Goal: Communication & Community: Answer question/provide support

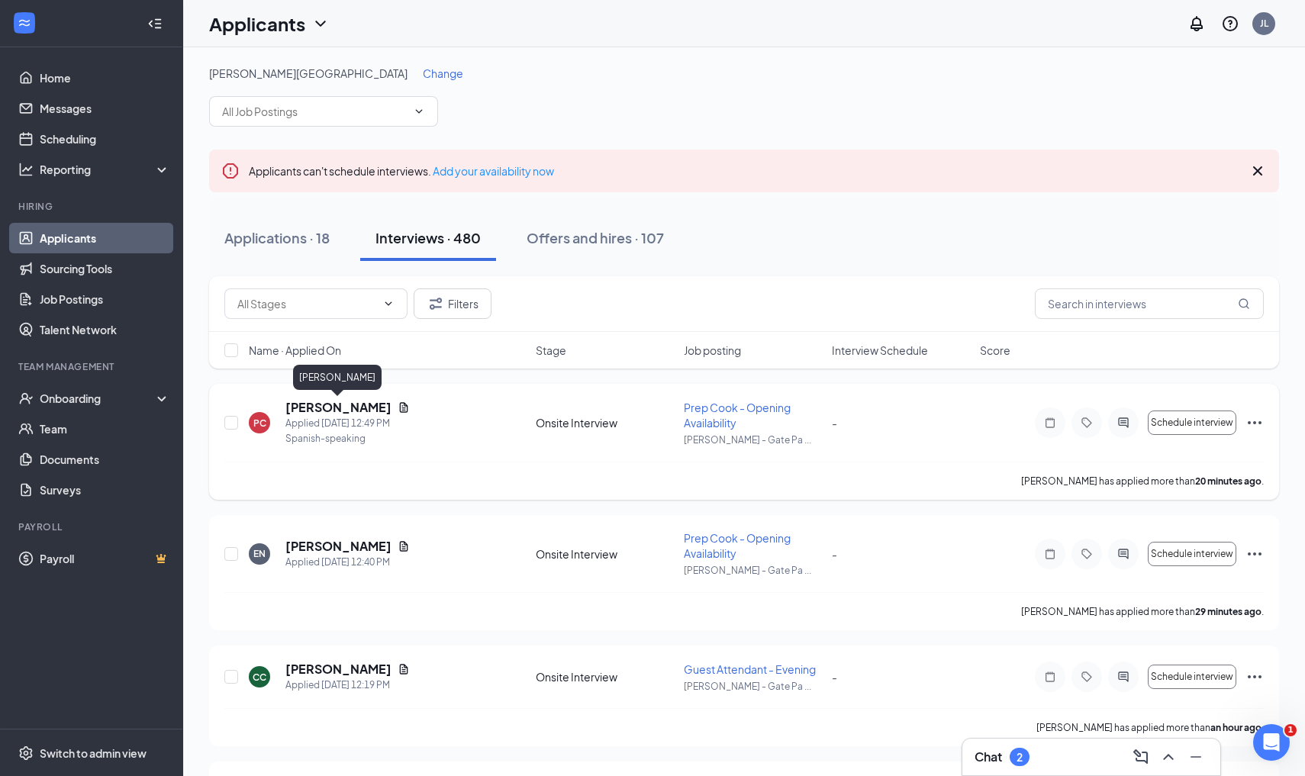
click at [343, 404] on h5 "[PERSON_NAME]" at bounding box center [338, 407] width 106 height 17
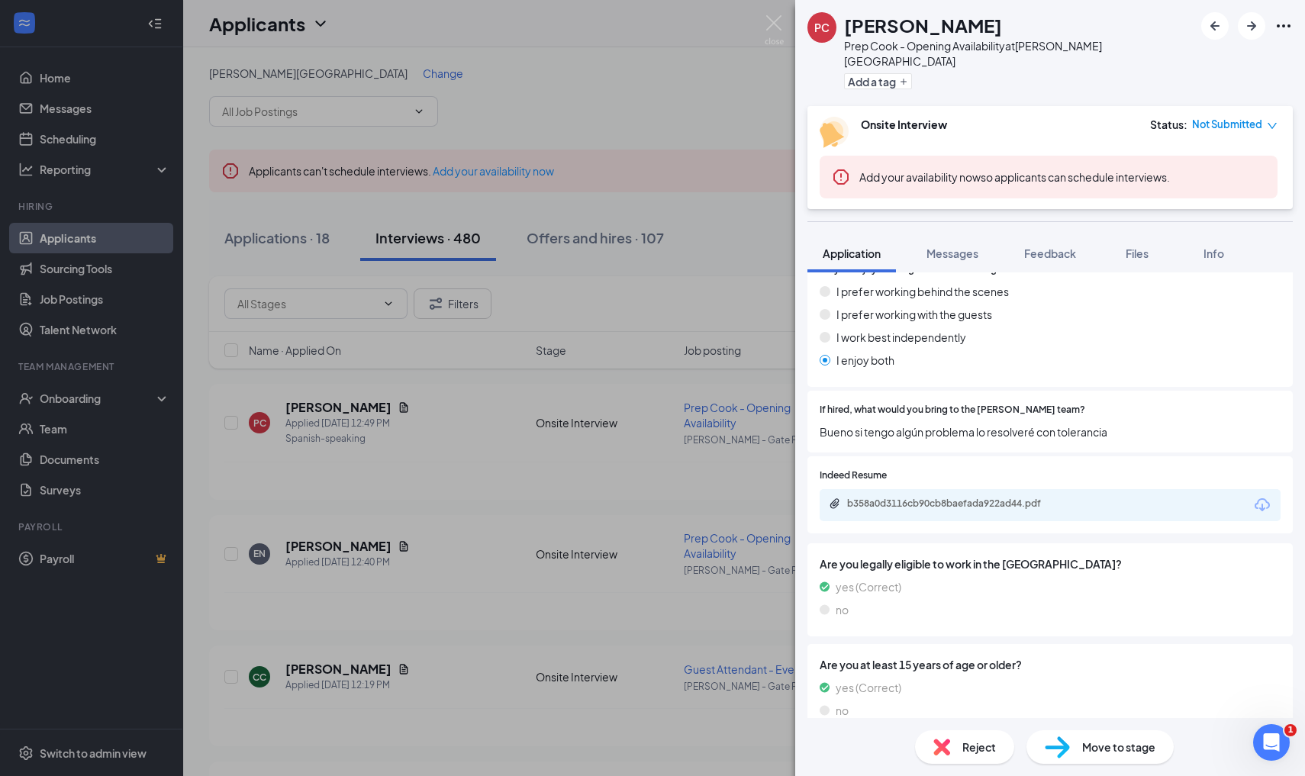
scroll to position [783, 0]
click at [779, 24] on img at bounding box center [774, 30] width 19 height 30
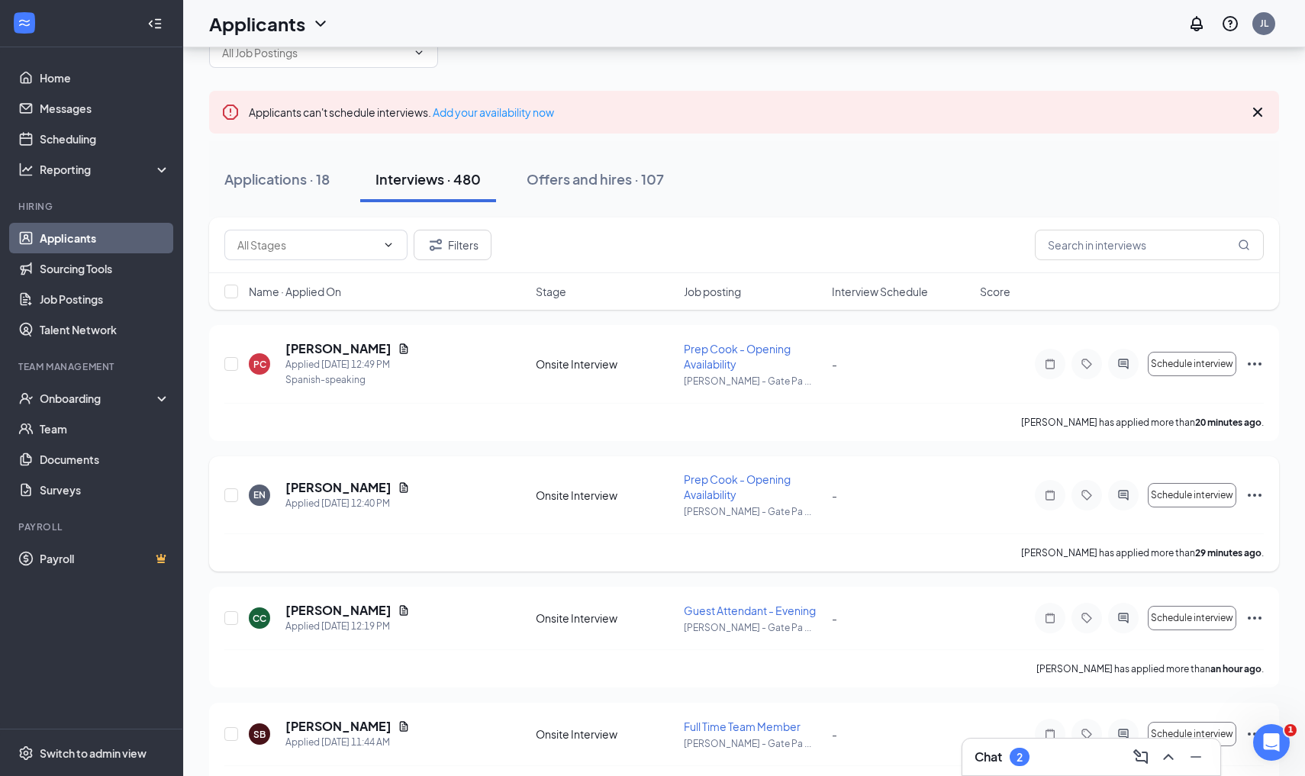
scroll to position [73, 0]
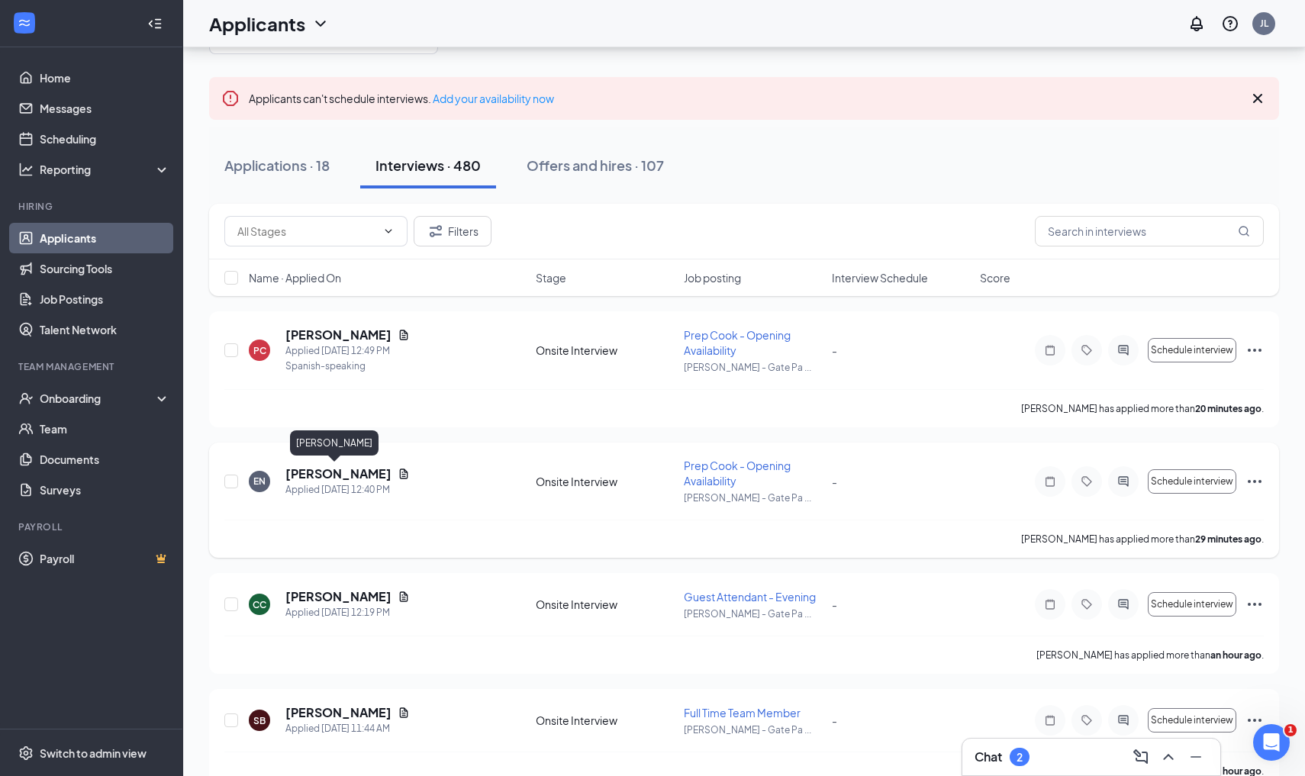
click at [343, 473] on h5 "[PERSON_NAME]" at bounding box center [338, 474] width 106 height 17
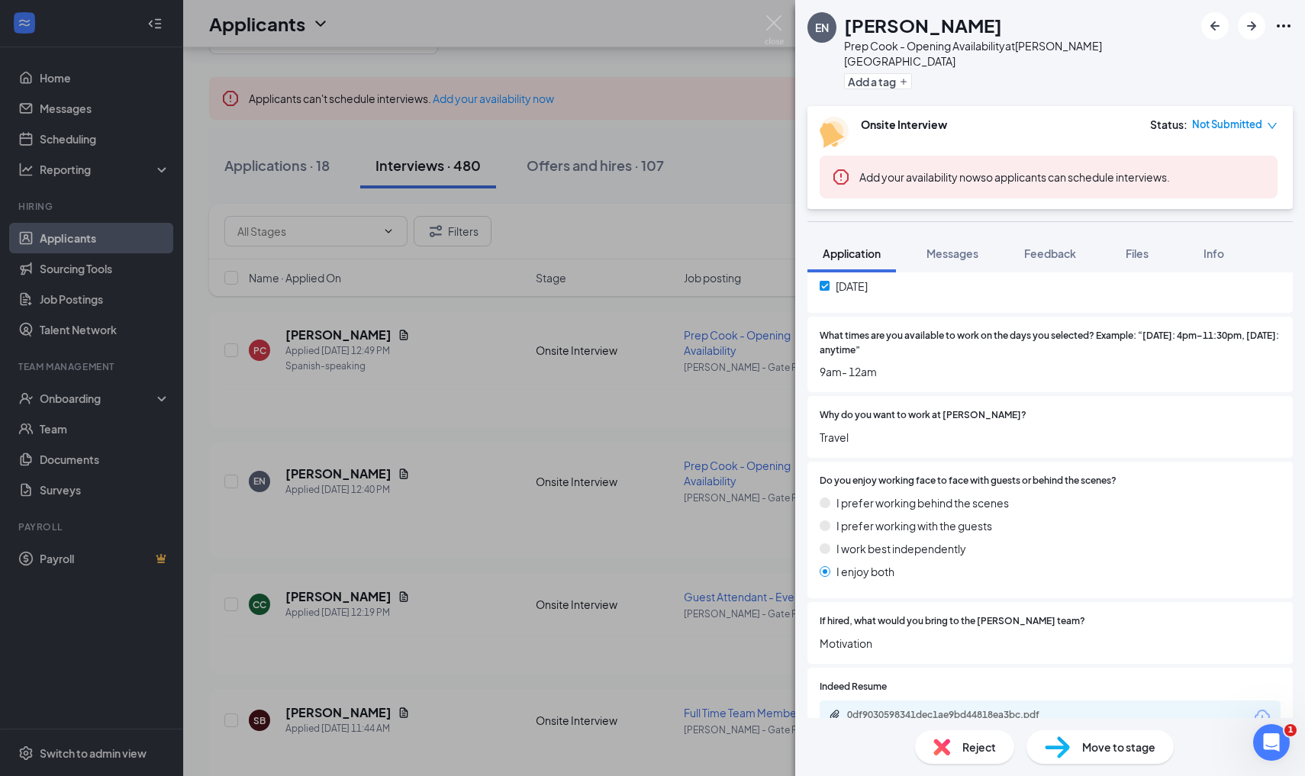
scroll to position [574, 0]
click at [786, 21] on div "EN [PERSON_NAME] Prep Cook - Opening Availability at [PERSON_NAME][GEOGRAPHIC_D…" at bounding box center [652, 388] width 1305 height 776
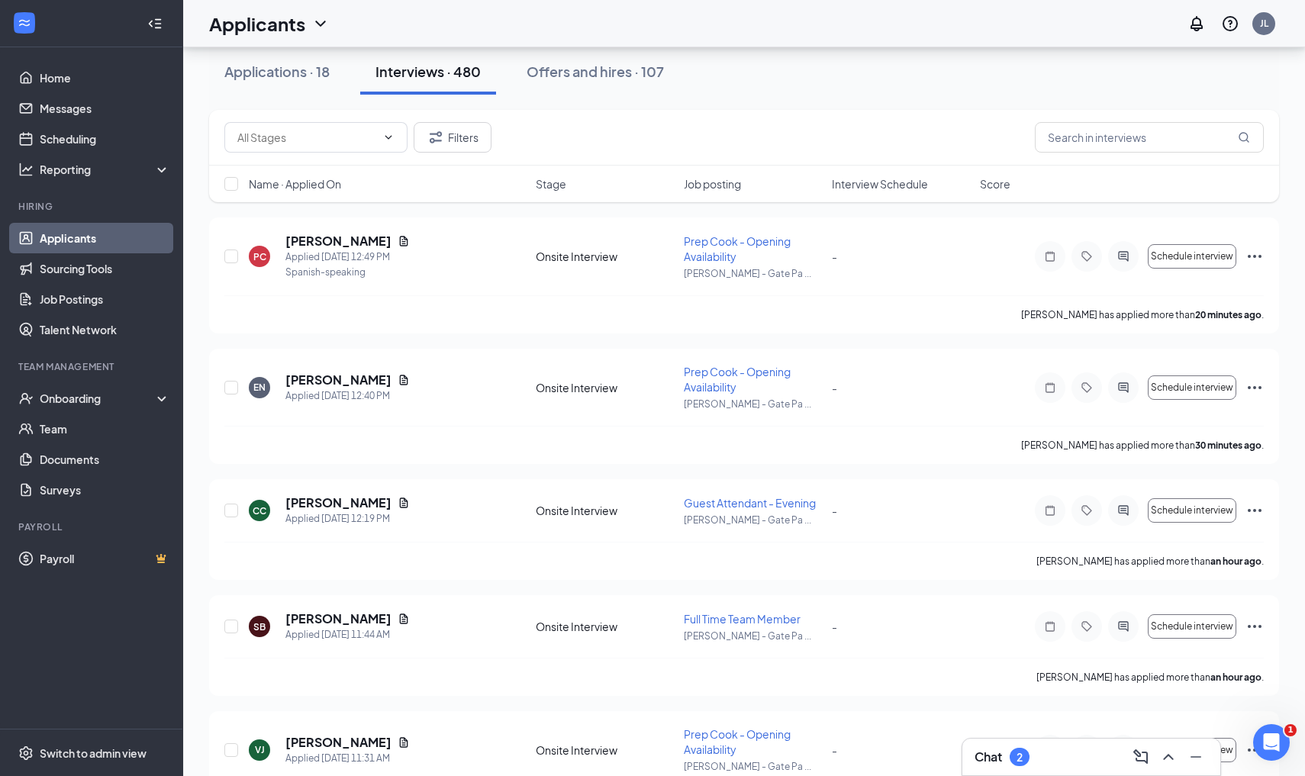
scroll to position [168, 0]
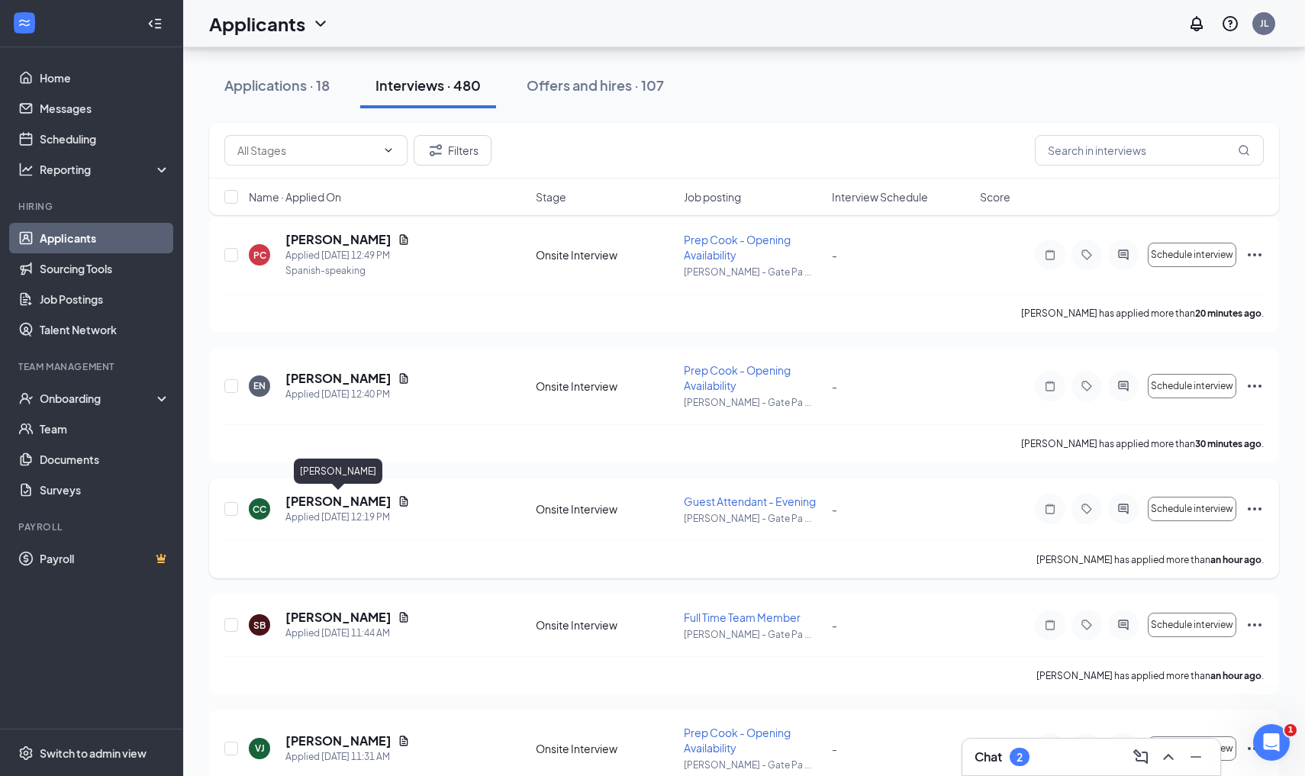
click at [356, 497] on h5 "[PERSON_NAME]" at bounding box center [338, 501] width 106 height 17
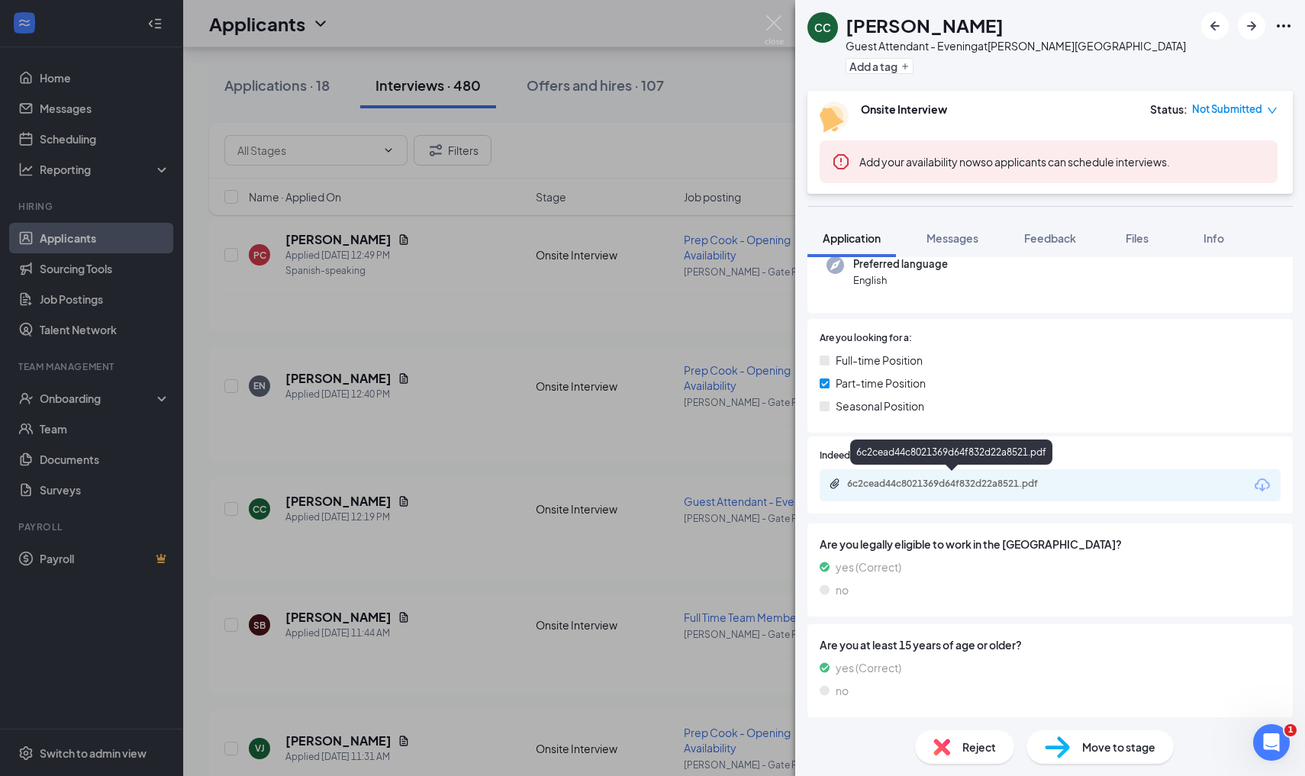
scroll to position [162, 0]
click at [925, 479] on div "6c2cead44c8021369d64f832d22a8521.pdf" at bounding box center [954, 485] width 214 height 12
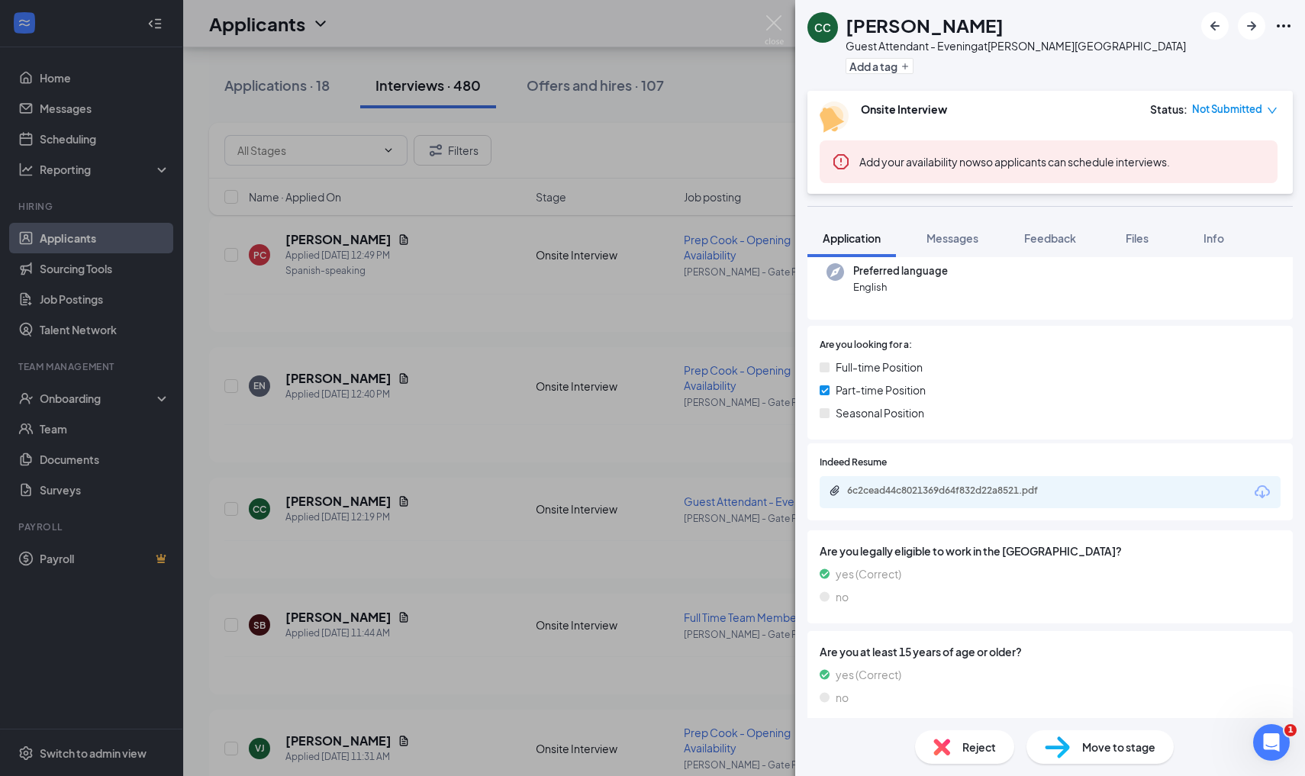
click at [497, 494] on div "CC [PERSON_NAME] Guest Attendant - Evening at [PERSON_NAME][GEOGRAPHIC_DATA] Ad…" at bounding box center [652, 388] width 1305 height 776
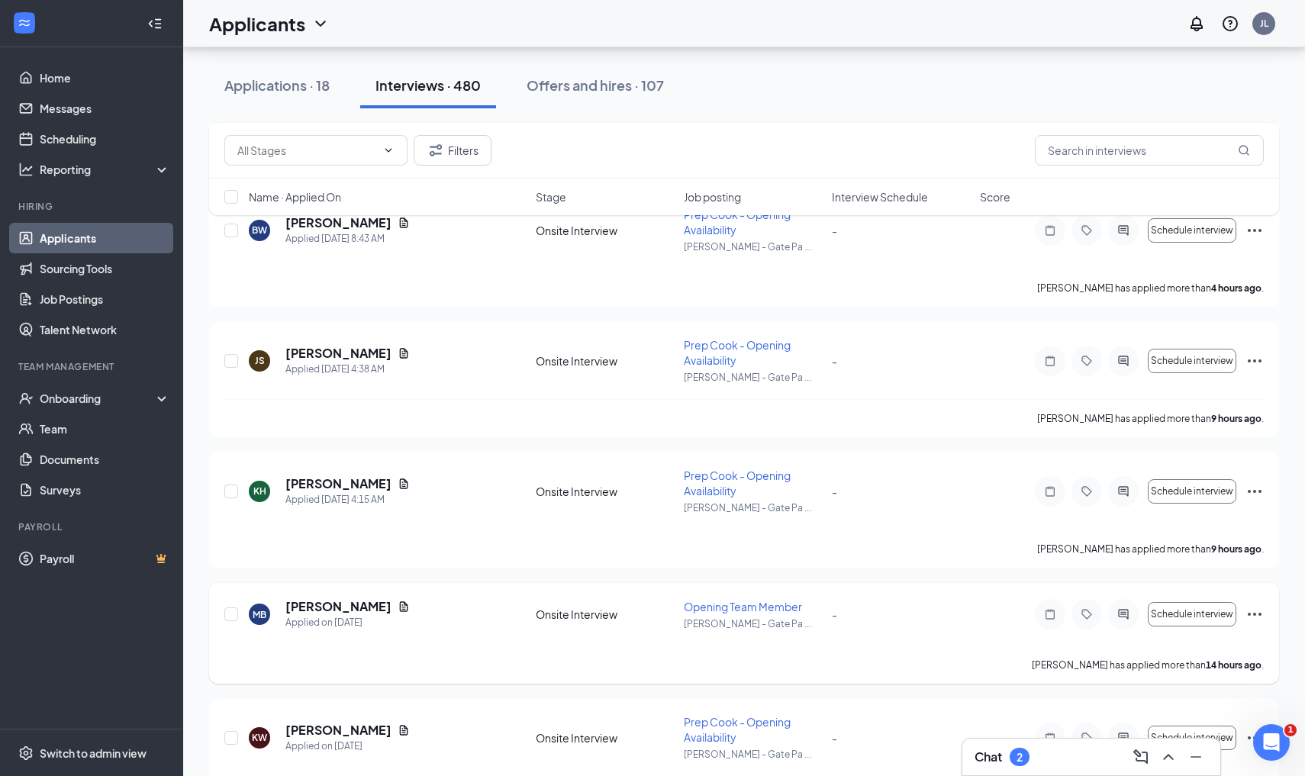
scroll to position [1181, 0]
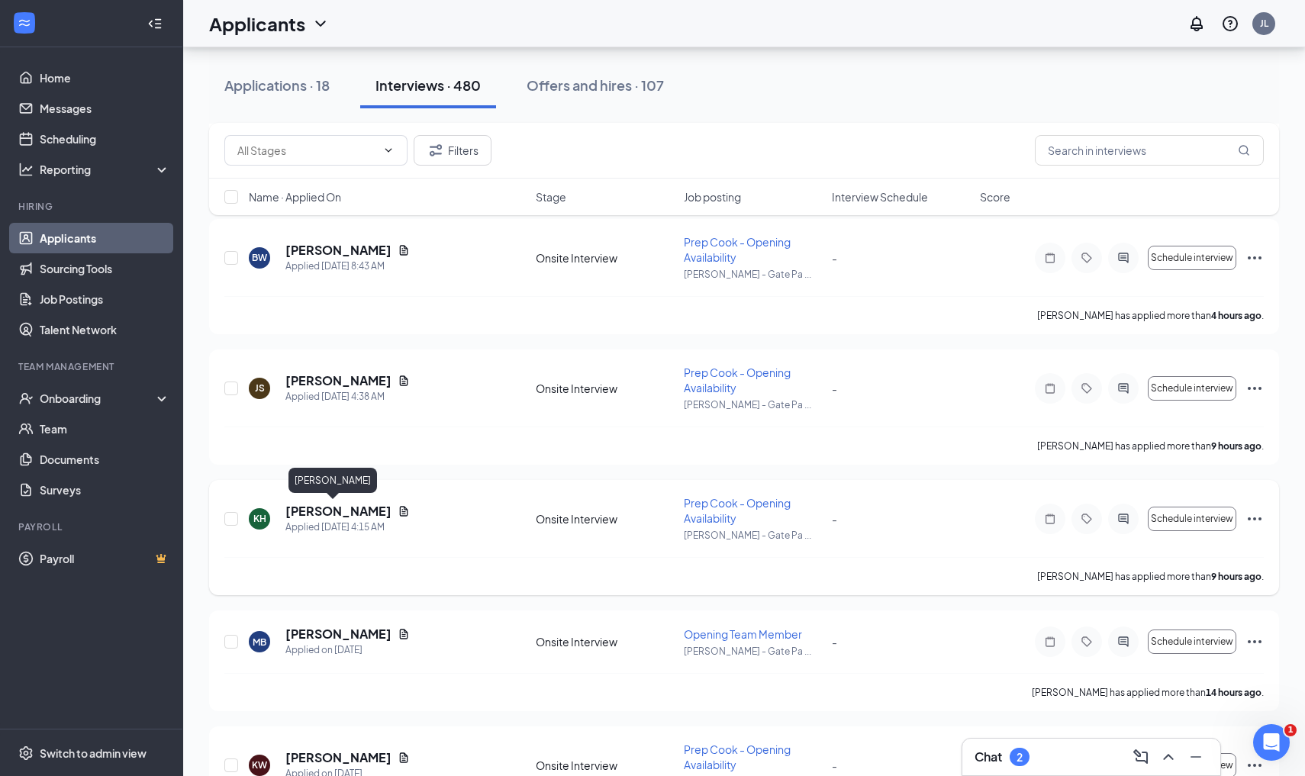
click at [295, 511] on h5 "[PERSON_NAME]" at bounding box center [338, 511] width 106 height 17
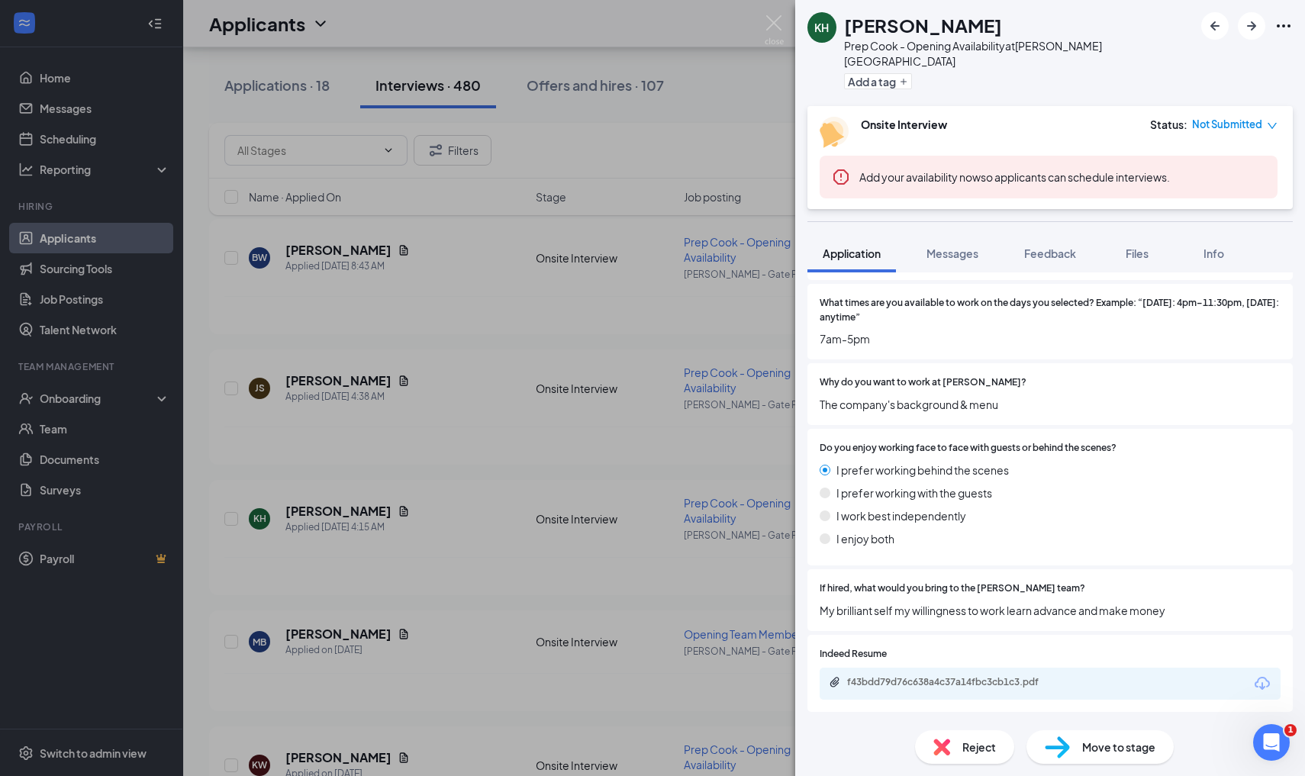
scroll to position [623, 0]
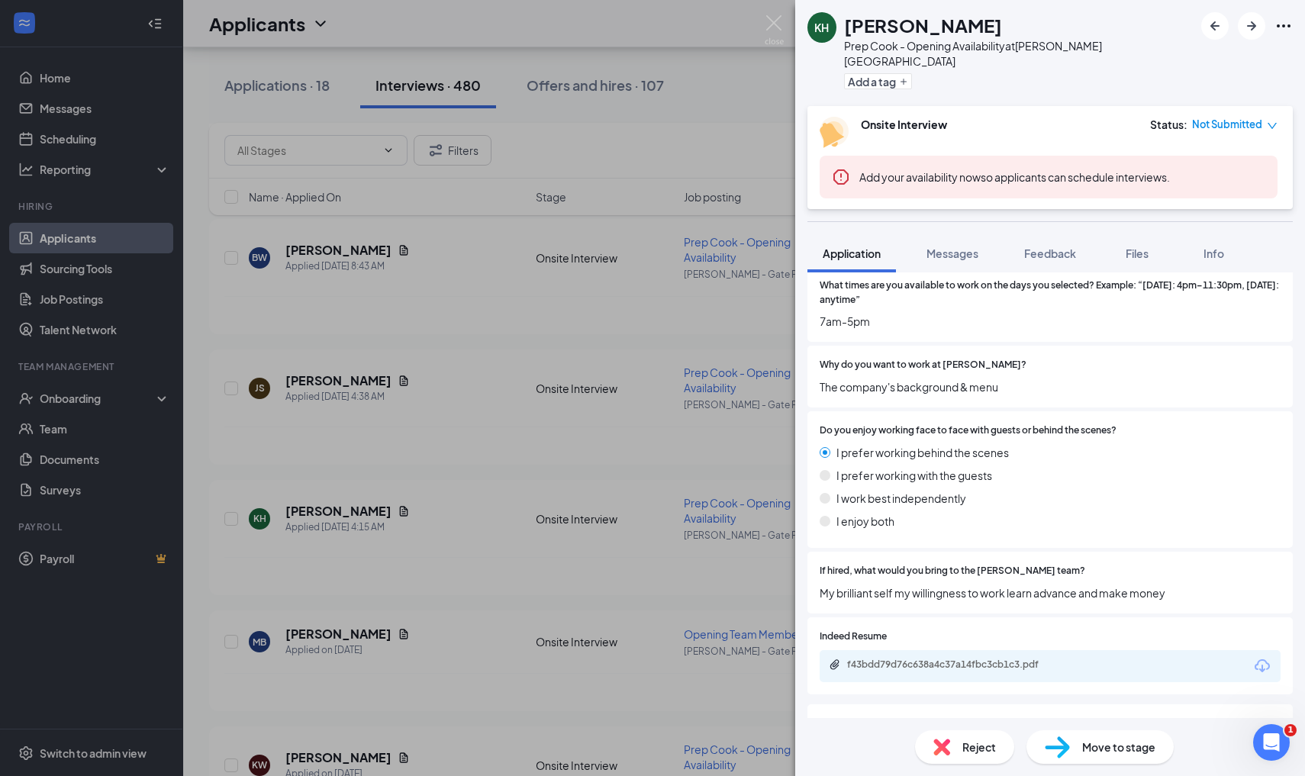
click at [919, 650] on div "f43bdd79d76c638a4c37a14fbc3cb1c3.pdf" at bounding box center [1050, 666] width 461 height 32
click at [919, 659] on div "f43bdd79d76c638a4c37a14fbc3cb1c3.pdf" at bounding box center [954, 665] width 214 height 12
click at [506, 527] on div "KH [PERSON_NAME] Prep Cook - Opening Availability at [PERSON_NAME][GEOGRAPHIC_D…" at bounding box center [652, 388] width 1305 height 776
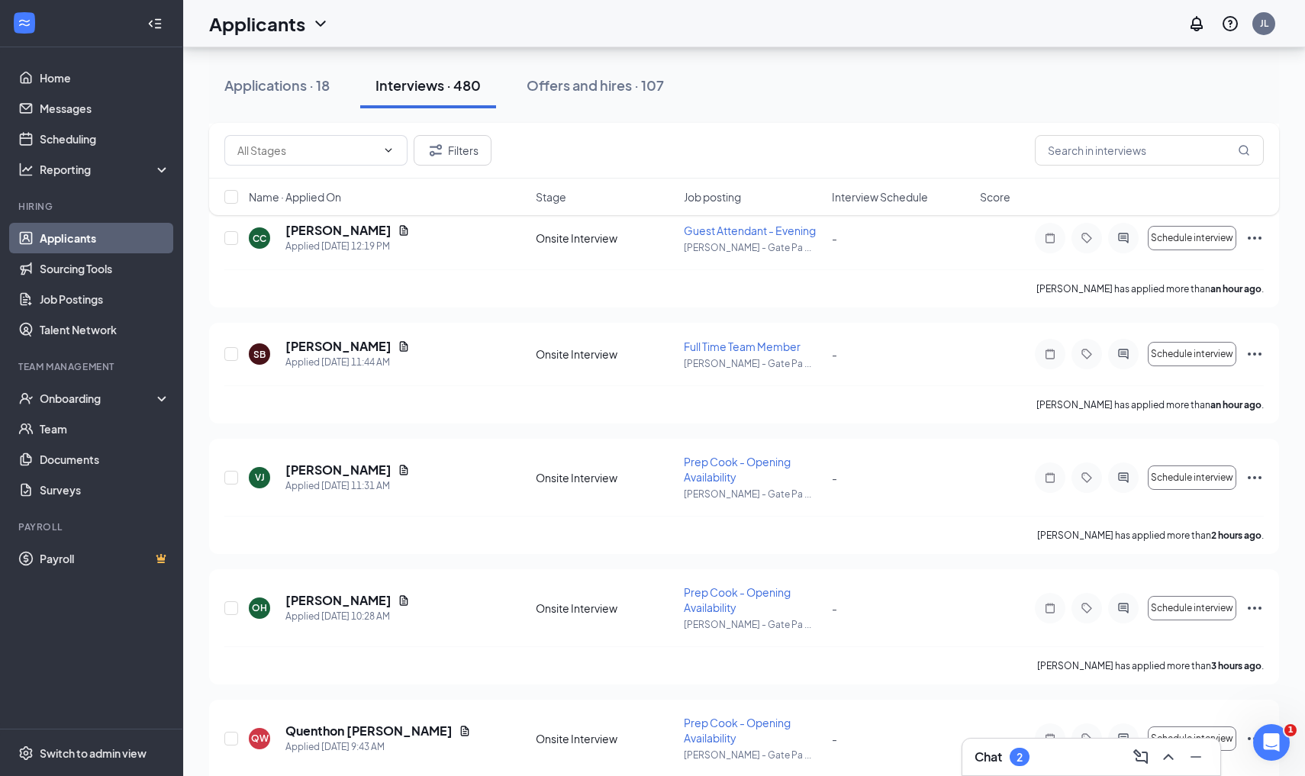
scroll to position [439, 0]
click at [346, 599] on h5 "[PERSON_NAME]" at bounding box center [338, 600] width 106 height 17
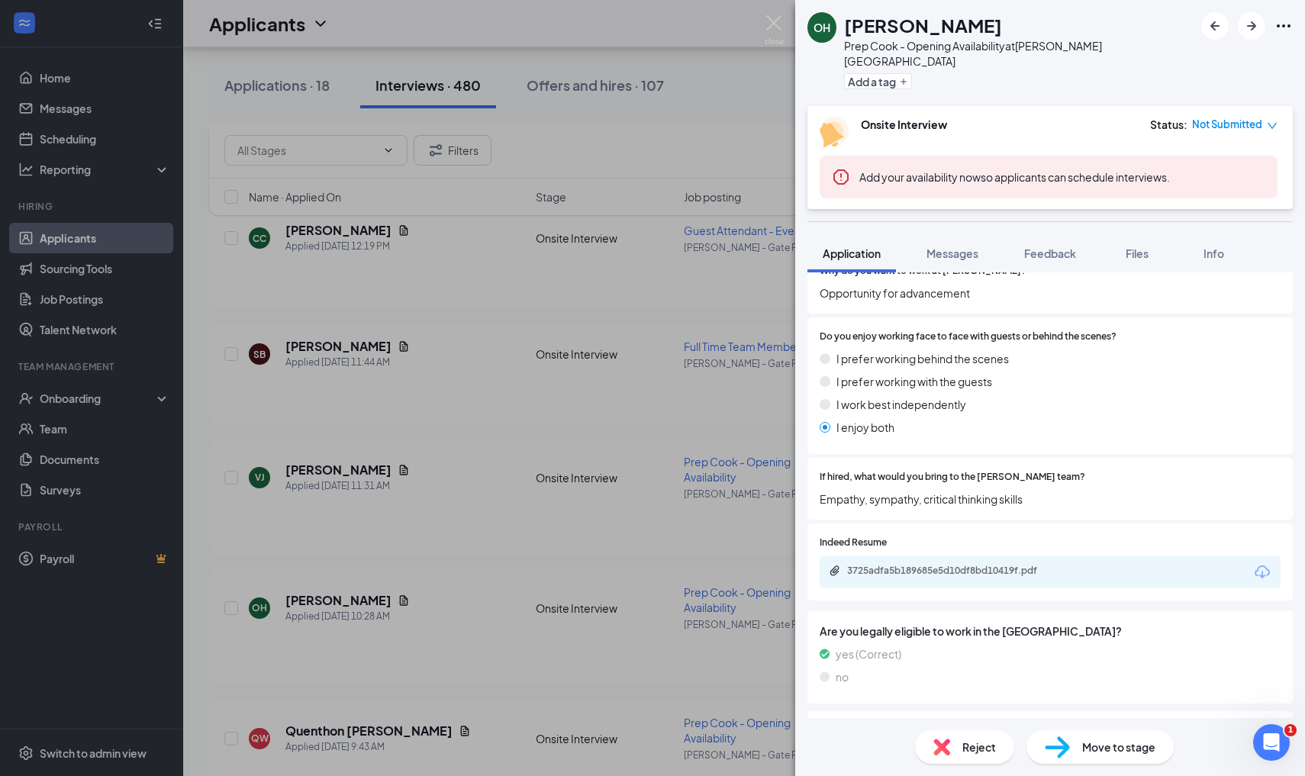
scroll to position [724, 0]
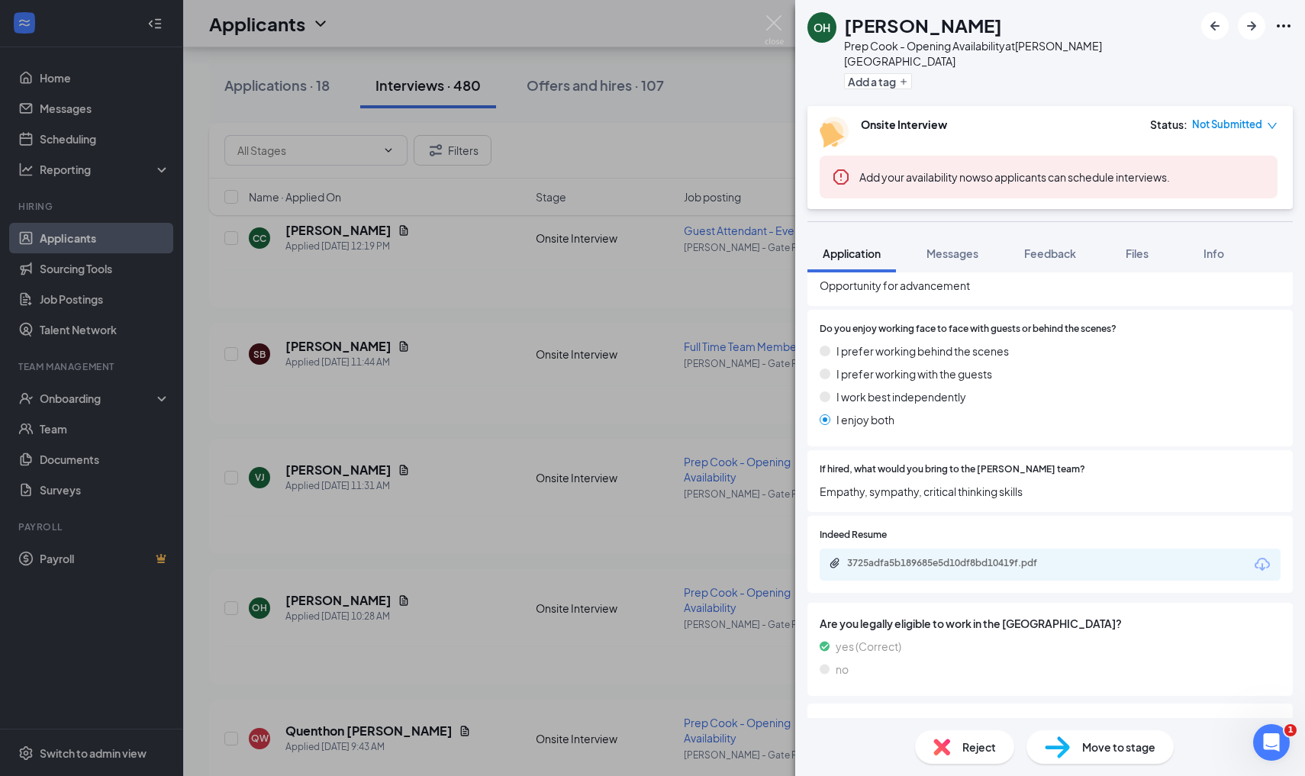
click at [954, 557] on div "3725adfa5b189685e5d10df8bd10419f.pdf" at bounding box center [954, 563] width 214 height 12
click at [528, 493] on div "OH [PERSON_NAME] Prep Cook - Opening Availability at [PERSON_NAME][GEOGRAPHIC_D…" at bounding box center [652, 388] width 1305 height 776
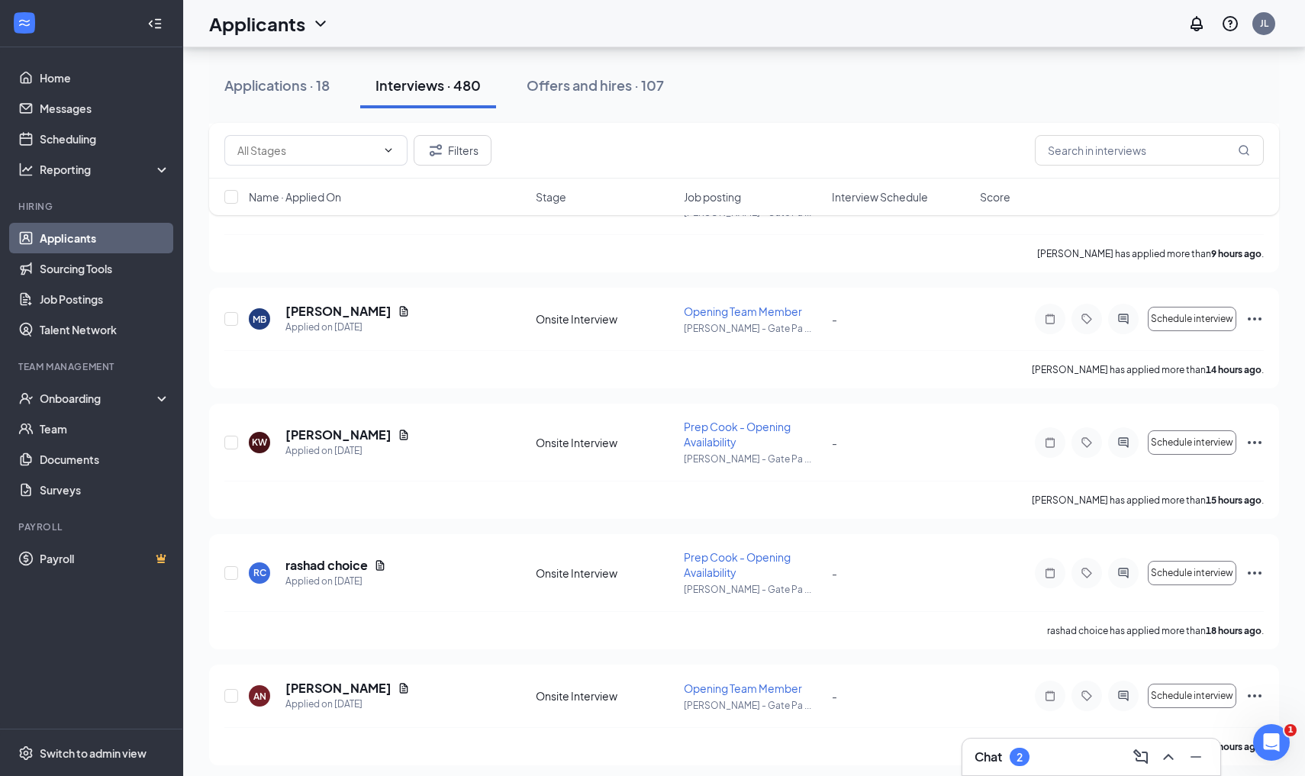
scroll to position [1507, 0]
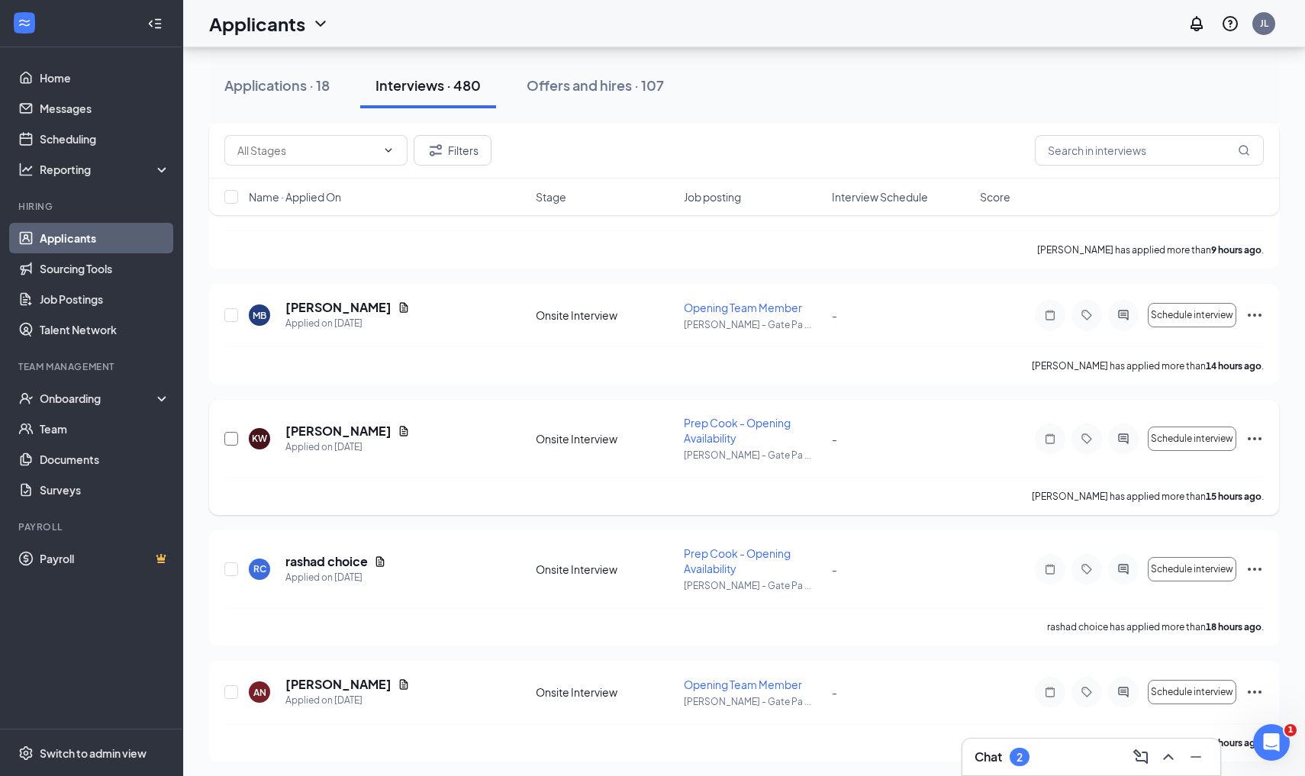
click at [227, 443] on input "checkbox" at bounding box center [231, 439] width 14 height 14
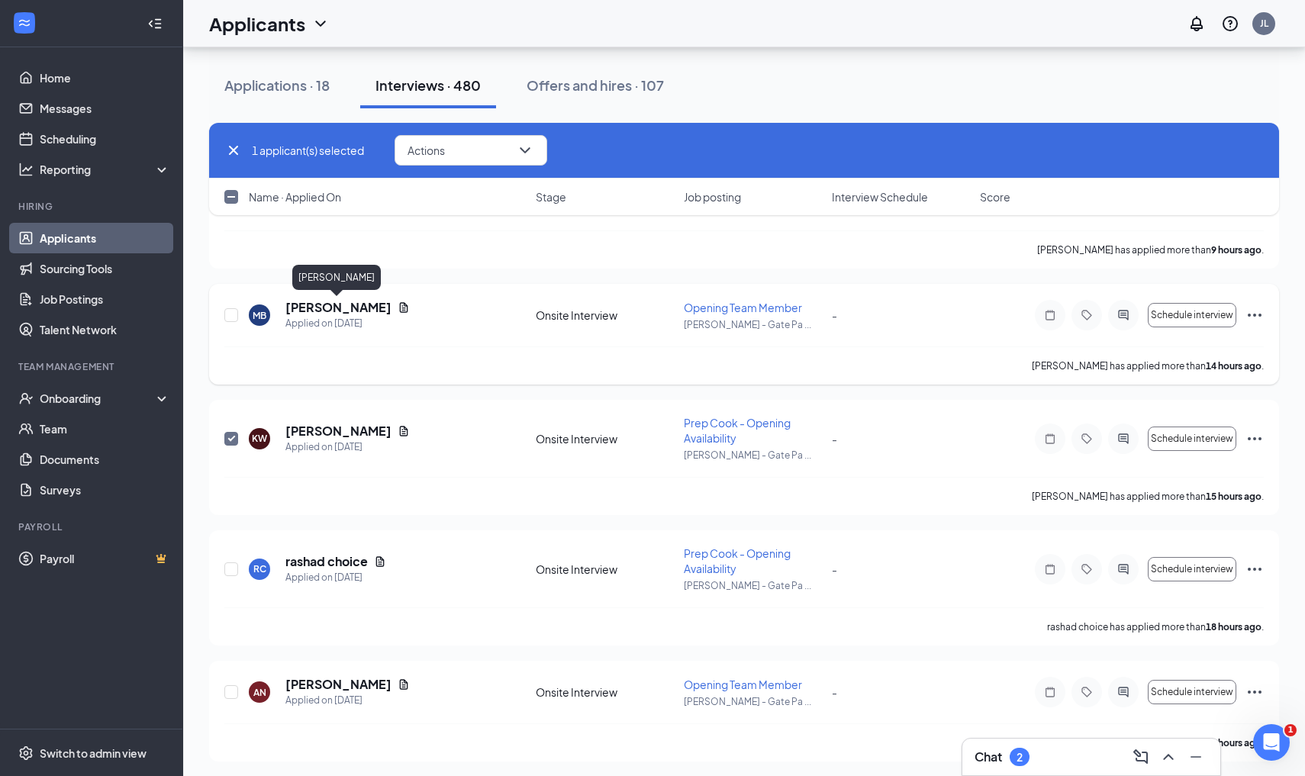
click at [335, 309] on h5 "[PERSON_NAME]" at bounding box center [338, 307] width 106 height 17
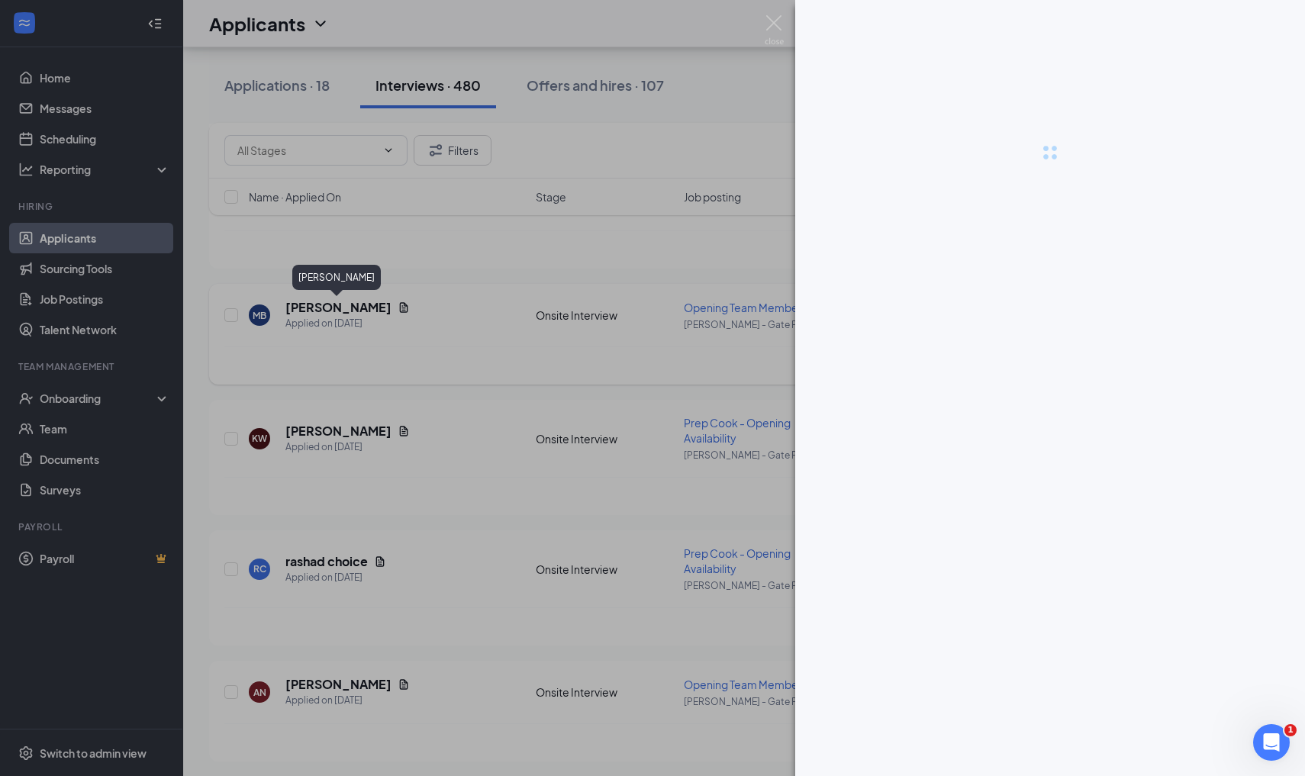
checkbox input "false"
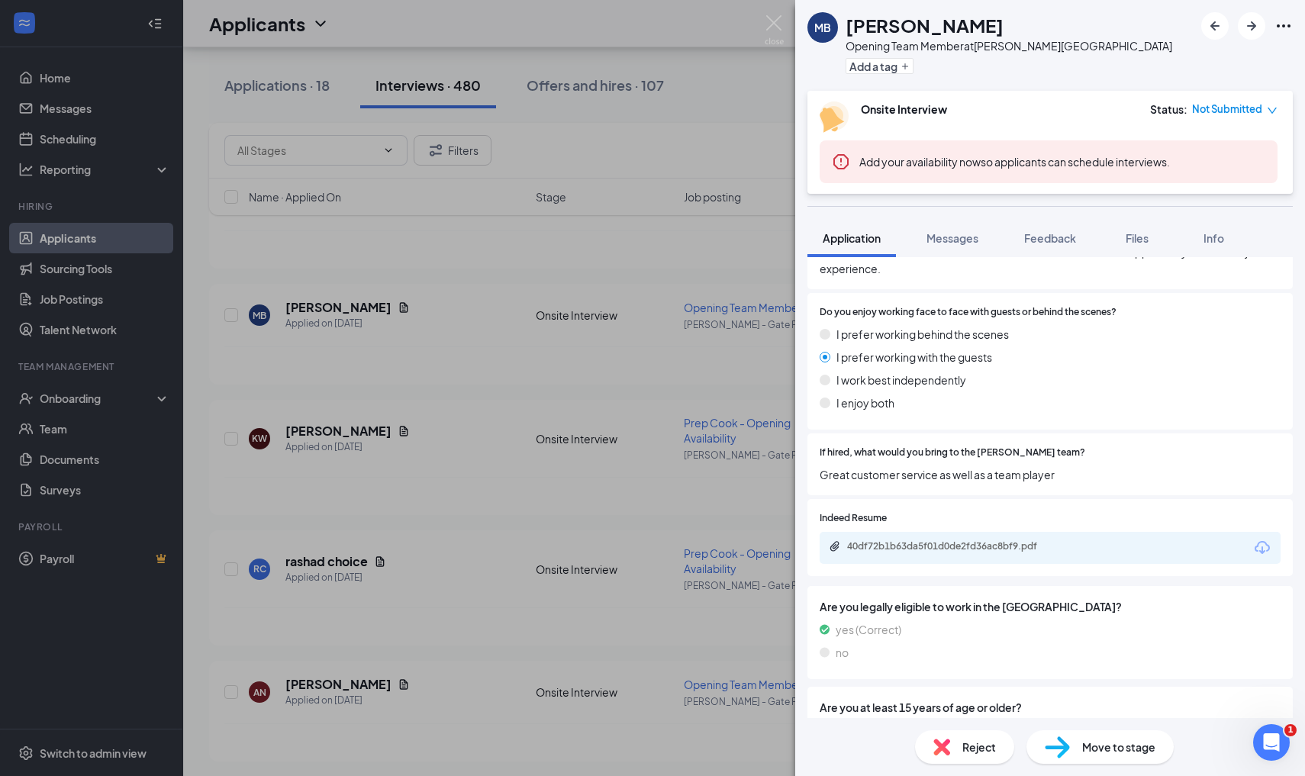
scroll to position [754, 0]
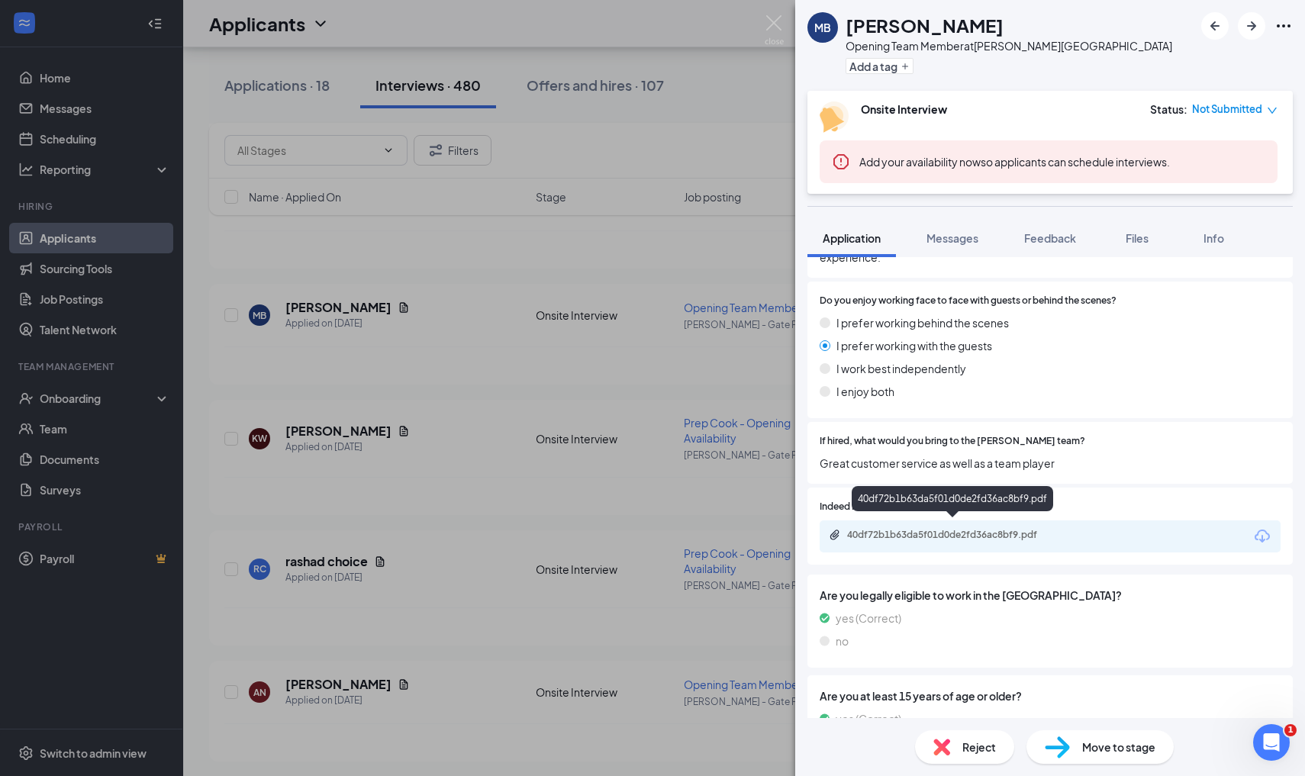
click at [930, 521] on div "40df72b1b63da5f01d0de2fd36ac8bf9.pdf" at bounding box center [1050, 537] width 461 height 32
click at [932, 533] on div "40df72b1b63da5f01d0de2fd36ac8bf9.pdf" at bounding box center [952, 536] width 247 height 15
click at [574, 430] on div "MB [PERSON_NAME] Opening Team Member at [PERSON_NAME][GEOGRAPHIC_DATA] Add a ta…" at bounding box center [652, 388] width 1305 height 776
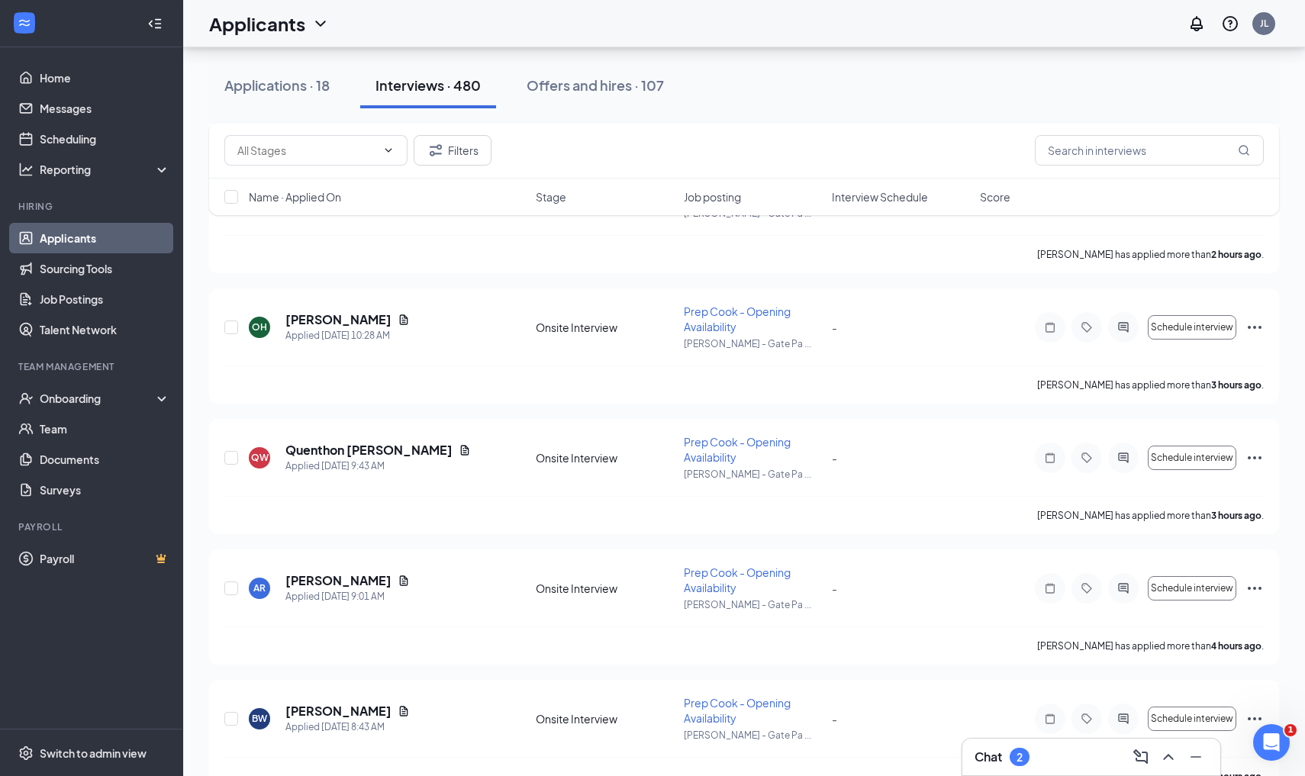
scroll to position [543, 0]
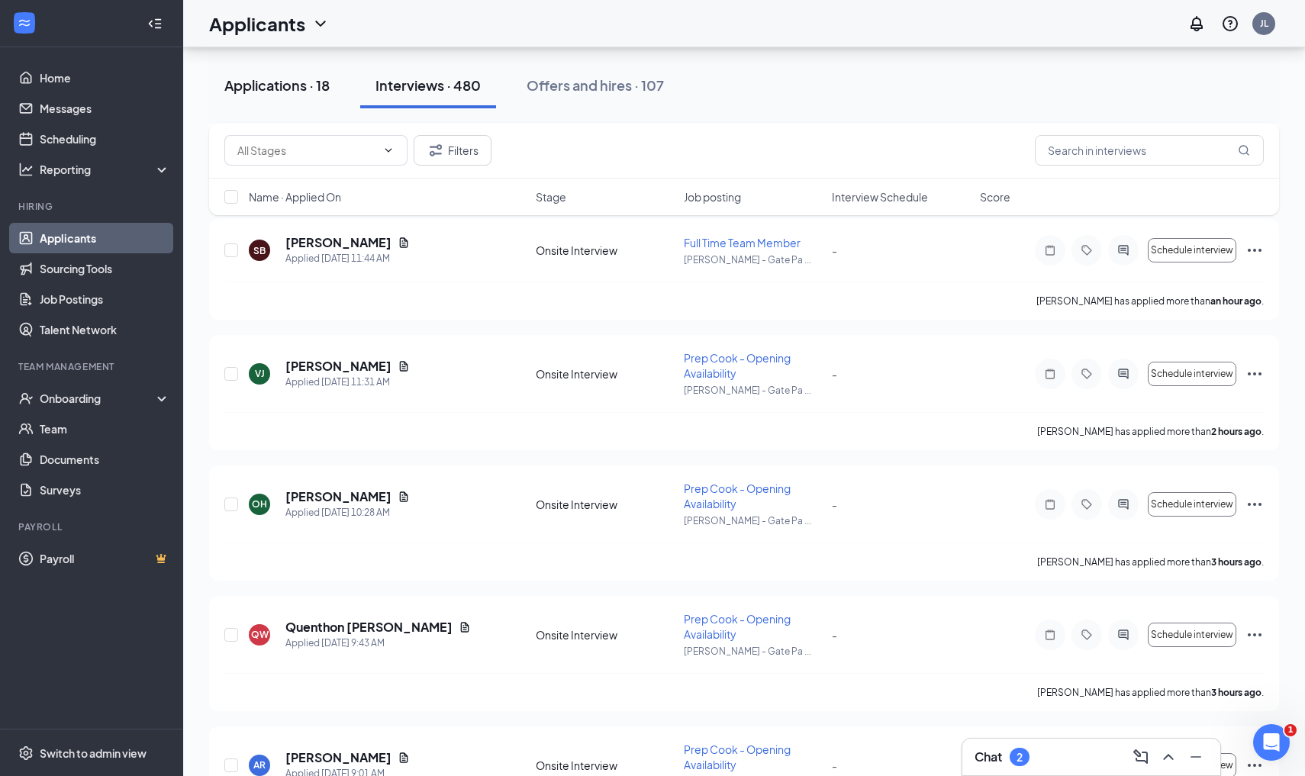
click at [307, 92] on div "Applications · 18" at bounding box center [276, 85] width 105 height 19
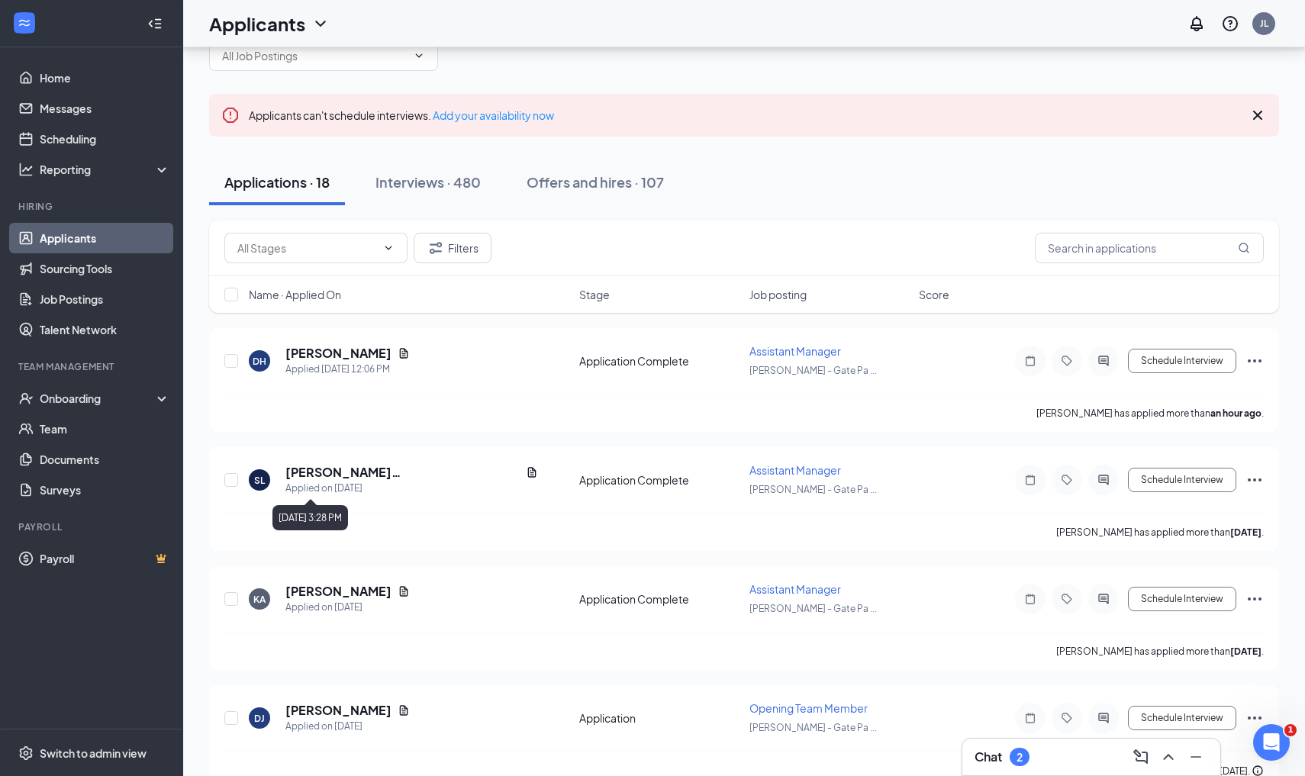
scroll to position [54, 0]
click at [113, 106] on link "Messages" at bounding box center [105, 108] width 131 height 31
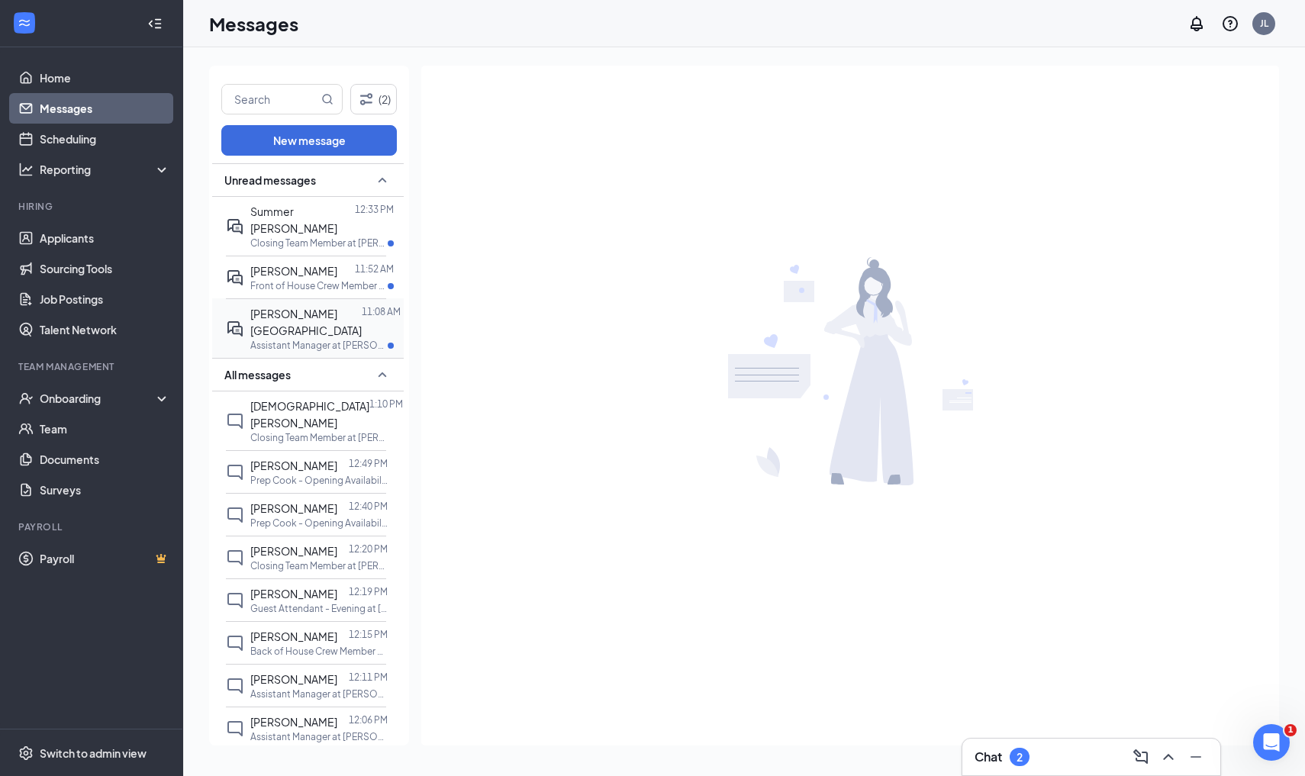
click at [301, 305] on div "[PERSON_NAME][GEOGRAPHIC_DATA]" at bounding box center [305, 322] width 111 height 34
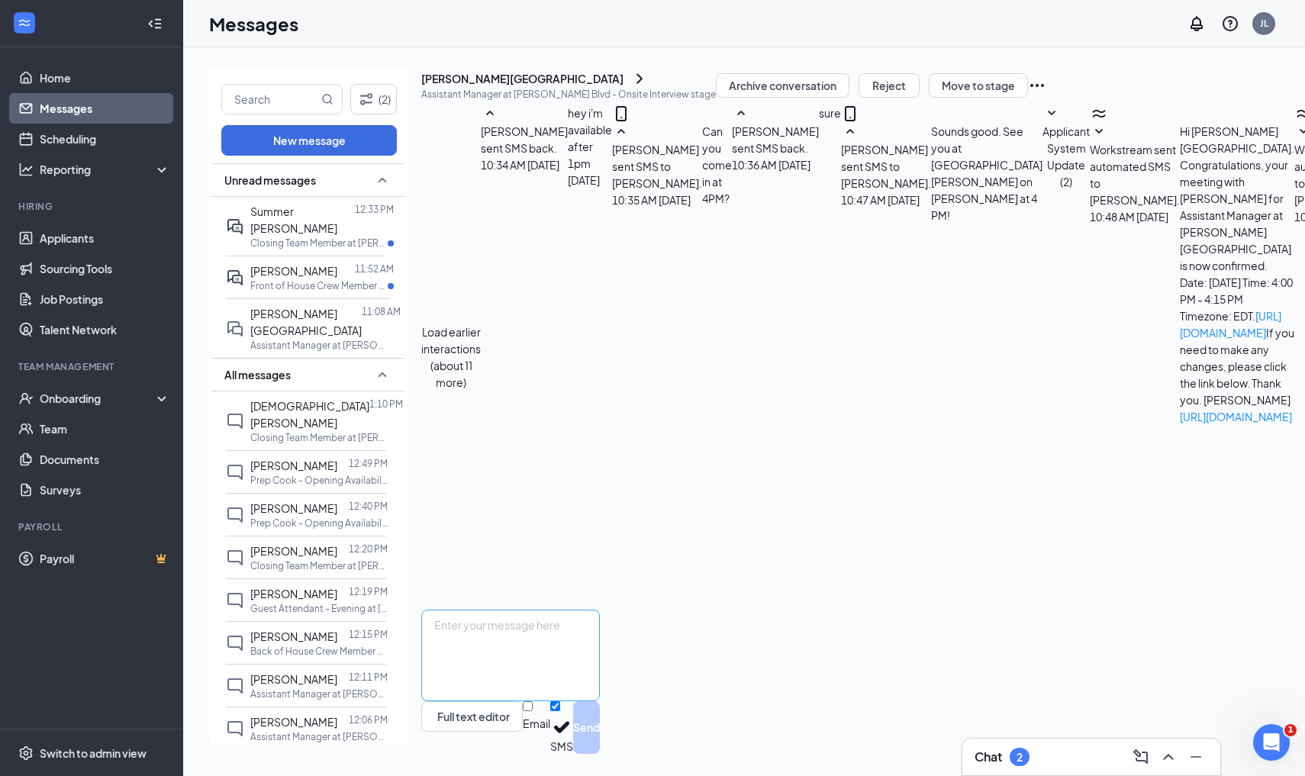
scroll to position [264, 0]
click at [600, 644] on textarea at bounding box center [510, 656] width 179 height 92
type textarea "Sounds good. See you at [GEOGRAPHIC_DATA] on [GEOGRAPHIC_DATA] at 4:00 PM"
click at [600, 718] on button "Send" at bounding box center [586, 727] width 27 height 53
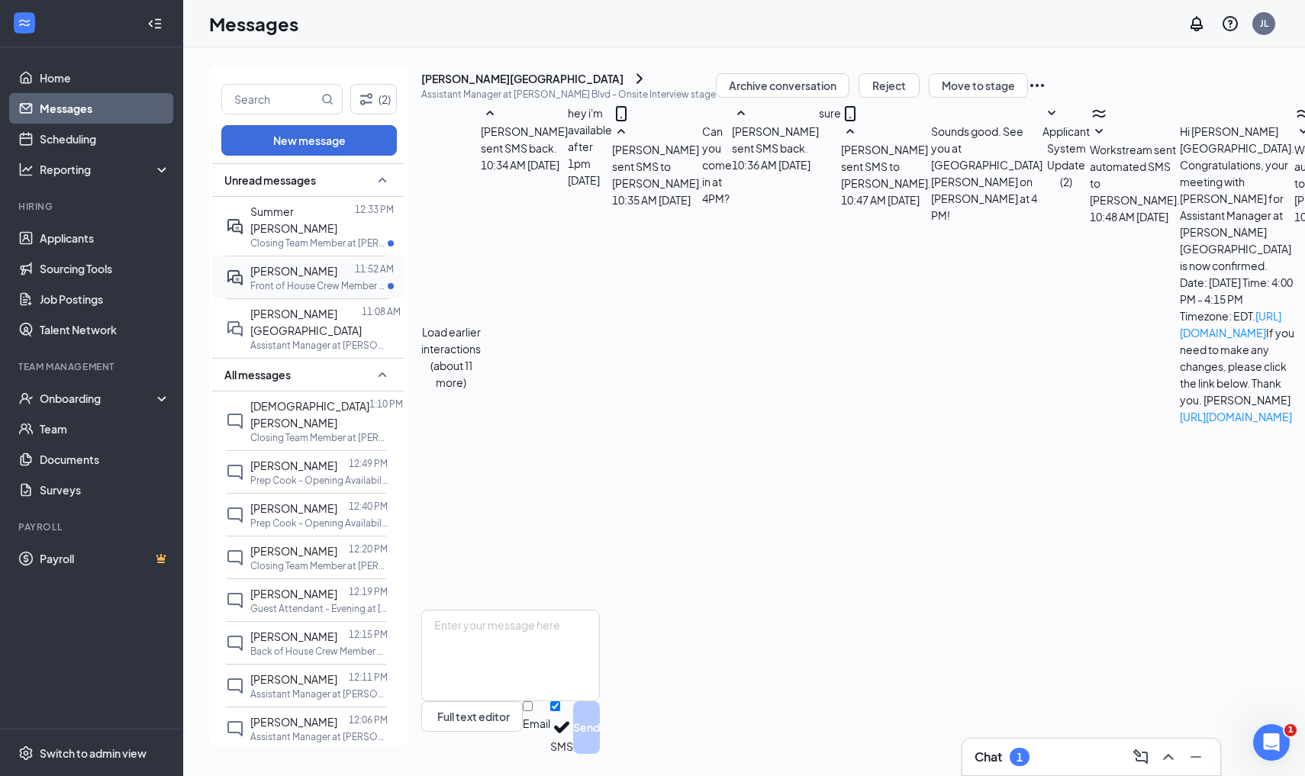
click at [353, 279] on p "Front of House Crew Member at [PERSON_NAME][GEOGRAPHIC_DATA]" at bounding box center [318, 285] width 137 height 13
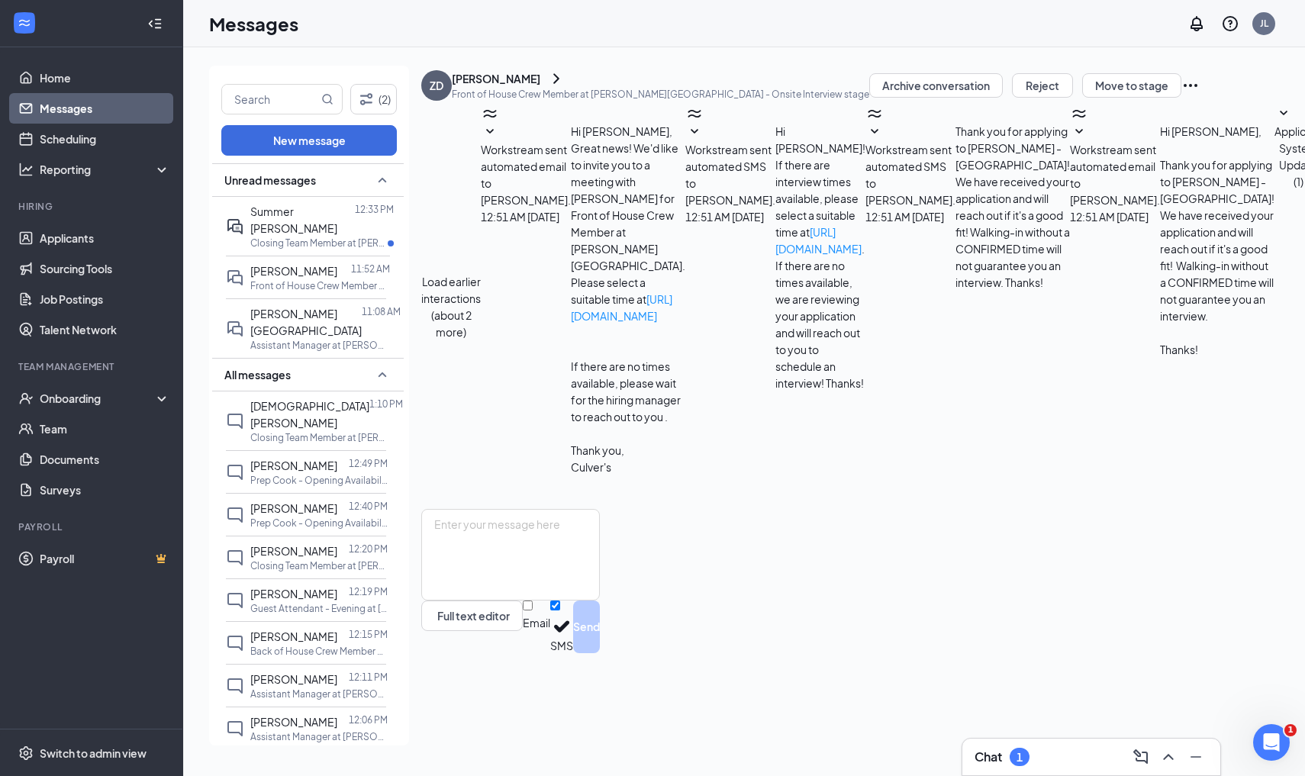
scroll to position [275, 0]
click at [320, 212] on span "Summer [PERSON_NAME]" at bounding box center [293, 220] width 87 height 31
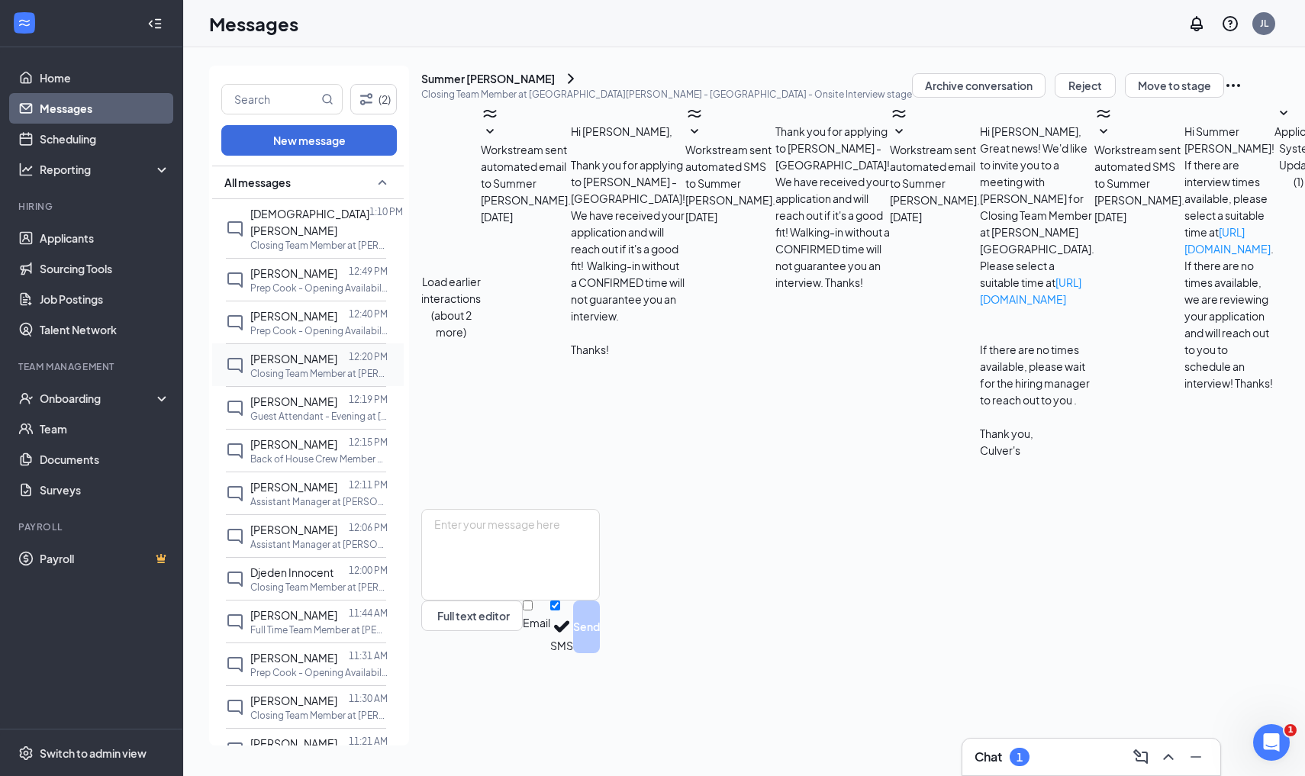
scroll to position [214, 0]
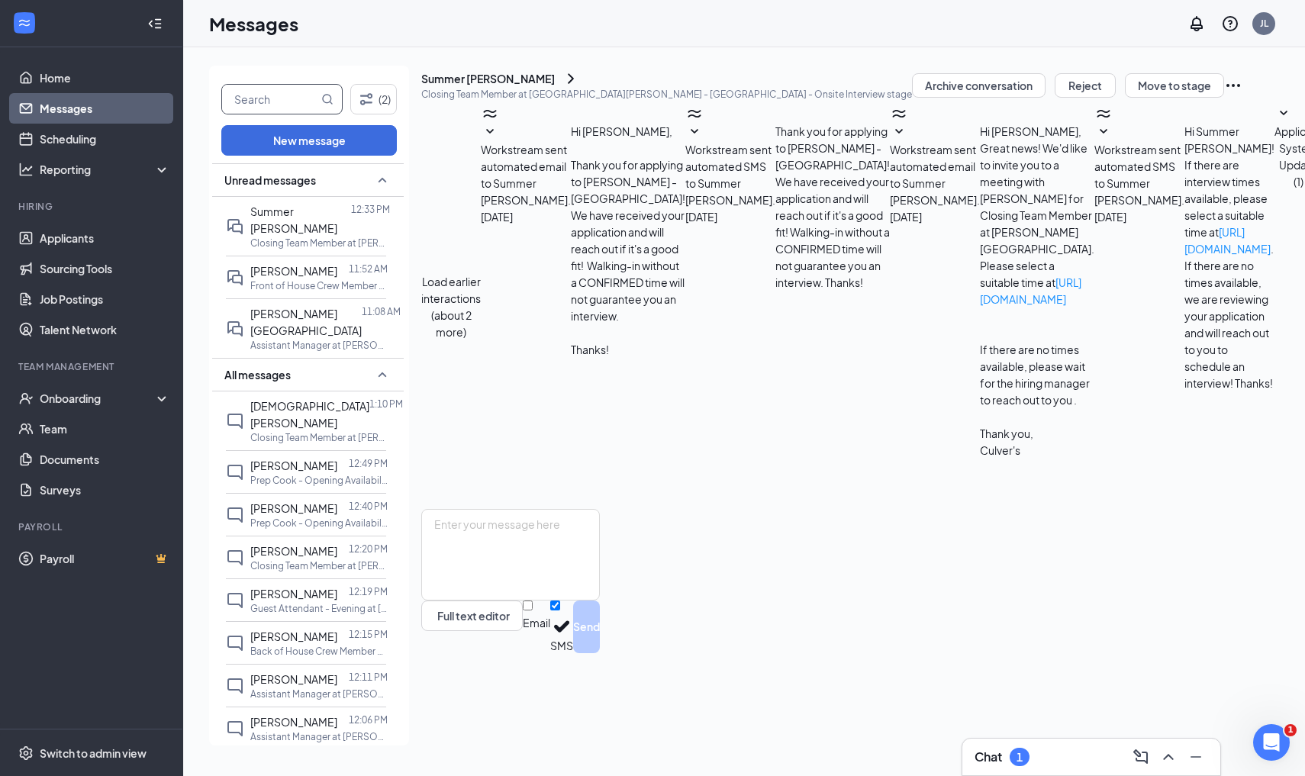
click at [266, 103] on input "text" at bounding box center [270, 99] width 96 height 29
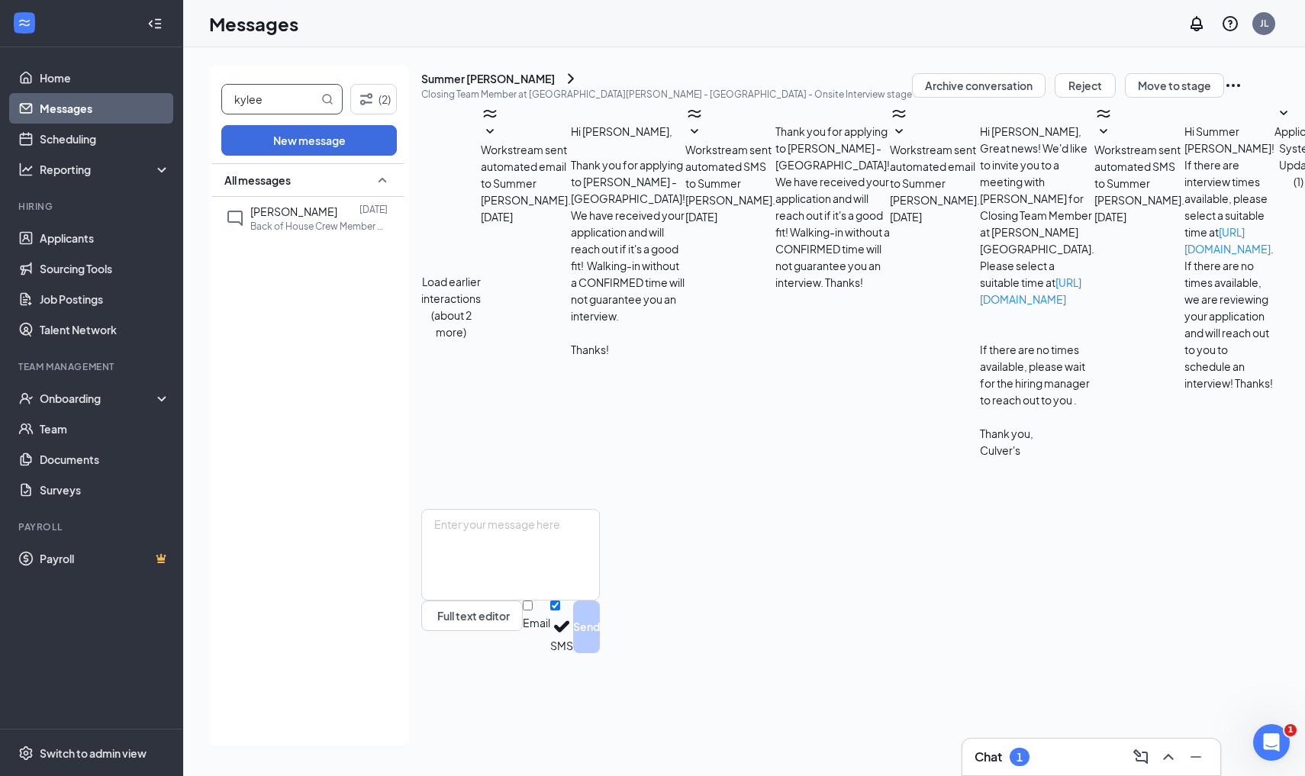
type input "kylee"
click at [263, 233] on div "[PERSON_NAME] [DATE] Full Time Team Member at [PERSON_NAME][GEOGRAPHIC_DATA]" at bounding box center [306, 218] width 160 height 42
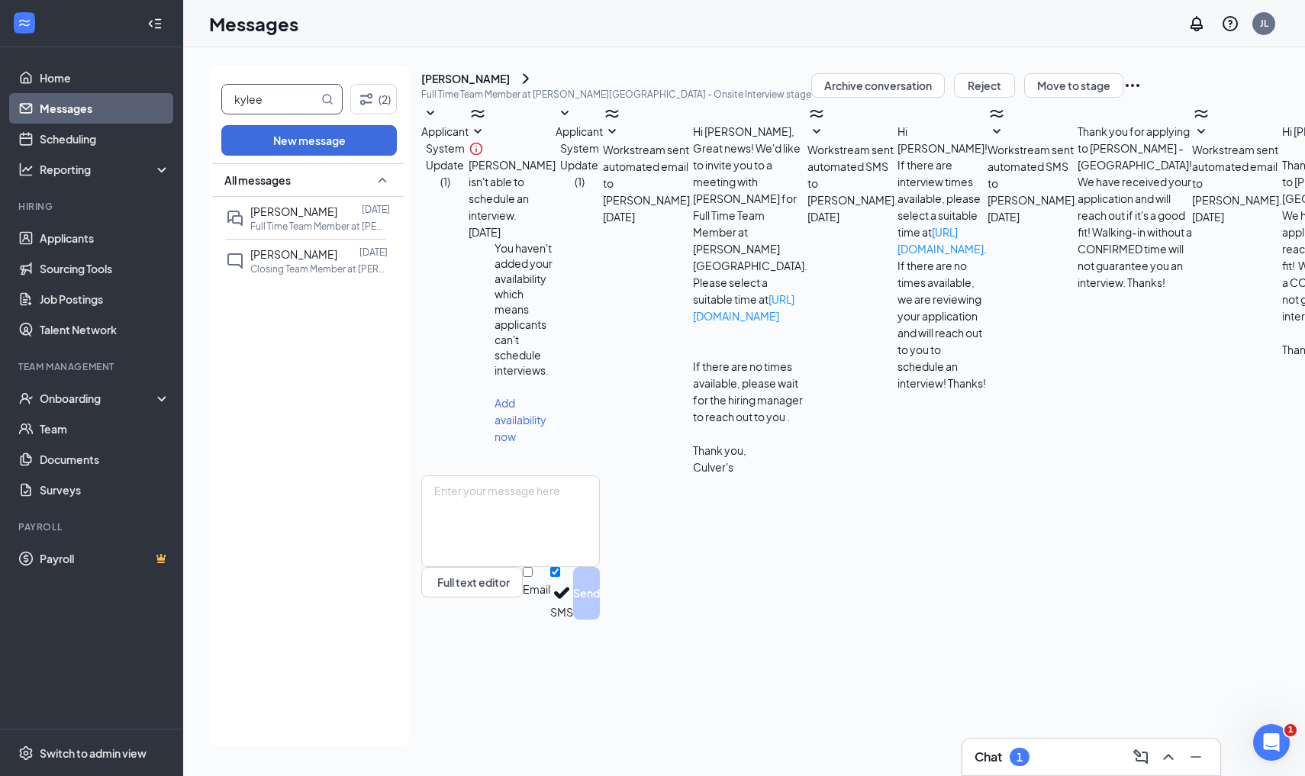
click at [276, 99] on input "kylee" at bounding box center [270, 99] width 96 height 29
click at [52, 240] on link "Applicants" at bounding box center [105, 238] width 131 height 31
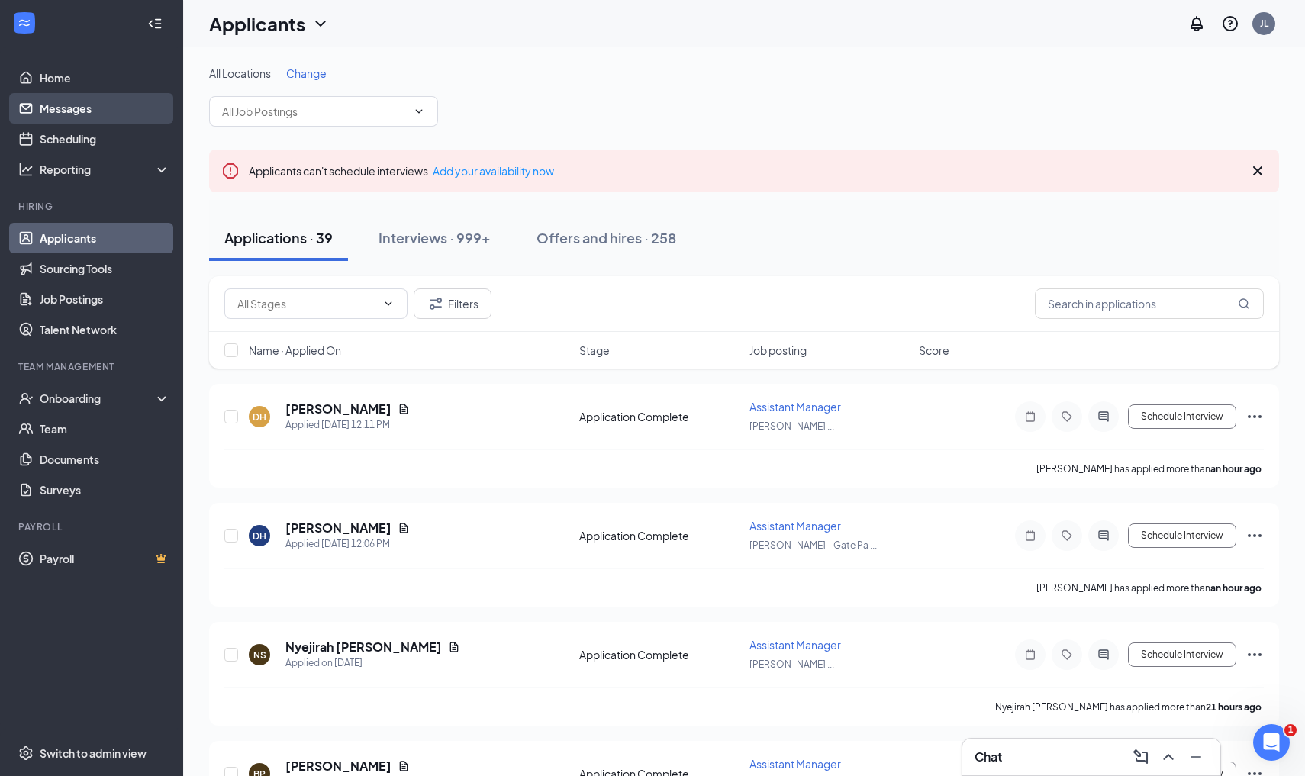
click at [124, 118] on link "Messages" at bounding box center [105, 108] width 131 height 31
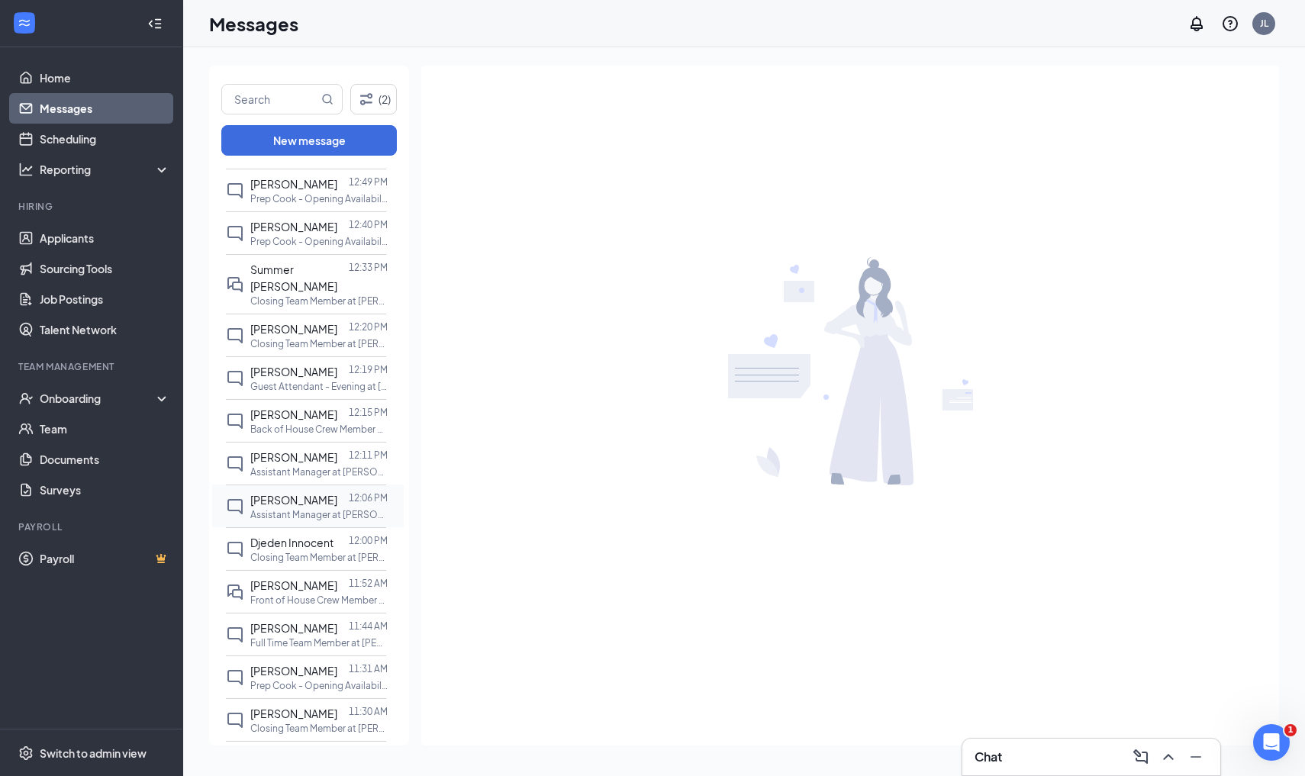
scroll to position [154, 0]
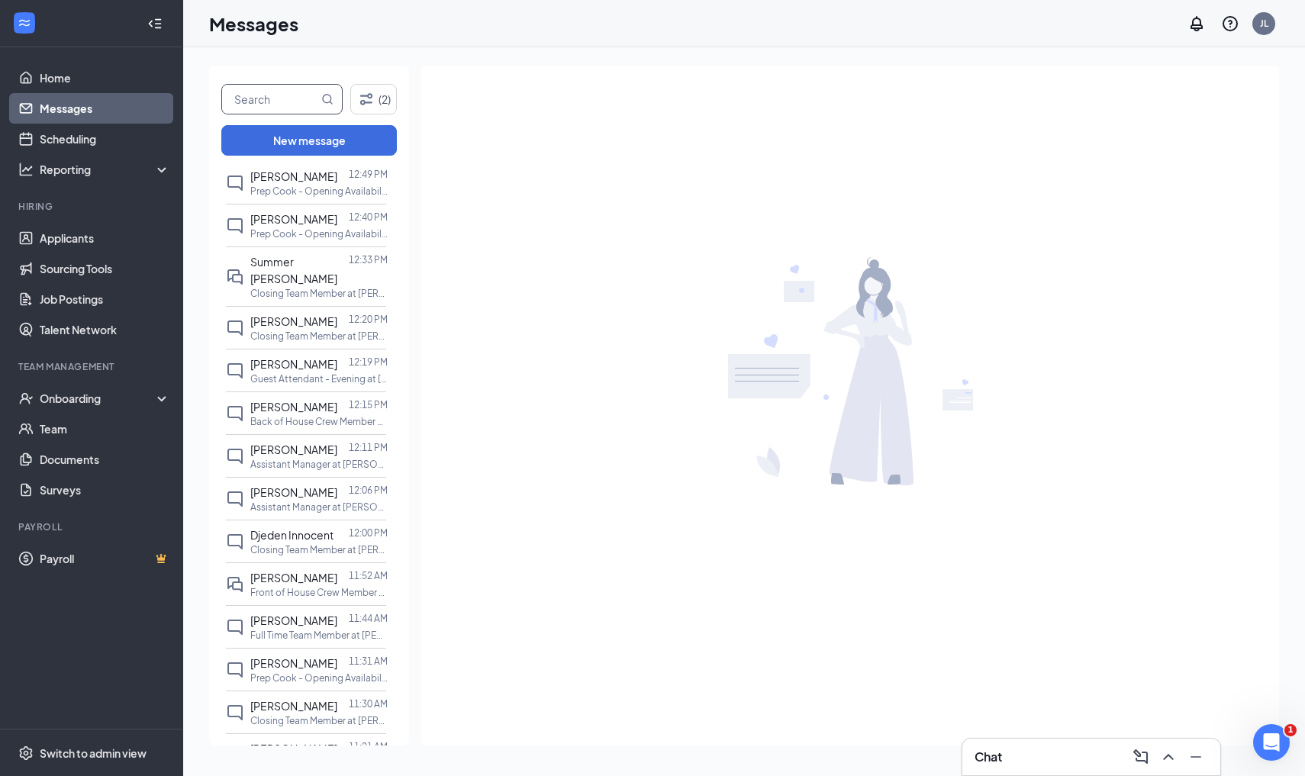
click at [281, 104] on input "text" at bounding box center [270, 99] width 96 height 29
click at [98, 235] on link "Applicants" at bounding box center [105, 238] width 131 height 31
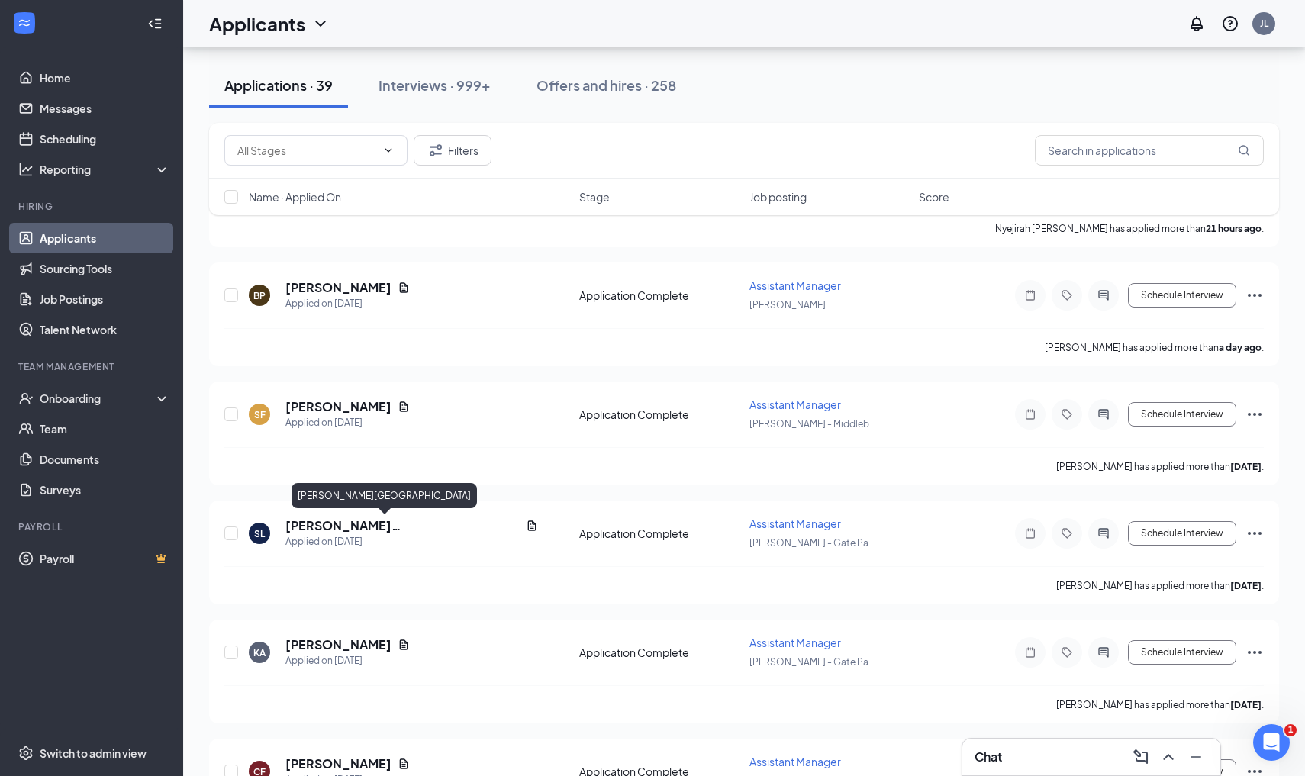
scroll to position [507, 0]
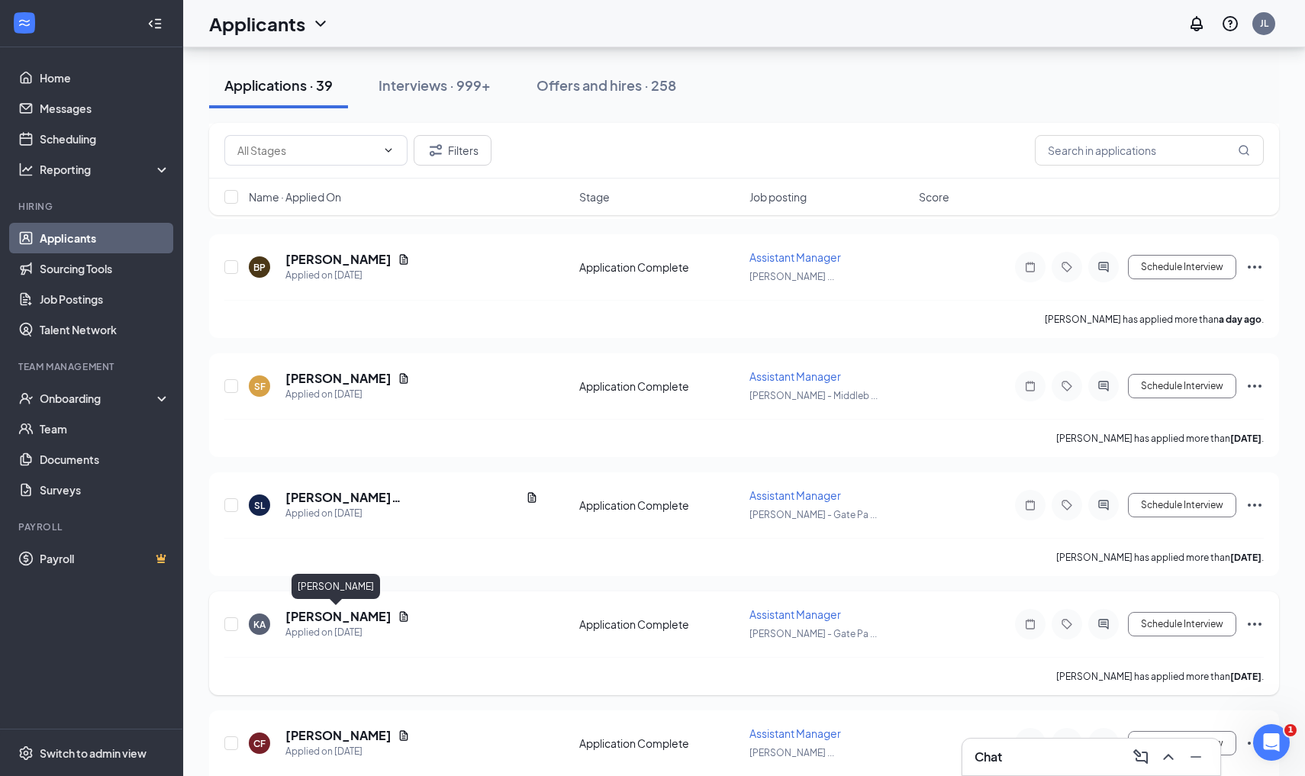
click at [303, 615] on h5 "[PERSON_NAME]" at bounding box center [338, 616] width 106 height 17
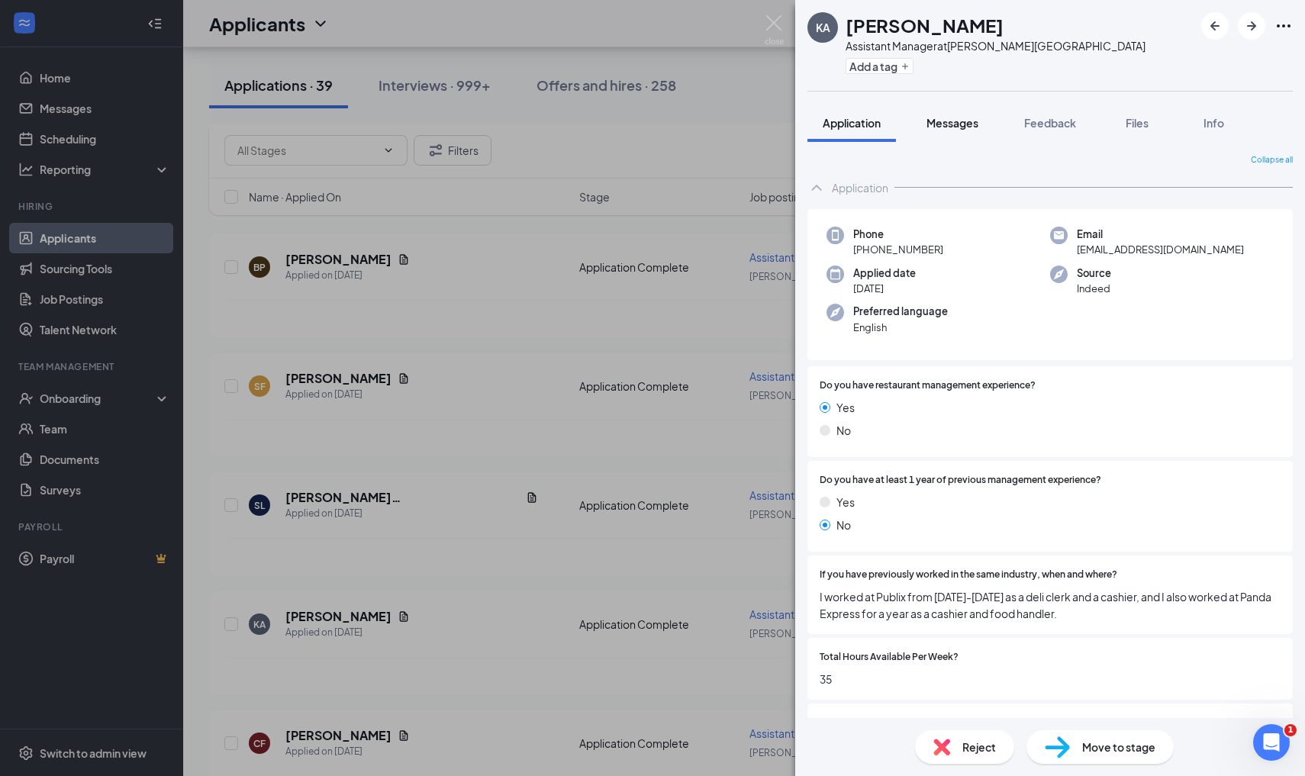
click at [945, 133] on button "Messages" at bounding box center [952, 123] width 82 height 38
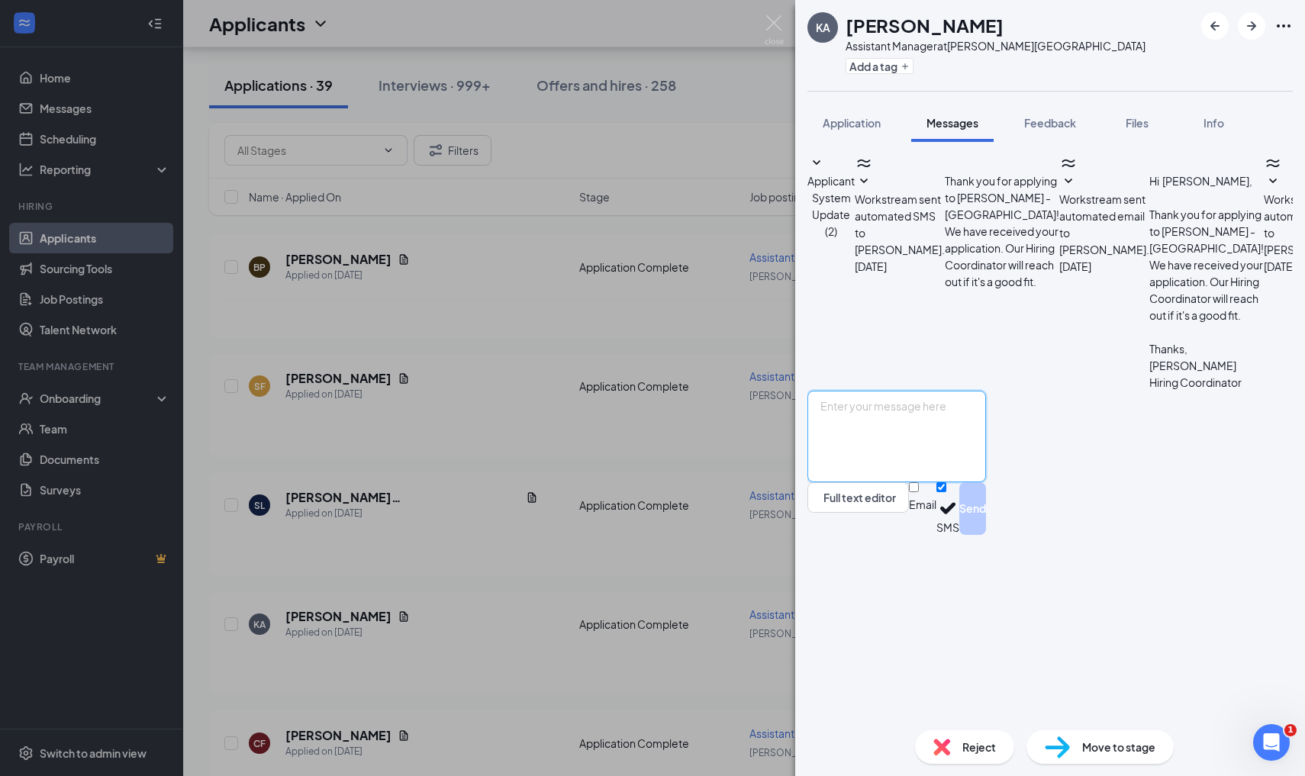
click at [919, 482] on textarea at bounding box center [896, 437] width 179 height 92
type textarea "Hi! This is Ava with [PERSON_NAME] on [GEOGRAPHIC_DATA]. I took a look at your …"
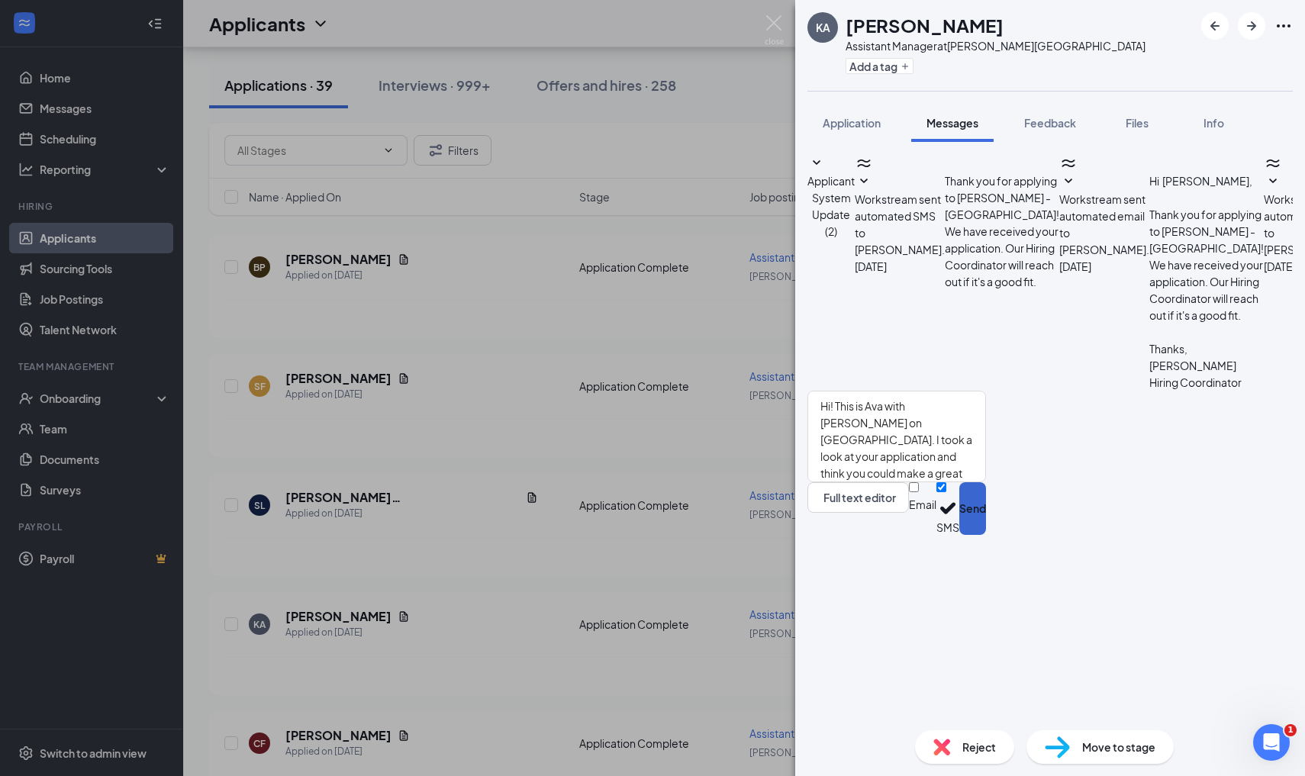
click at [986, 535] on button "Send" at bounding box center [972, 508] width 27 height 53
drag, startPoint x: 918, startPoint y: 459, endPoint x: 1243, endPoint y: 530, distance: 332.6
copy span "Hi! This is Ava with [PERSON_NAME] on [GEOGRAPHIC_DATA]. I took a look at your …"
click at [762, 28] on div "KA [PERSON_NAME] Assistant Manager at [PERSON_NAME][GEOGRAPHIC_DATA] Add a tag …" at bounding box center [652, 388] width 1305 height 776
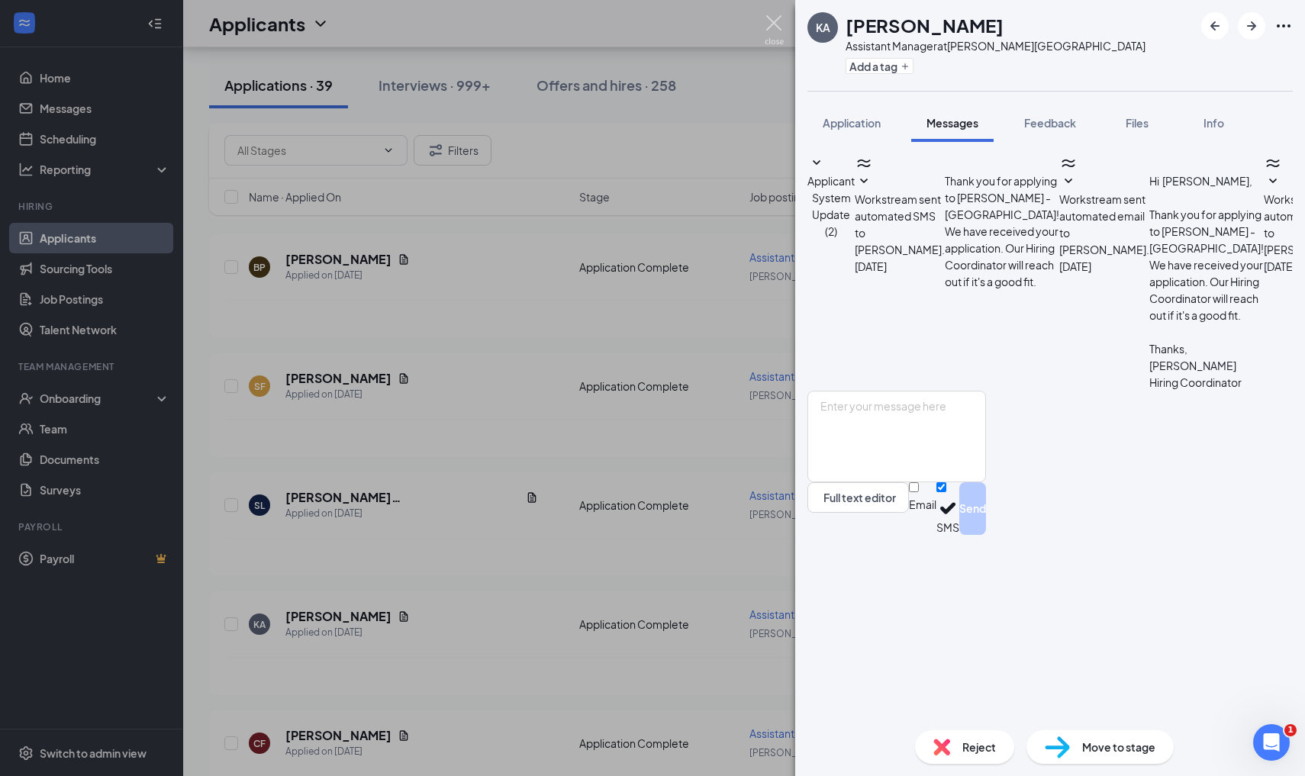
click at [772, 28] on img at bounding box center [774, 30] width 19 height 30
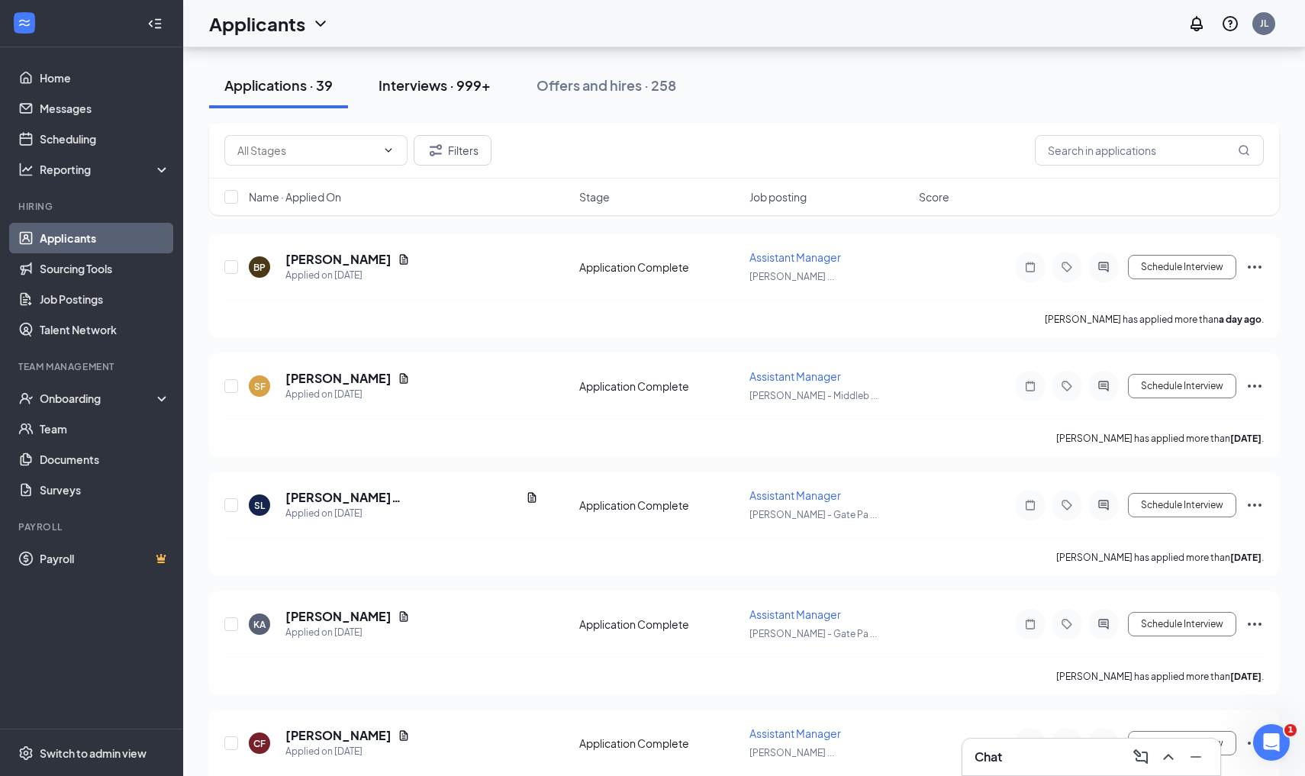
click at [410, 78] on div "Interviews · 999+" at bounding box center [435, 85] width 112 height 19
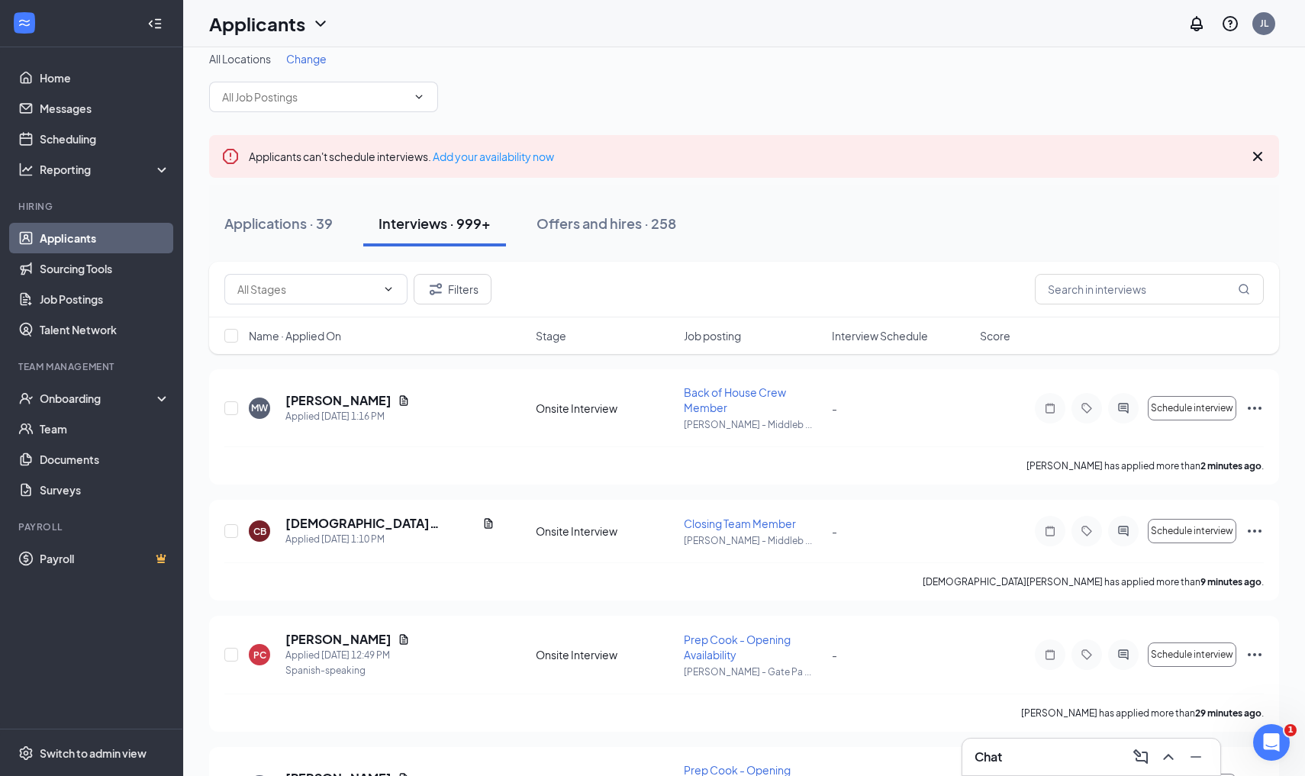
scroll to position [10, 0]
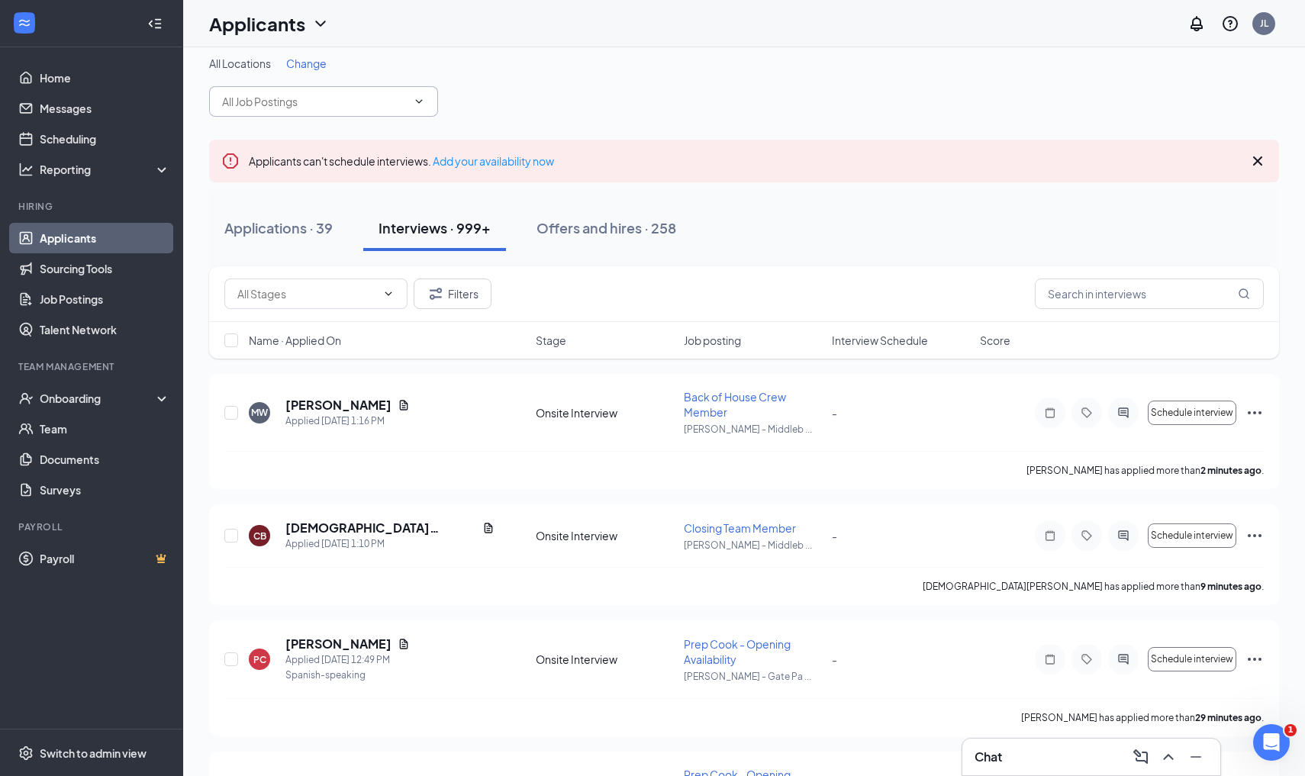
click at [305, 105] on input "text" at bounding box center [314, 101] width 185 height 17
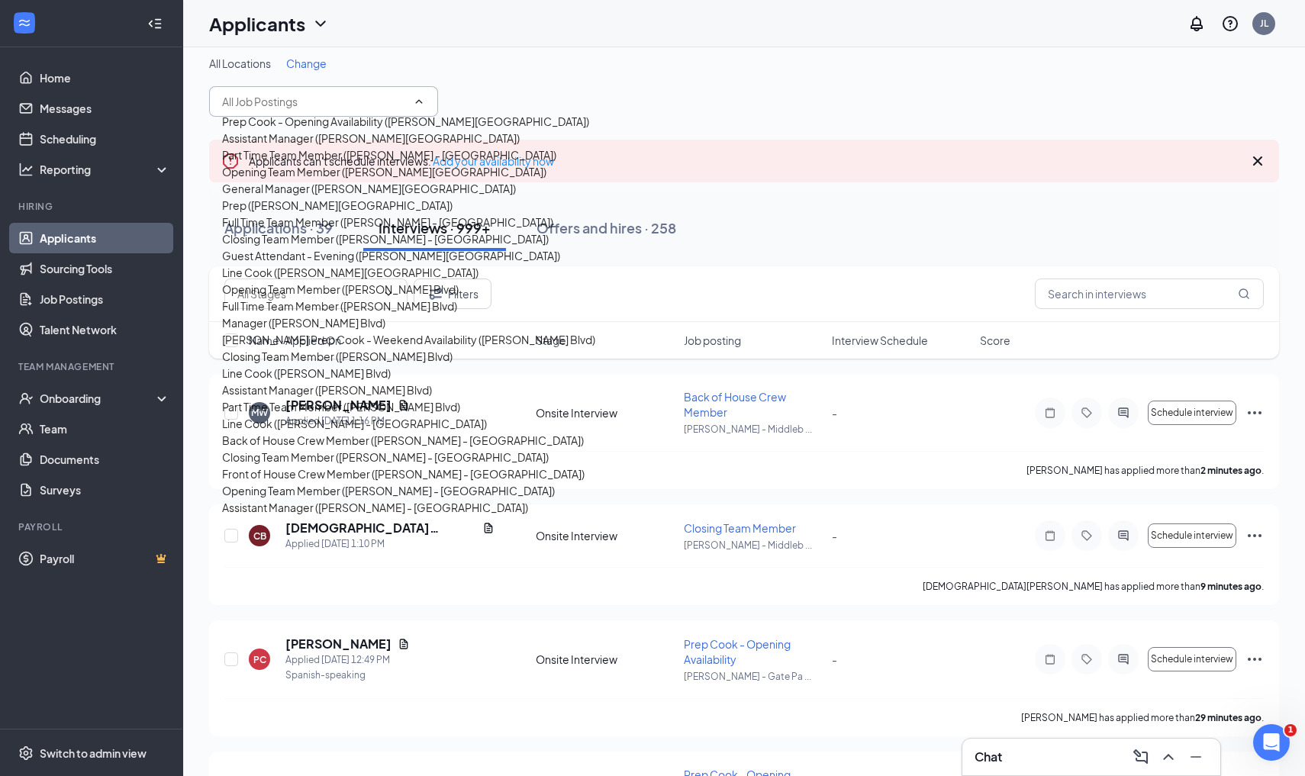
click at [462, 59] on div "All Locations Change" at bounding box center [744, 63] width 1070 height 15
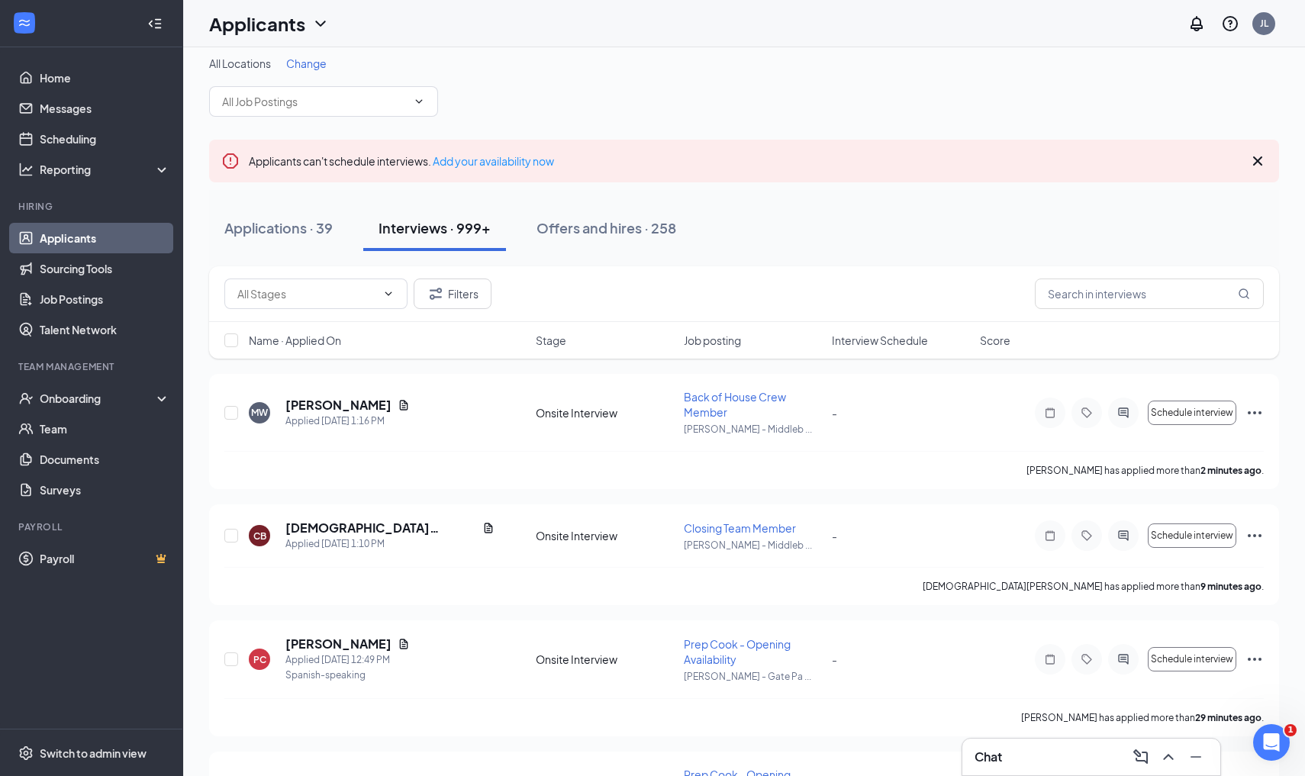
click at [317, 66] on span "Change" at bounding box center [306, 63] width 40 height 14
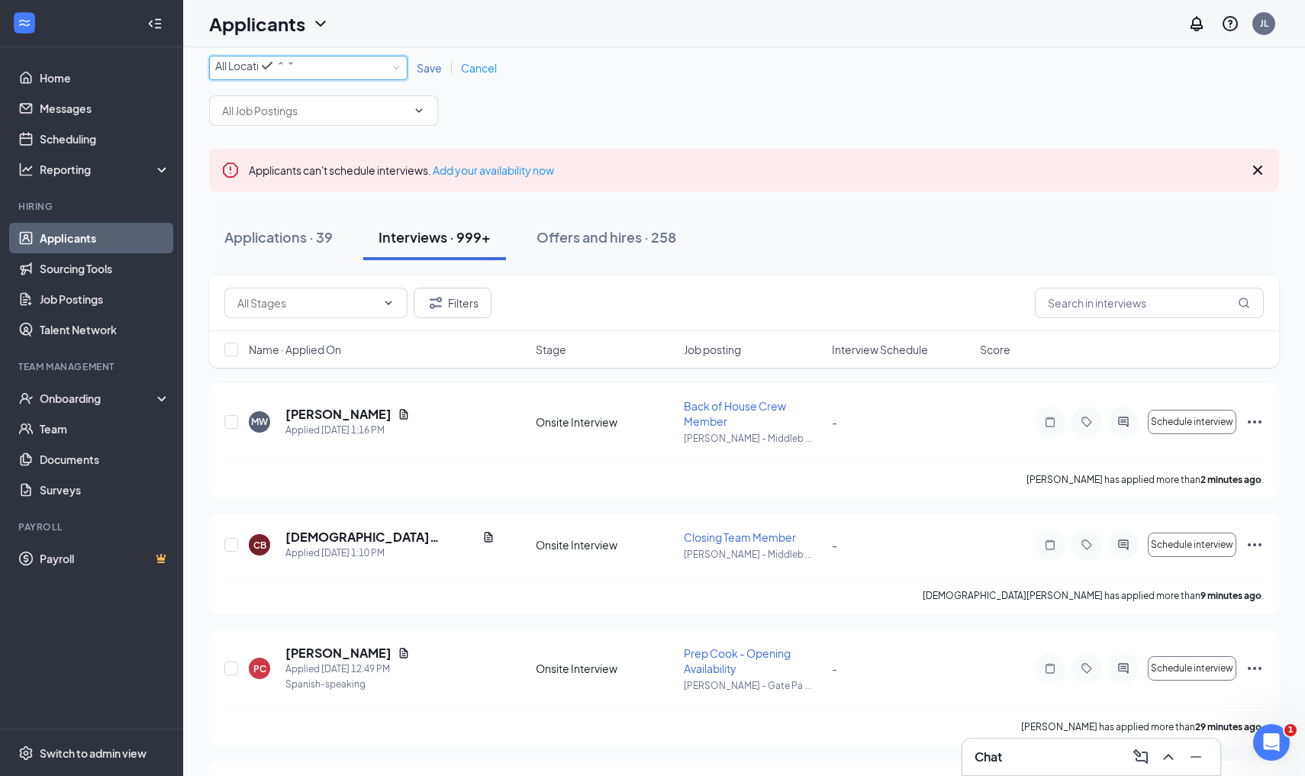
click at [295, 75] on div "All Locations" at bounding box center [255, 65] width 80 height 18
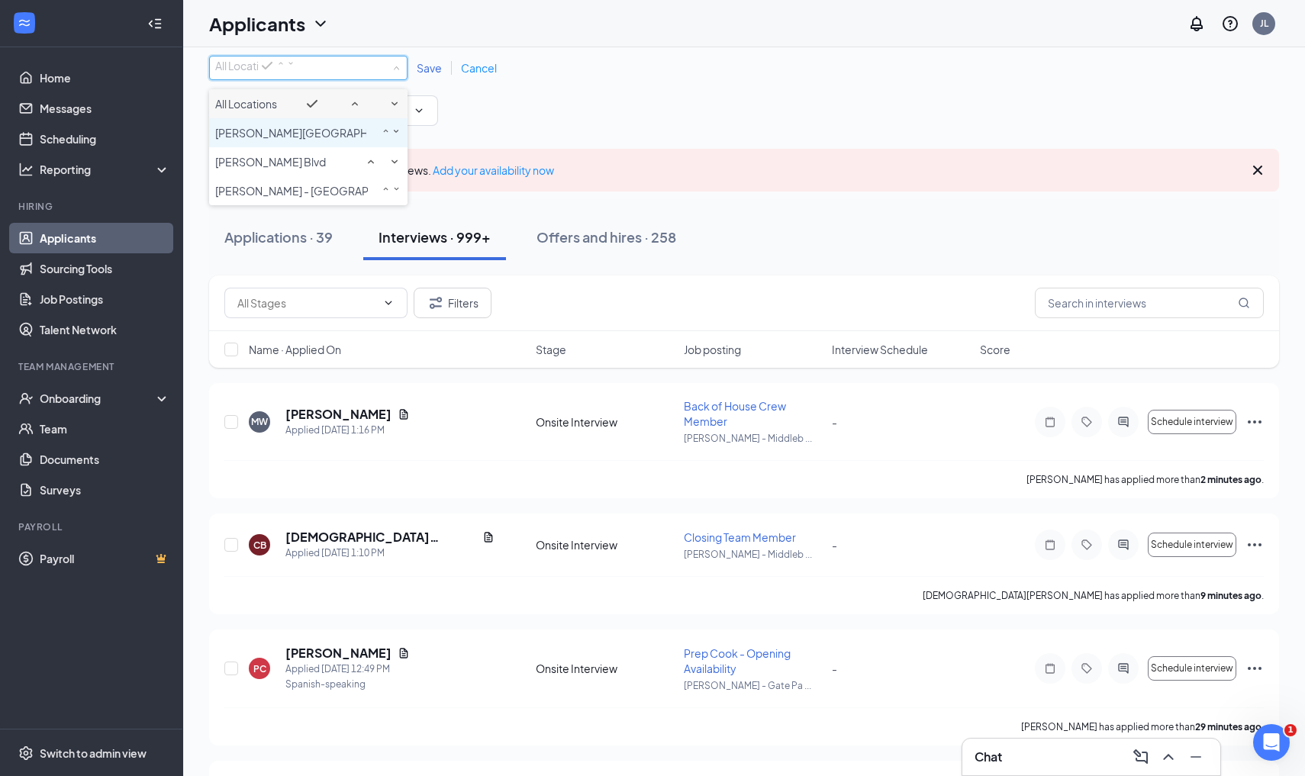
click at [310, 140] on span "[PERSON_NAME][GEOGRAPHIC_DATA]" at bounding box center [314, 133] width 198 height 14
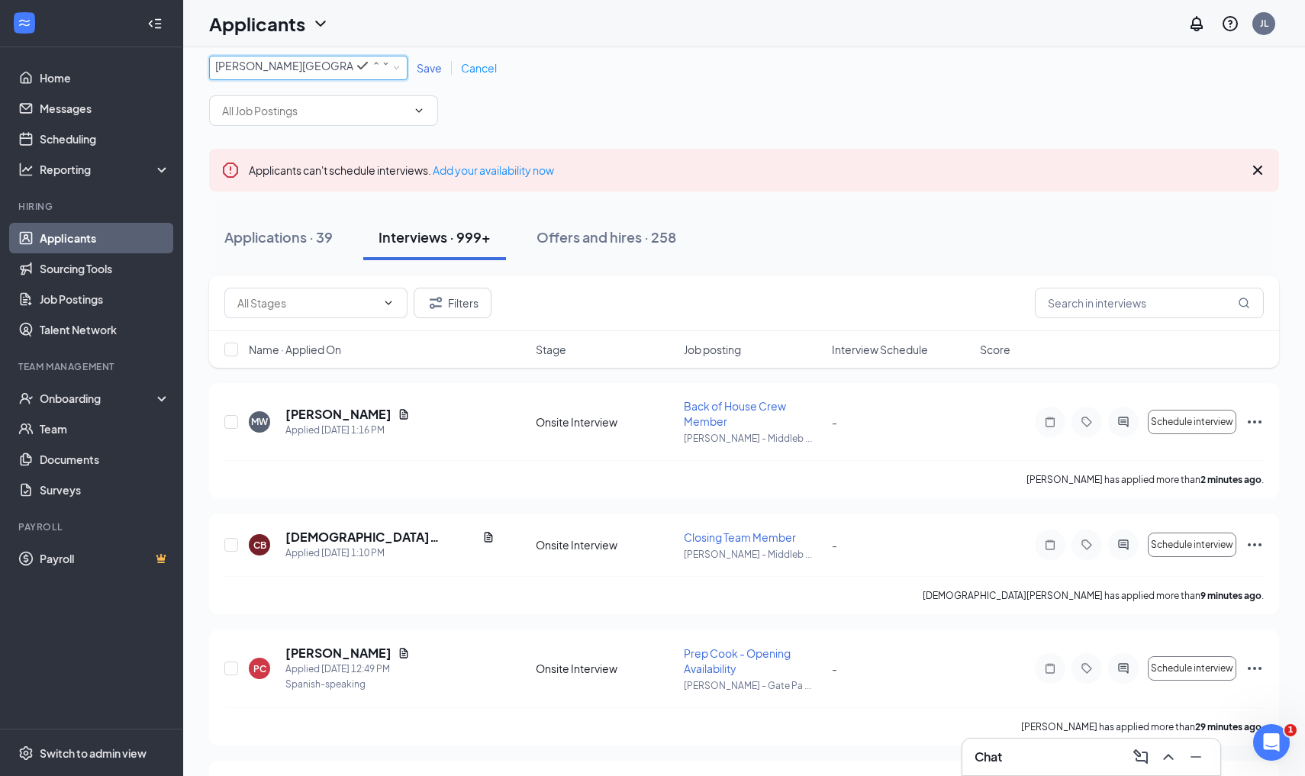
click at [429, 70] on span "Save" at bounding box center [429, 68] width 25 height 14
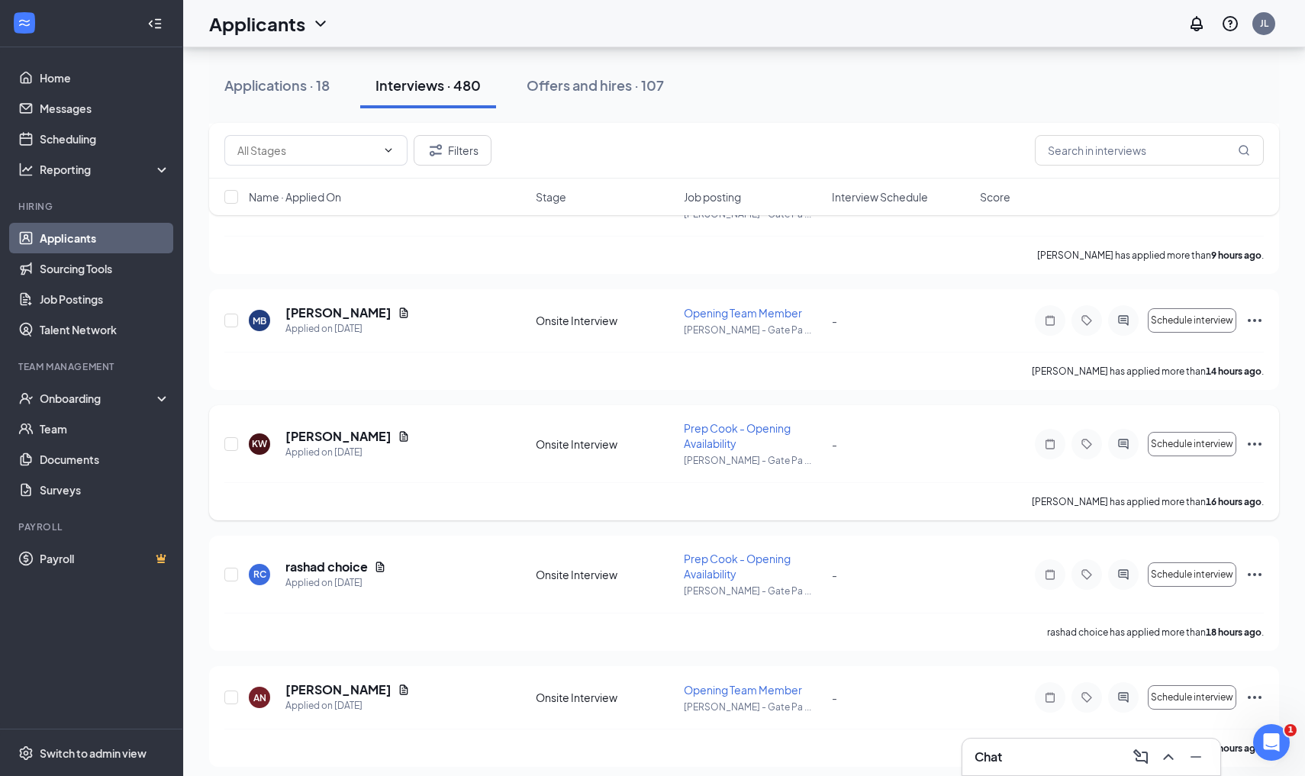
scroll to position [1544, 0]
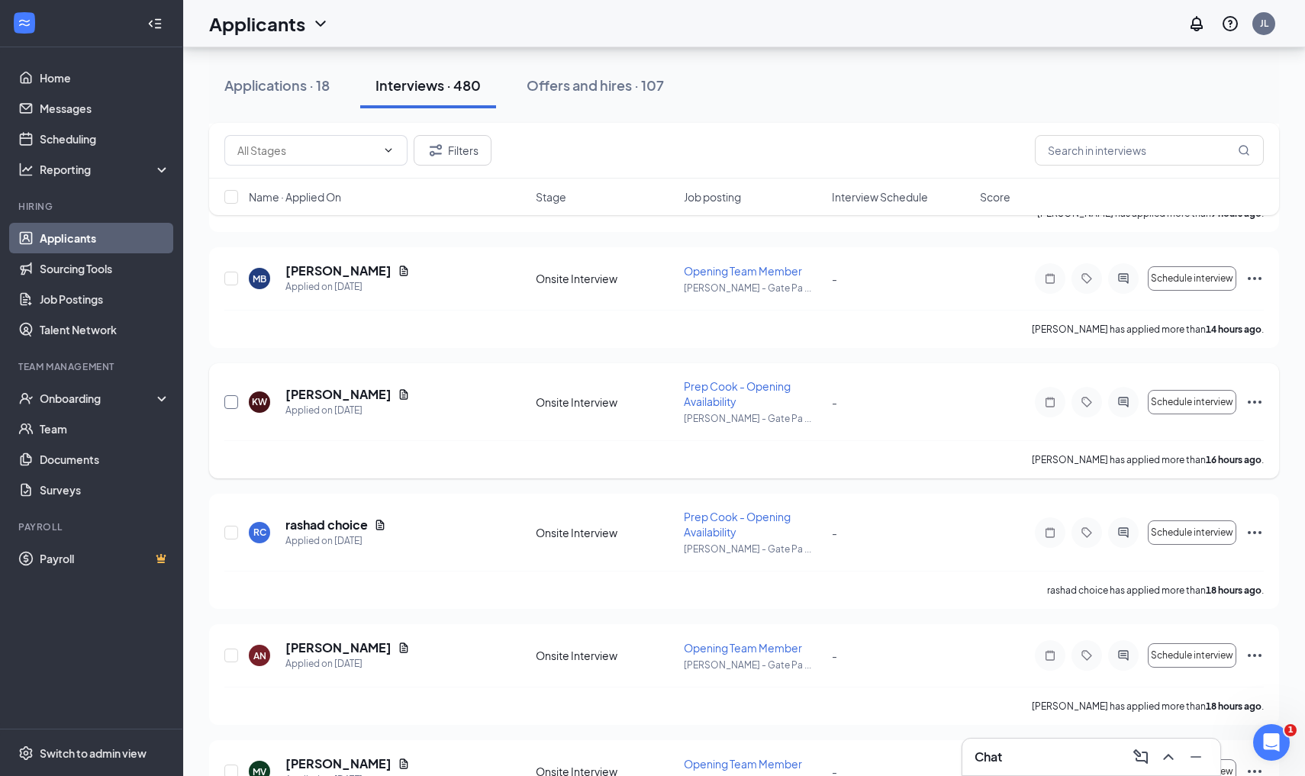
click at [234, 403] on input "checkbox" at bounding box center [231, 402] width 14 height 14
checkbox input "true"
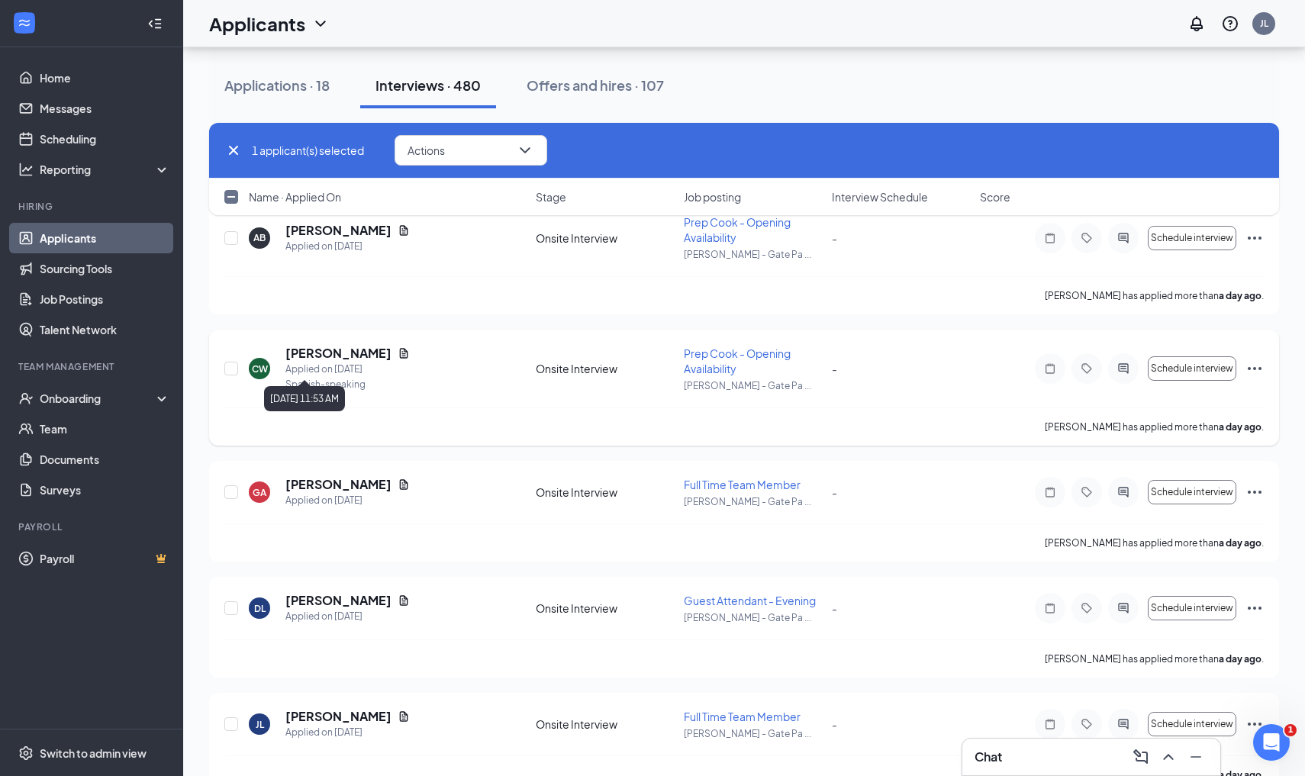
scroll to position [2797, 0]
click at [233, 483] on div at bounding box center [231, 491] width 15 height 32
click at [231, 488] on input "checkbox" at bounding box center [231, 491] width 14 height 14
checkbox input "true"
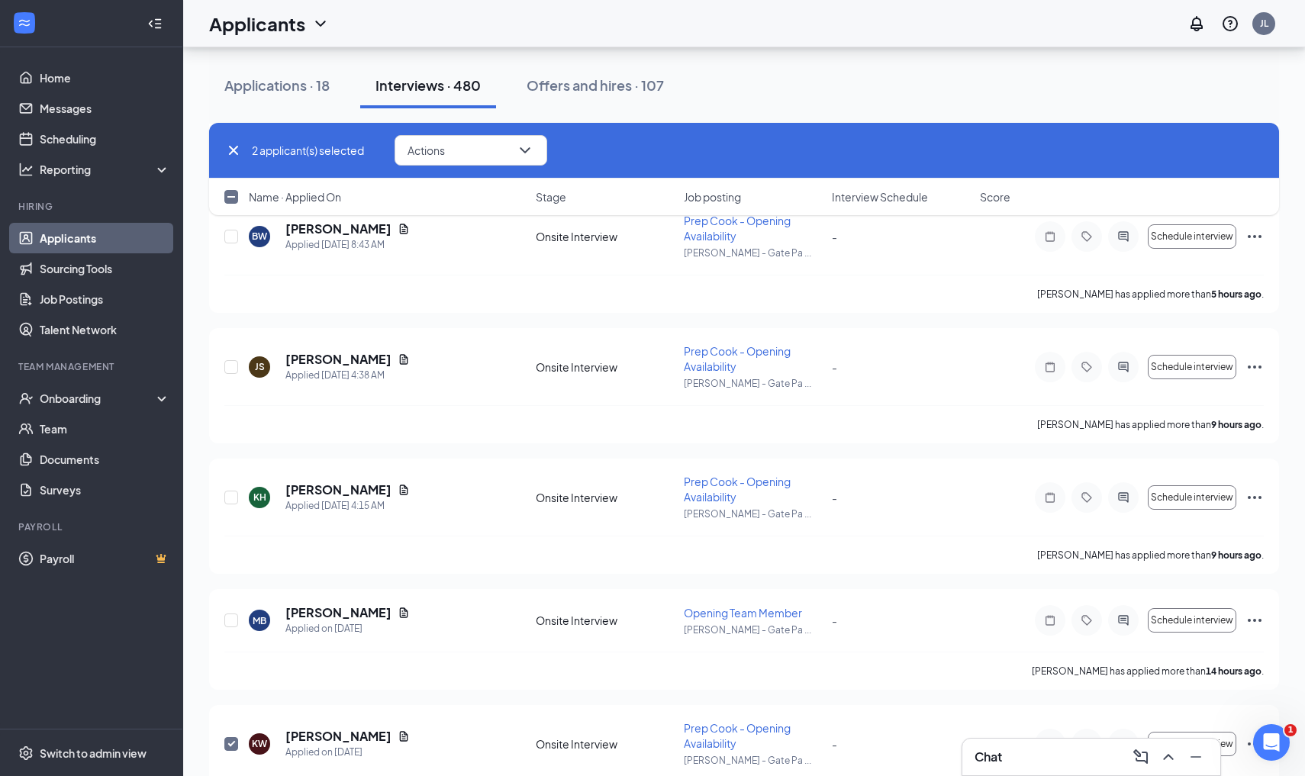
scroll to position [1200, 0]
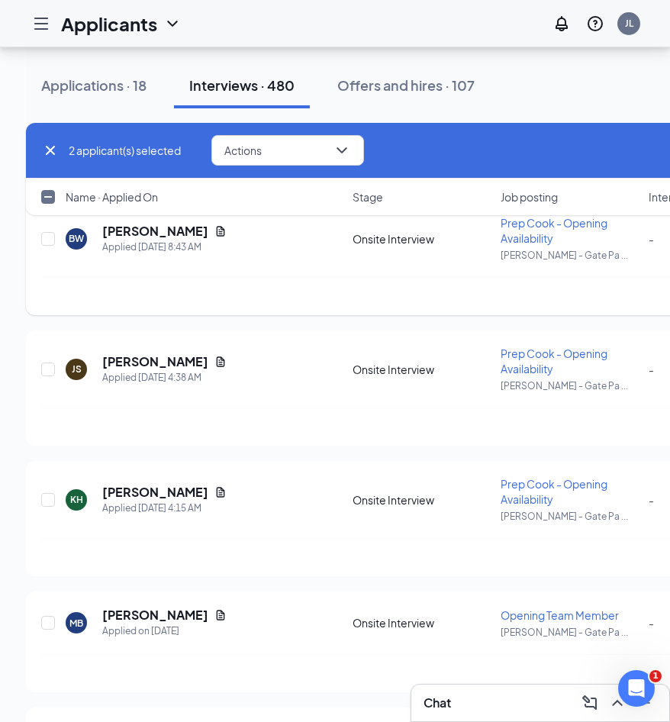
click at [246, 298] on div "[PERSON_NAME] has applied more than 5 hours ago ." at bounding box center [561, 296] width 1040 height 38
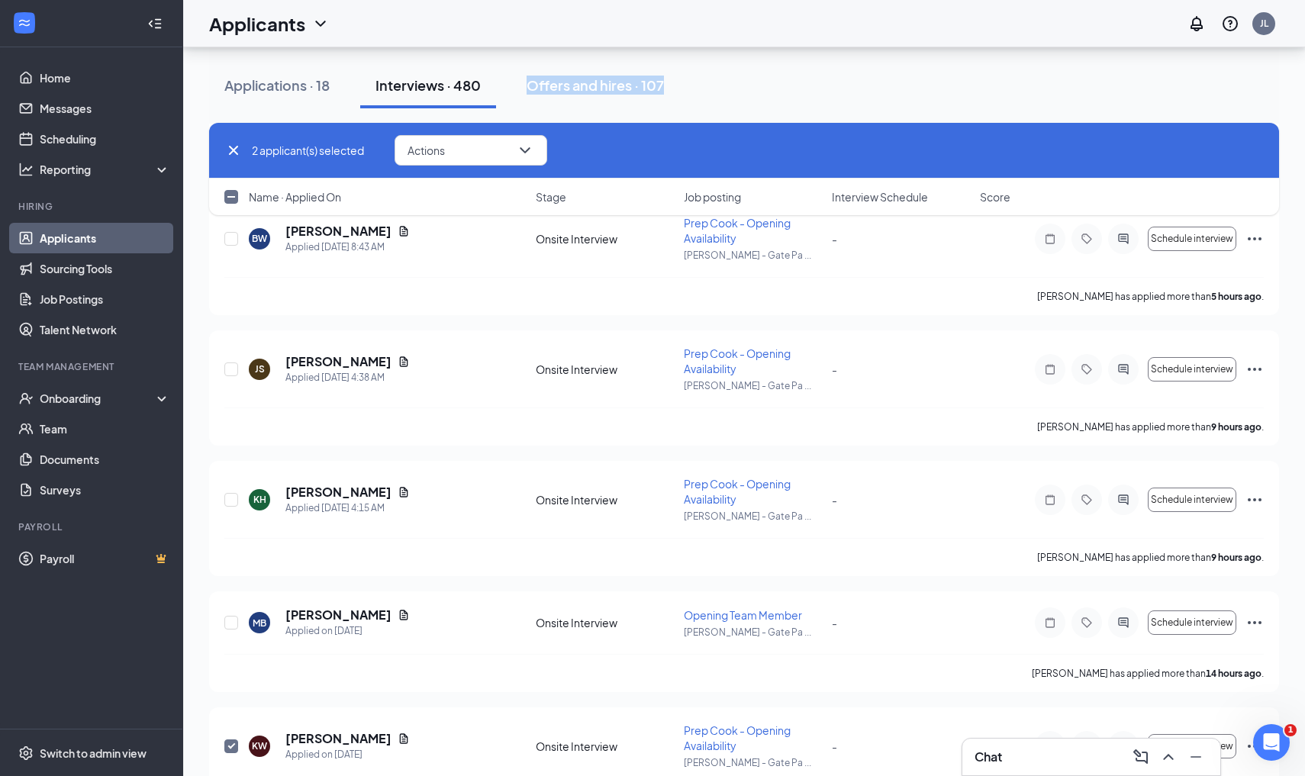
click at [754, 76] on div "Applications · 18 Interviews · 480 Offers and hires · 107" at bounding box center [744, 86] width 1070 height 46
click at [749, 47] on div "Applicants JL" at bounding box center [744, 23] width 1122 height 47
click at [760, 54] on div "Applications · 18 Interviews · 480 Offers and hires · 107" at bounding box center [744, 85] width 1070 height 76
click at [746, 141] on div "2 applicant(s) selected Actions" at bounding box center [744, 150] width 1040 height 31
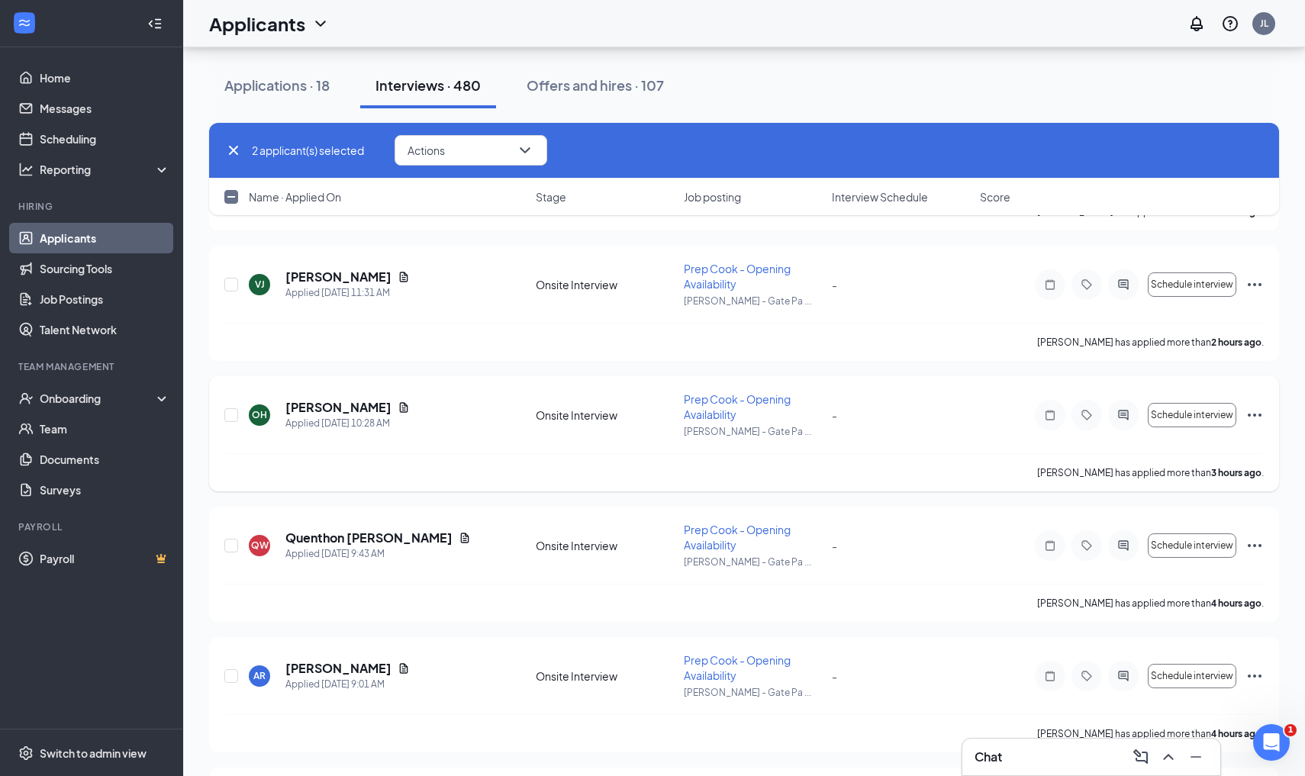
scroll to position [633, 0]
drag, startPoint x: 905, startPoint y: 147, endPoint x: 956, endPoint y: 147, distance: 50.4
click at [956, 147] on div "2 applicant(s) selected Actions" at bounding box center [744, 150] width 1040 height 31
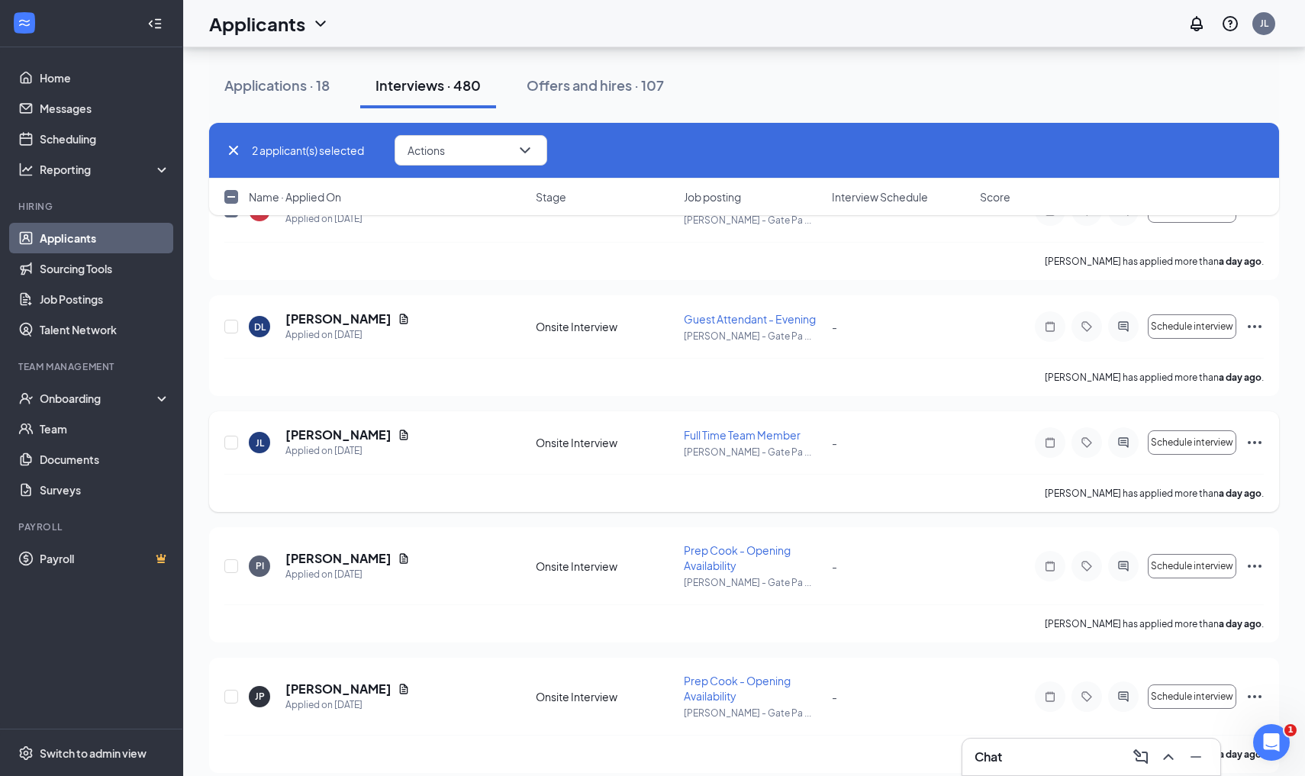
scroll to position [3087, 0]
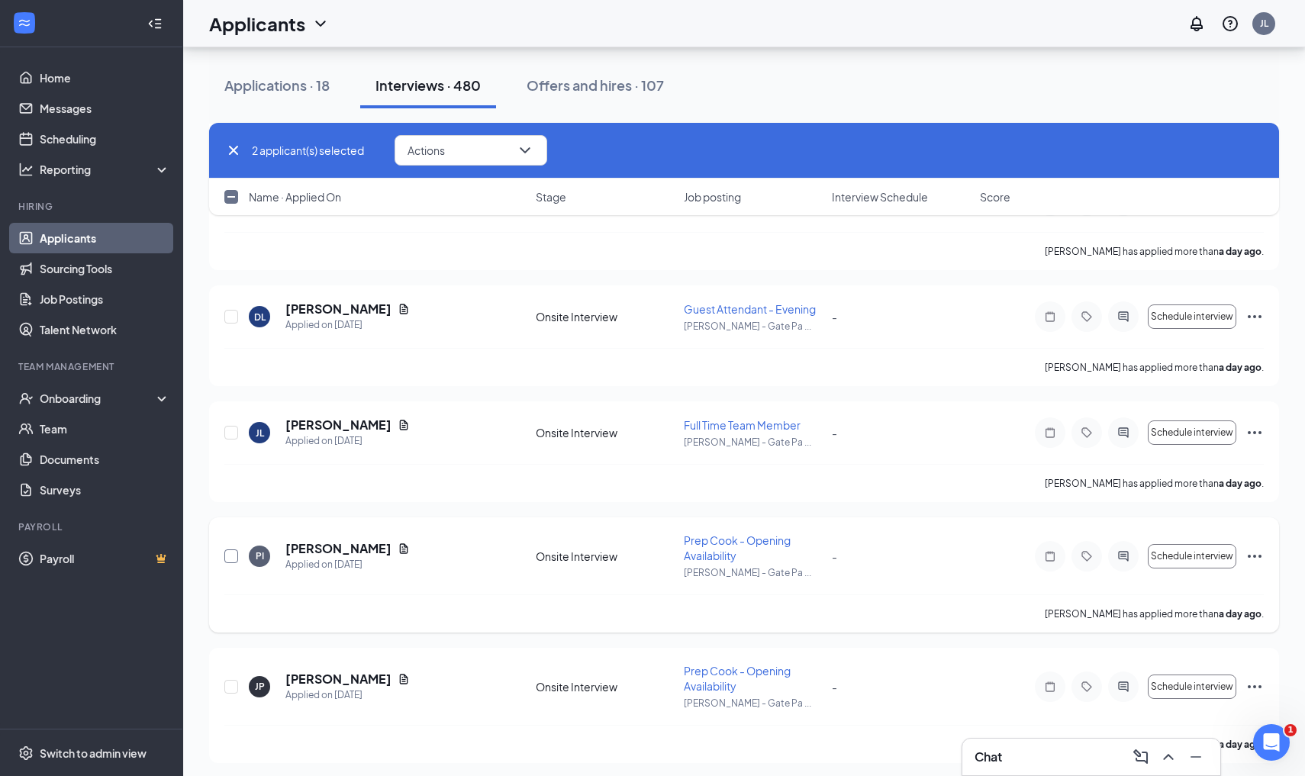
click at [228, 555] on input "checkbox" at bounding box center [231, 557] width 14 height 14
checkbox input "true"
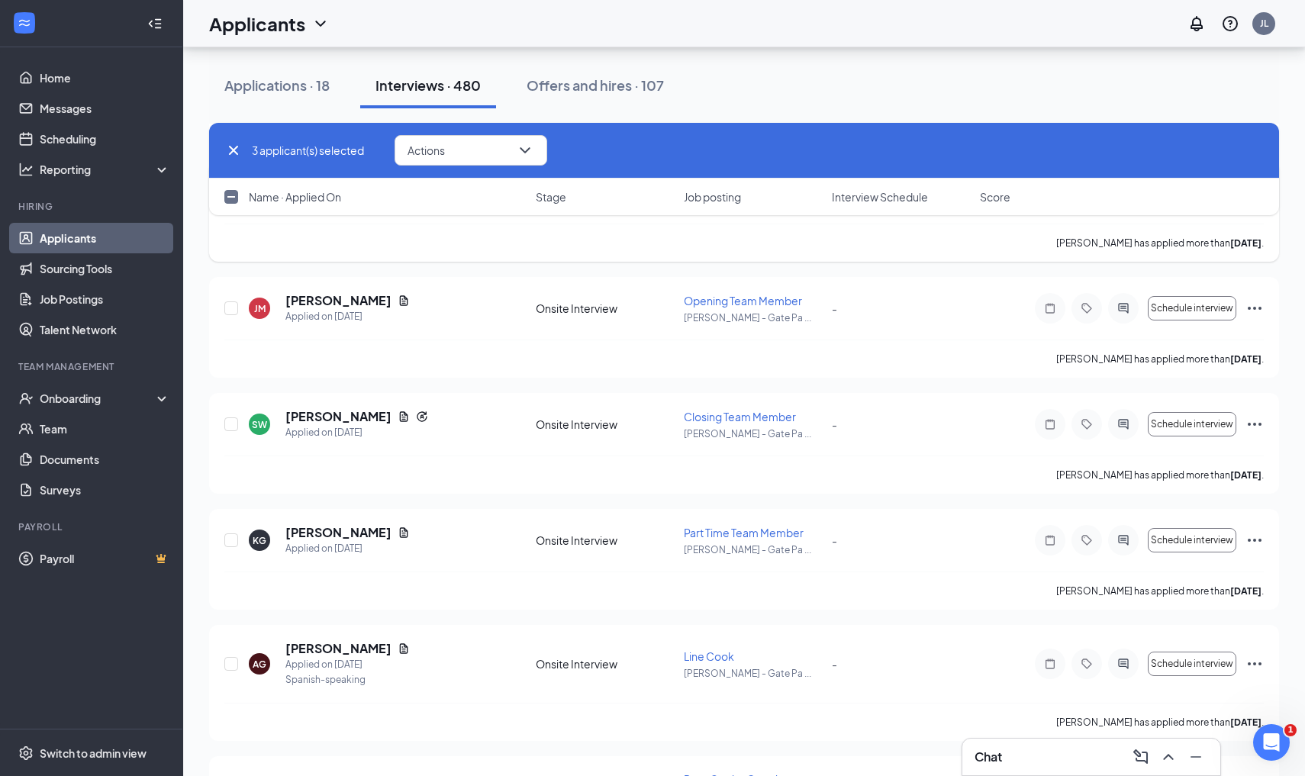
scroll to position [4081, 0]
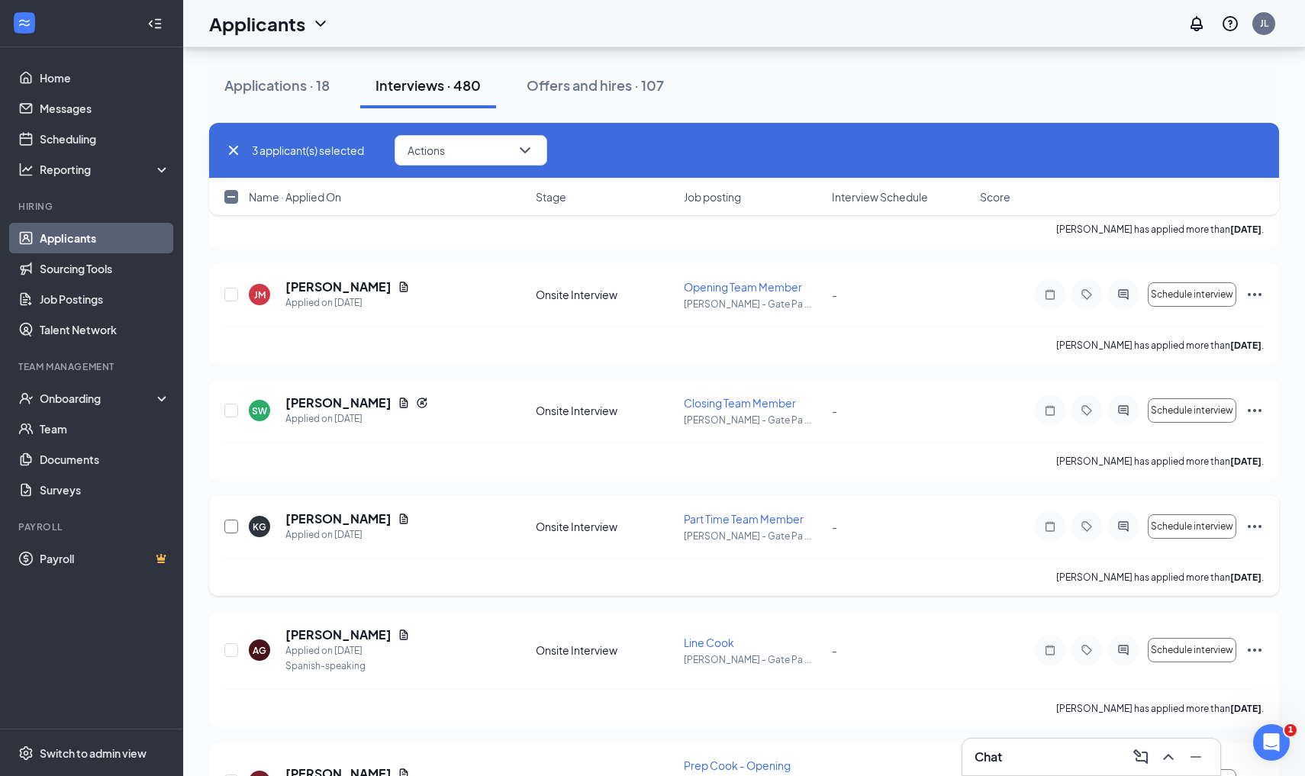
click at [234, 530] on input "checkbox" at bounding box center [231, 527] width 14 height 14
checkbox input "true"
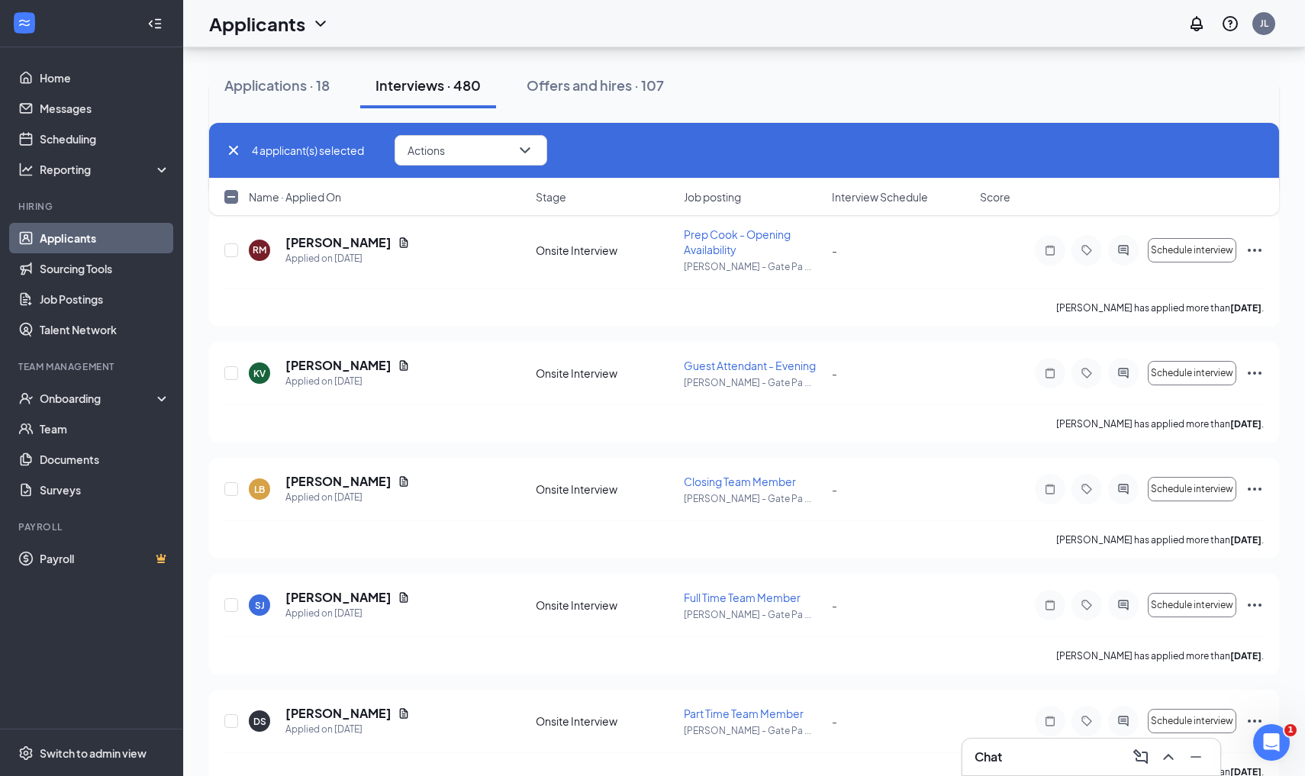
scroll to position [4610, 0]
click at [225, 488] on input "checkbox" at bounding box center [231, 492] width 14 height 14
checkbox input "true"
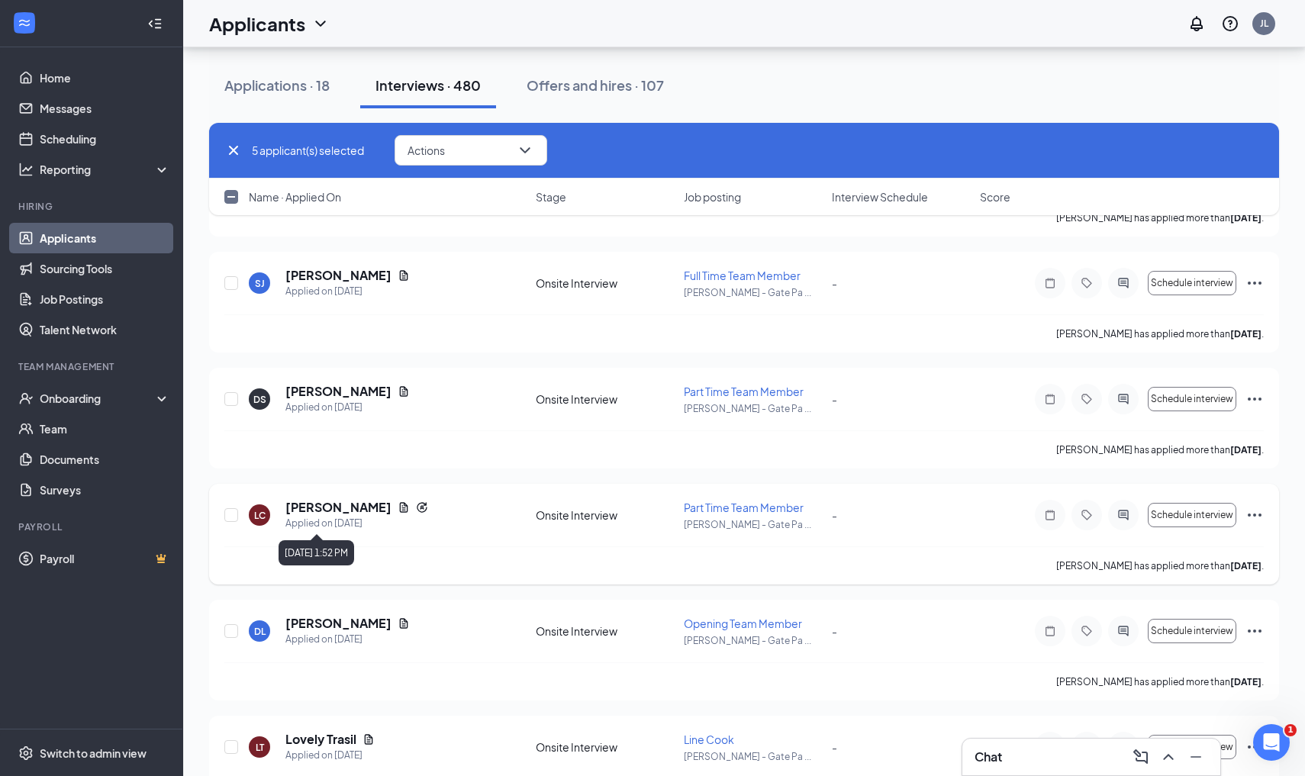
scroll to position [4935, 0]
click at [234, 514] on input "checkbox" at bounding box center [231, 515] width 14 height 14
checkbox input "true"
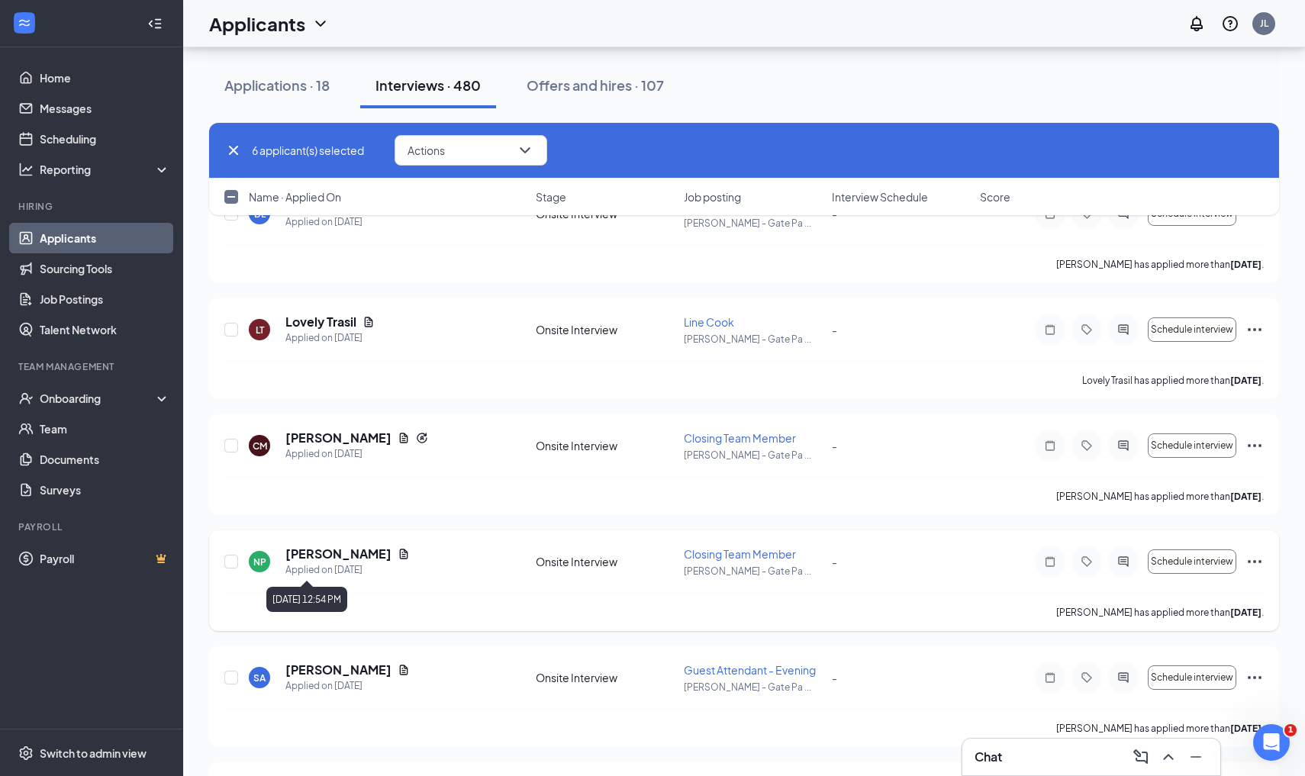
scroll to position [5427, 0]
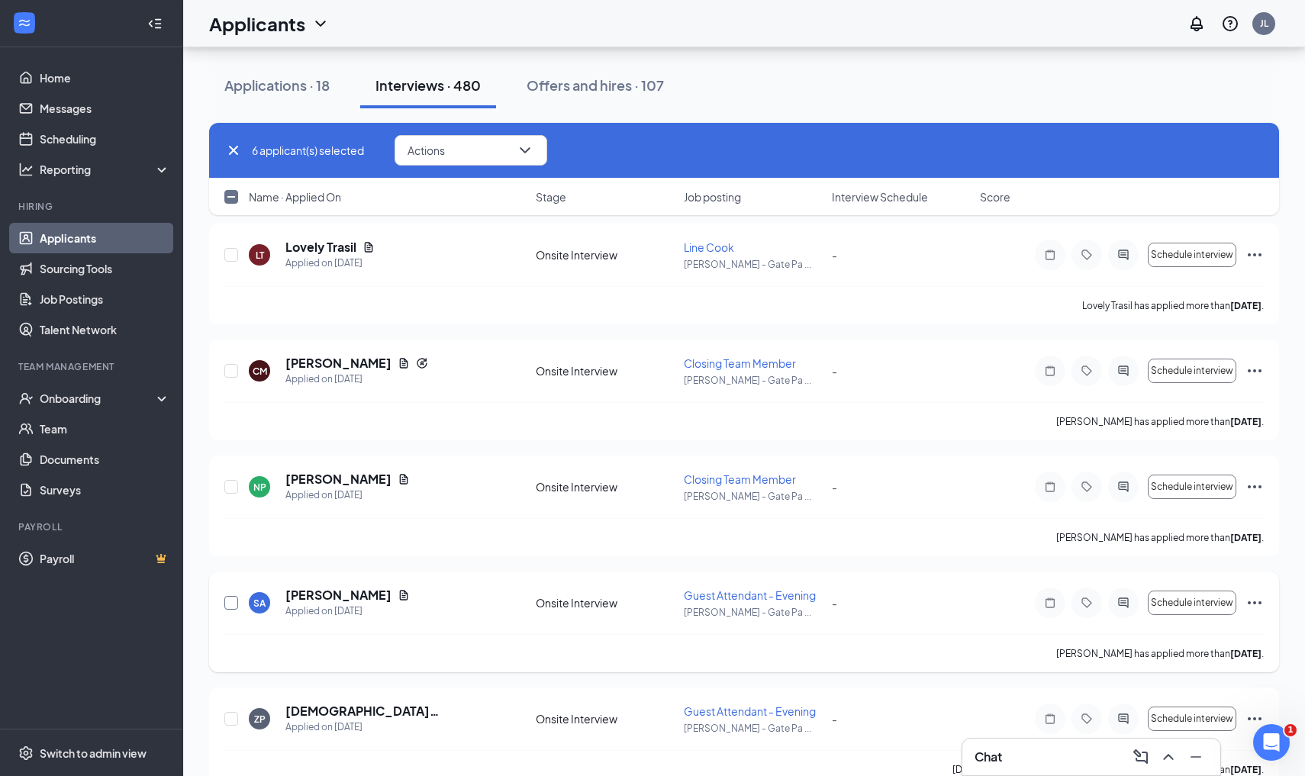
click at [227, 605] on input "checkbox" at bounding box center [231, 603] width 14 height 14
checkbox input "true"
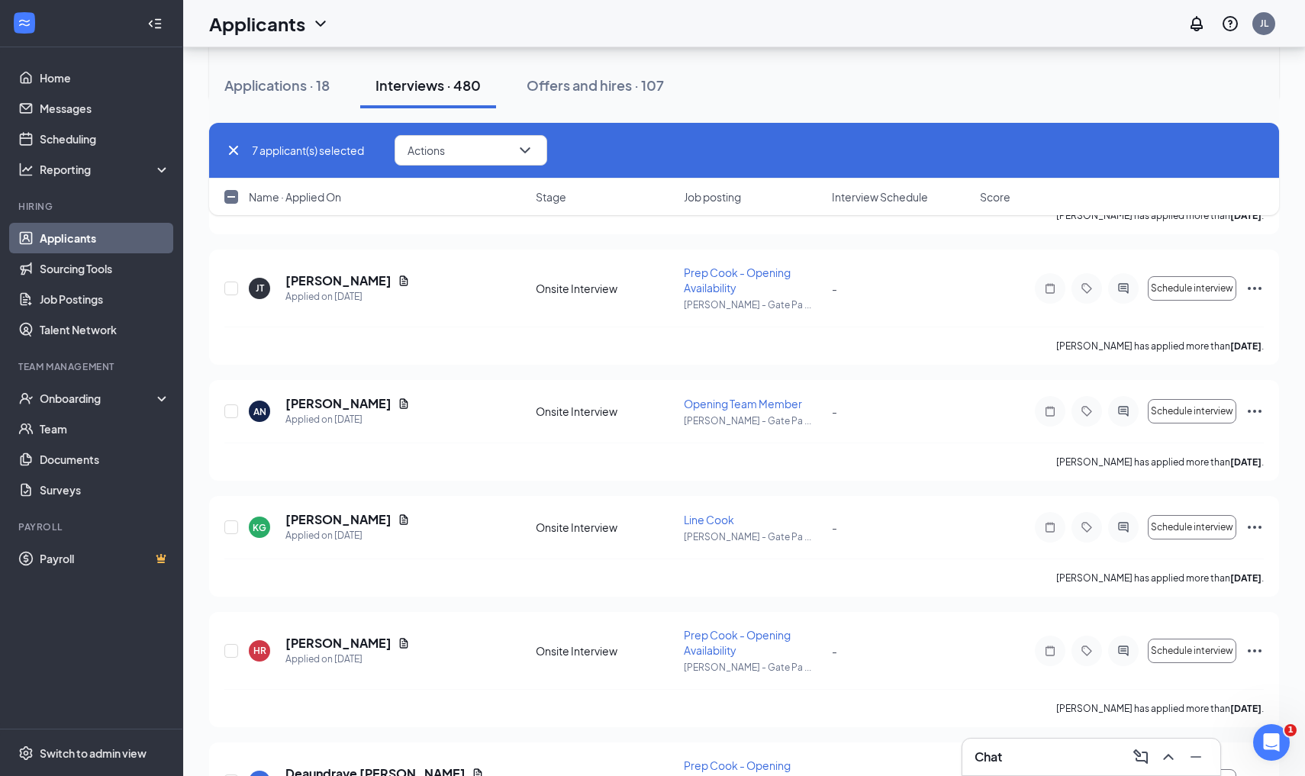
scroll to position [7087, 0]
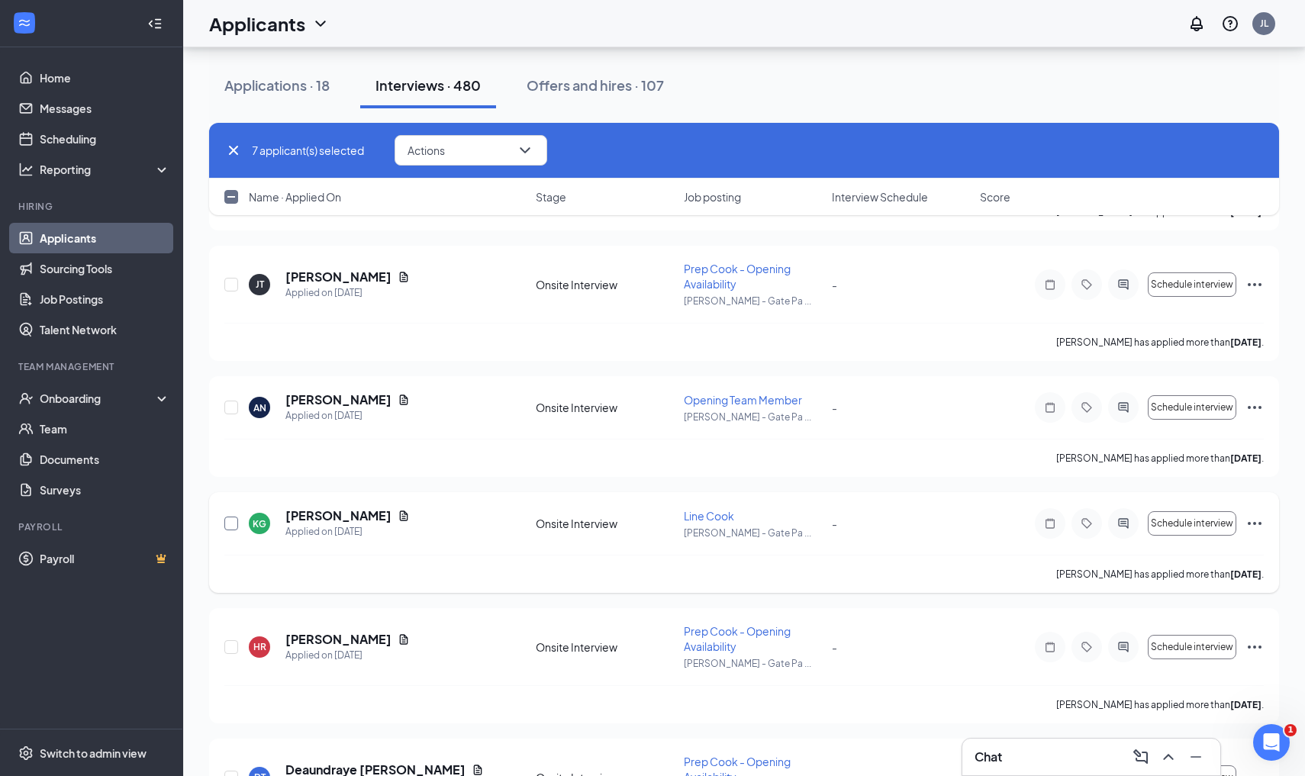
click at [235, 527] on input "checkbox" at bounding box center [231, 524] width 14 height 14
checkbox input "true"
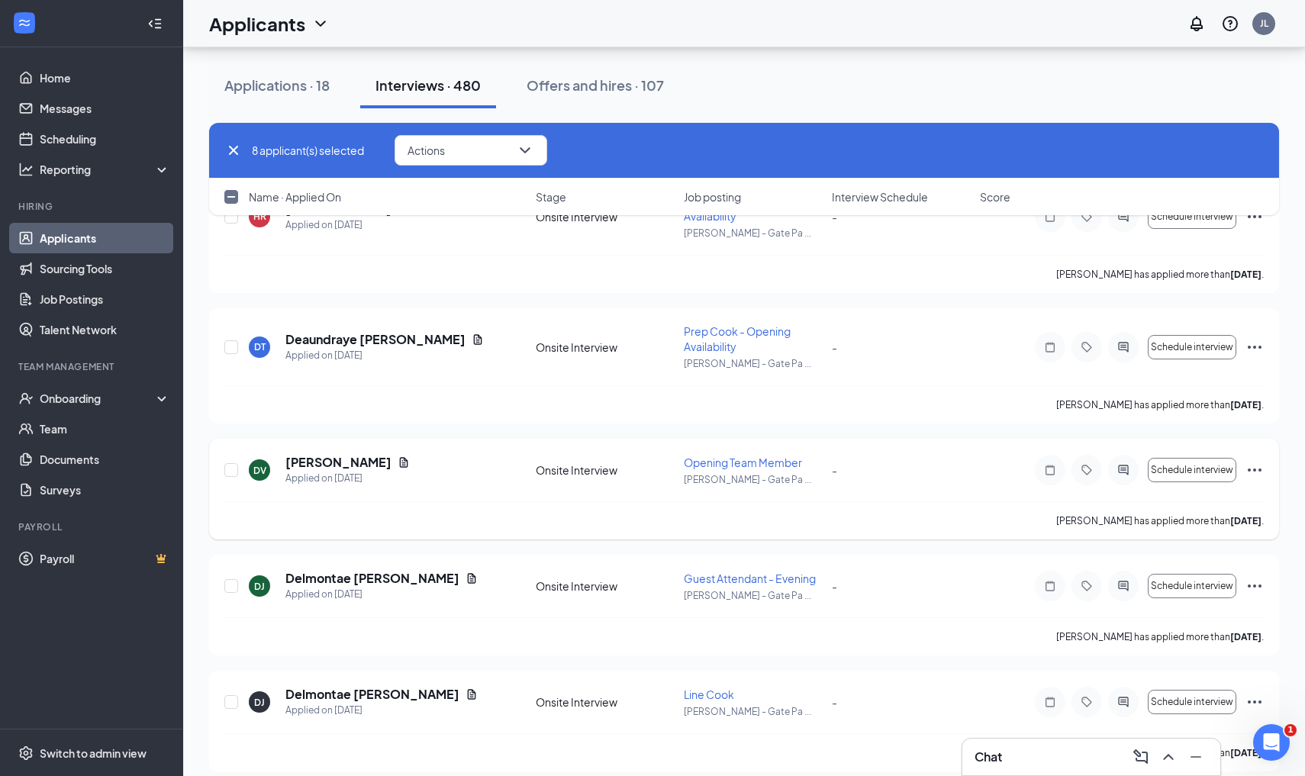
scroll to position [7526, 0]
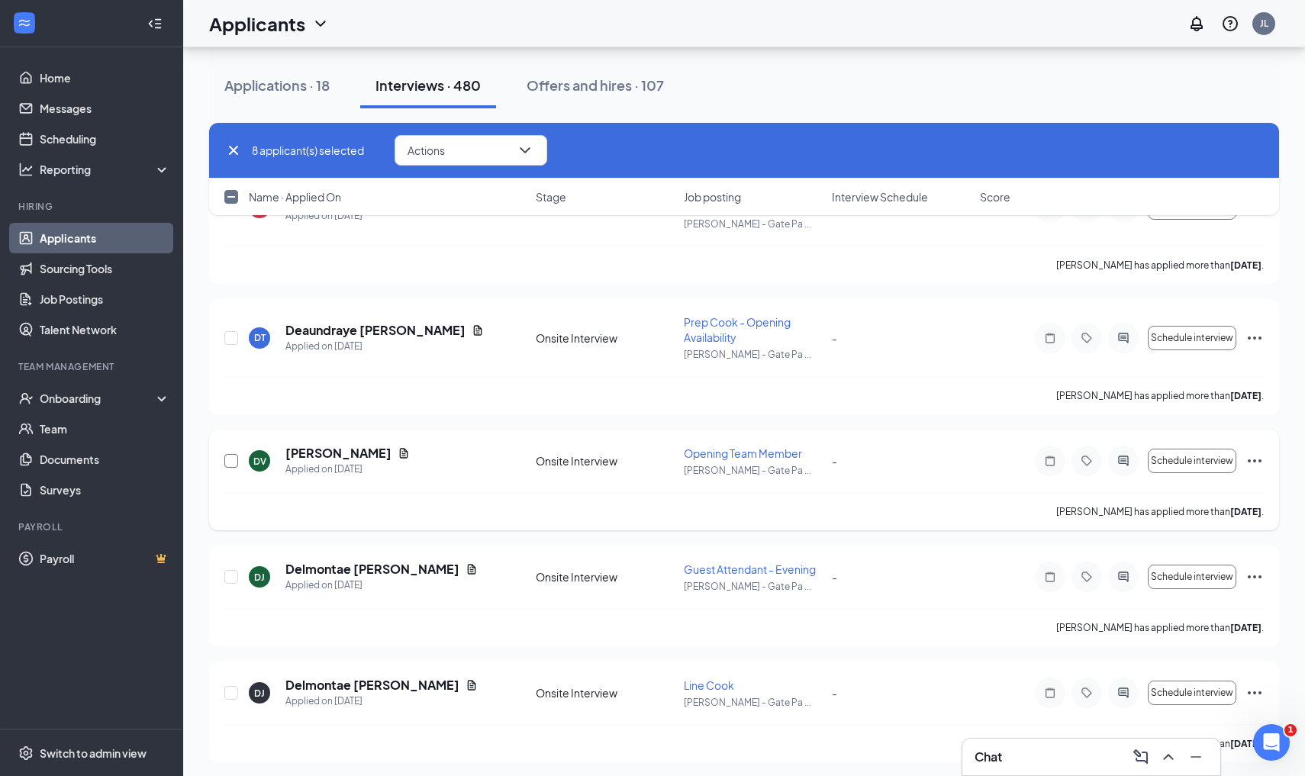
click at [233, 463] on input "checkbox" at bounding box center [231, 461] width 14 height 14
checkbox input "true"
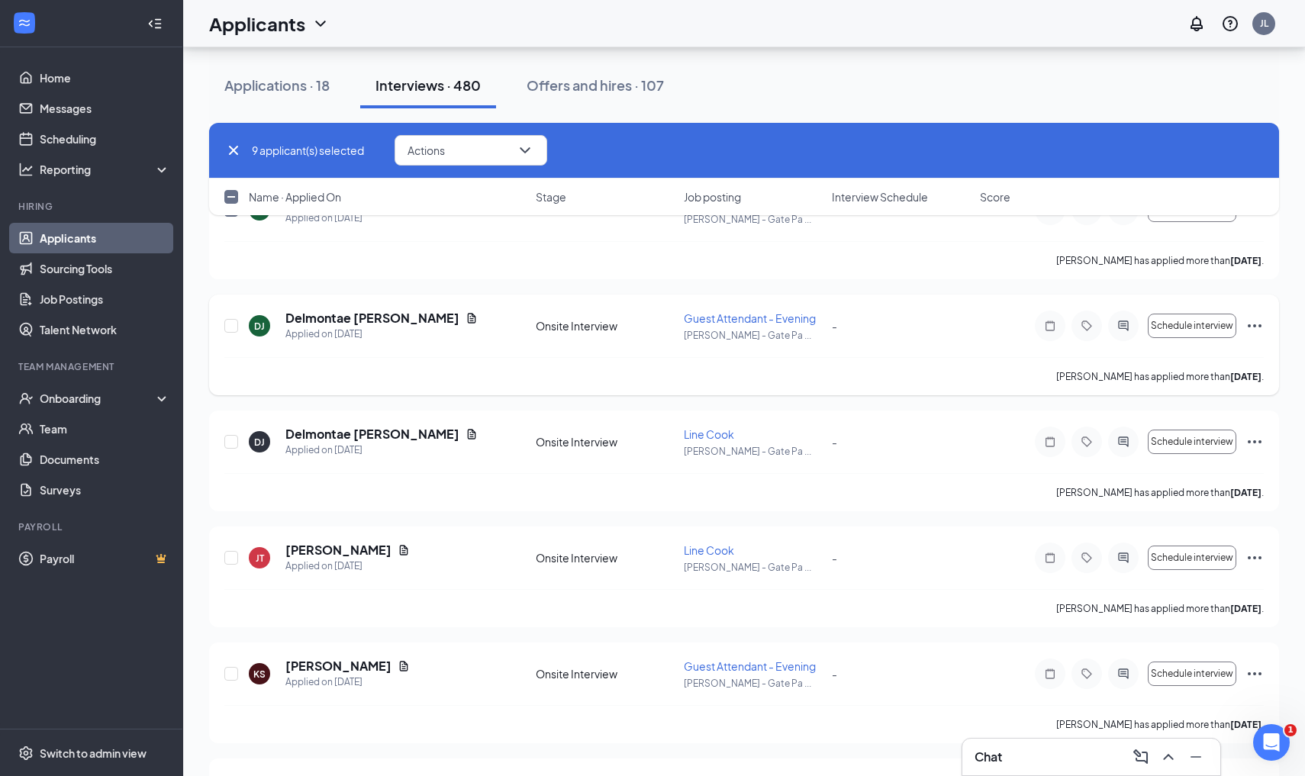
scroll to position [7776, 0]
click at [235, 550] on div at bounding box center [231, 559] width 15 height 32
click at [230, 560] on input "checkbox" at bounding box center [231, 560] width 14 height 14
checkbox input "true"
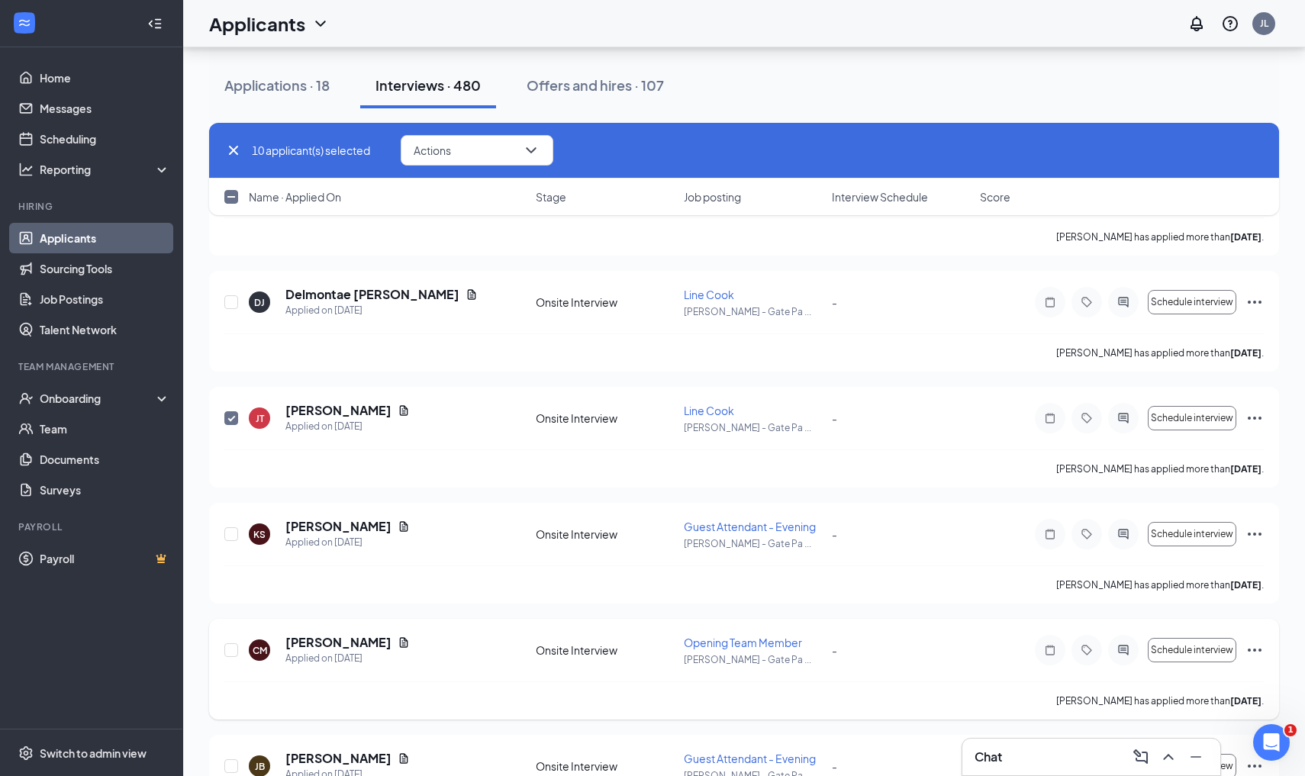
scroll to position [7917, 0]
click at [237, 537] on input "checkbox" at bounding box center [231, 534] width 14 height 14
checkbox input "true"
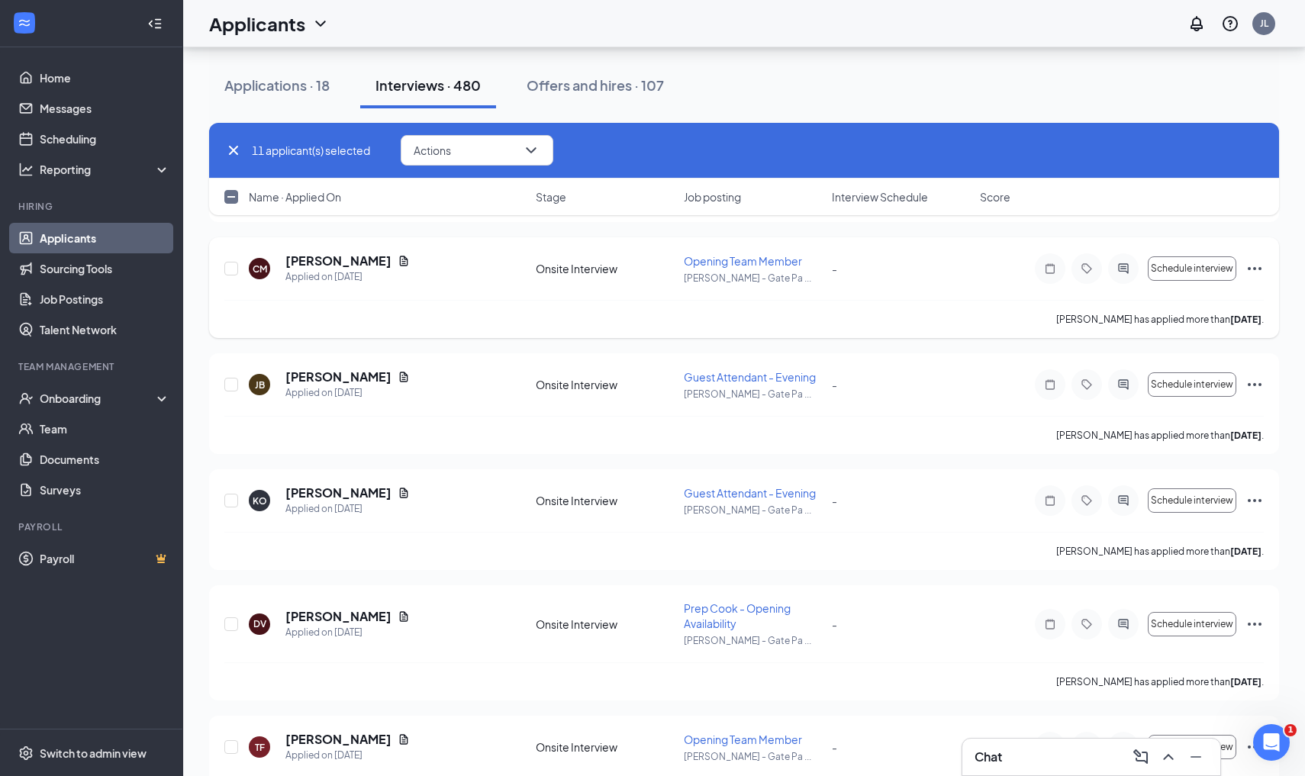
scroll to position [8304, 0]
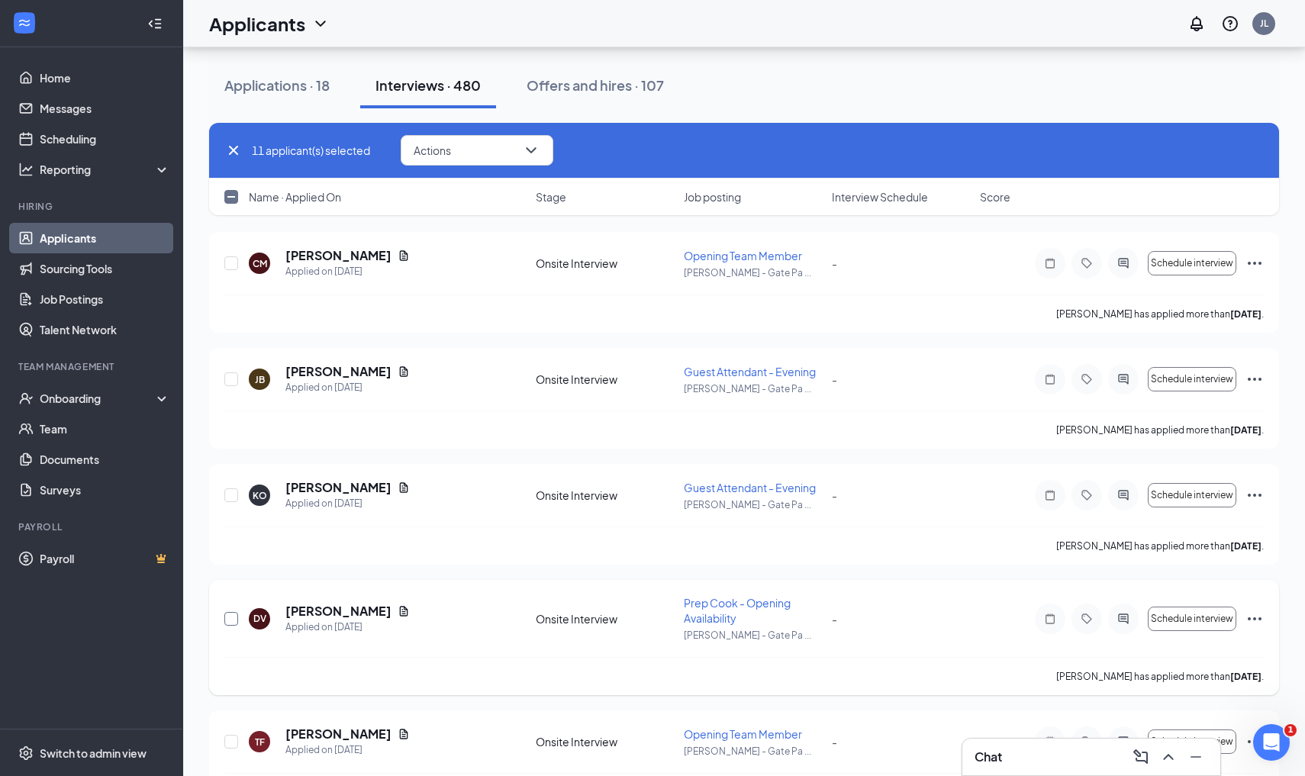
click at [232, 620] on input "checkbox" at bounding box center [231, 619] width 14 height 14
checkbox input "true"
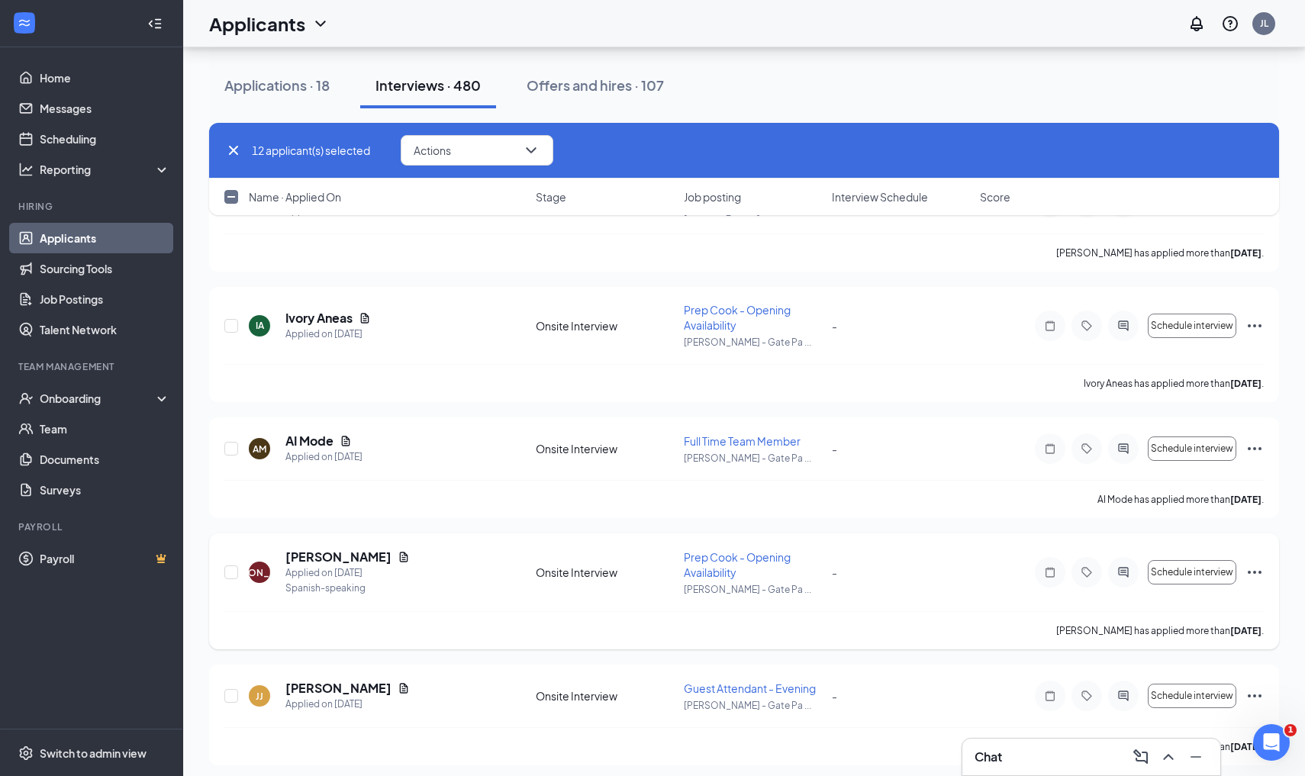
scroll to position [9363, 0]
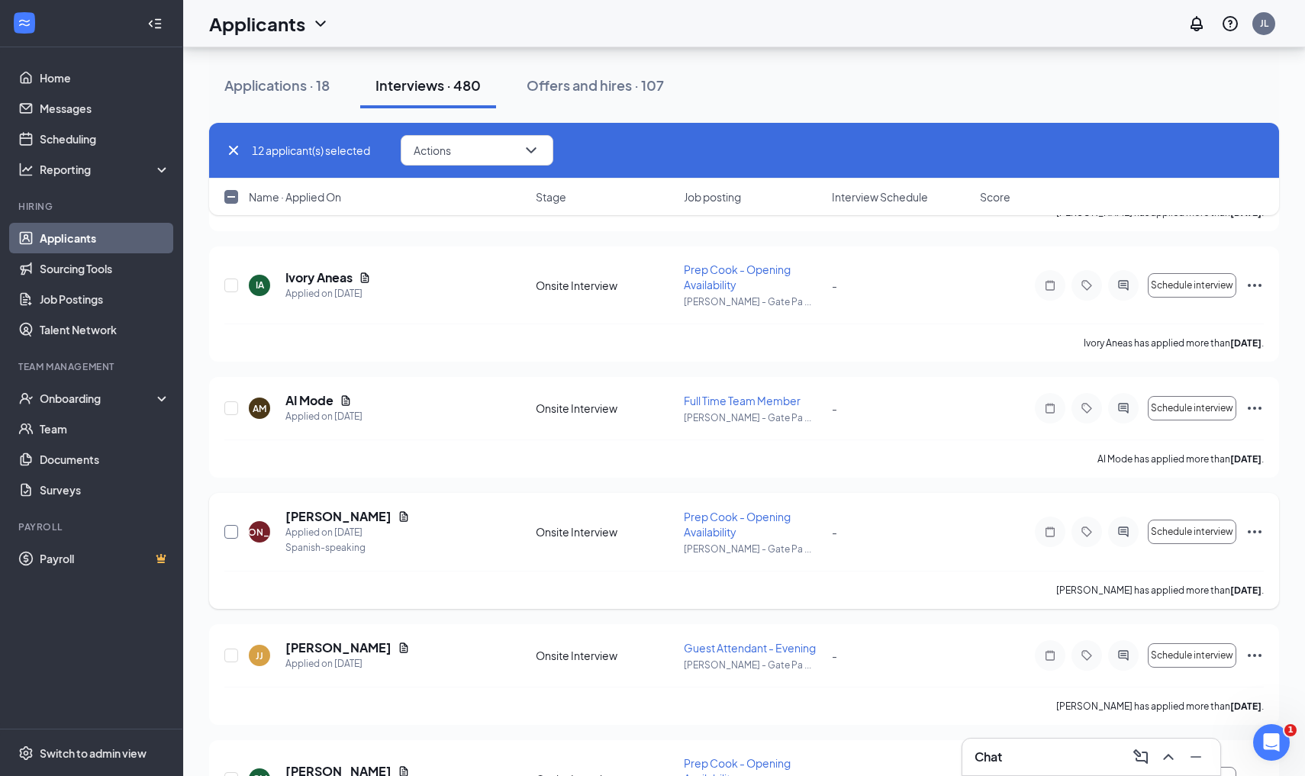
click at [236, 531] on input "checkbox" at bounding box center [231, 532] width 14 height 14
checkbox input "true"
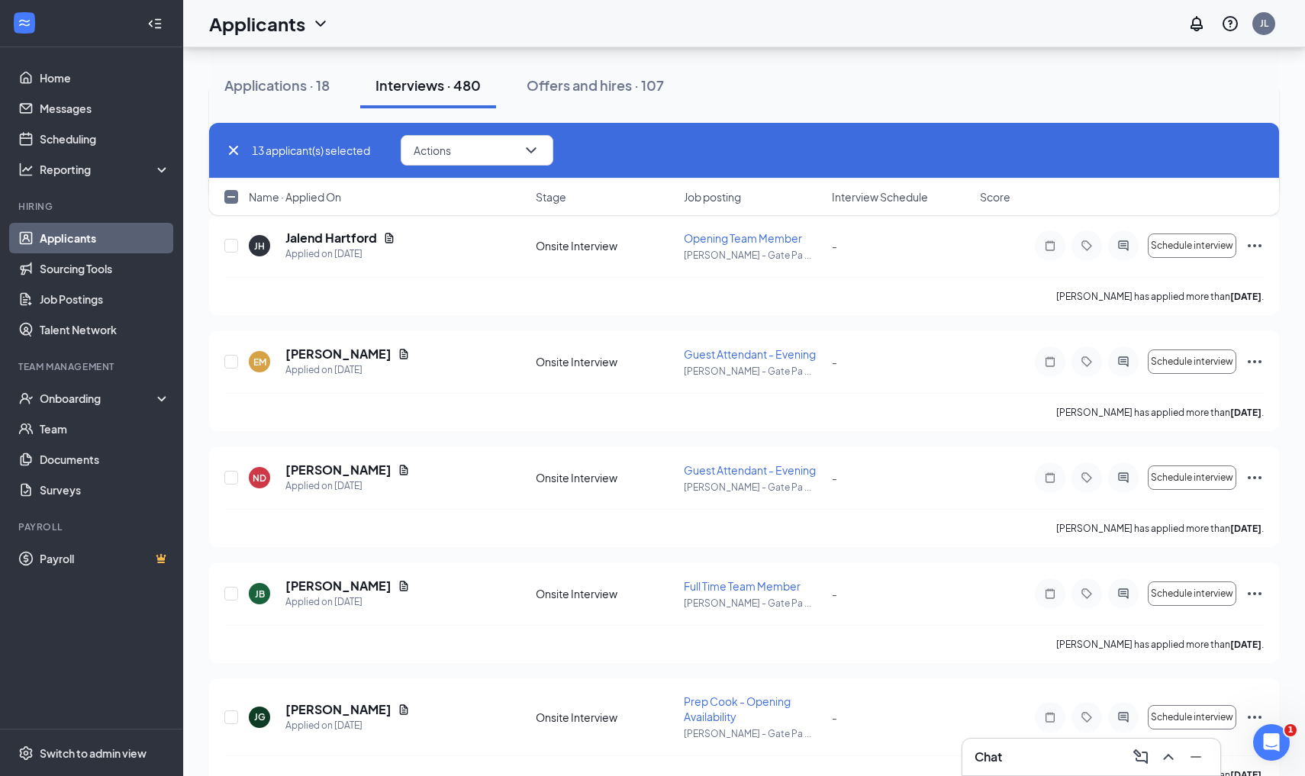
scroll to position [10016, 0]
click at [235, 482] on input "checkbox" at bounding box center [231, 481] width 14 height 14
checkbox input "true"
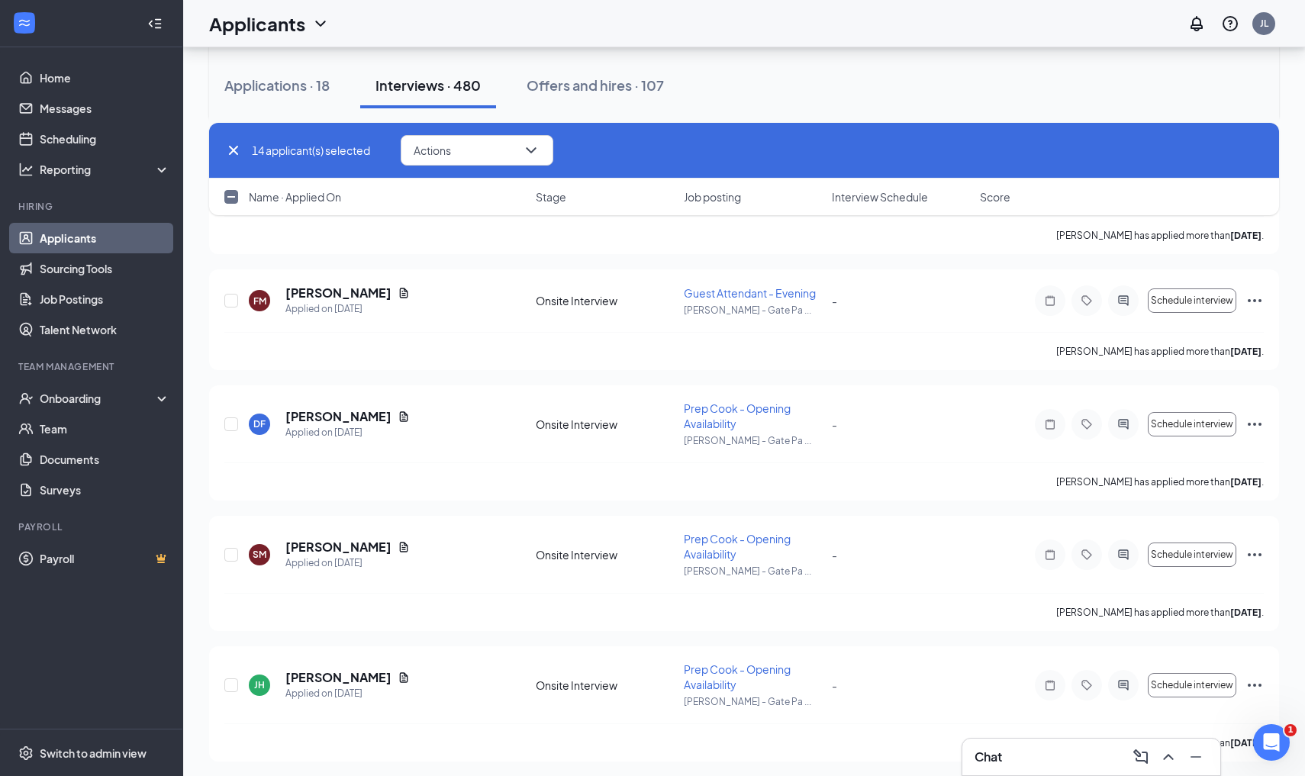
scroll to position [11429, 0]
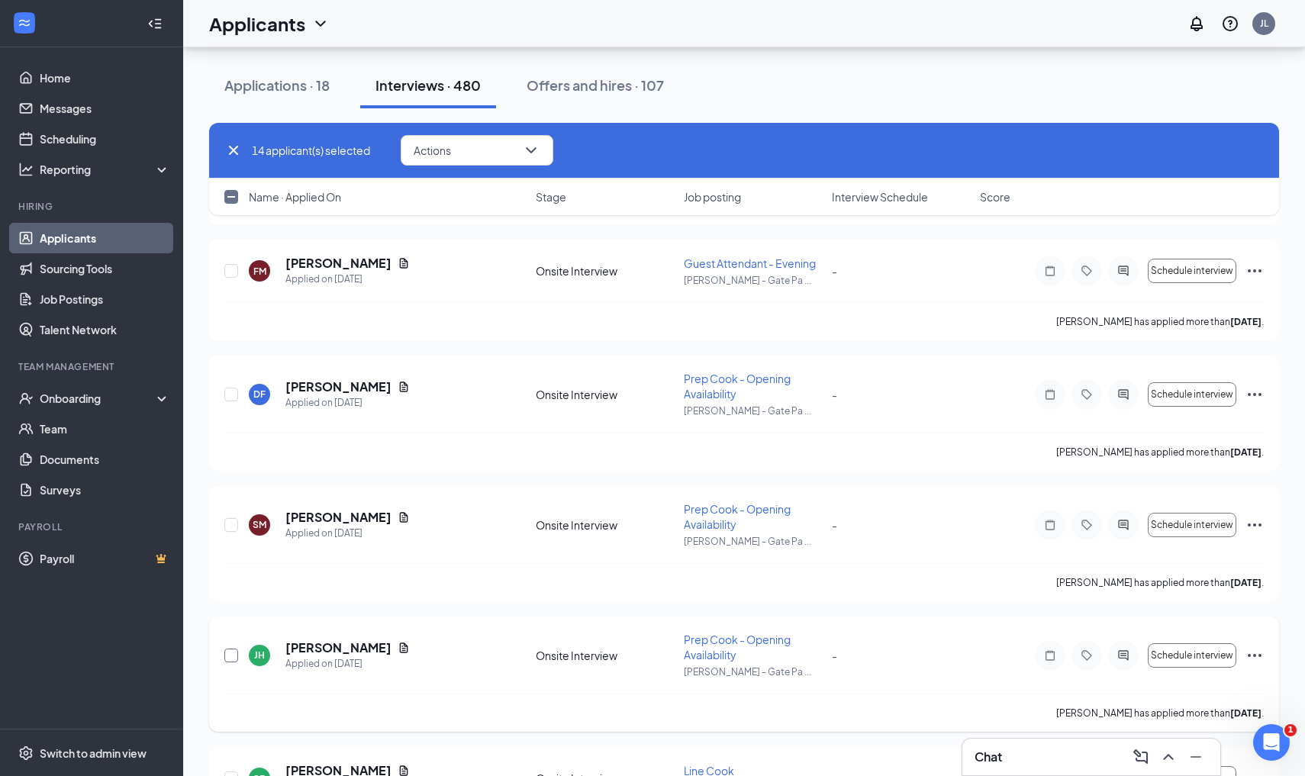
click at [228, 656] on input "checkbox" at bounding box center [231, 656] width 14 height 14
checkbox input "true"
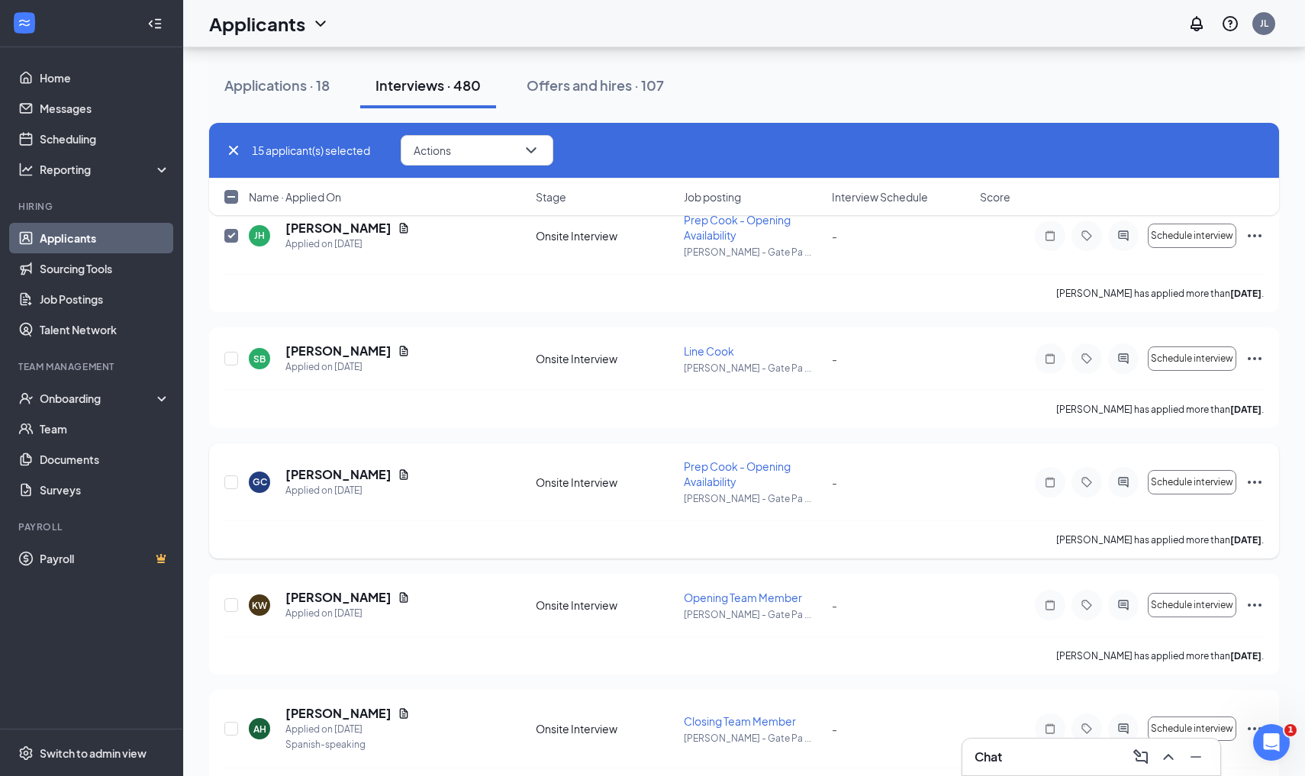
scroll to position [11877, 0]
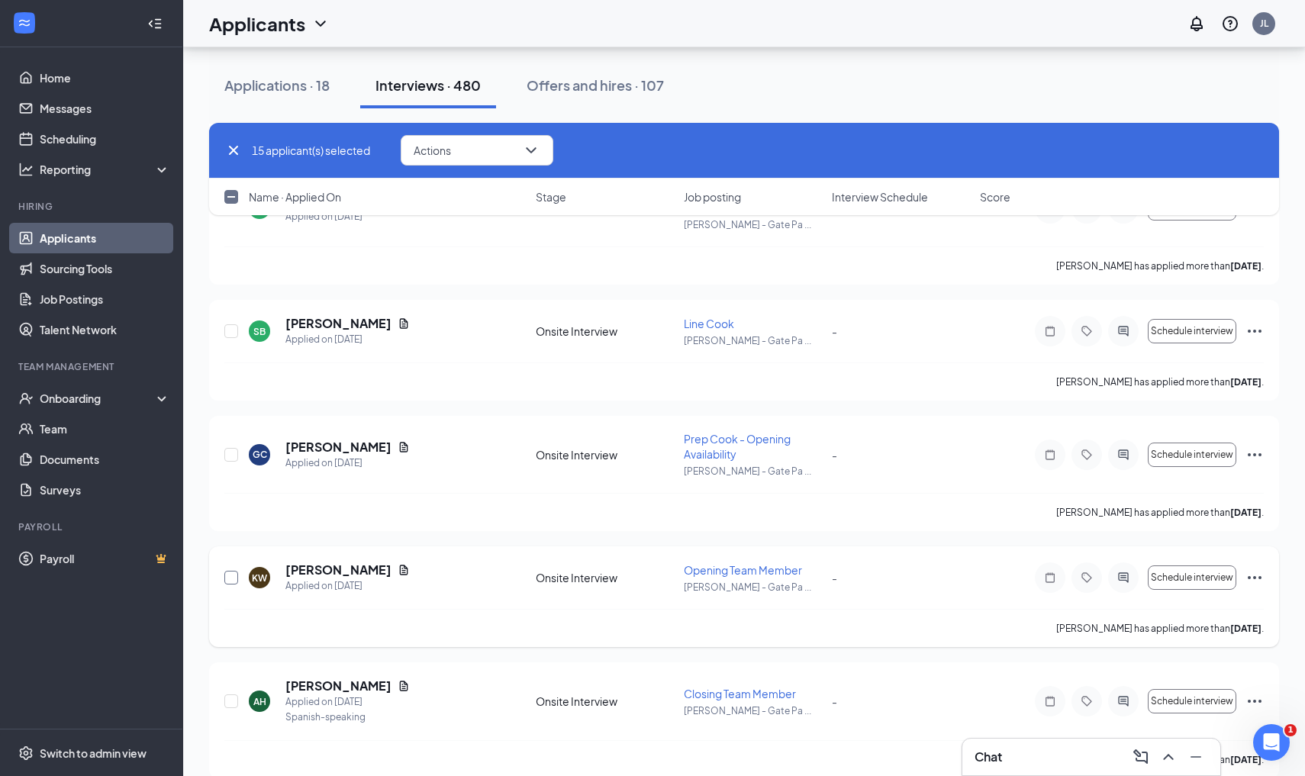
click at [227, 581] on input "checkbox" at bounding box center [231, 578] width 14 height 14
checkbox input "true"
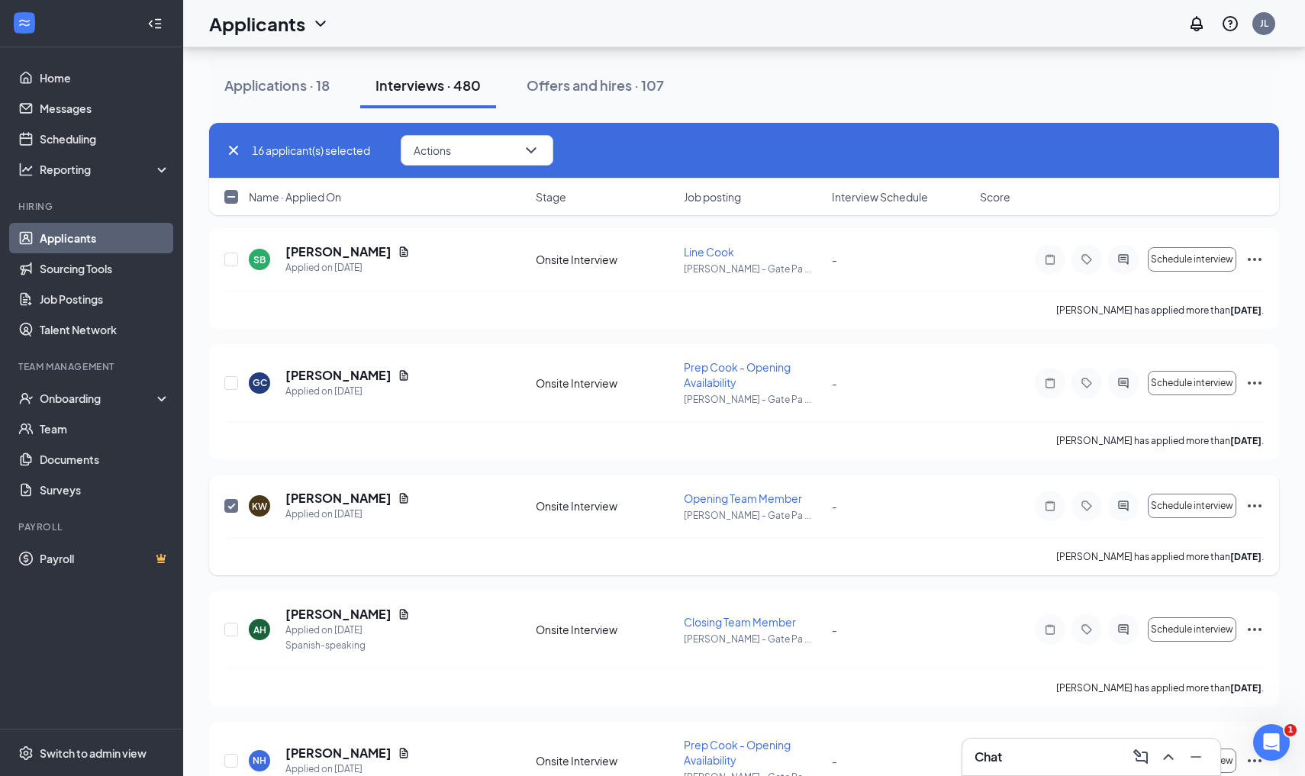
scroll to position [11952, 0]
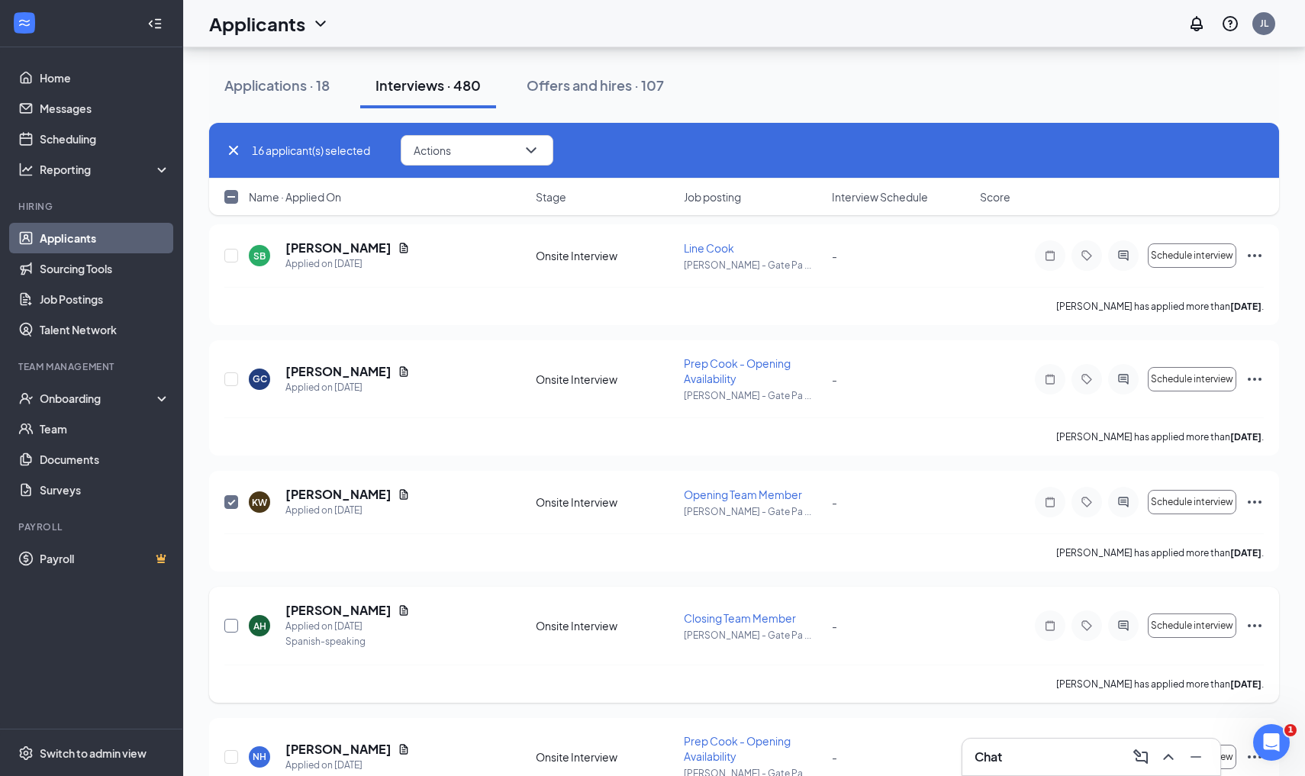
click at [225, 629] on input "checkbox" at bounding box center [231, 626] width 14 height 14
checkbox input "true"
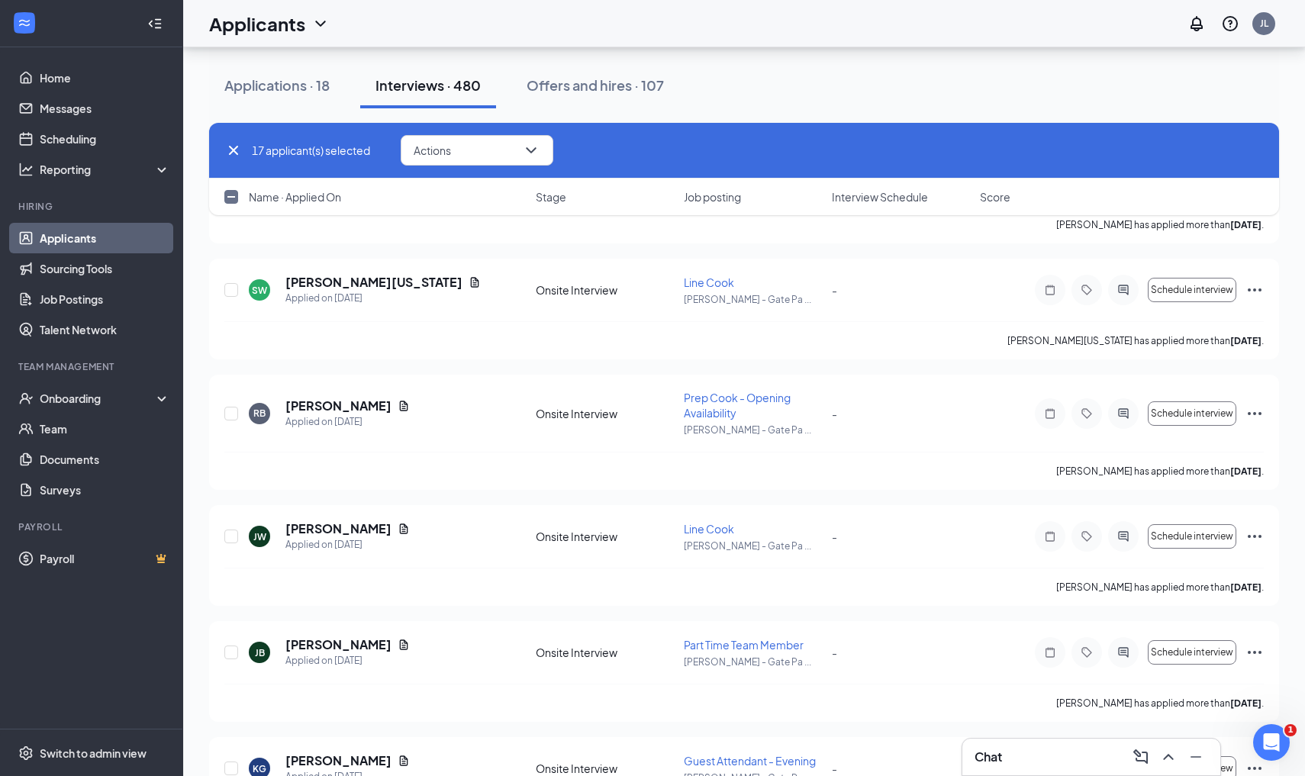
scroll to position [12695, 0]
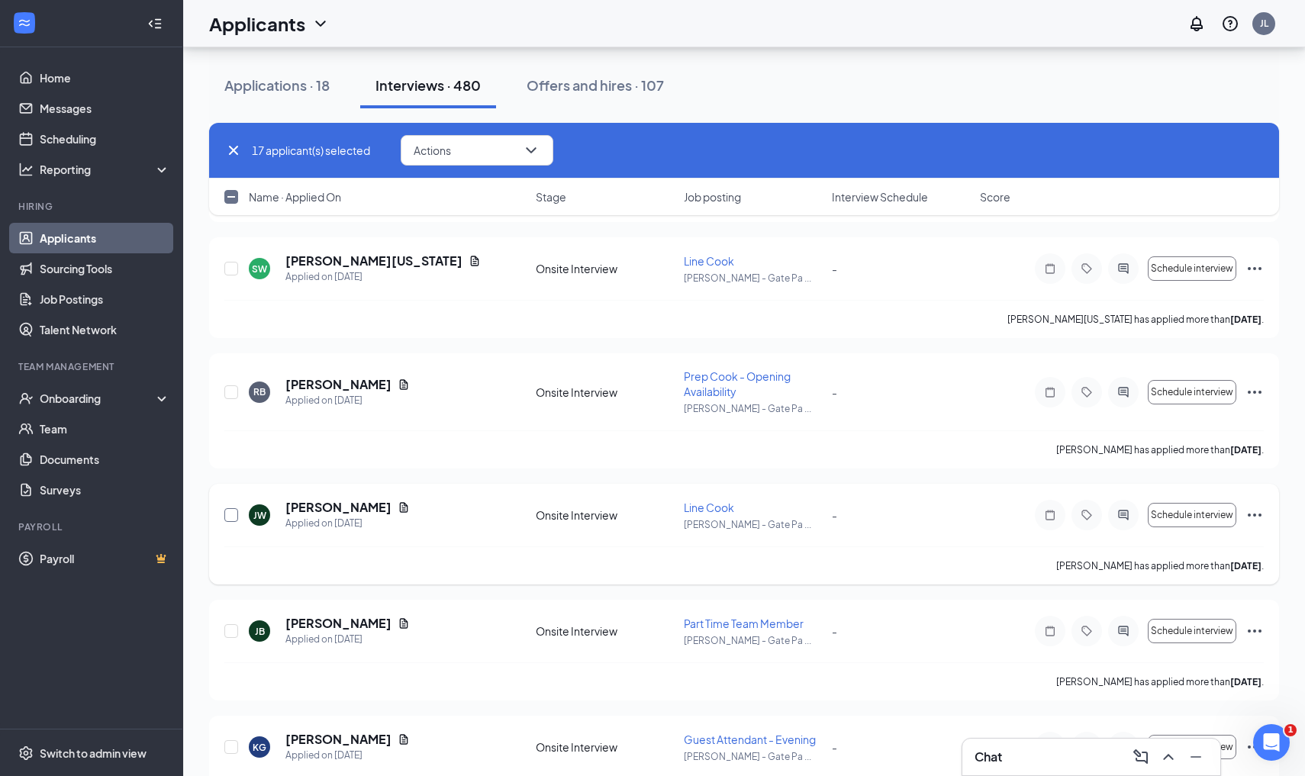
click at [229, 517] on input "checkbox" at bounding box center [231, 515] width 14 height 14
checkbox input "true"
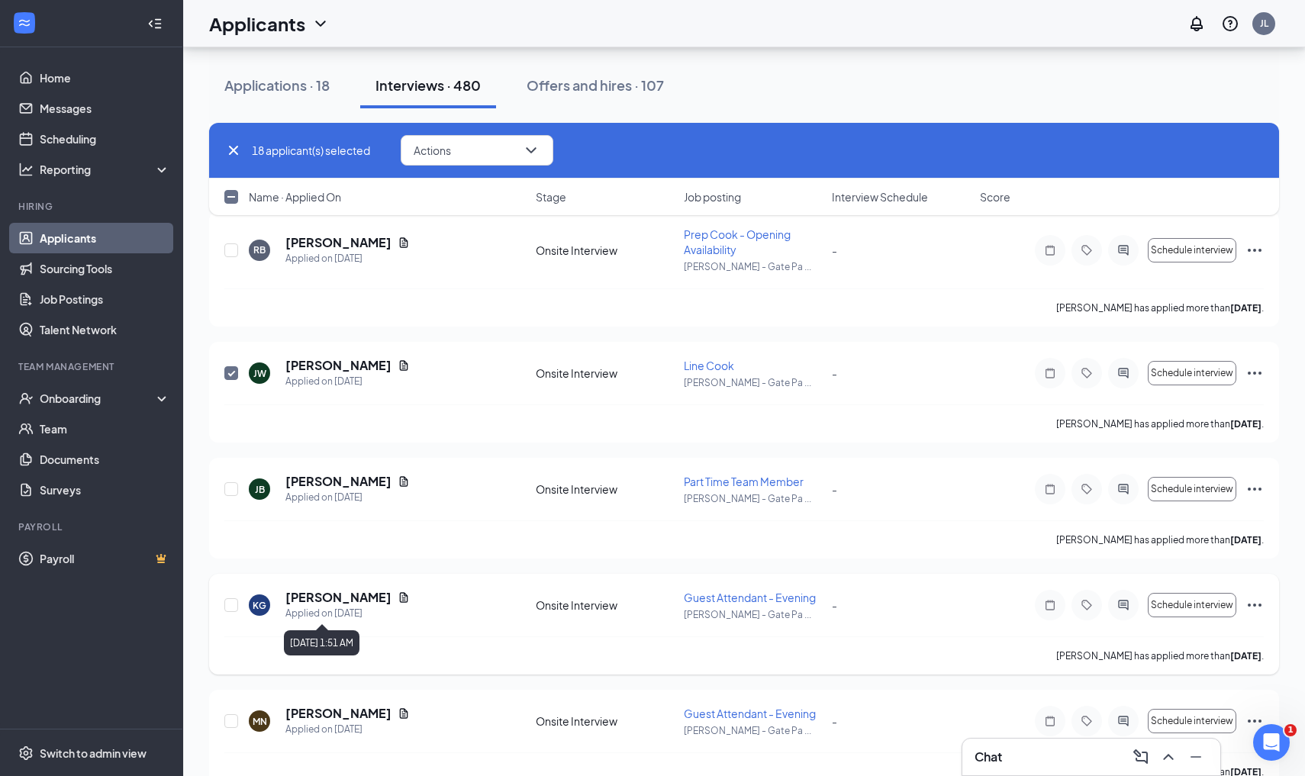
scroll to position [12959, 0]
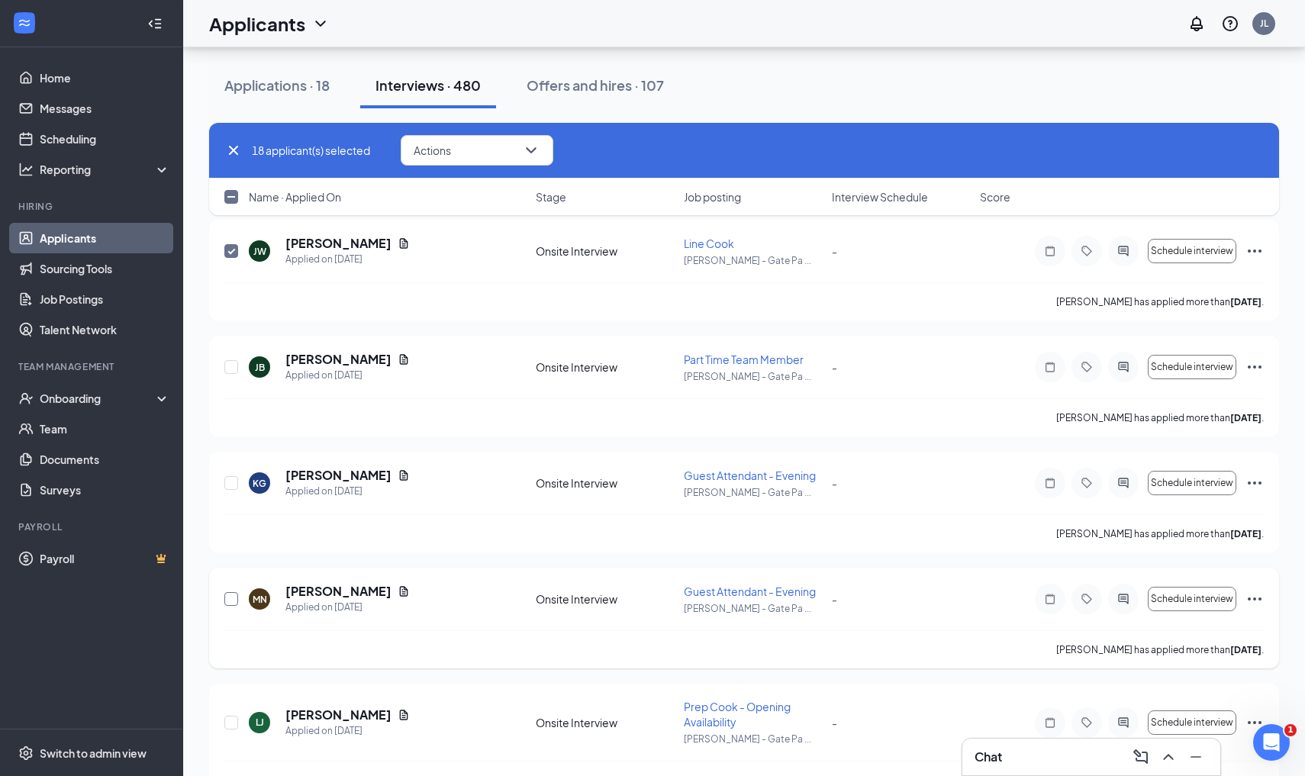
click at [227, 598] on input "checkbox" at bounding box center [231, 599] width 14 height 14
checkbox input "true"
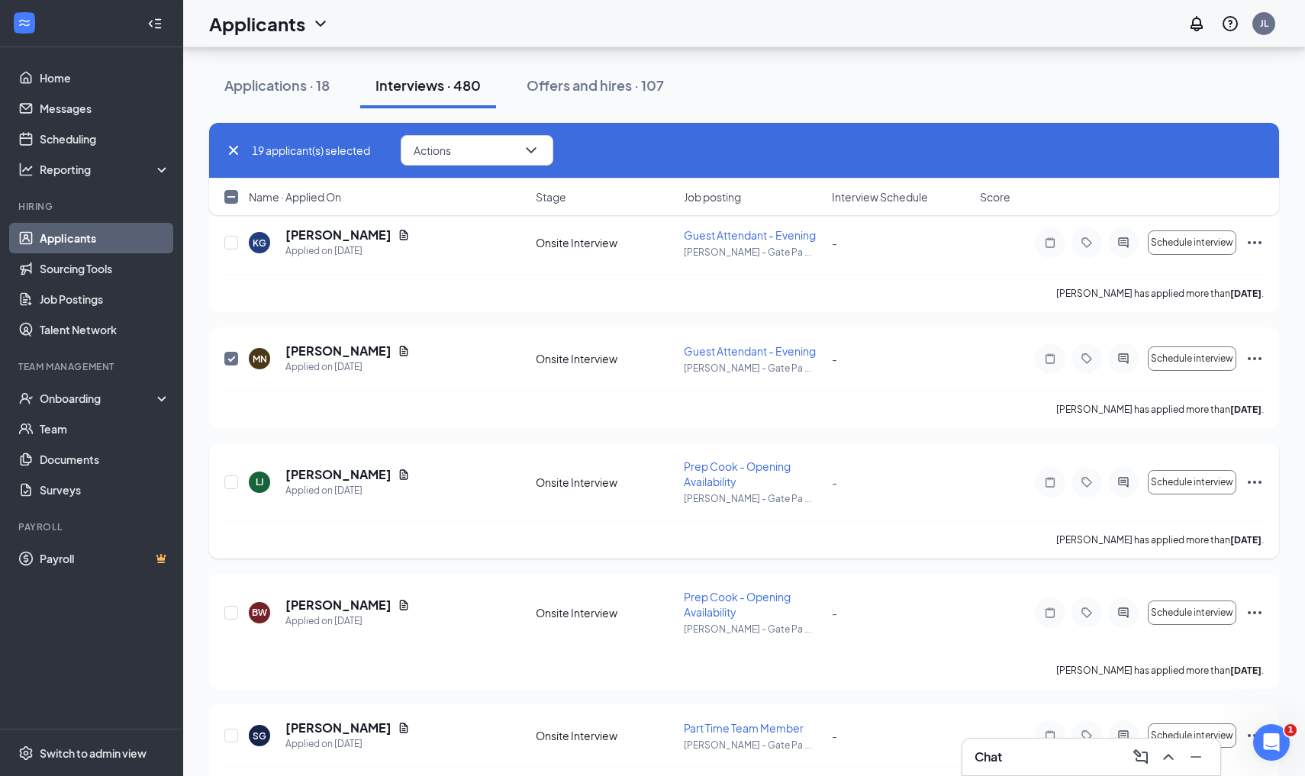
scroll to position [13205, 0]
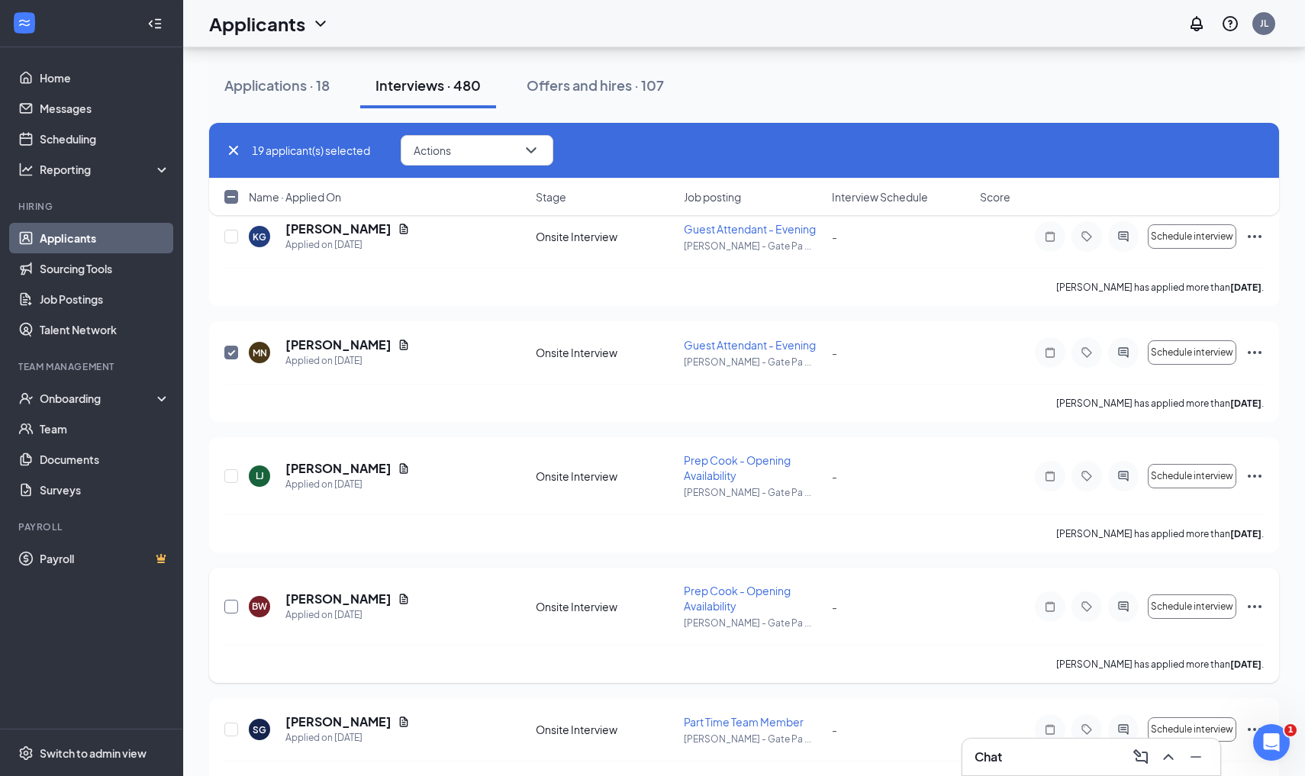
click at [233, 601] on input "checkbox" at bounding box center [231, 607] width 14 height 14
checkbox input "true"
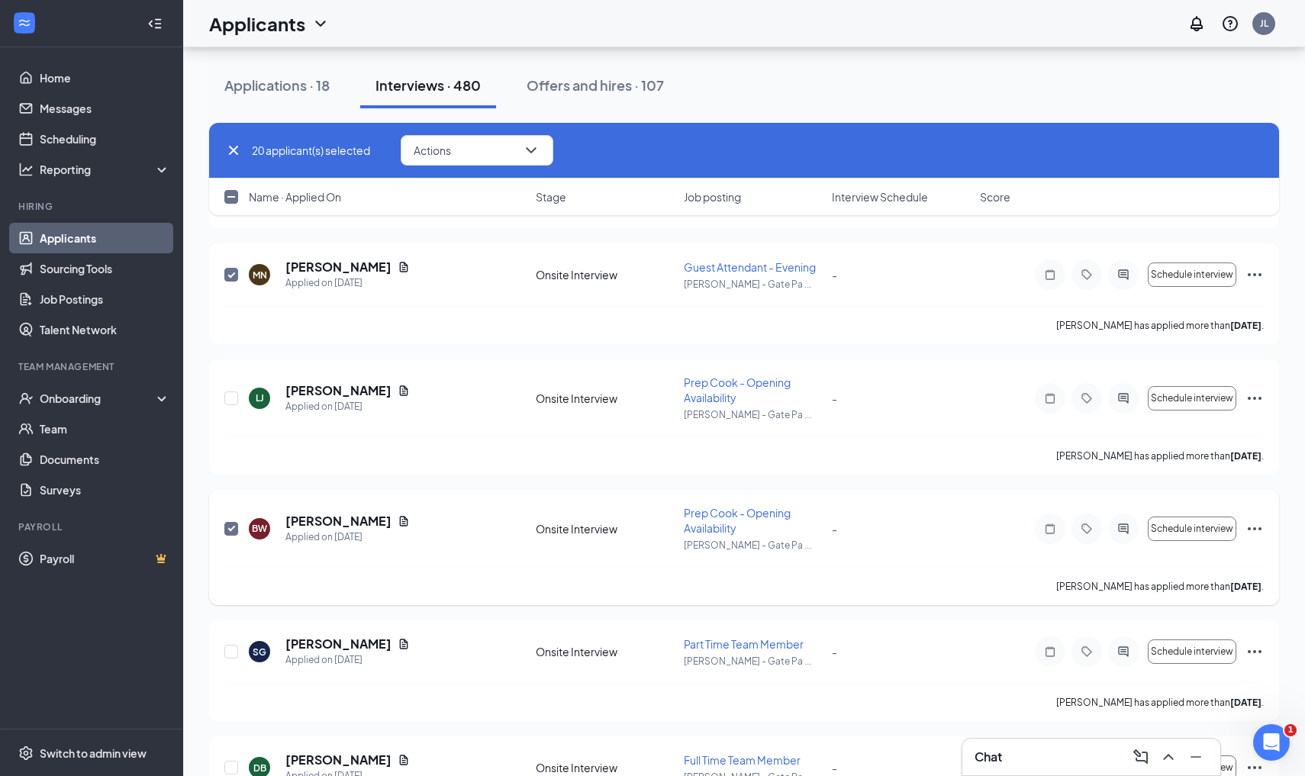
scroll to position [13357, 0]
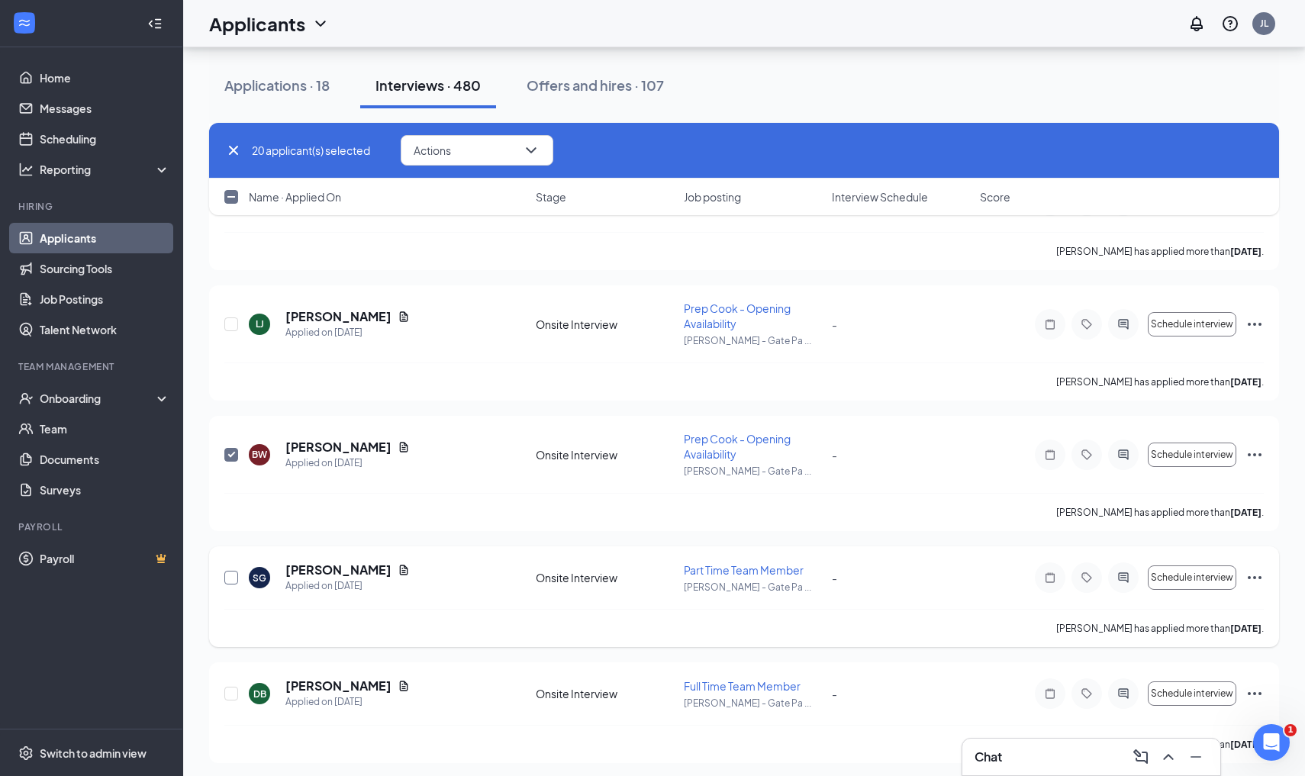
click at [231, 575] on input "checkbox" at bounding box center [231, 578] width 14 height 14
checkbox input "true"
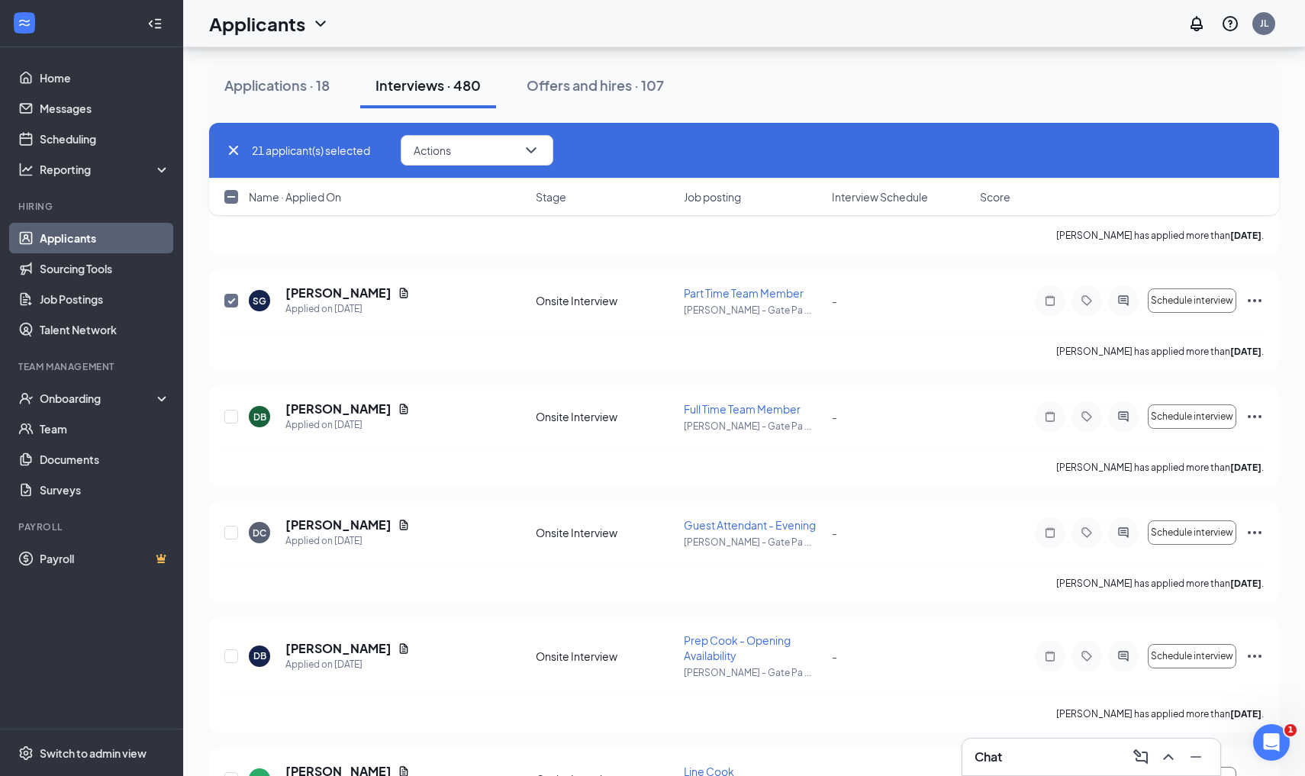
scroll to position [13636, 0]
click at [230, 412] on input "checkbox" at bounding box center [231, 415] width 14 height 14
checkbox input "true"
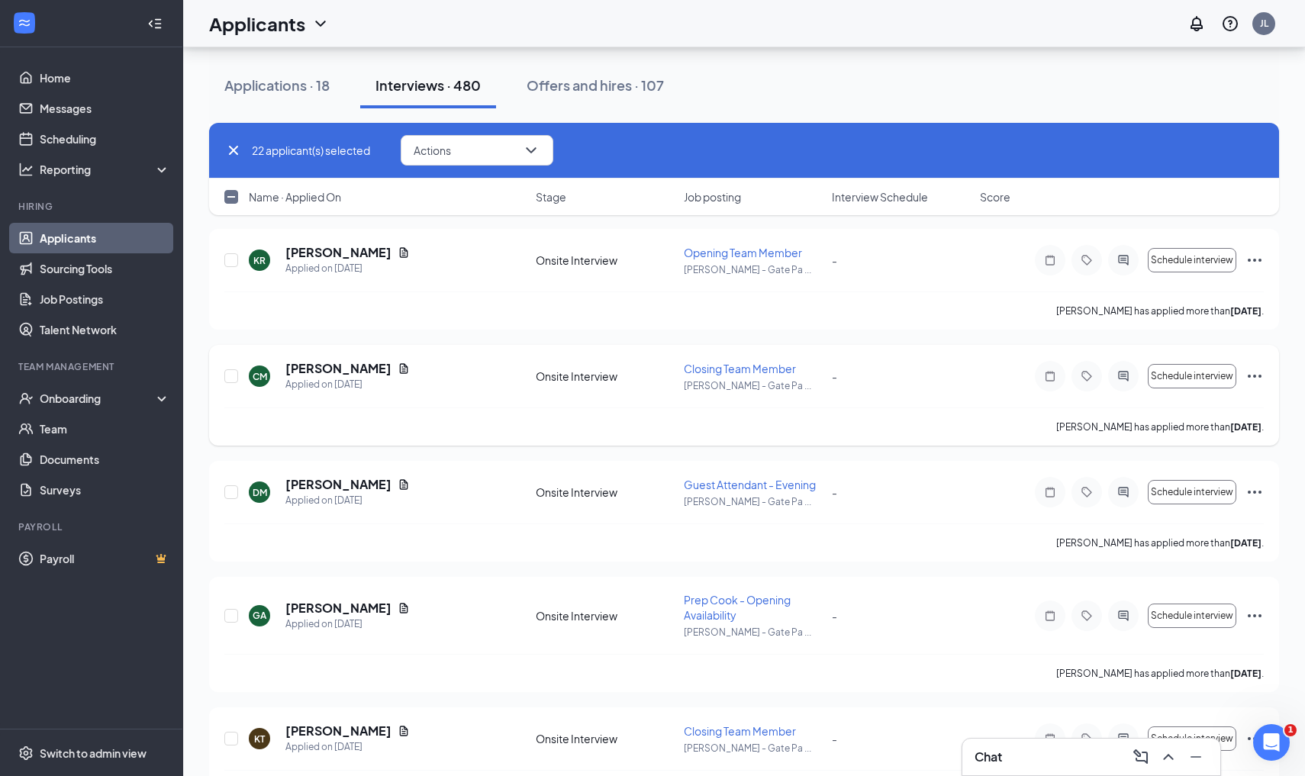
scroll to position [14647, 0]
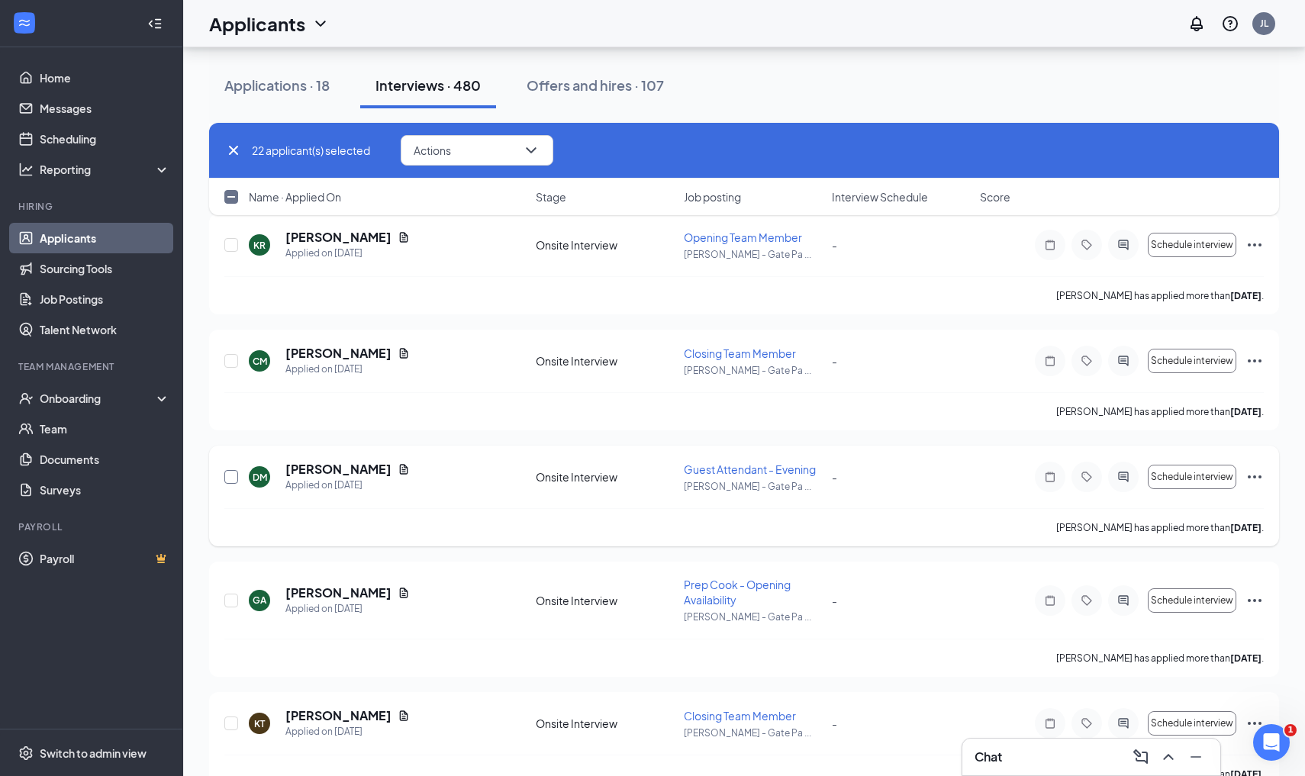
click at [230, 476] on input "checkbox" at bounding box center [231, 477] width 14 height 14
checkbox input "true"
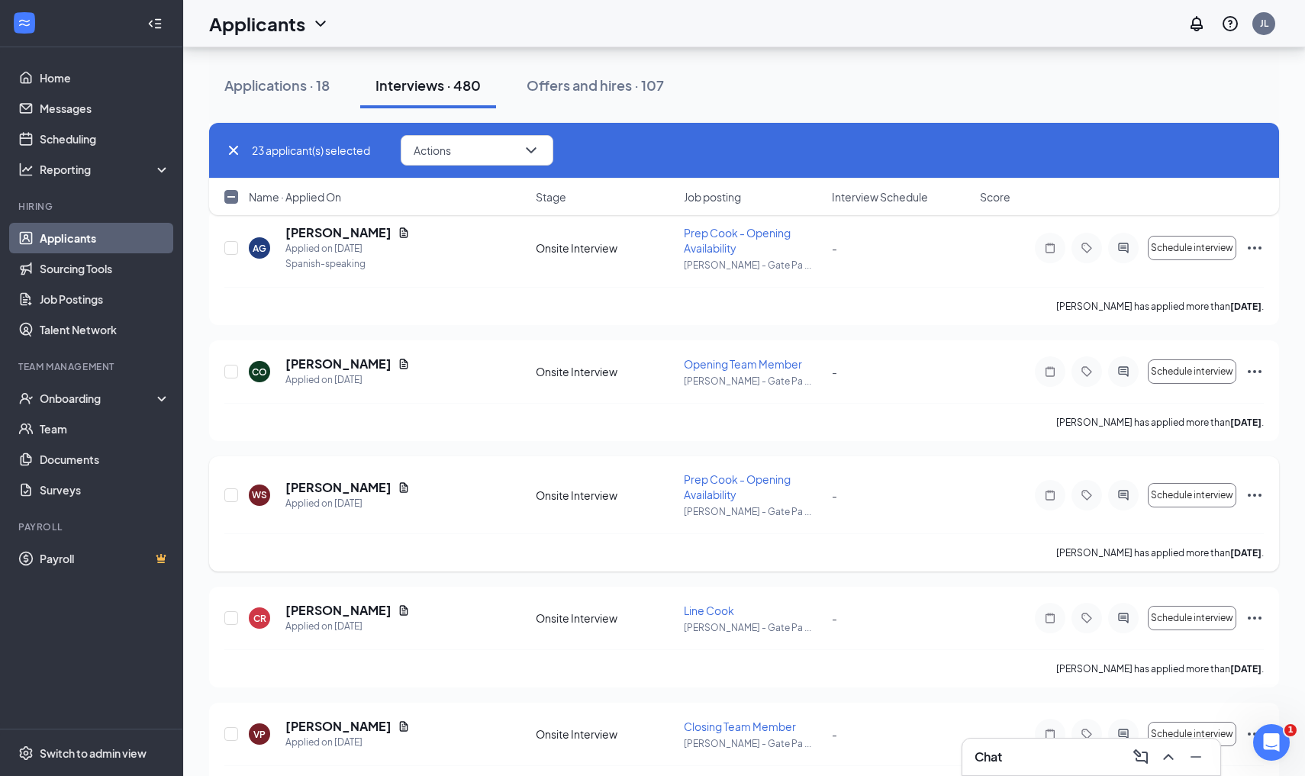
scroll to position [16451, 0]
click at [230, 619] on input "checkbox" at bounding box center [231, 618] width 14 height 14
checkbox input "true"
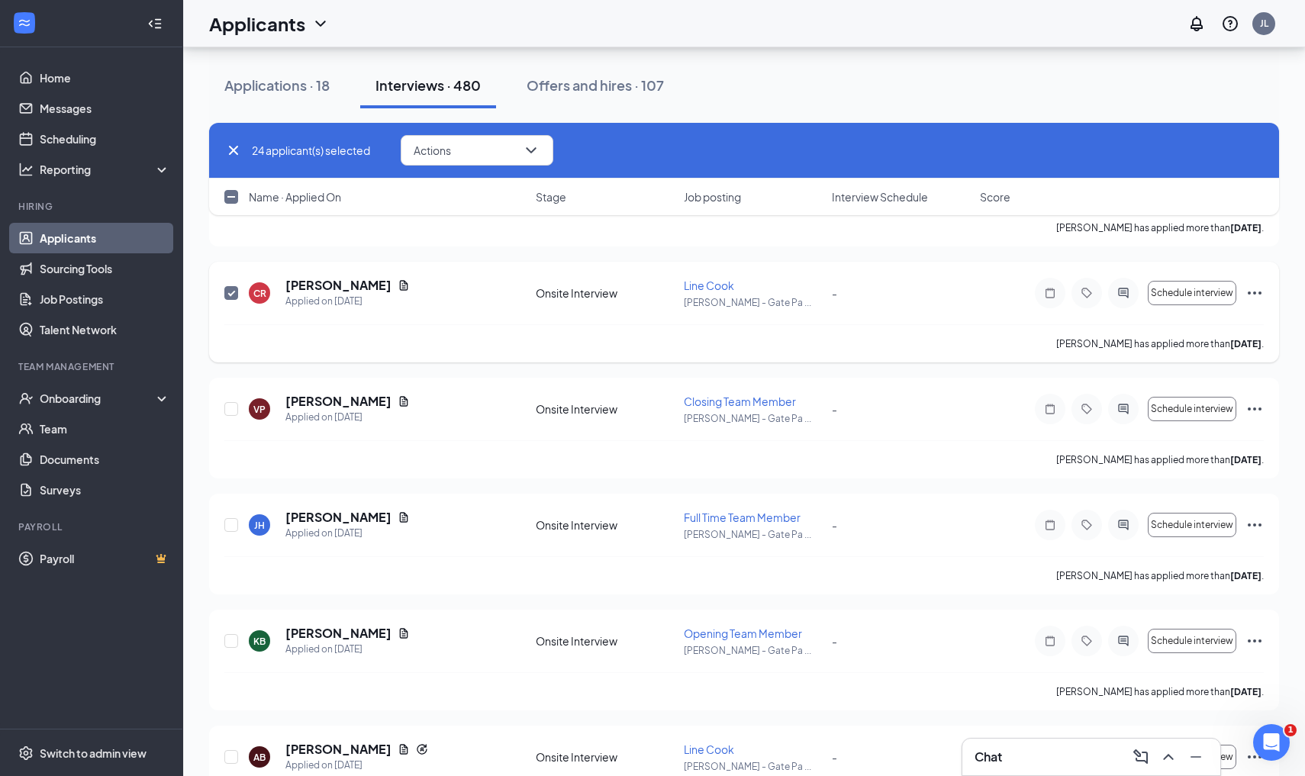
scroll to position [16779, 0]
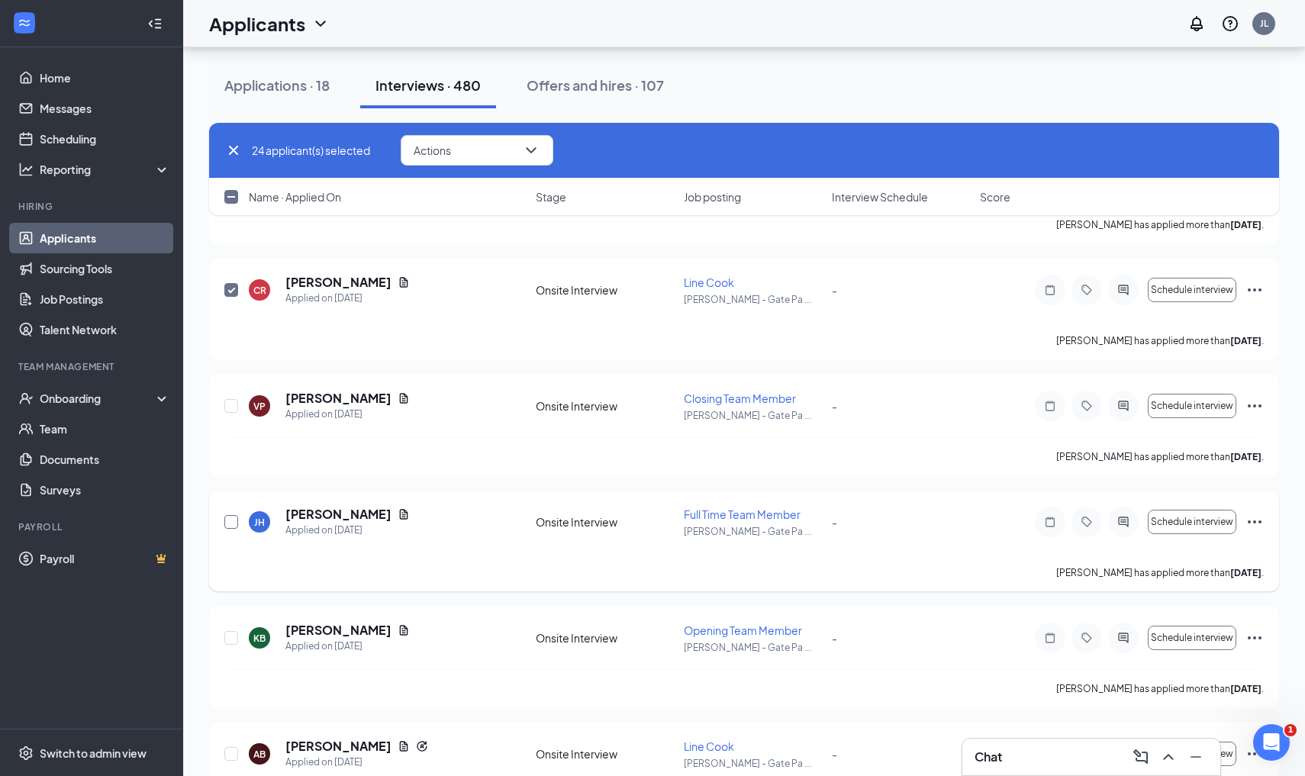
click at [230, 523] on input "checkbox" at bounding box center [231, 522] width 14 height 14
checkbox input "true"
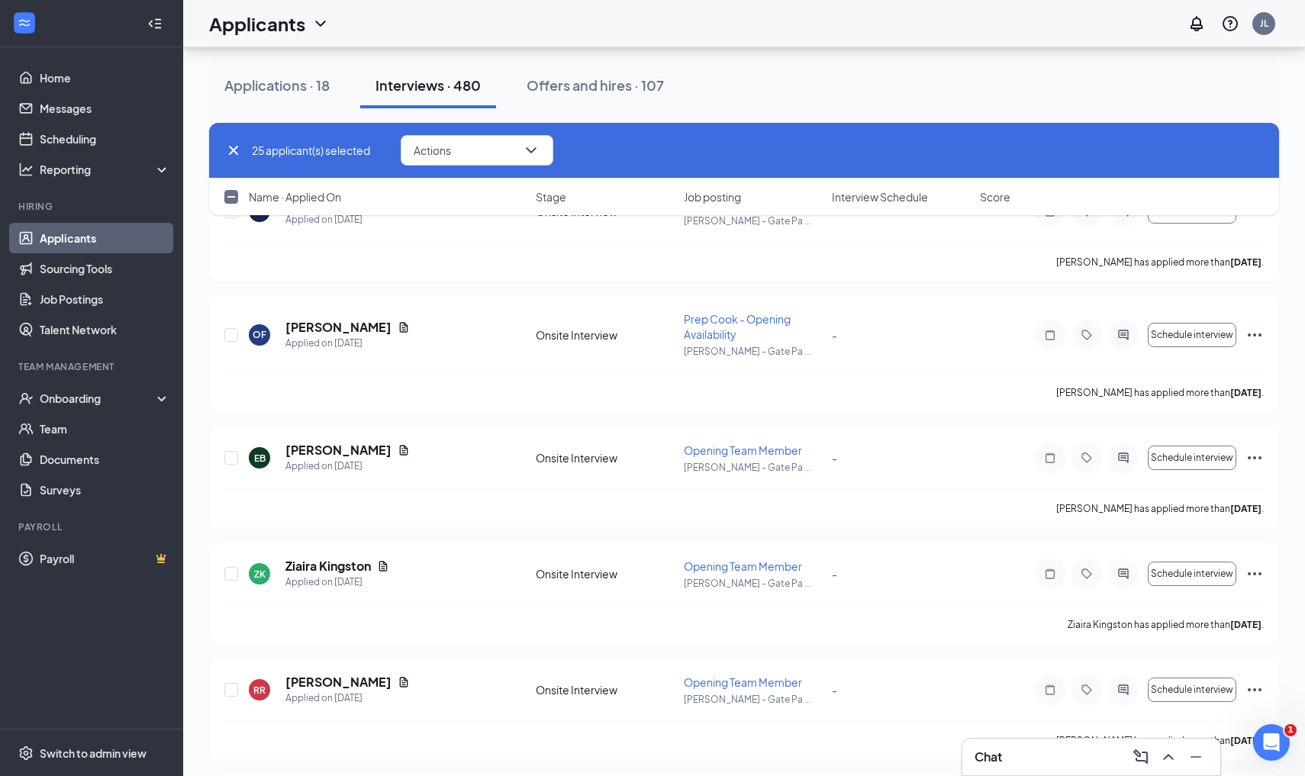
scroll to position [17939, 0]
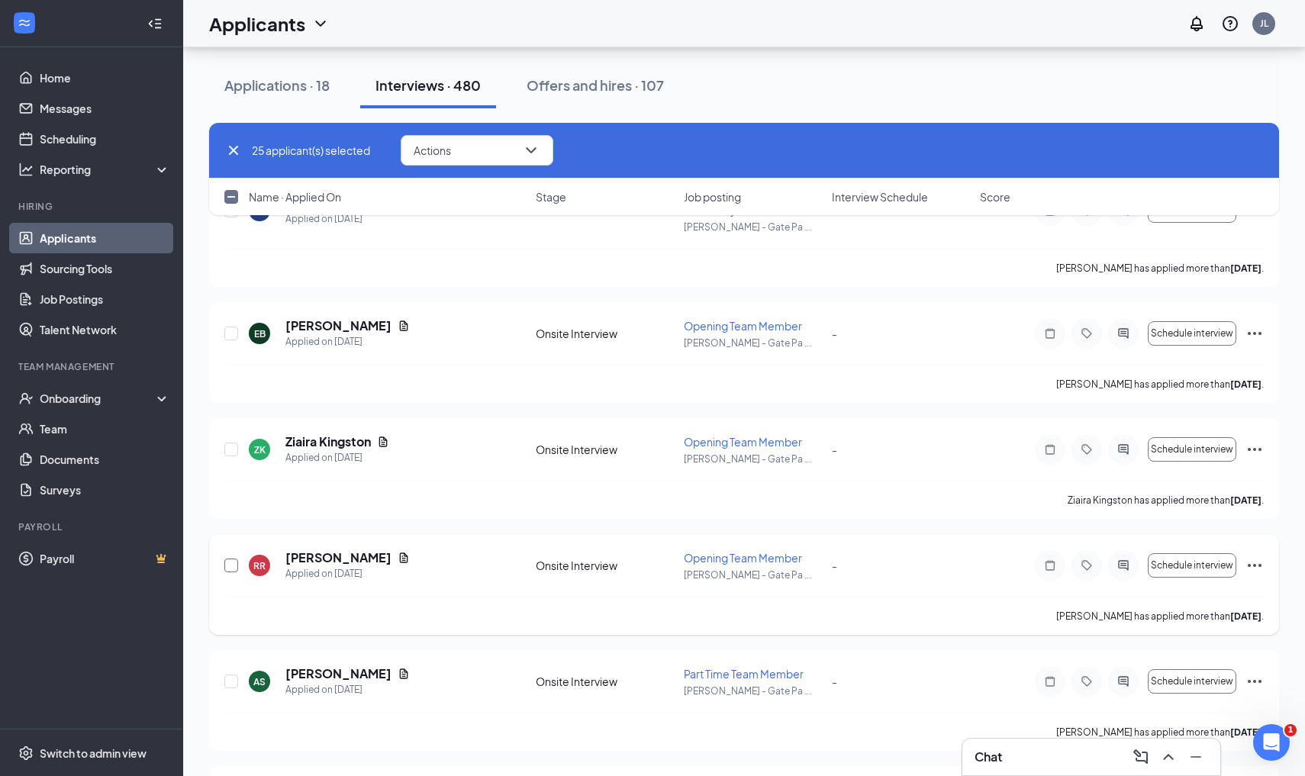
click at [230, 566] on input "checkbox" at bounding box center [231, 566] width 14 height 14
checkbox input "true"
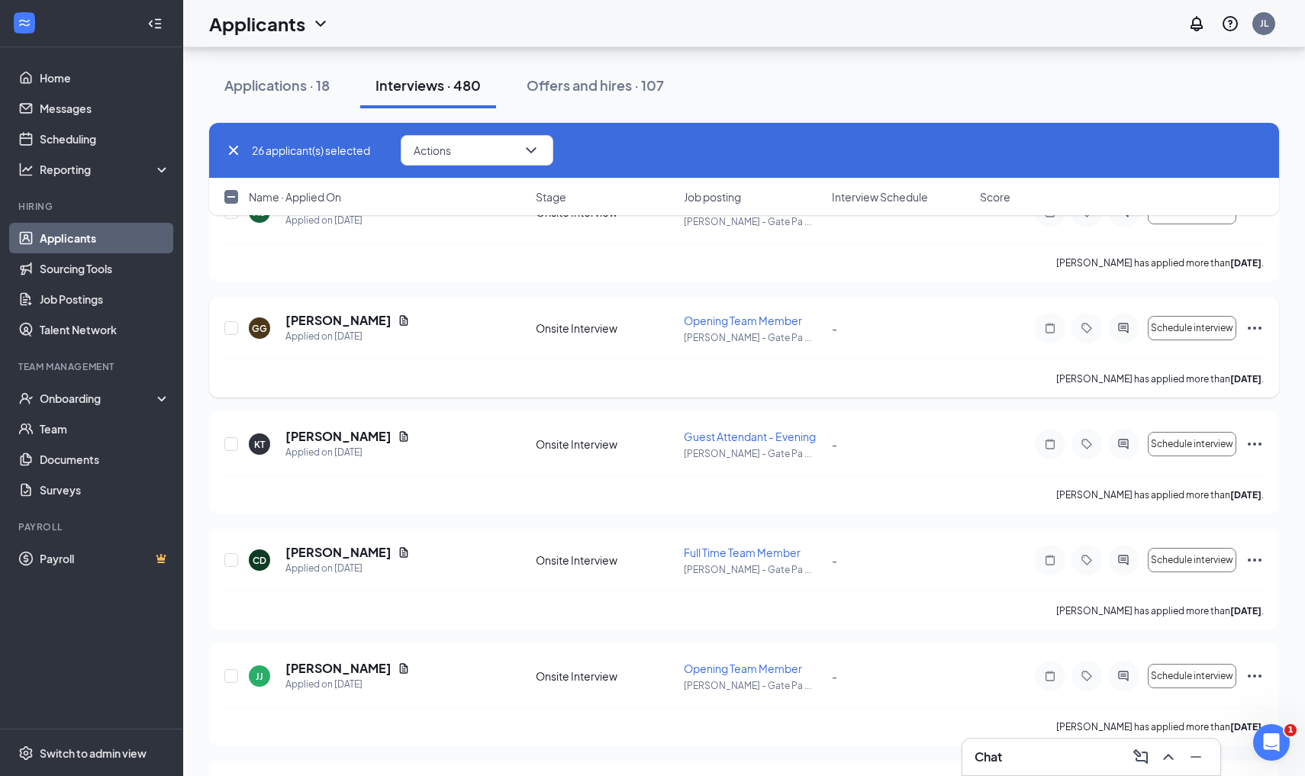
scroll to position [18408, 0]
click at [235, 562] on input "checkbox" at bounding box center [231, 561] width 14 height 14
checkbox input "true"
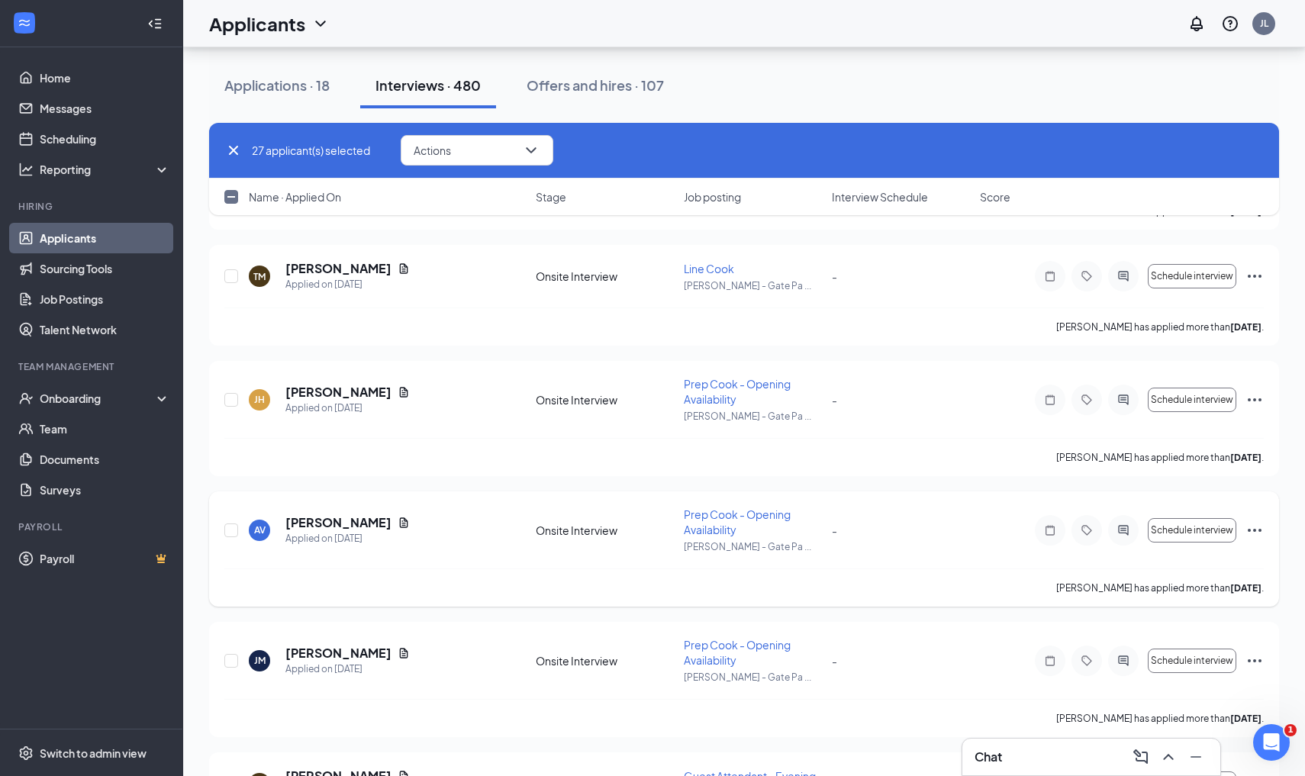
scroll to position [20261, 0]
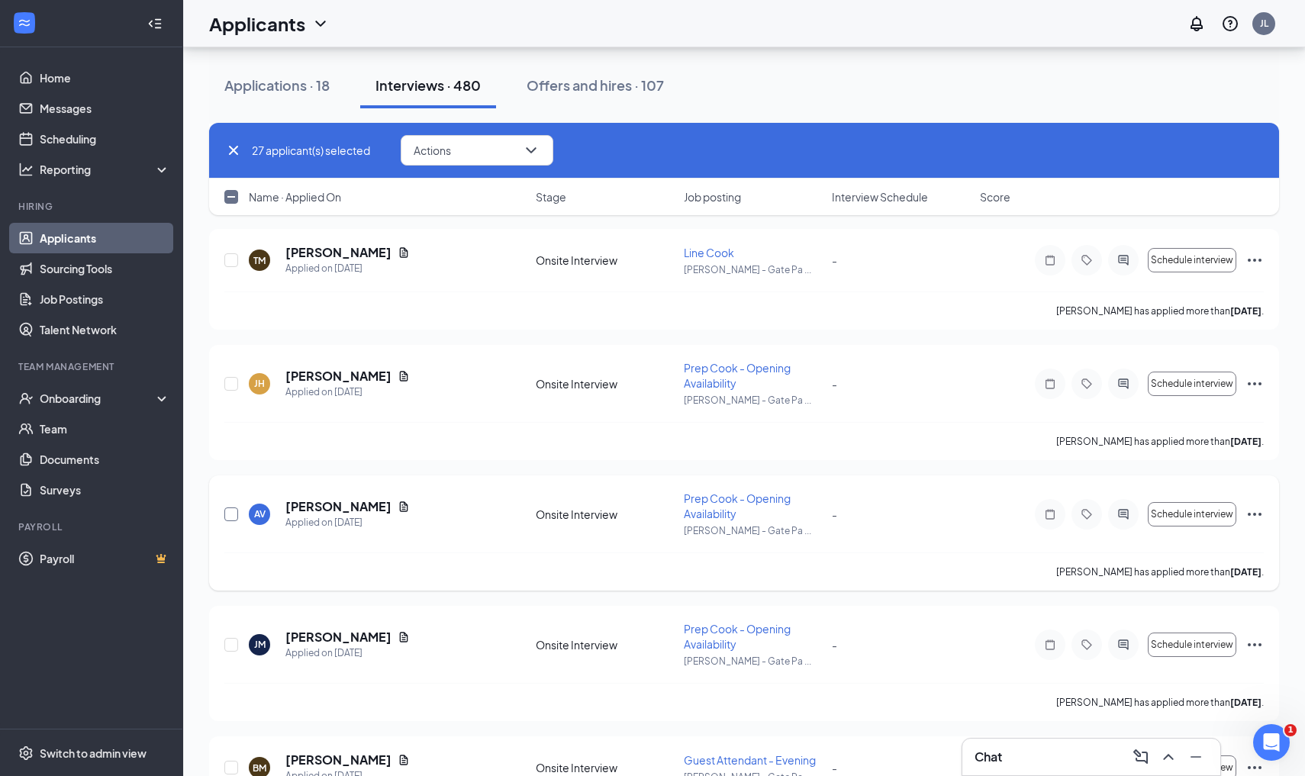
click at [231, 511] on input "checkbox" at bounding box center [231, 515] width 14 height 14
checkbox input "true"
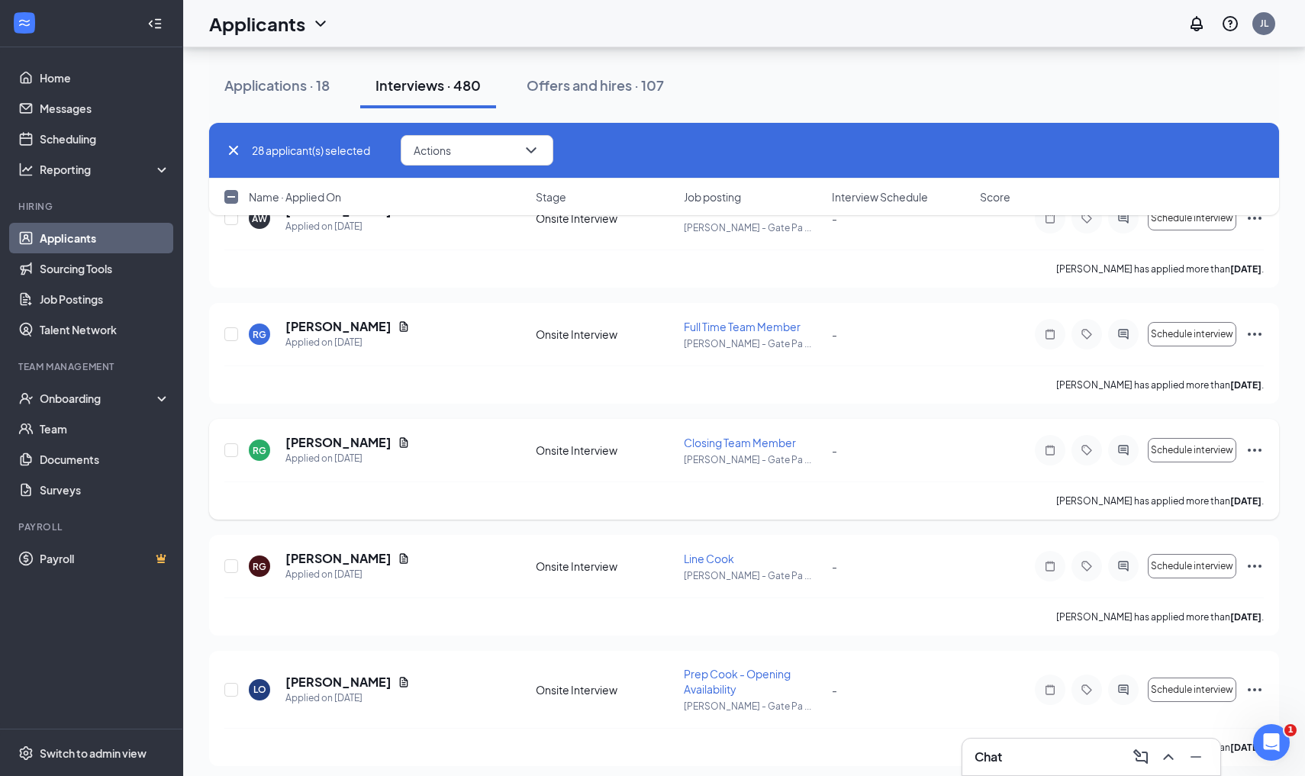
scroll to position [23188, 0]
click at [232, 336] on input "checkbox" at bounding box center [231, 335] width 14 height 14
checkbox input "true"
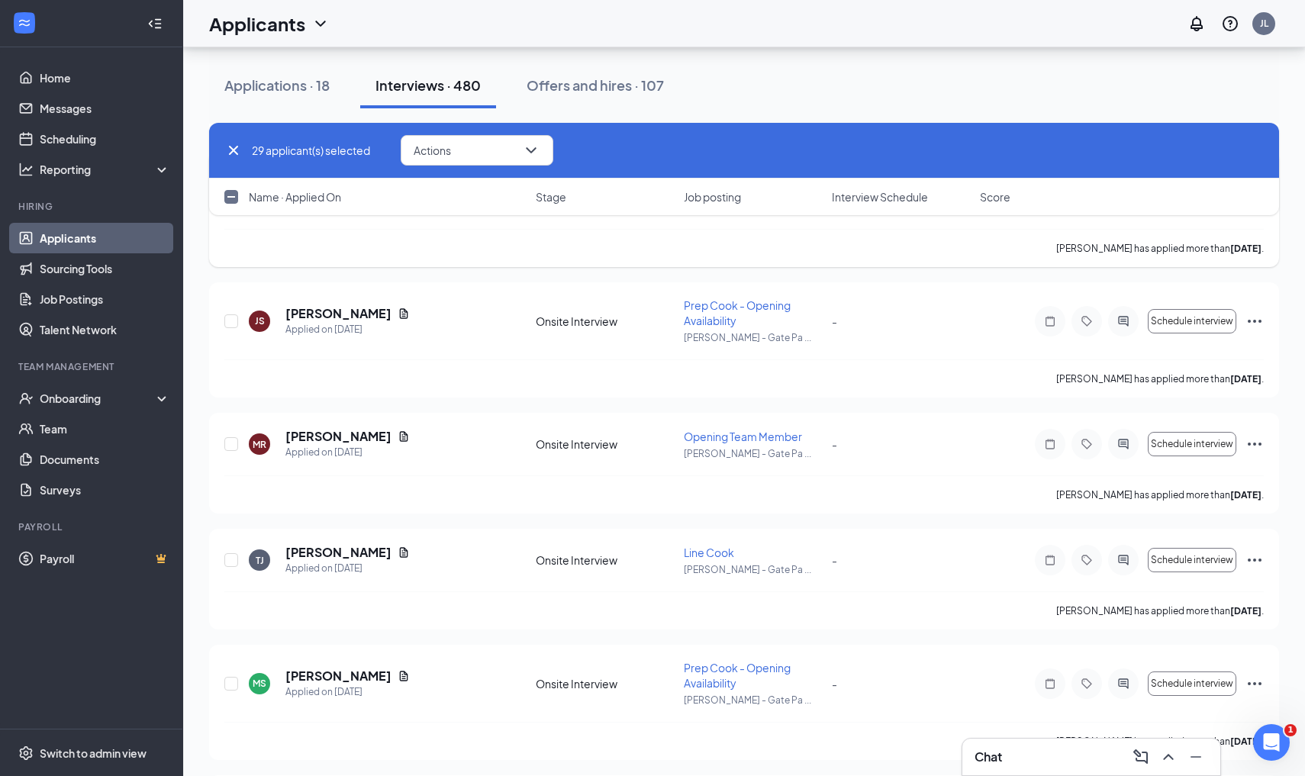
scroll to position [25670, 0]
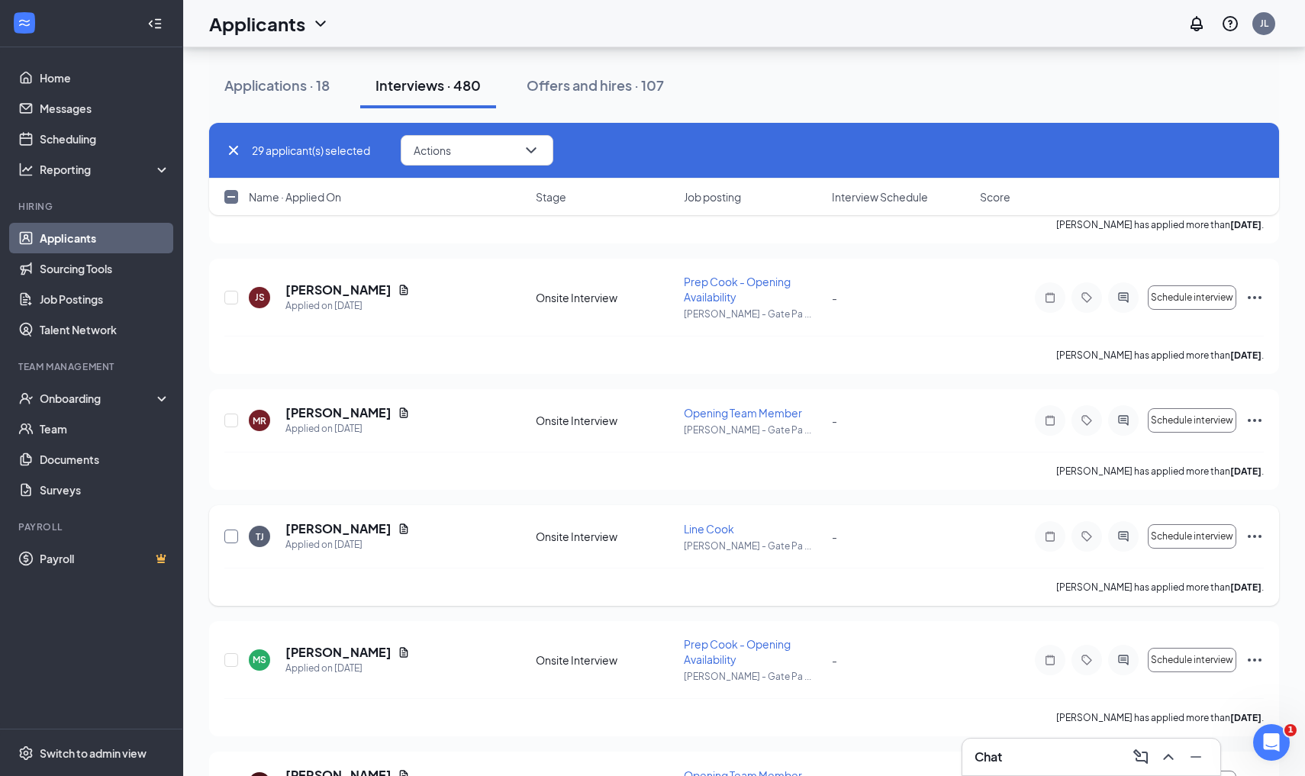
click at [228, 537] on input "checkbox" at bounding box center [231, 537] width 14 height 14
checkbox input "true"
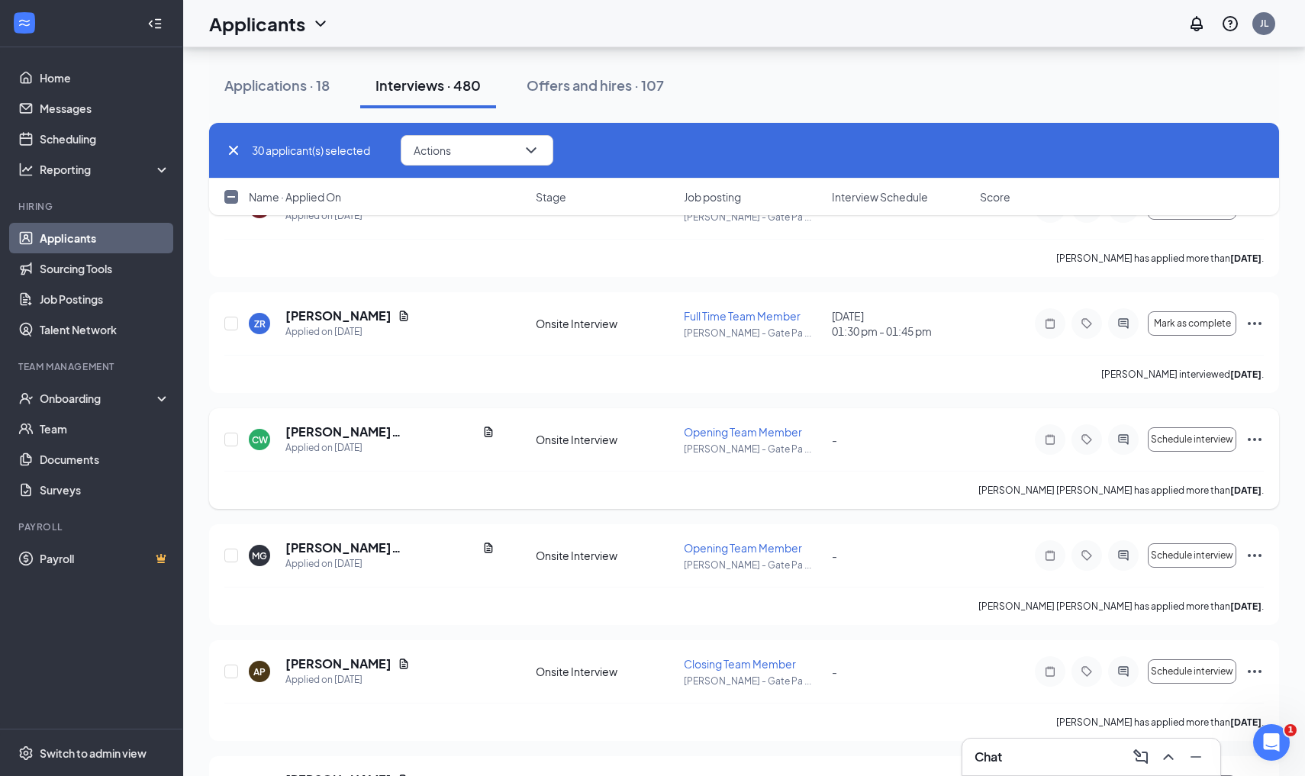
scroll to position [27930, 0]
click at [229, 556] on input "checkbox" at bounding box center [231, 554] width 14 height 14
checkbox input "true"
click at [508, 155] on button "Actions" at bounding box center [477, 150] width 153 height 31
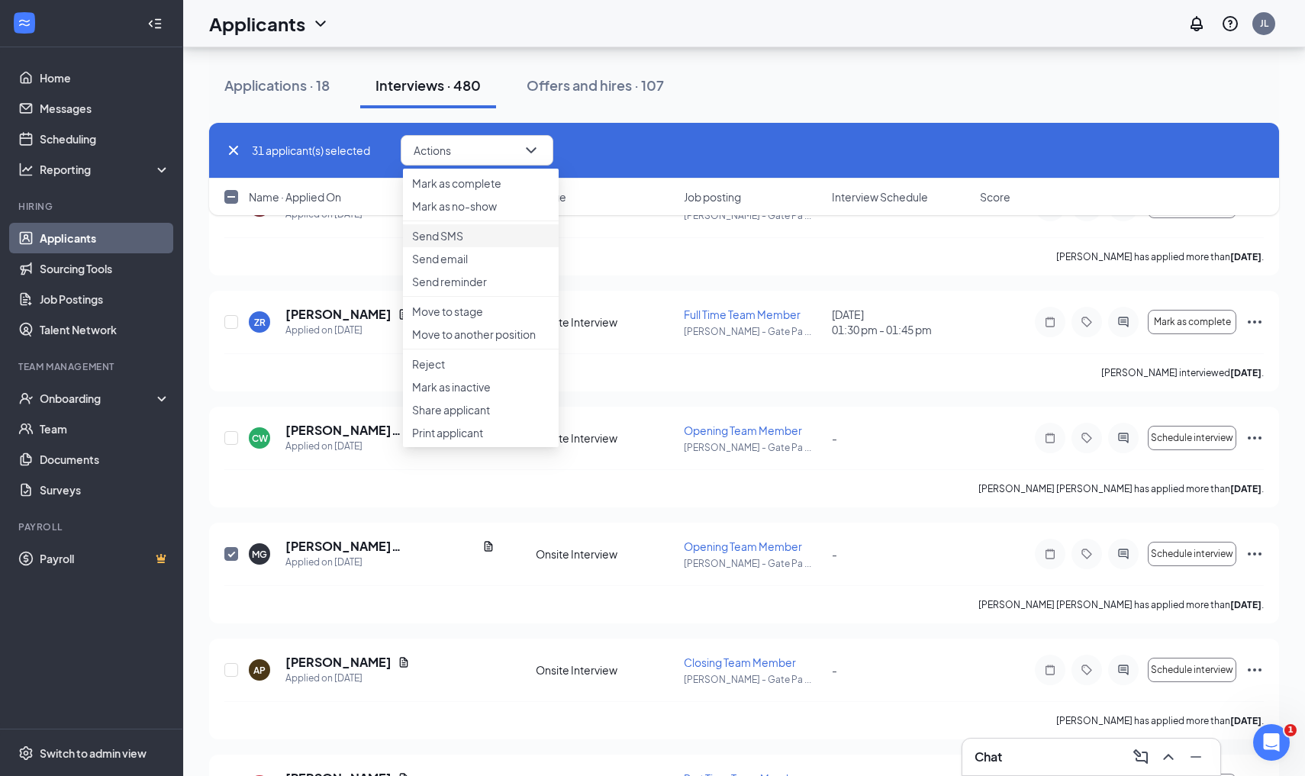
click at [479, 243] on p "Send SMS" at bounding box center [480, 235] width 137 height 15
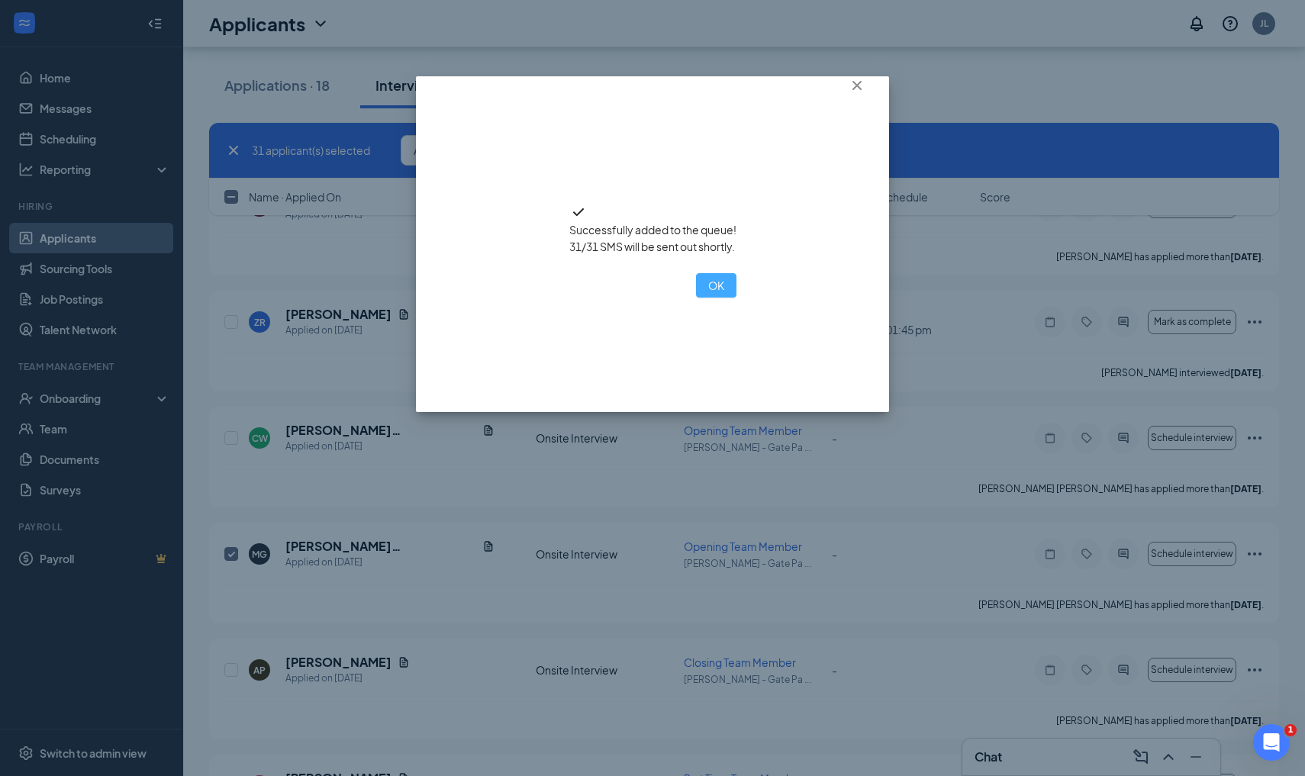
click at [696, 298] on button "OK" at bounding box center [716, 285] width 40 height 24
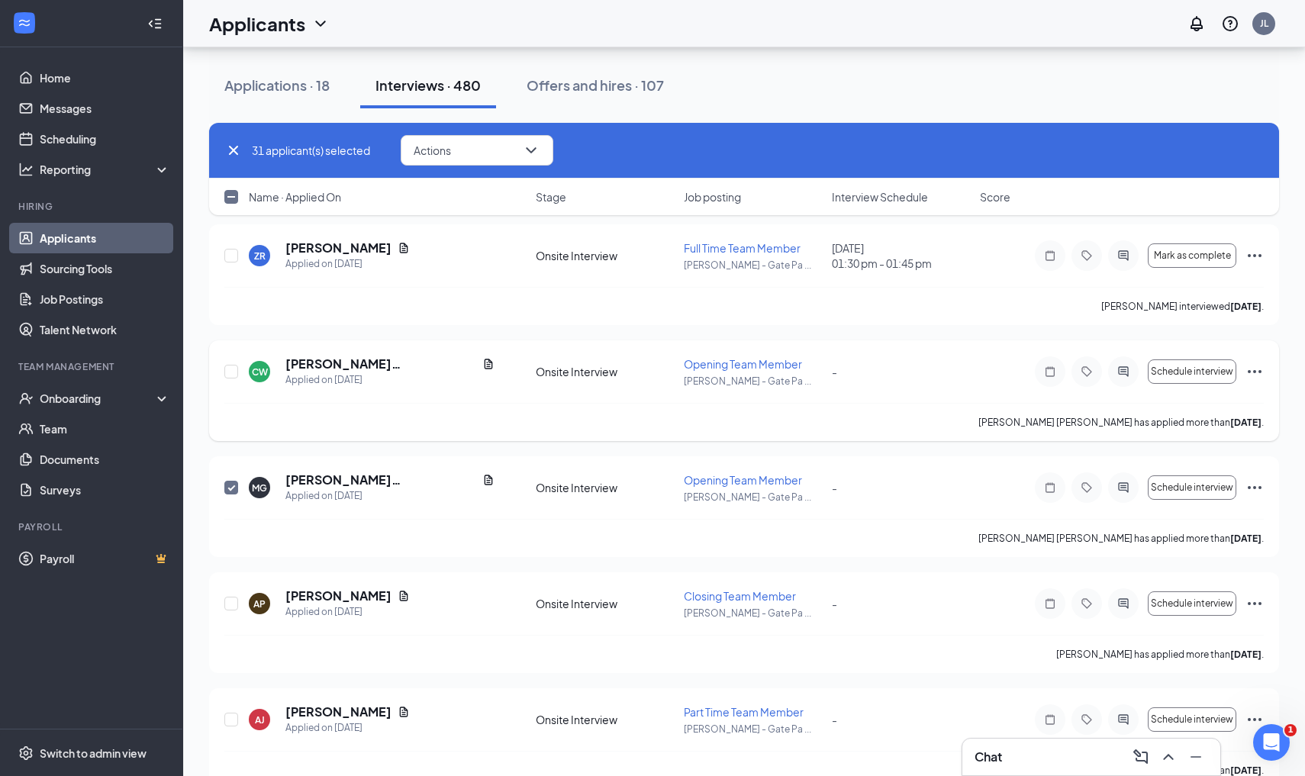
scroll to position [27898, 0]
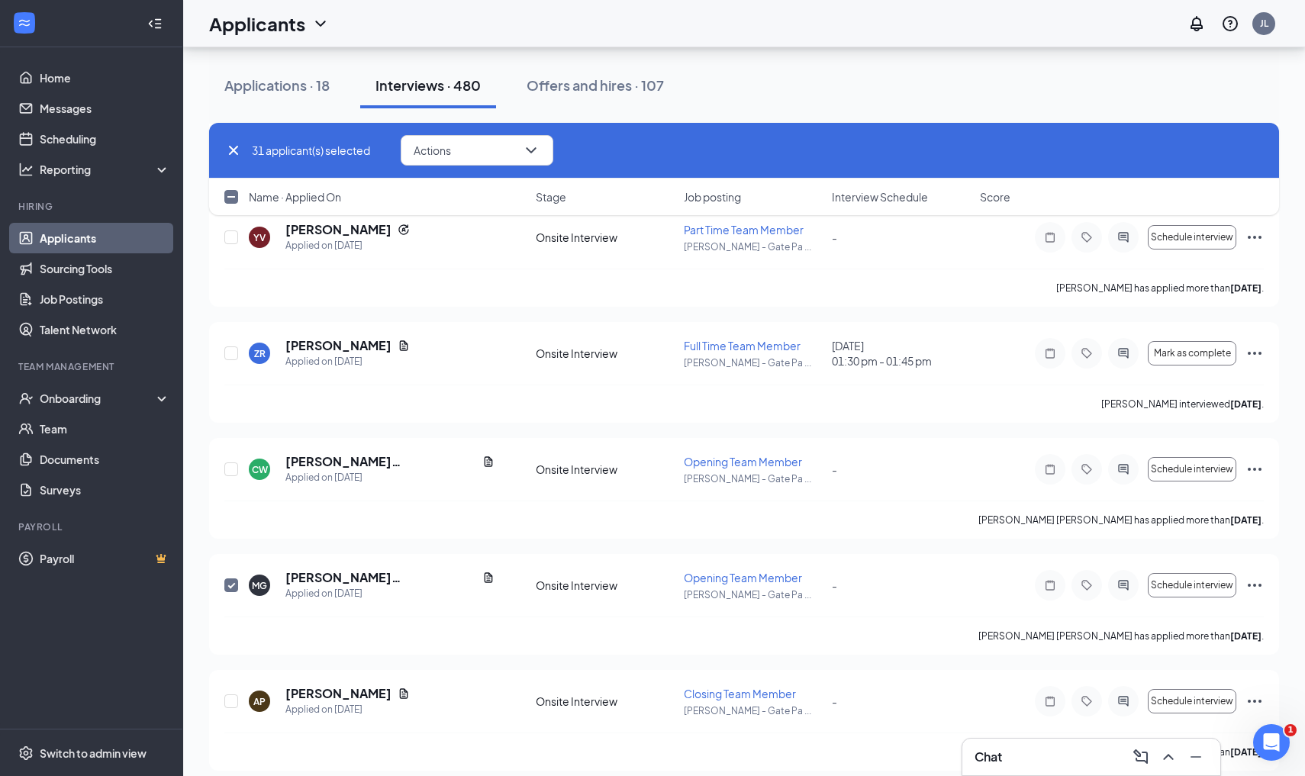
click at [232, 148] on icon "Cross" at bounding box center [233, 150] width 9 height 9
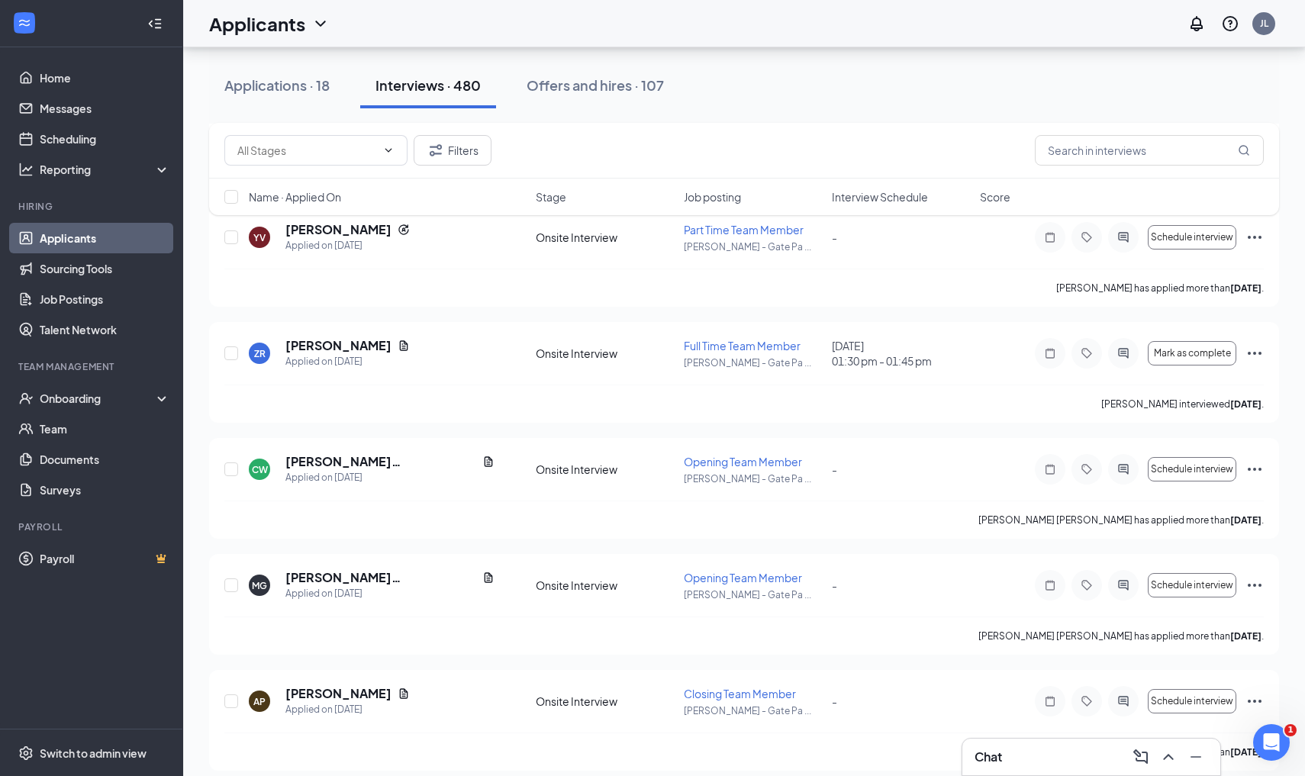
checkbox input "false"
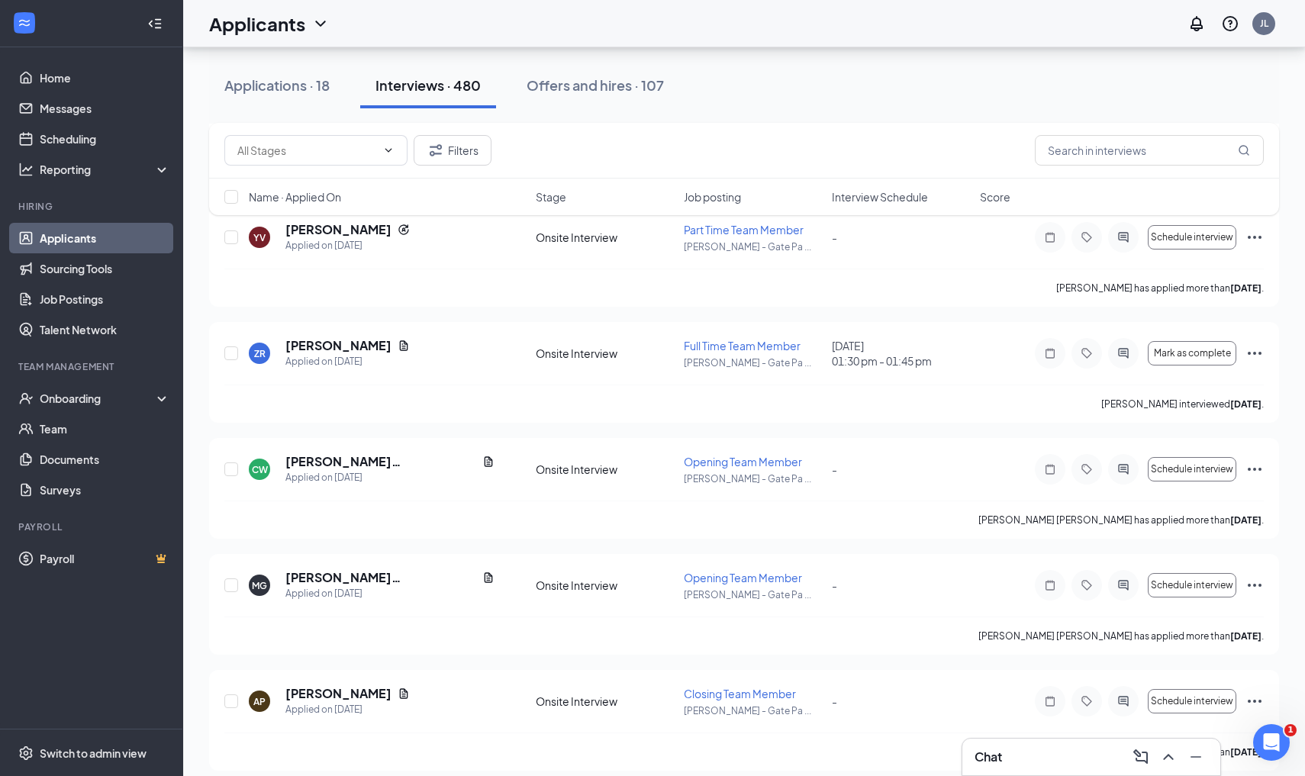
checkbox input "false"
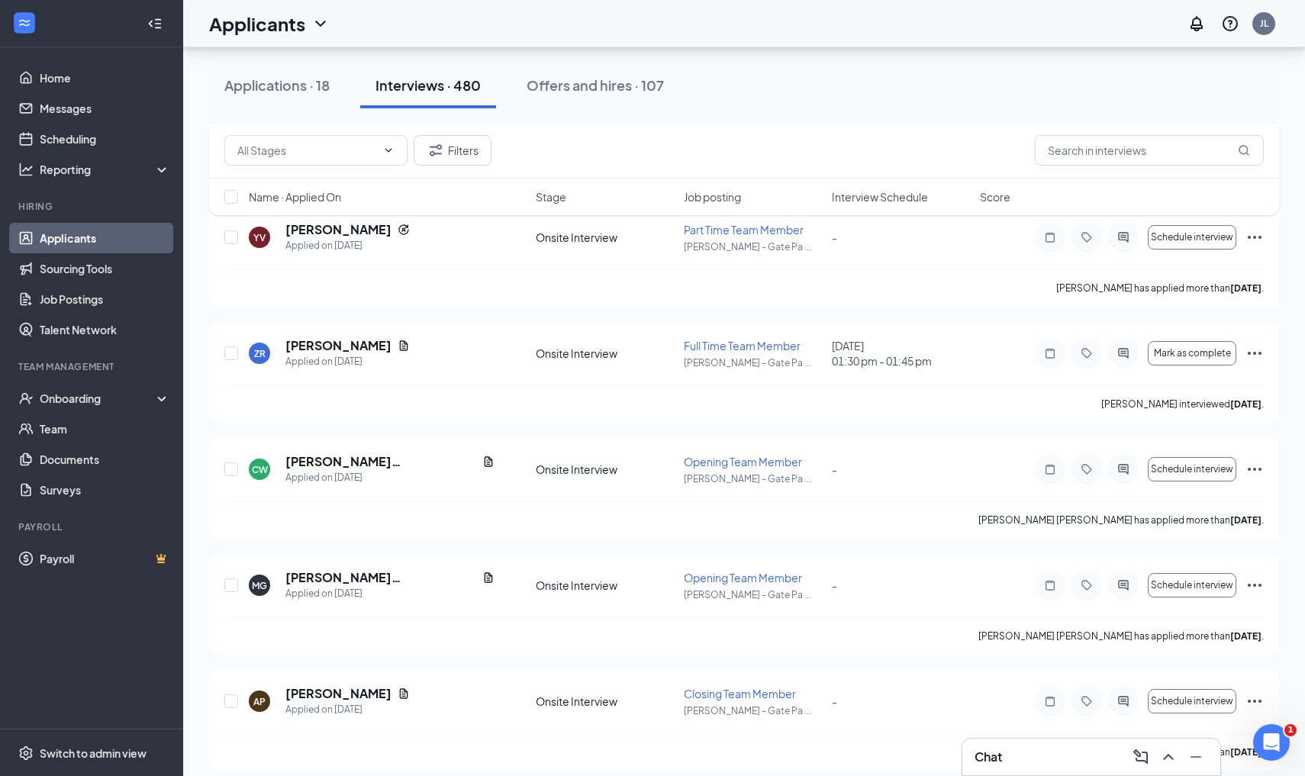
checkbox input "false"
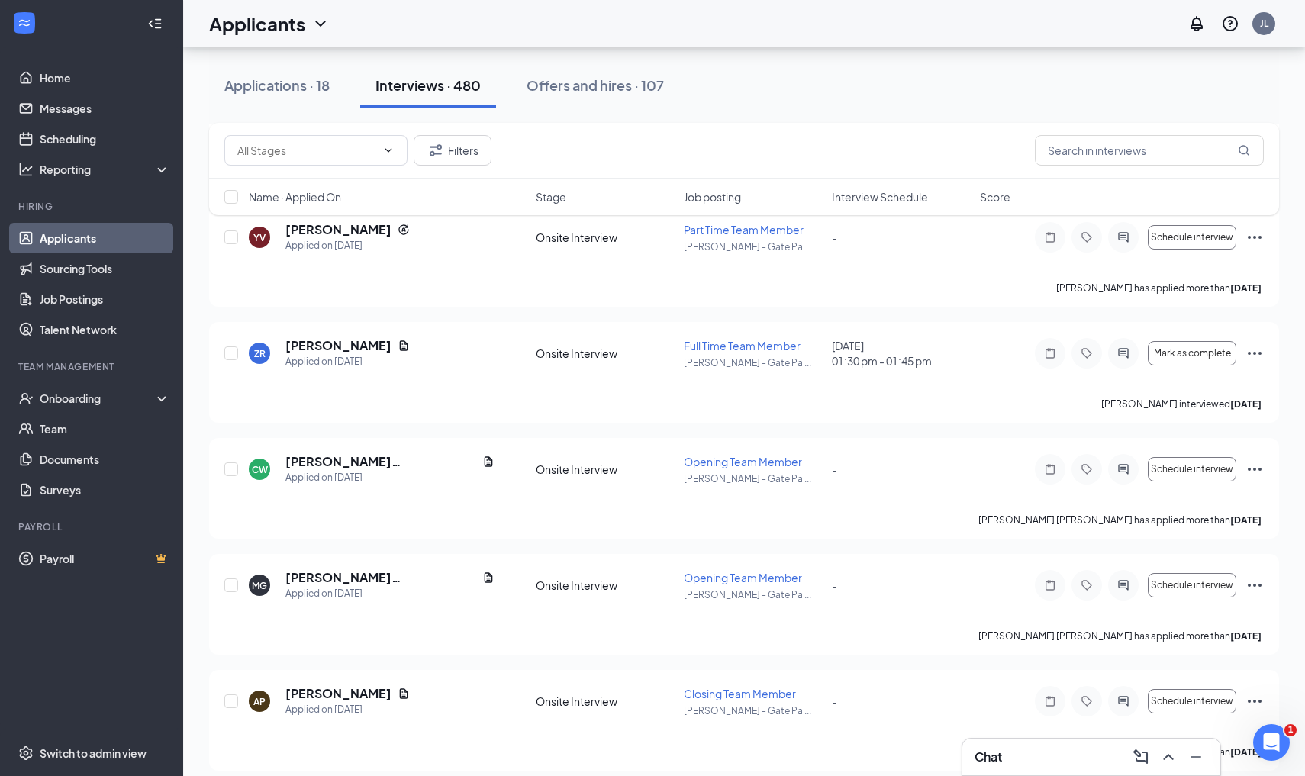
checkbox input "false"
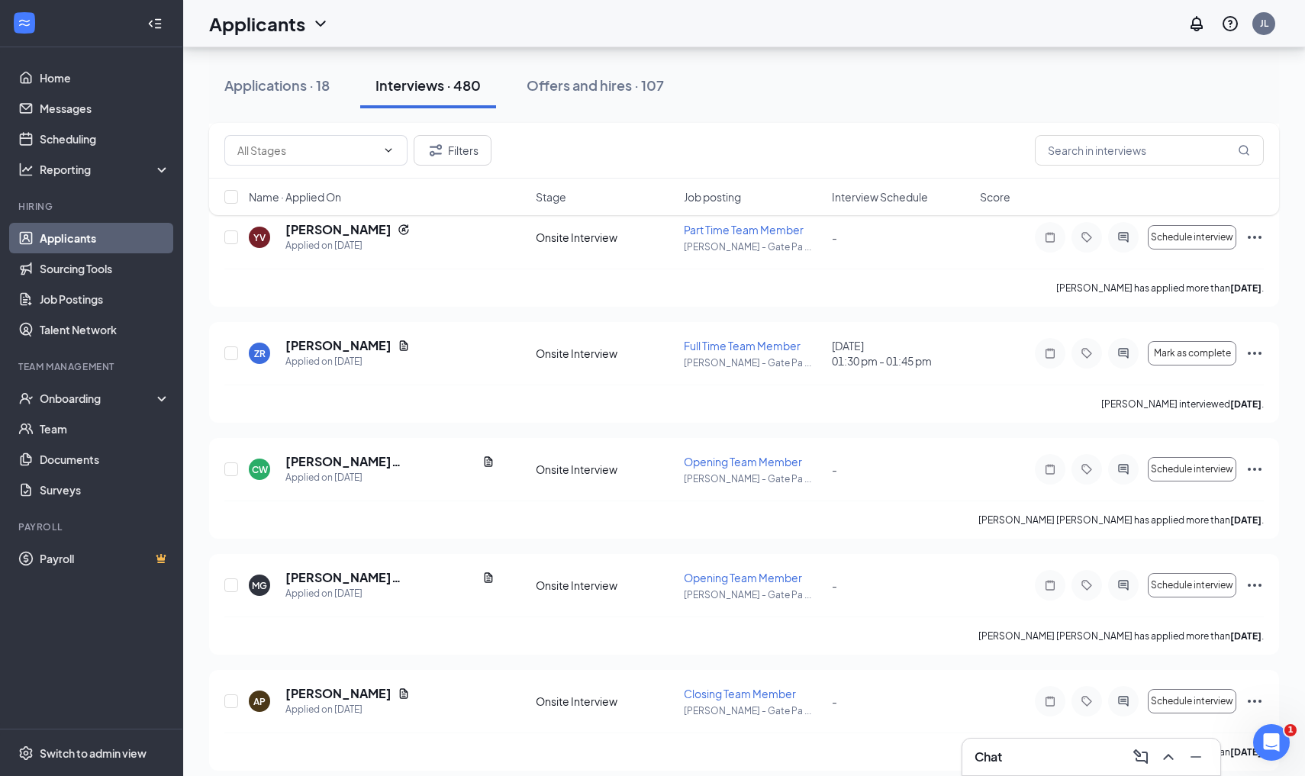
checkbox input "false"
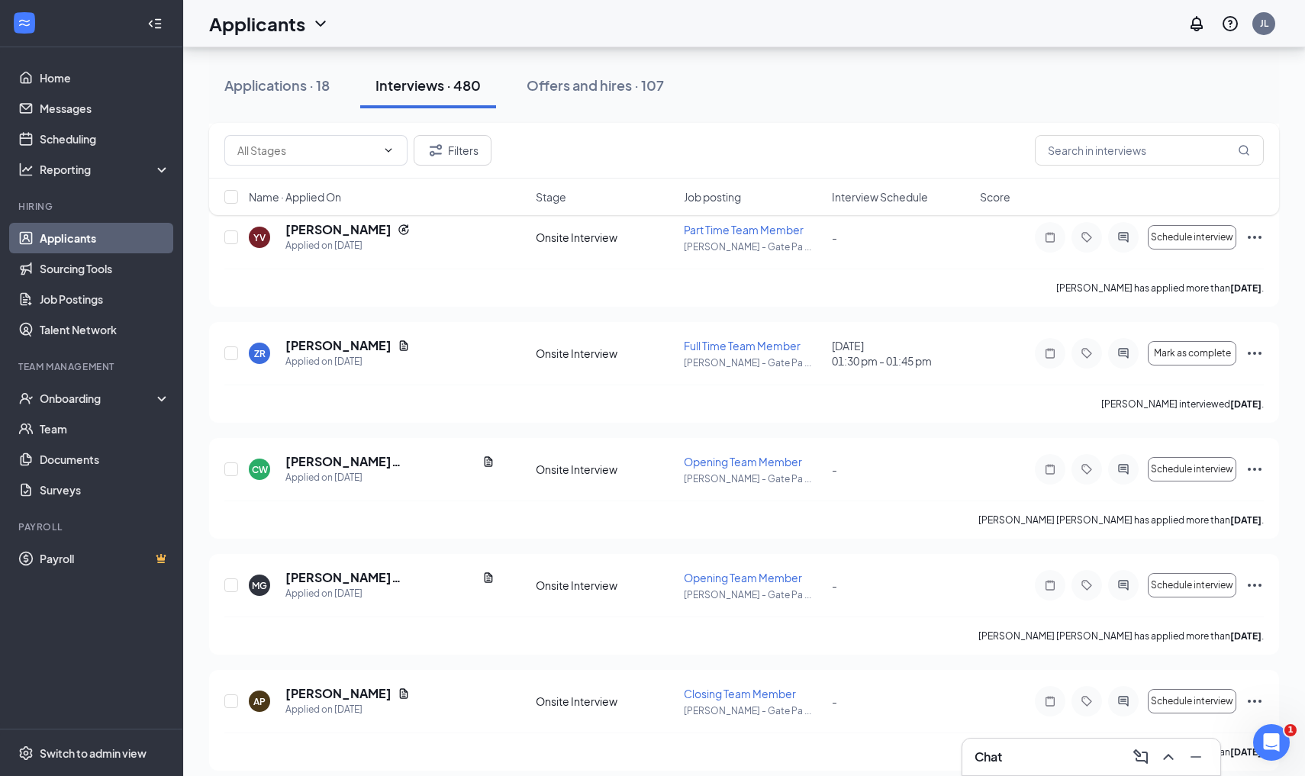
checkbox input "false"
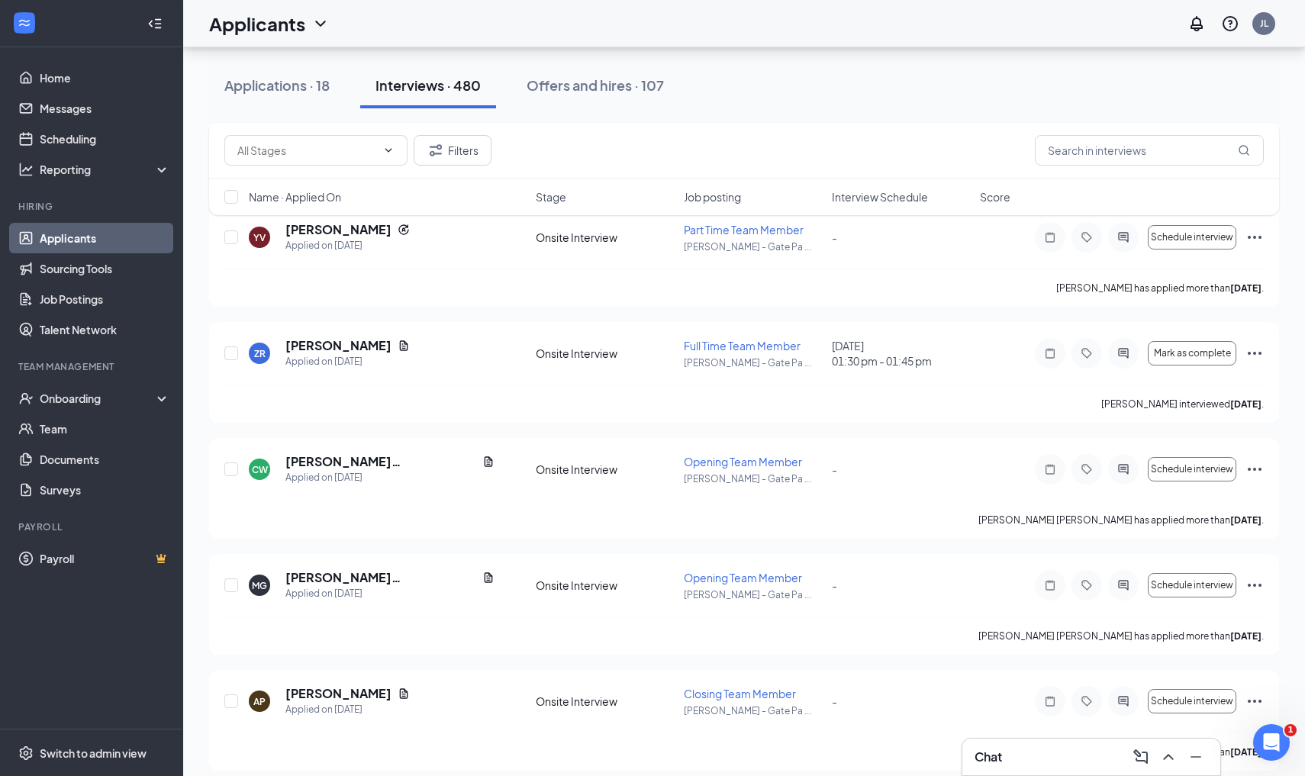
checkbox input "false"
click at [89, 105] on link "Messages" at bounding box center [105, 108] width 131 height 31
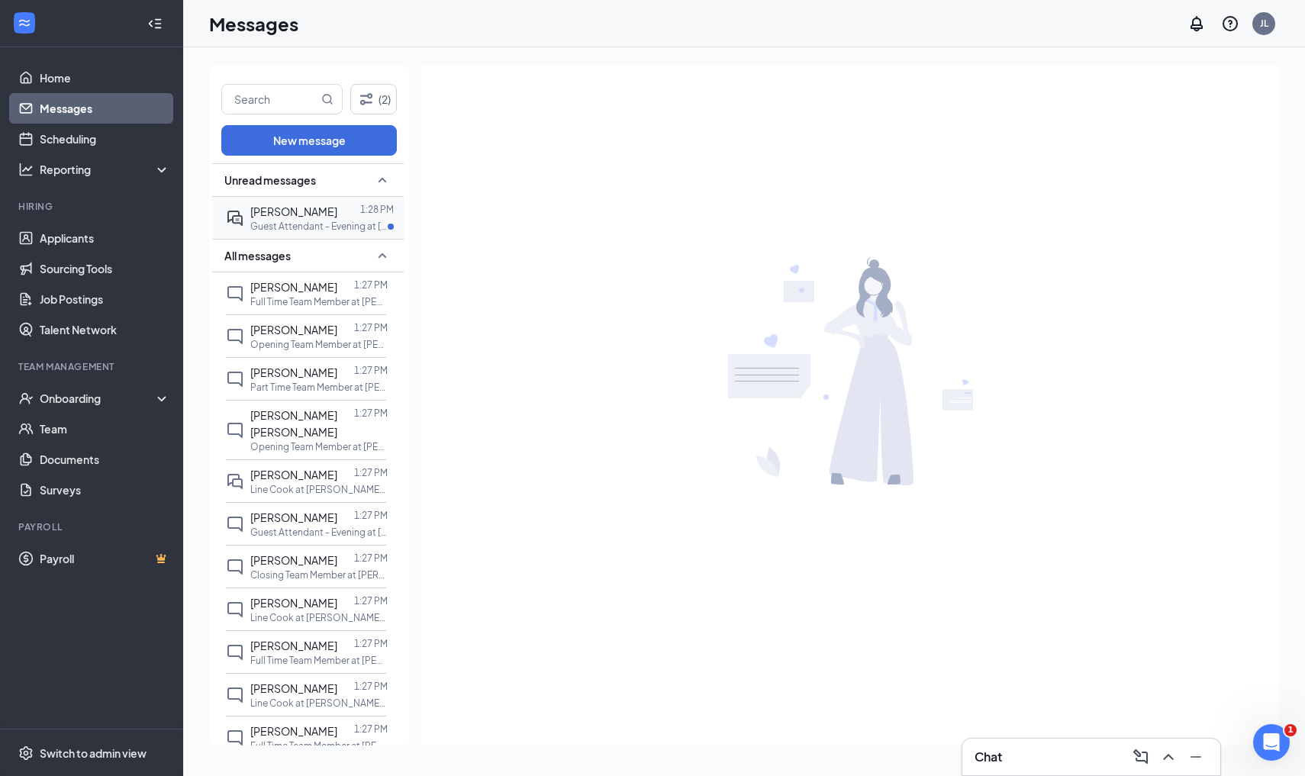
click at [321, 211] on span "[PERSON_NAME]" at bounding box center [293, 212] width 87 height 14
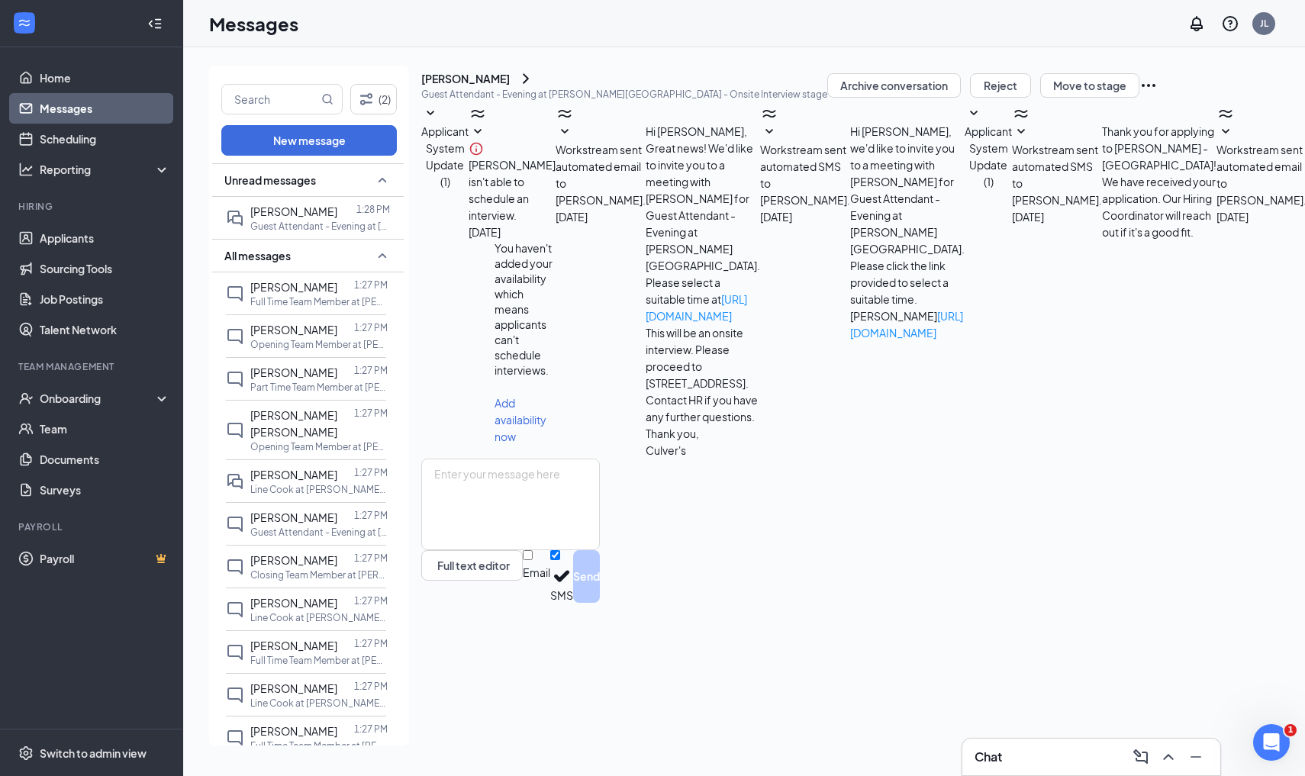
scroll to position [198, 0]
click at [600, 550] on textarea at bounding box center [510, 505] width 179 height 92
type textarea "Noon sounds great. I will send a confirmation!"
click at [600, 603] on button "Send" at bounding box center [586, 576] width 27 height 53
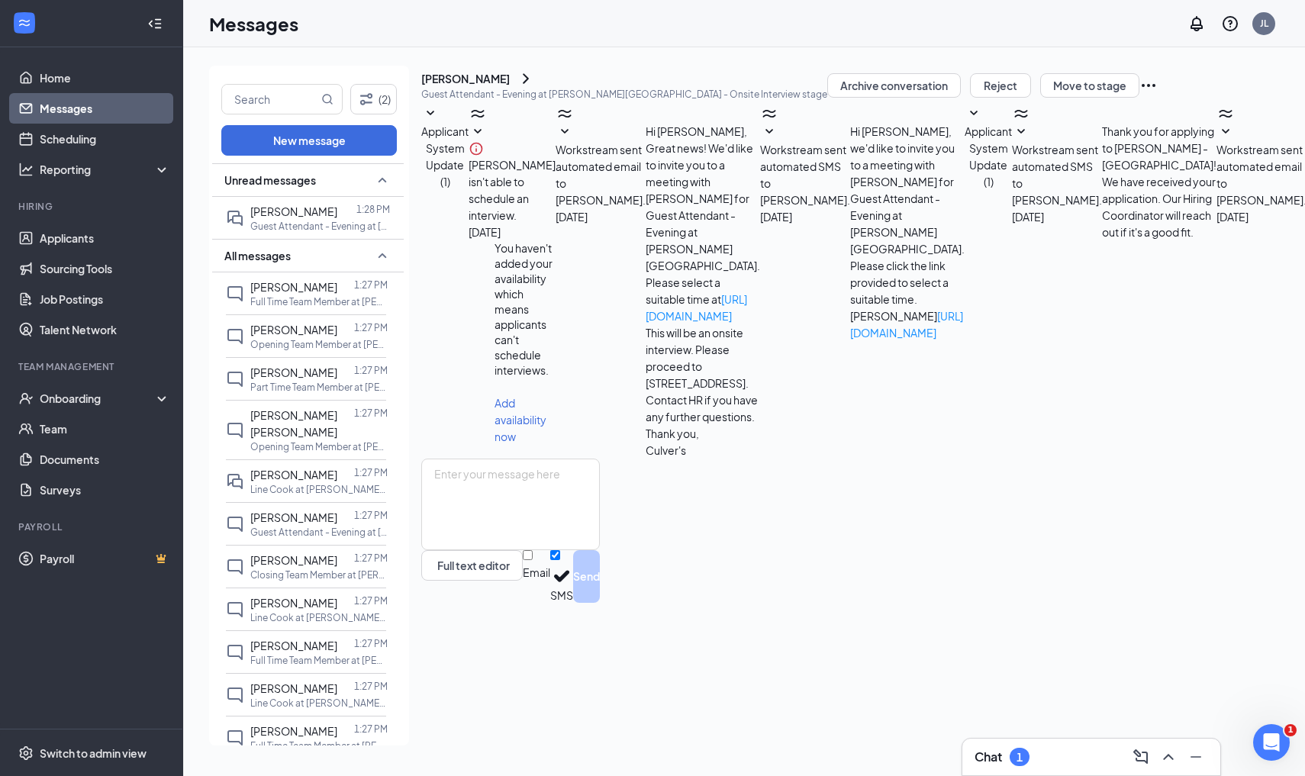
click at [1158, 95] on icon "Ellipses" at bounding box center [1148, 85] width 18 height 18
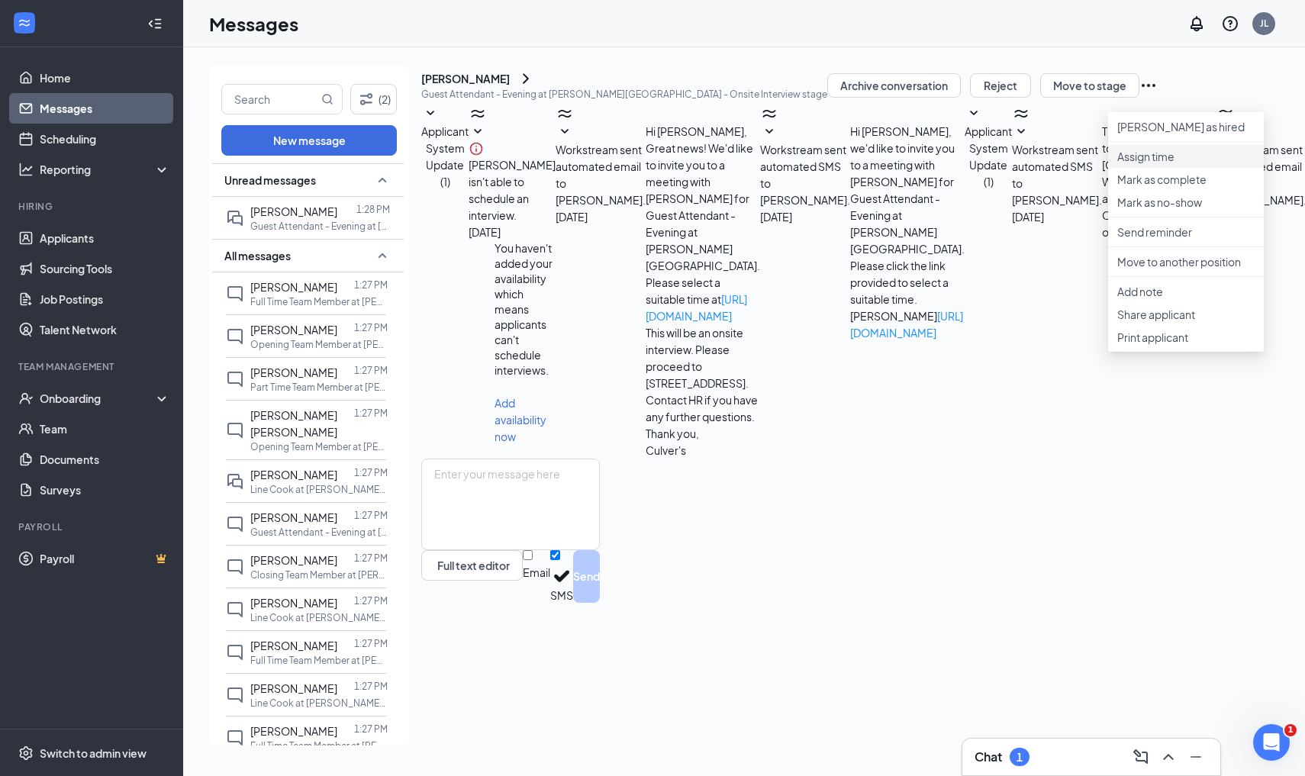
click at [1145, 164] on p "Assign time" at bounding box center [1185, 156] width 137 height 15
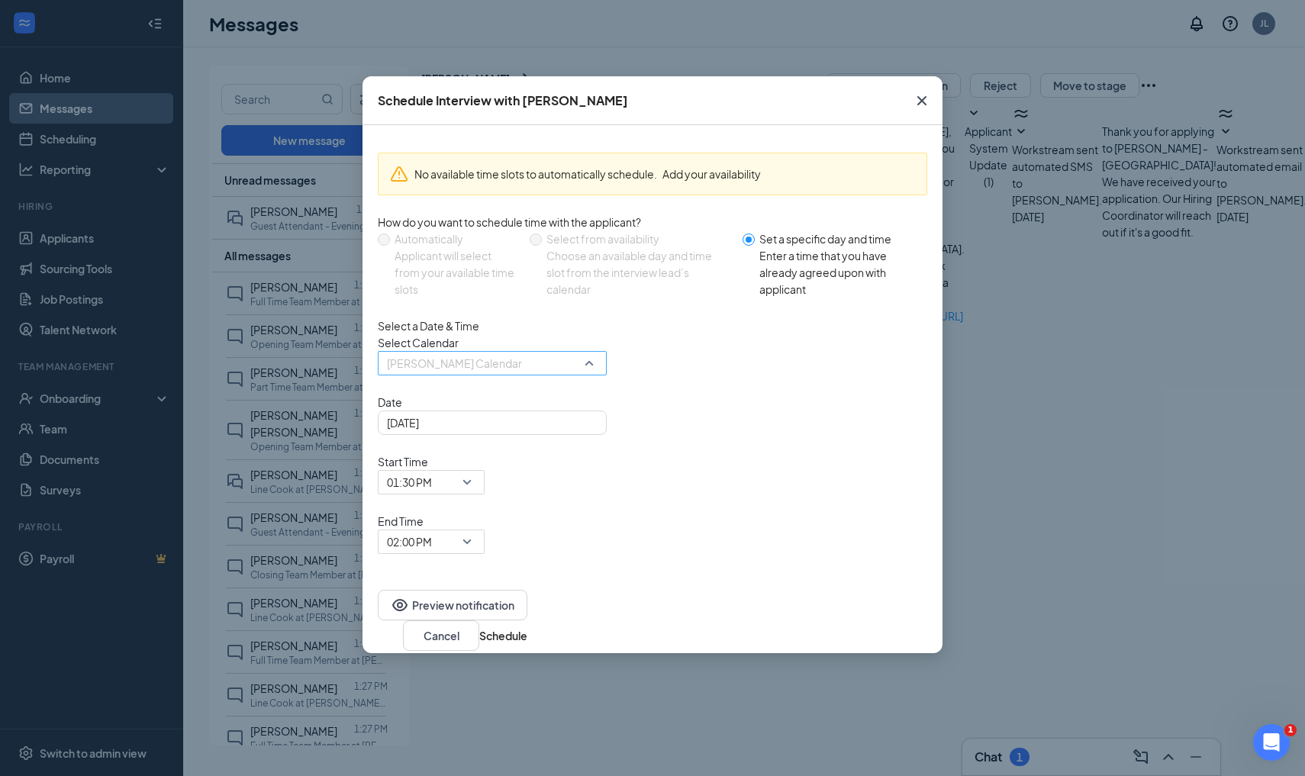
click at [429, 375] on span "[PERSON_NAME] Calendar" at bounding box center [454, 363] width 135 height 23
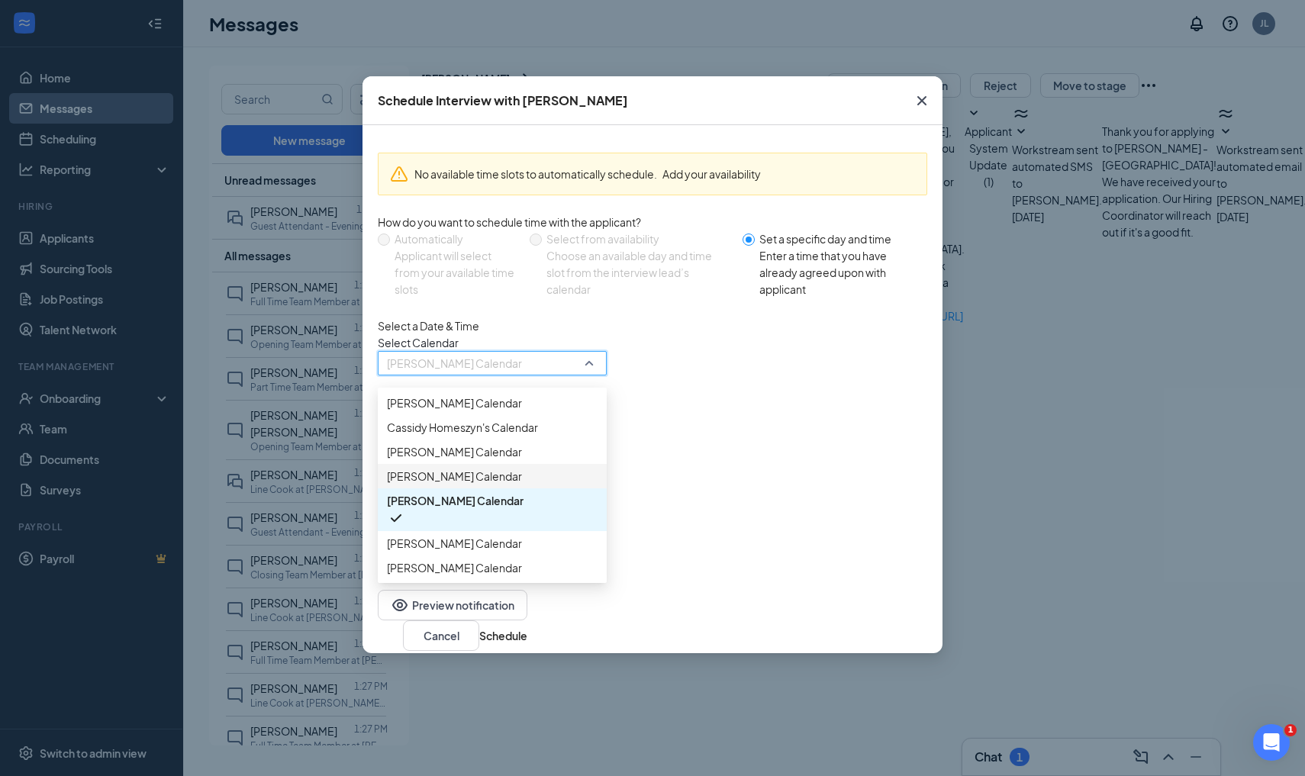
scroll to position [52, 0]
click at [487, 509] on span "[PERSON_NAME] Calendar" at bounding box center [455, 500] width 137 height 17
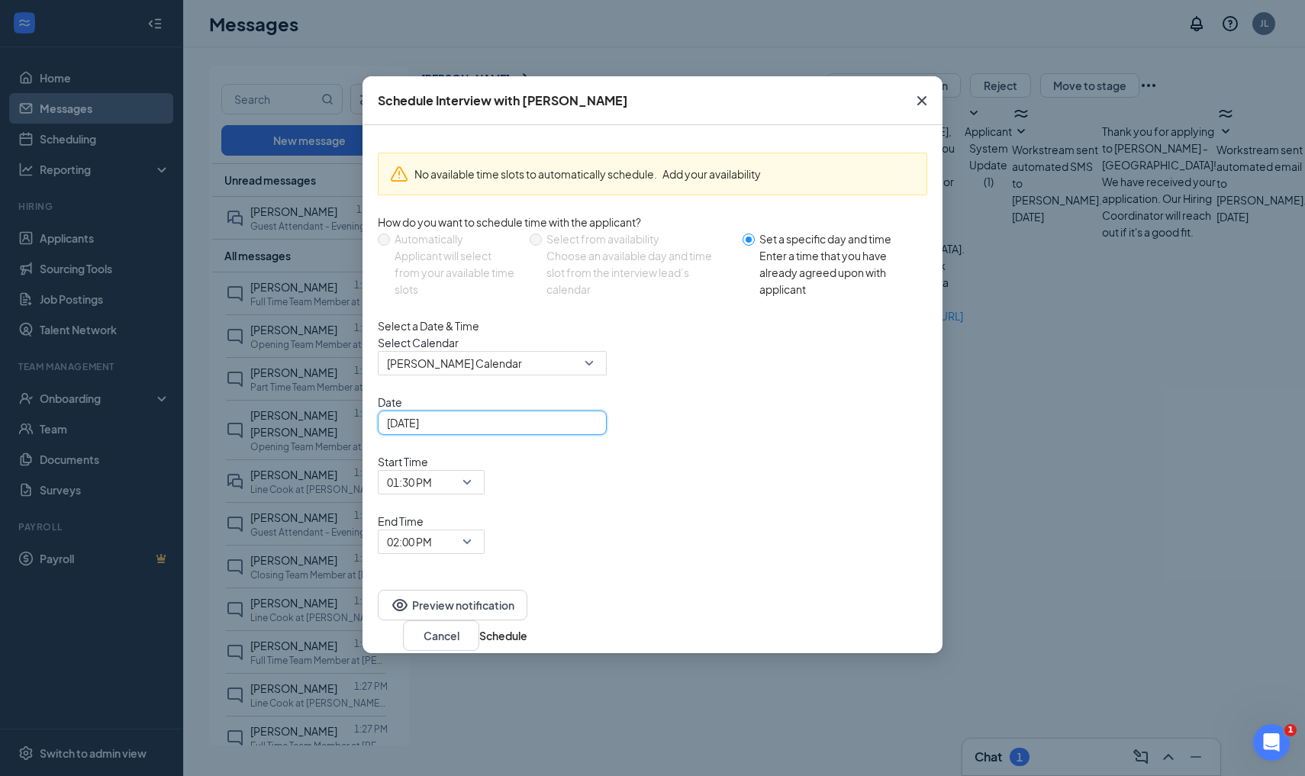
click at [458, 431] on input "[DATE]" at bounding box center [491, 422] width 208 height 17
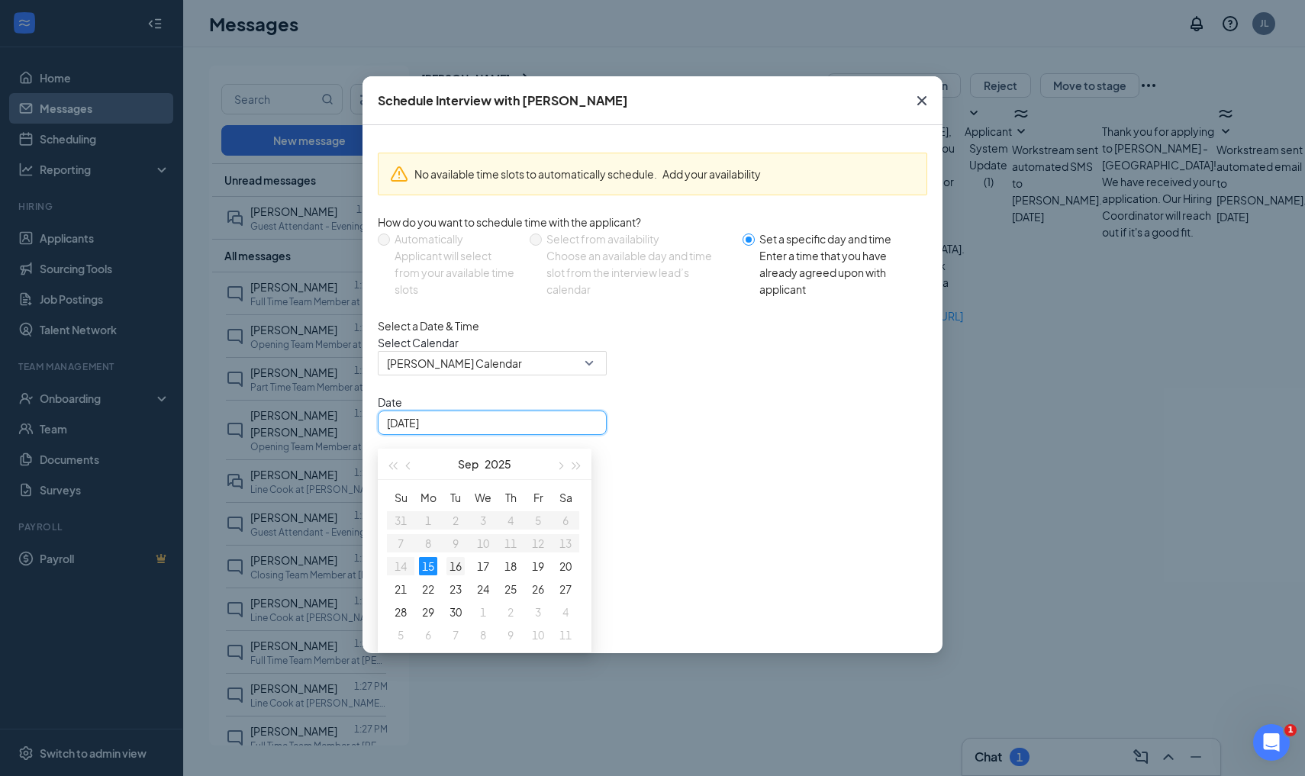
type input "[DATE]"
click at [454, 575] on div "16" at bounding box center [455, 566] width 18 height 18
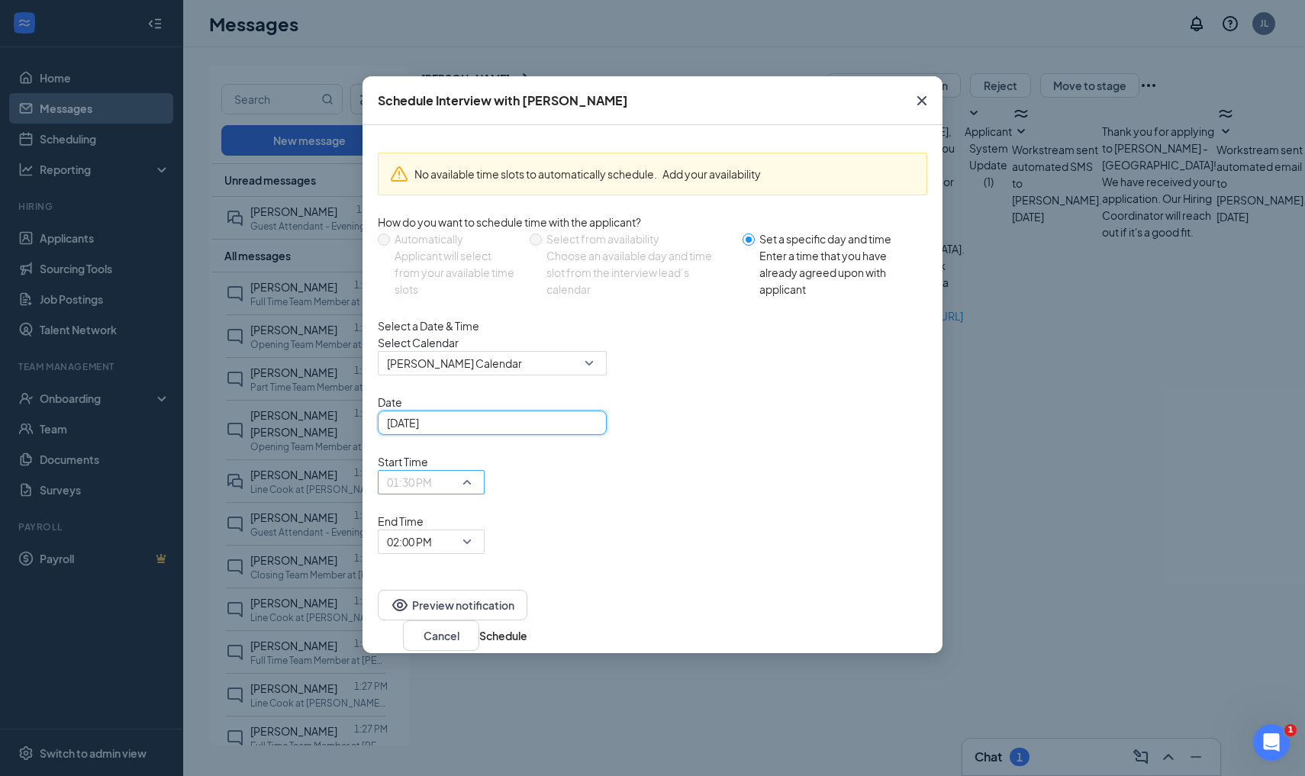
click at [432, 471] on span "01:30 PM" at bounding box center [409, 482] width 45 height 23
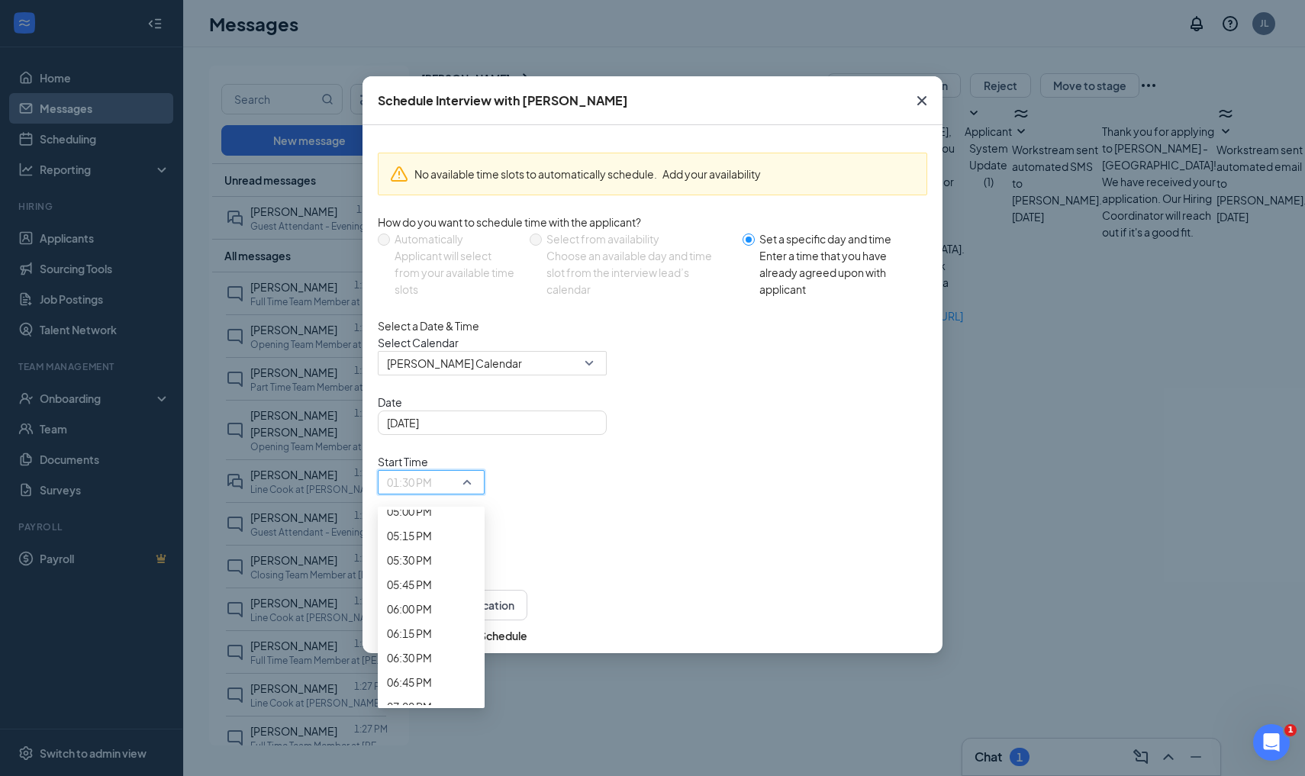
scroll to position [1658, 0]
click at [432, 44] on span "12:00 PM" at bounding box center [409, 35] width 45 height 17
click at [485, 513] on span "End Time" at bounding box center [431, 521] width 107 height 17
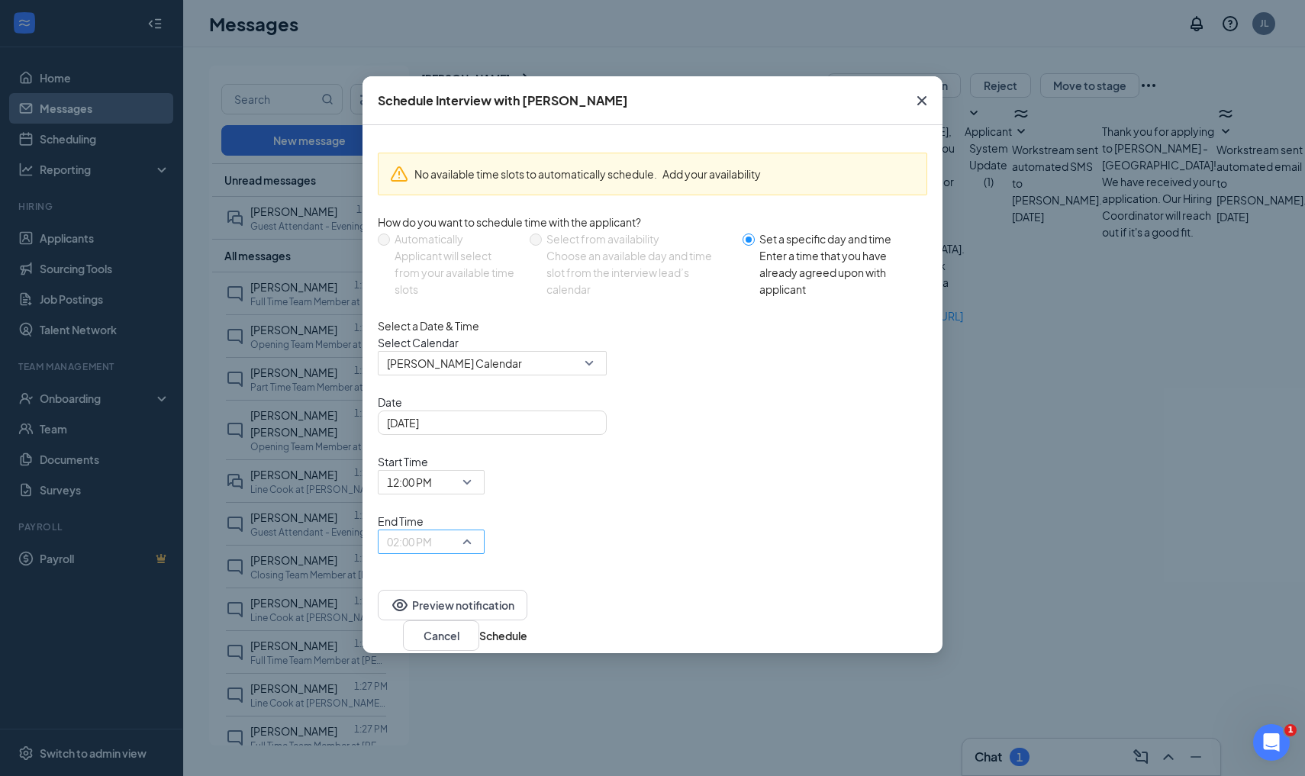
click at [462, 530] on span "02:00 PM" at bounding box center [424, 550] width 75 height 41
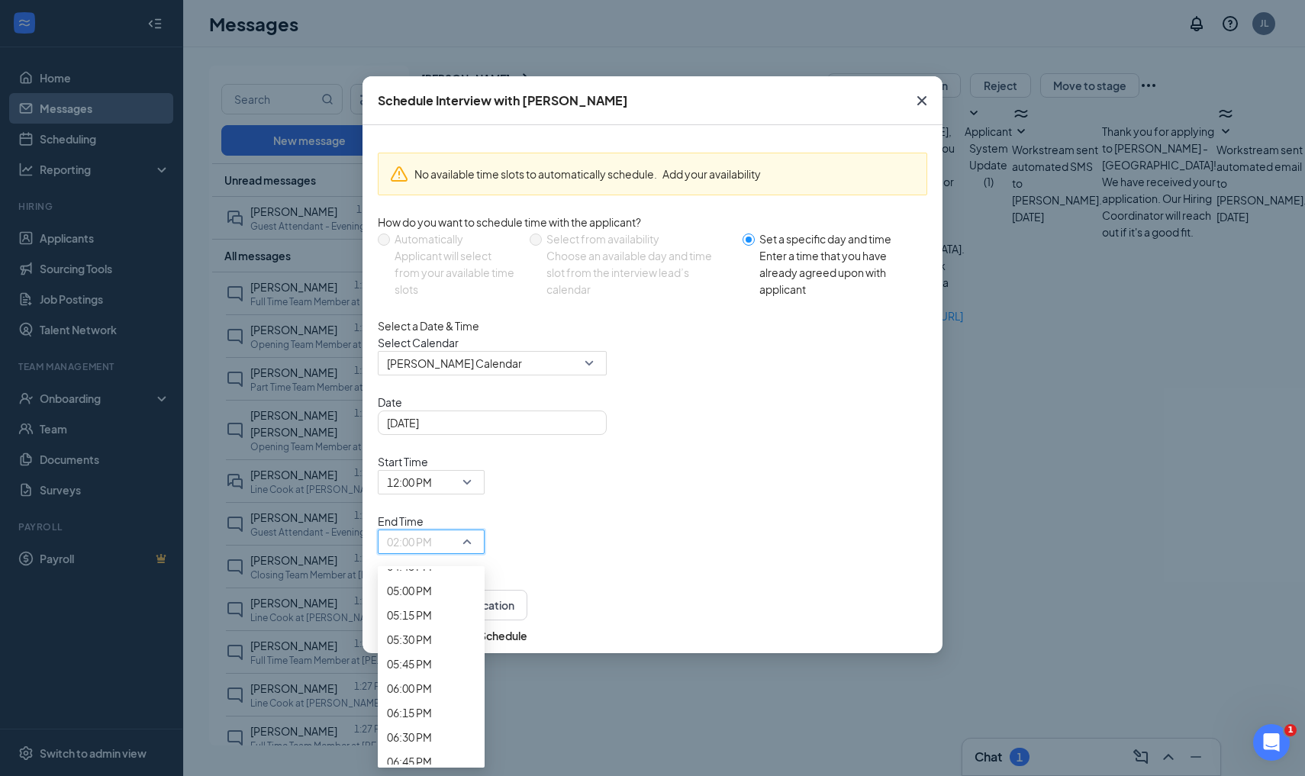
scroll to position [1665, 0]
click at [432, 122] on span "12:15 PM" at bounding box center [409, 113] width 45 height 17
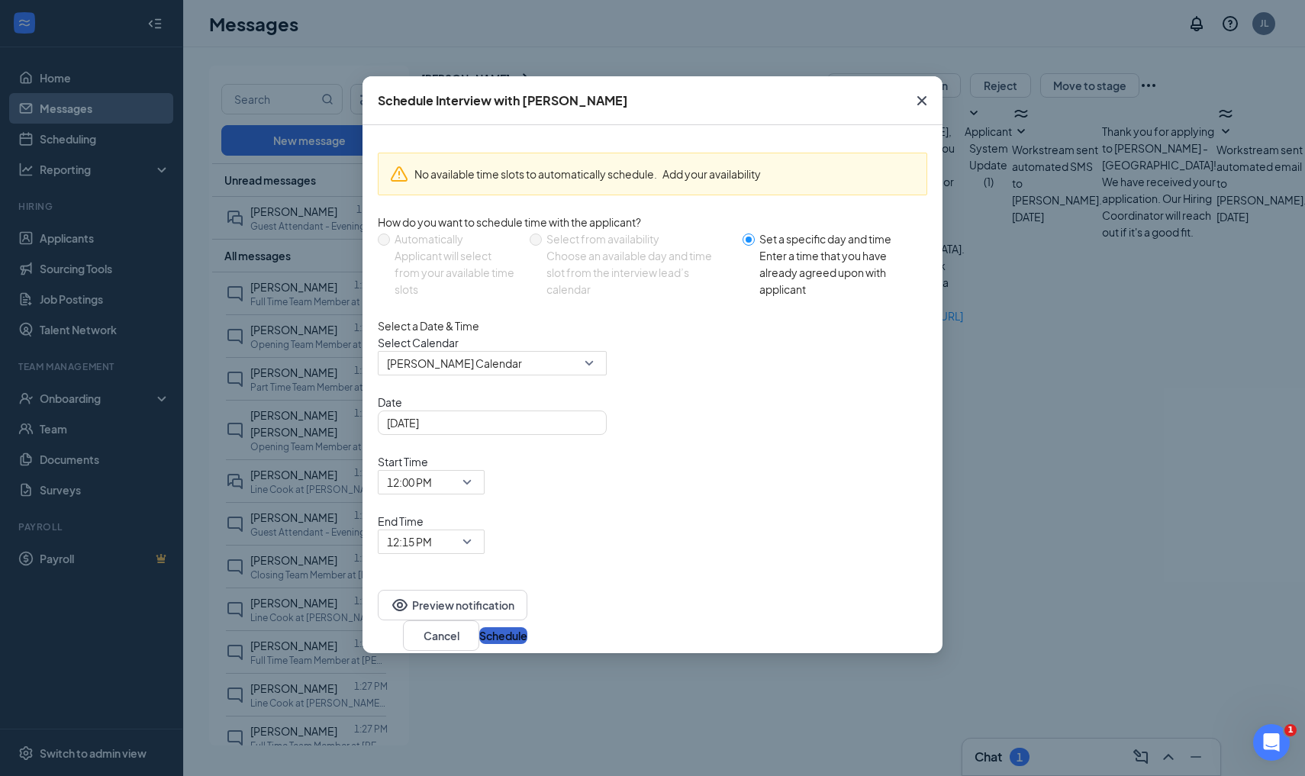
click at [527, 627] on button "Schedule" at bounding box center [503, 635] width 48 height 17
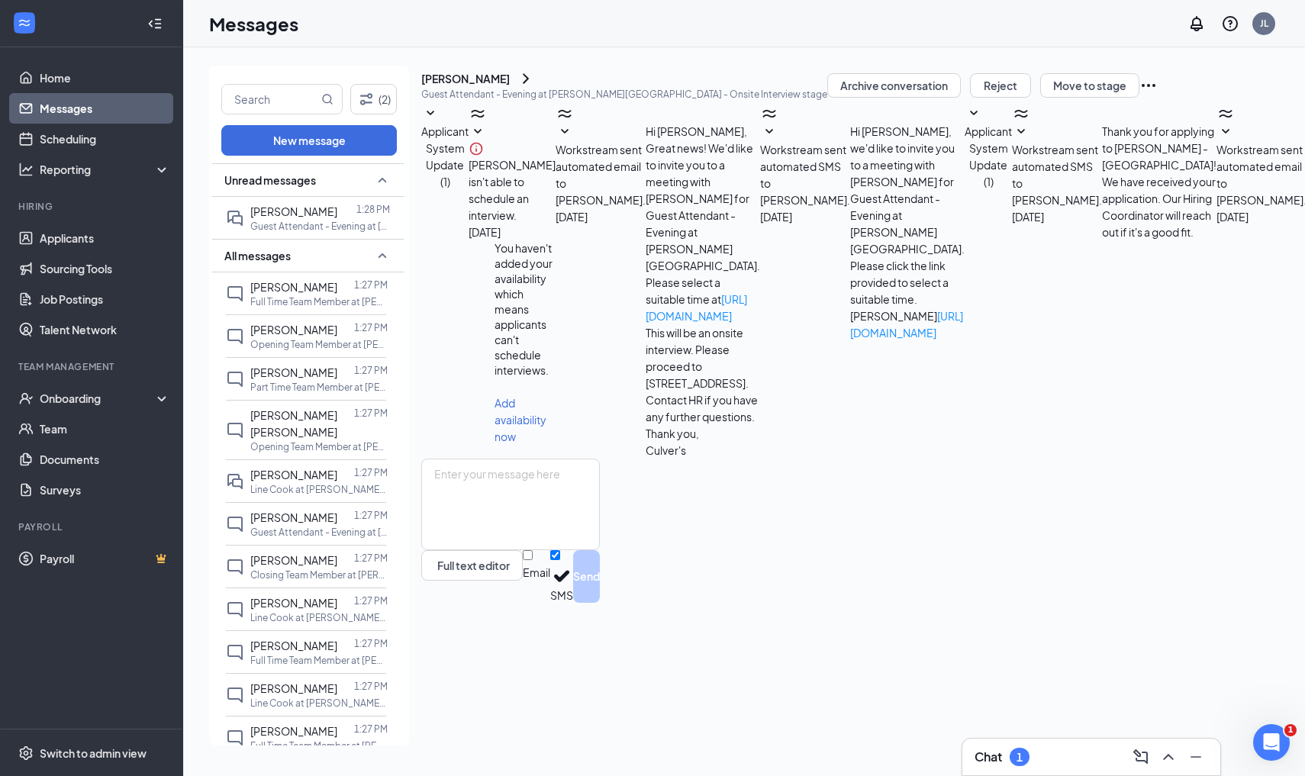
scroll to position [0, 0]
click at [279, 285] on span "[PERSON_NAME]" at bounding box center [293, 287] width 87 height 14
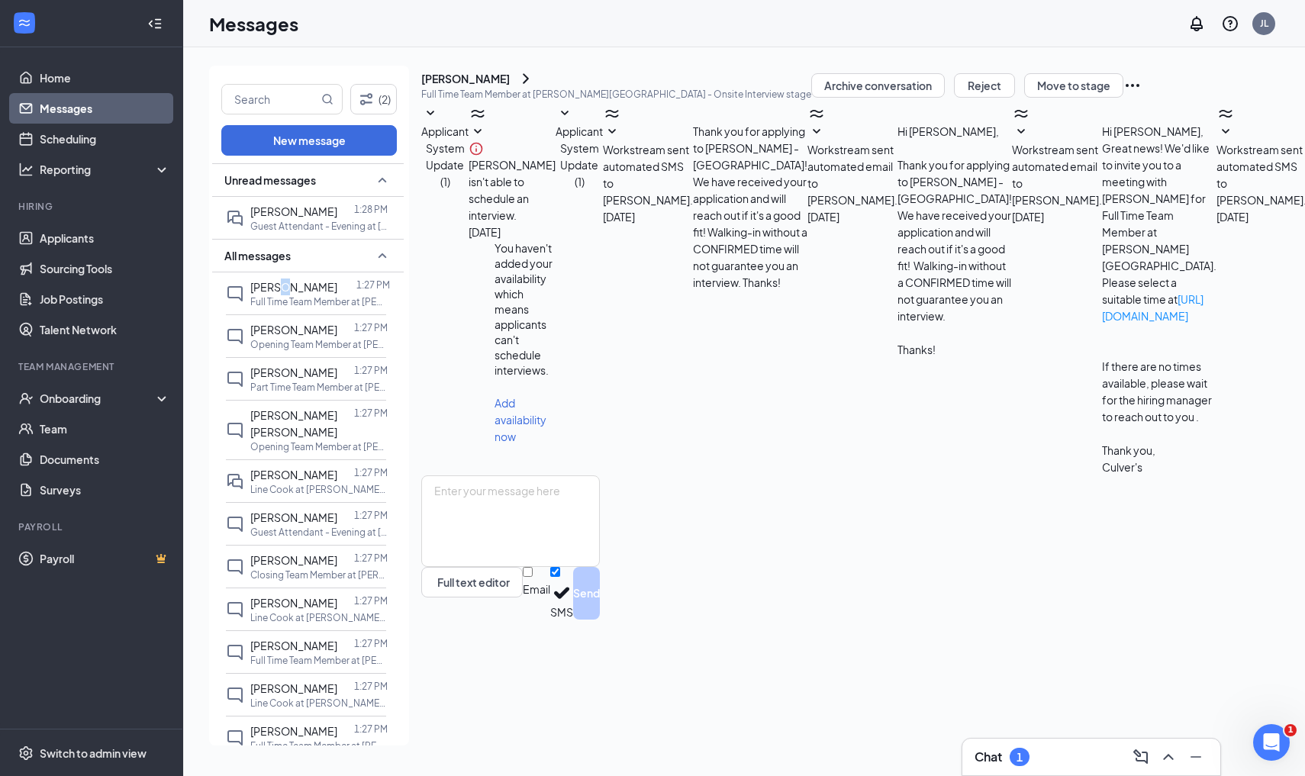
scroll to position [198, 0]
click at [537, 567] on textarea at bounding box center [510, 521] width 179 height 92
type textarea "What time are you available?"
click at [511, 567] on textarea "What time are you available?" at bounding box center [510, 521] width 179 height 92
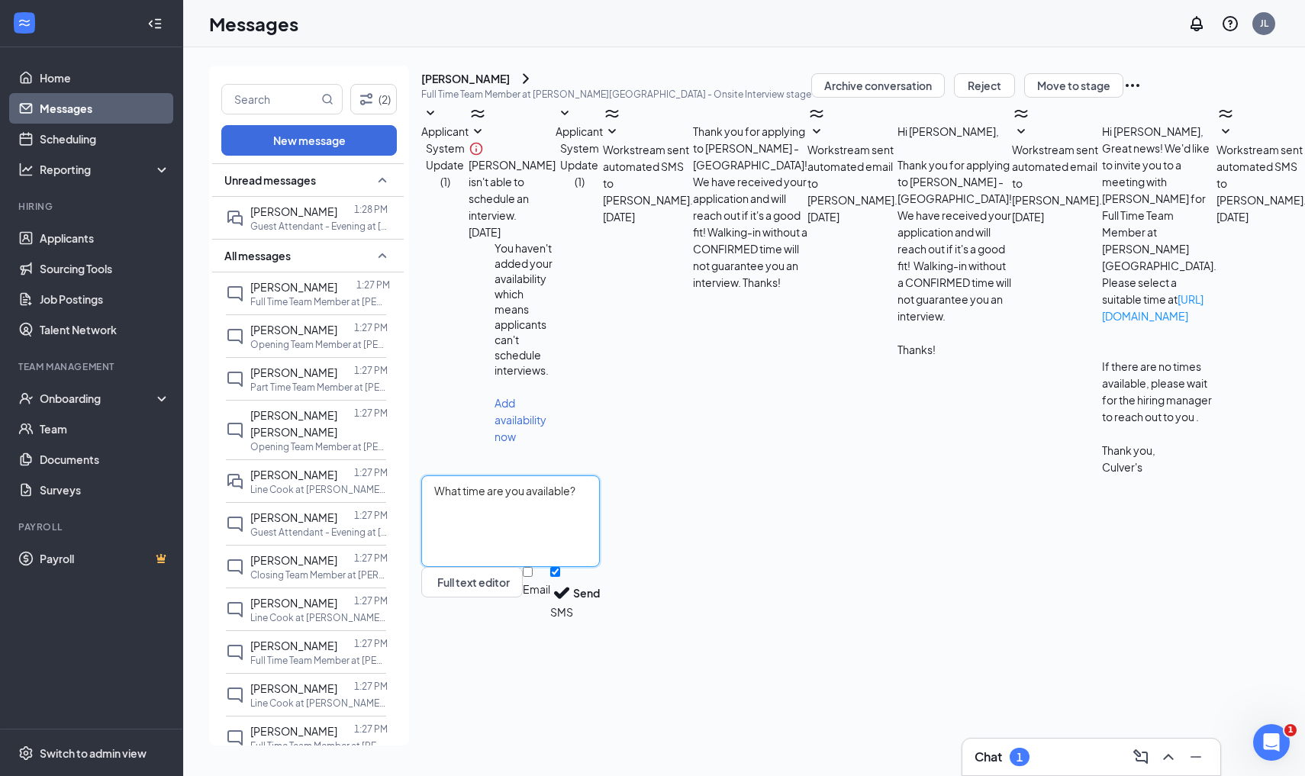
click at [511, 567] on textarea "What time are you available?" at bounding box center [510, 521] width 179 height 92
click at [600, 567] on textarea "What time are you available?" at bounding box center [510, 521] width 179 height 92
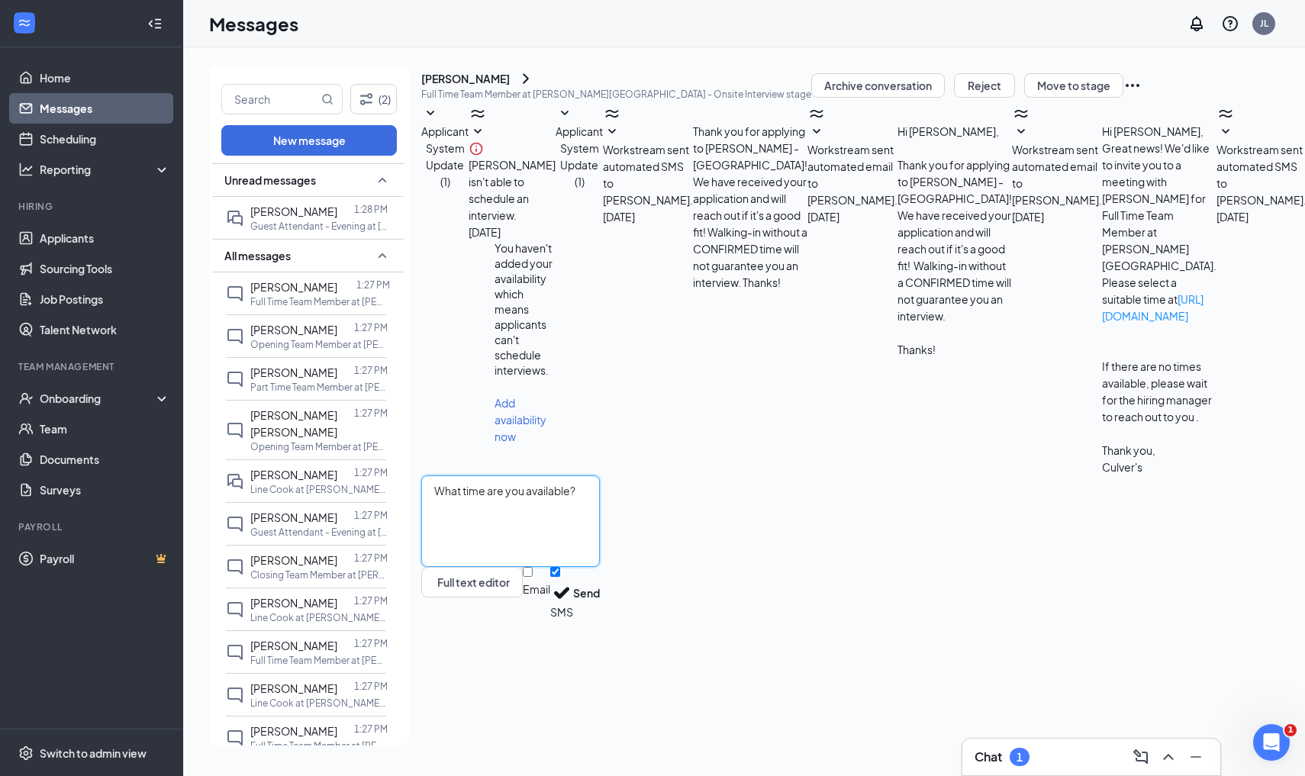
click at [600, 567] on textarea "What time are you available?" at bounding box center [510, 521] width 179 height 92
type textarea "10 AM work for you?"
click at [600, 620] on button "Send" at bounding box center [586, 593] width 27 height 53
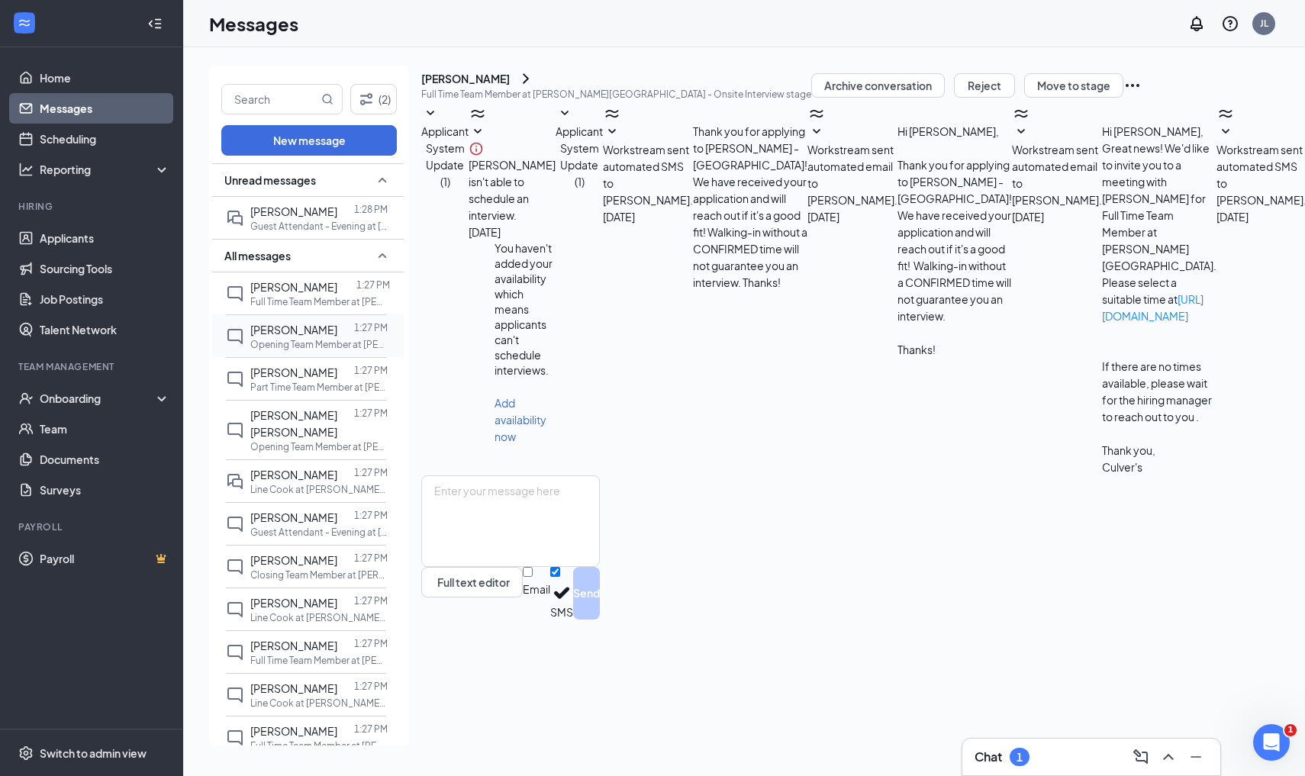
click at [380, 347] on p "Opening Team Member at [PERSON_NAME][GEOGRAPHIC_DATA]" at bounding box center [318, 344] width 137 height 13
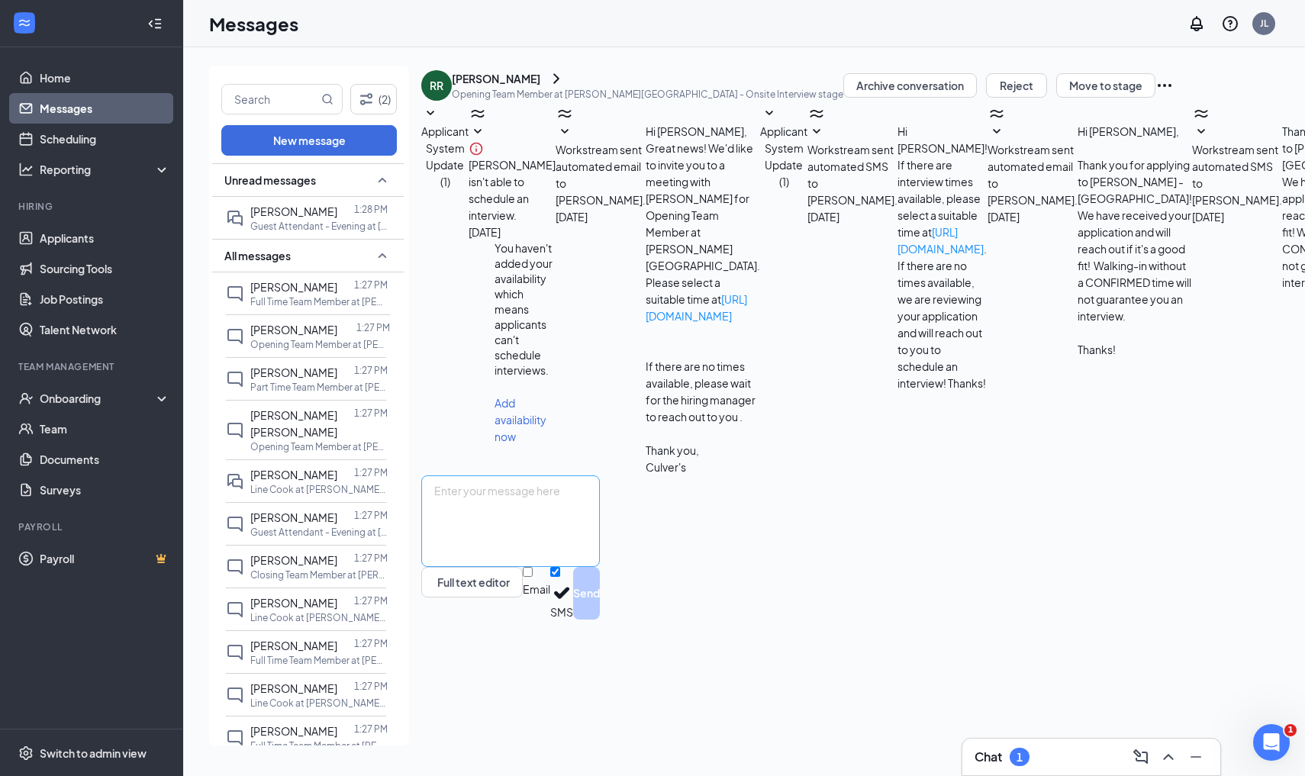
scroll to position [116, 0]
click at [325, 375] on span "[PERSON_NAME]" at bounding box center [293, 373] width 87 height 14
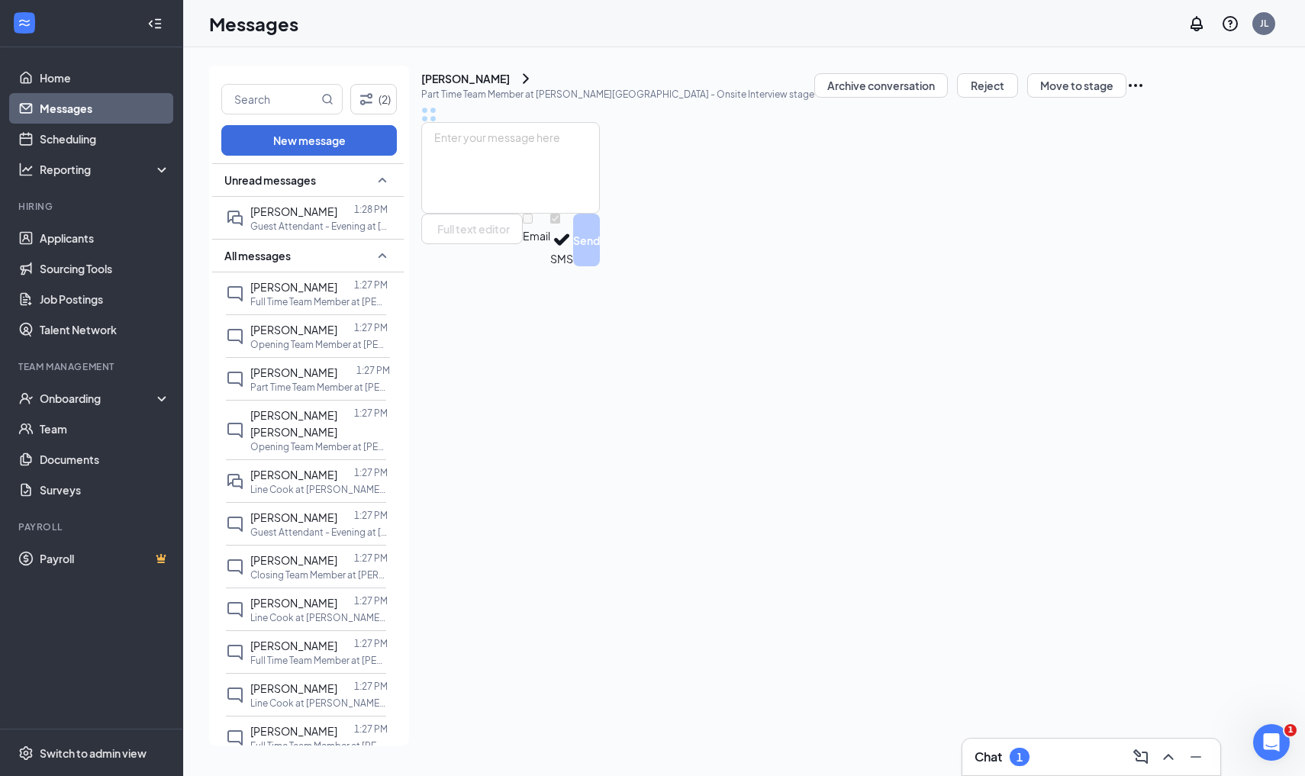
scroll to position [34, 0]
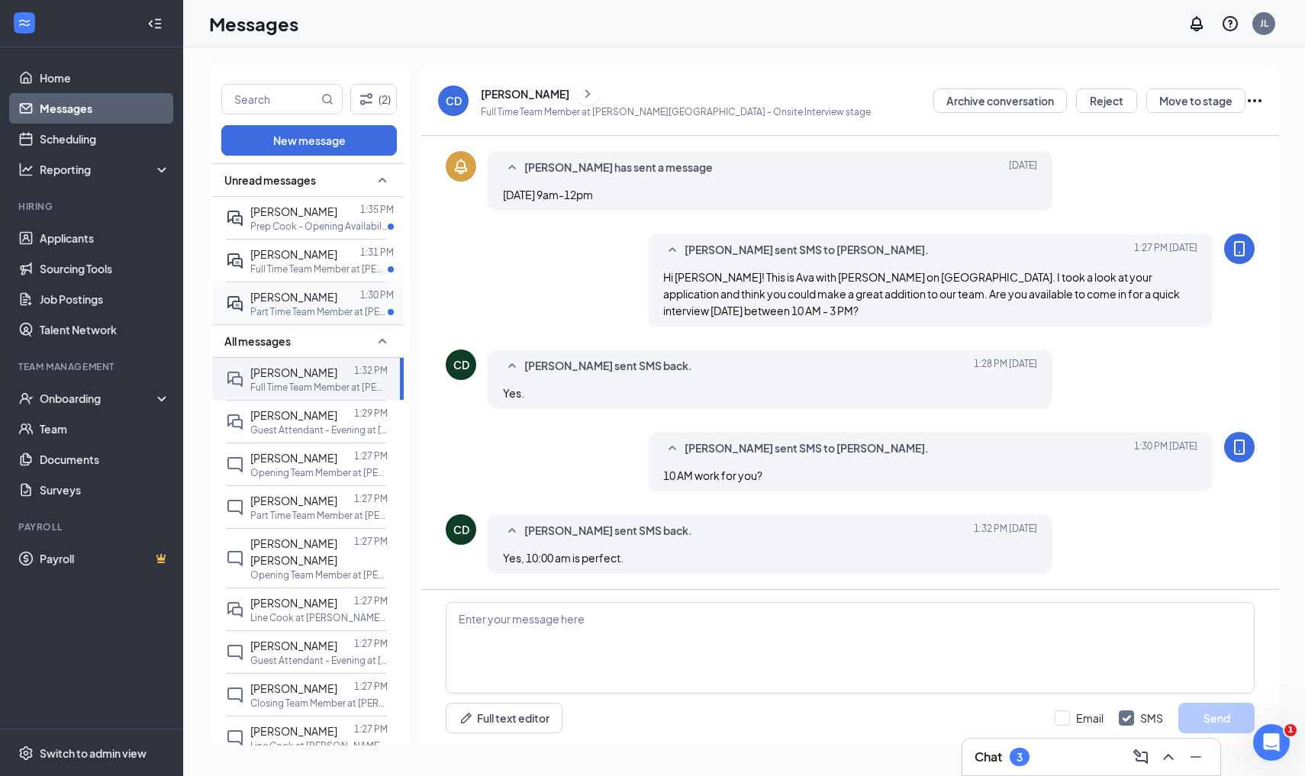
click at [337, 302] on div at bounding box center [348, 297] width 23 height 17
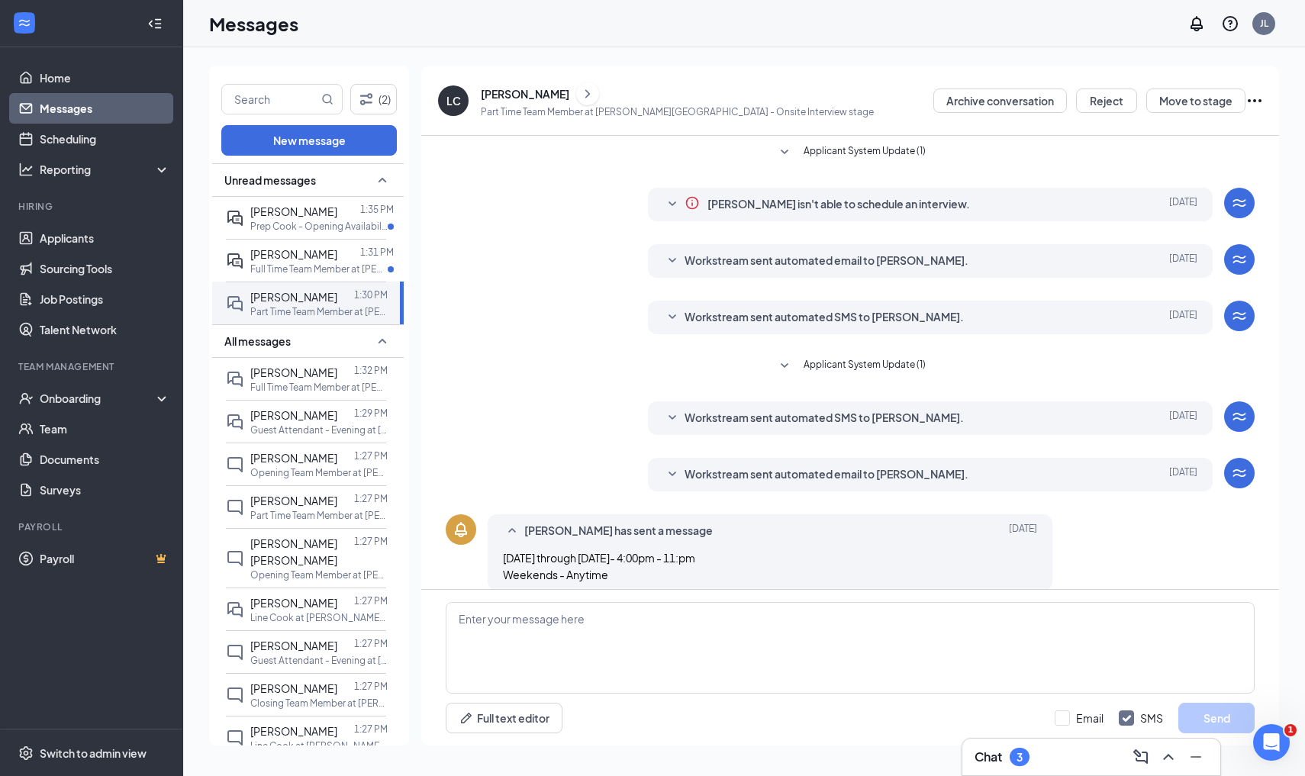
scroll to position [215, 0]
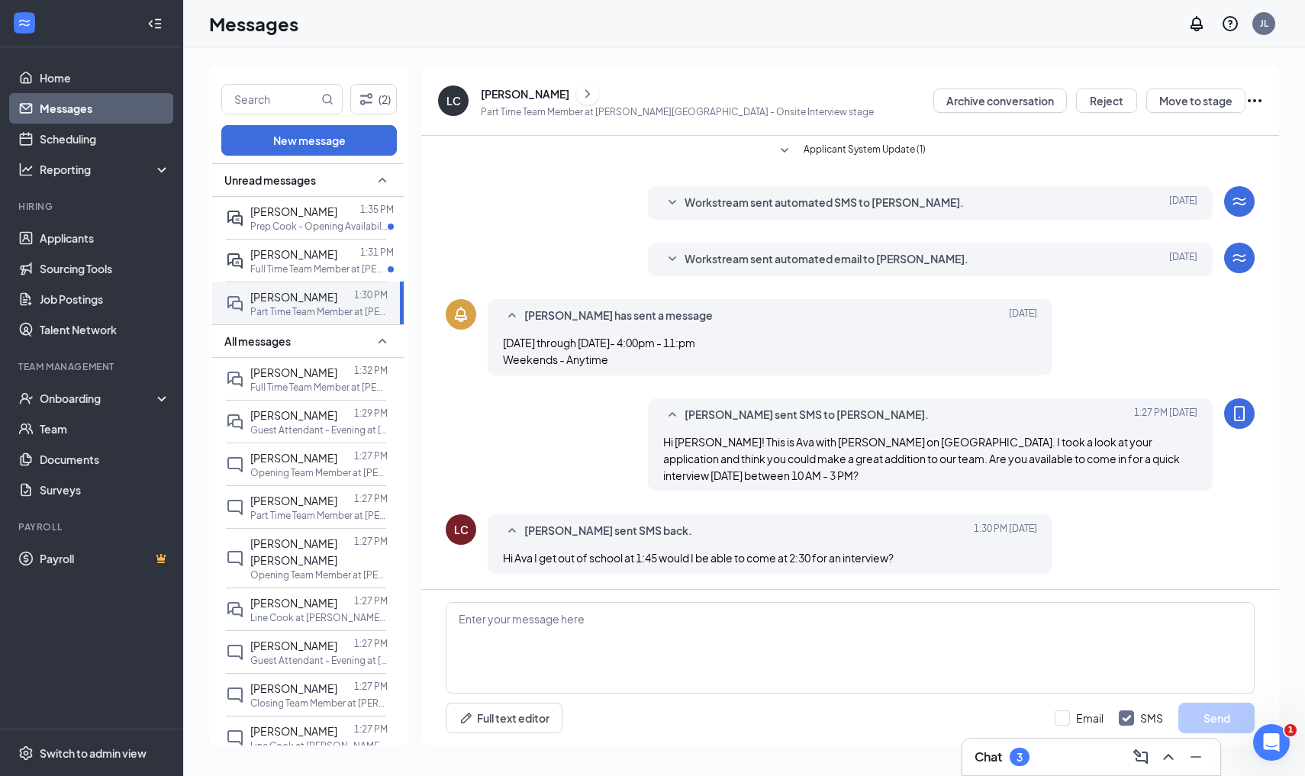
click at [76, 25] on div "September 15, 2025 1:29 PM" at bounding box center [38, 12] width 76 height 25
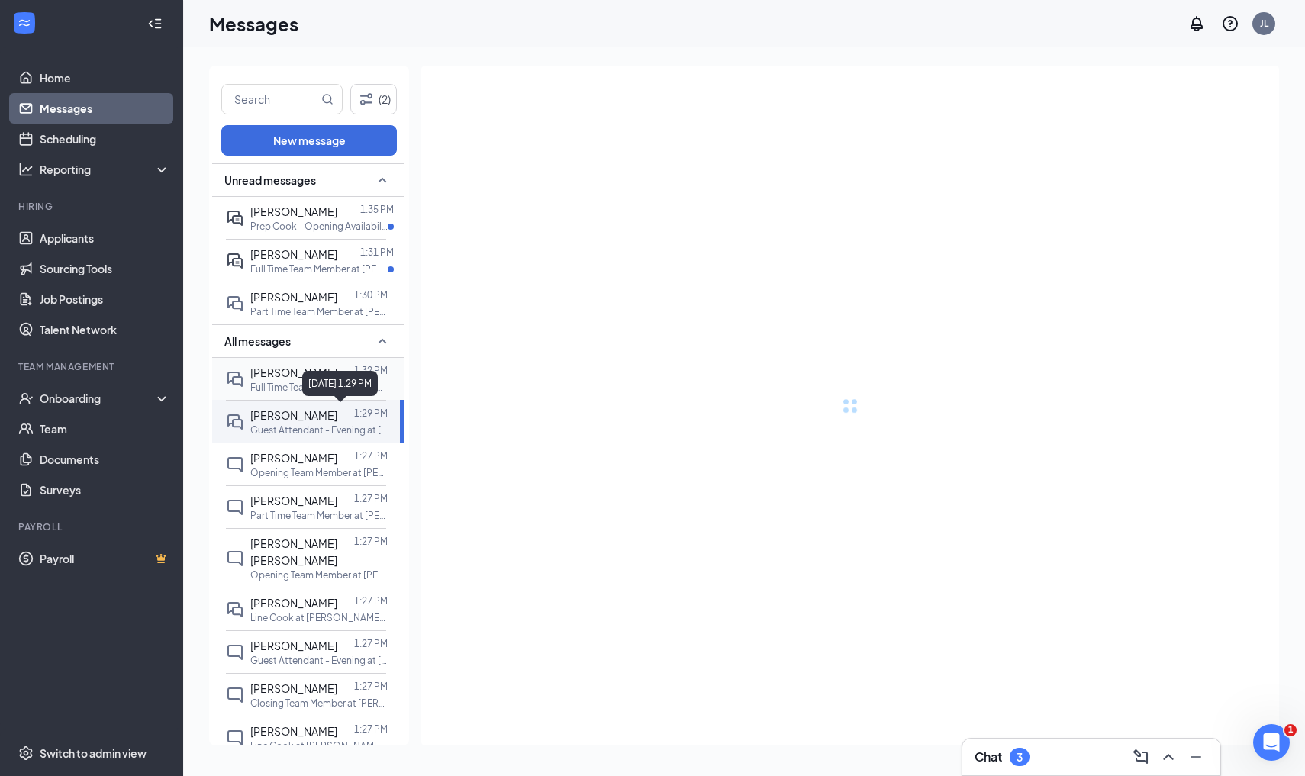
click at [270, 376] on span "[PERSON_NAME]" at bounding box center [293, 373] width 87 height 14
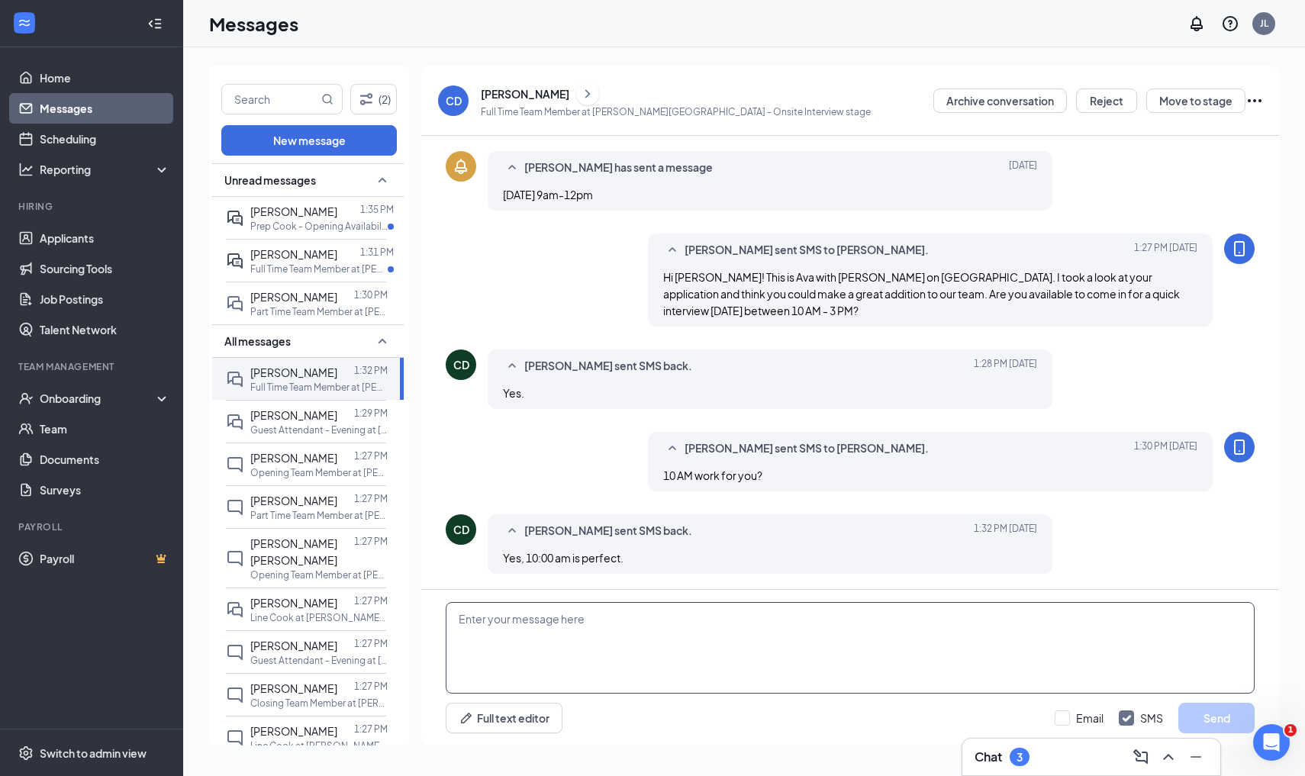
click at [871, 627] on textarea at bounding box center [850, 648] width 809 height 92
type textarea "Great. I am sending over a confirmation!"
click at [1252, 102] on icon "Ellipses" at bounding box center [1255, 101] width 18 height 18
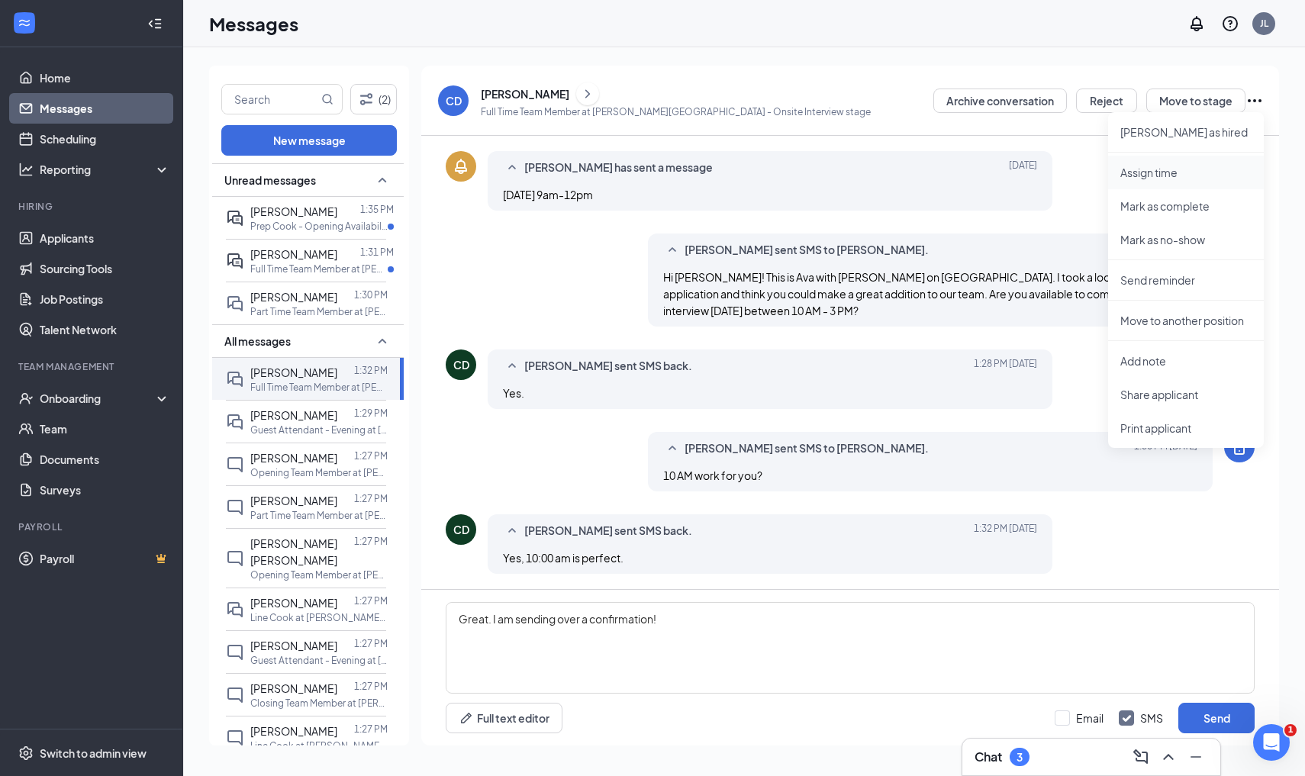
click at [1162, 176] on p "Assign time" at bounding box center [1185, 172] width 131 height 15
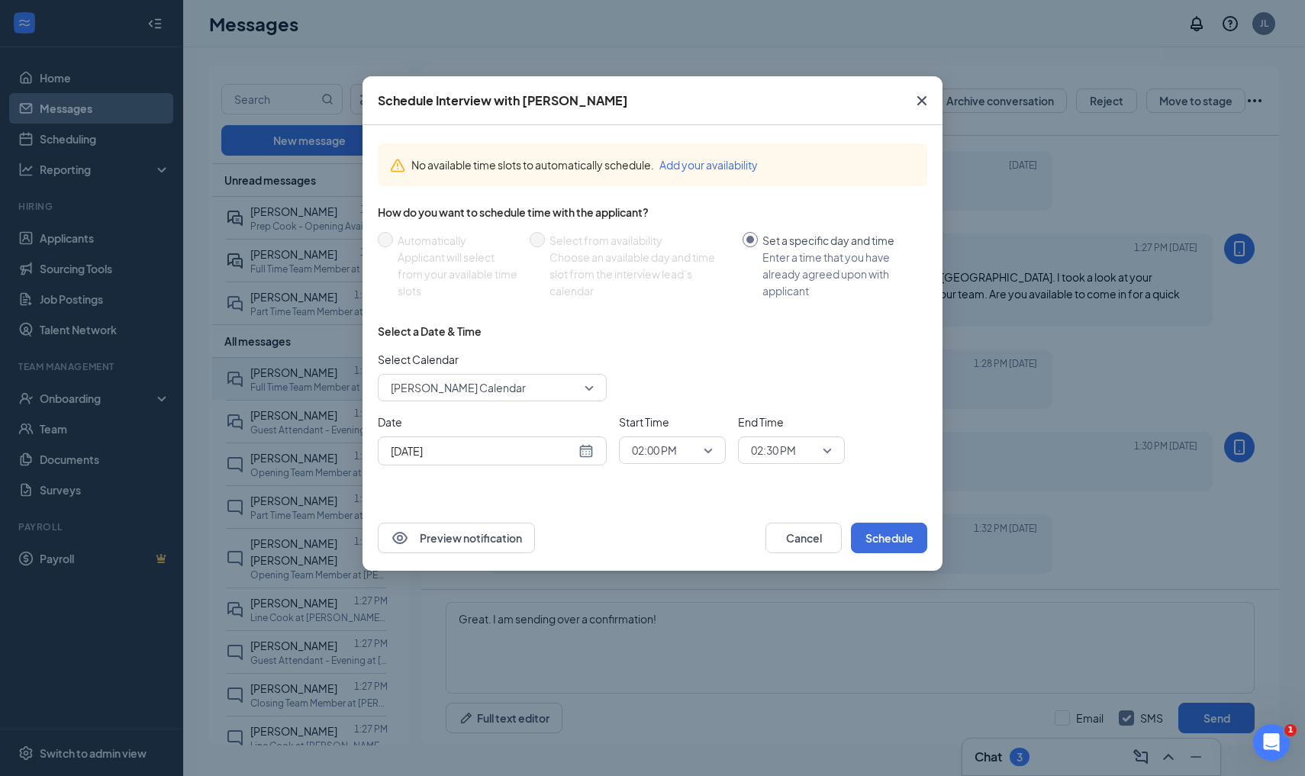
click at [492, 469] on div "Select a Date & Time Select Calendar Joe Lichte's Calendar Date Sep 15, 2025 St…" at bounding box center [653, 401] width 550 height 154
click at [492, 459] on input "[DATE]" at bounding box center [483, 451] width 185 height 17
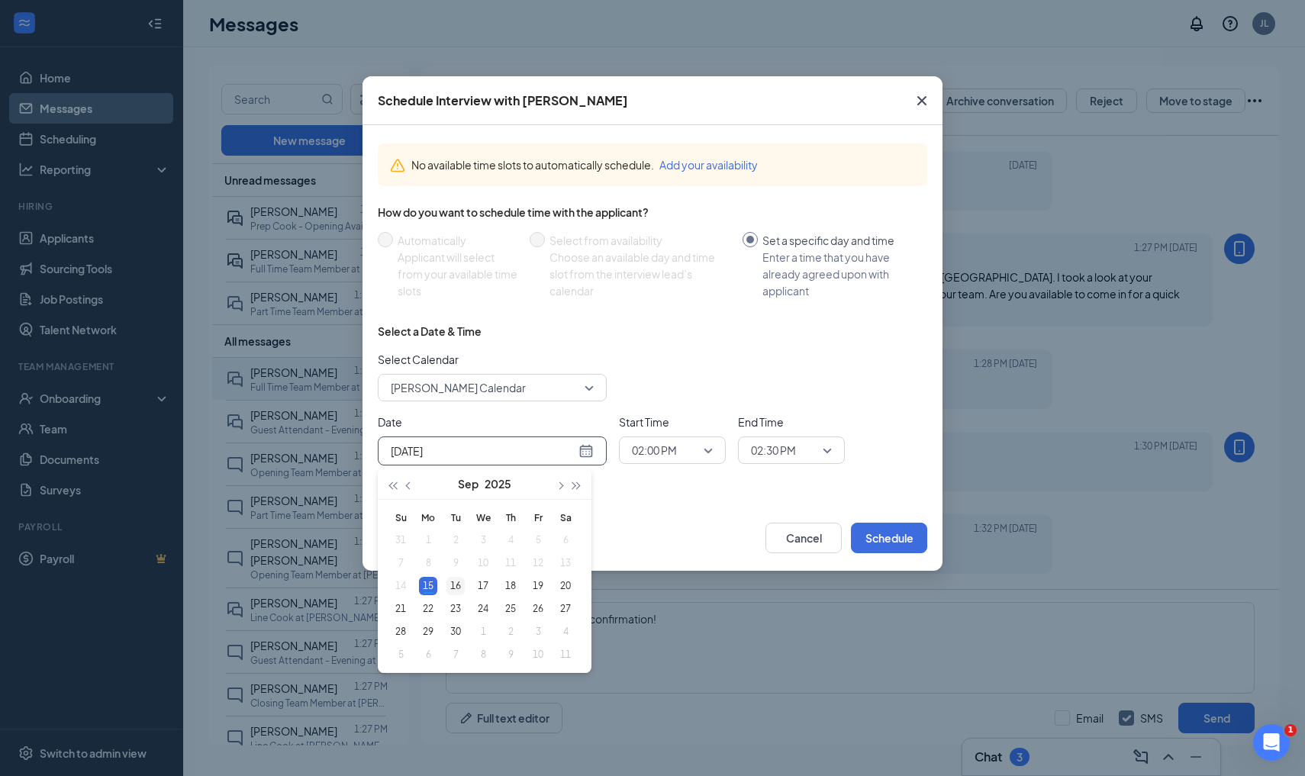
type input "[DATE]"
click at [453, 579] on div "16" at bounding box center [455, 586] width 18 height 18
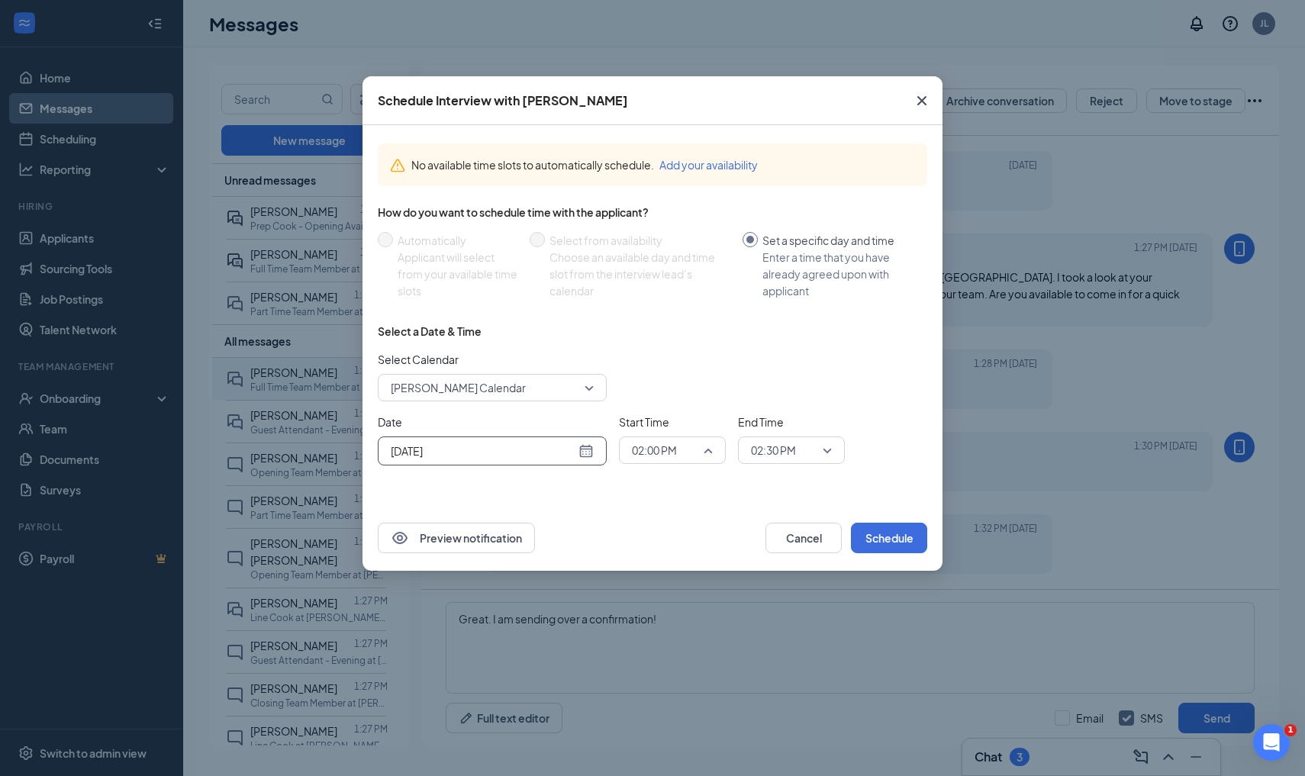
click at [675, 450] on span "02:00 PM" at bounding box center [654, 450] width 45 height 23
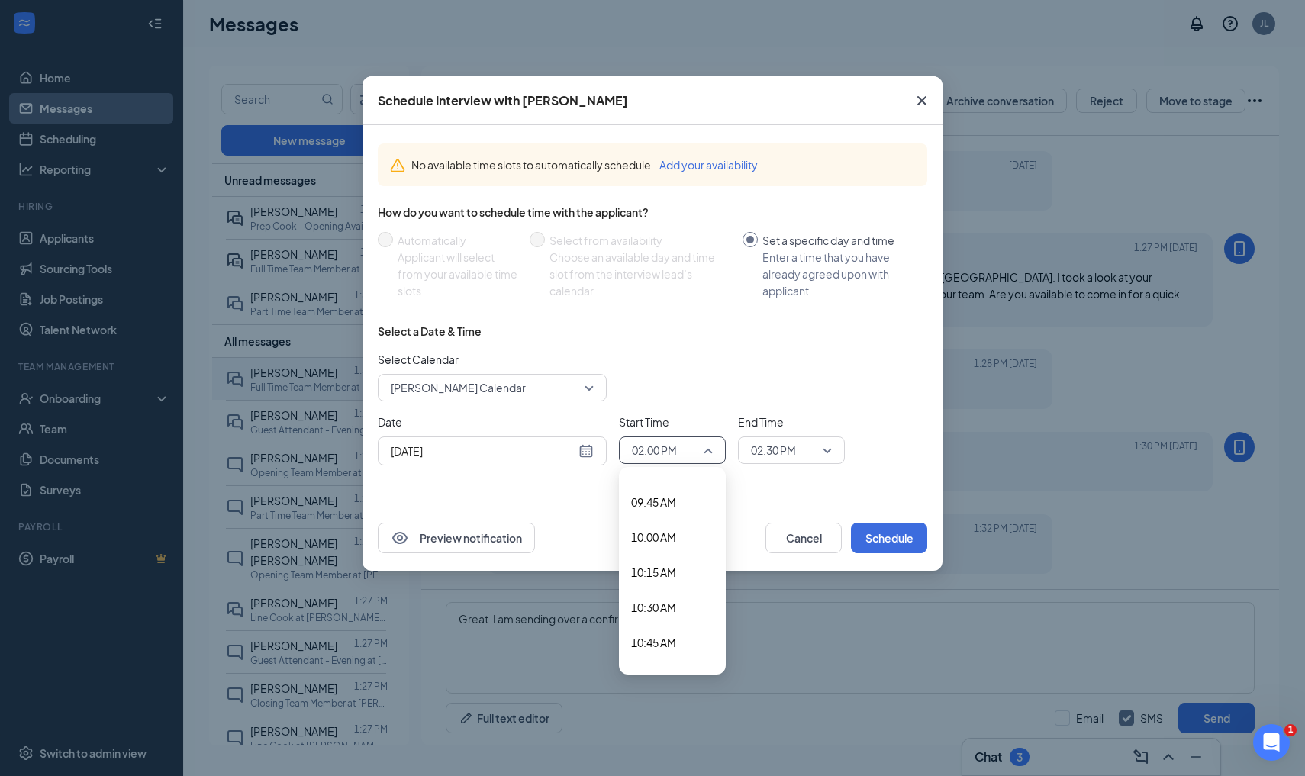
scroll to position [1350, 0]
click at [663, 545] on span "10:00 AM" at bounding box center [653, 545] width 45 height 17
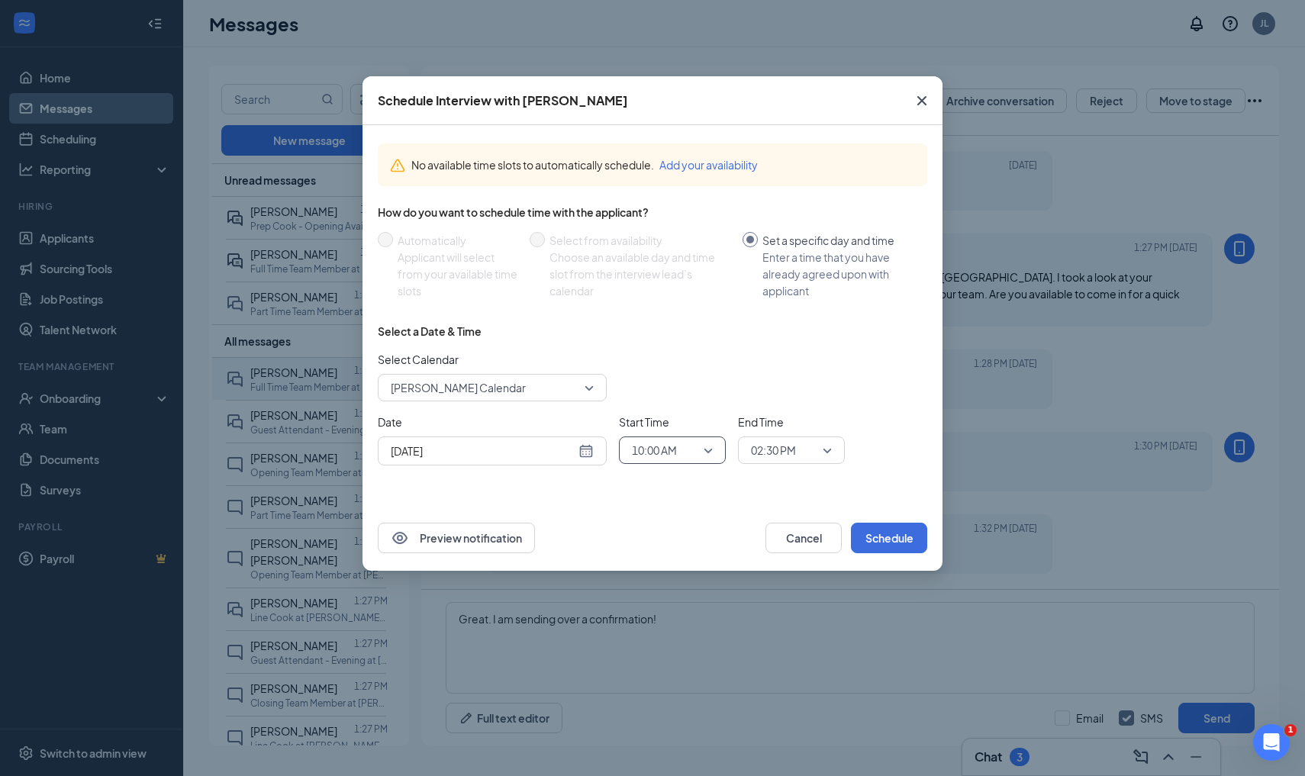
click at [777, 442] on span "02:30 PM" at bounding box center [773, 450] width 45 height 23
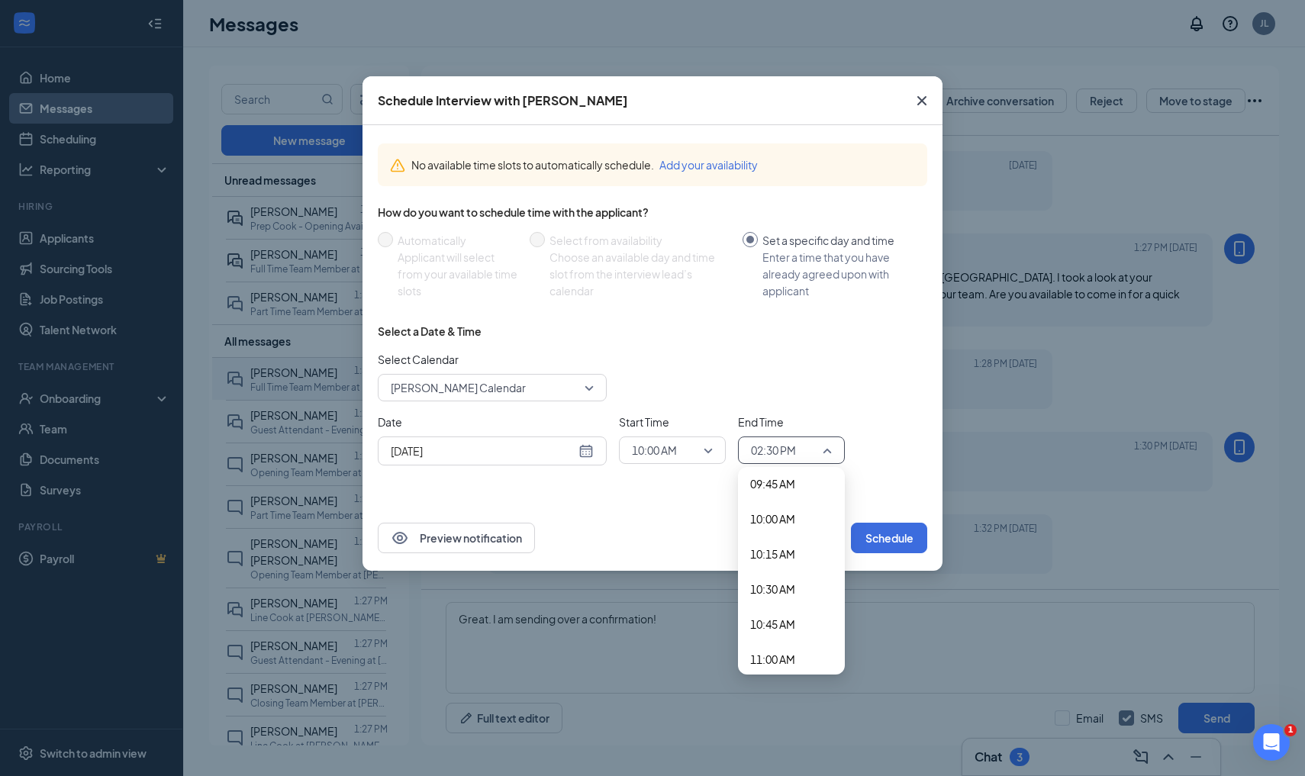
scroll to position [1373, 0]
click at [775, 559] on span "10:15 AM" at bounding box center [772, 557] width 45 height 17
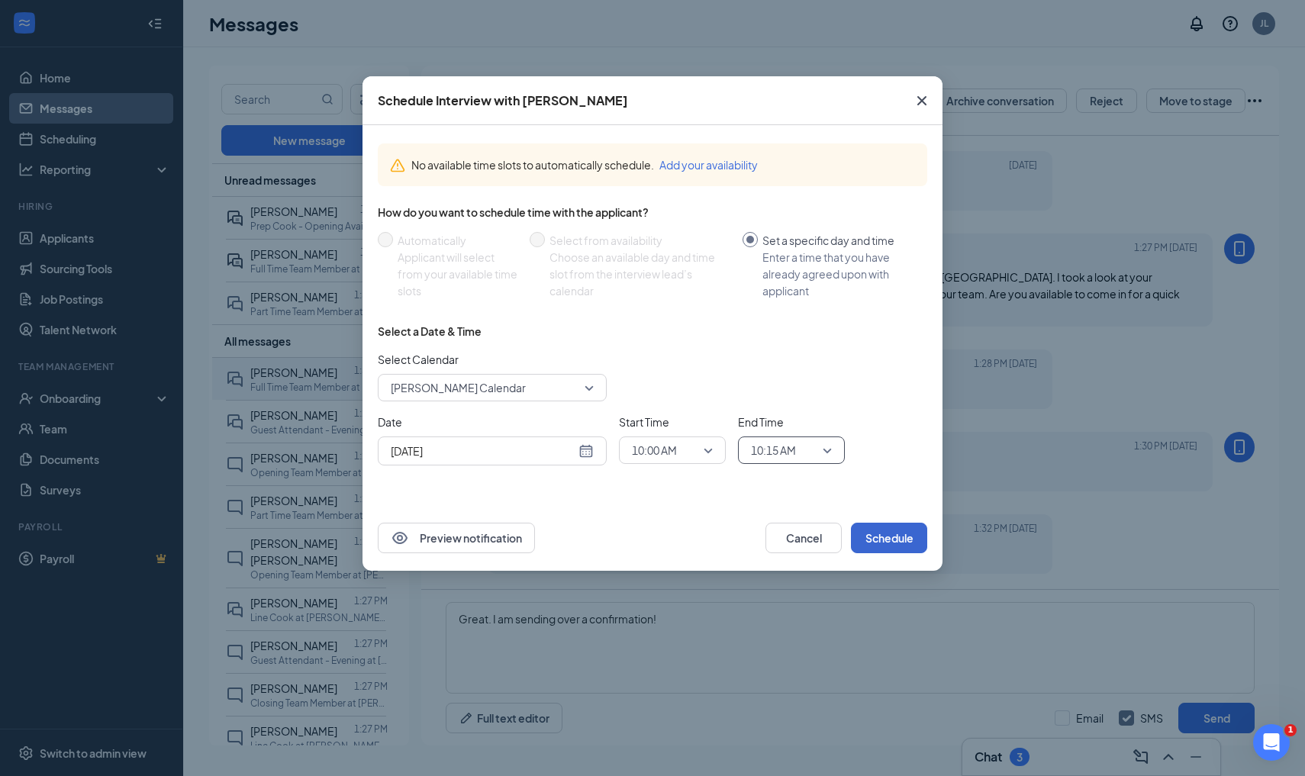
click at [872, 545] on button "Schedule" at bounding box center [889, 538] width 76 height 31
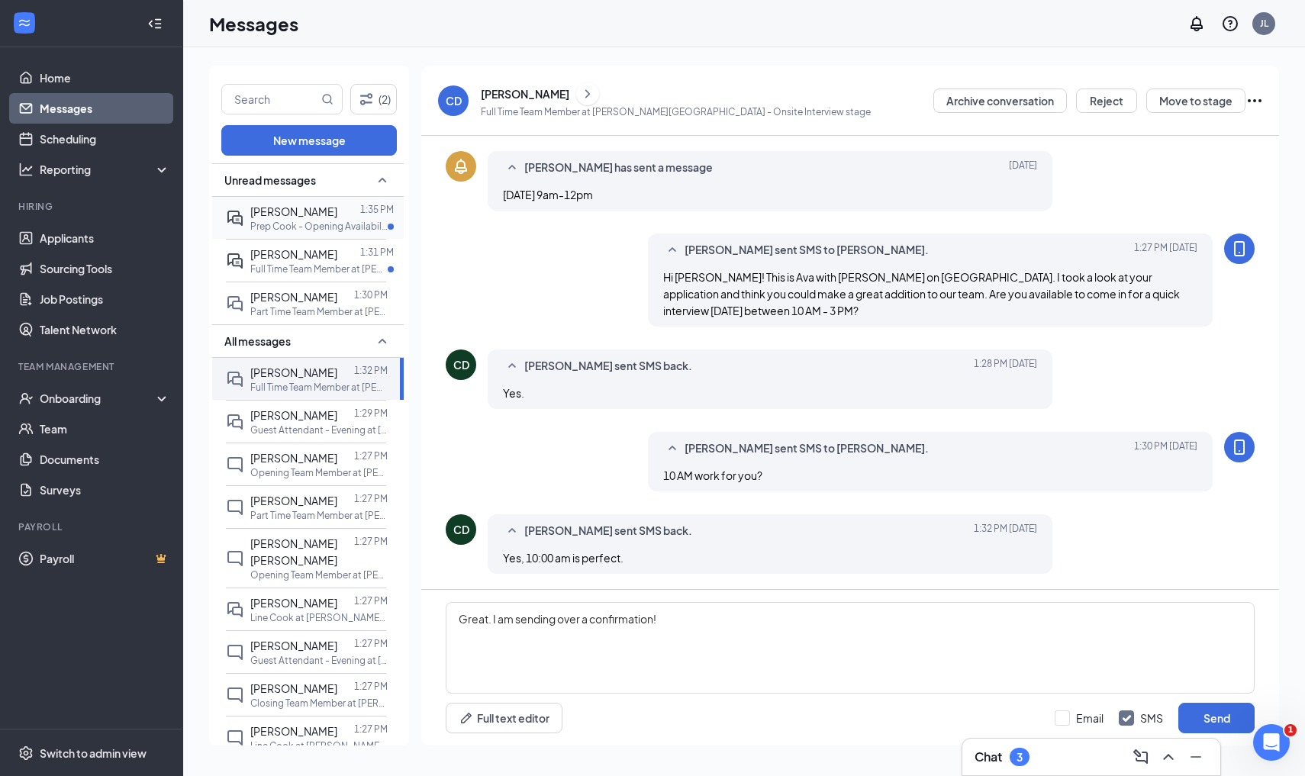
scroll to position [0, 0]
click at [273, 256] on span "[PERSON_NAME]" at bounding box center [293, 254] width 87 height 14
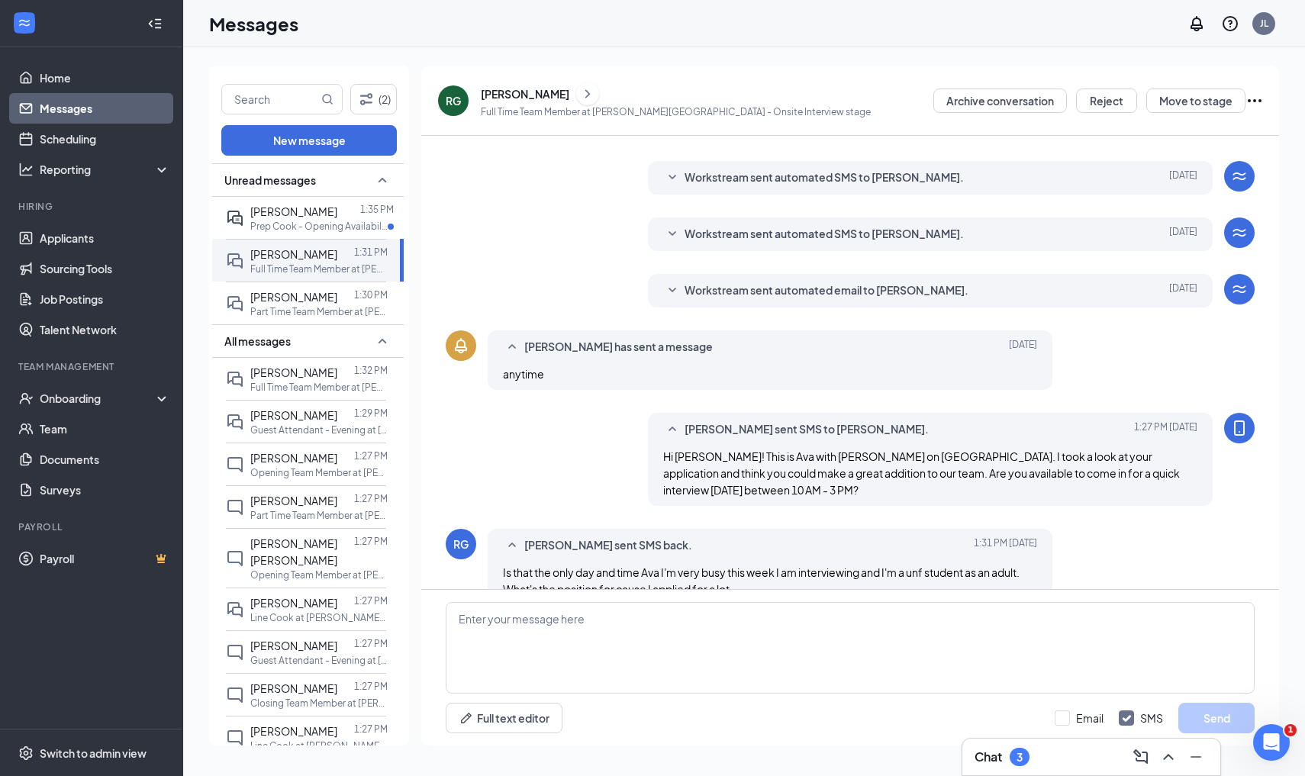
scroll to position [215, 0]
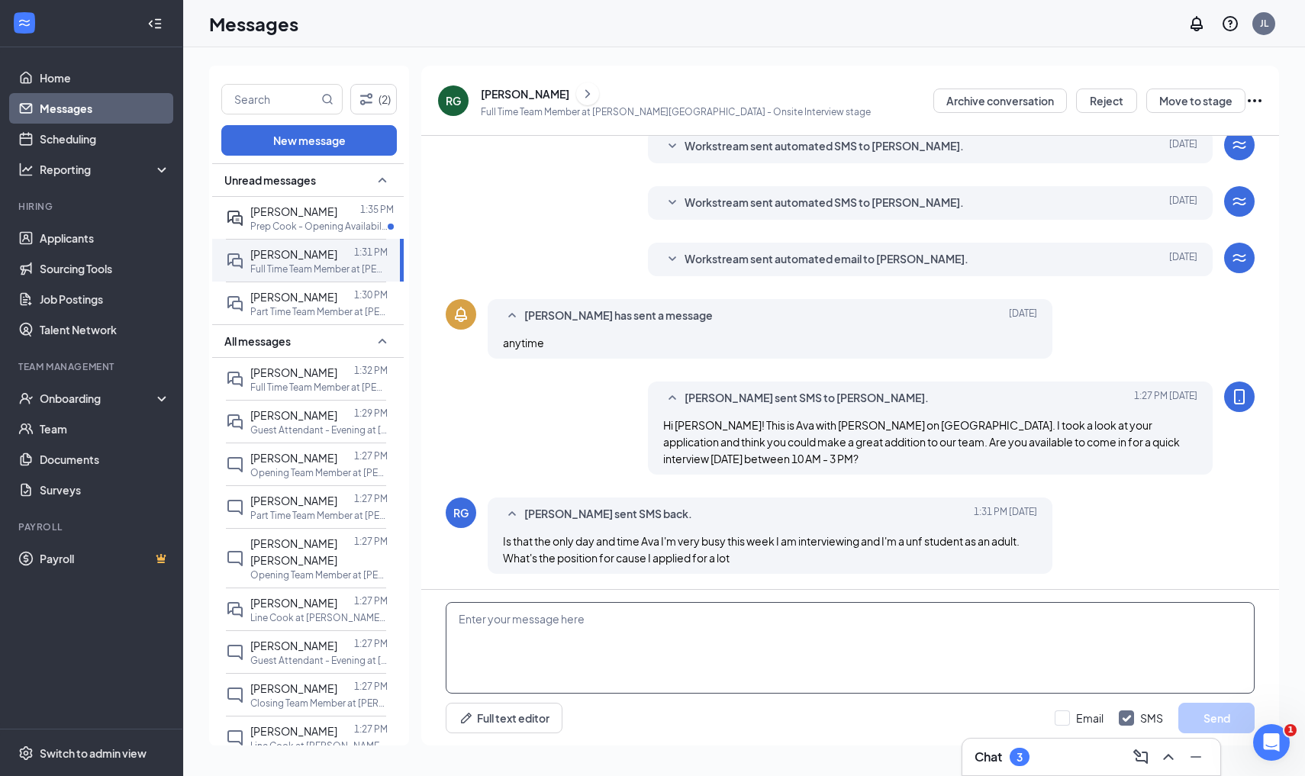
click at [592, 623] on textarea at bounding box center [850, 648] width 809 height 92
type textarea "Full-time team member"
click at [1200, 714] on button "Send" at bounding box center [1216, 718] width 76 height 31
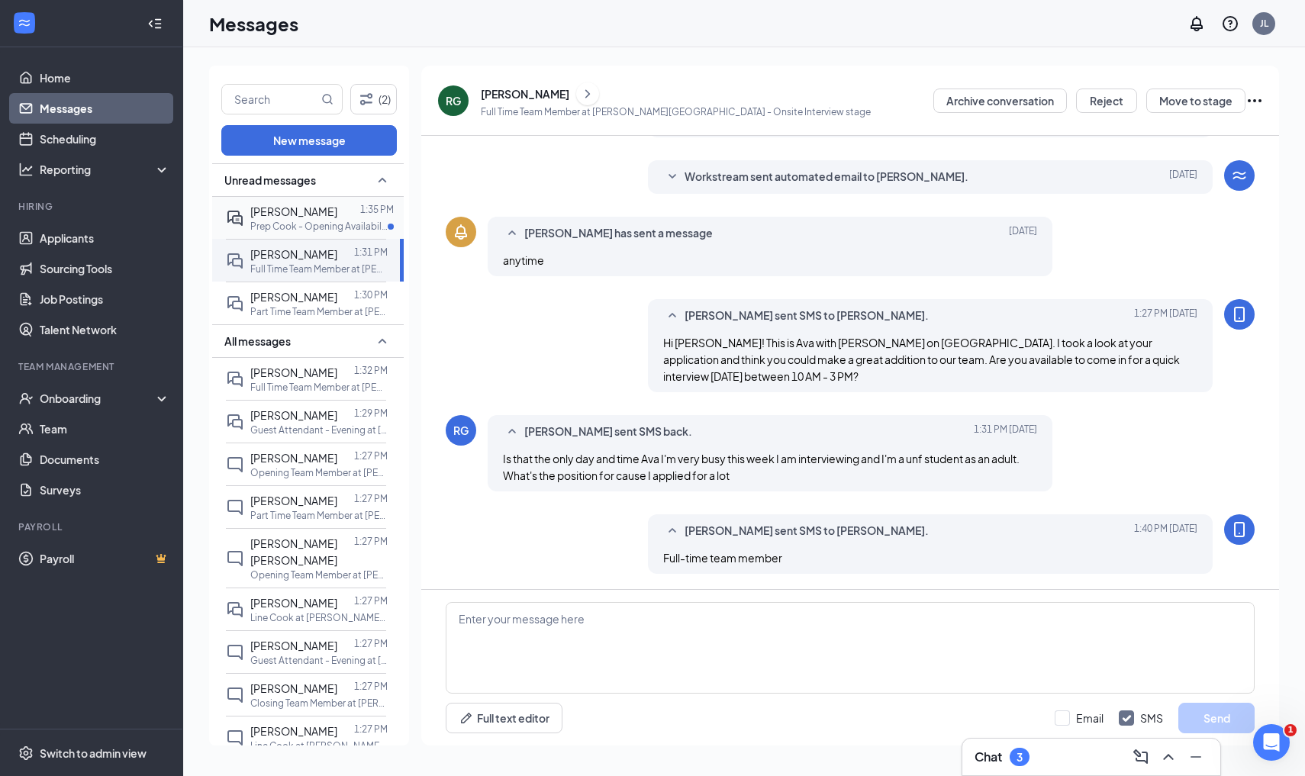
click at [305, 214] on span "[PERSON_NAME]" at bounding box center [293, 212] width 87 height 14
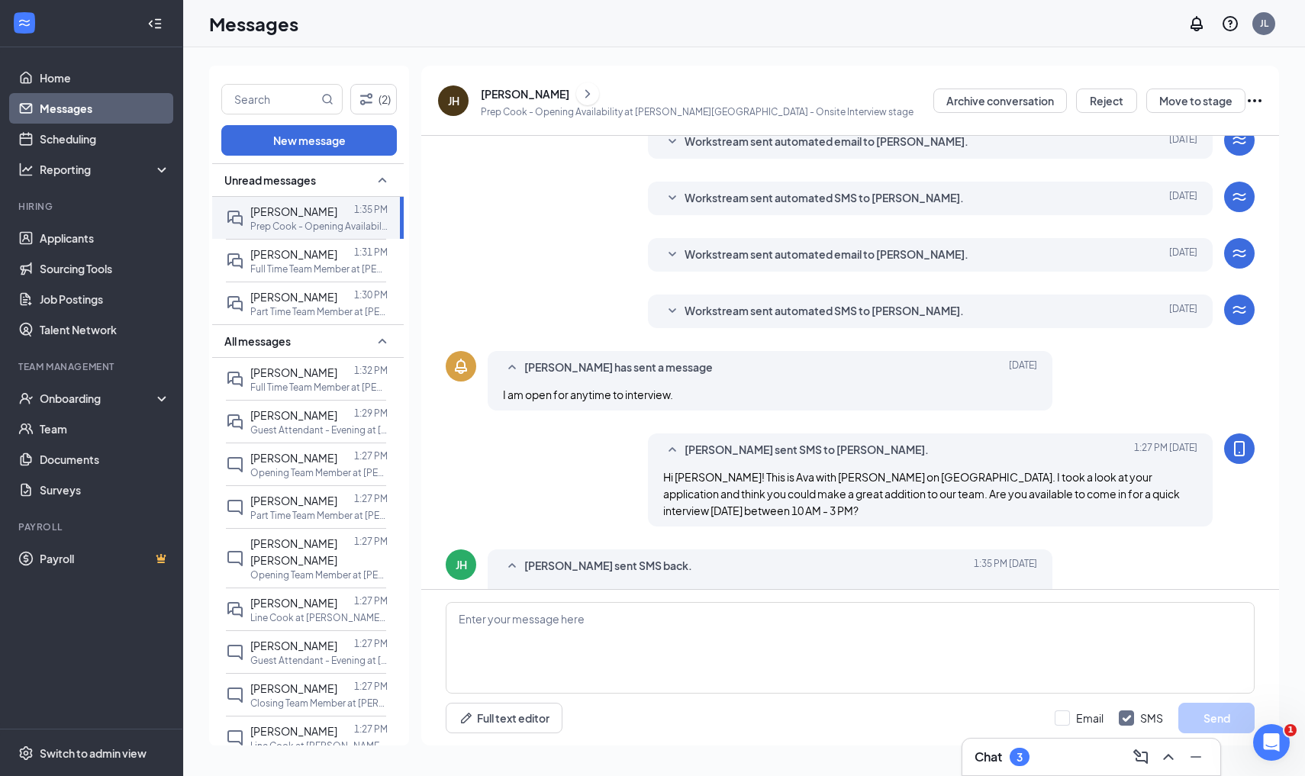
scroll to position [198, 0]
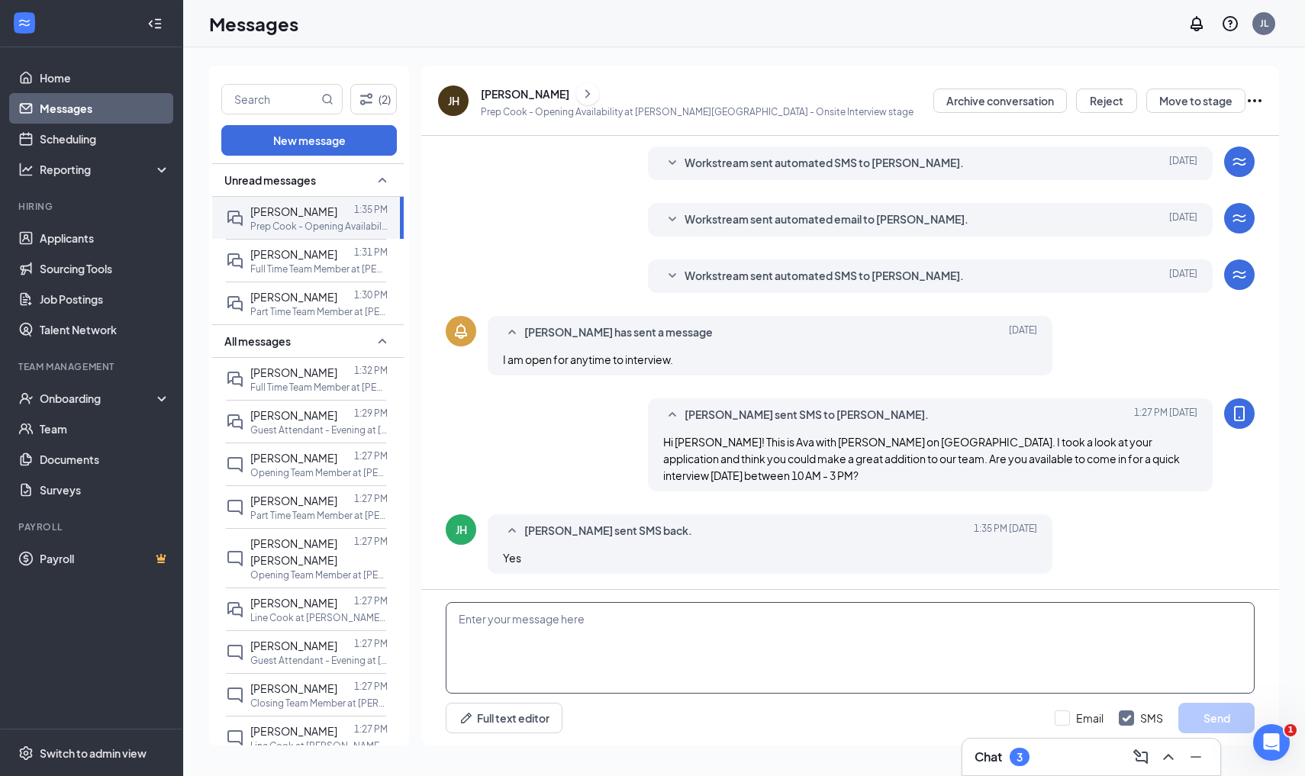
click at [556, 654] on textarea at bounding box center [850, 648] width 809 height 92
type textarea "Are you available at 10:30 AM?"
click at [1204, 721] on button "Send" at bounding box center [1216, 718] width 76 height 31
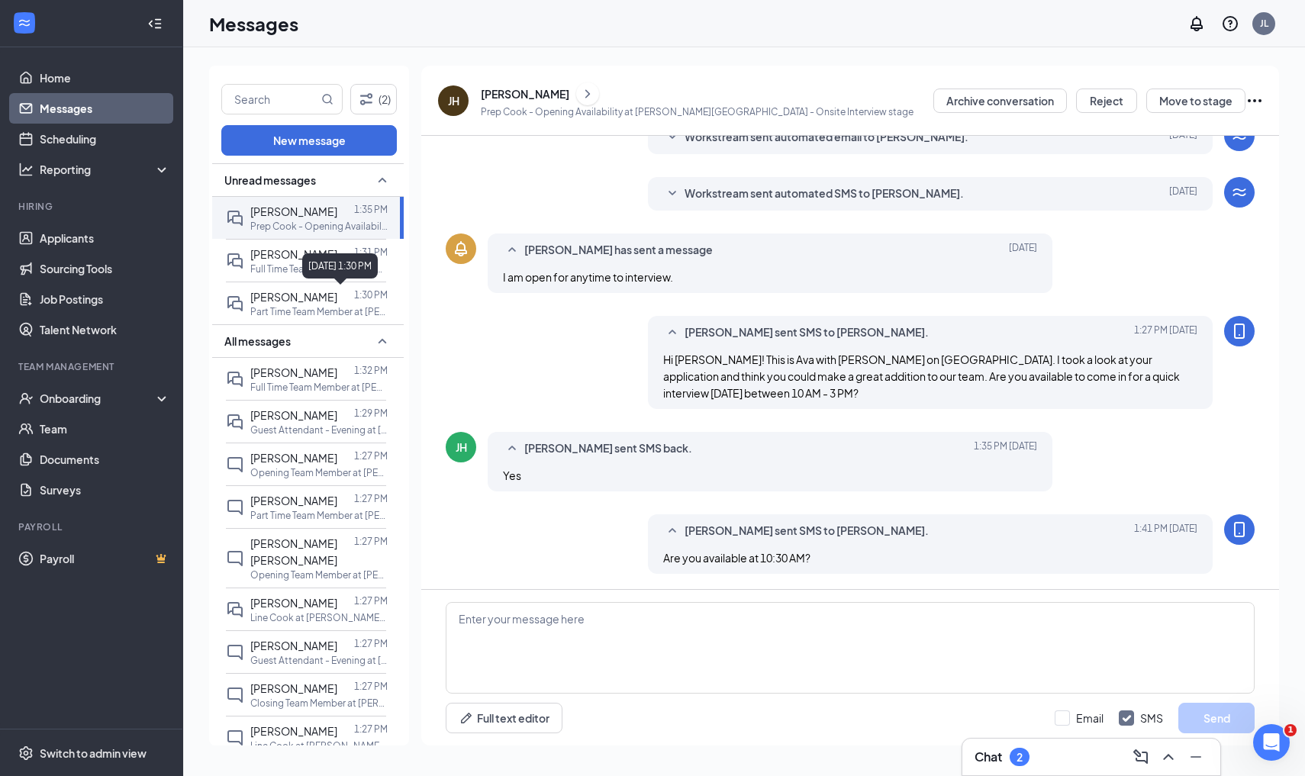
click at [346, 272] on div "September 15, 2025 1:30 PM" at bounding box center [340, 265] width 76 height 25
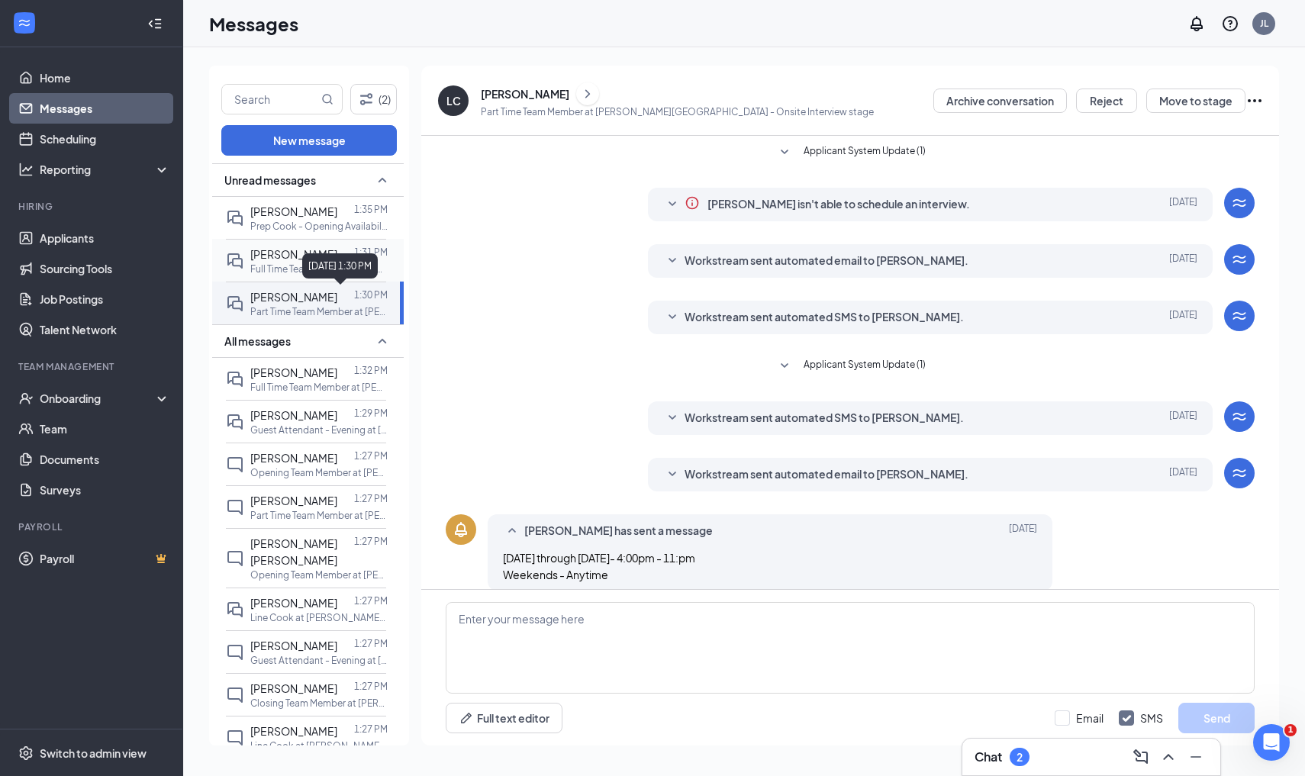
scroll to position [215, 0]
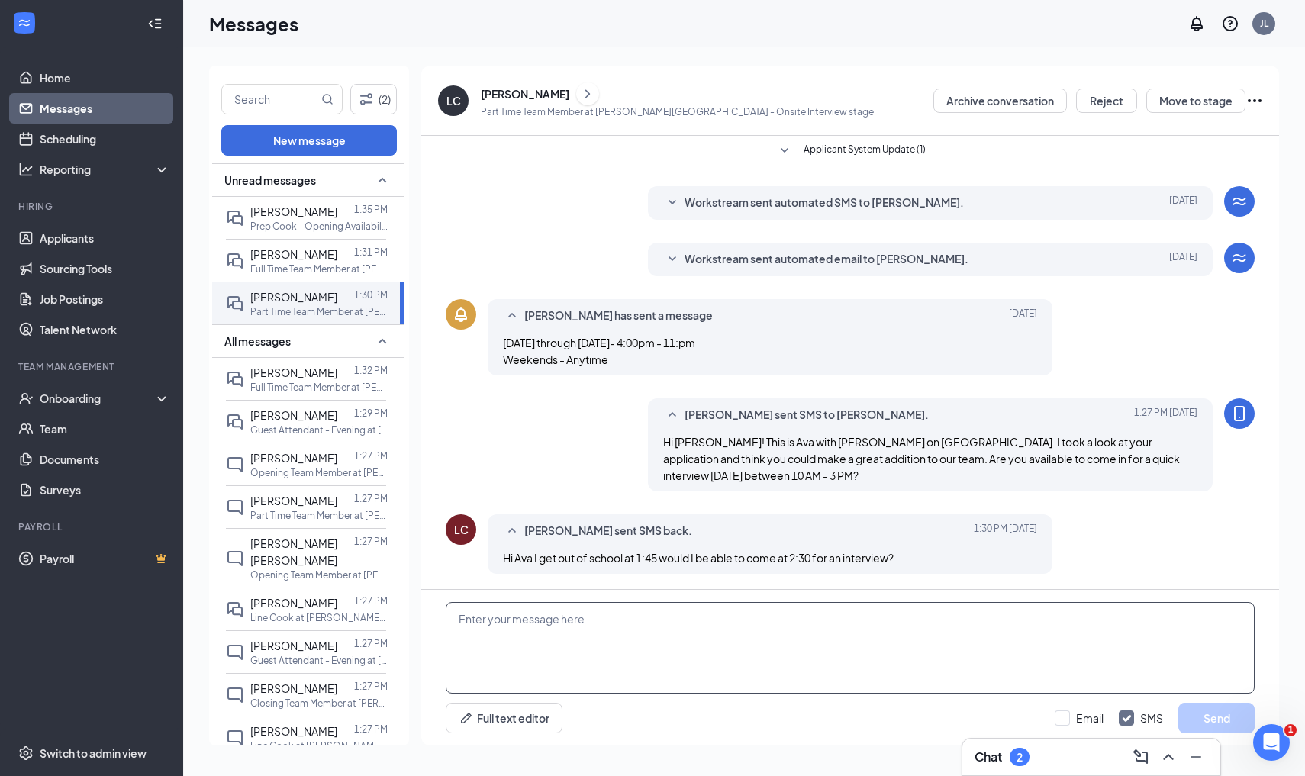
click at [554, 629] on textarea at bounding box center [850, 648] width 809 height 92
type textarea "Yes 2:30 PM Sounds great. I will send over a confirmation!"
click at [1202, 727] on button "Send" at bounding box center [1216, 718] width 76 height 31
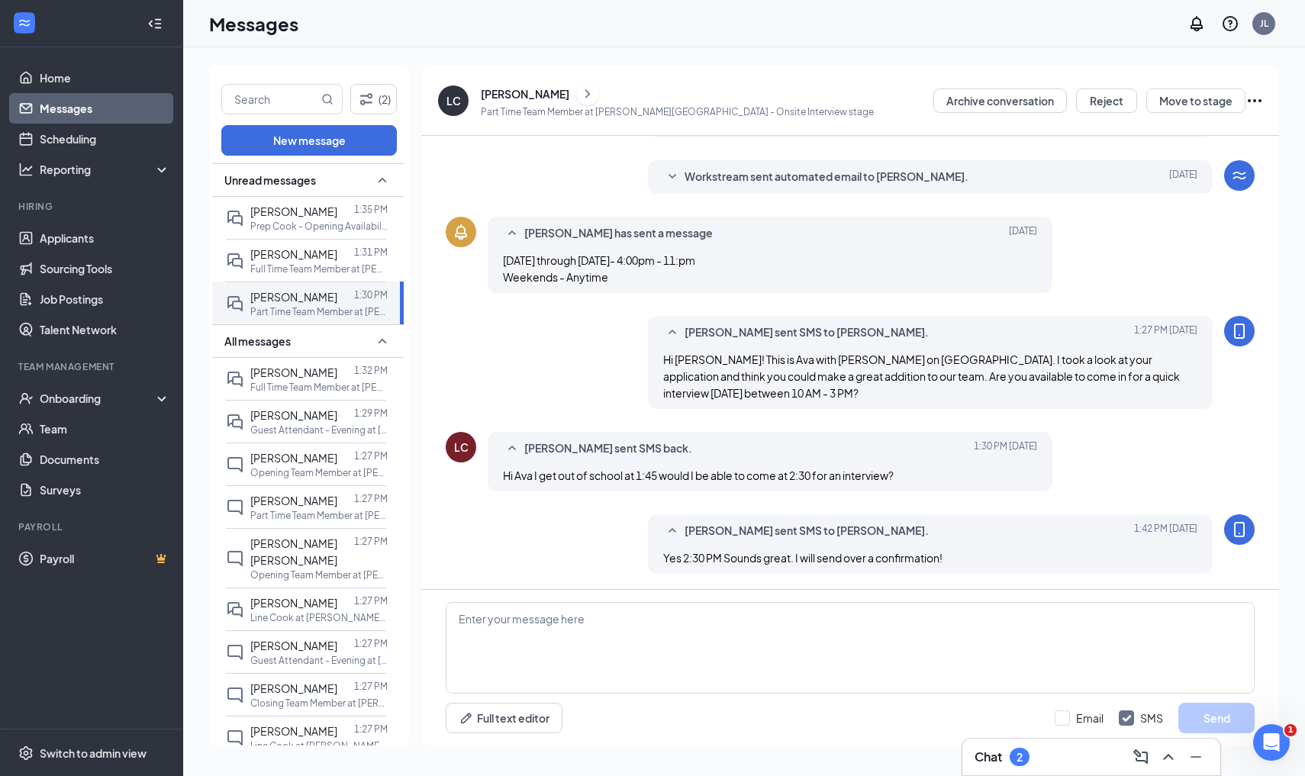
click at [1254, 102] on icon "Ellipses" at bounding box center [1255, 100] width 14 height 3
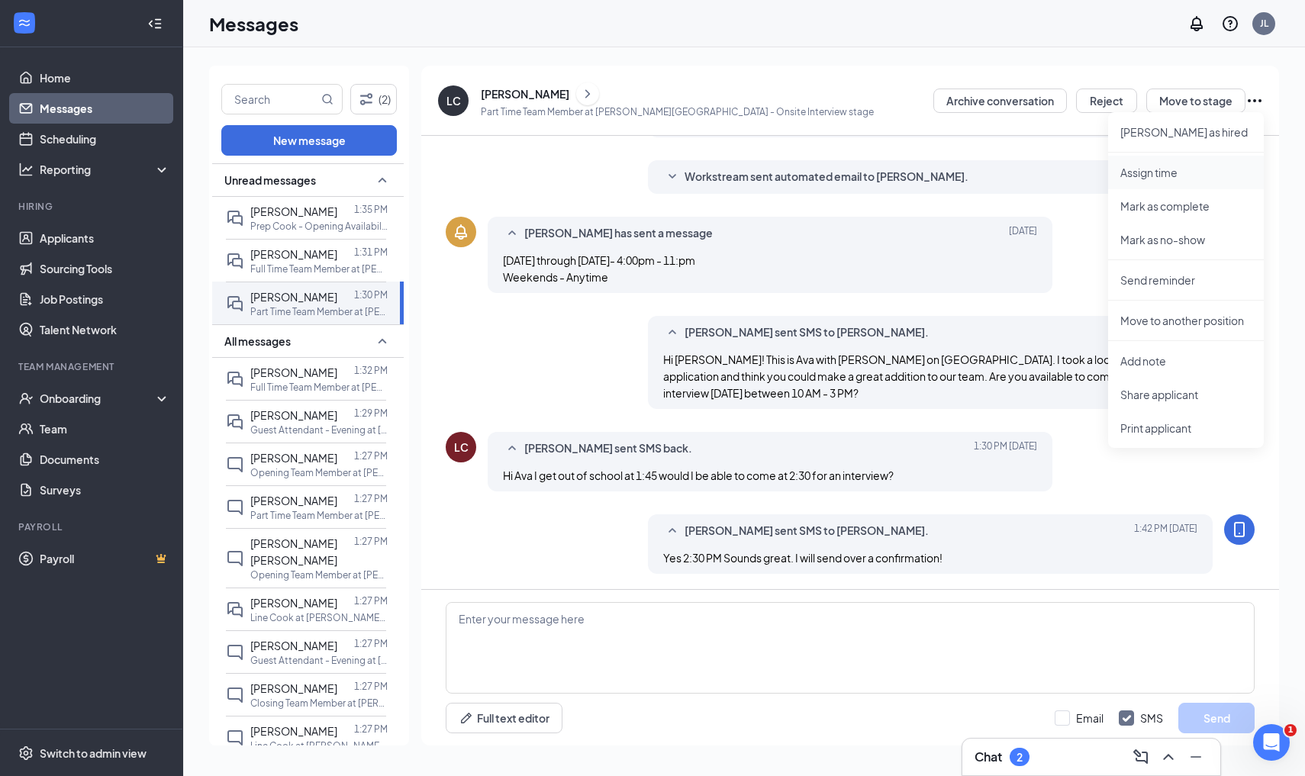
click at [1161, 171] on p "Assign time" at bounding box center [1185, 172] width 131 height 15
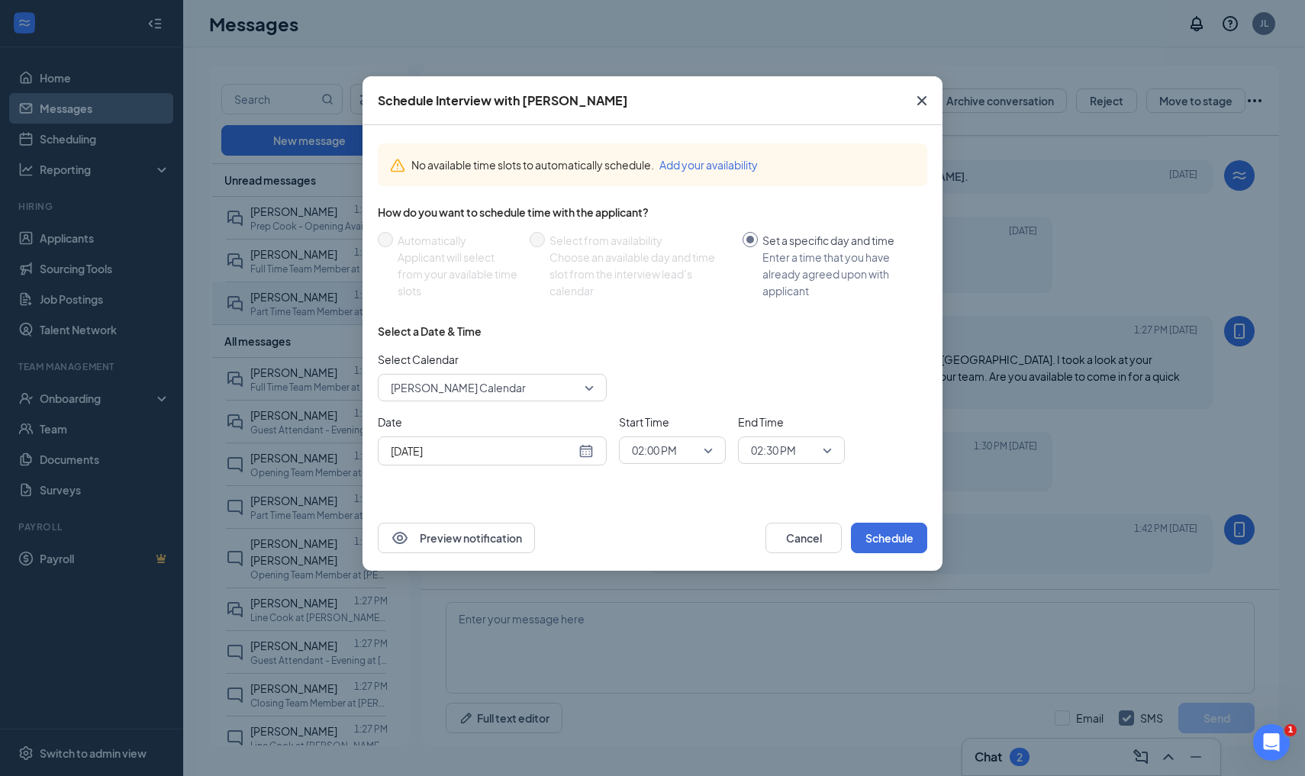
click at [443, 390] on span "[PERSON_NAME] Calendar" at bounding box center [458, 387] width 135 height 23
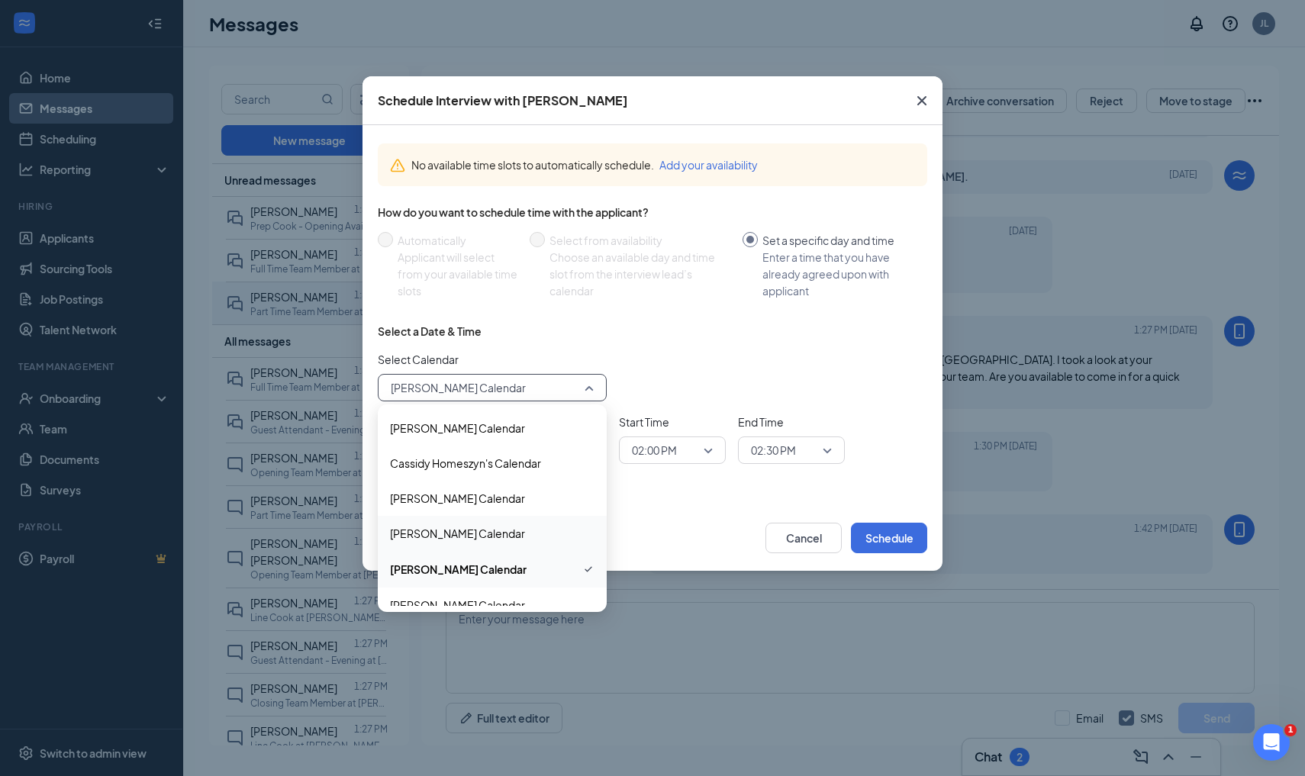
scroll to position [34, 0]
click at [467, 538] on span "[PERSON_NAME] Calendar" at bounding box center [458, 535] width 137 height 17
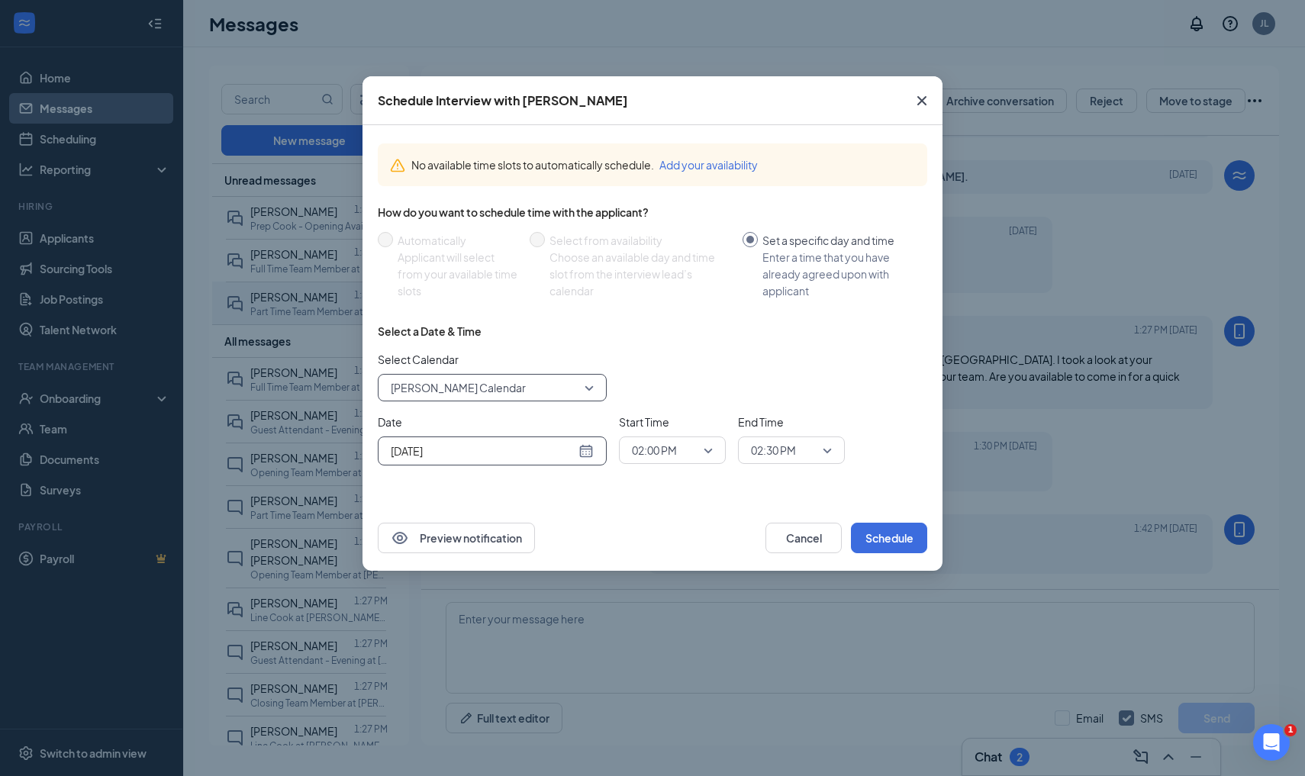
click at [543, 451] on input "[DATE]" at bounding box center [483, 451] width 185 height 17
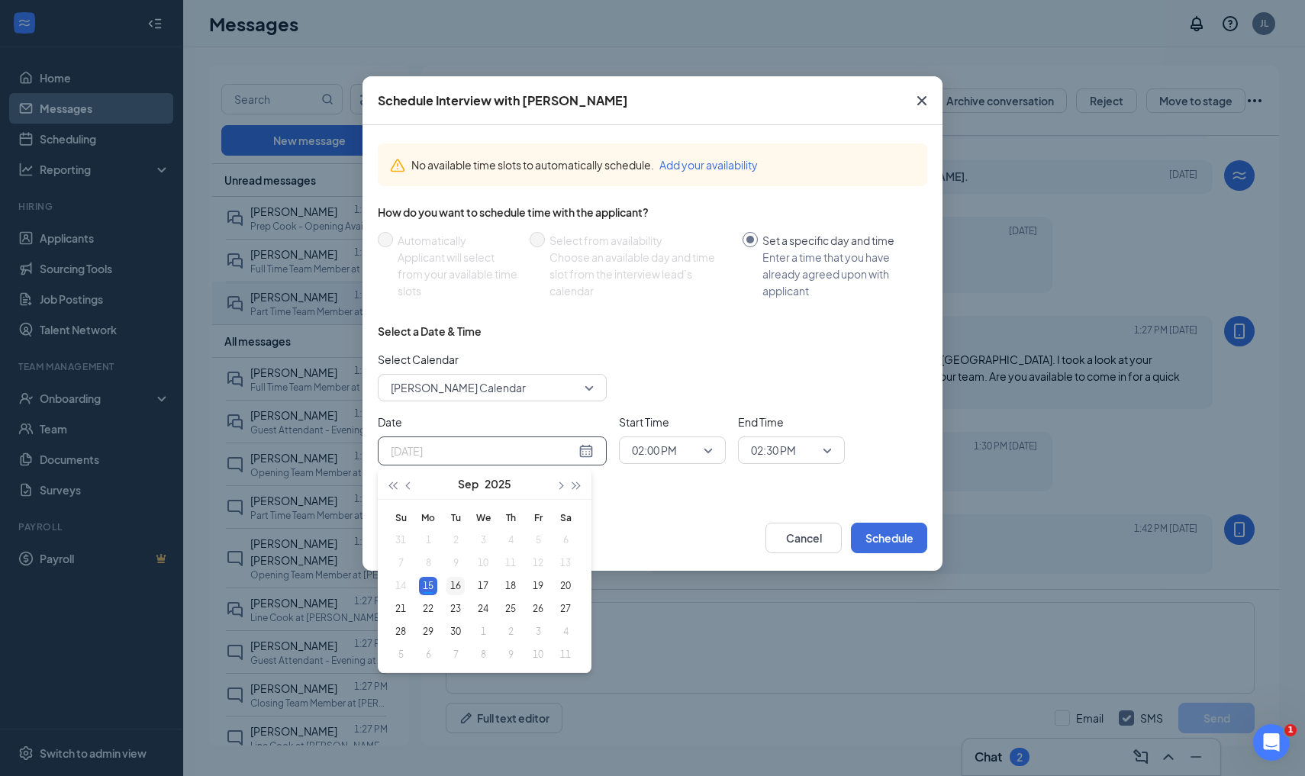
type input "[DATE]"
click at [457, 583] on div "16" at bounding box center [455, 586] width 18 height 18
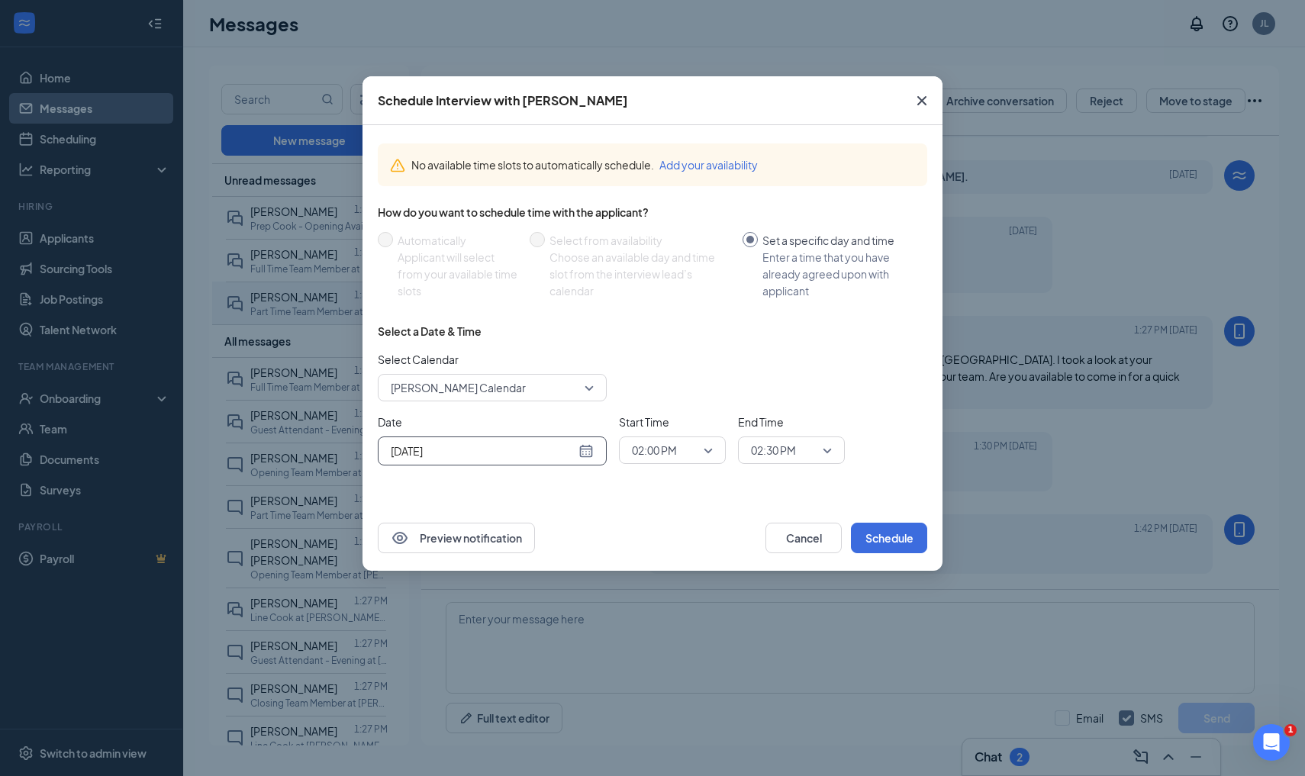
click at [683, 457] on span "02:00 PM" at bounding box center [665, 450] width 67 height 23
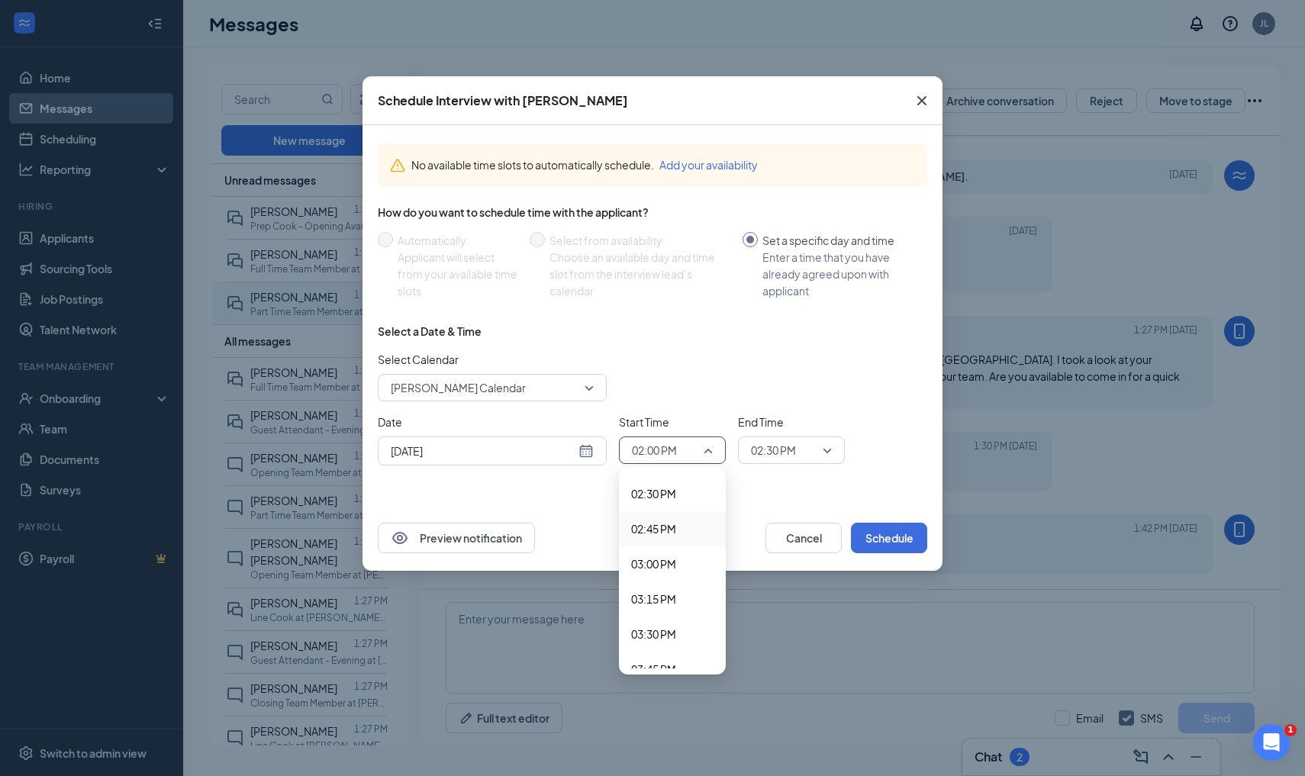
scroll to position [2033, 0]
click at [675, 481] on div "02:30 PM" at bounding box center [672, 495] width 107 height 35
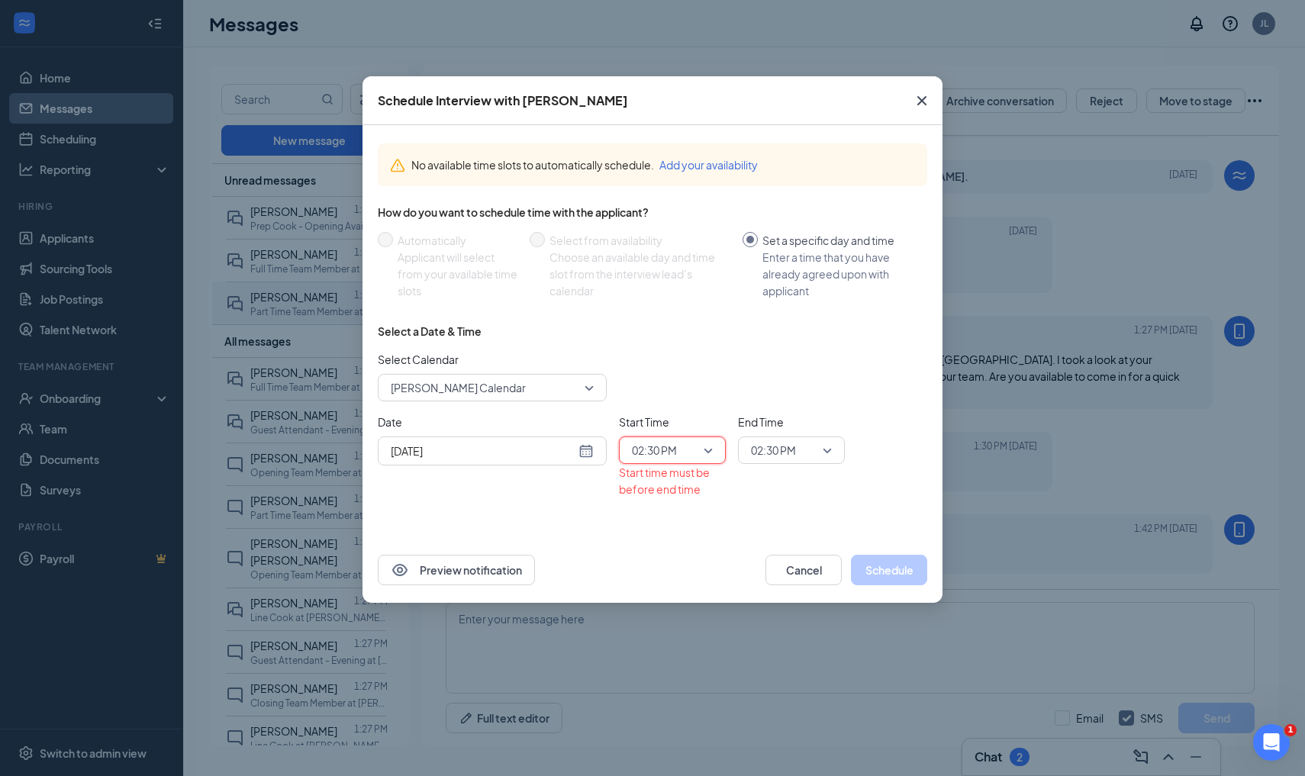
click at [789, 458] on span "02:30 PM" at bounding box center [773, 450] width 45 height 23
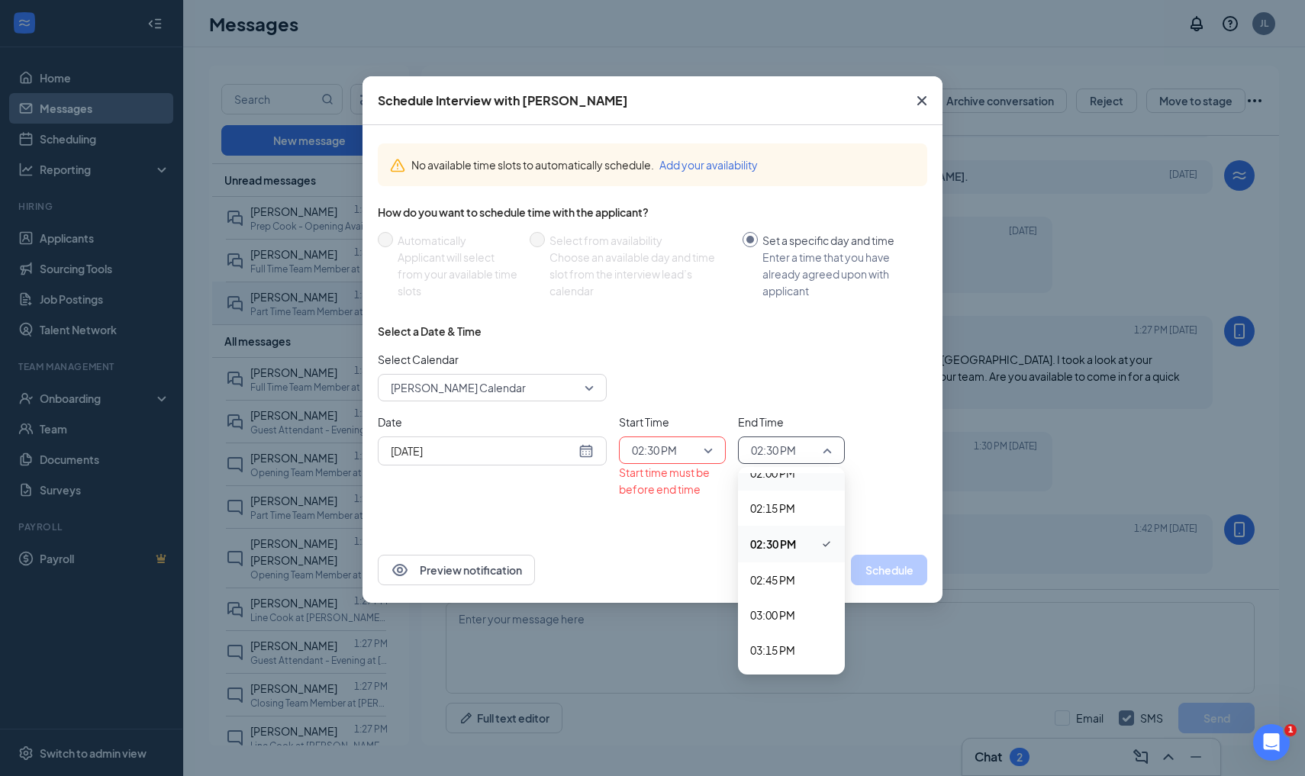
scroll to position [2003, 0]
click at [785, 572] on div "02:45 PM" at bounding box center [791, 560] width 107 height 35
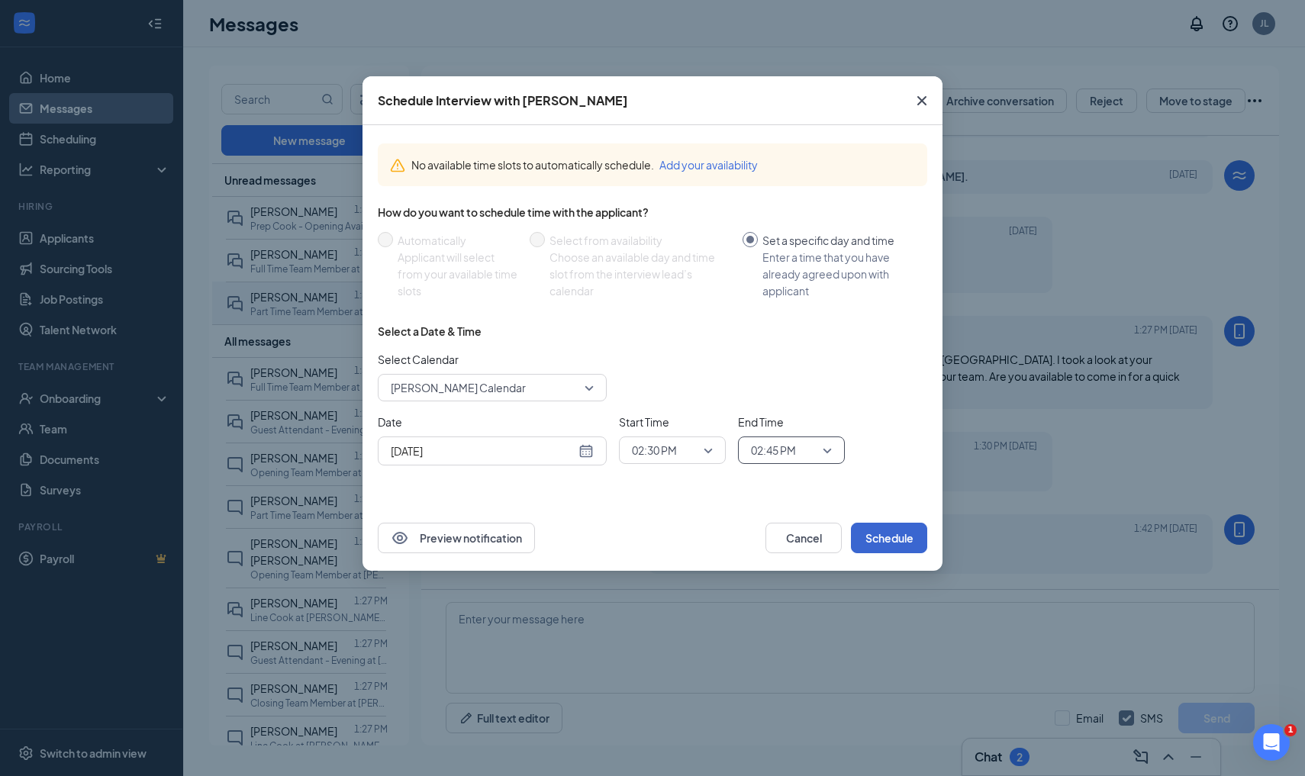
click at [890, 537] on button "Schedule" at bounding box center [889, 538] width 76 height 31
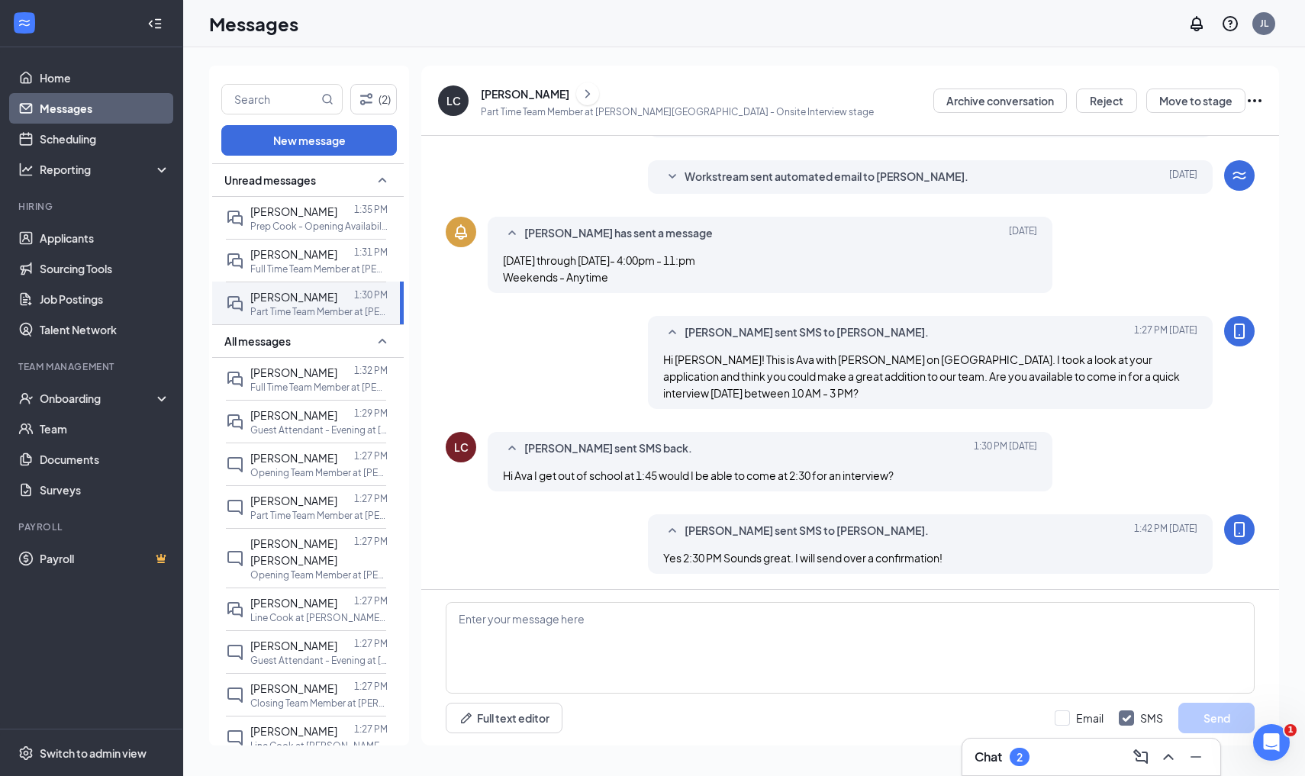
scroll to position [0, 0]
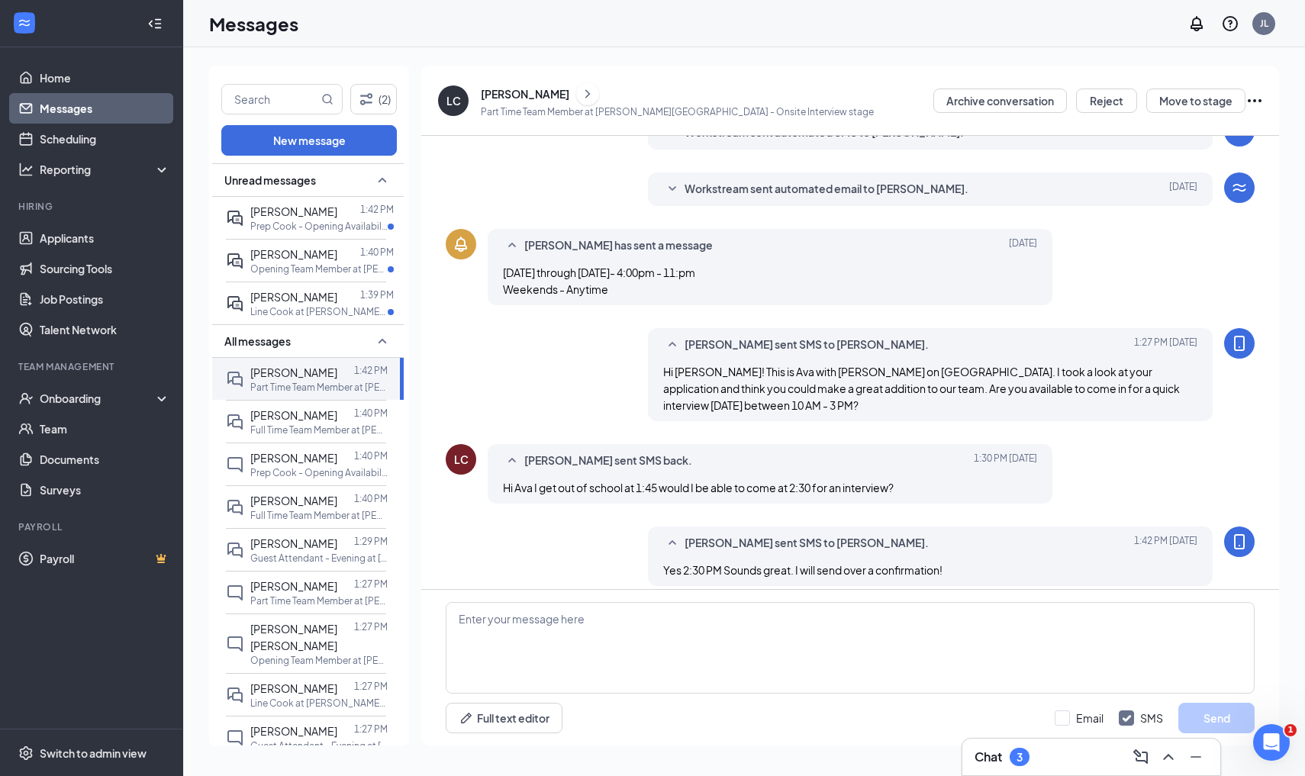
scroll to position [134, 0]
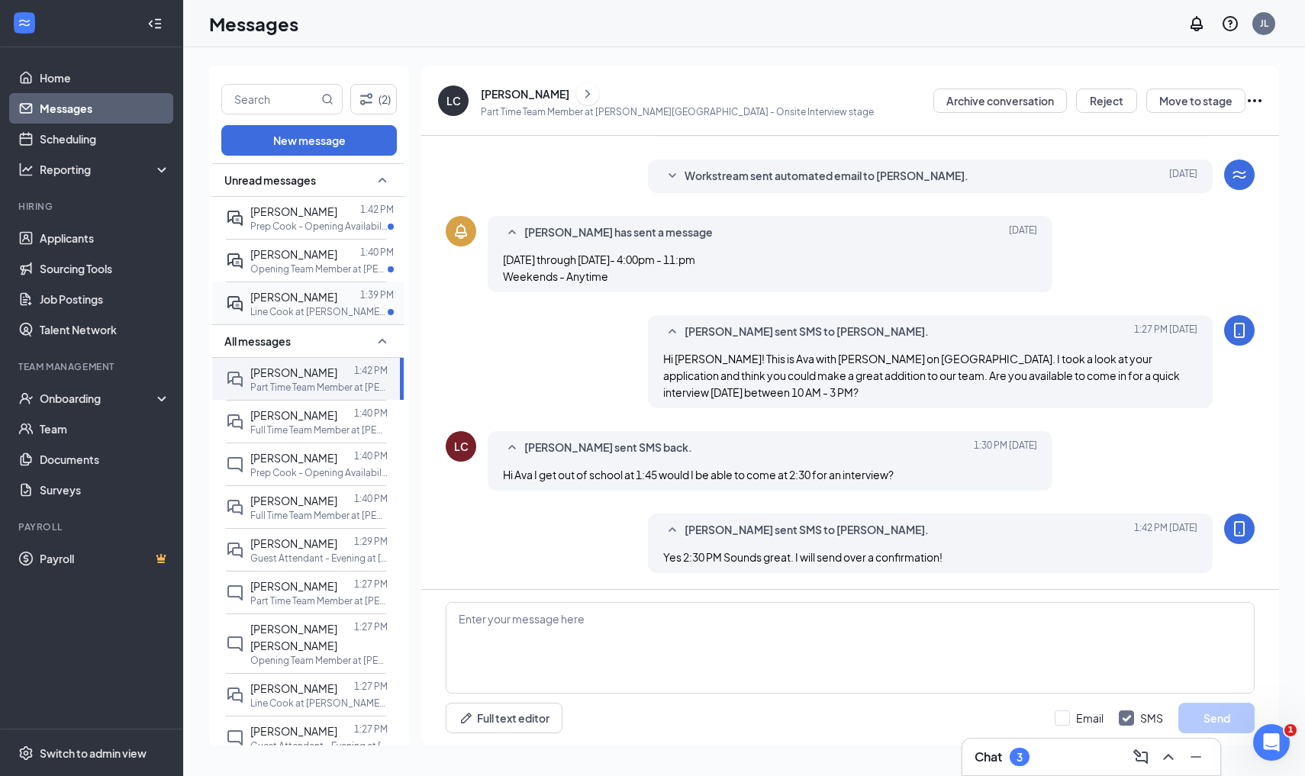
click at [337, 295] on div at bounding box center [348, 297] width 23 height 17
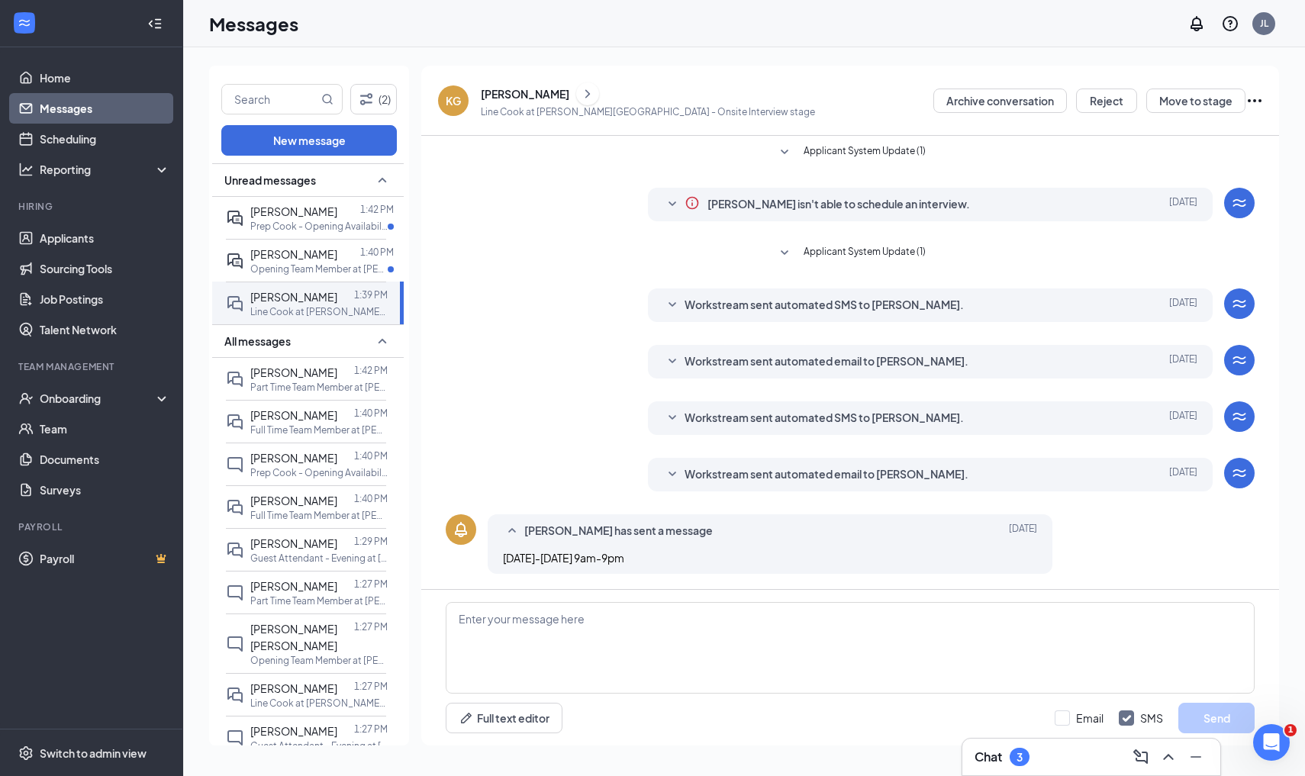
scroll to position [198, 0]
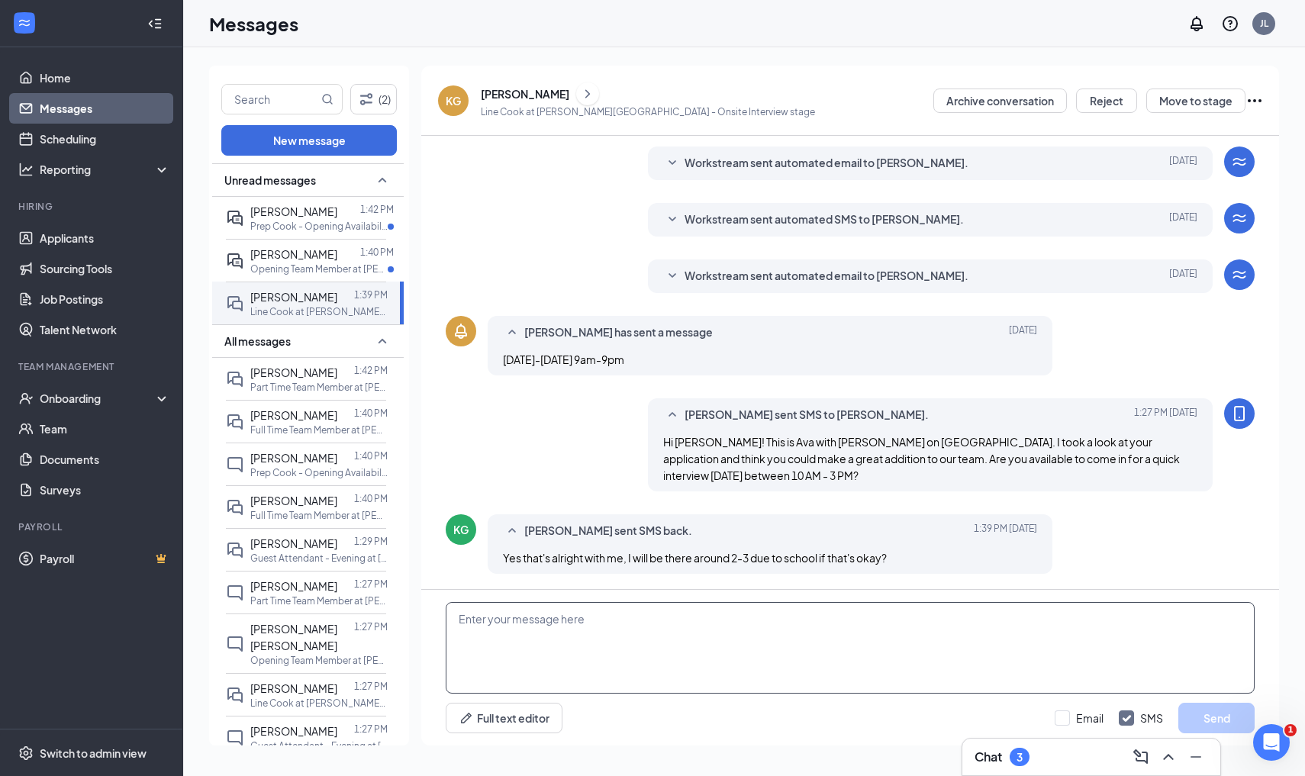
click at [579, 630] on textarea at bounding box center [850, 648] width 809 height 92
type textarea "Y"
type textarea "A"
type textarea "I"
type textarea "l"
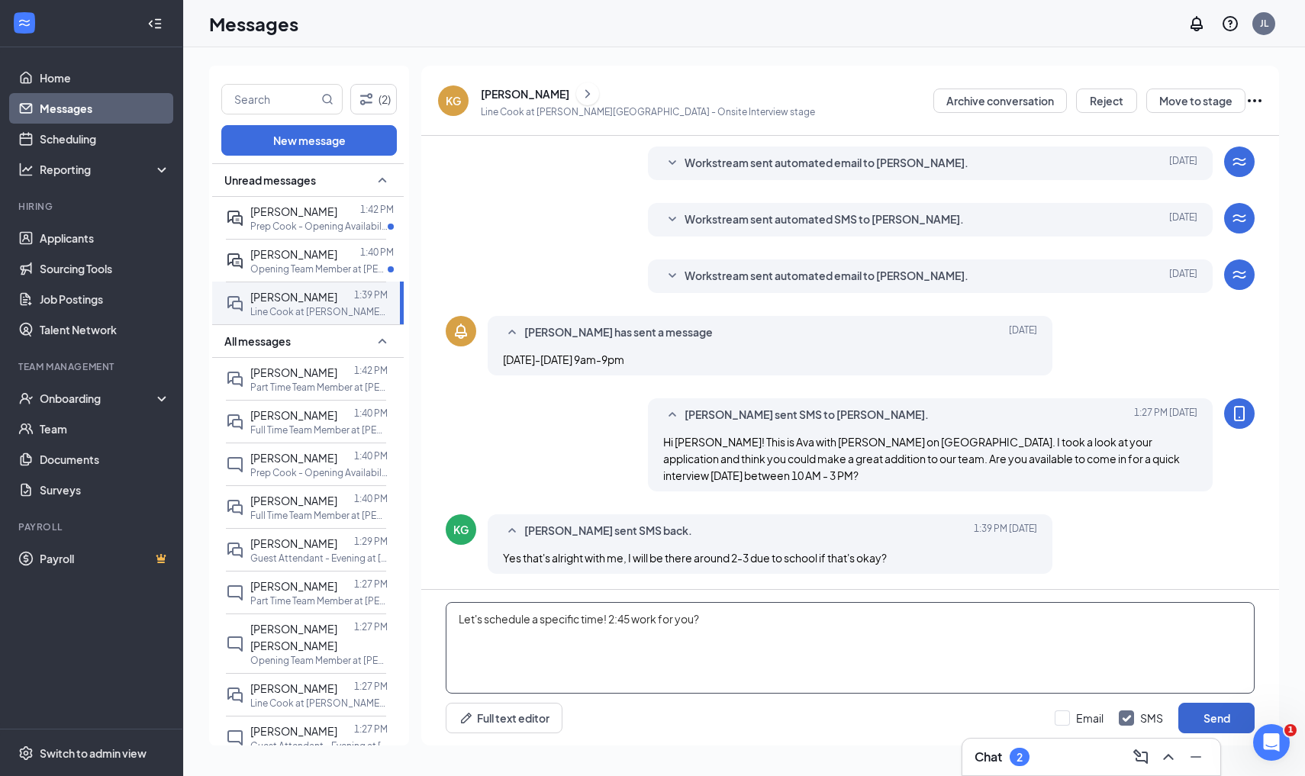
type textarea "Let's schedule a specific time! 2:45 work for you?"
click at [1210, 724] on button "Send" at bounding box center [1216, 718] width 76 height 31
click at [309, 208] on span "[PERSON_NAME]" at bounding box center [293, 212] width 87 height 14
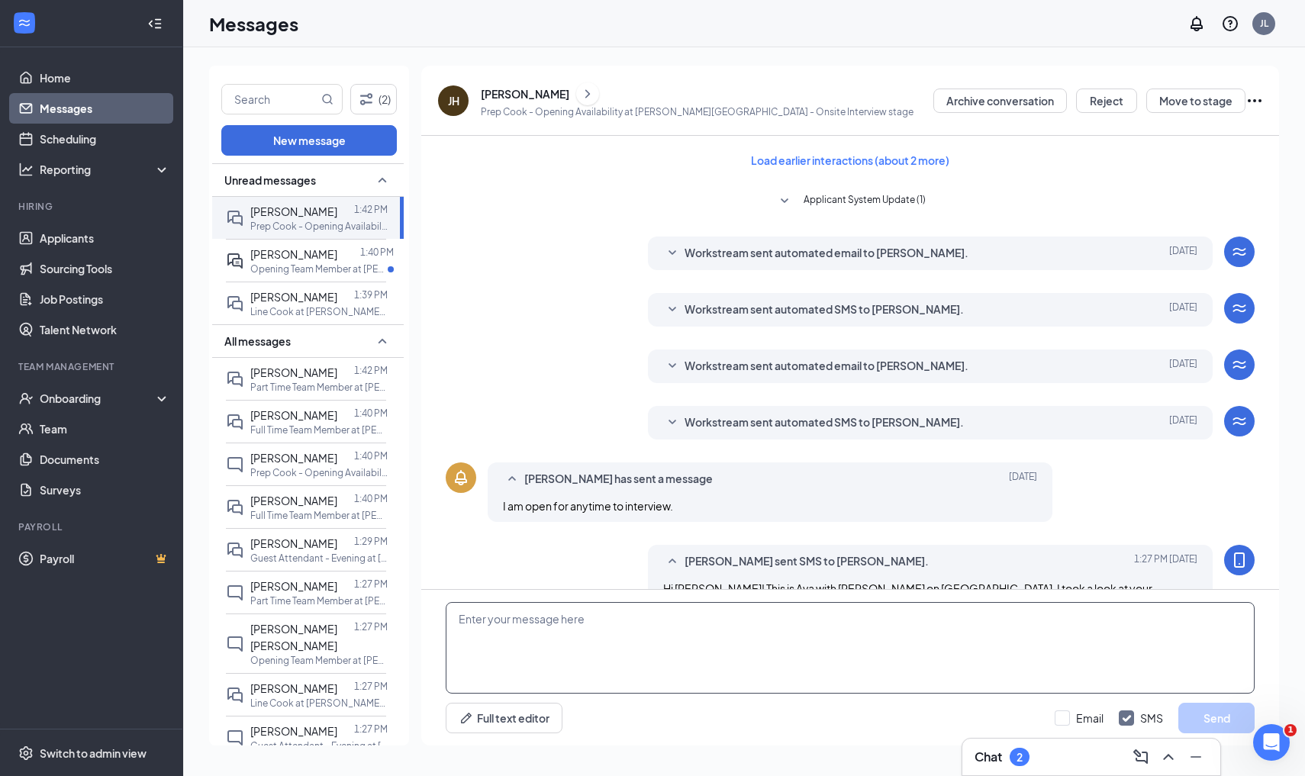
scroll to position [311, 0]
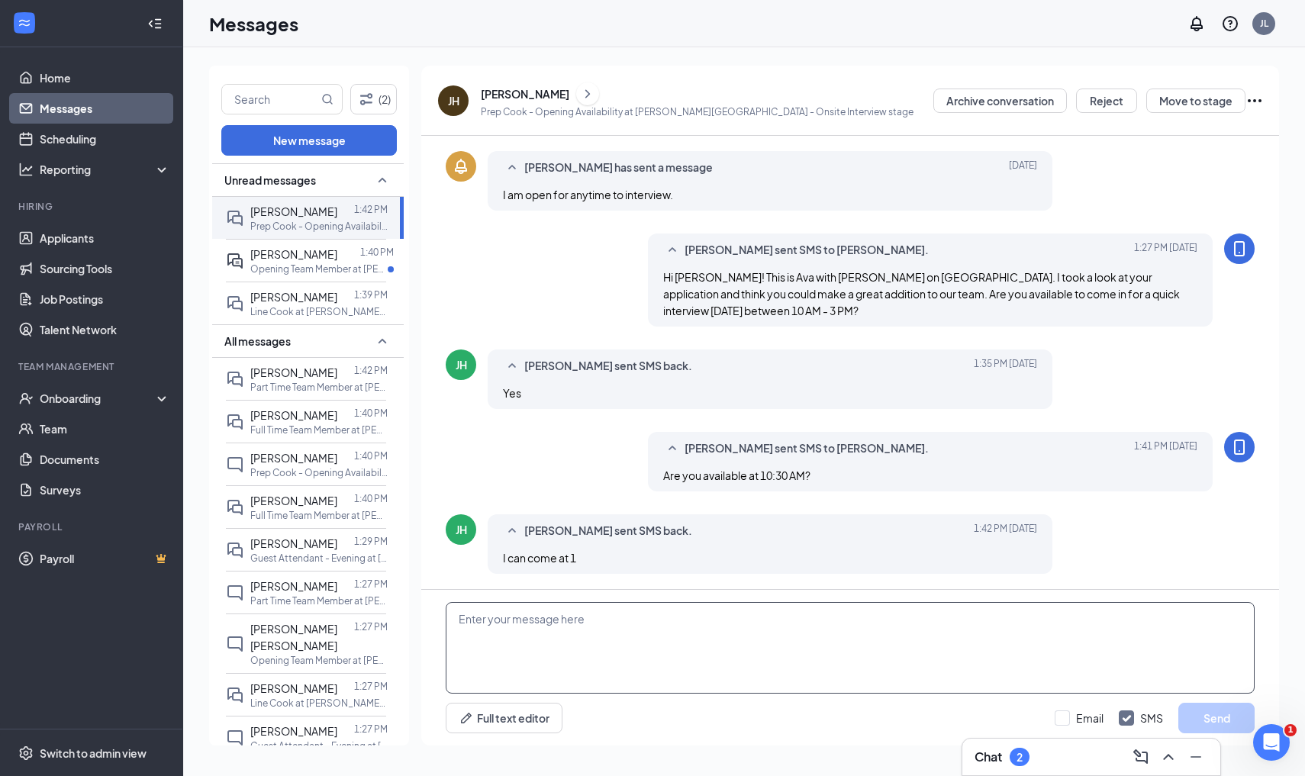
click at [562, 650] on textarea at bounding box center [850, 648] width 809 height 92
type textarea "1PM works great. I will send over a confirmation!"
click at [1214, 727] on button "Send" at bounding box center [1216, 718] width 76 height 31
click at [1256, 96] on icon "Ellipses" at bounding box center [1255, 101] width 18 height 18
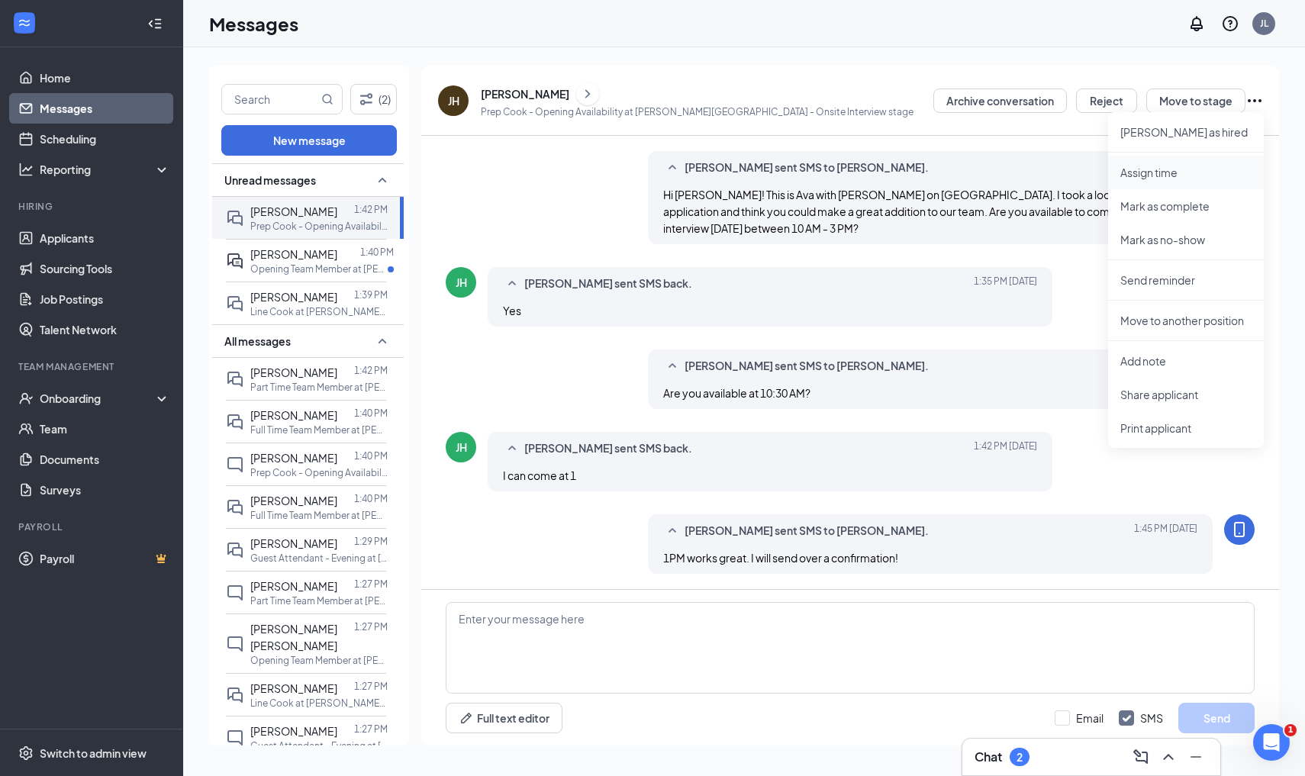
click at [1165, 177] on p "Assign time" at bounding box center [1185, 172] width 131 height 15
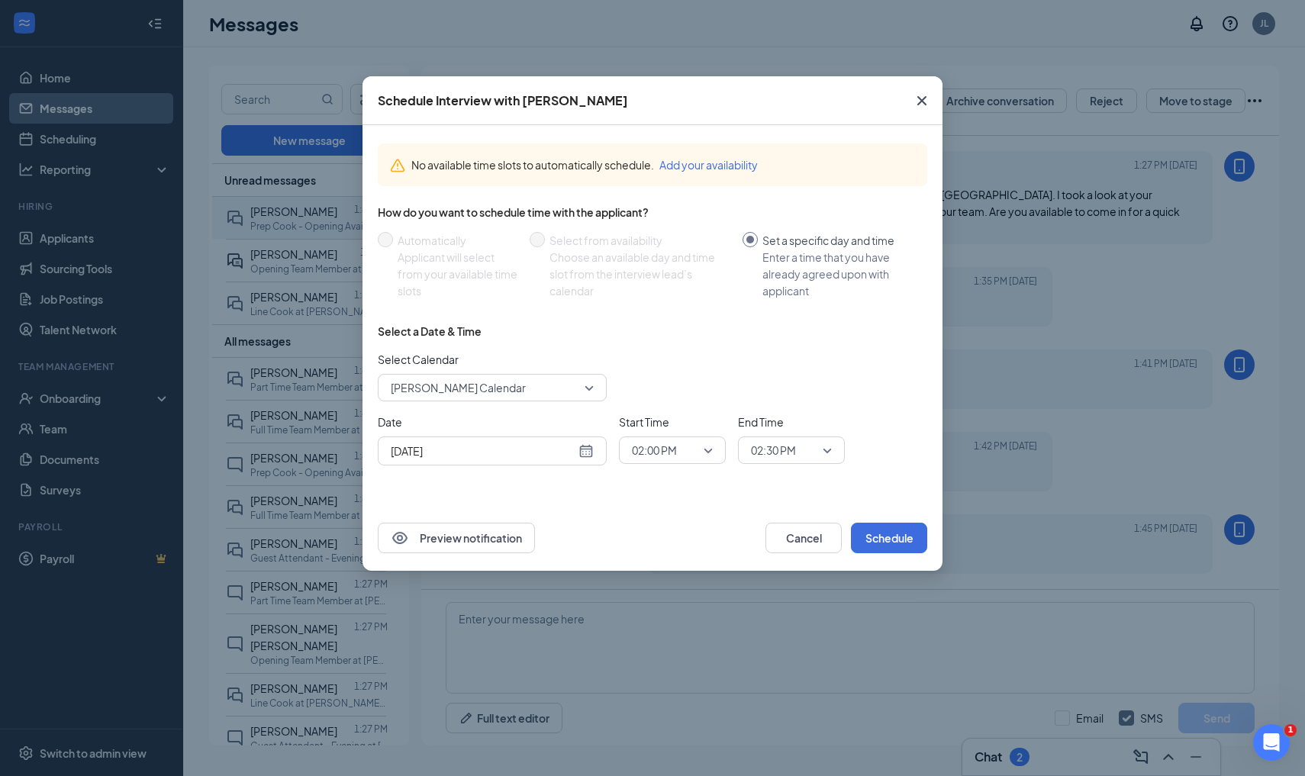
click at [492, 386] on span "[PERSON_NAME] Calendar" at bounding box center [458, 387] width 135 height 23
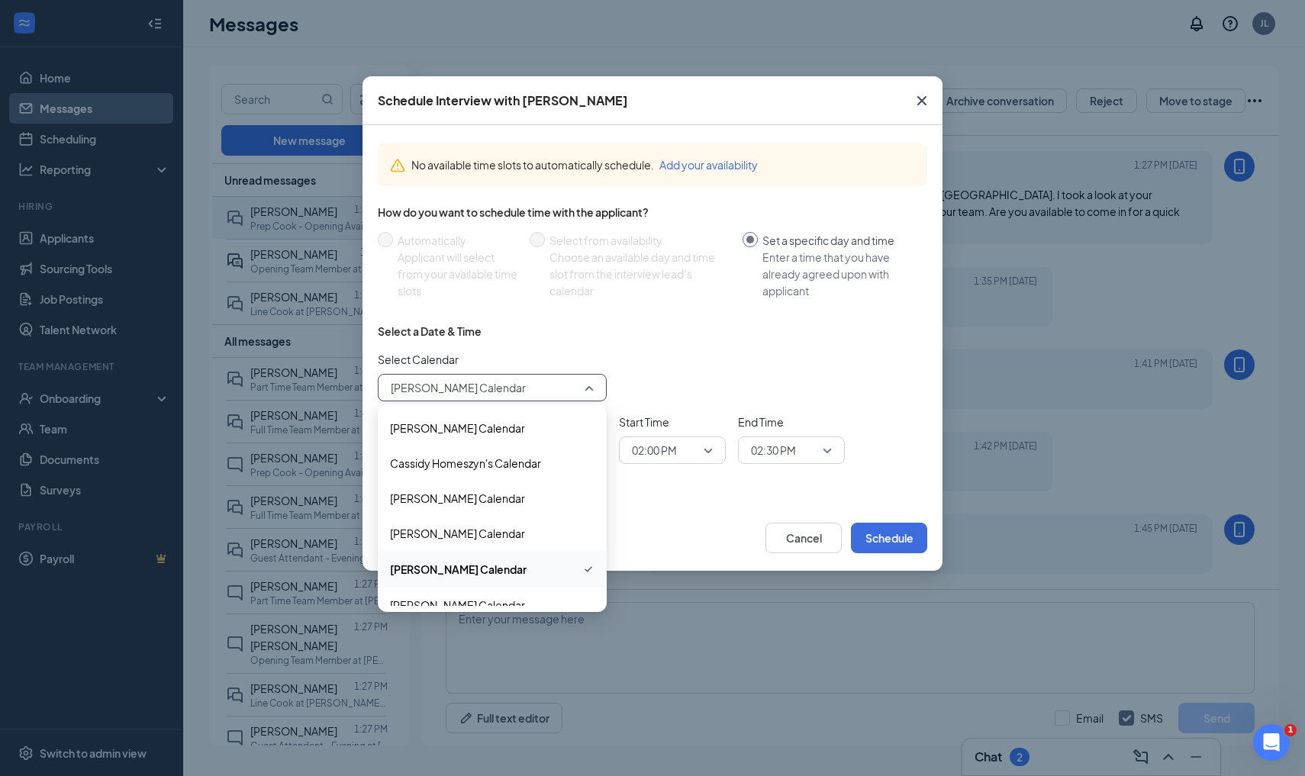
click at [659, 351] on div "Select Calendar Joe Lichte's Calendar 113658 91374 119347 Ava Douglas's Calenda…" at bounding box center [653, 376] width 550 height 50
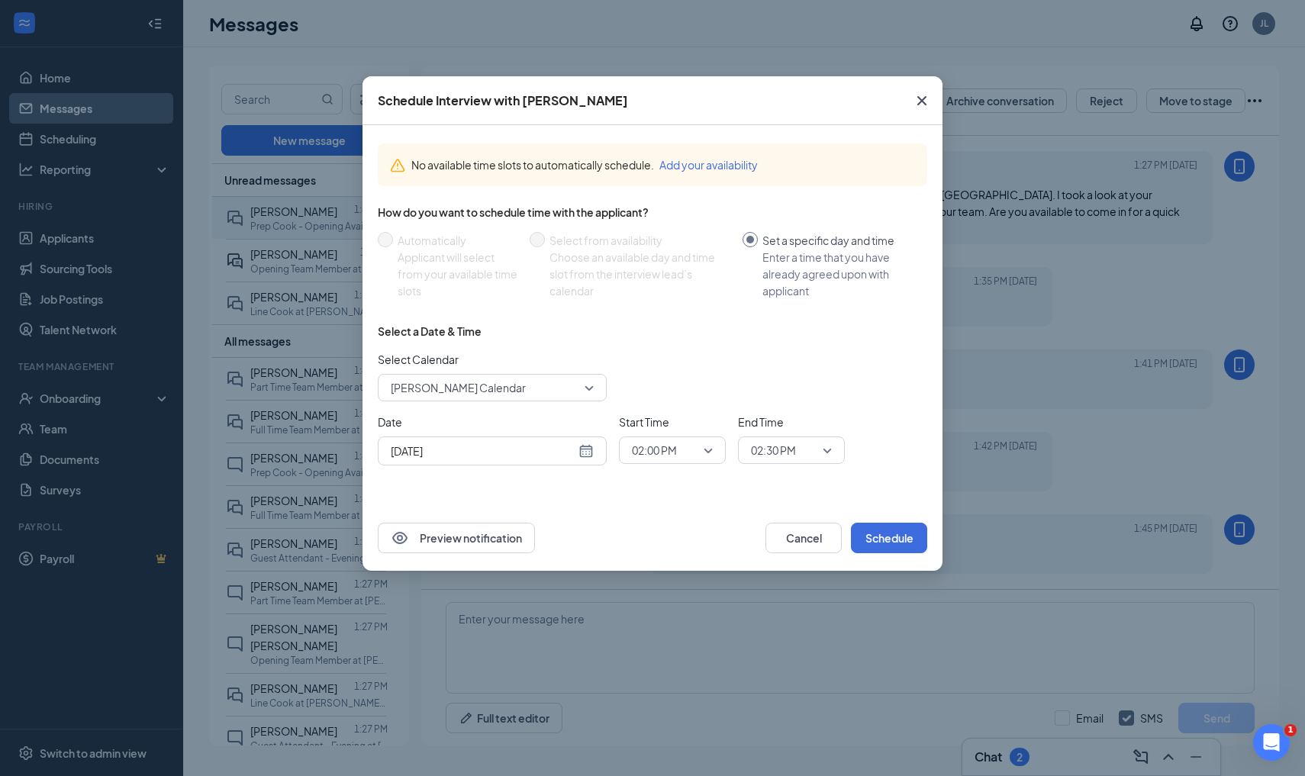
click at [587, 456] on div "[DATE]" at bounding box center [492, 451] width 203 height 17
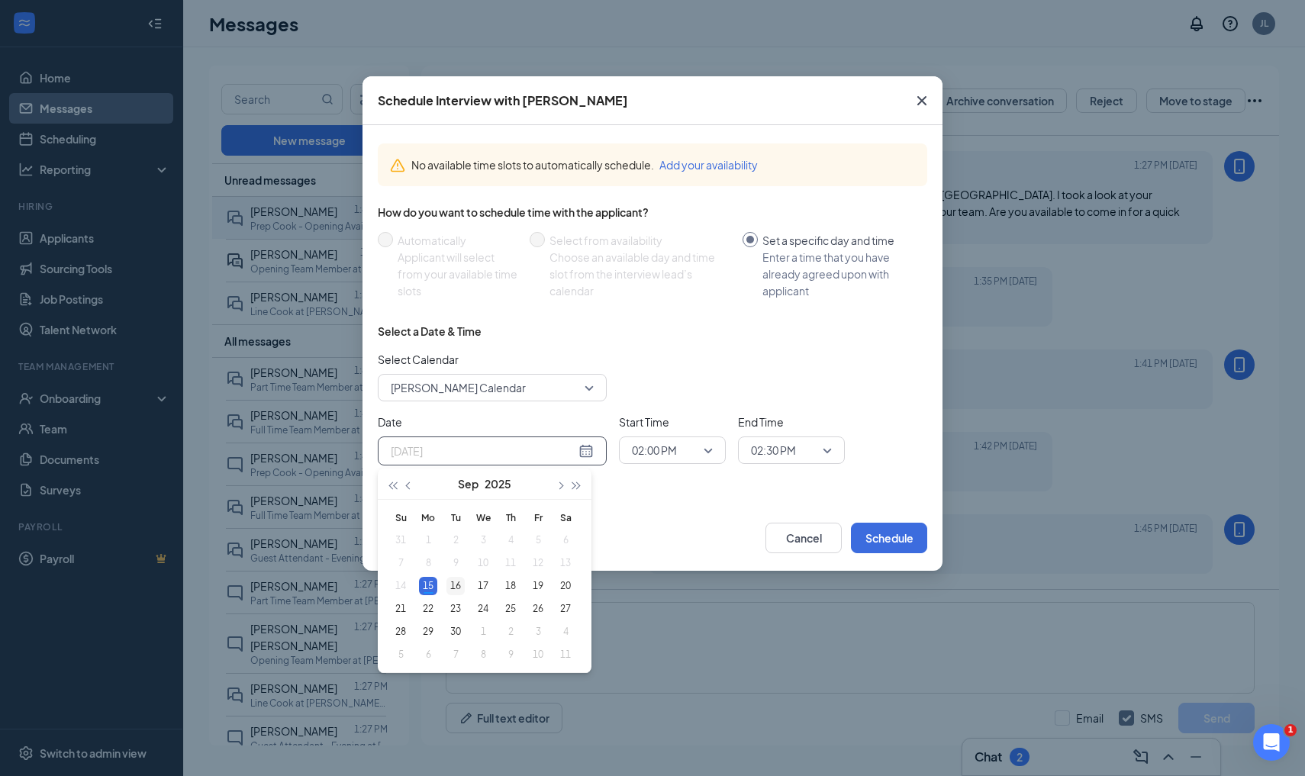
type input "[DATE]"
click at [453, 592] on div "16" at bounding box center [455, 586] width 18 height 18
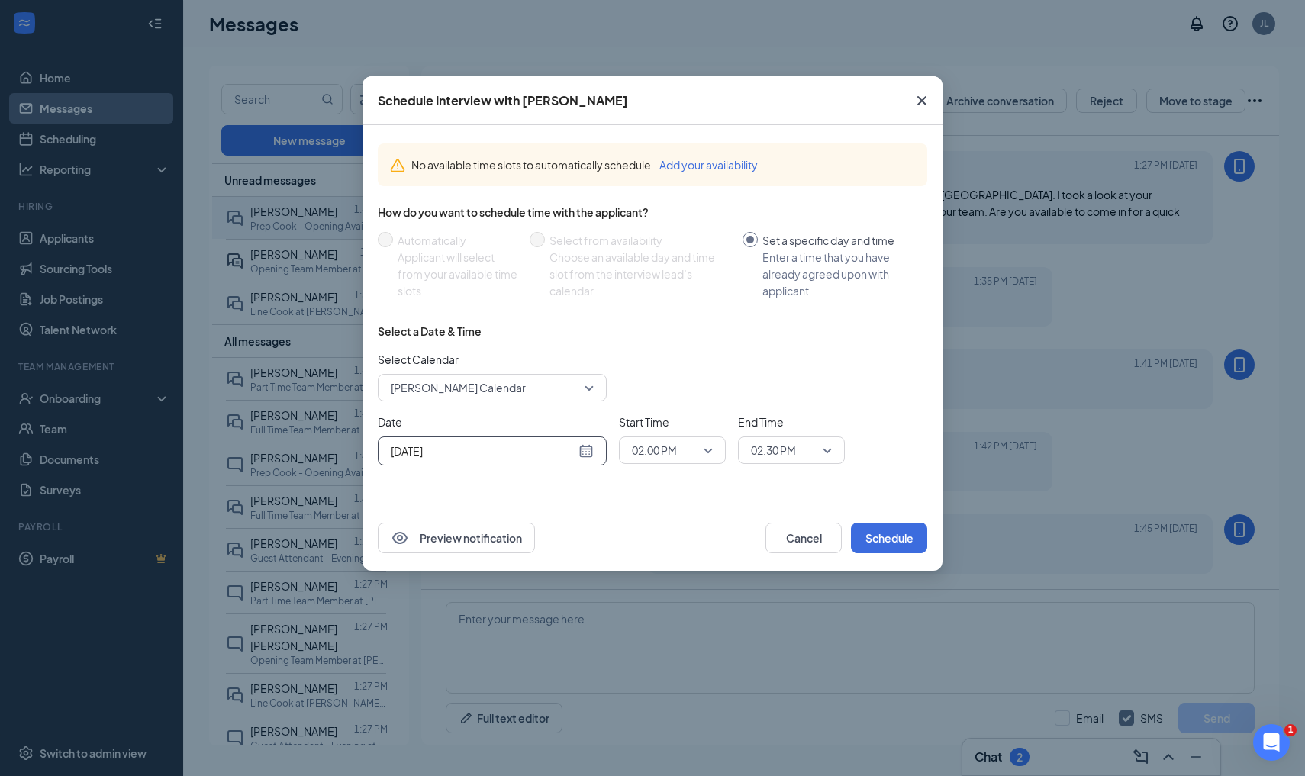
click at [684, 455] on span "02:00 PM" at bounding box center [665, 450] width 67 height 23
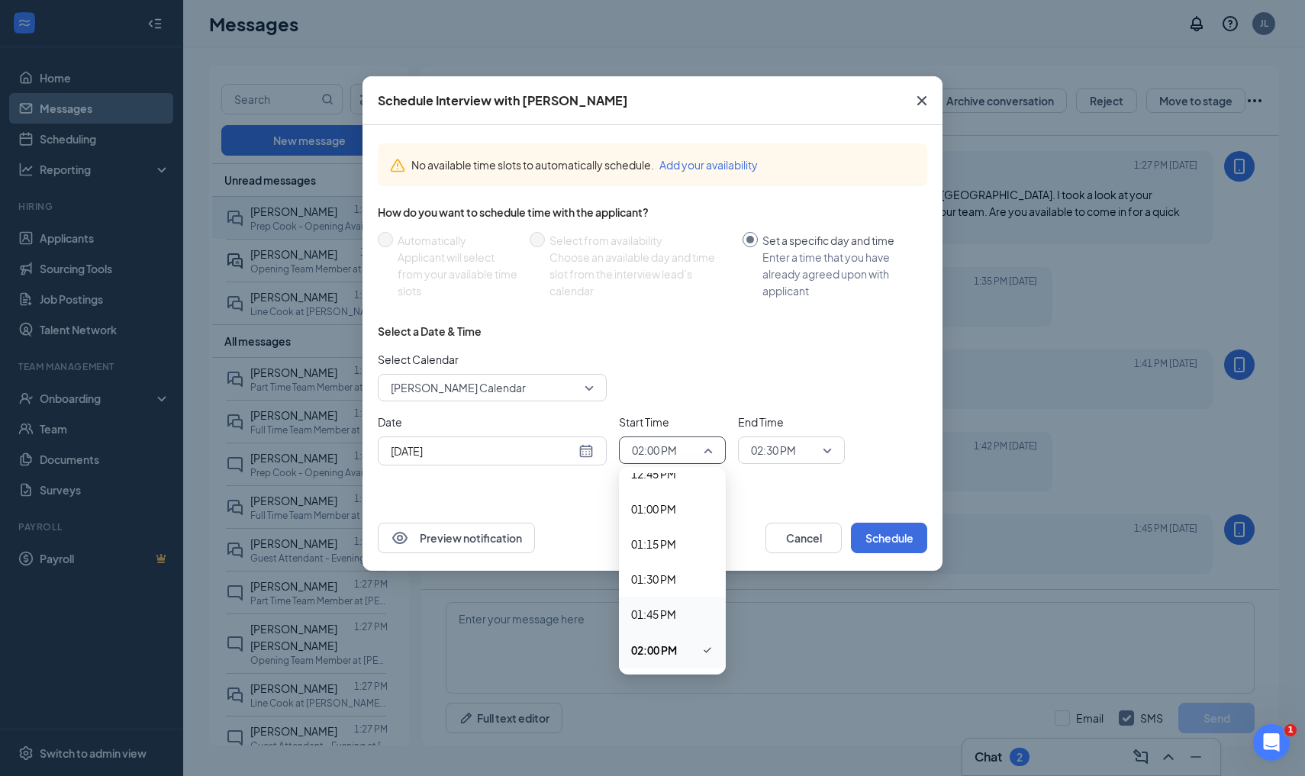
scroll to position [1791, 0]
click at [664, 525] on span "01:00 PM" at bounding box center [653, 525] width 45 height 17
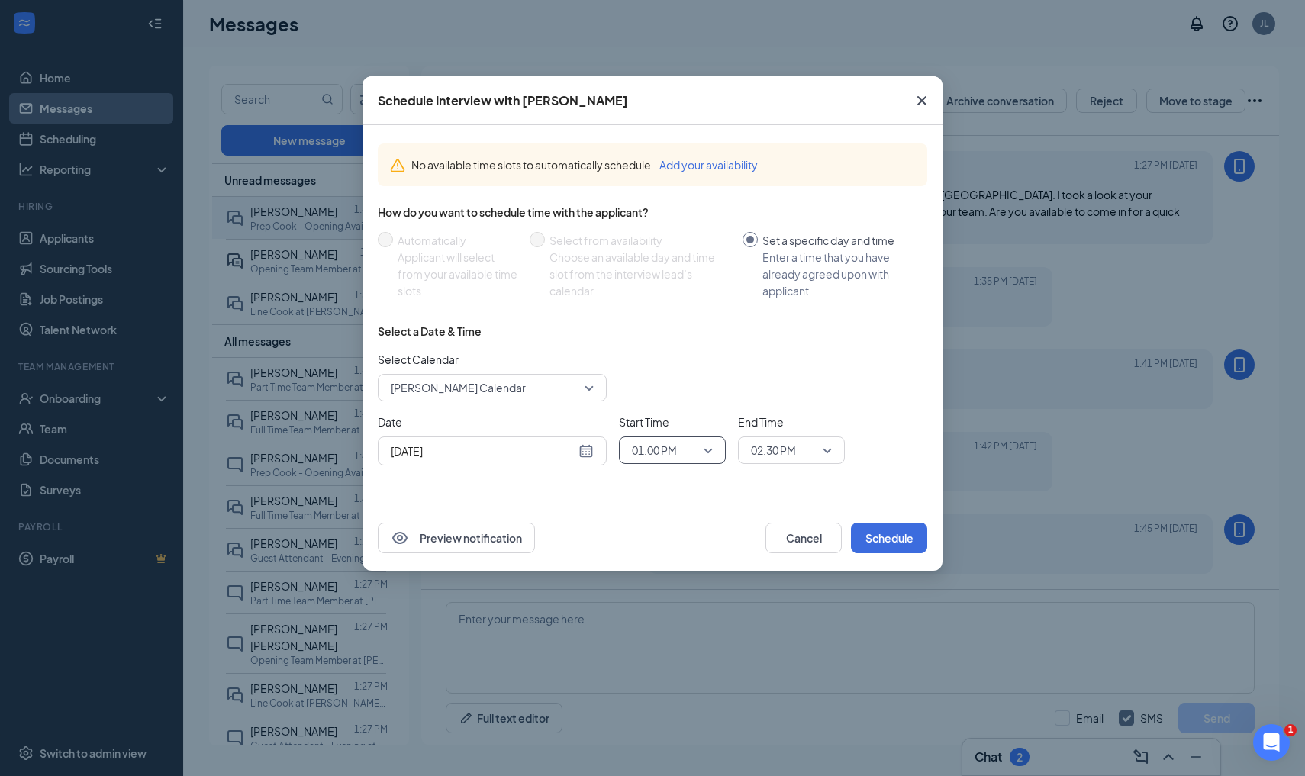
click at [782, 451] on span "02:30 PM" at bounding box center [773, 450] width 45 height 23
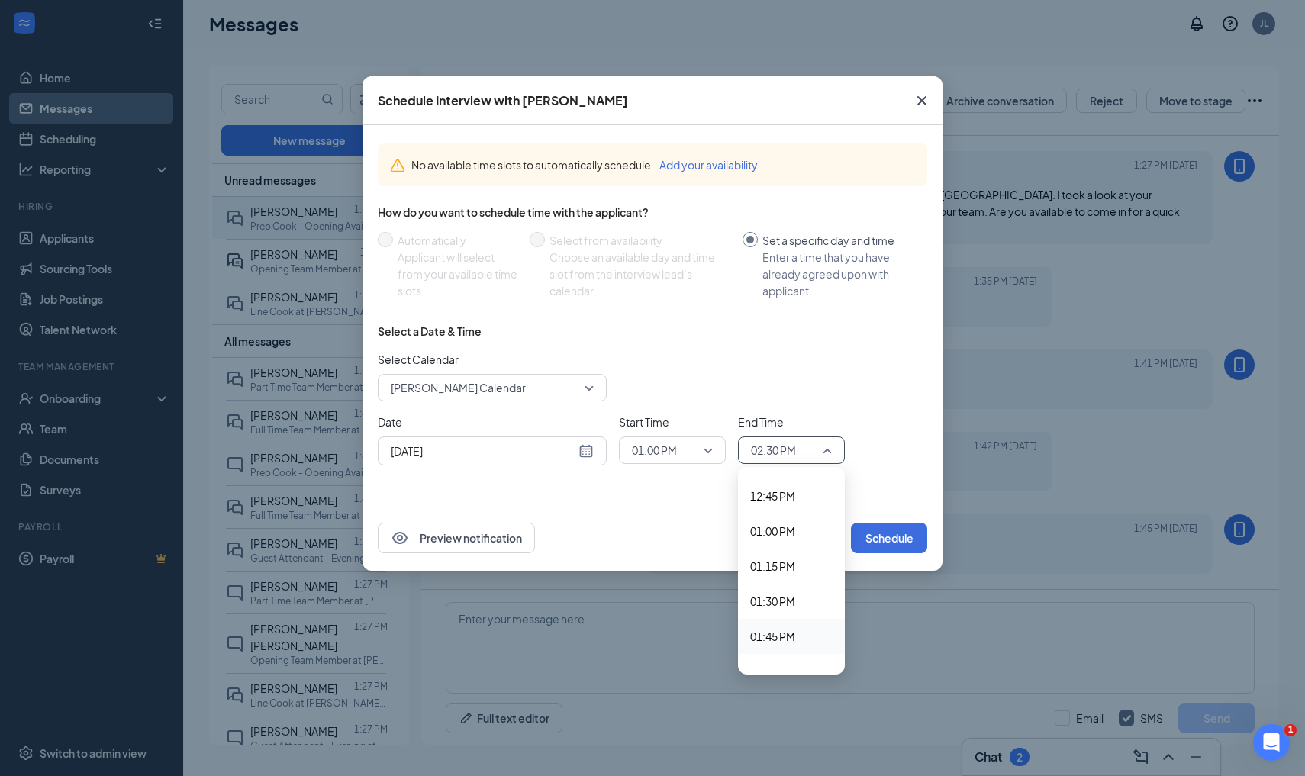
scroll to position [1783, 0]
click at [772, 565] on span "01:15 PM" at bounding box center [772, 568] width 45 height 17
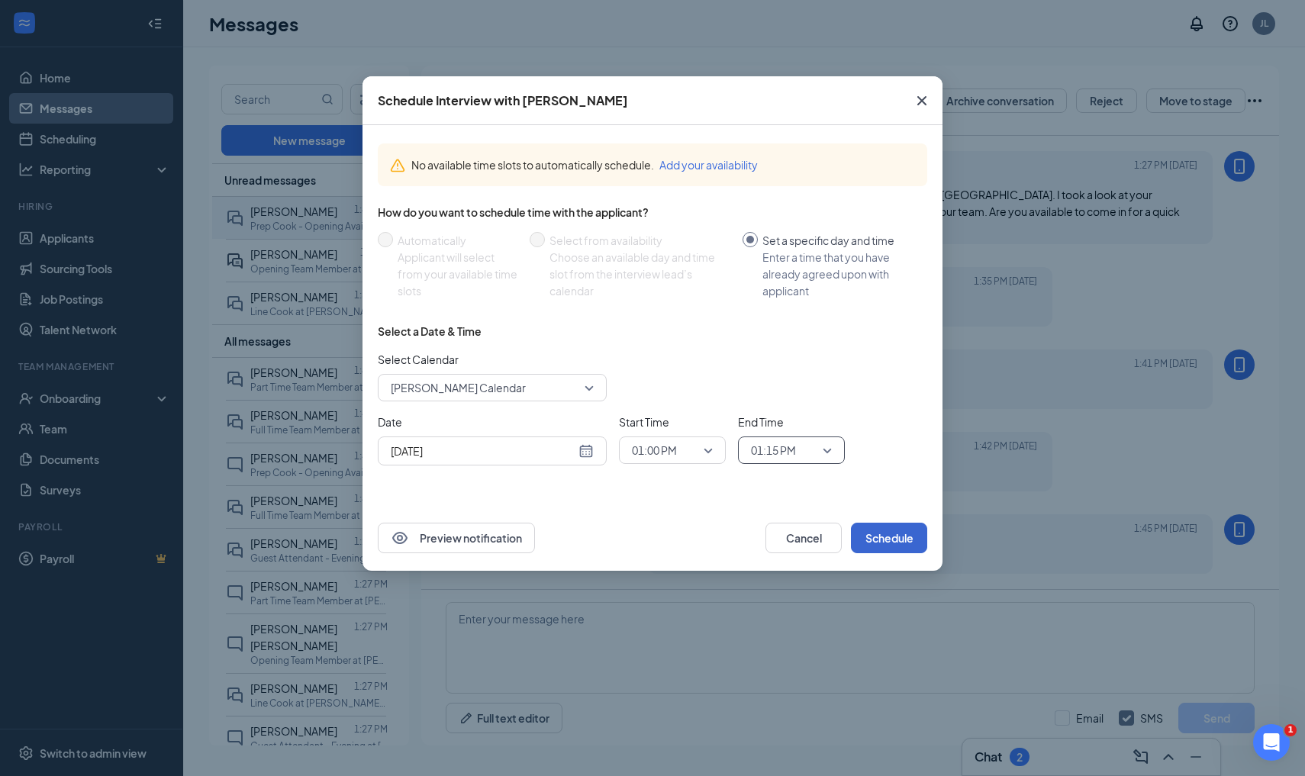
click at [885, 536] on button "Schedule" at bounding box center [889, 538] width 76 height 31
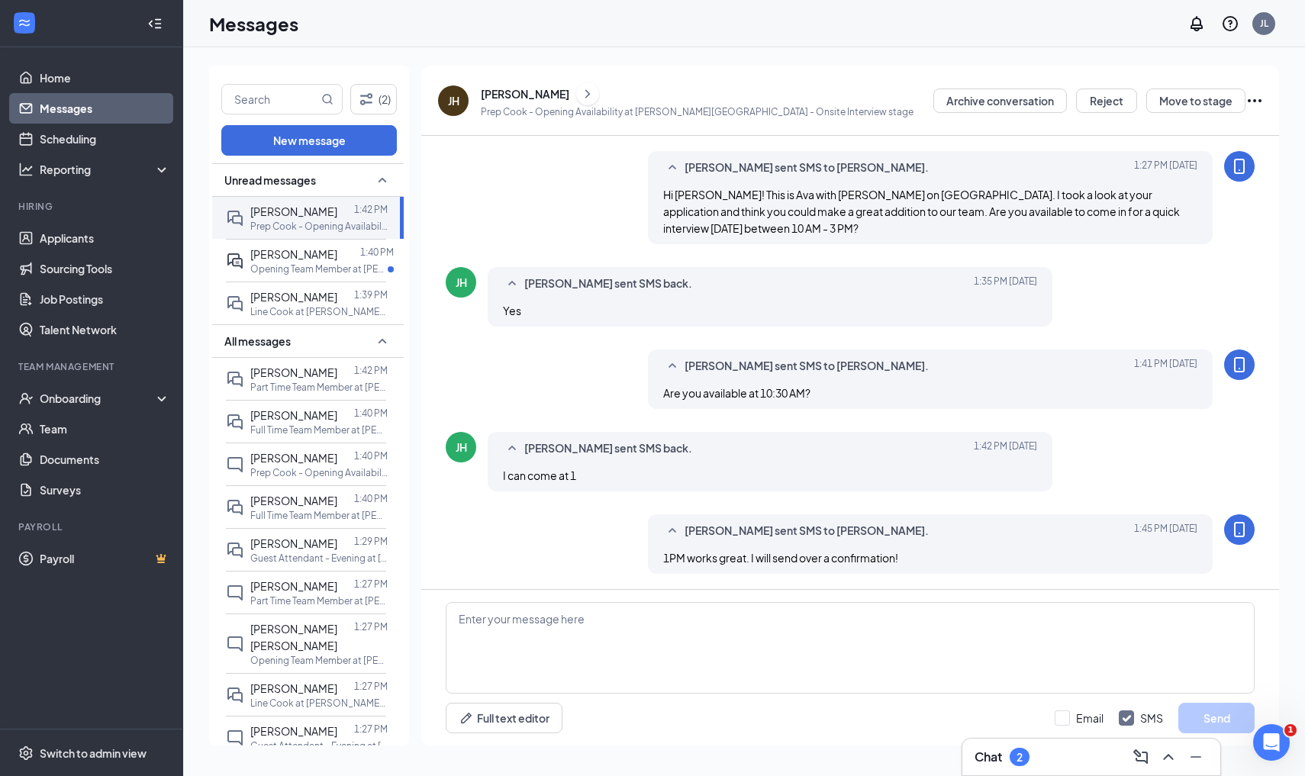
scroll to position [0, 0]
click at [274, 266] on p "Opening Team Member at [PERSON_NAME][GEOGRAPHIC_DATA]" at bounding box center [318, 269] width 137 height 13
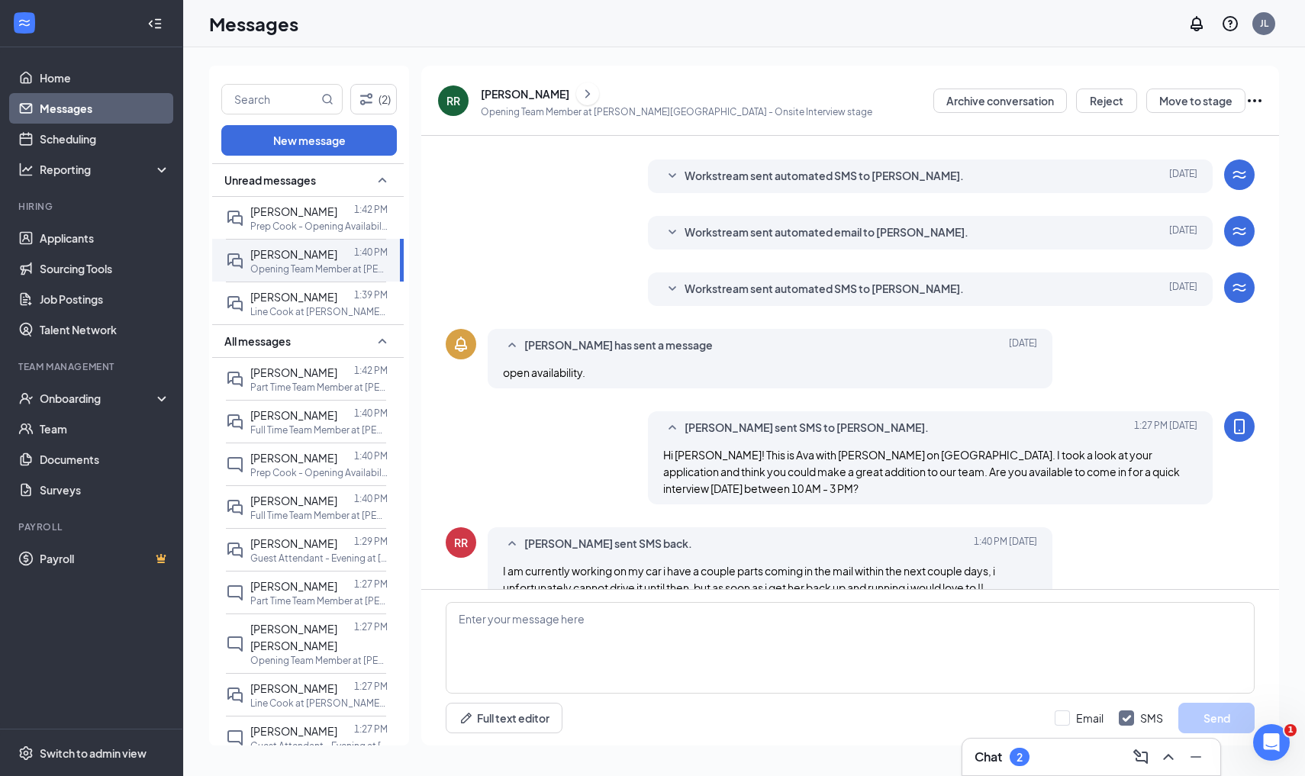
scroll to position [215, 0]
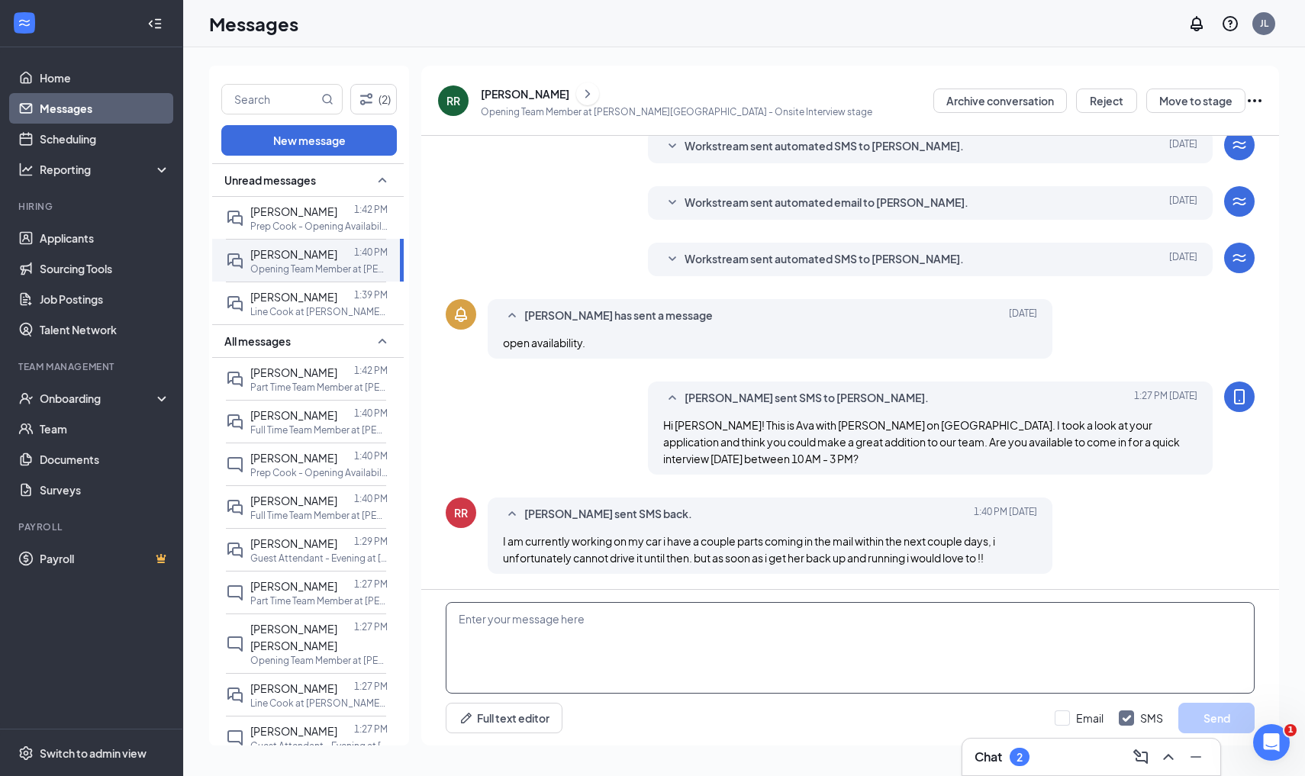
click at [689, 667] on textarea at bounding box center [850, 648] width 809 height 92
type textarea "Text this number when you have reliable"
click at [603, 630] on textarea "Text this number when you have reliable" at bounding box center [850, 648] width 809 height 92
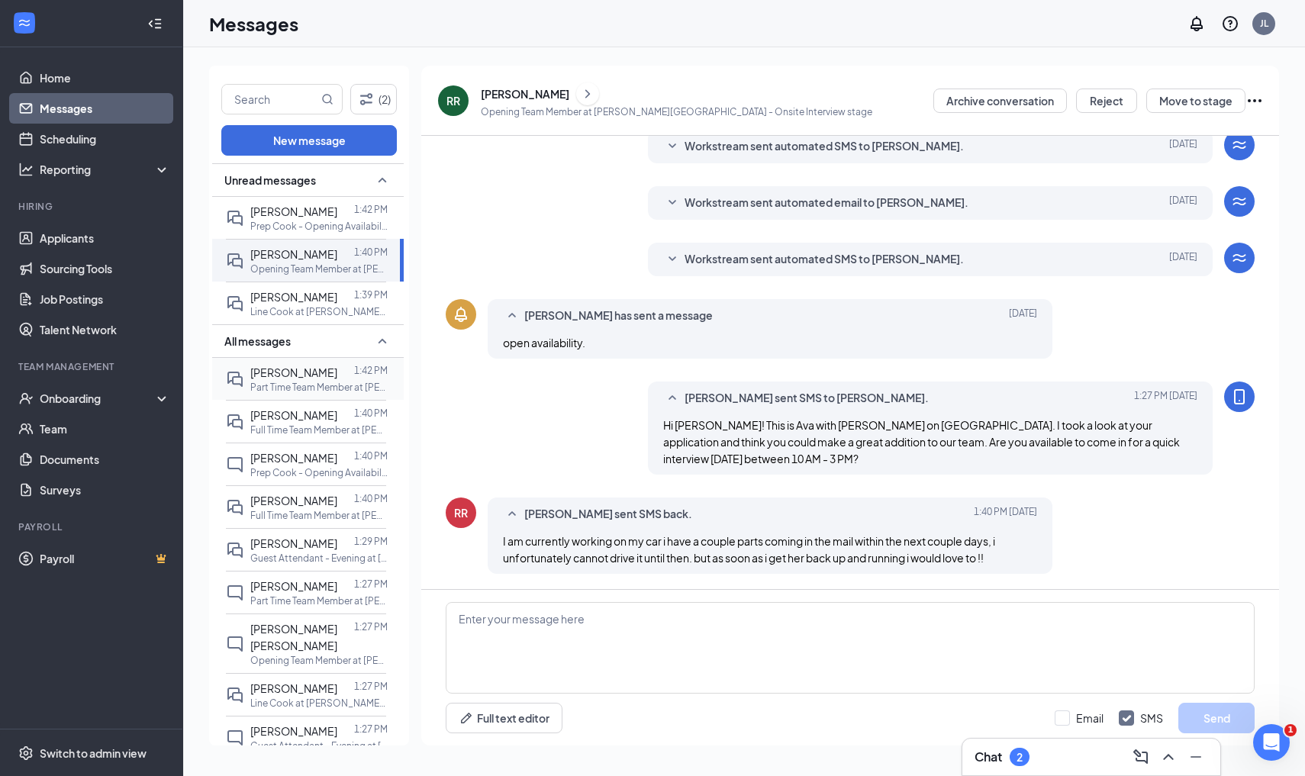
click at [301, 394] on div "Lauryn Cartica 1:42 PM Part Time Team Member at Culver's - Gate Parkway" at bounding box center [306, 379] width 160 height 42
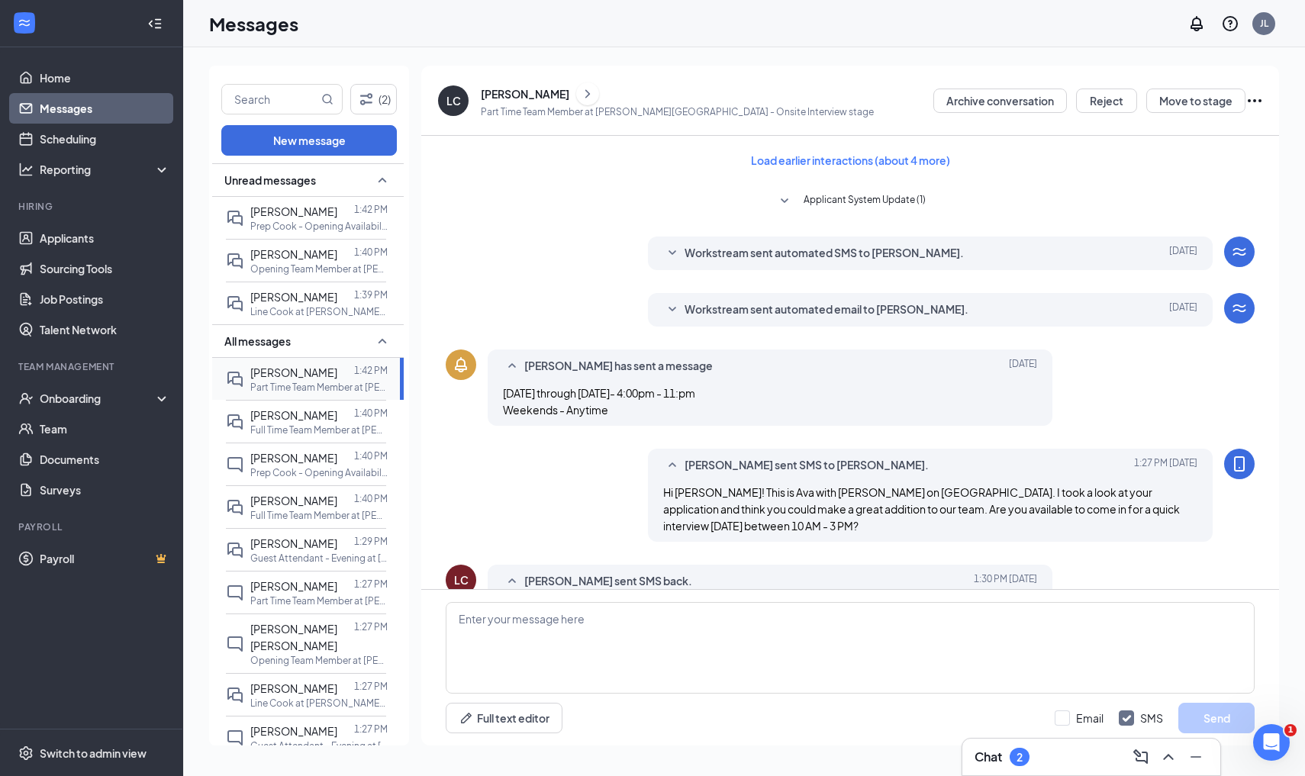
scroll to position [290, 0]
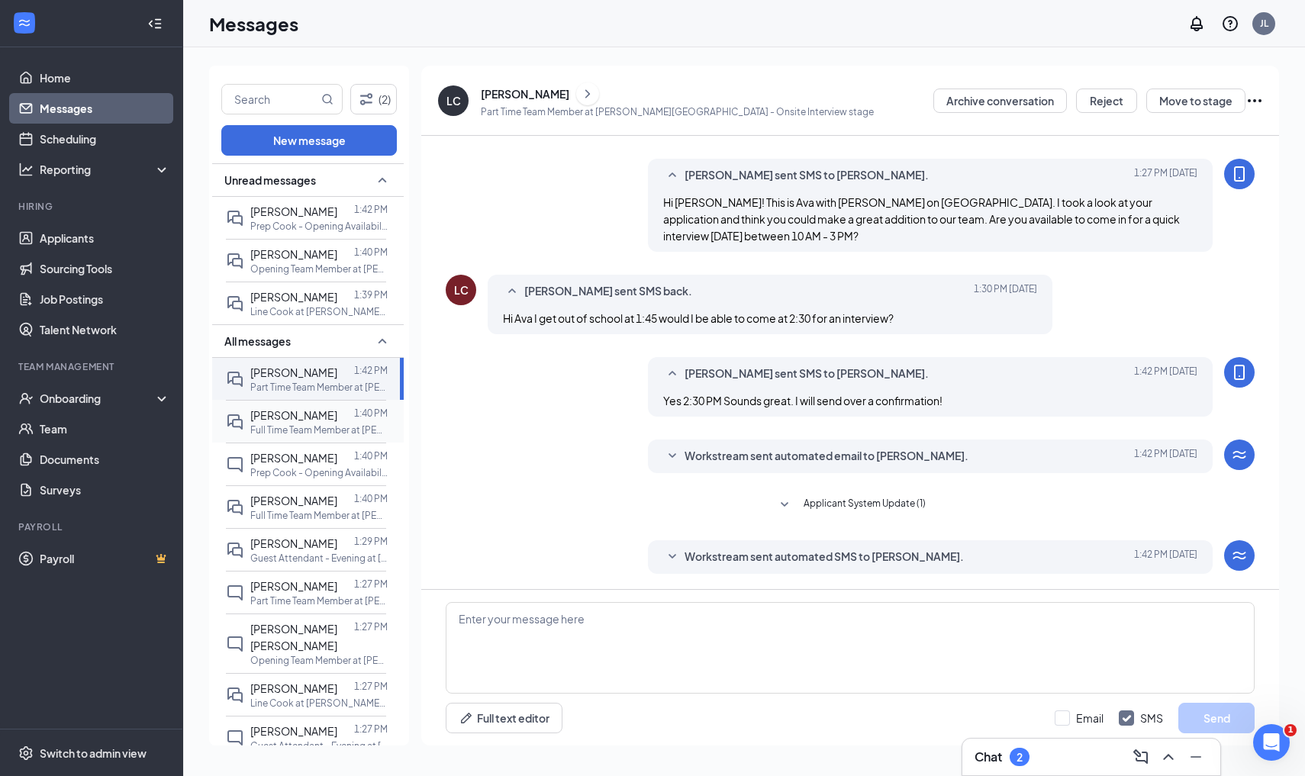
click at [300, 420] on span "[PERSON_NAME]" at bounding box center [293, 415] width 87 height 14
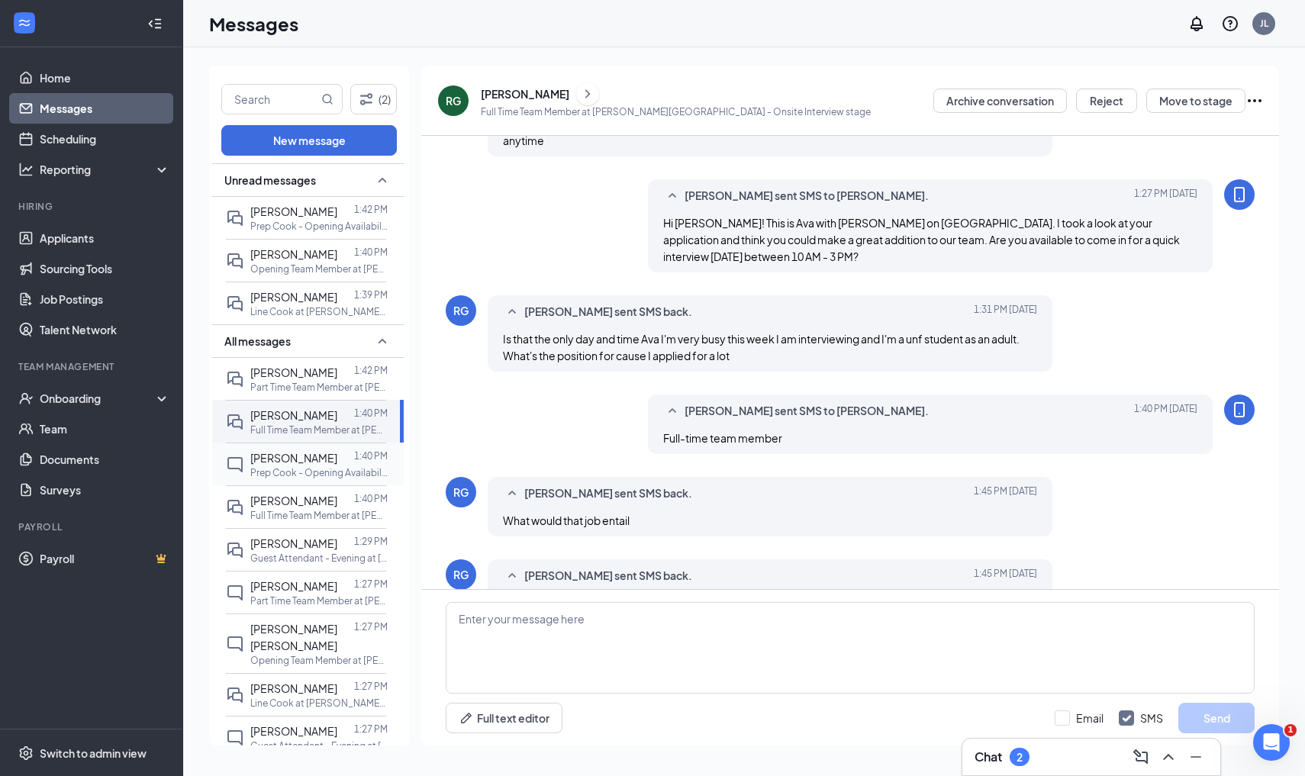
scroll to position [354, 0]
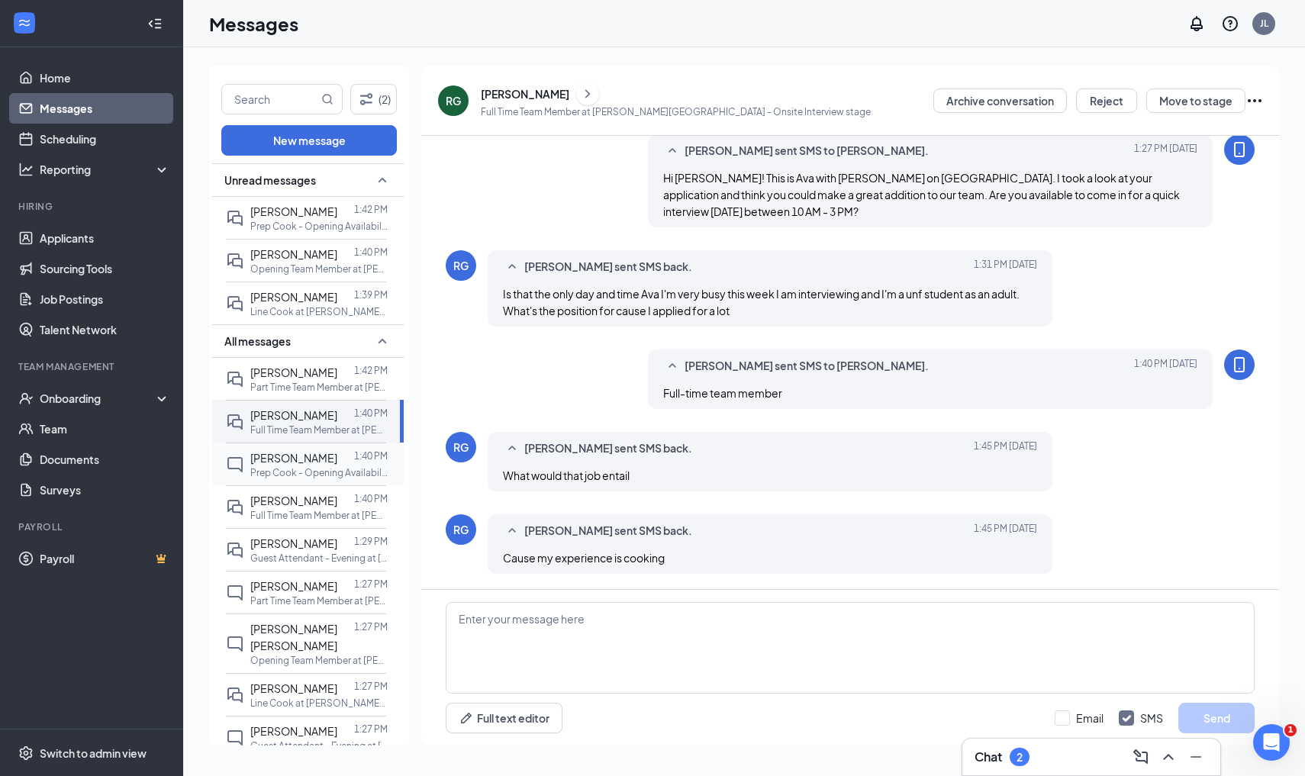
click at [301, 464] on div "Corey Clarke" at bounding box center [293, 458] width 87 height 17
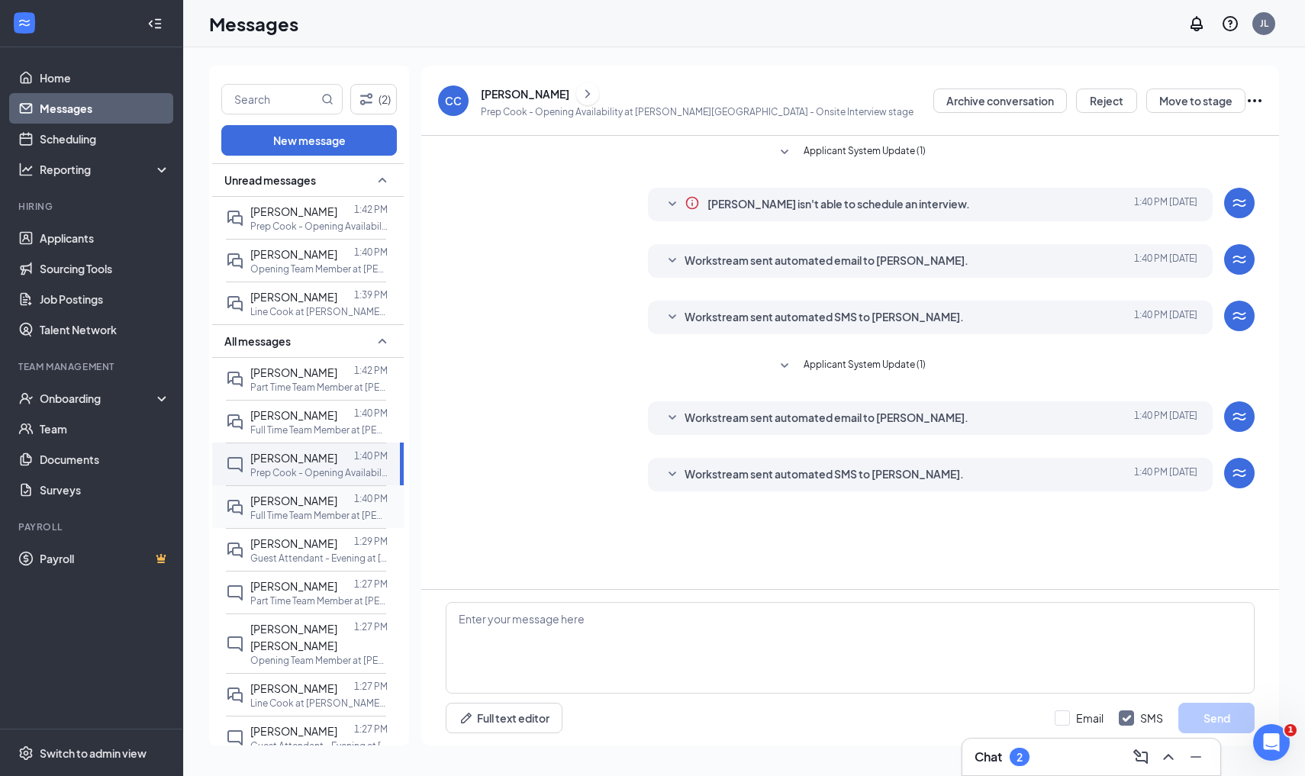
click at [298, 517] on p "Full Time Team Member at [PERSON_NAME][GEOGRAPHIC_DATA]" at bounding box center [318, 515] width 137 height 13
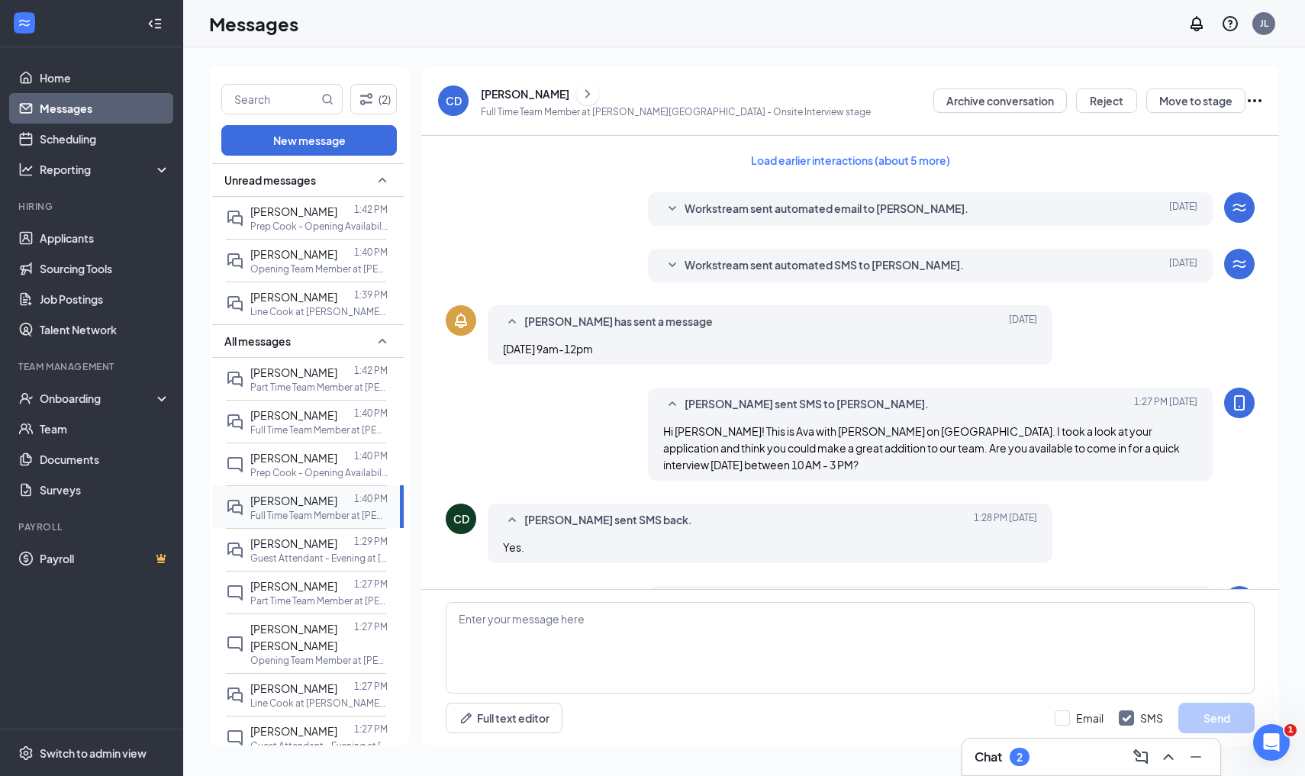
scroll to position [311, 0]
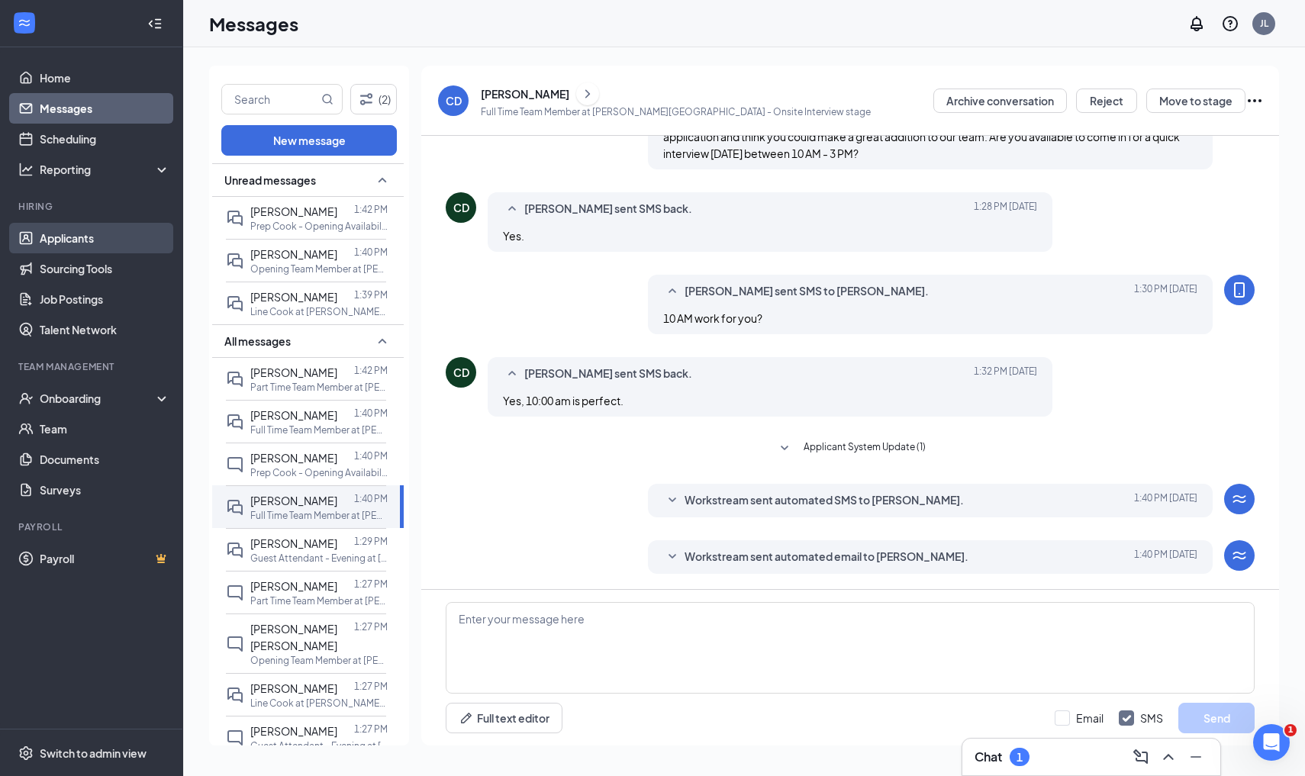
click at [93, 231] on link "Applicants" at bounding box center [105, 238] width 131 height 31
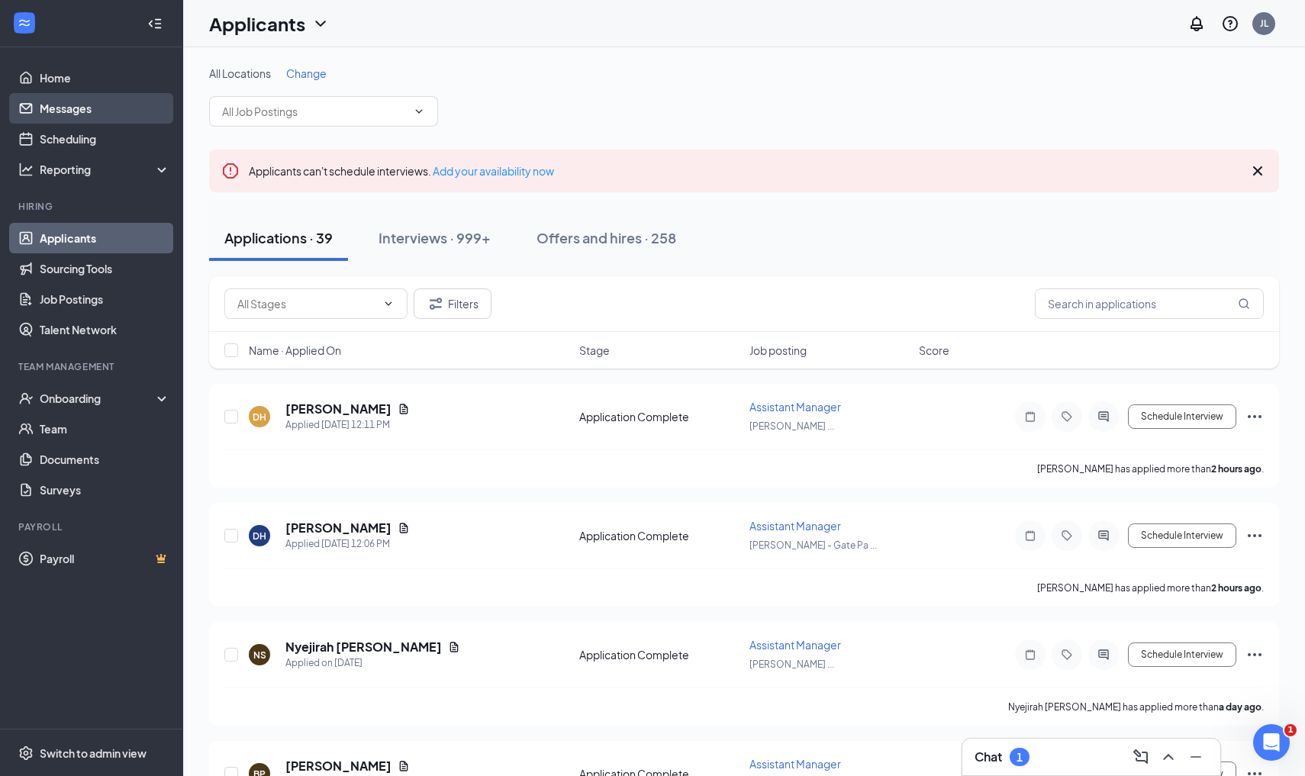
click at [130, 98] on link "Messages" at bounding box center [105, 108] width 131 height 31
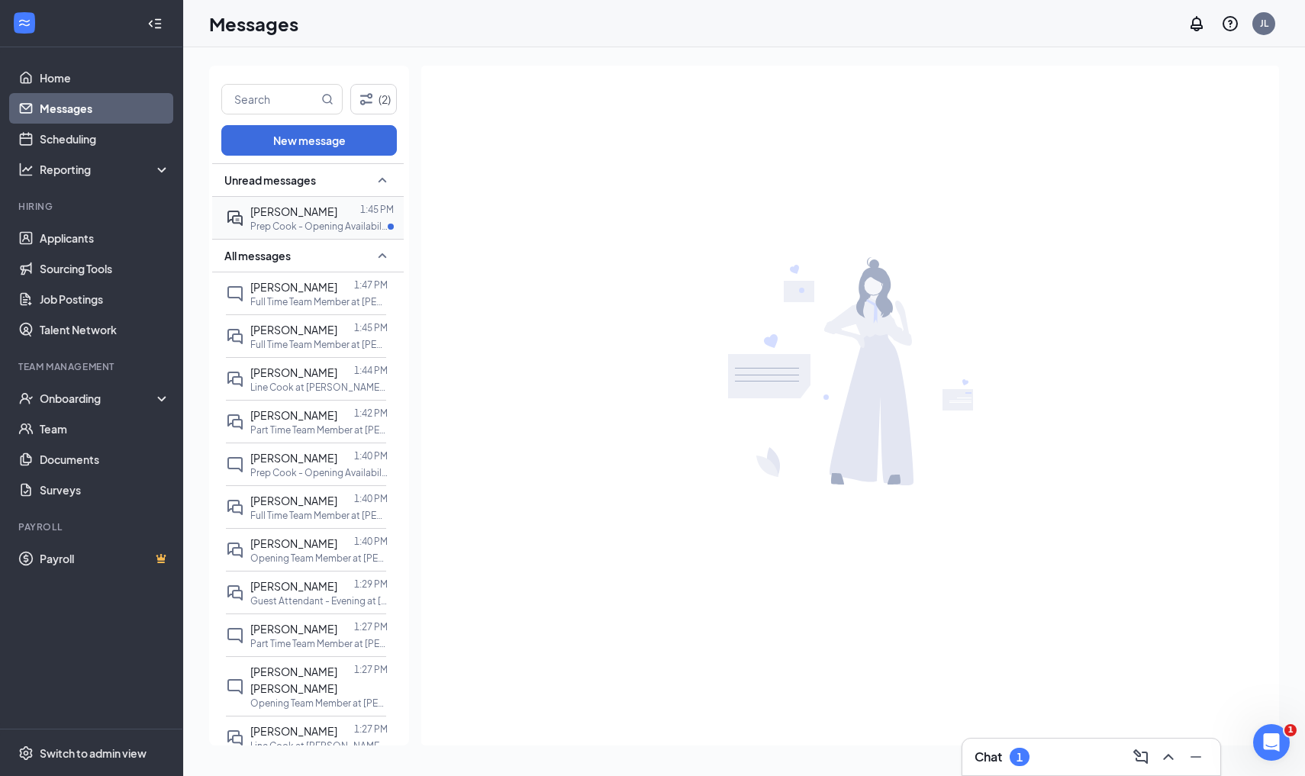
click at [317, 223] on p "Prep Cook - Opening Availability at [PERSON_NAME][GEOGRAPHIC_DATA]" at bounding box center [318, 226] width 137 height 13
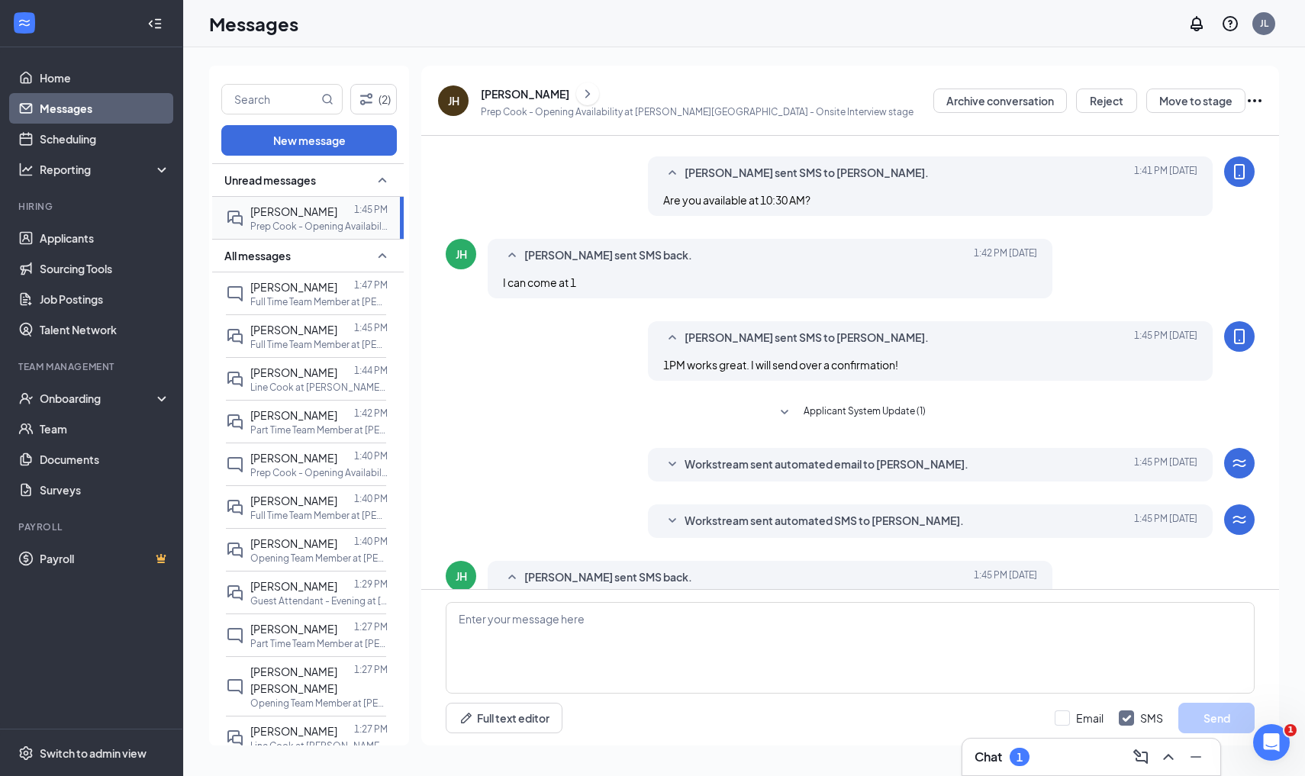
scroll to position [363, 0]
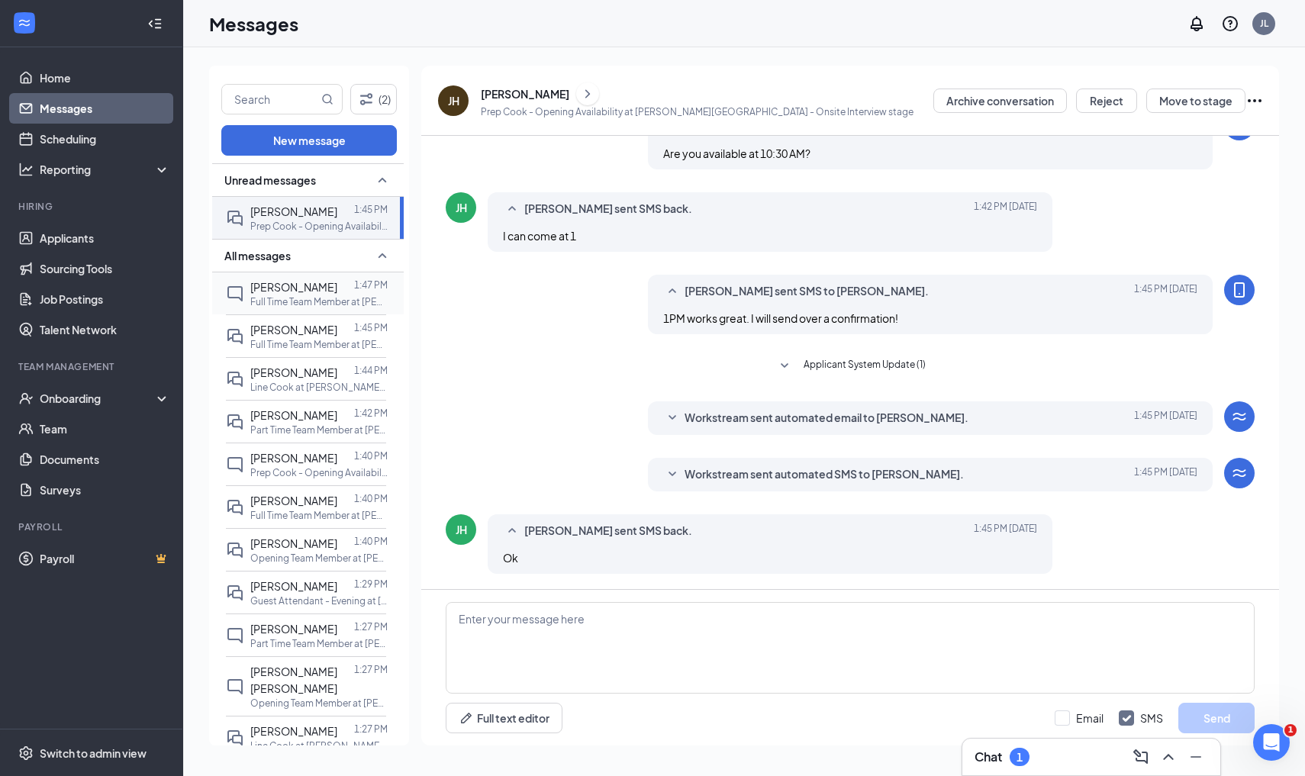
click at [286, 300] on p "Full Time Team Member at [PERSON_NAME][GEOGRAPHIC_DATA]" at bounding box center [318, 301] width 137 height 13
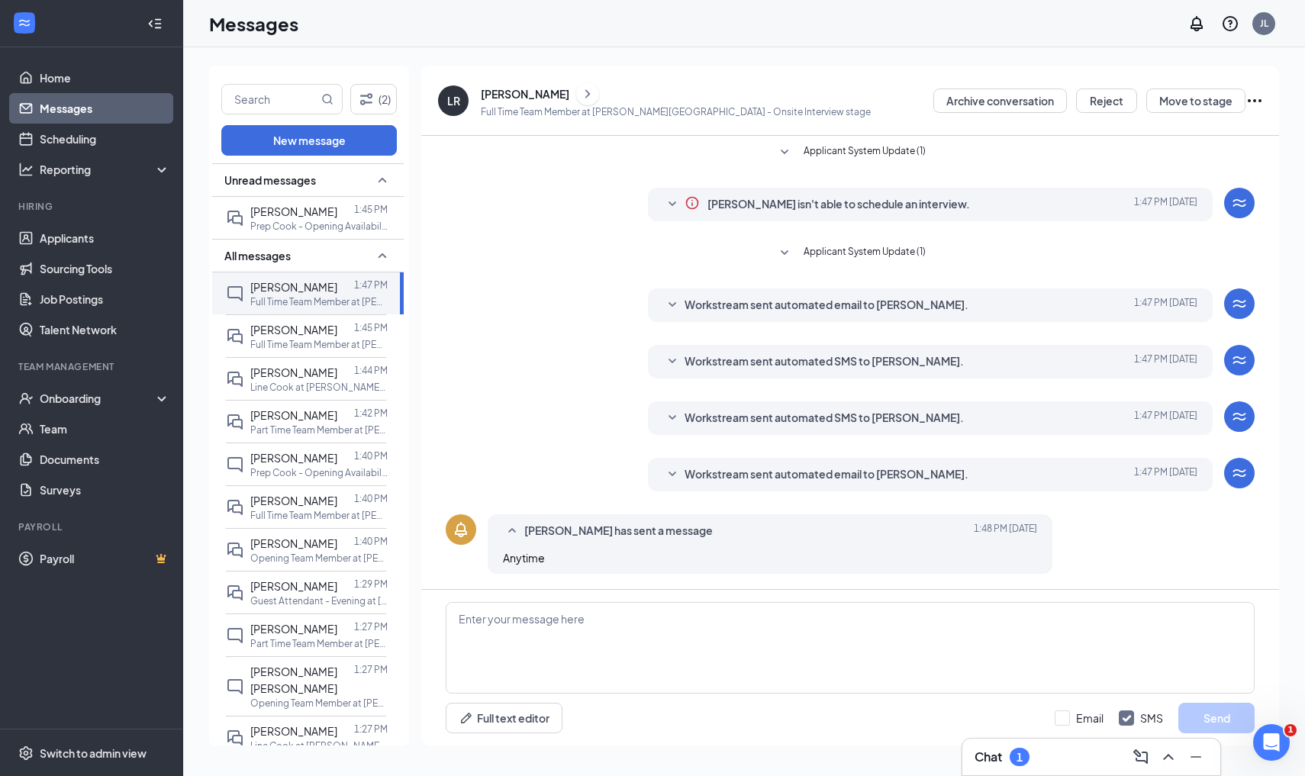
click at [504, 92] on div "Leon Reed" at bounding box center [525, 93] width 89 height 15
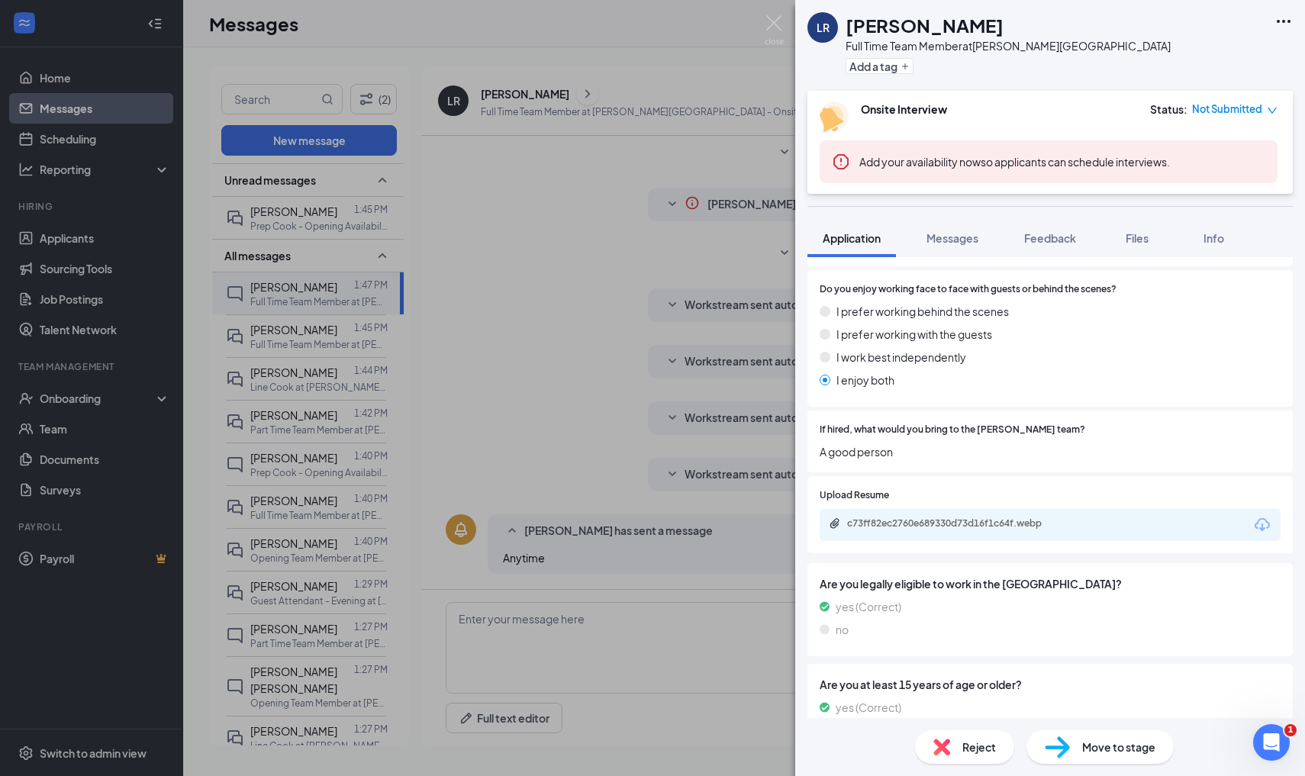
scroll to position [756, 0]
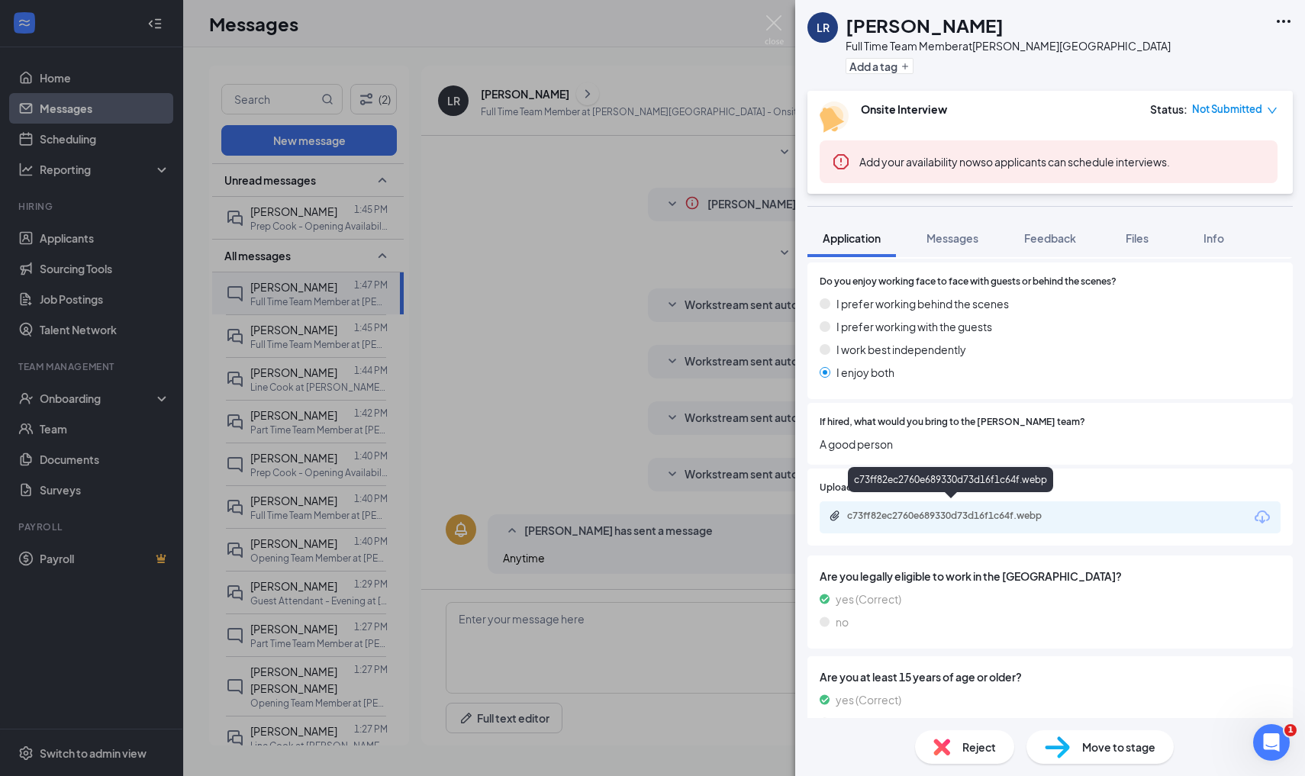
click at [890, 510] on div "c73ff82ec2760e689330d73d16f1c64f.webp" at bounding box center [954, 516] width 214 height 12
click at [770, 28] on img at bounding box center [774, 30] width 19 height 30
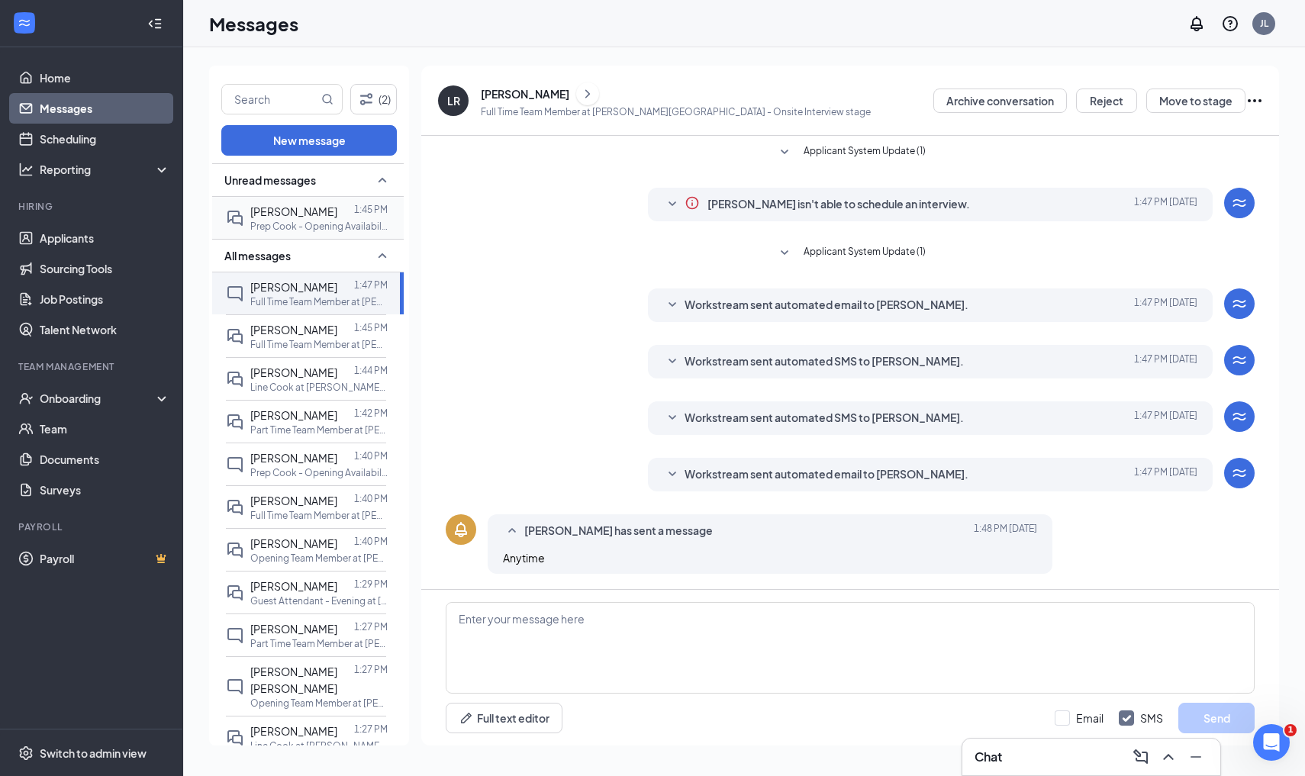
click at [315, 221] on p "Prep Cook - Opening Availability at [PERSON_NAME][GEOGRAPHIC_DATA]" at bounding box center [318, 226] width 137 height 13
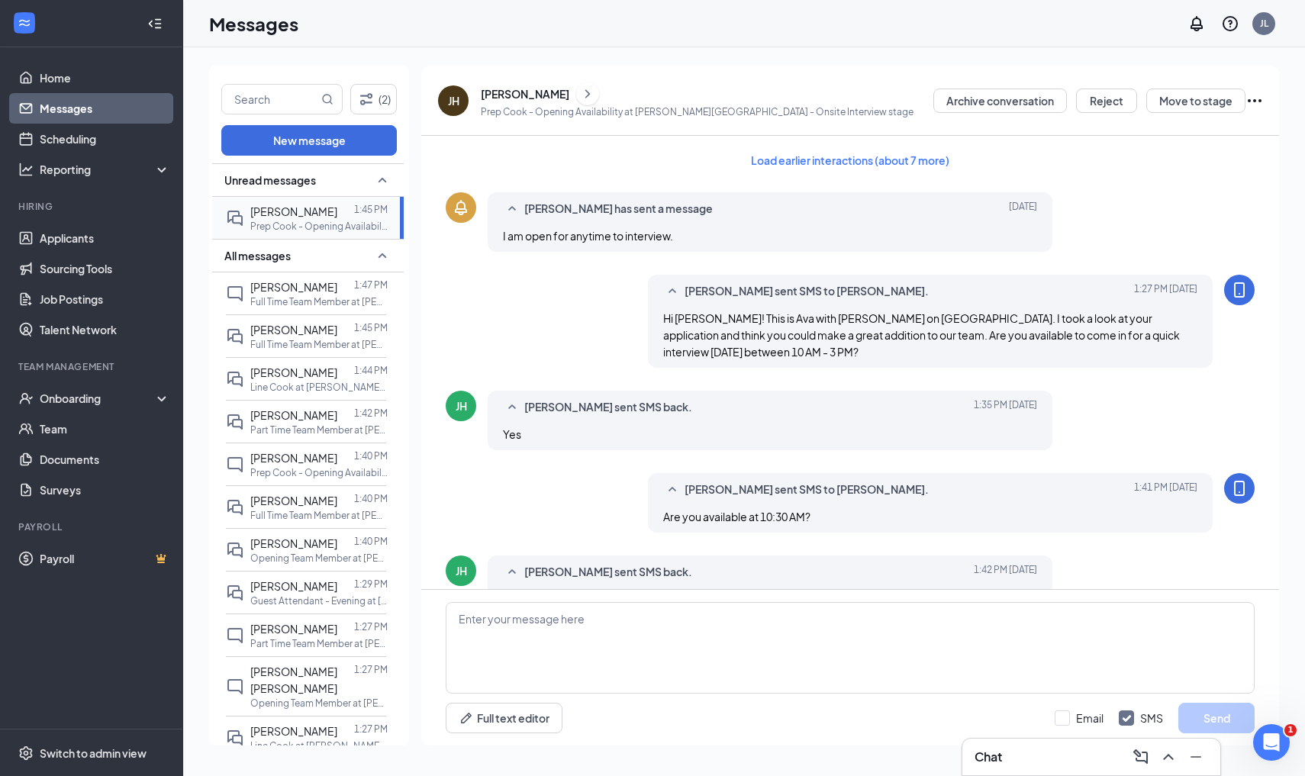
scroll to position [363, 0]
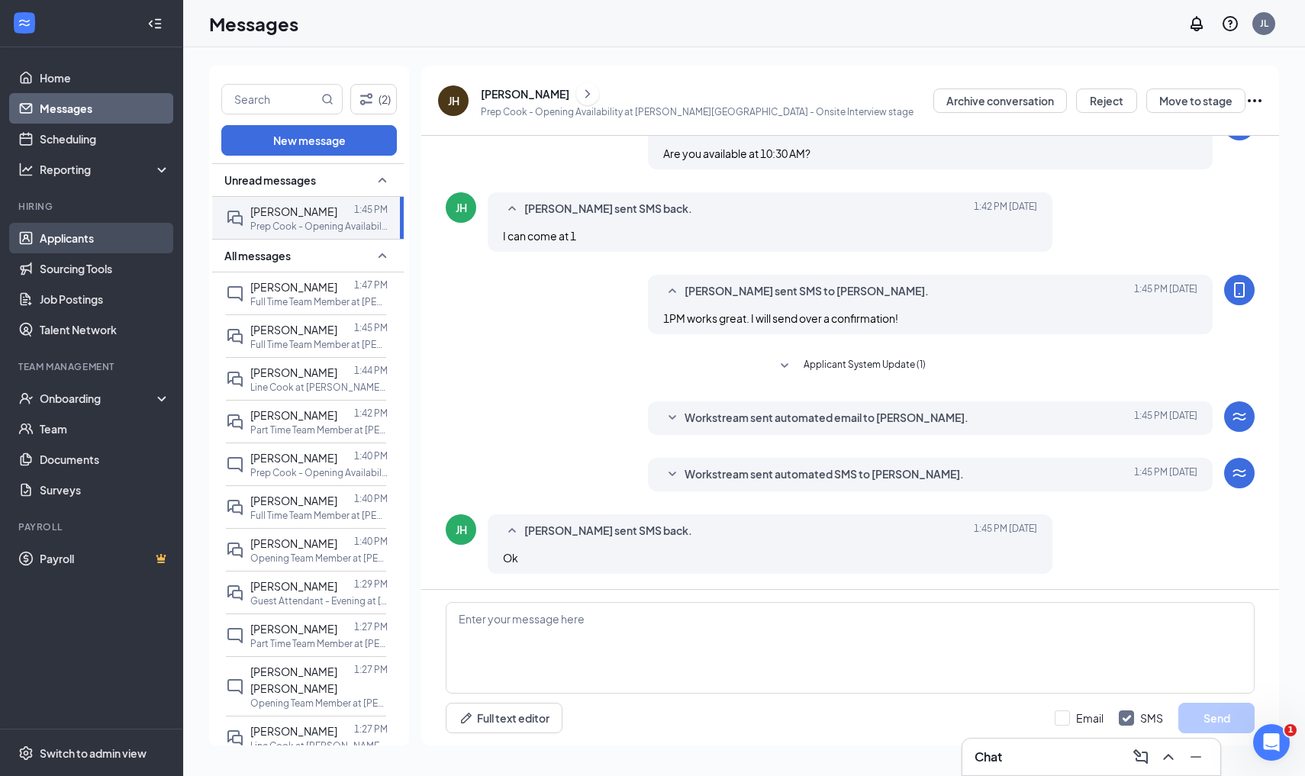
click at [77, 240] on link "Applicants" at bounding box center [105, 238] width 131 height 31
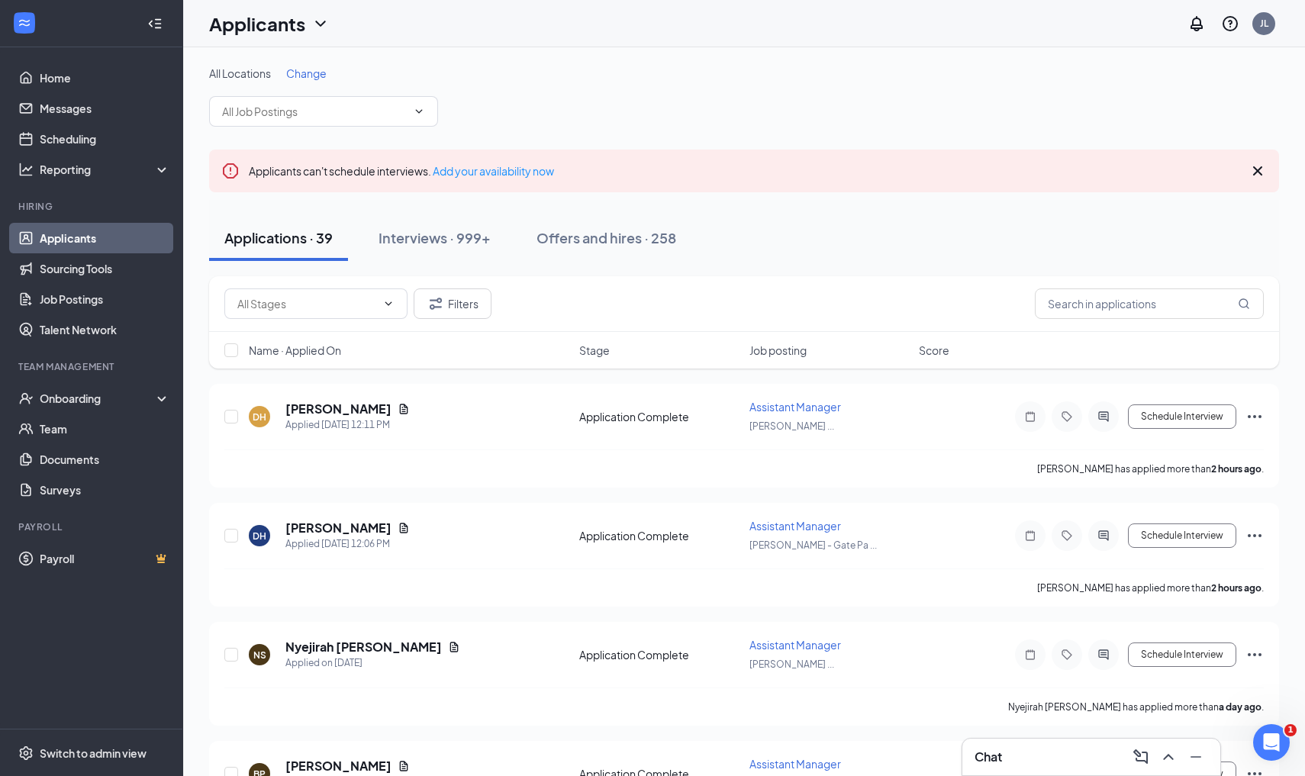
click at [314, 71] on span "Change" at bounding box center [306, 73] width 40 height 14
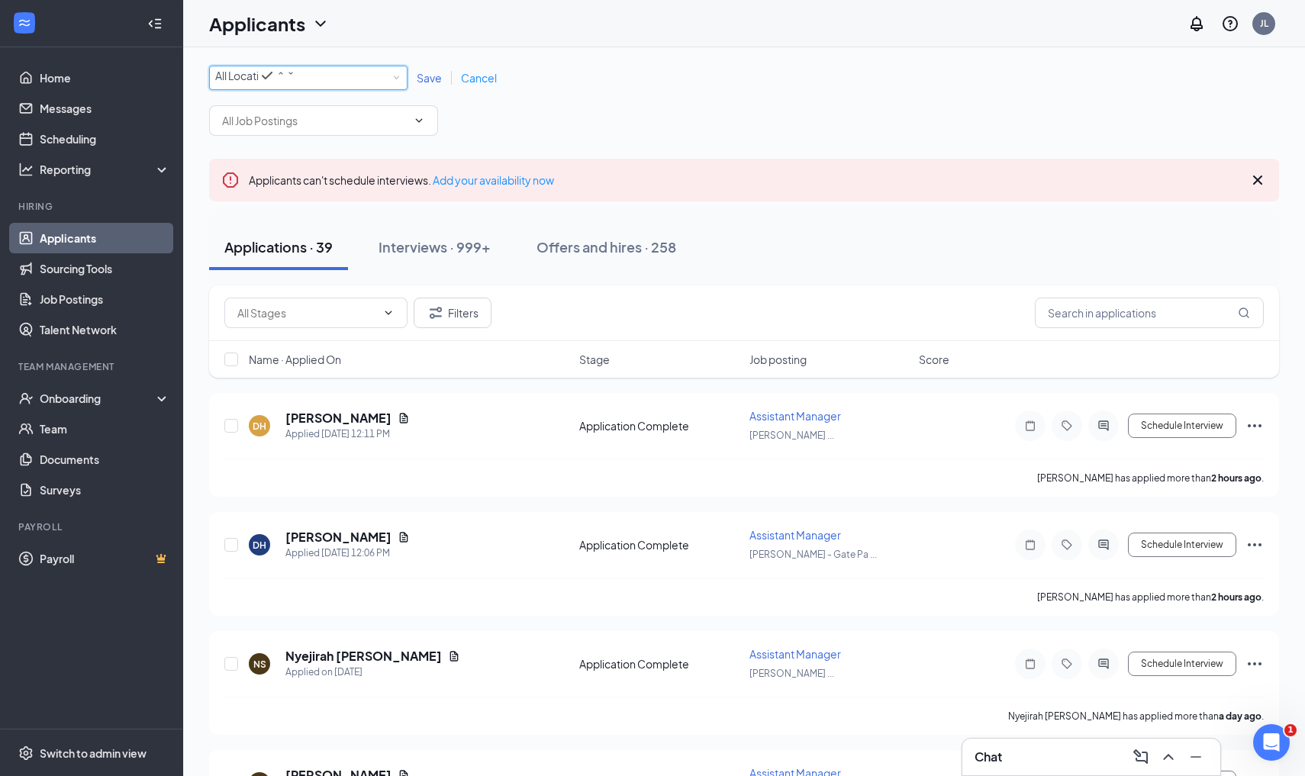
click at [314, 71] on div "All Locations All Locations" at bounding box center [308, 78] width 198 height 24
click at [308, 179] on span "[PERSON_NAME] Blvd" at bounding box center [270, 172] width 111 height 14
click at [430, 77] on span "Save" at bounding box center [429, 78] width 25 height 14
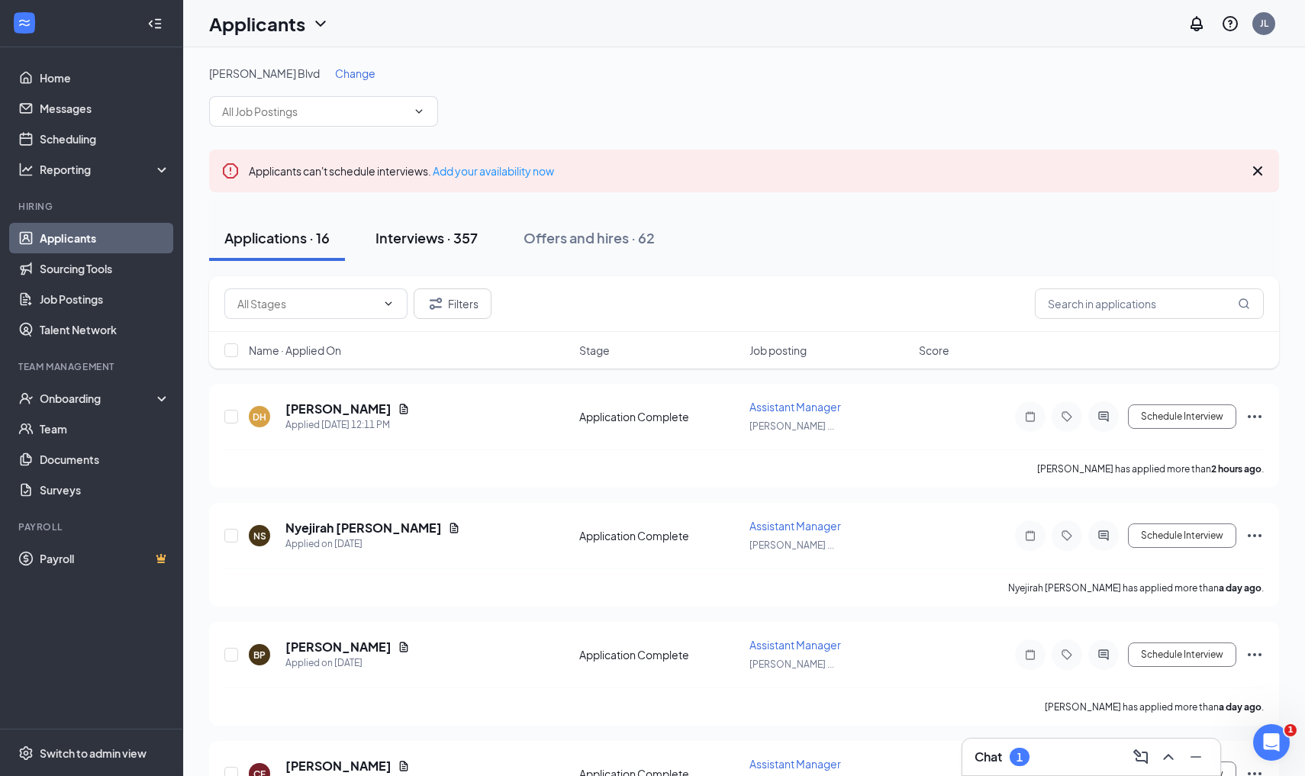
click at [417, 230] on div "Interviews · 357" at bounding box center [427, 237] width 102 height 19
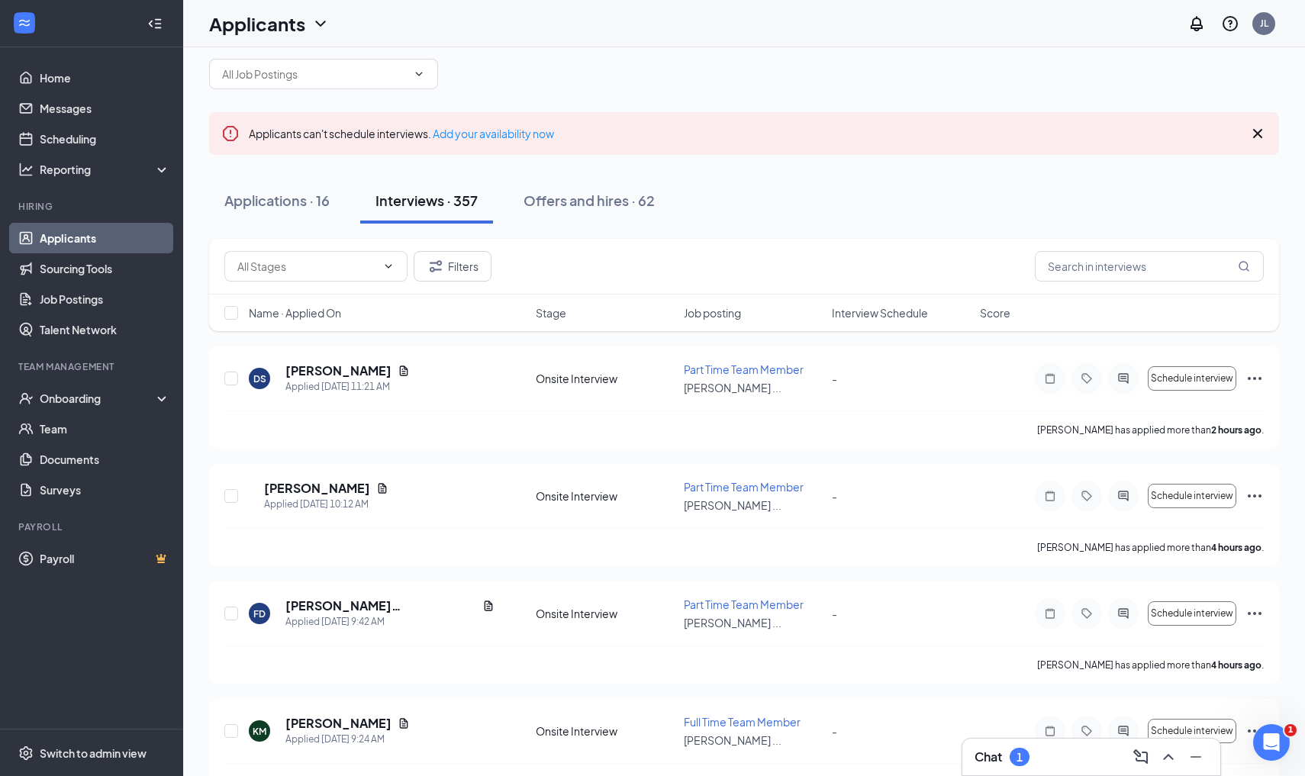
scroll to position [37, 0]
click at [355, 492] on h5 "[PERSON_NAME]" at bounding box center [317, 489] width 106 height 17
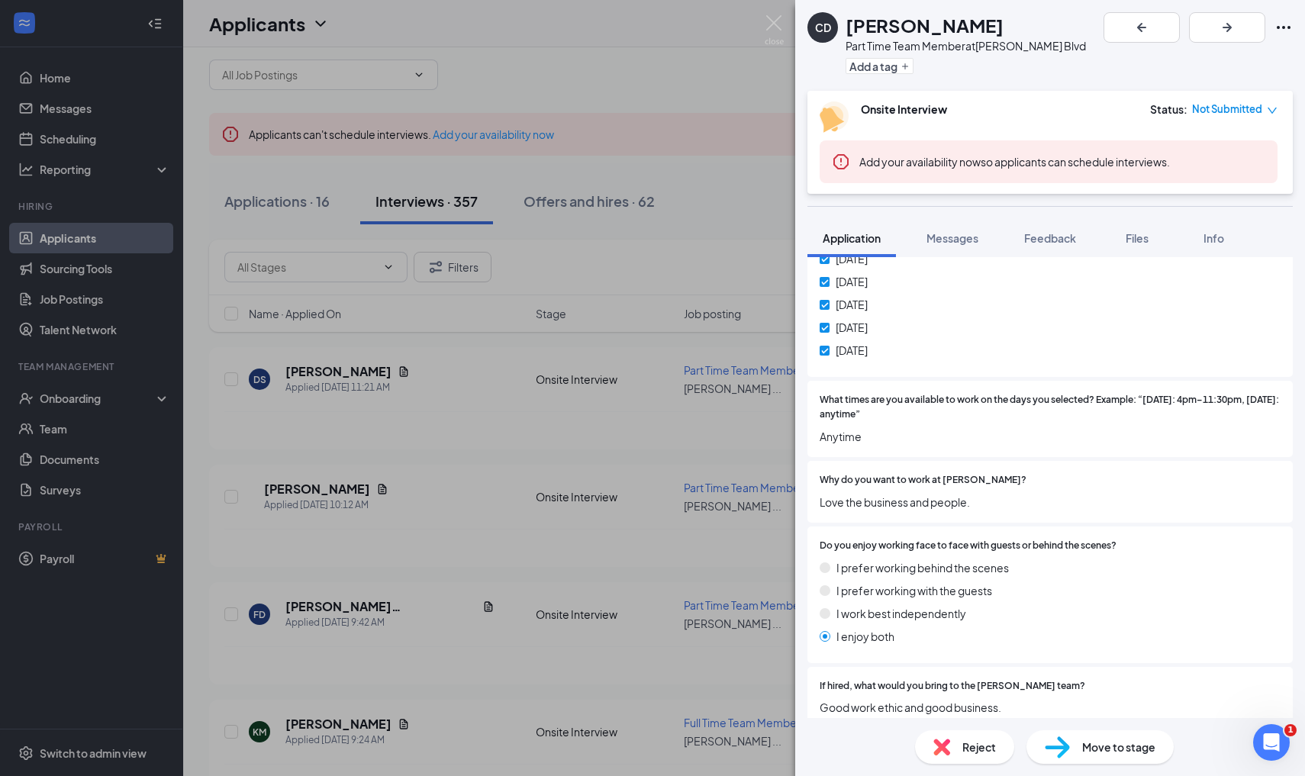
scroll to position [510, 0]
click at [924, 537] on span "Do you enjoy working face to face with guests or behind the scenes?" at bounding box center [968, 544] width 297 height 15
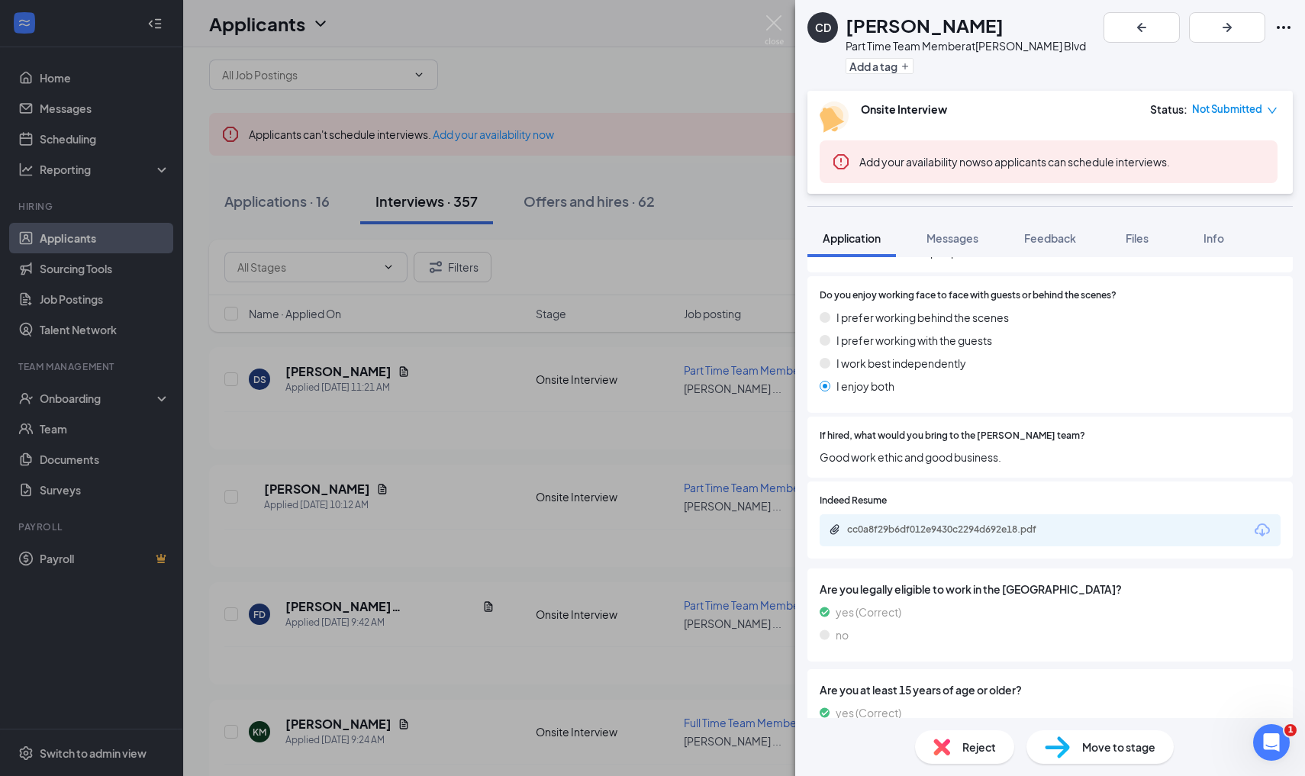
scroll to position [759, 0]
click at [930, 514] on div "cc0a8f29b6df012e9430c2294d692e18.pdf" at bounding box center [1050, 530] width 461 height 32
click at [930, 523] on div "cc0a8f29b6df012e9430c2294d692e18.pdf" at bounding box center [954, 529] width 214 height 12
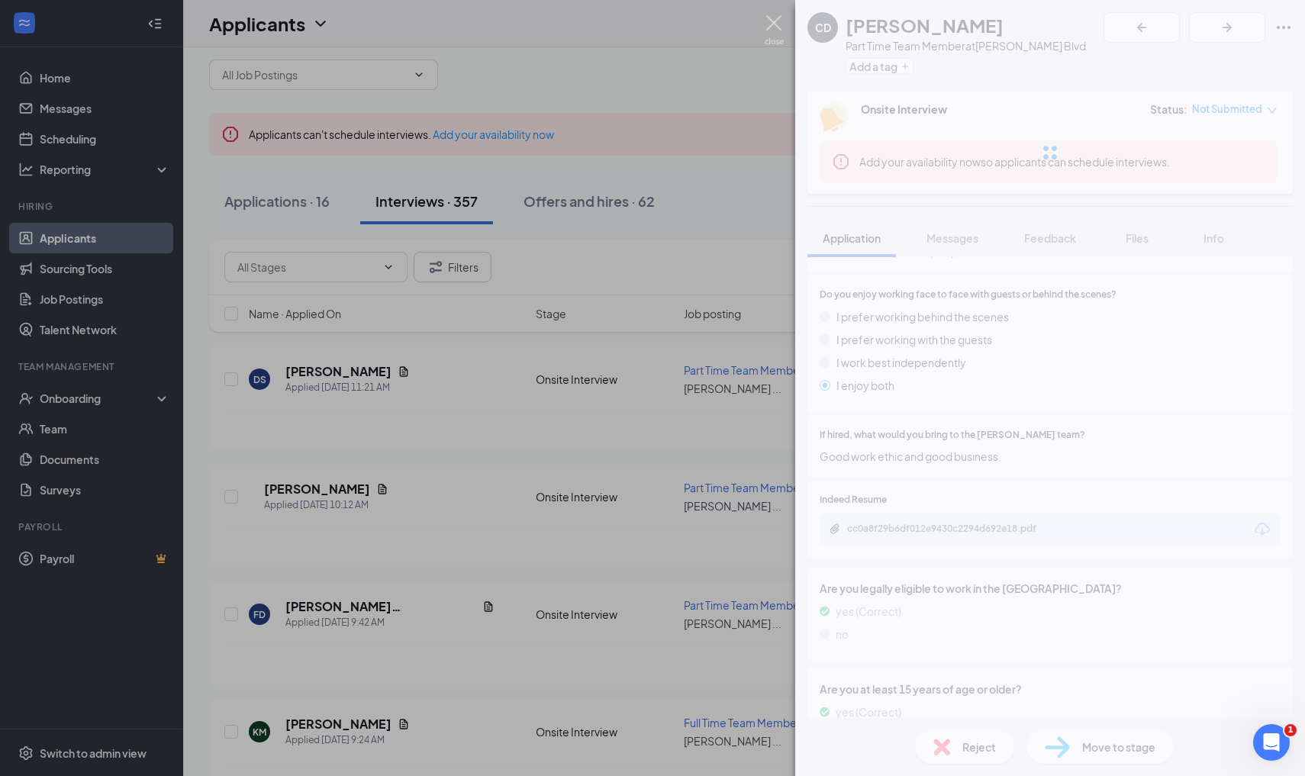
click at [773, 30] on img at bounding box center [774, 30] width 19 height 30
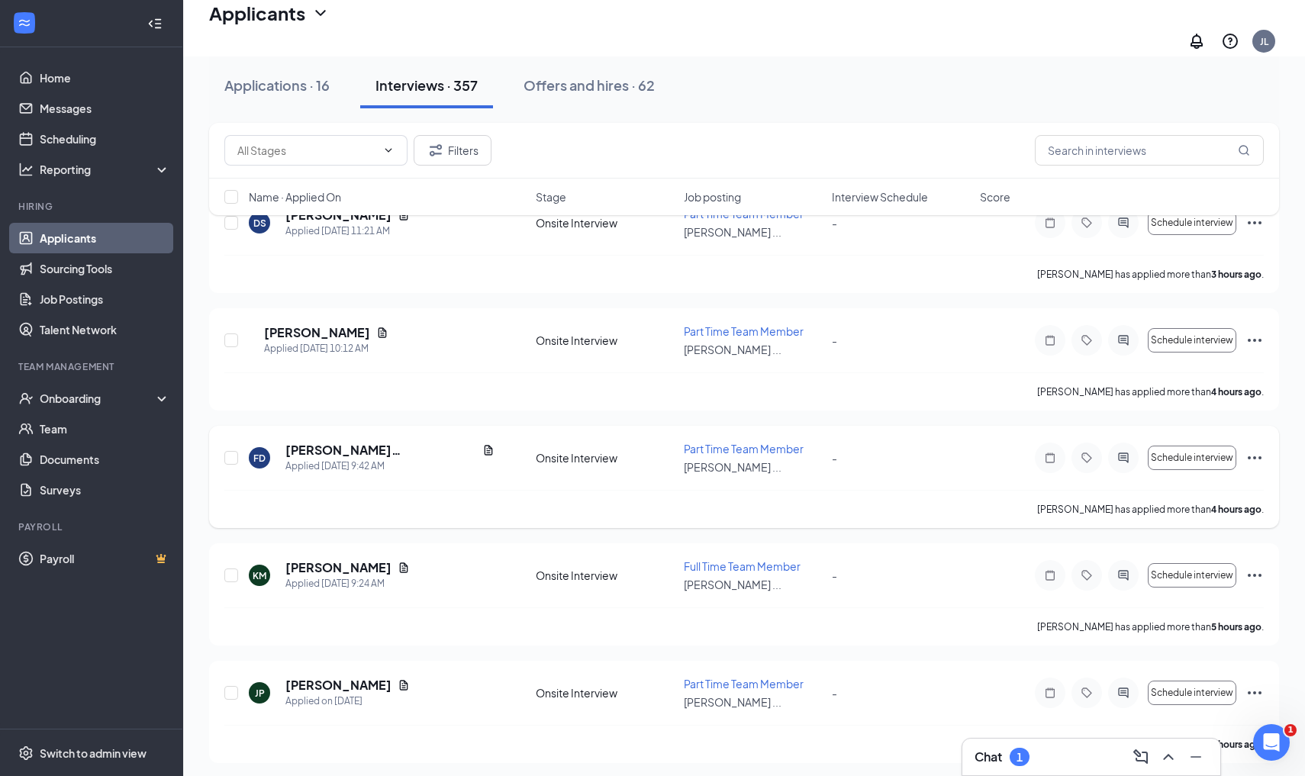
scroll to position [205, 0]
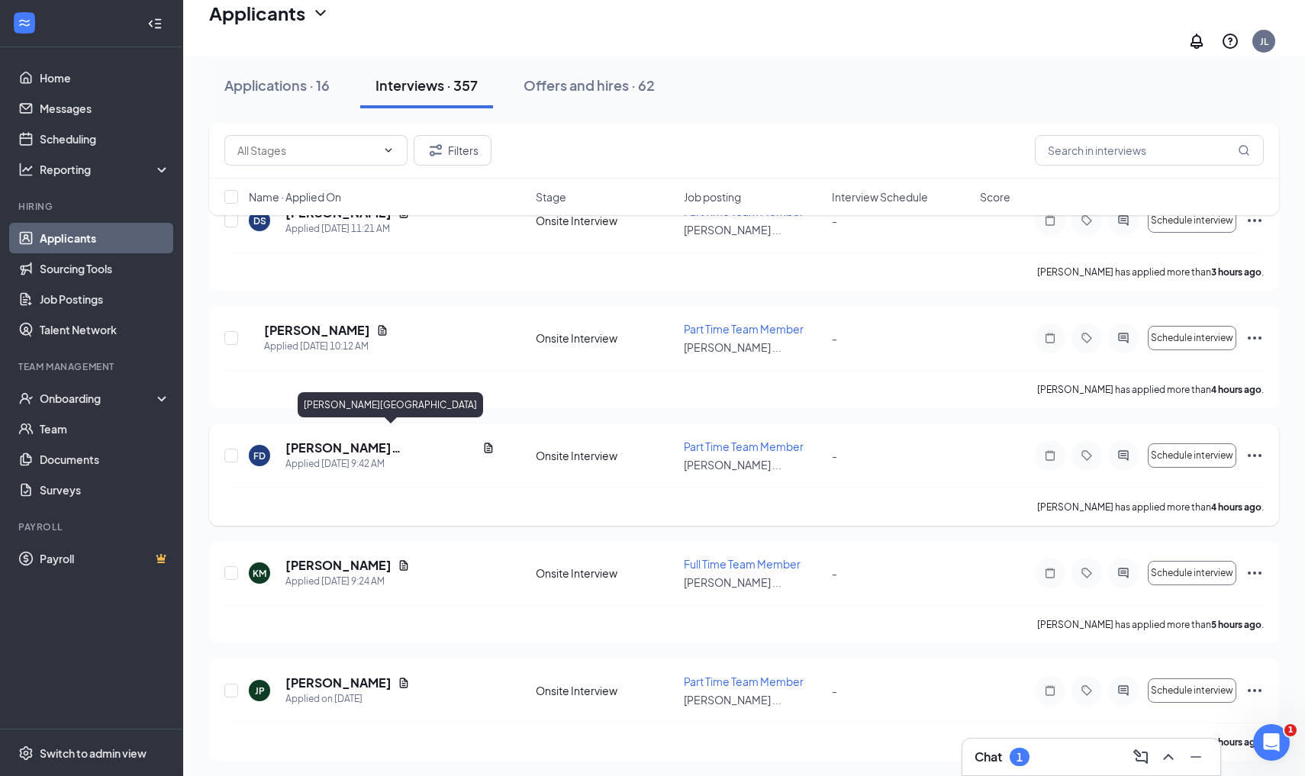
click at [324, 440] on h5 "[PERSON_NAME][GEOGRAPHIC_DATA]" at bounding box center [380, 448] width 191 height 17
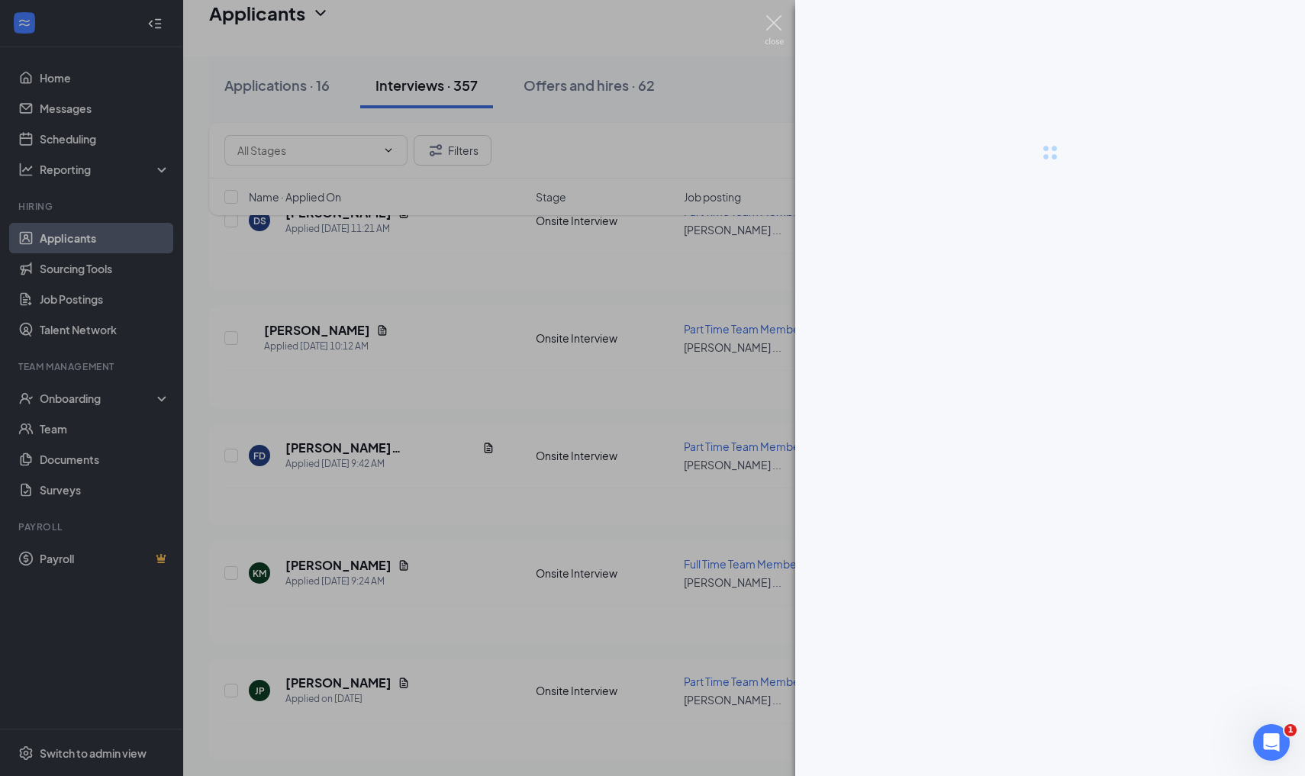
click at [771, 19] on img at bounding box center [774, 30] width 19 height 30
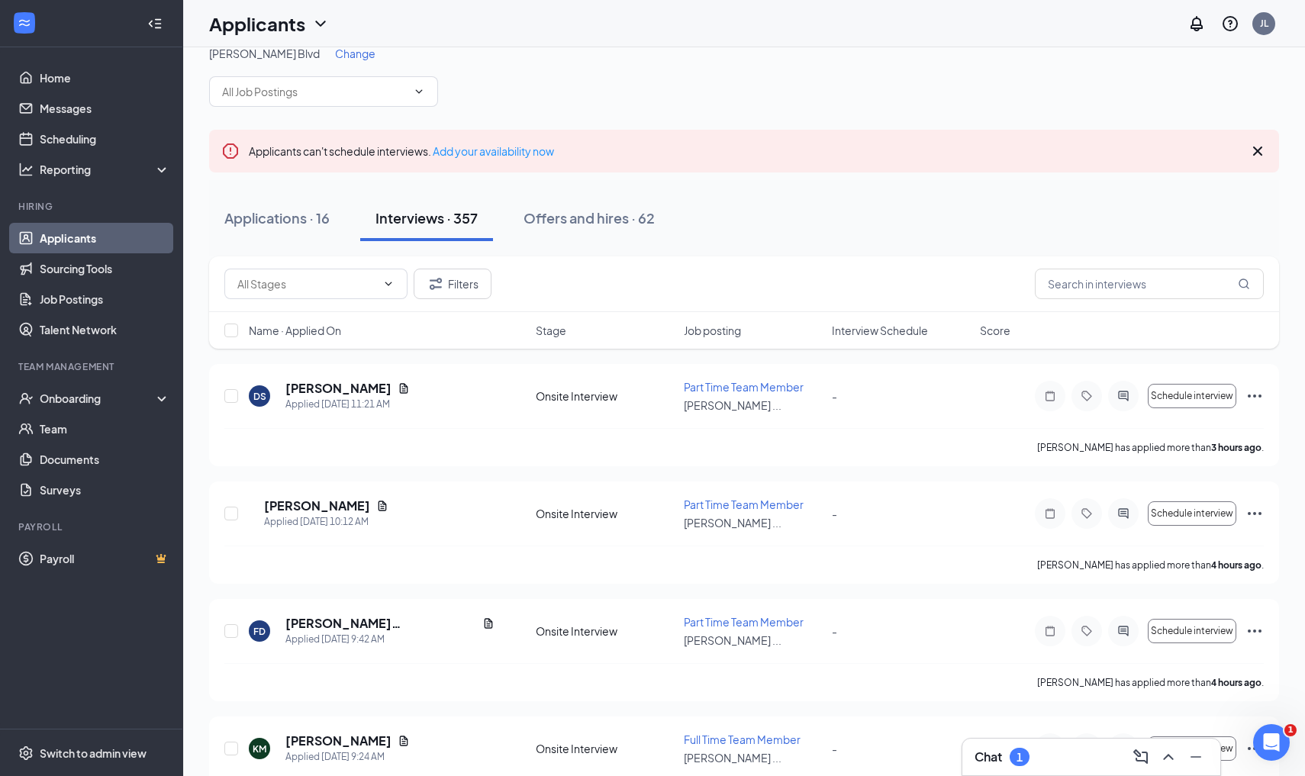
scroll to position [7, 0]
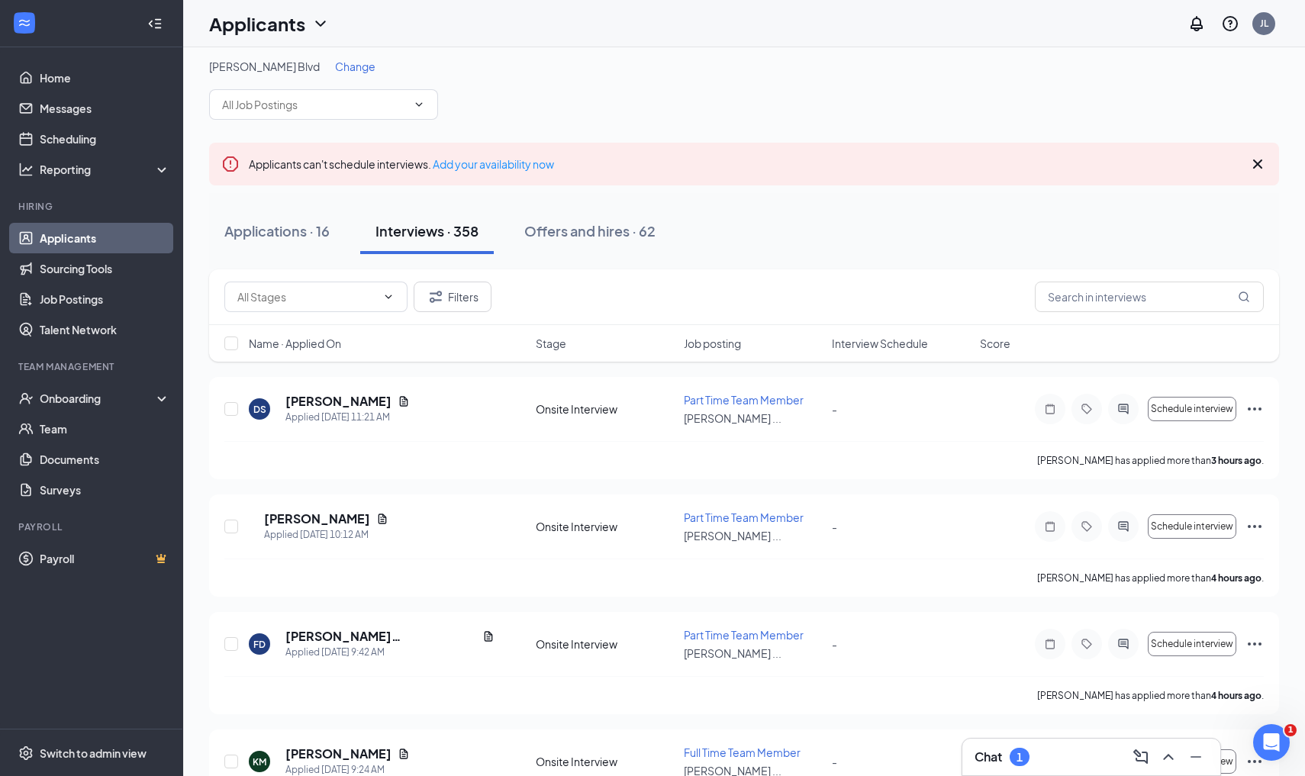
click at [843, 68] on div "Culver's - Hodges Blvd Change" at bounding box center [744, 66] width 1070 height 15
drag, startPoint x: 889, startPoint y: 23, endPoint x: 837, endPoint y: 89, distance: 84.3
click at [836, 89] on div "Culver's - Hodges Blvd Change" at bounding box center [744, 89] width 1070 height 61
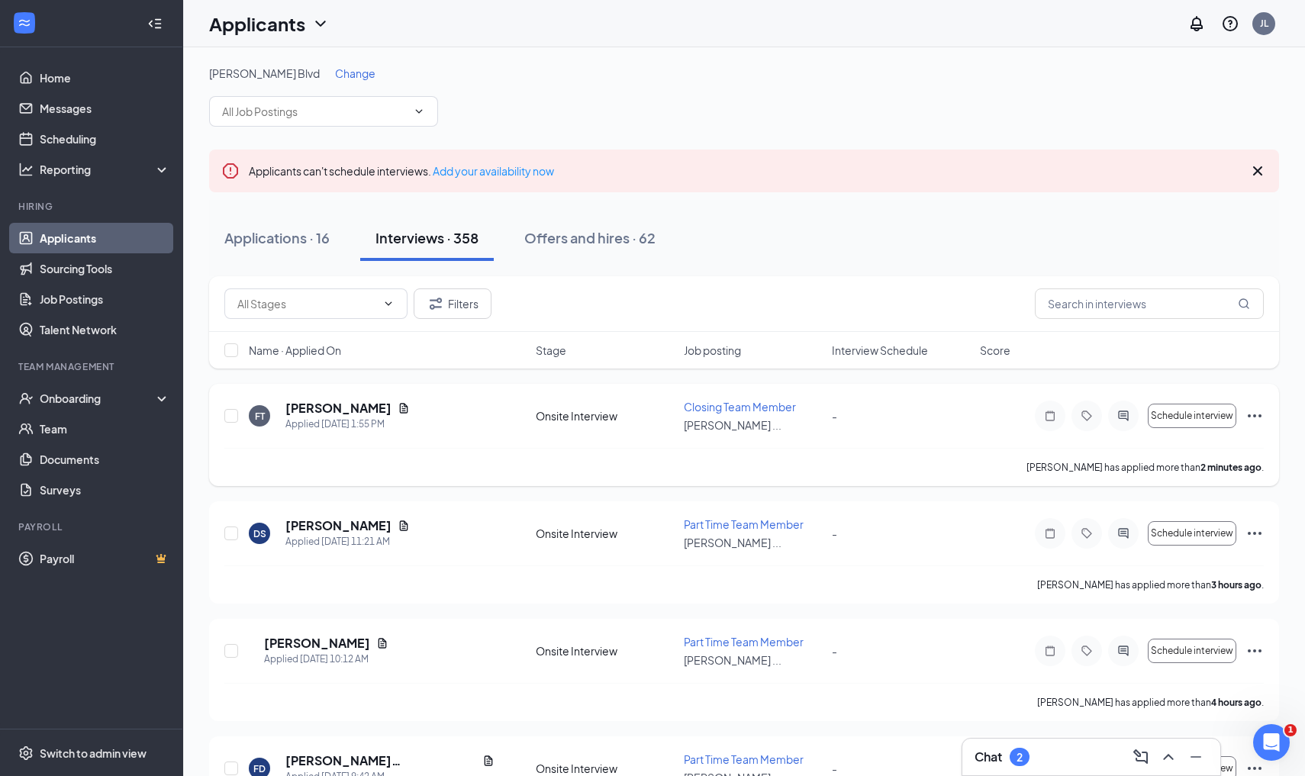
scroll to position [0, 0]
click at [329, 411] on h5 "Fredrick Thomas" at bounding box center [338, 408] width 106 height 17
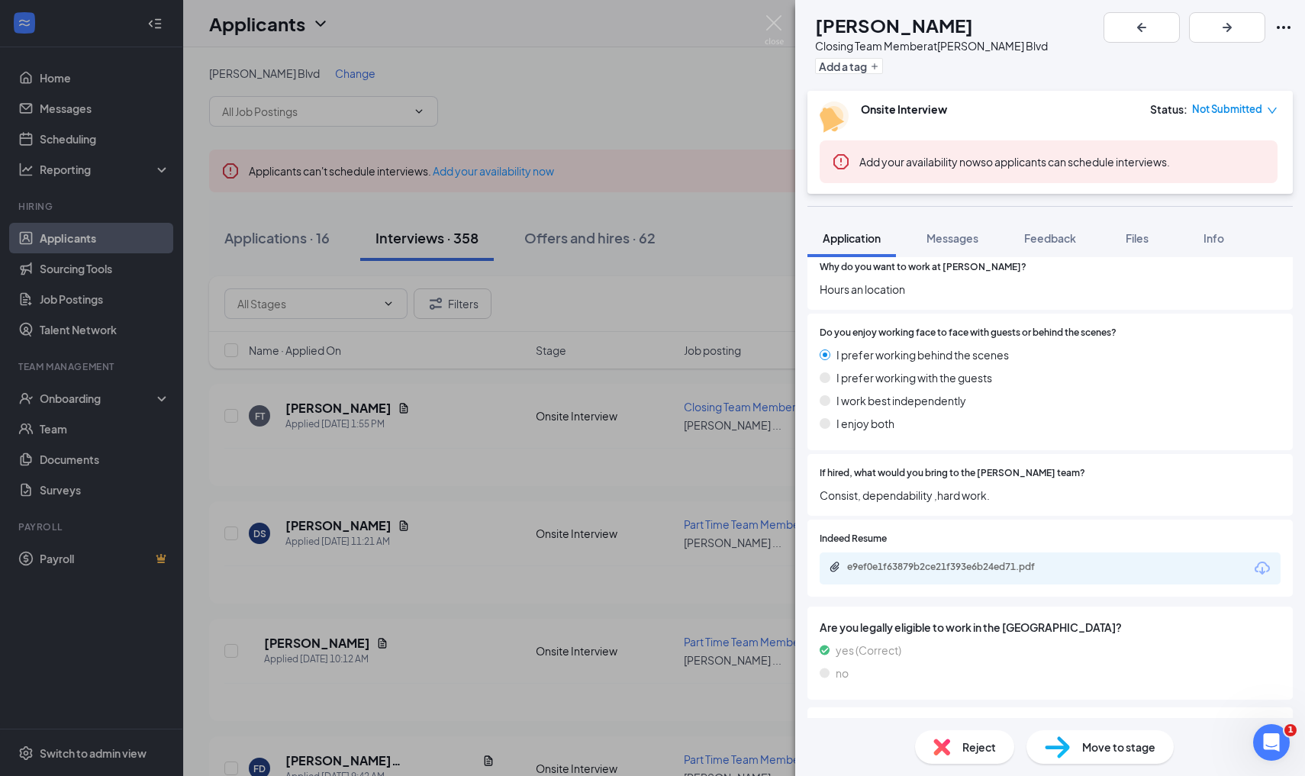
scroll to position [706, 0]
click at [902, 560] on div "e9ef0e1f63879b2ce21f393e6b24ed71.pdf" at bounding box center [954, 566] width 214 height 12
click at [513, 427] on div "FT Fredrick Thomas Closing Team Member at Culver's - Hodges Blvd Add a tag Onsi…" at bounding box center [652, 388] width 1305 height 776
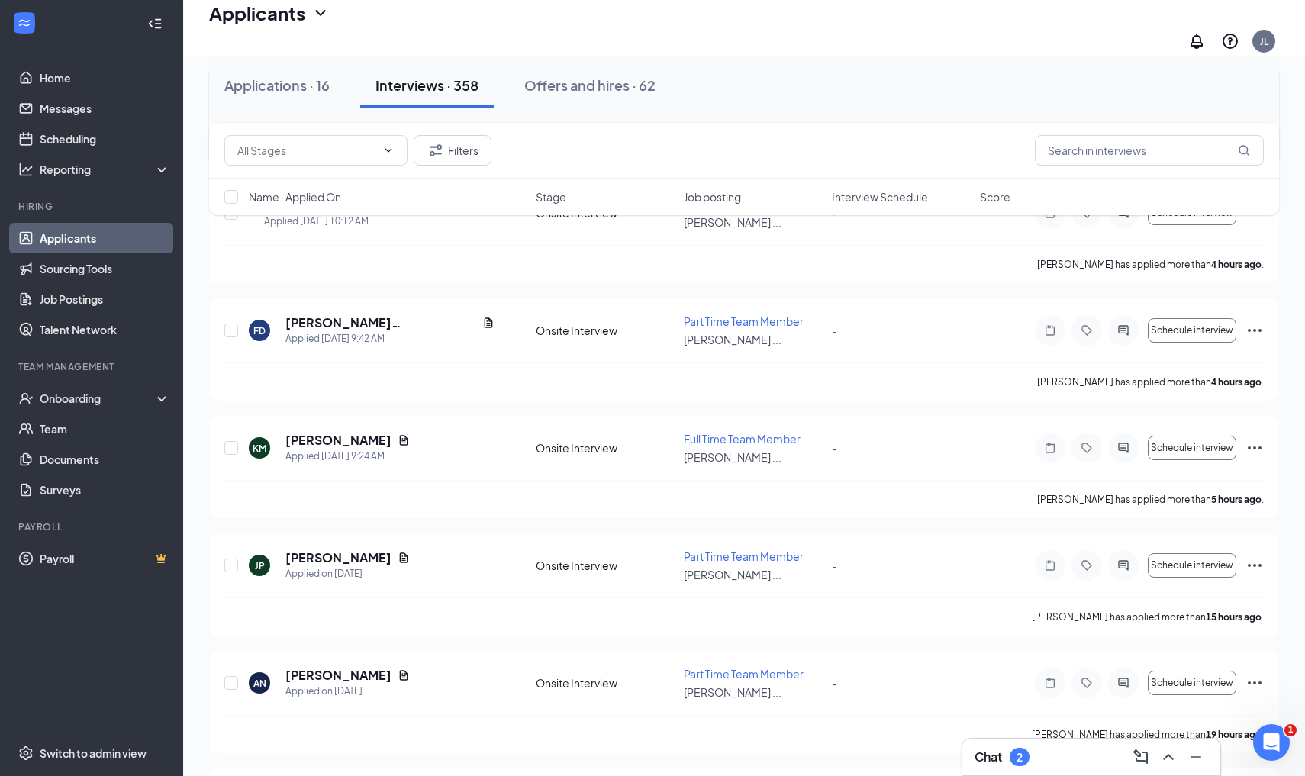
scroll to position [502, 0]
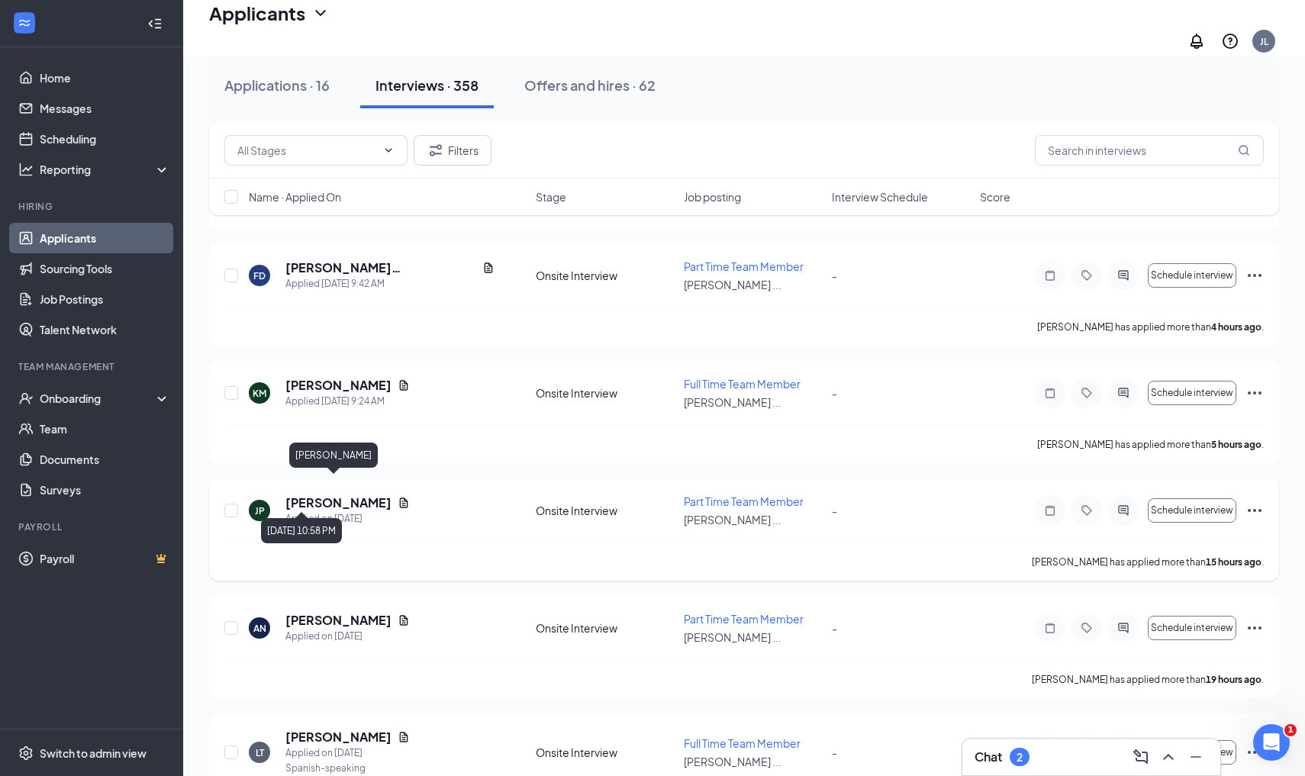
click at [337, 495] on h5 "[PERSON_NAME]" at bounding box center [338, 503] width 106 height 17
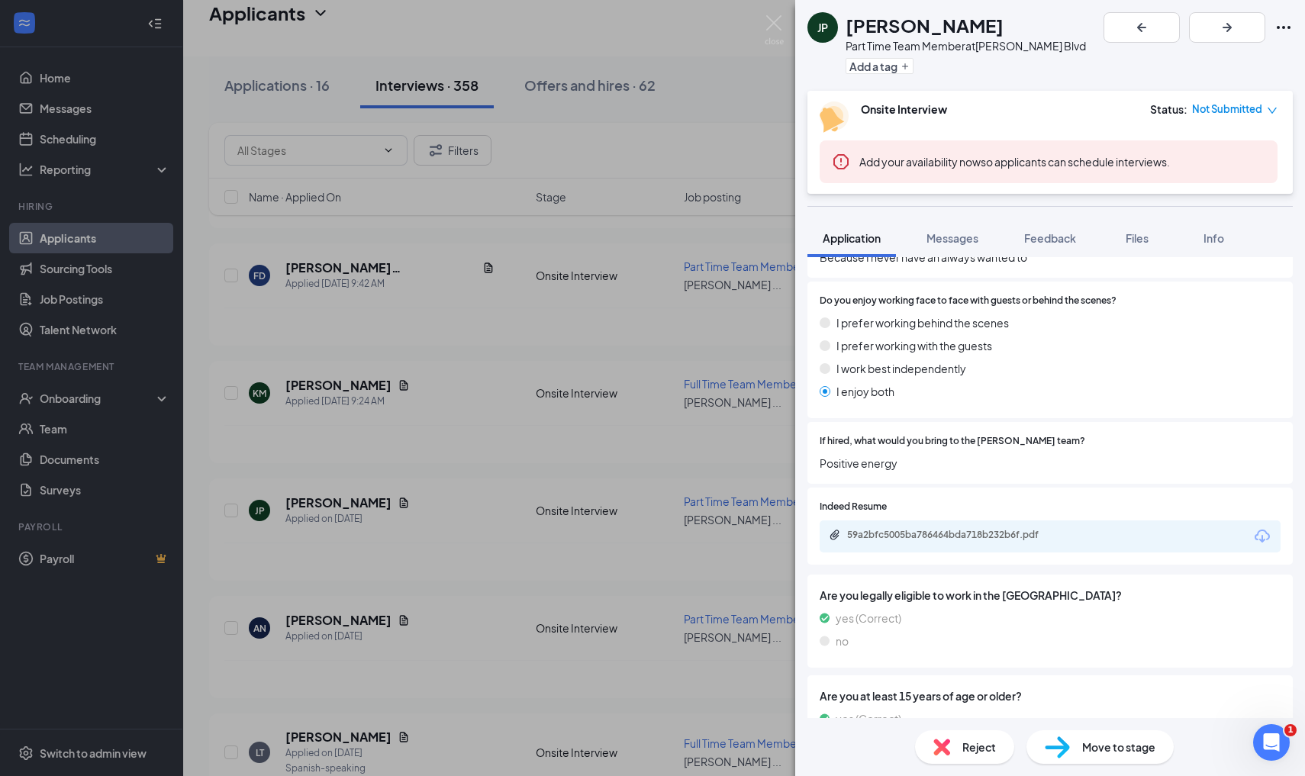
scroll to position [749, 0]
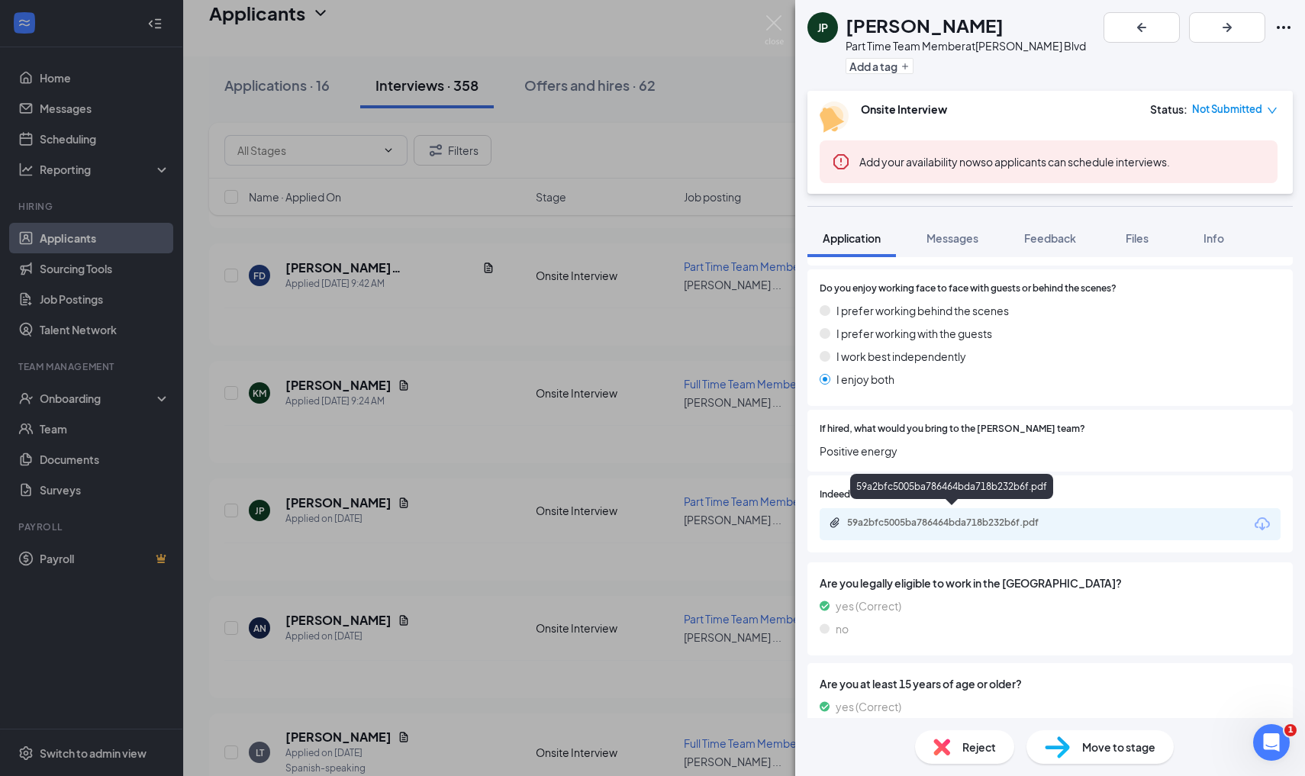
click at [966, 517] on div "59a2bfc5005ba786464bda718b232b6f.pdf" at bounding box center [954, 523] width 214 height 12
click at [766, 22] on img at bounding box center [774, 30] width 19 height 30
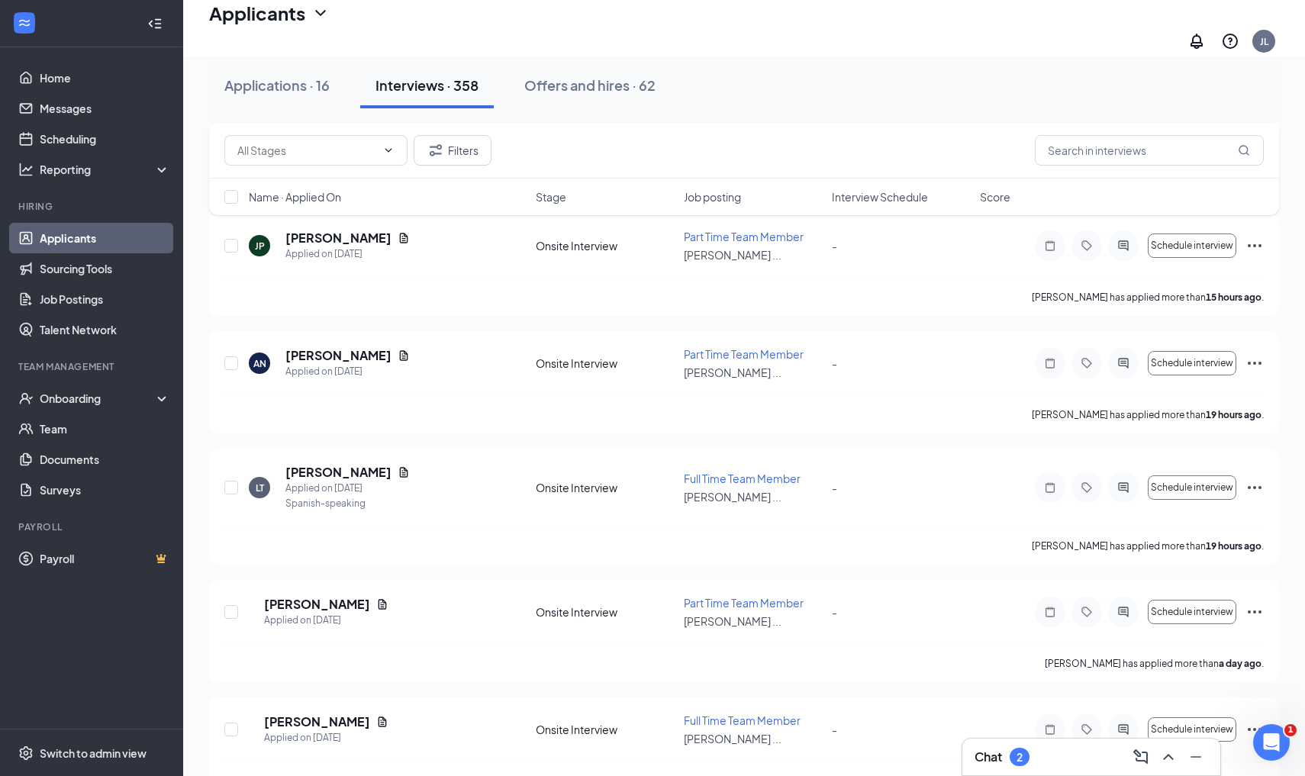
scroll to position [768, 0]
click at [303, 595] on h5 "Alexis Bravo" at bounding box center [317, 603] width 106 height 17
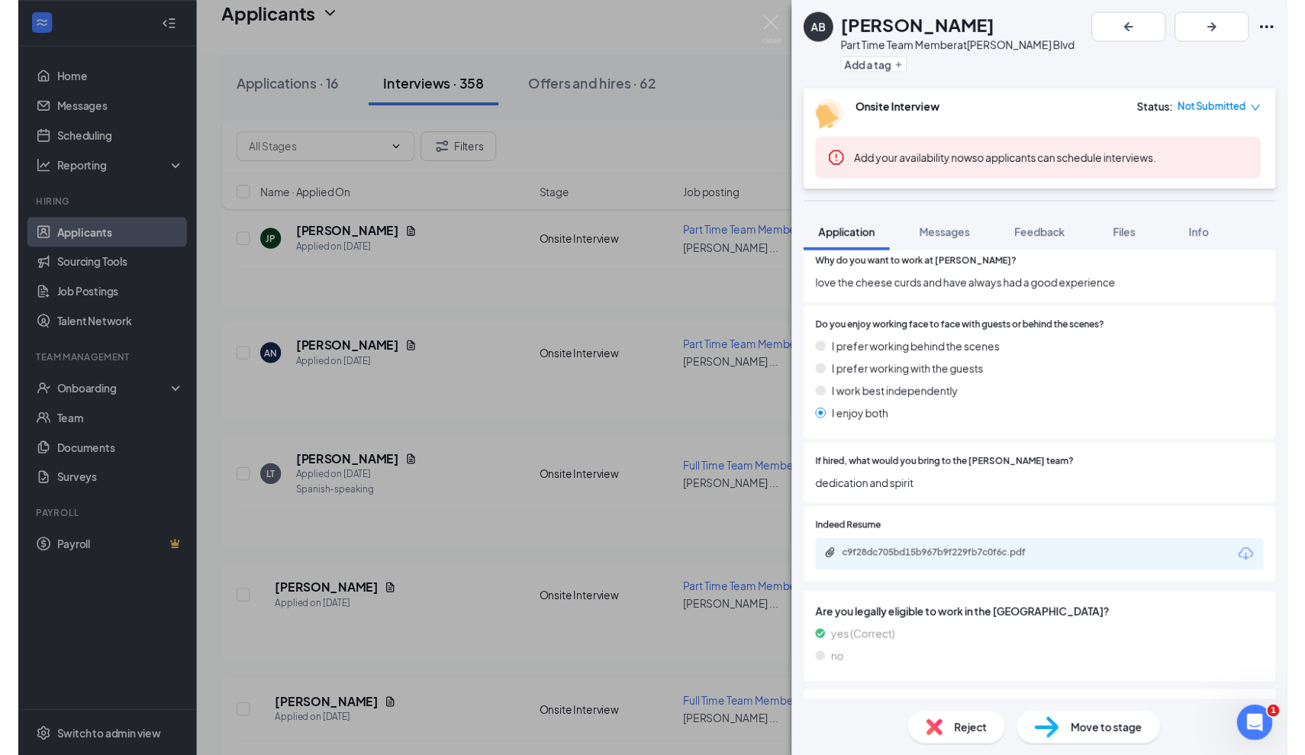
scroll to position [759, 0]
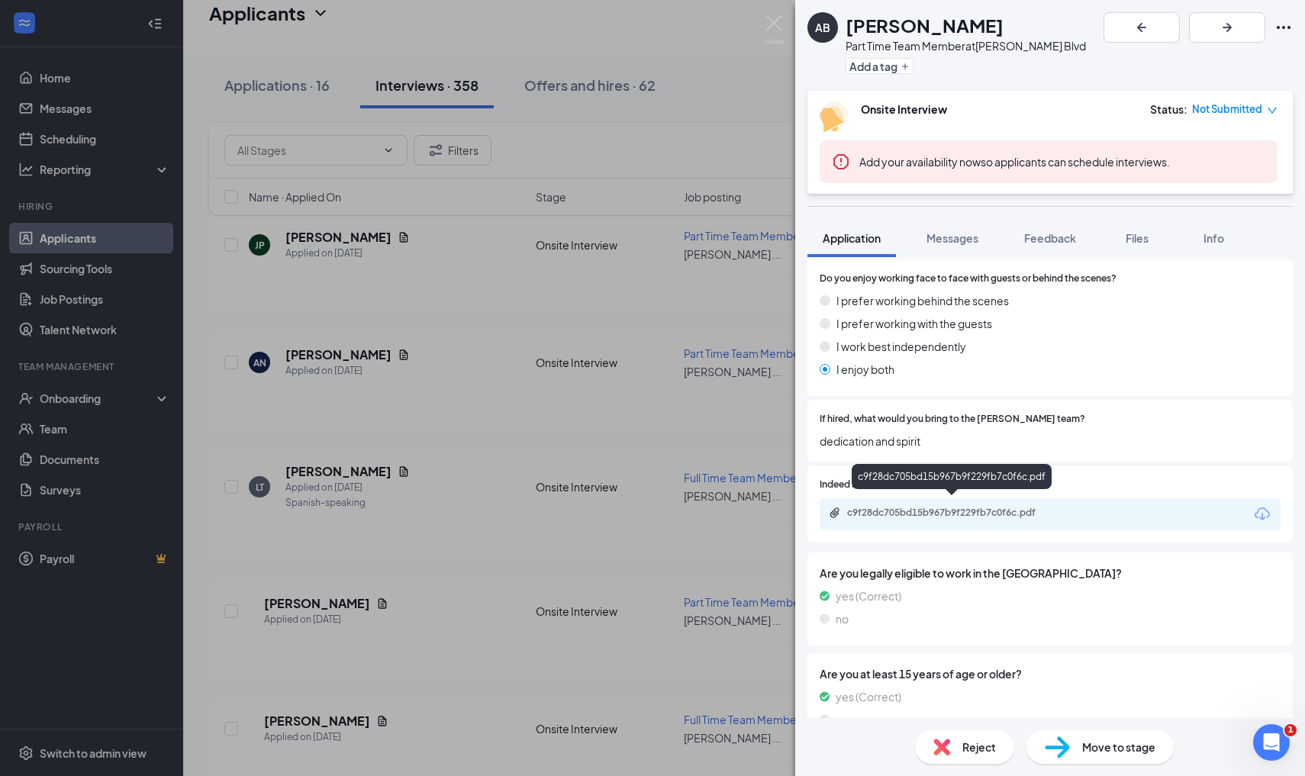
click at [966, 507] on div "c9f28dc705bd15b967b9f229fb7c0f6c.pdf" at bounding box center [954, 513] width 214 height 12
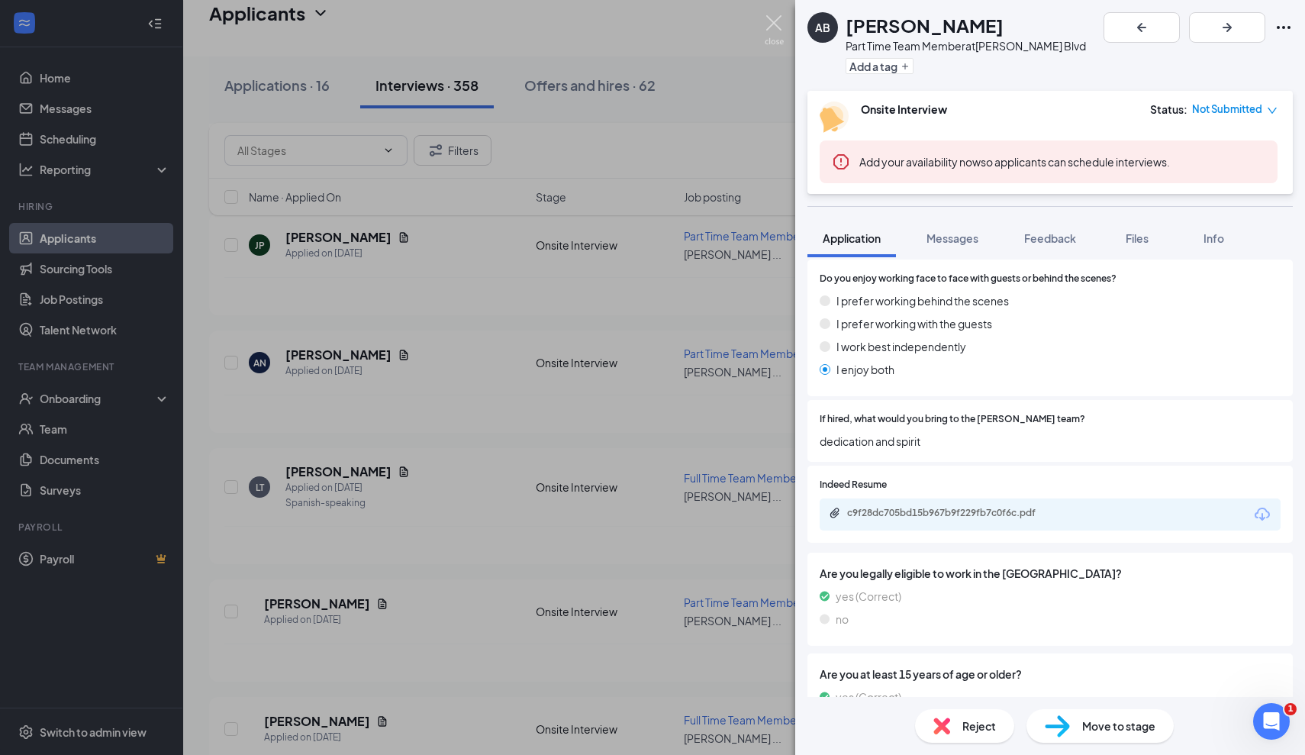
click at [766, 19] on img at bounding box center [774, 30] width 19 height 30
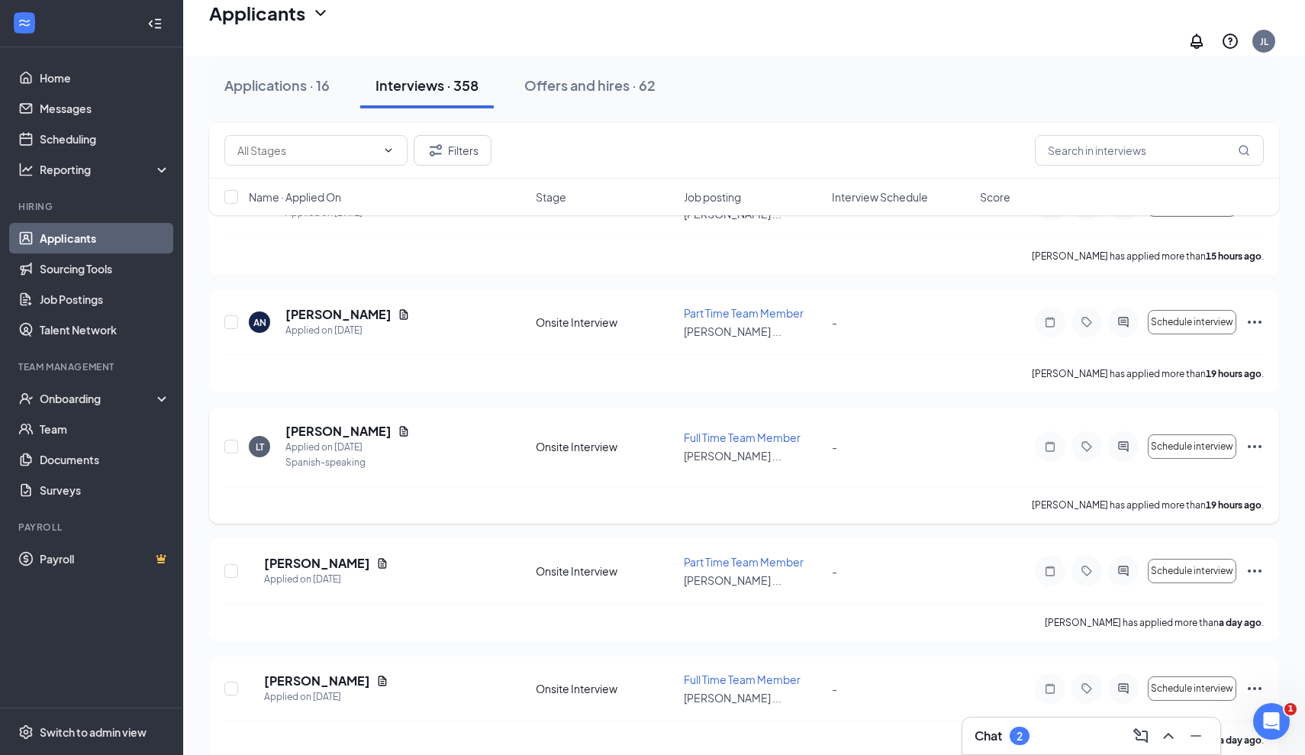
scroll to position [807, 0]
click at [334, 424] on h5 "[PERSON_NAME]" at bounding box center [338, 432] width 106 height 17
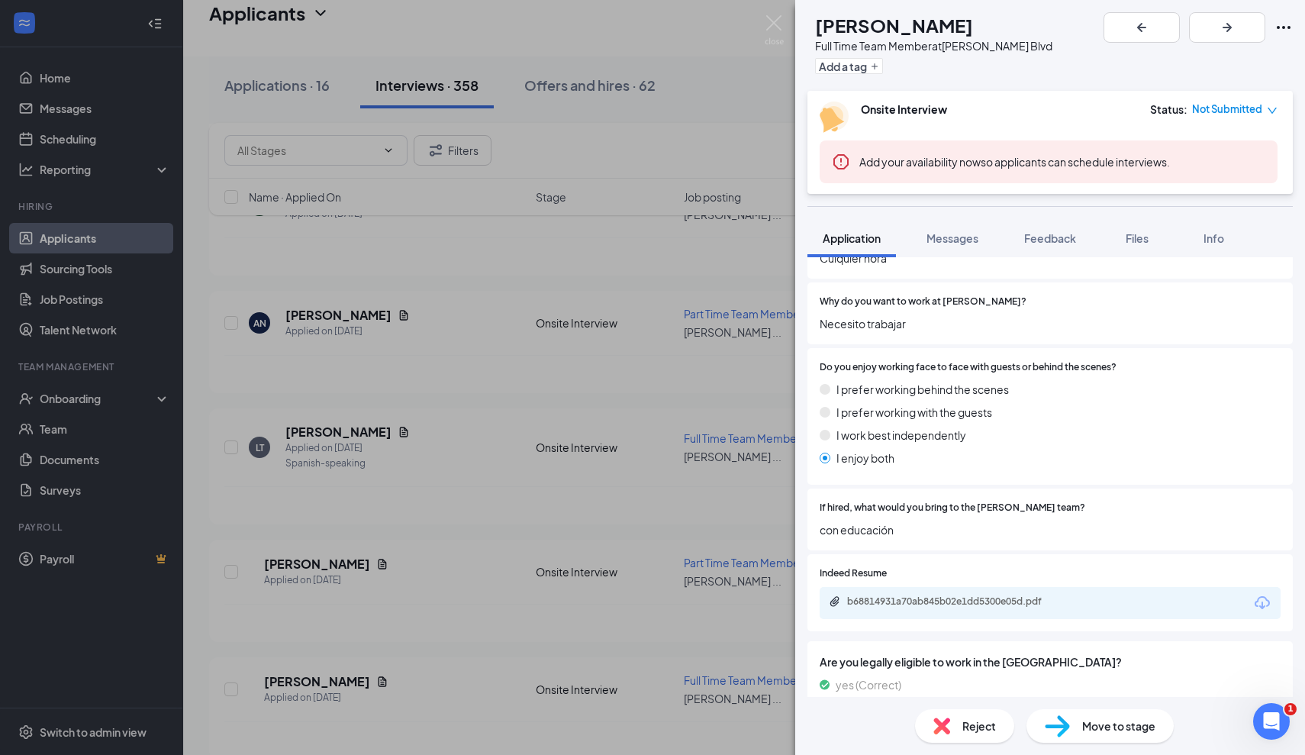
scroll to position [688, 0]
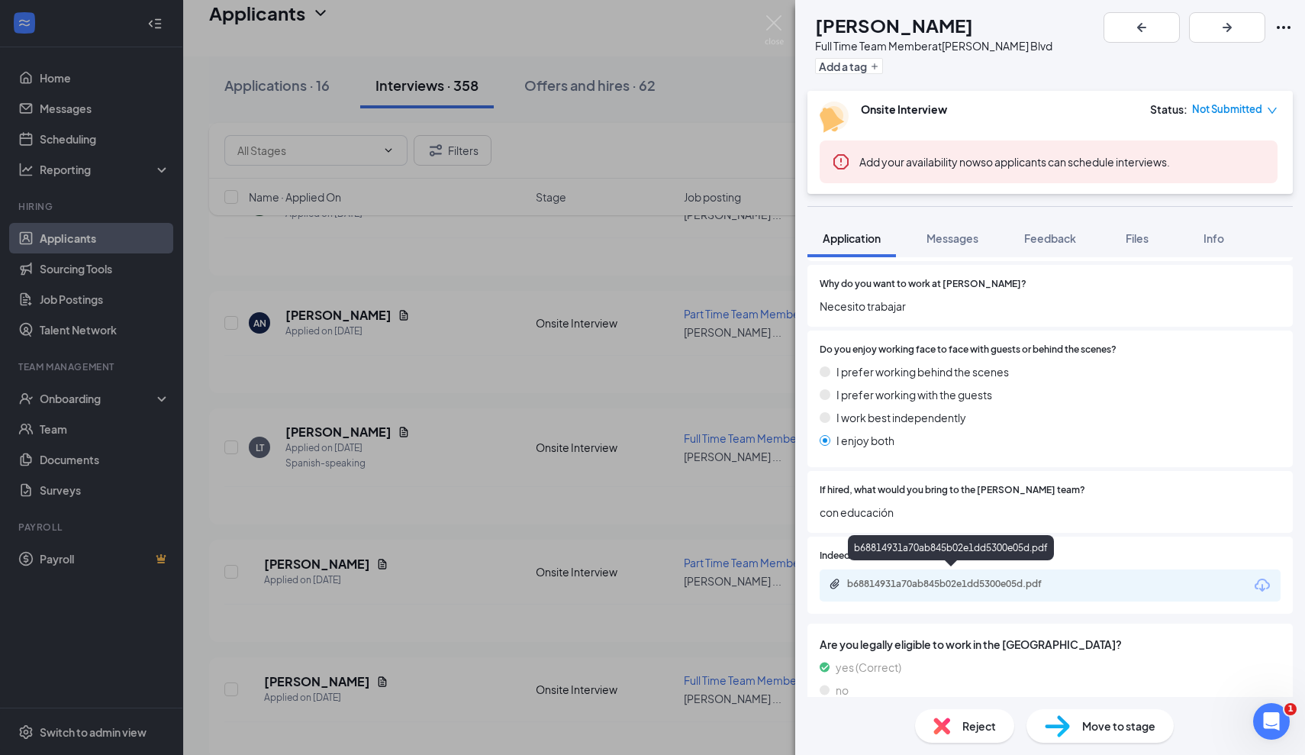
click at [857, 578] on div "b68814931a70ab845b02e1dd5300e05d.pdf" at bounding box center [954, 584] width 214 height 12
click at [775, 15] on img at bounding box center [774, 30] width 19 height 30
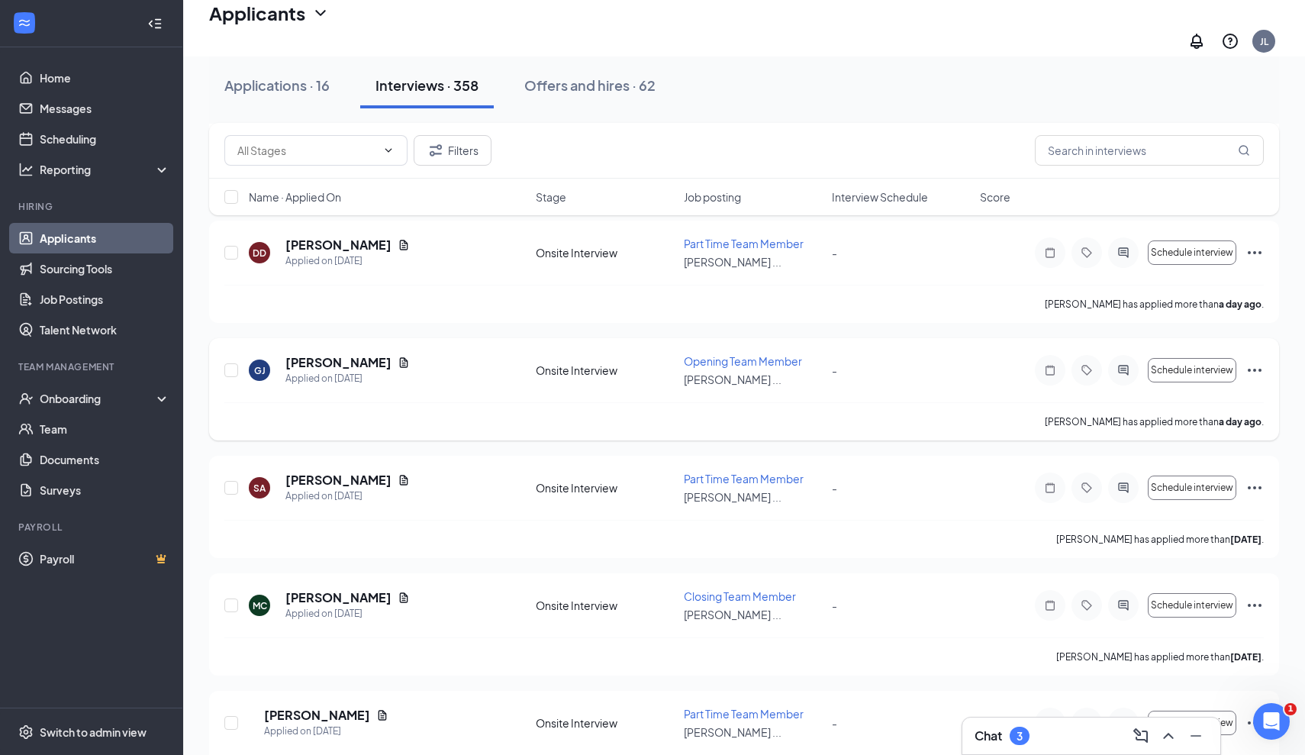
scroll to position [1508, 0]
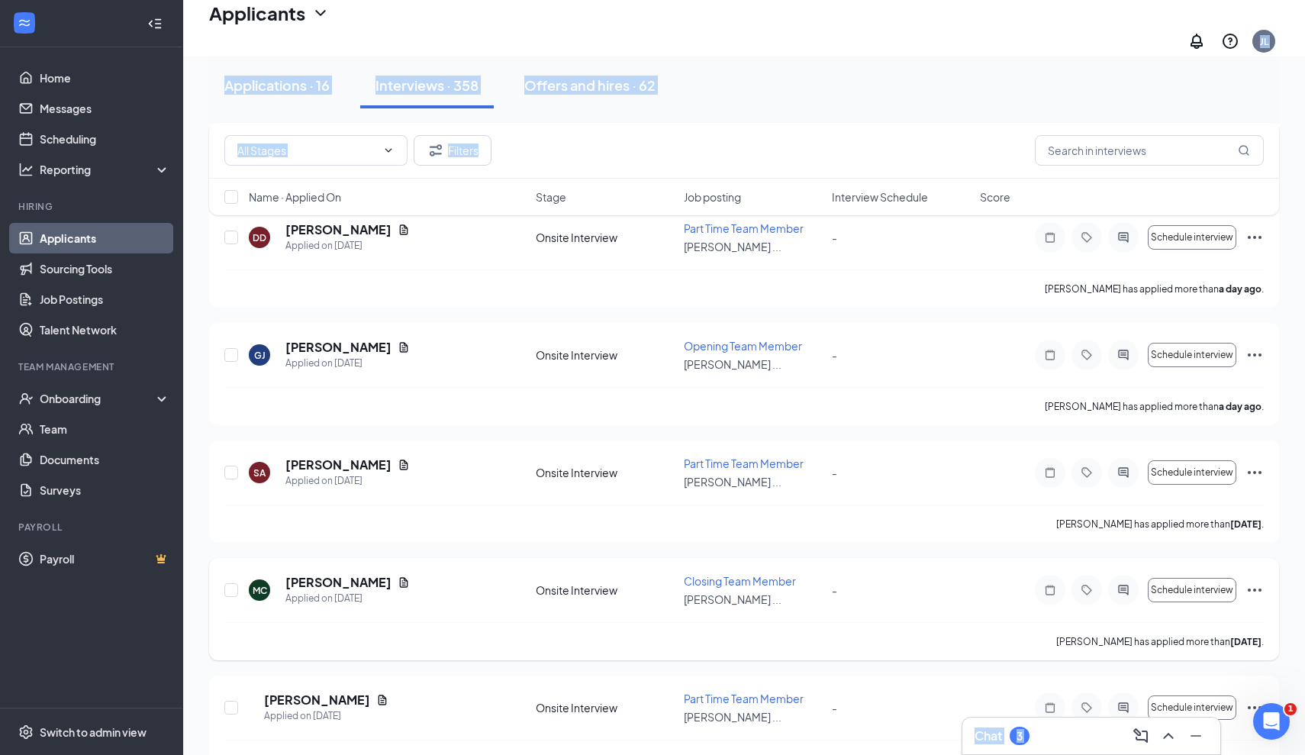
drag, startPoint x: 537, startPoint y: 6, endPoint x: 458, endPoint y: 589, distance: 588.4
click at [458, 589] on div "Applicants JL Chat 3 Culver's - Hodges Blvd Change Applicants can't schedule in…" at bounding box center [744, 467] width 1122 height 3950
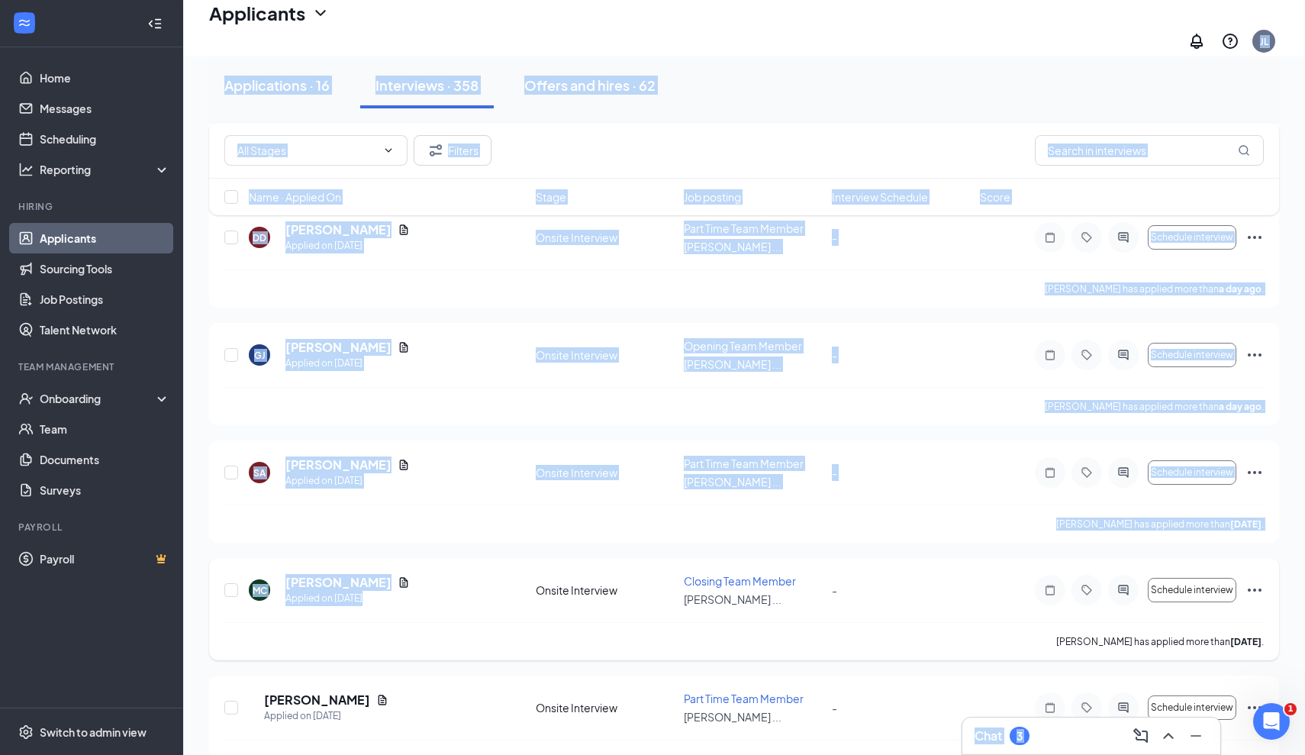
click at [458, 589] on div "MC Mekiel Cobbs Applied on Sep 13 Onsite Interview Closing Team Member Culver's…" at bounding box center [744, 597] width 1040 height 49
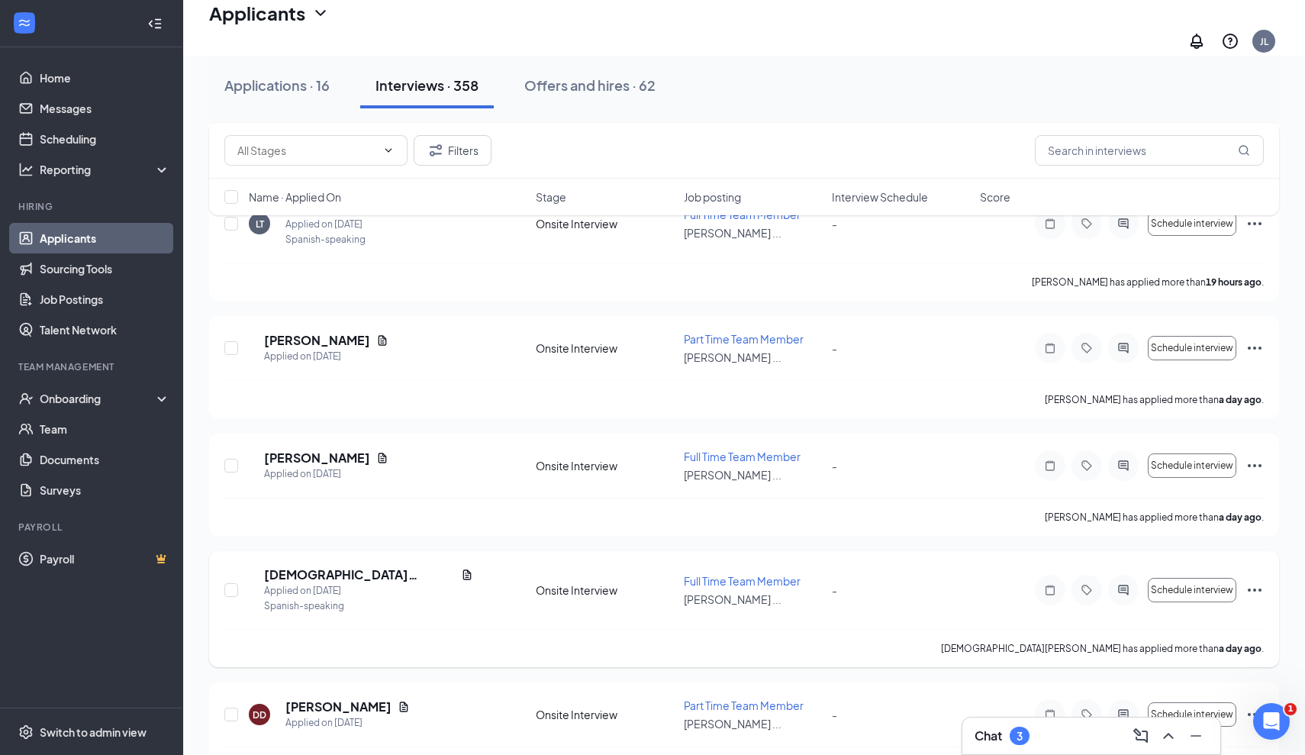
scroll to position [1040, 0]
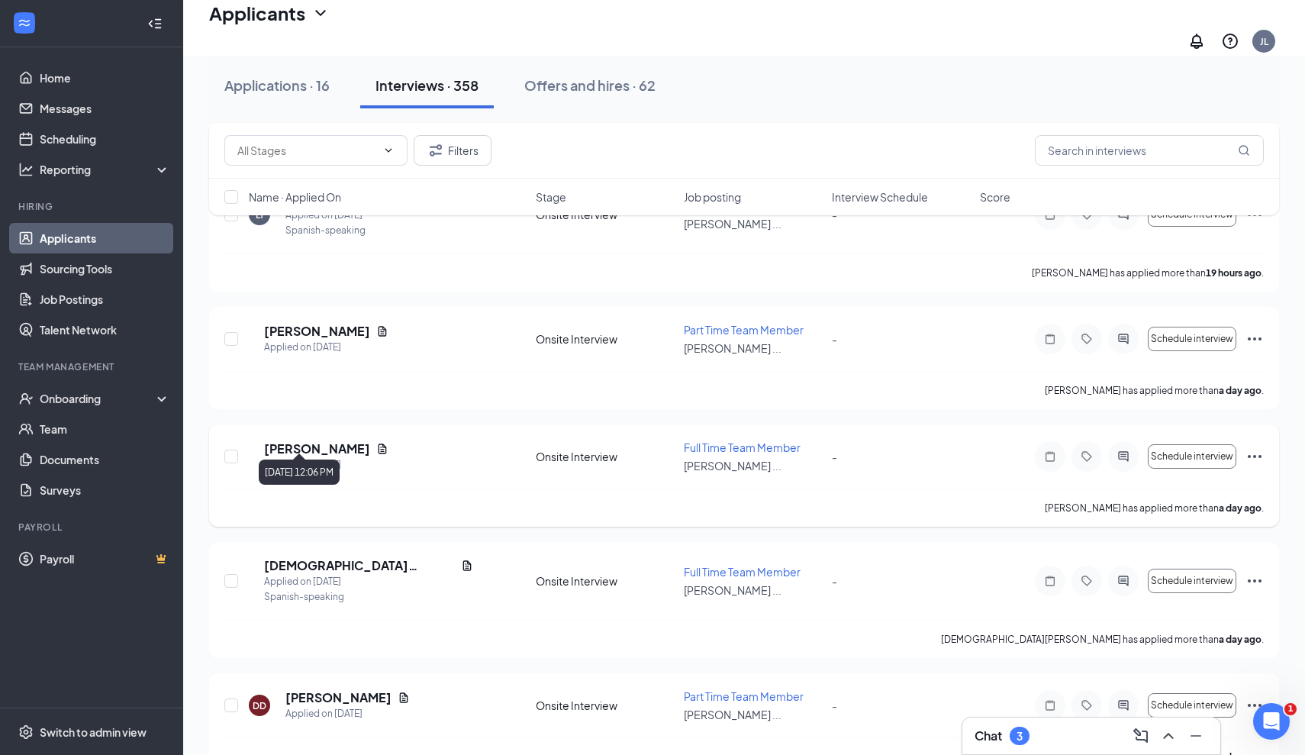
click at [321, 440] on h5 "Lynn Wilson" at bounding box center [317, 448] width 106 height 17
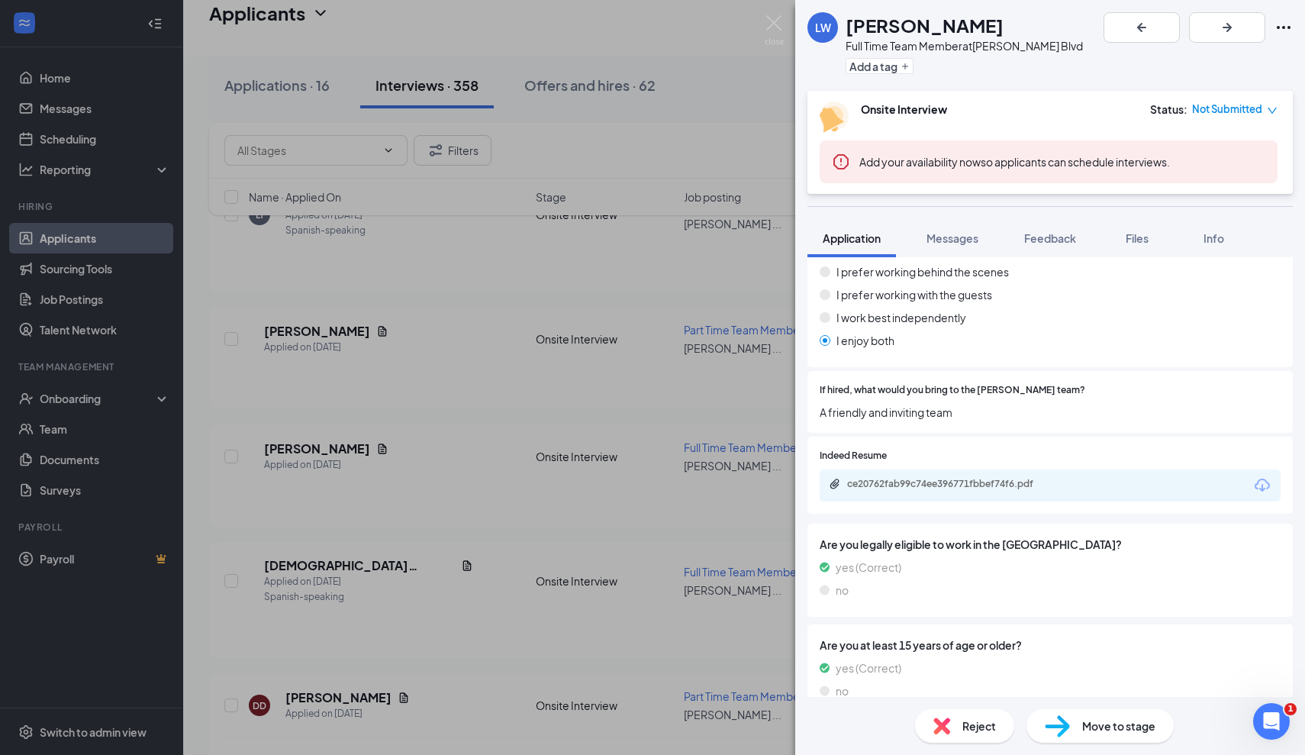
scroll to position [789, 0]
click at [957, 477] on div "ce20762fab99c74ee396771fbbef74f6.pdf" at bounding box center [954, 483] width 214 height 12
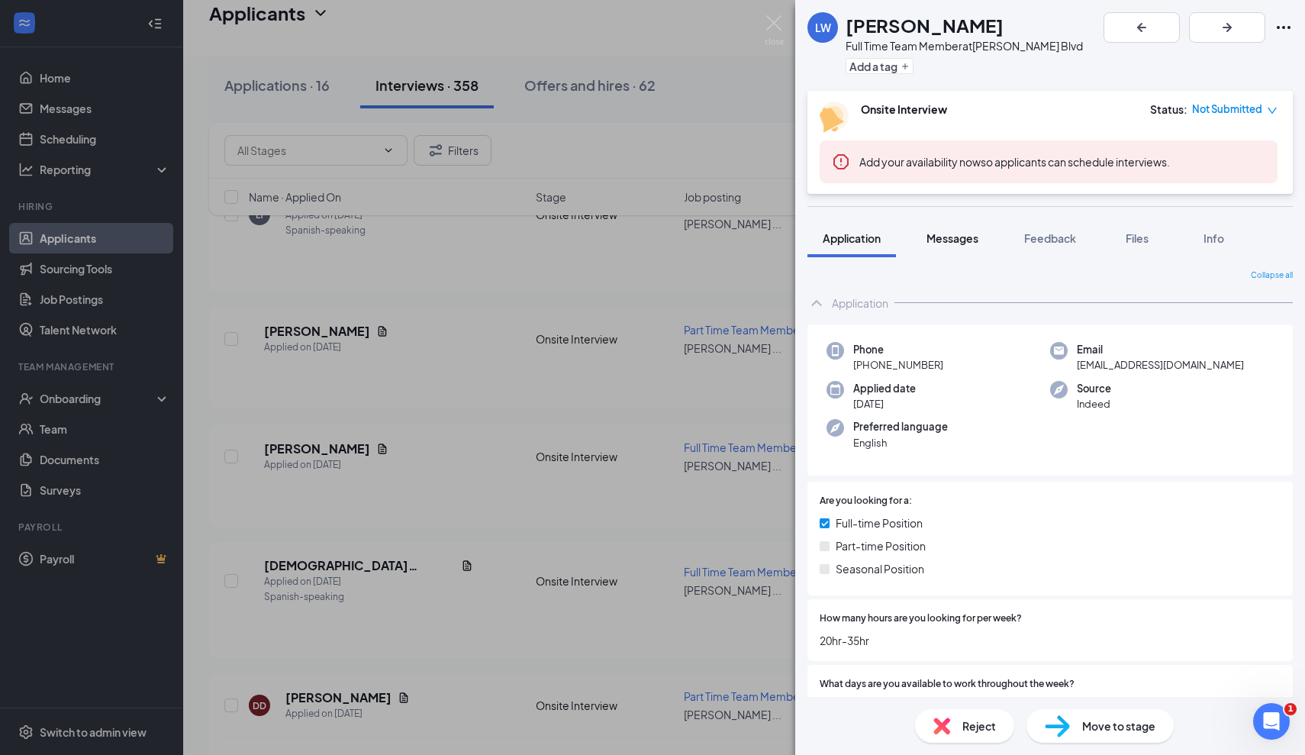
scroll to position [0, 0]
click at [949, 230] on div "Messages" at bounding box center [953, 237] width 52 height 15
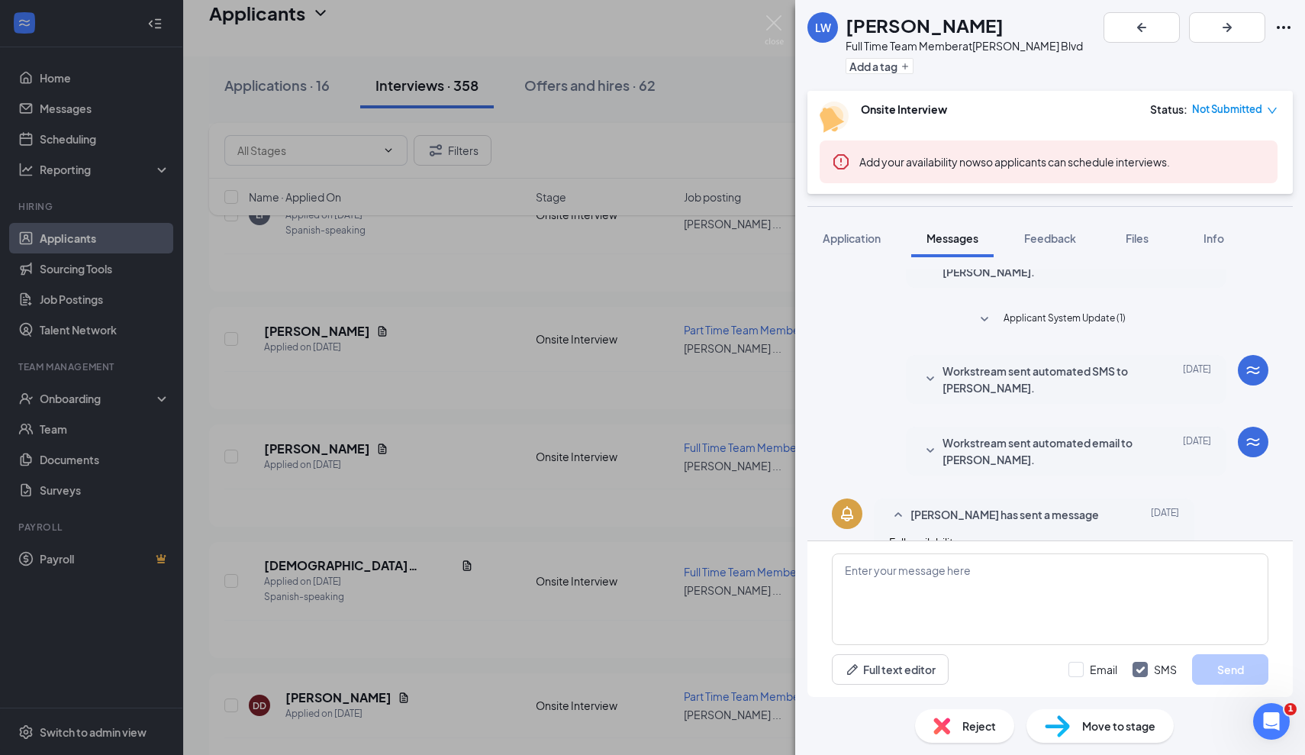
scroll to position [259, 0]
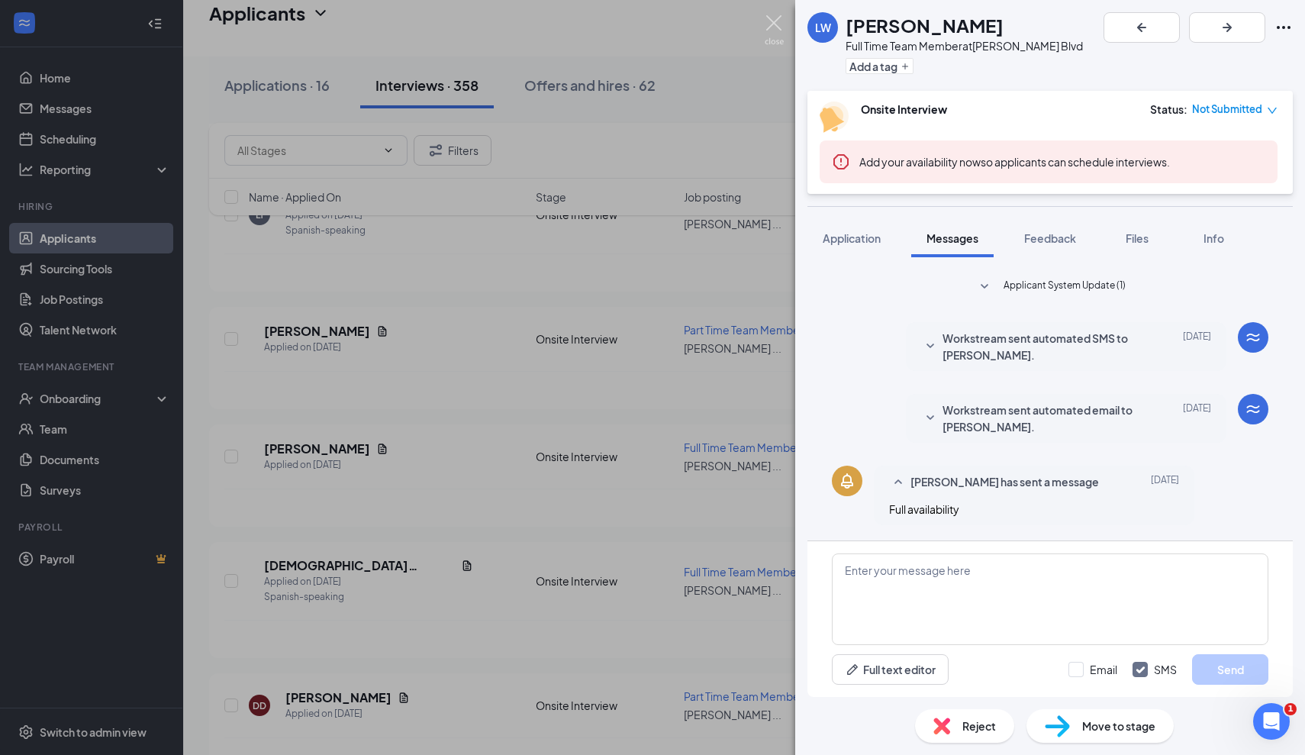
click at [770, 19] on img at bounding box center [774, 30] width 19 height 30
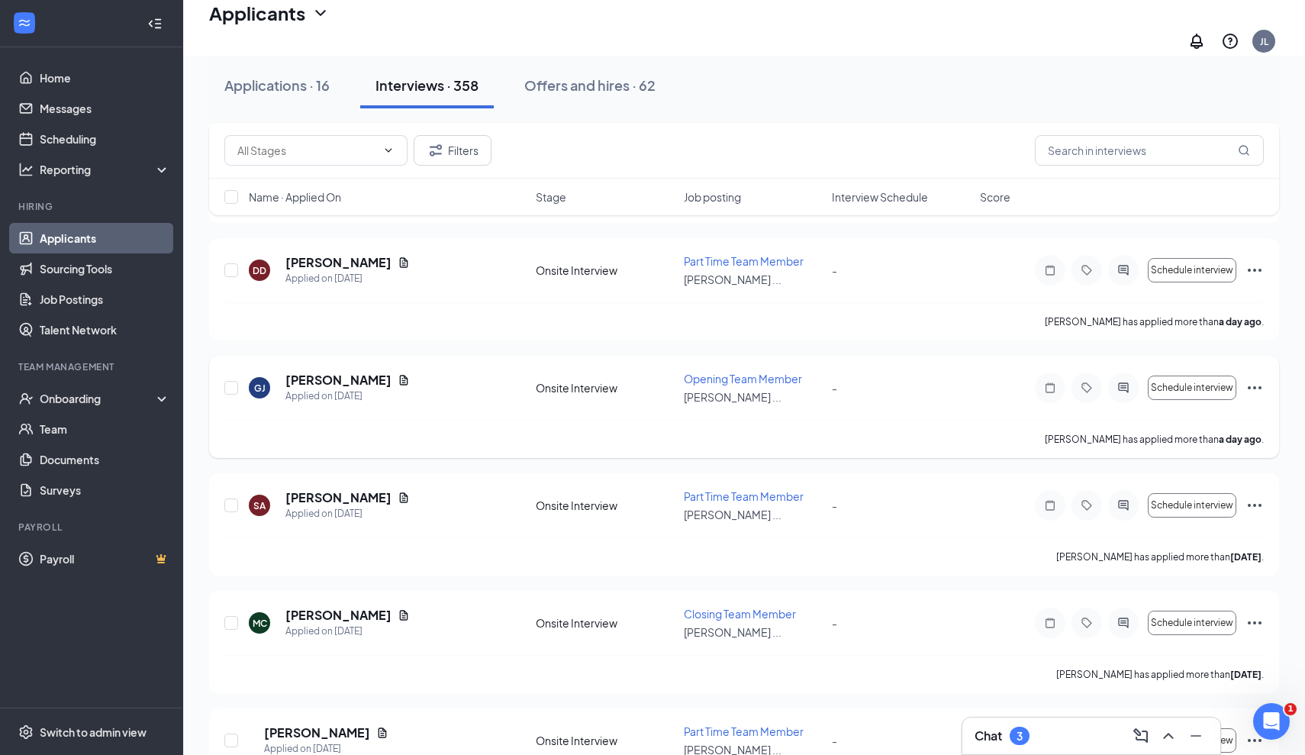
scroll to position [1530, 0]
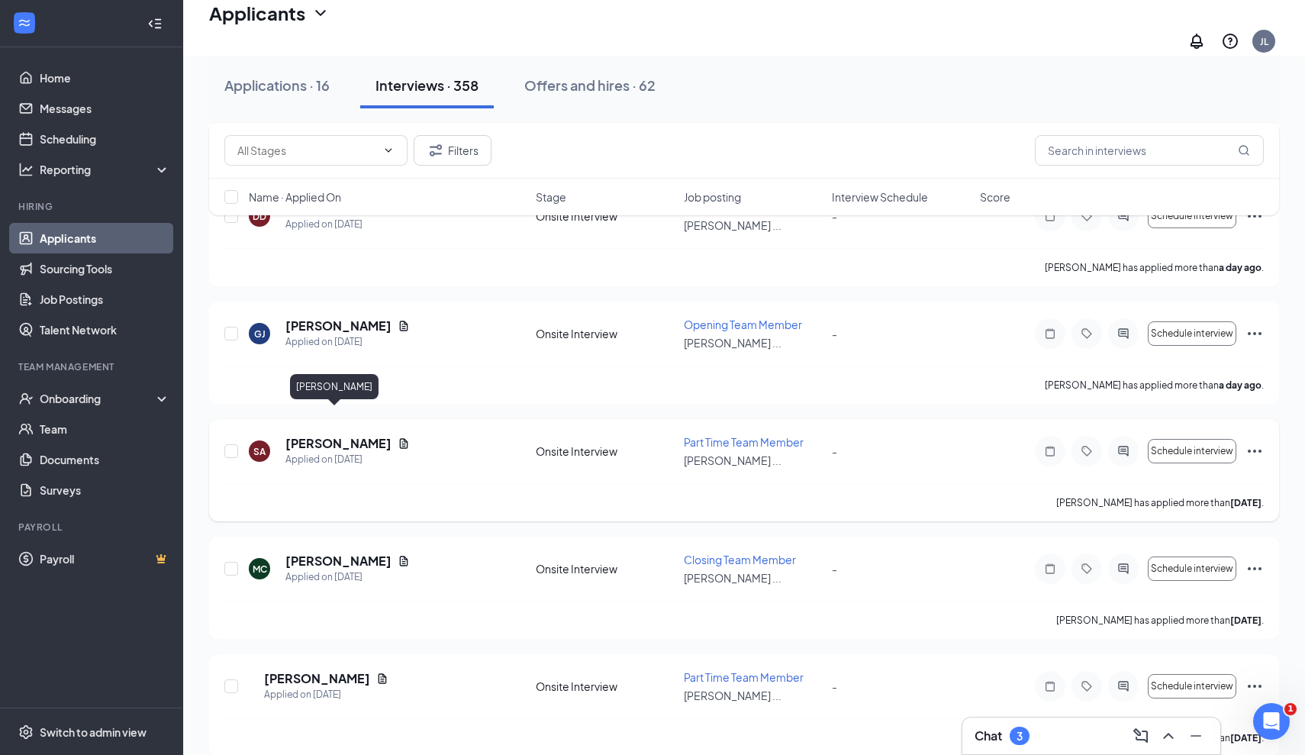
click at [319, 435] on h5 "Sarah Azajee" at bounding box center [338, 443] width 106 height 17
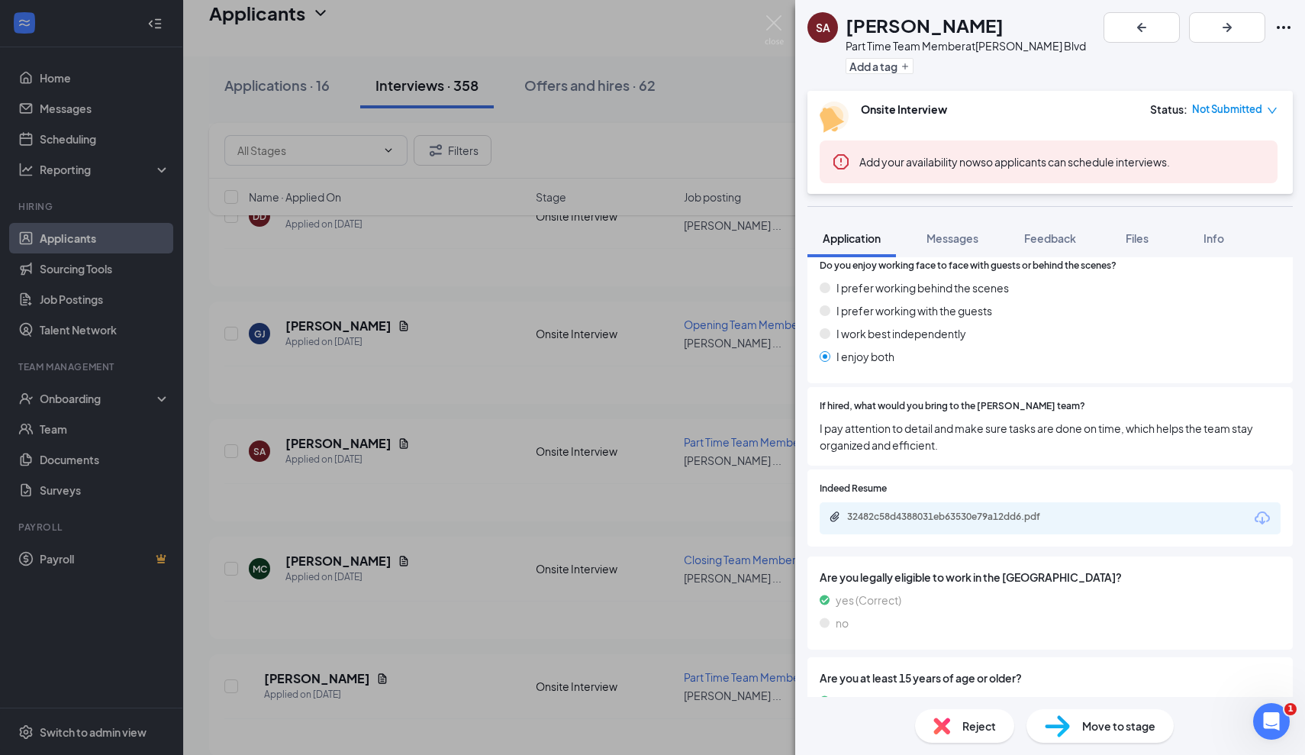
scroll to position [794, 0]
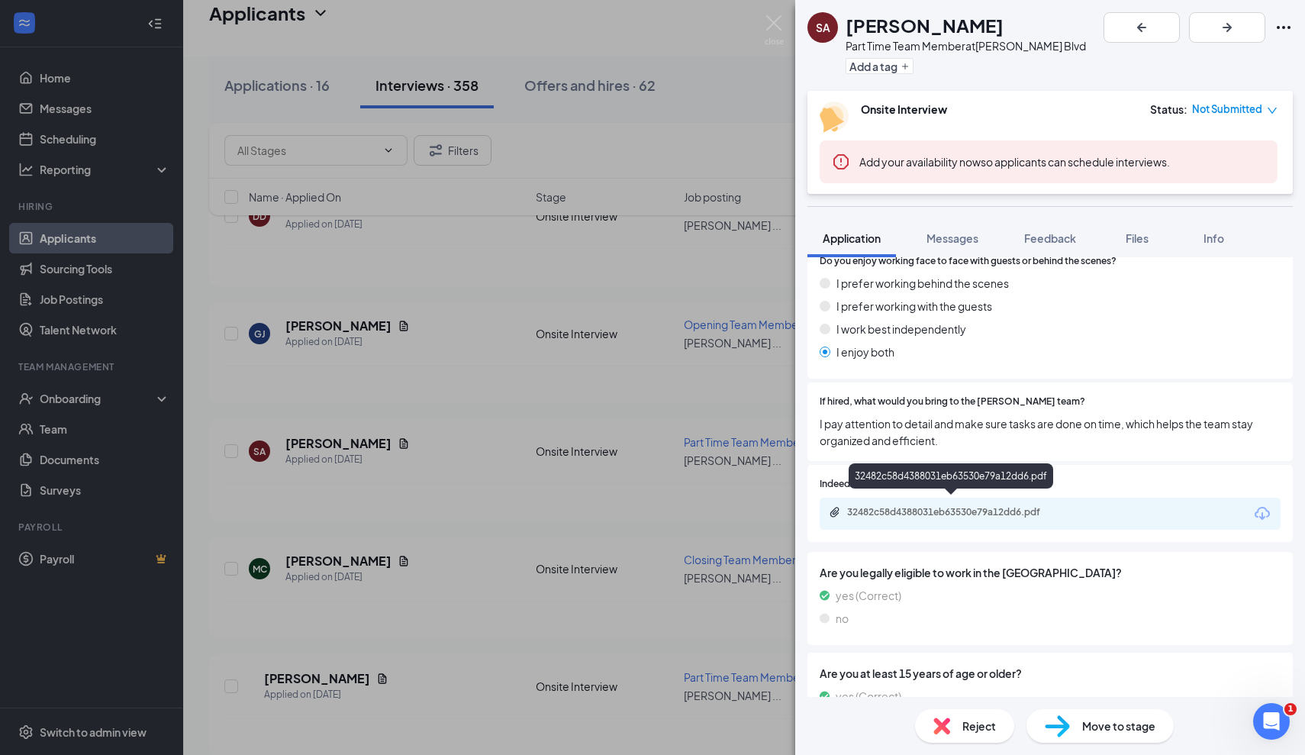
click at [1004, 506] on div "32482c58d4388031eb63530e79a12dd6.pdf" at bounding box center [954, 512] width 214 height 12
click at [911, 498] on div "32482c58d4388031eb63530e79a12dd6.pdf" at bounding box center [1050, 514] width 461 height 32
click at [911, 506] on div "32482c58d4388031eb63530e79a12dd6.pdf" at bounding box center [954, 512] width 214 height 12
click at [983, 347] on div "I enjoy both" at bounding box center [1050, 351] width 461 height 17
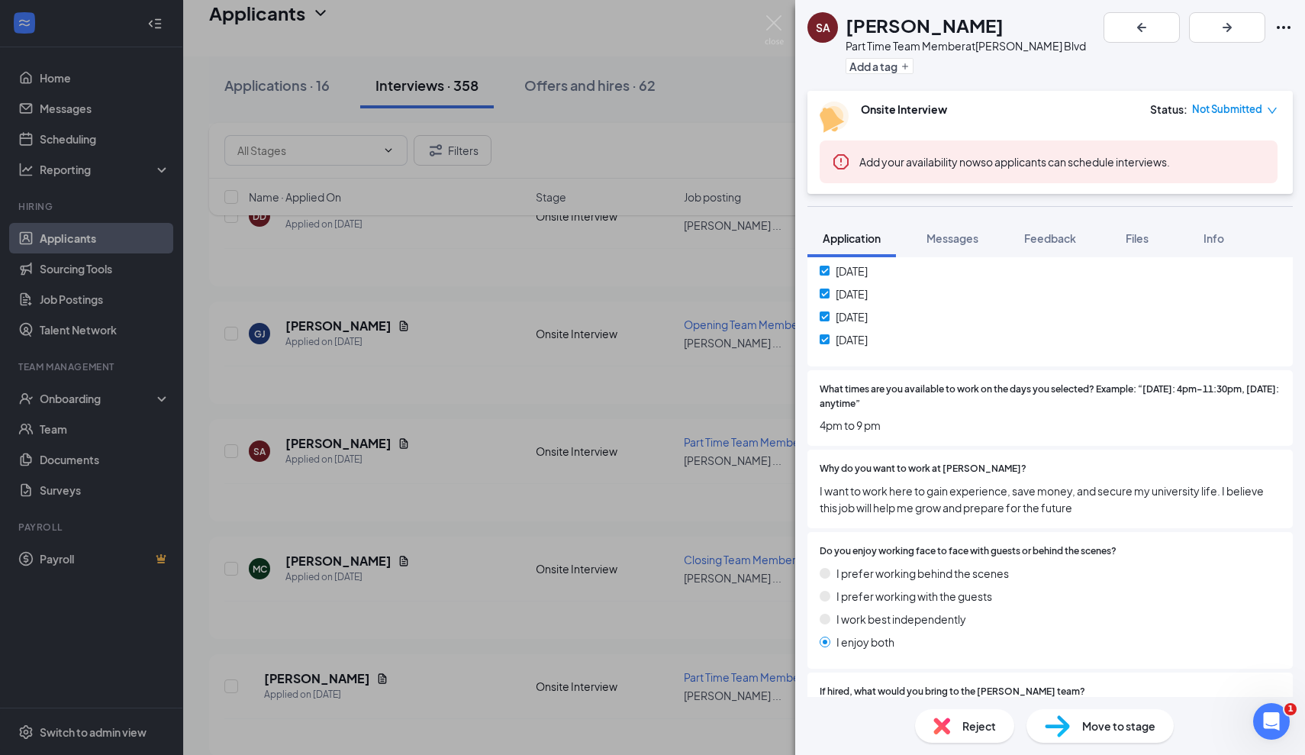
scroll to position [503, 0]
click at [773, 24] on img at bounding box center [774, 30] width 19 height 30
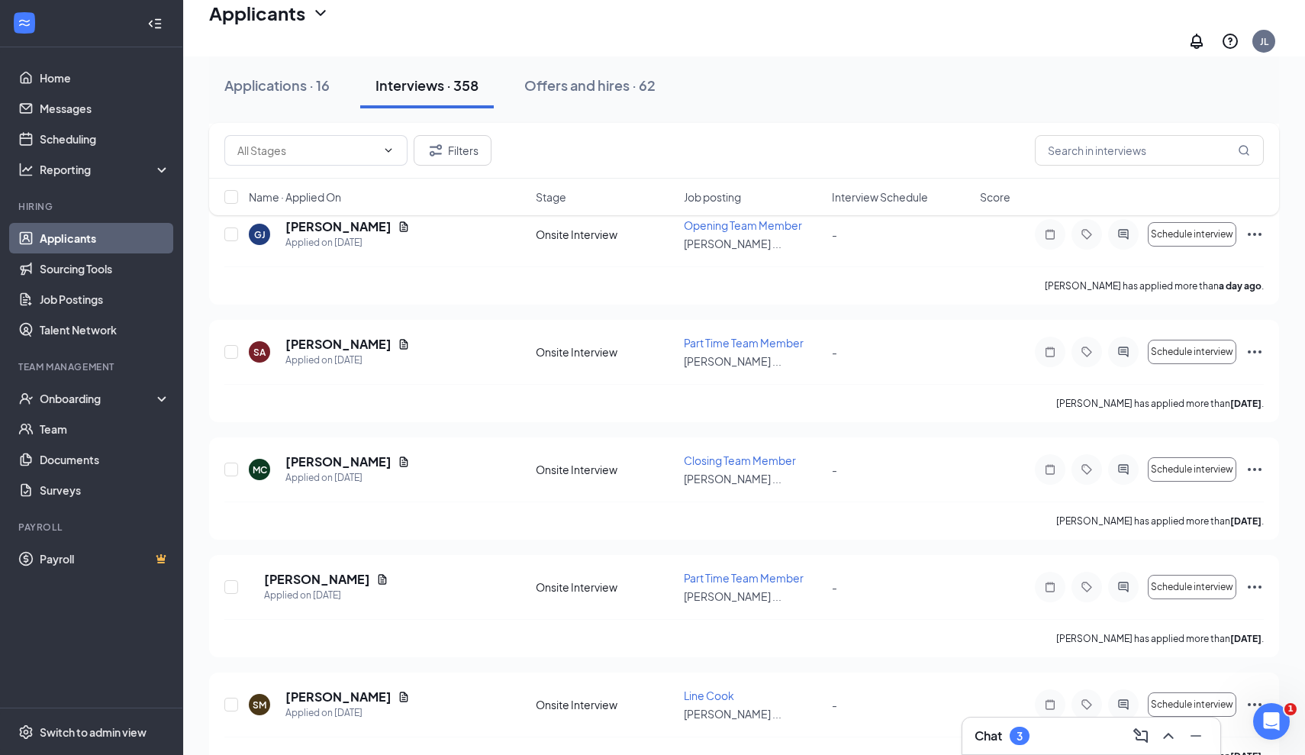
scroll to position [1630, 0]
click at [342, 452] on h5 "Mekiel Cobbs" at bounding box center [338, 460] width 106 height 17
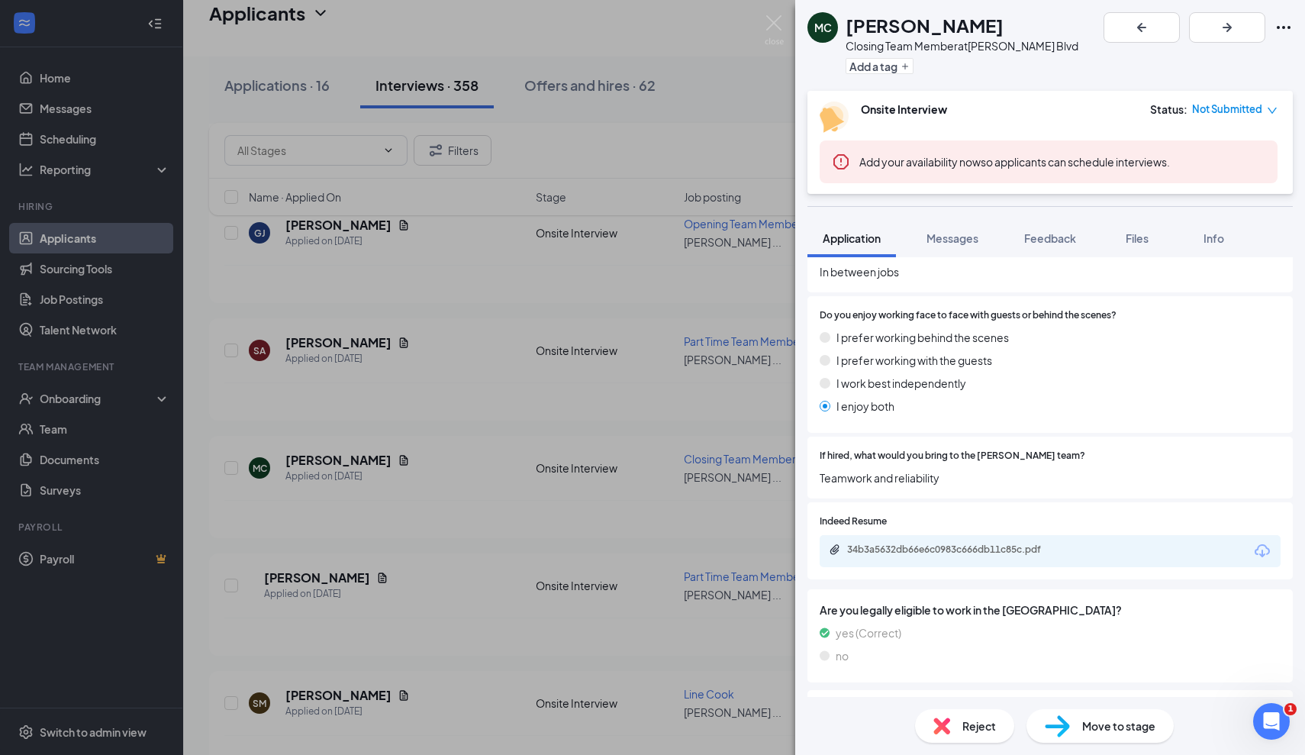
scroll to position [737, 0]
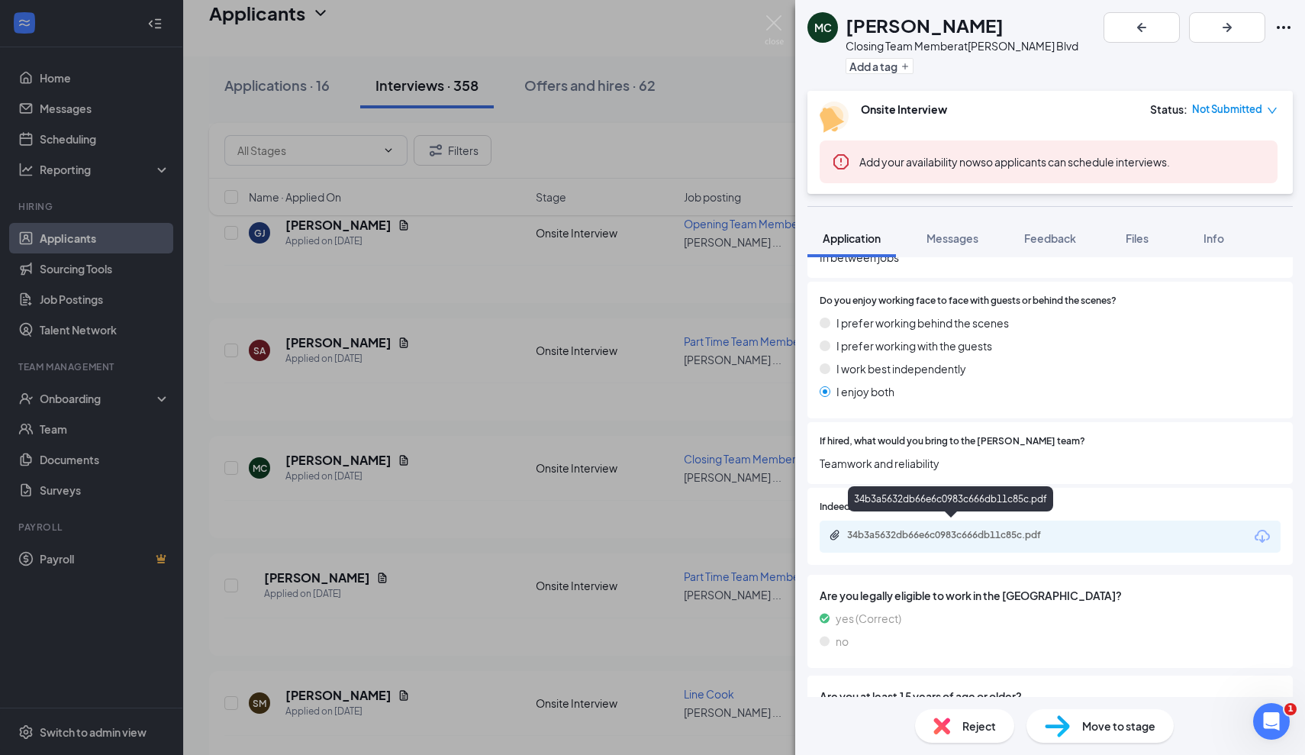
click at [1027, 529] on div "34b3a5632db66e6c0983c666db11c85c.pdf" at bounding box center [954, 535] width 214 height 12
click at [775, 25] on img at bounding box center [774, 30] width 19 height 30
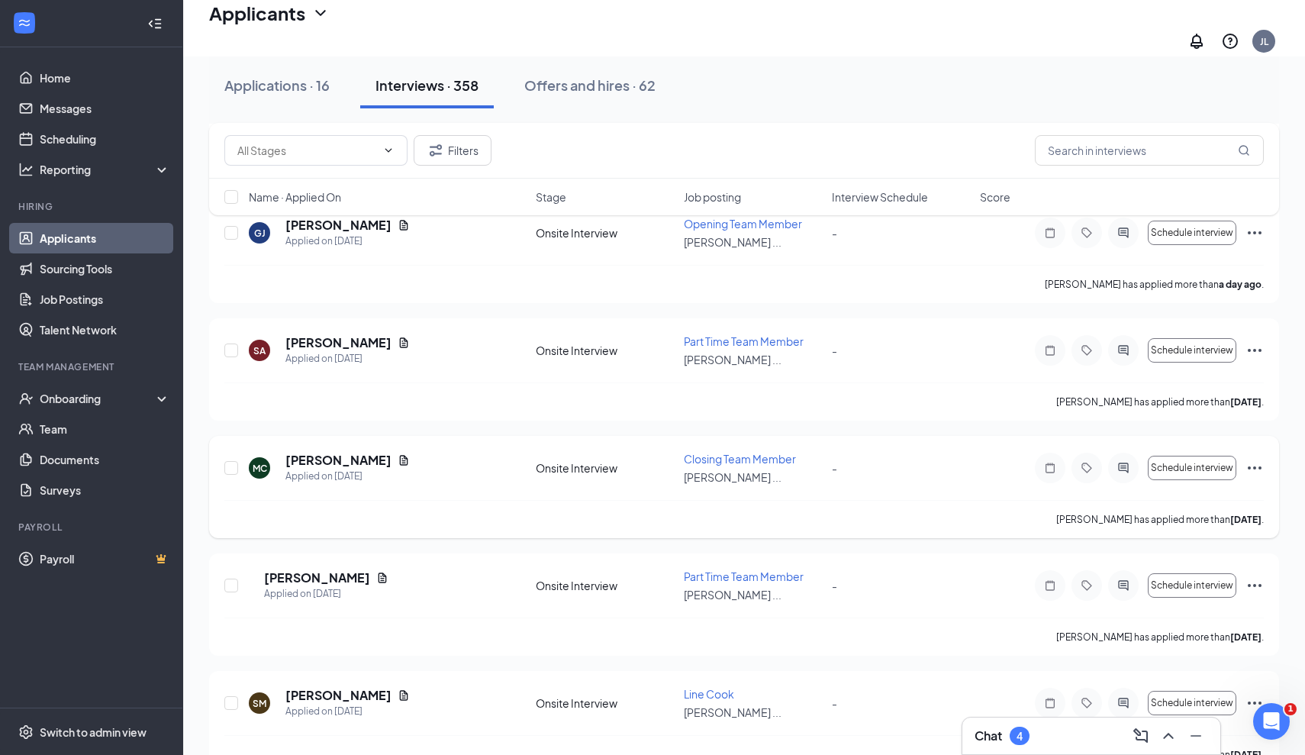
scroll to position [1736, 0]
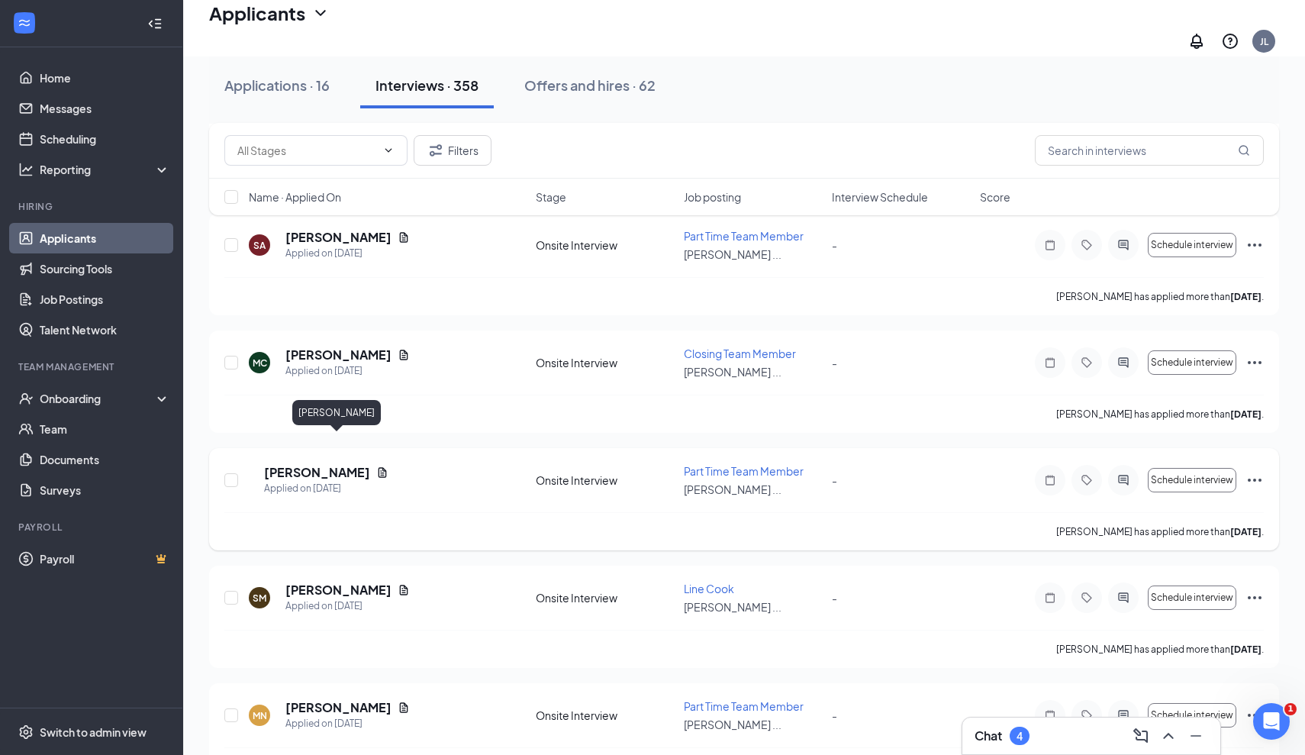
click at [370, 464] on h5 "Emanuel Douglas" at bounding box center [317, 472] width 106 height 17
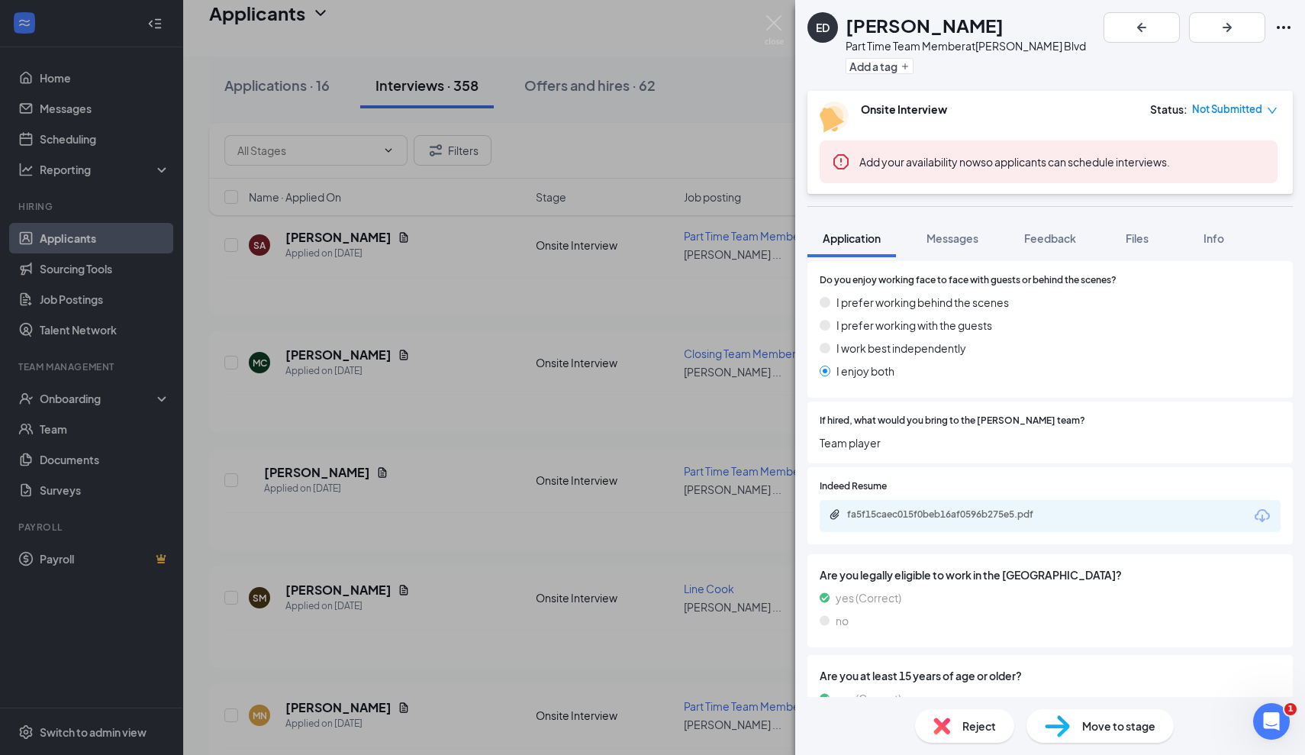
scroll to position [846, 0]
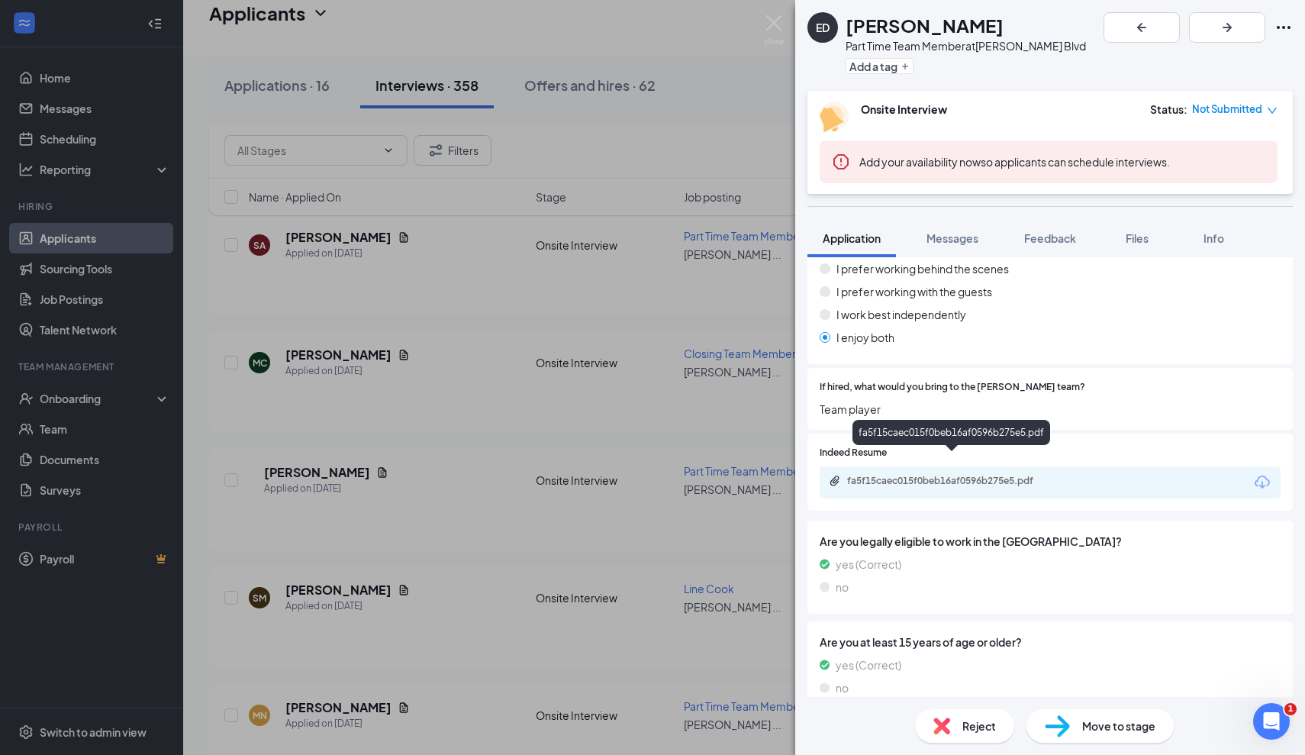
click at [923, 475] on div "fa5f15caec015f0beb16af0596b275e5.pdf" at bounding box center [954, 481] width 214 height 12
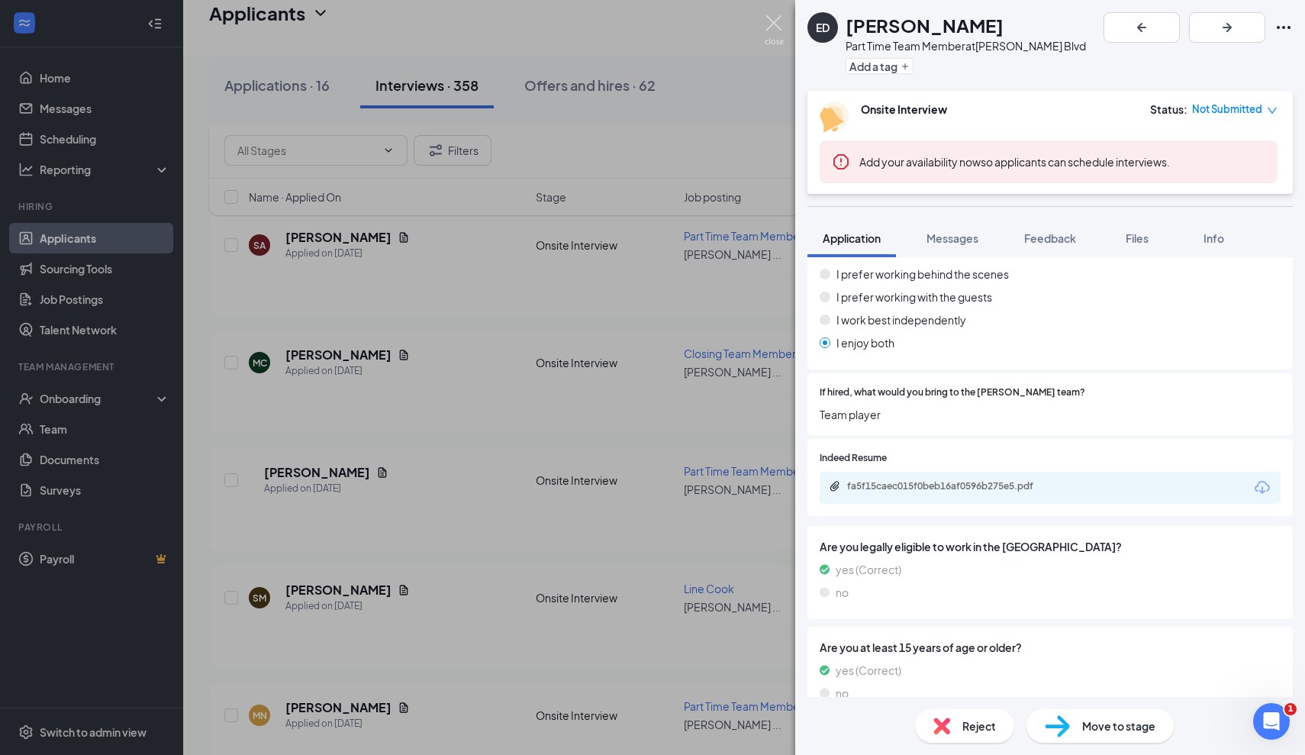
click at [778, 28] on img at bounding box center [774, 30] width 19 height 30
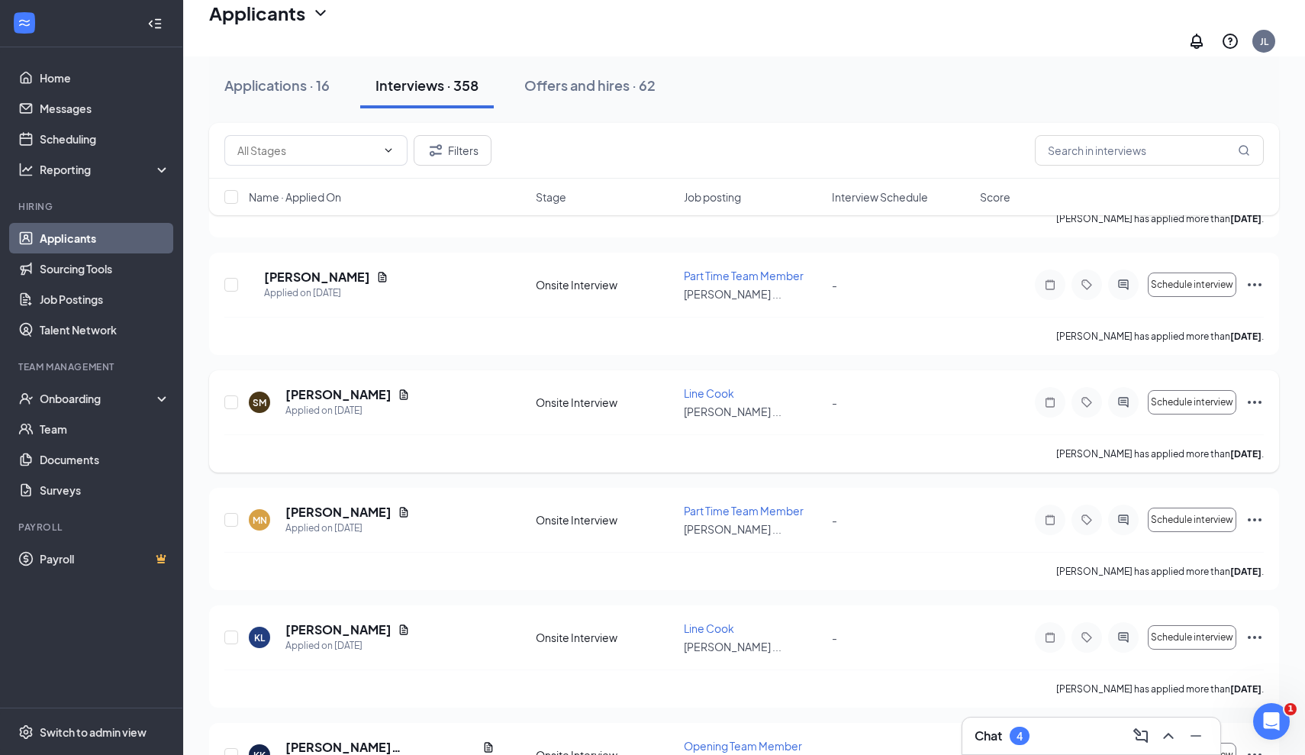
scroll to position [1944, 0]
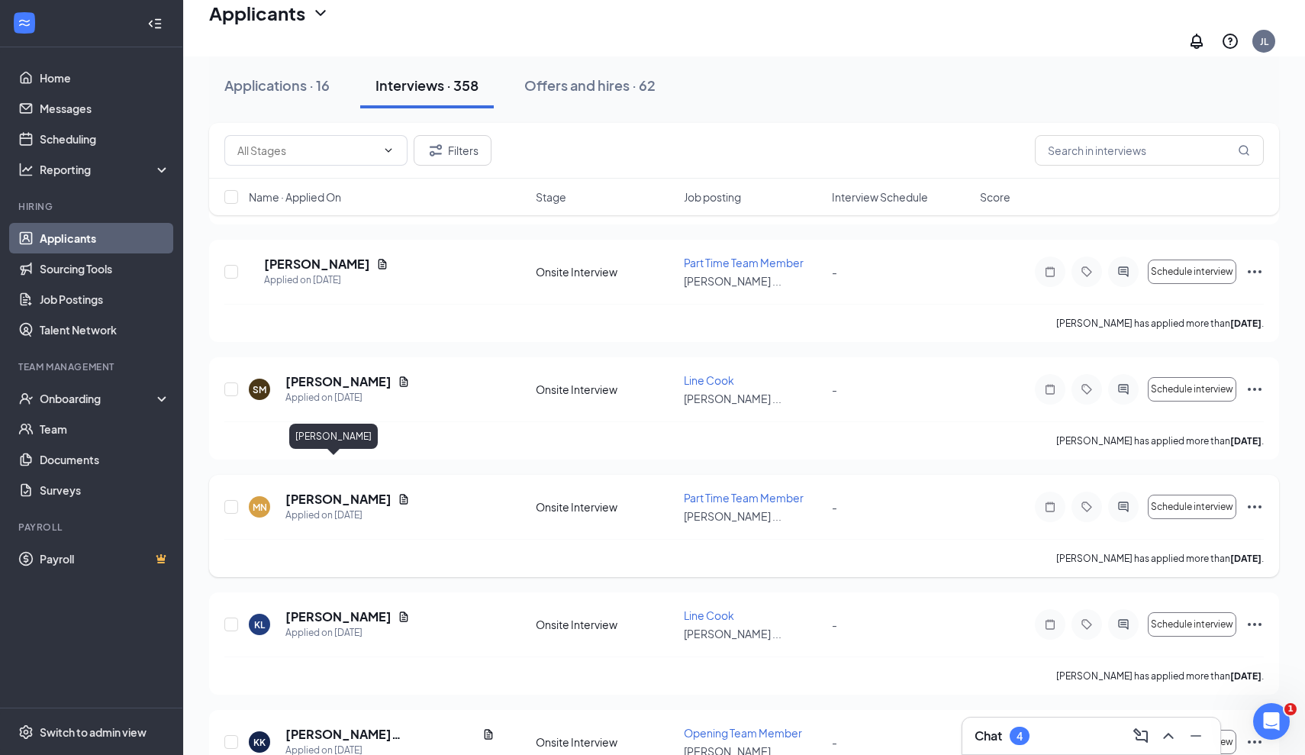
click at [308, 491] on h5 "Maya Nance" at bounding box center [338, 499] width 106 height 17
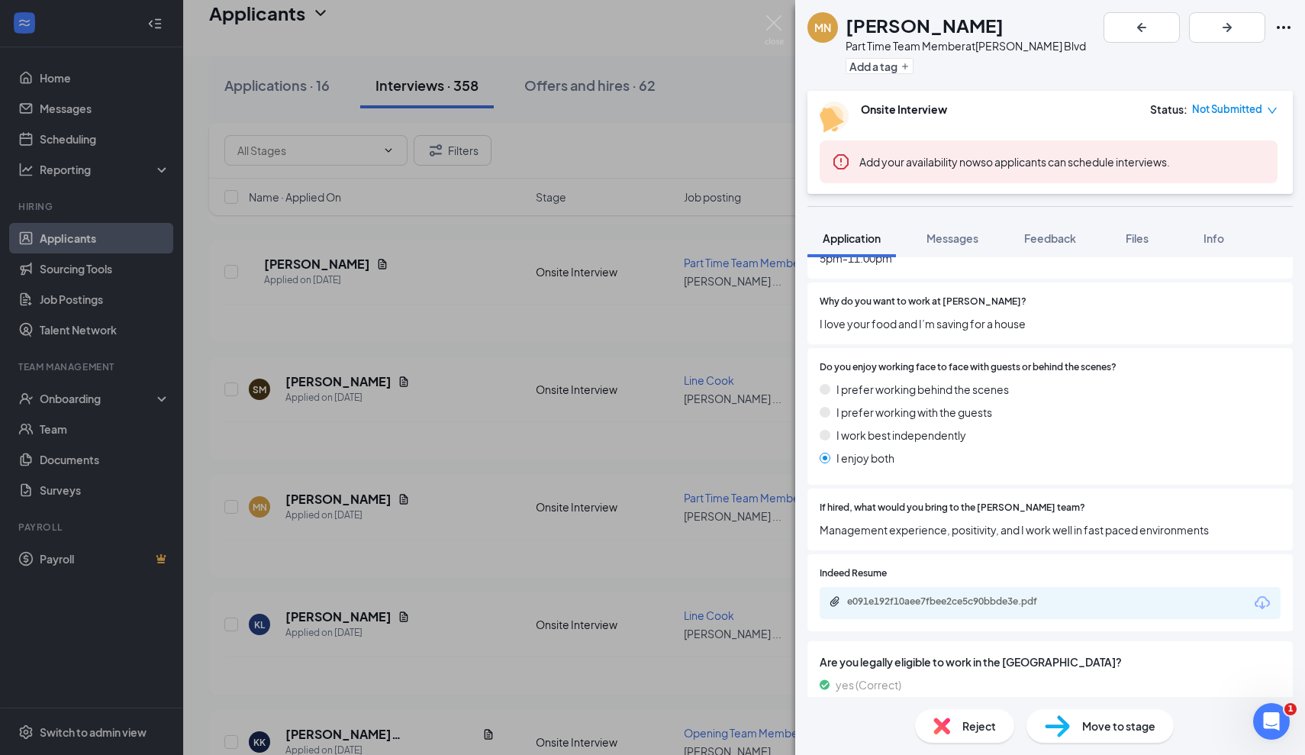
scroll to position [674, 0]
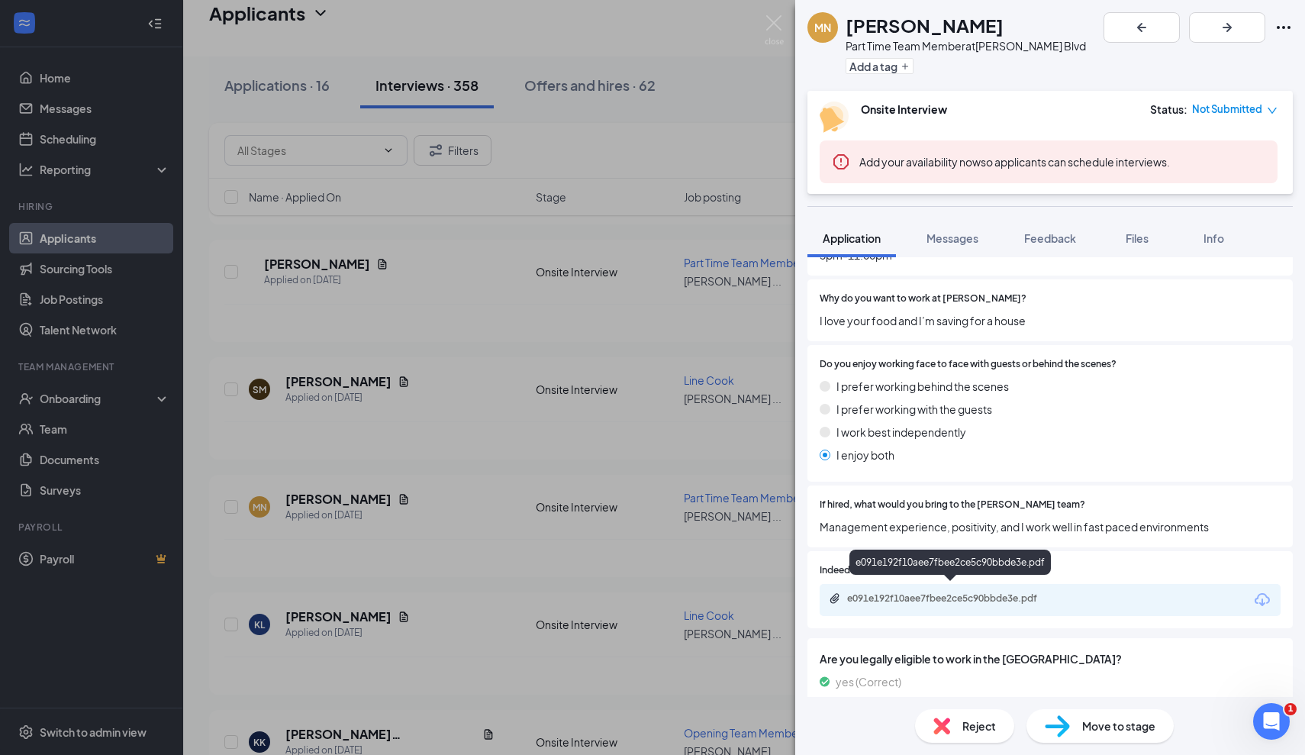
click at [915, 594] on div "e091e192f10aee7fbee2ce5c90bbde3e.pdf" at bounding box center [954, 598] width 214 height 12
click at [546, 482] on div "MN Maya Nance Part Time Team Member at Culver's - Hodges Blvd Add a tag Onsite …" at bounding box center [652, 377] width 1305 height 755
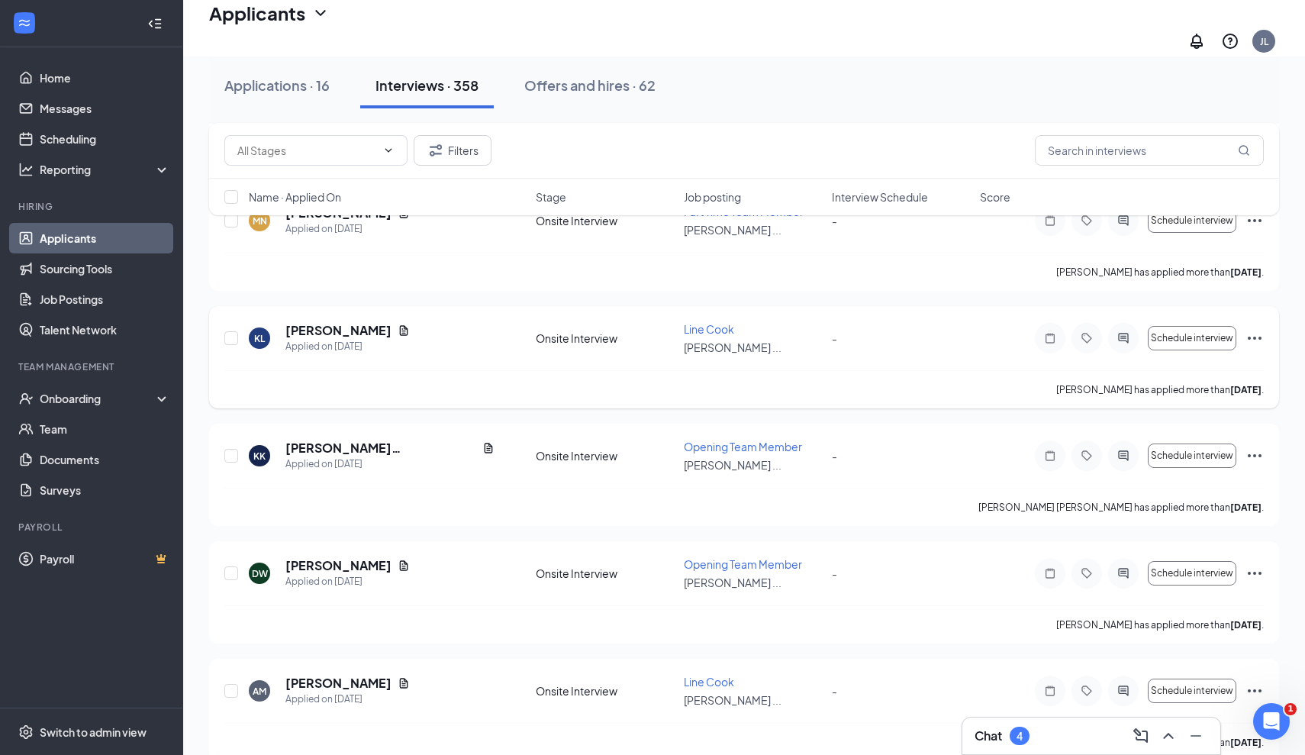
scroll to position [2235, 0]
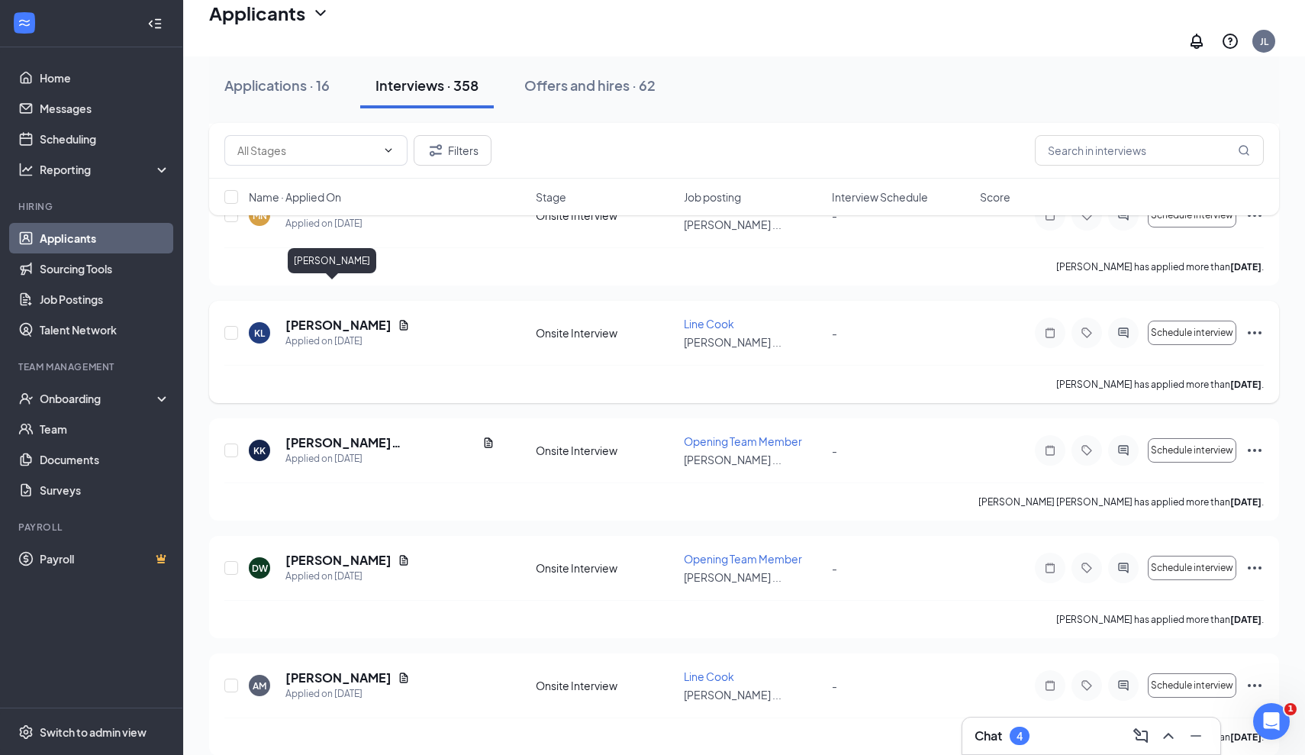
click at [323, 317] on h5 "Kayla Lom" at bounding box center [338, 325] width 106 height 17
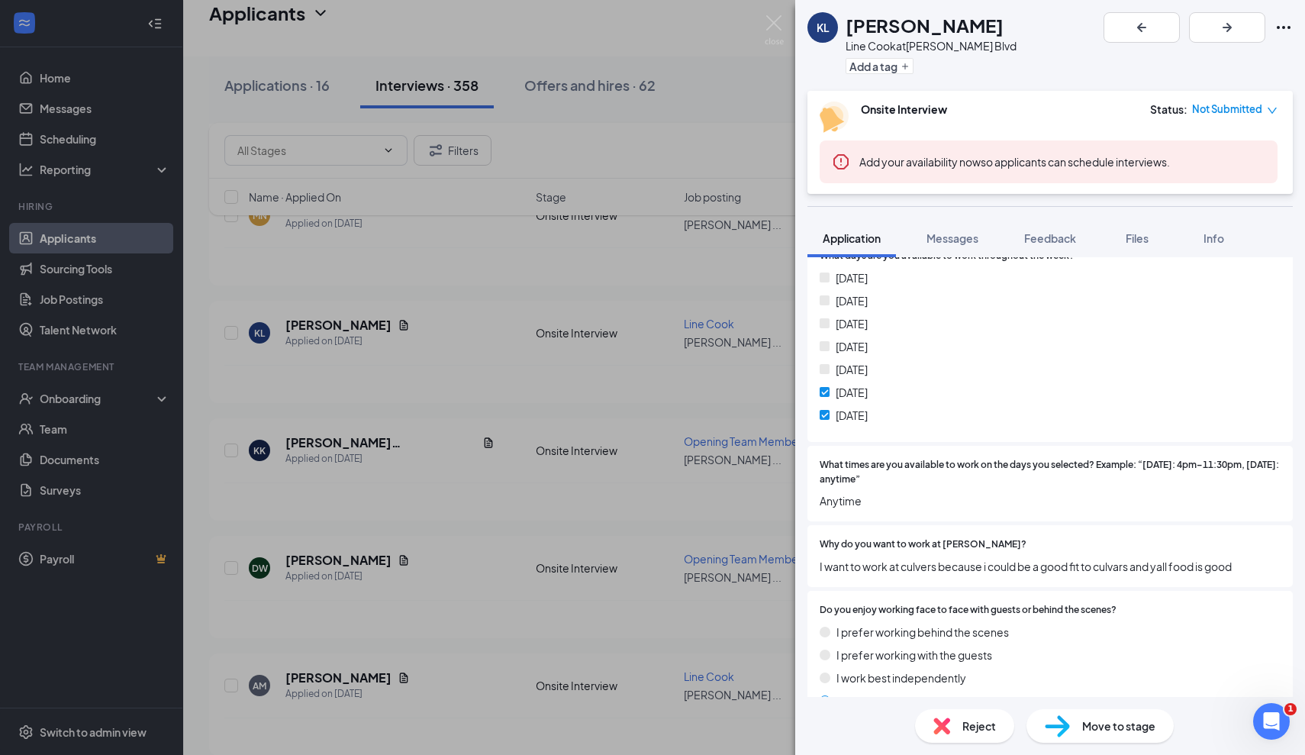
scroll to position [432, 0]
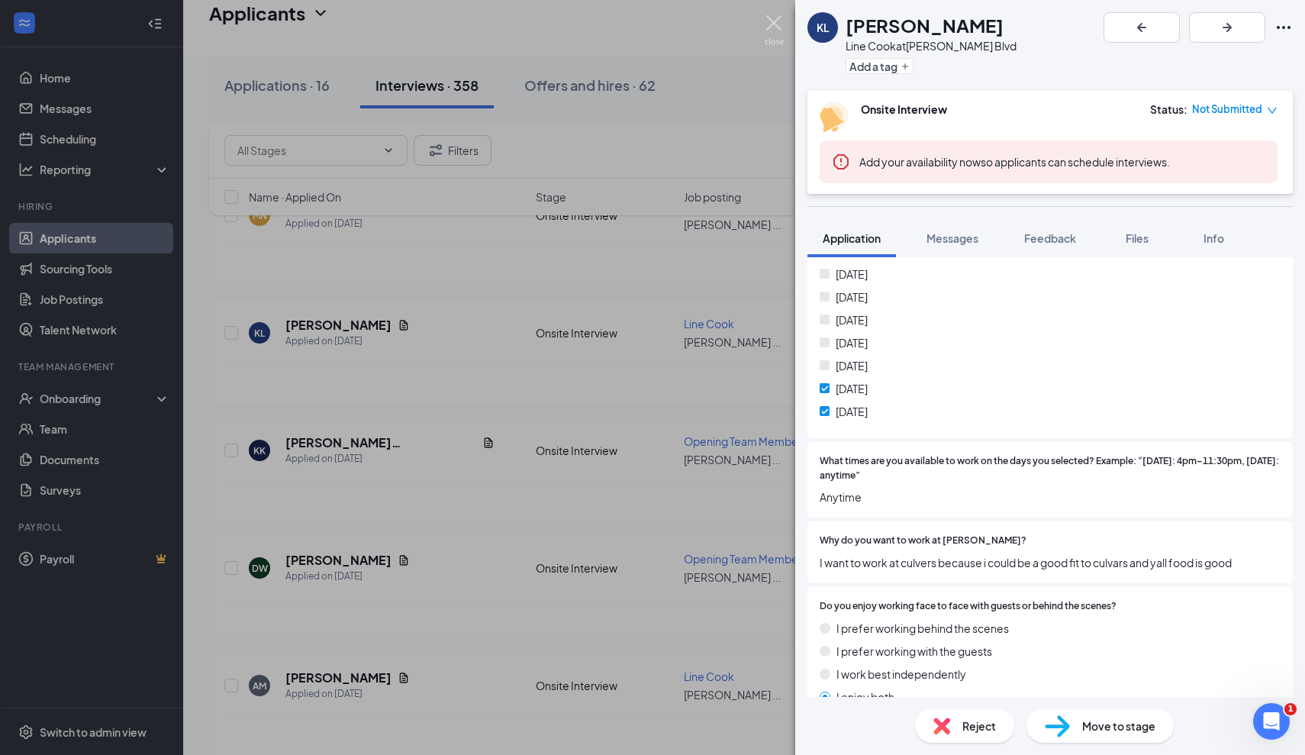
click at [773, 15] on img at bounding box center [774, 30] width 19 height 30
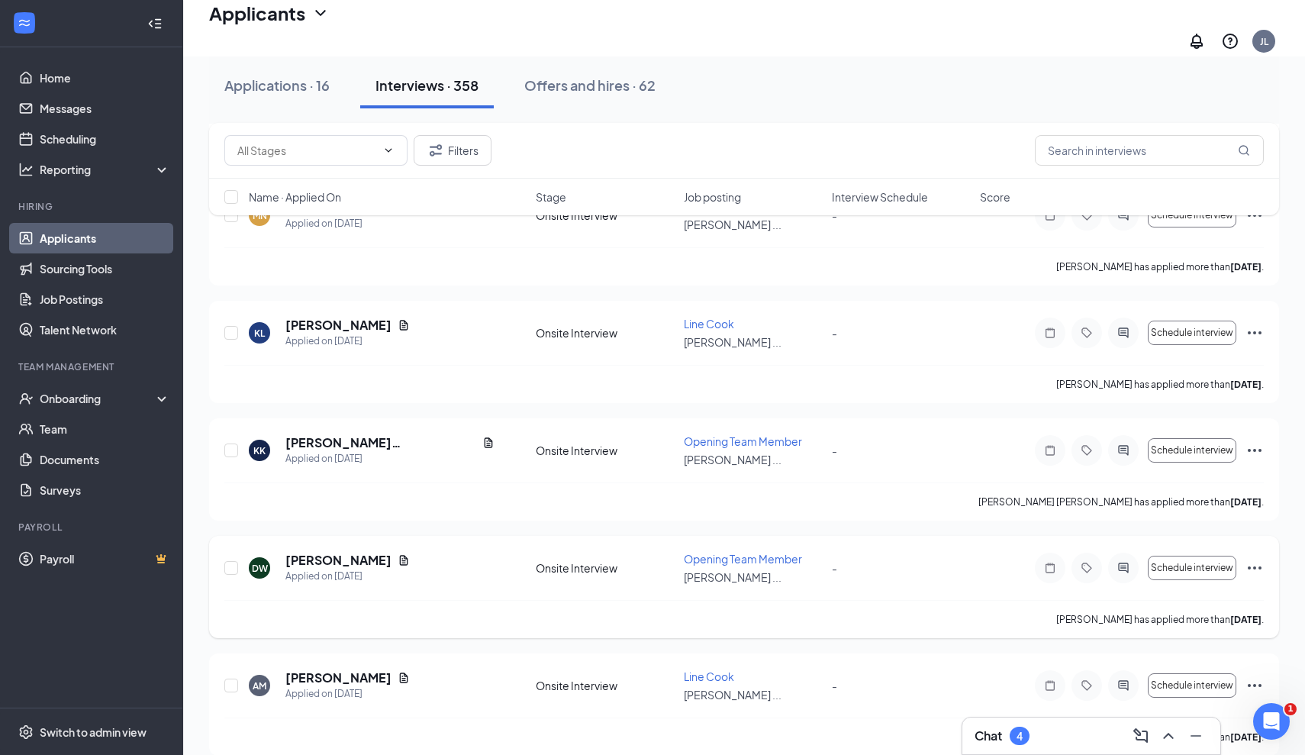
scroll to position [2274, 0]
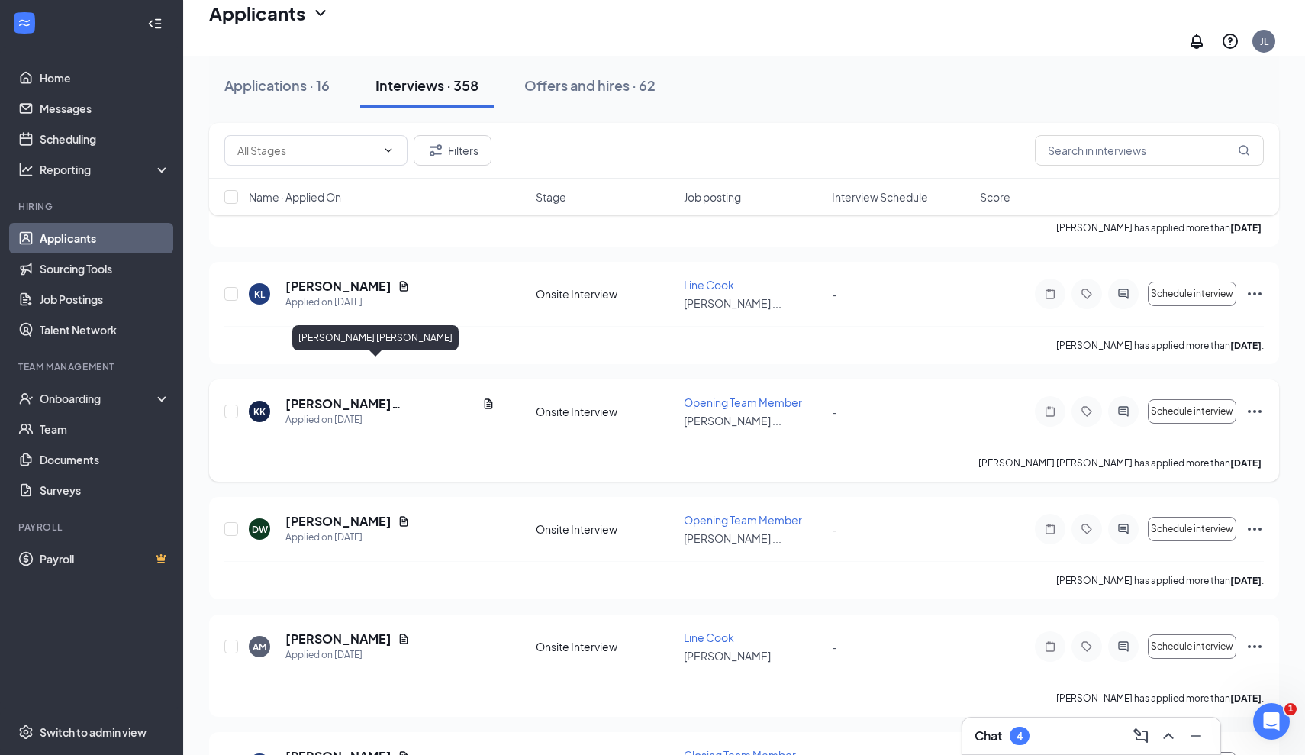
click at [361, 395] on h5 "[PERSON_NAME] [PERSON_NAME]" at bounding box center [380, 403] width 191 height 17
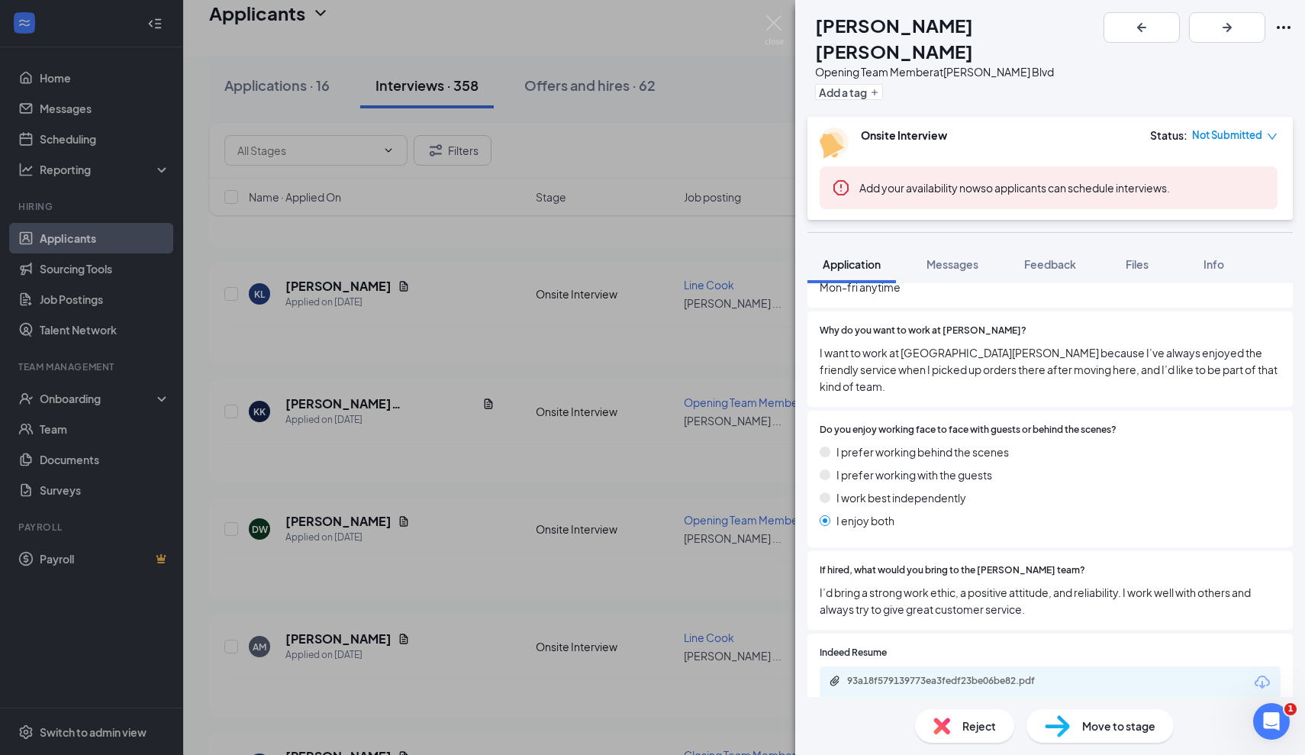
scroll to position [722, 0]
click at [929, 675] on div "93a18f579139773ea3fedf23be06be82.pdf" at bounding box center [954, 681] width 214 height 12
click at [778, 21] on img at bounding box center [774, 30] width 19 height 30
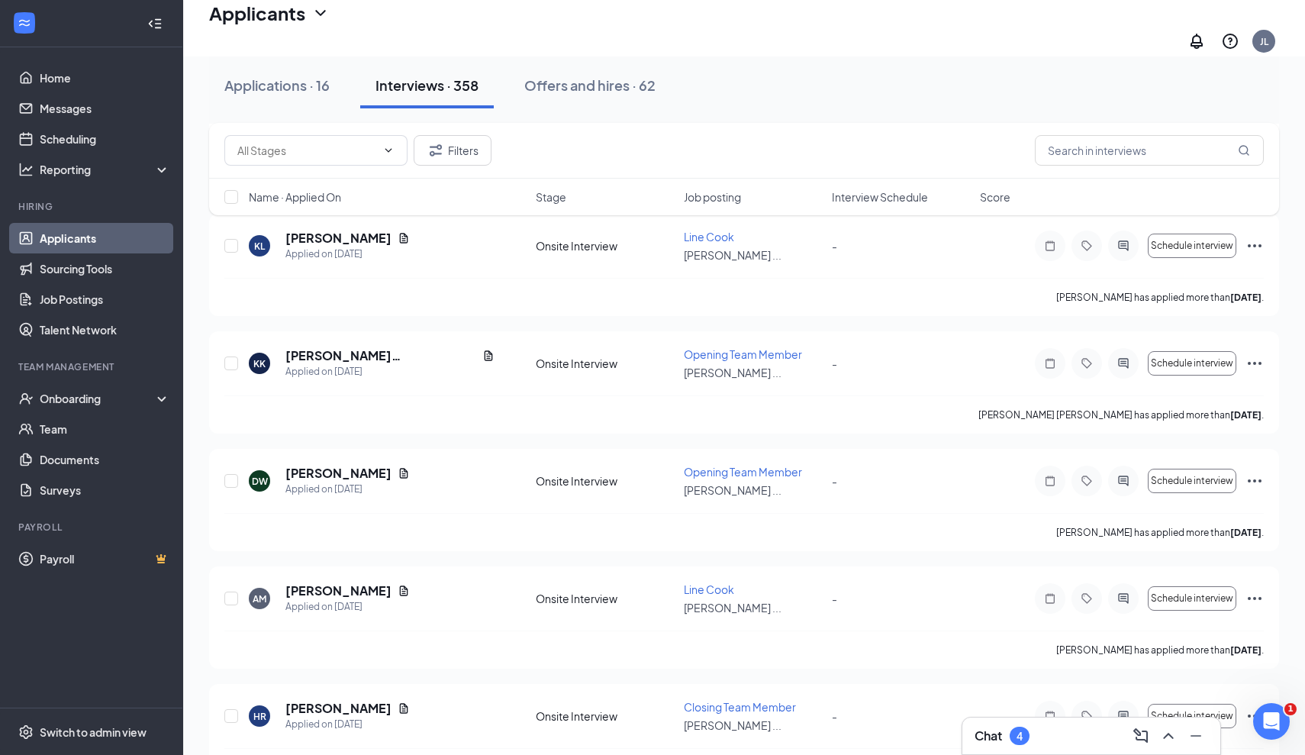
scroll to position [2332, 0]
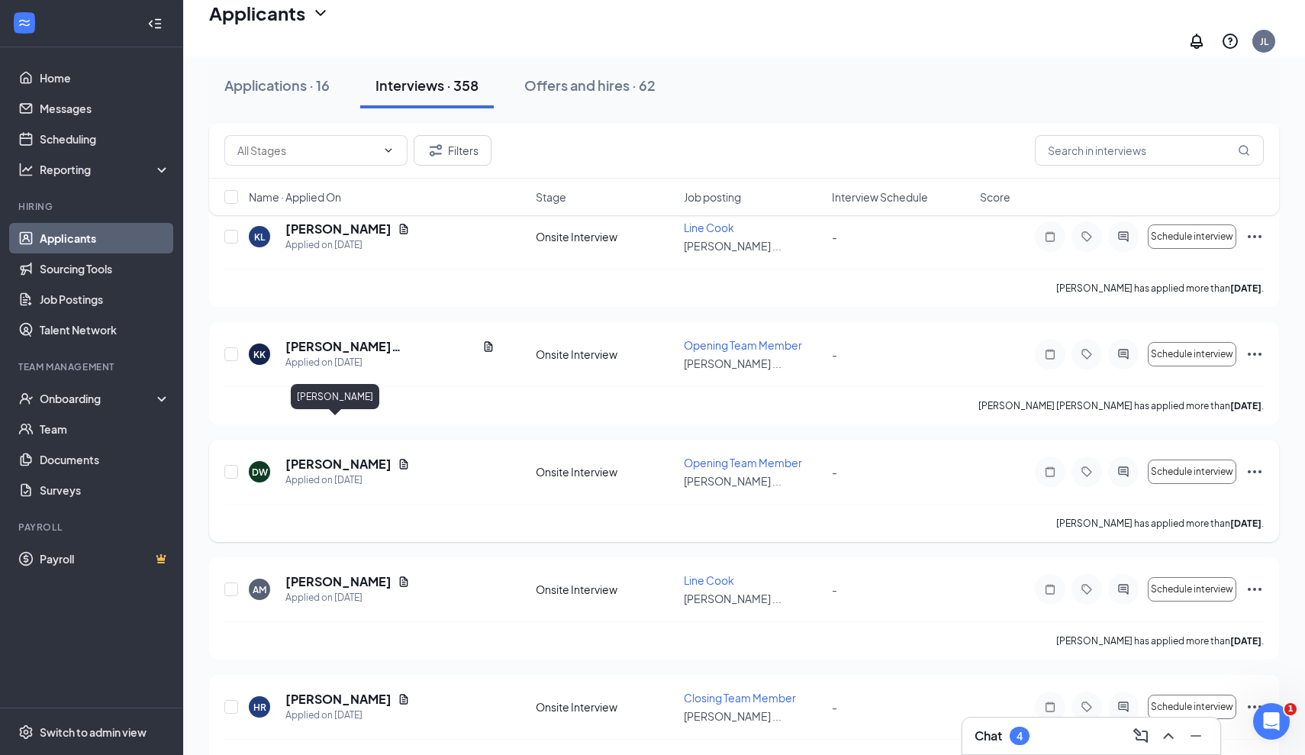
click at [324, 456] on h5 "Damien White" at bounding box center [338, 464] width 106 height 17
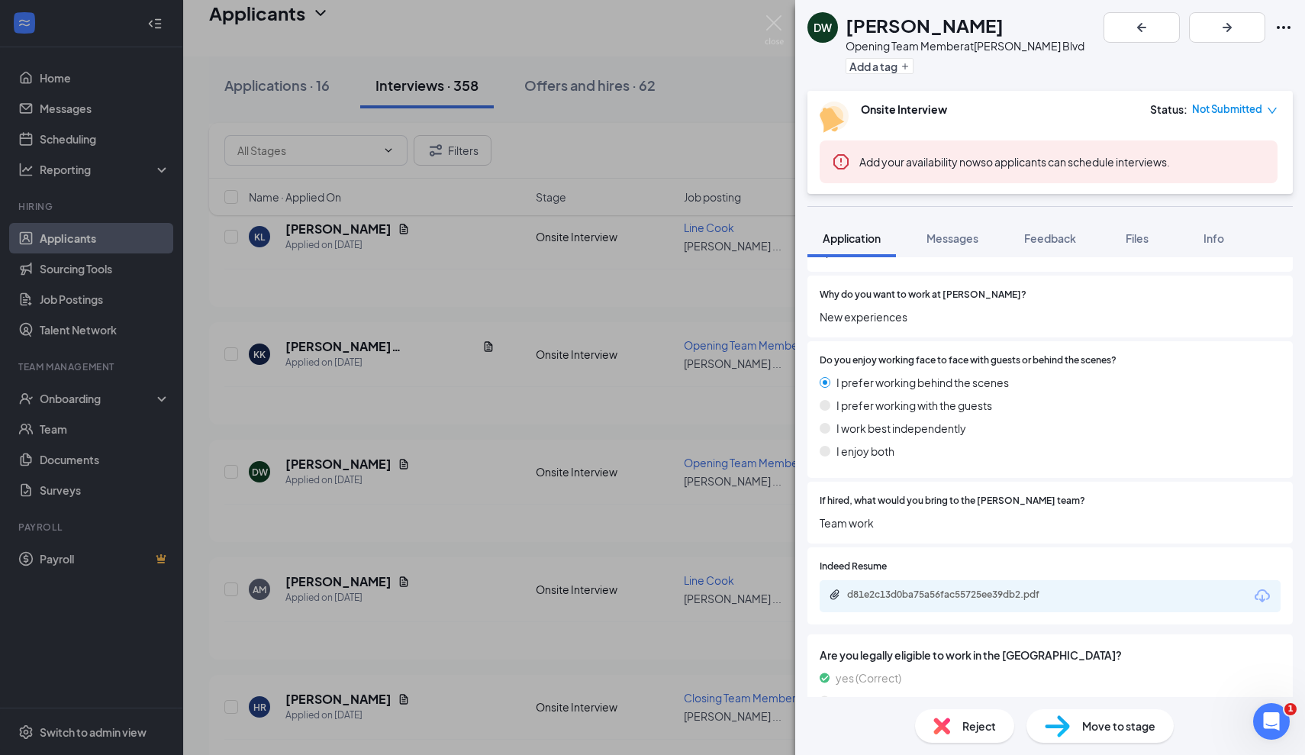
scroll to position [762, 0]
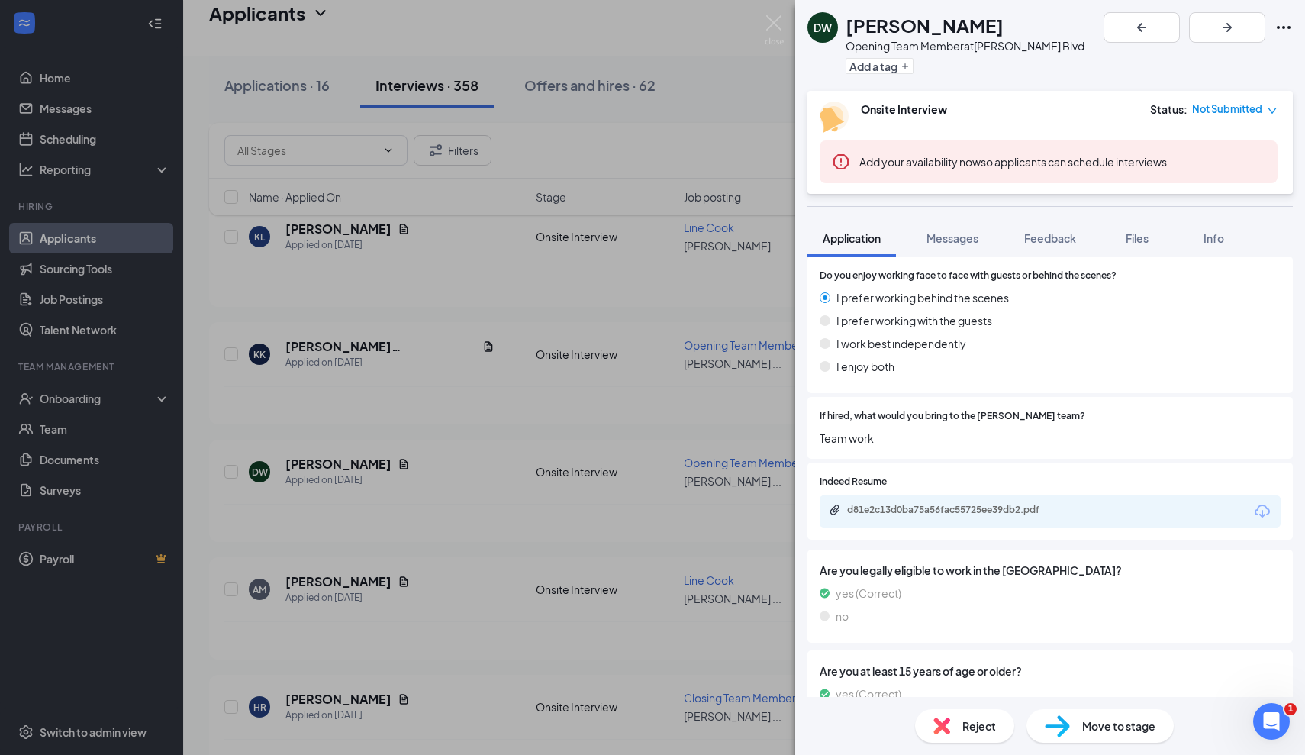
click at [895, 504] on div "d81e2c13d0ba75a56fac55725ee39db2.pdf" at bounding box center [954, 510] width 214 height 12
click at [559, 398] on div "DW Damien White Opening Team Member at Culver's - Hodges Blvd Add a tag Onsite …" at bounding box center [652, 377] width 1305 height 755
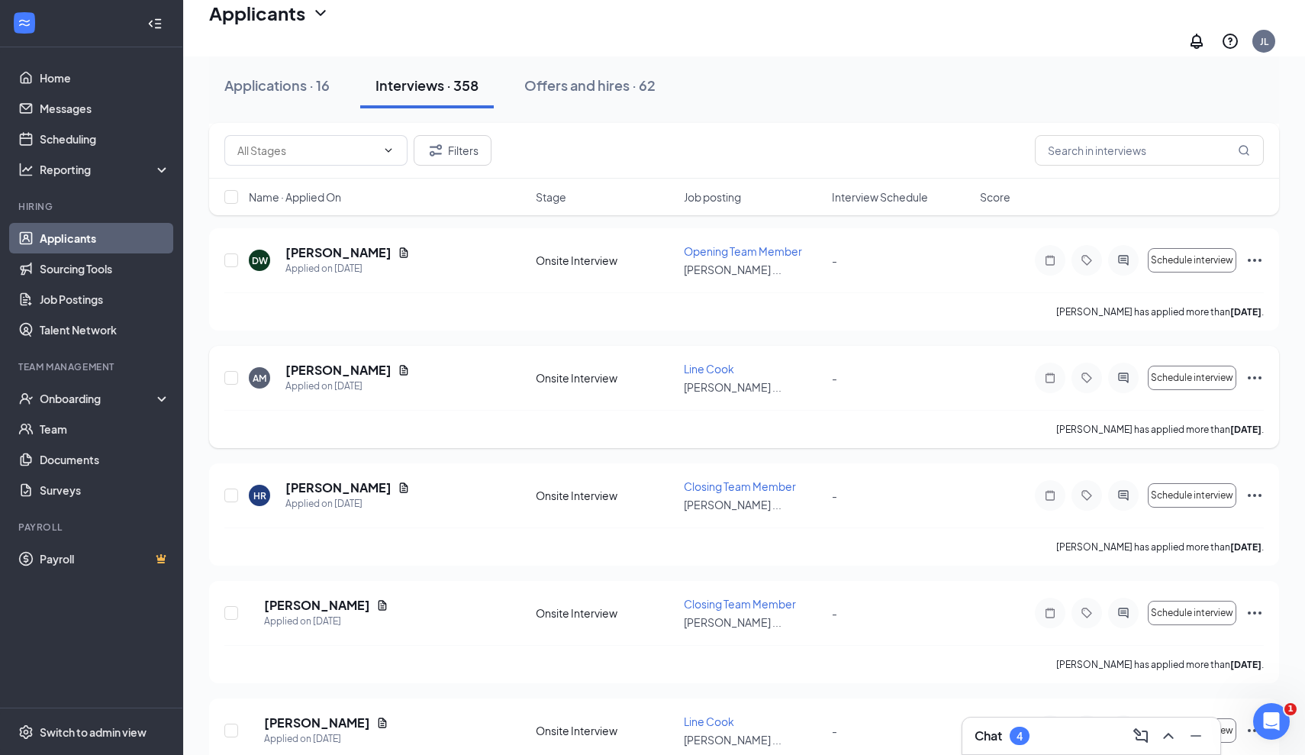
scroll to position [2546, 0]
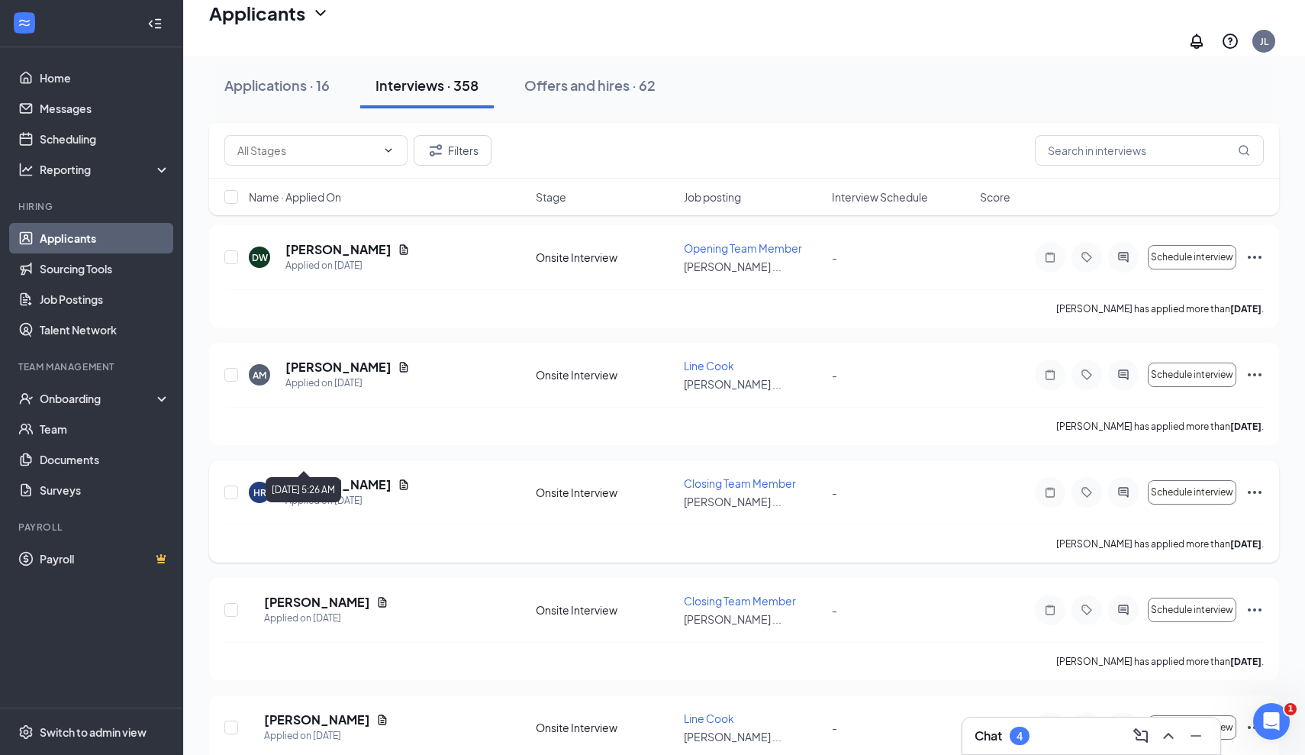
click at [319, 476] on h5 "Henry Rainey" at bounding box center [338, 484] width 106 height 17
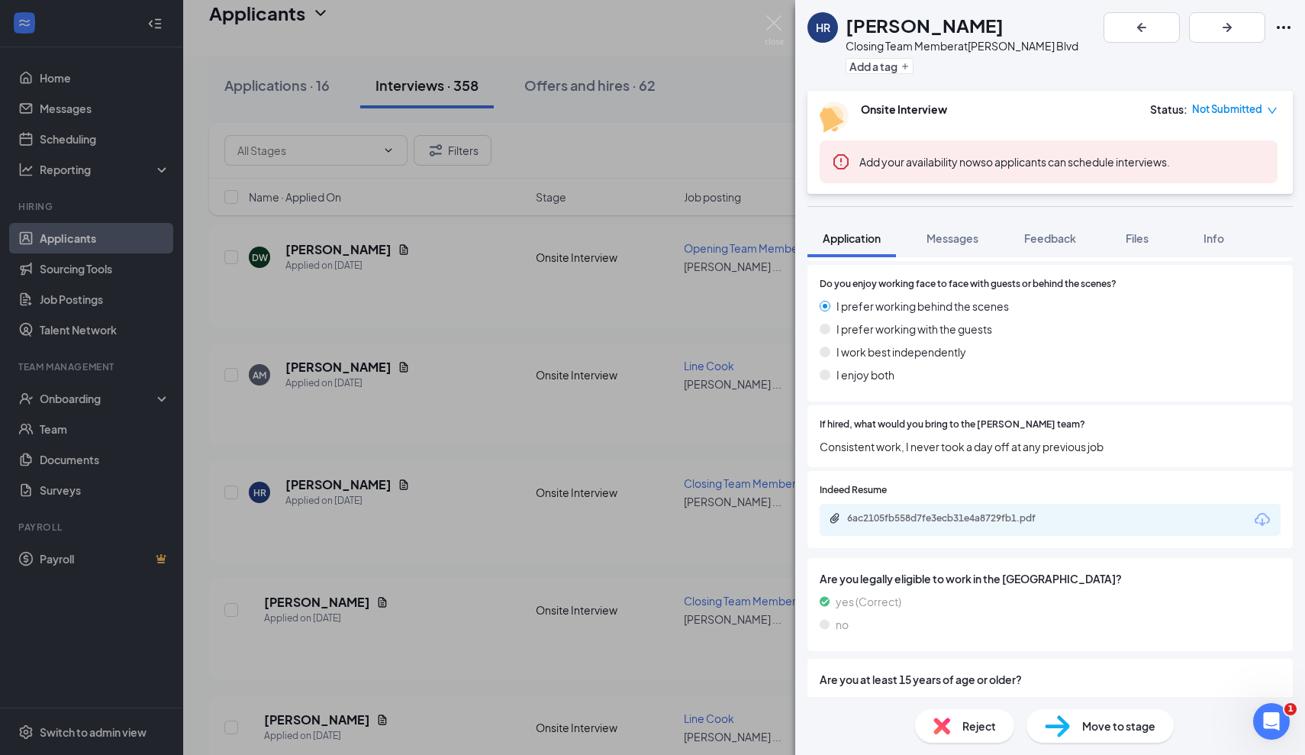
scroll to position [765, 0]
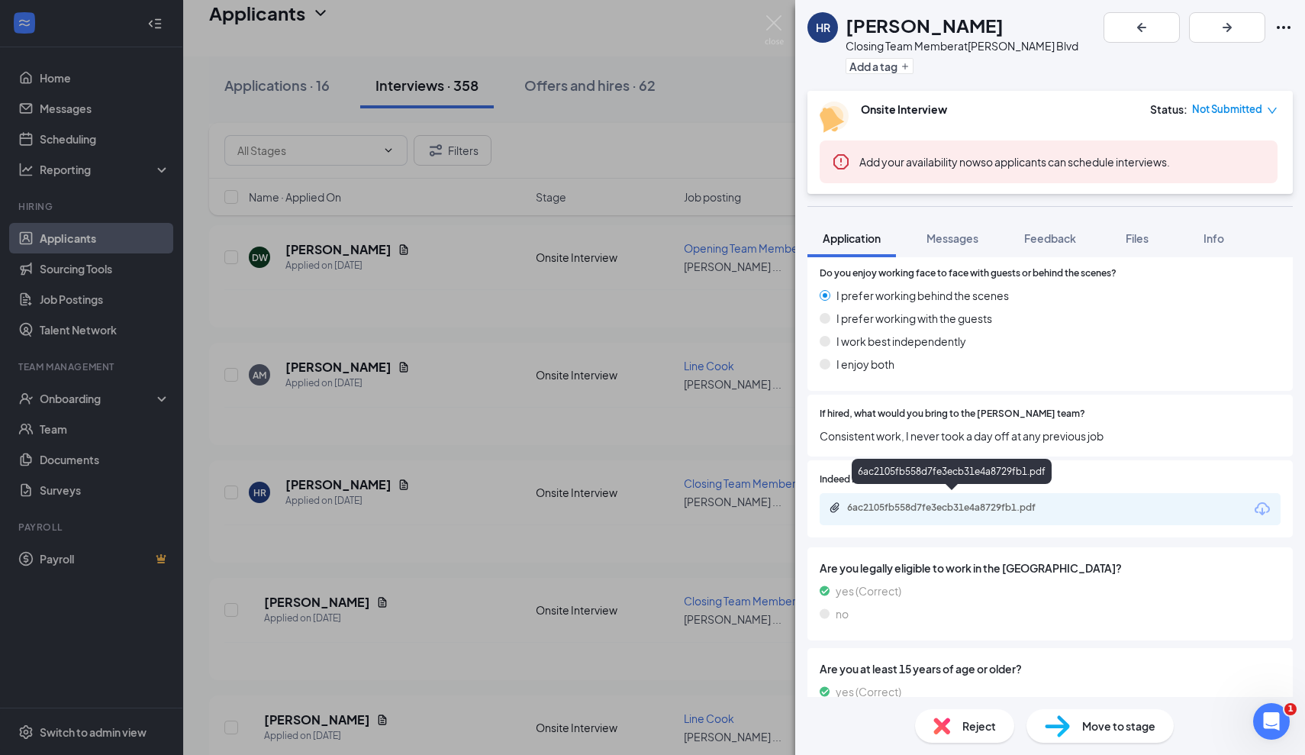
click at [909, 502] on div "6ac2105fb558d7fe3ecb31e4a8729fb1.pdf" at bounding box center [954, 507] width 214 height 12
click at [468, 573] on div "HR Henry Rainey Closing Team Member at Culver's - Hodges Blvd Add a tag Onsite …" at bounding box center [652, 377] width 1305 height 755
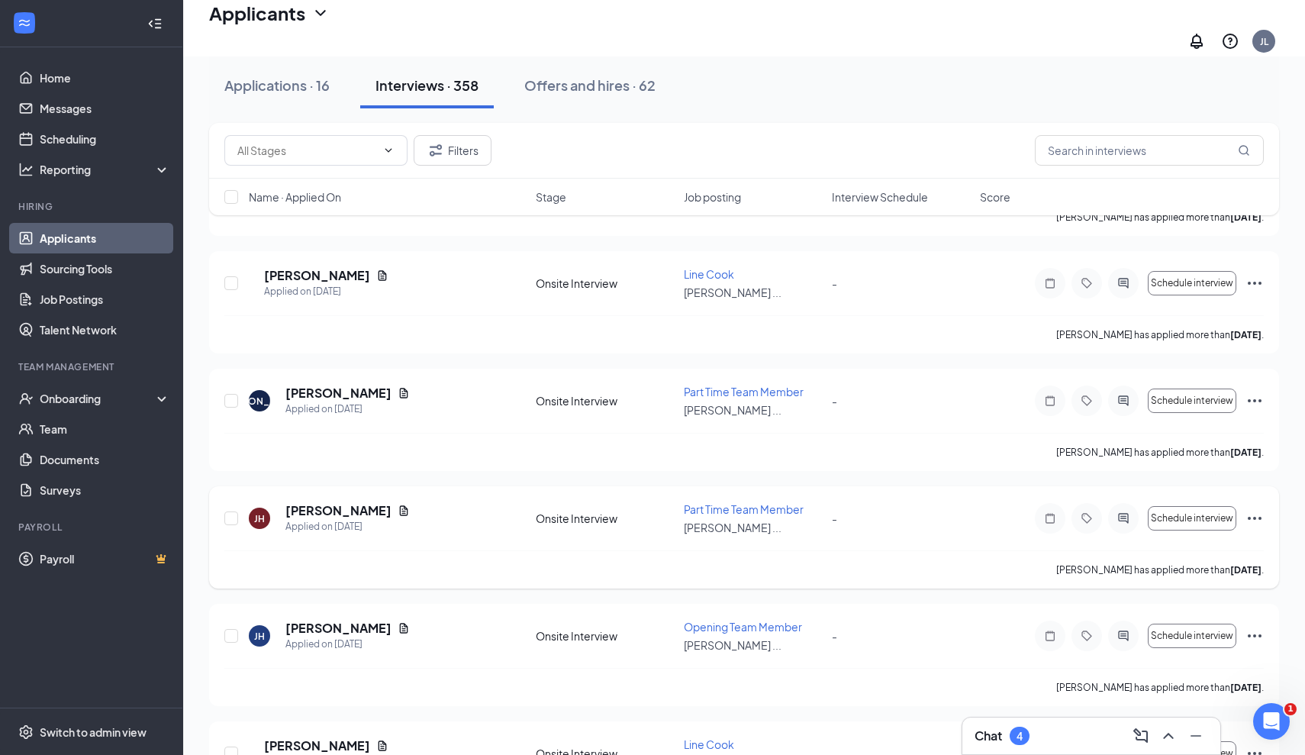
scroll to position [2995, 0]
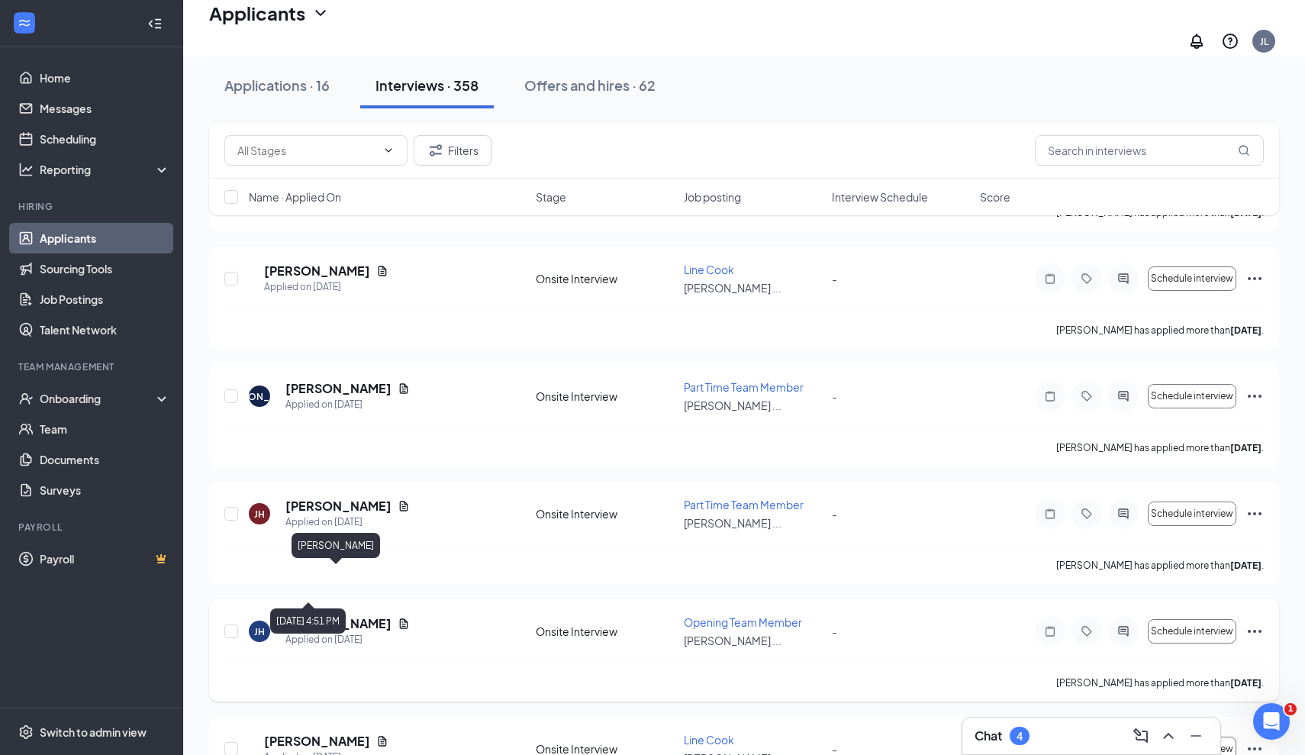
click at [333, 615] on h5 "Jordyn Holmes" at bounding box center [338, 623] width 106 height 17
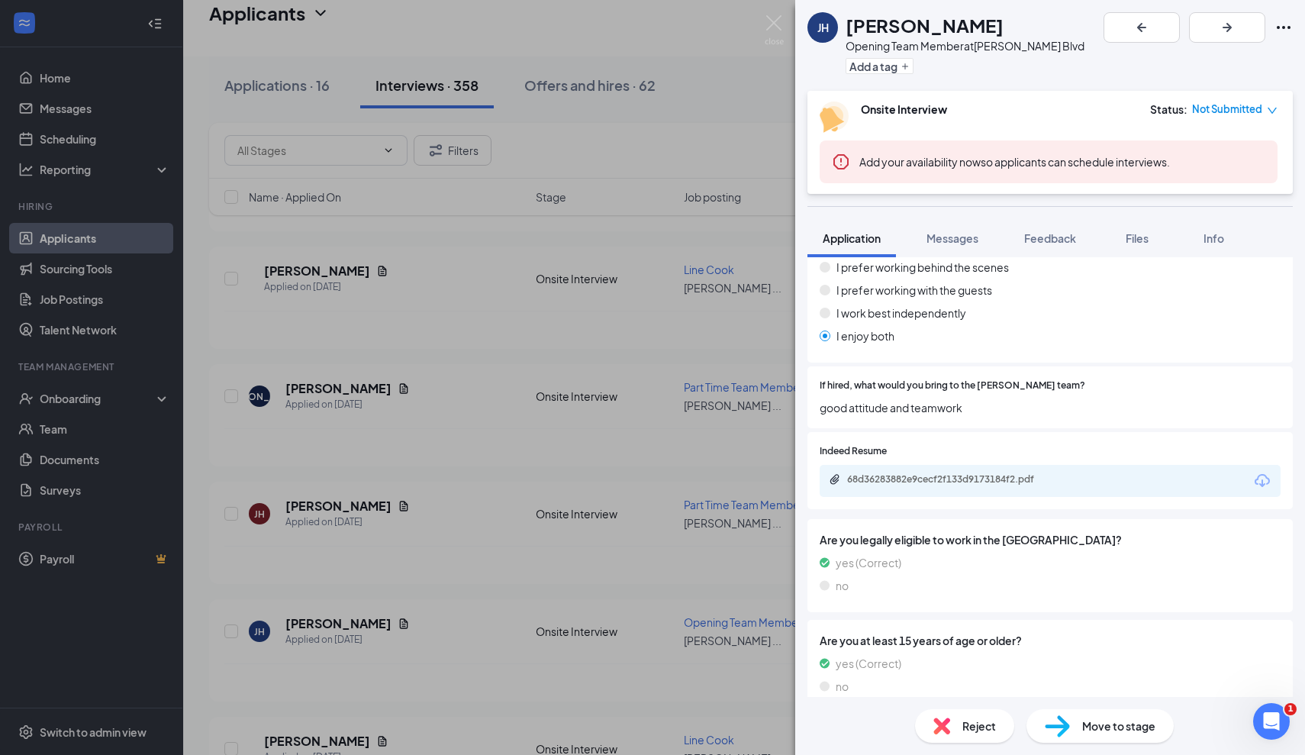
scroll to position [847, 0]
click at [1000, 474] on div "68d36283882e9cecf2f133d9173184f2.pdf" at bounding box center [954, 480] width 214 height 12
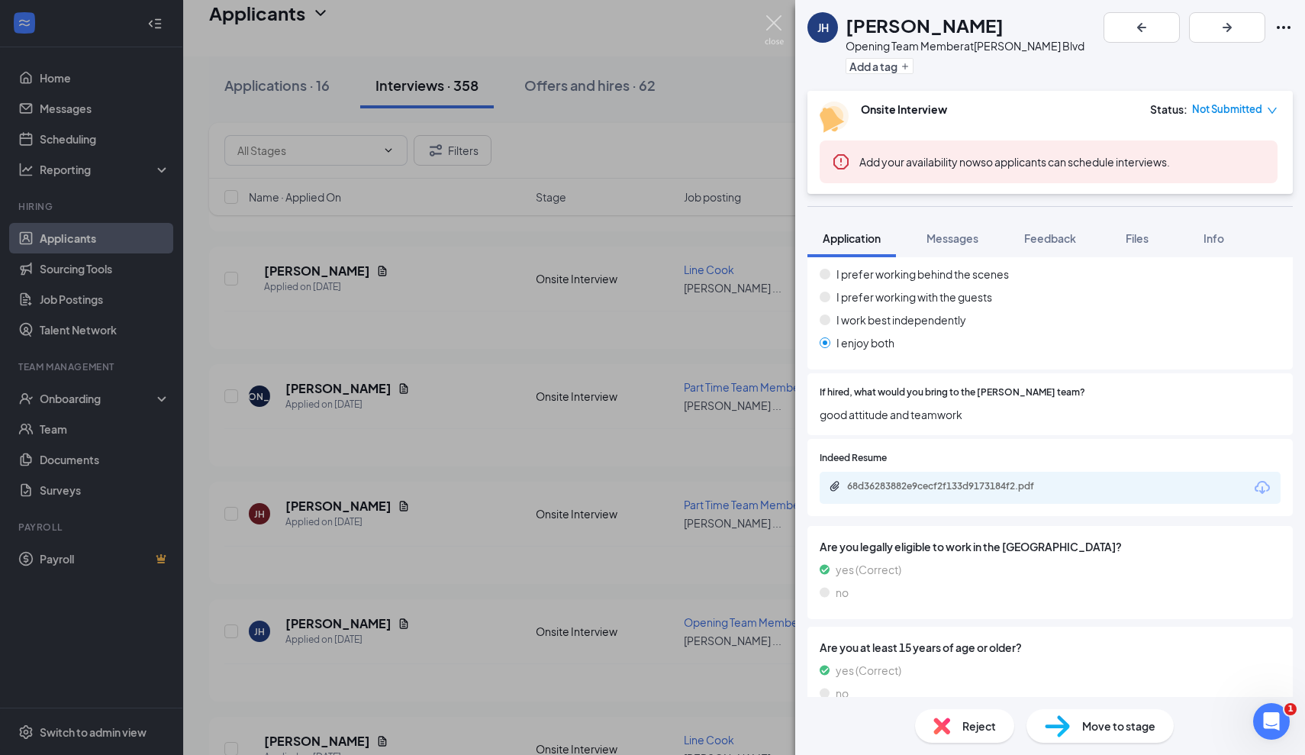
click at [776, 23] on img at bounding box center [774, 30] width 19 height 30
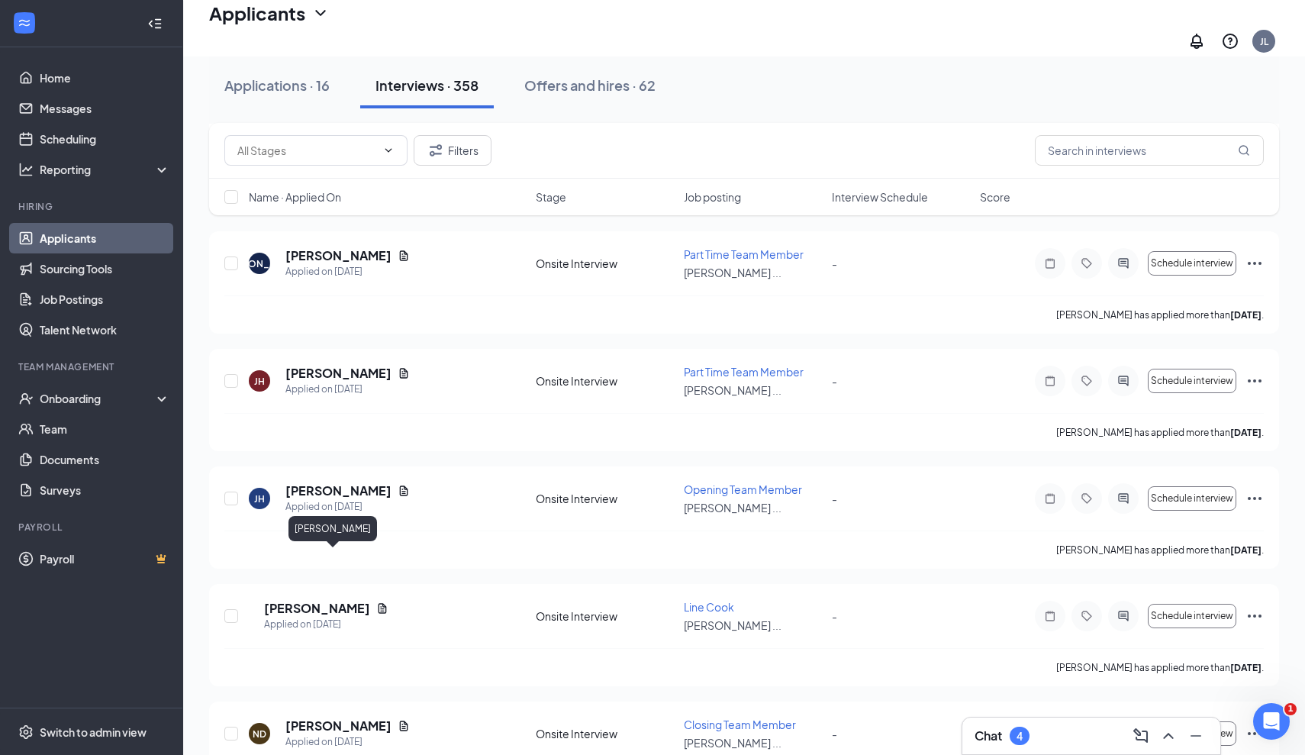
scroll to position [3127, 0]
click at [339, 483] on h5 "Jordyn Holmes" at bounding box center [338, 491] width 106 height 17
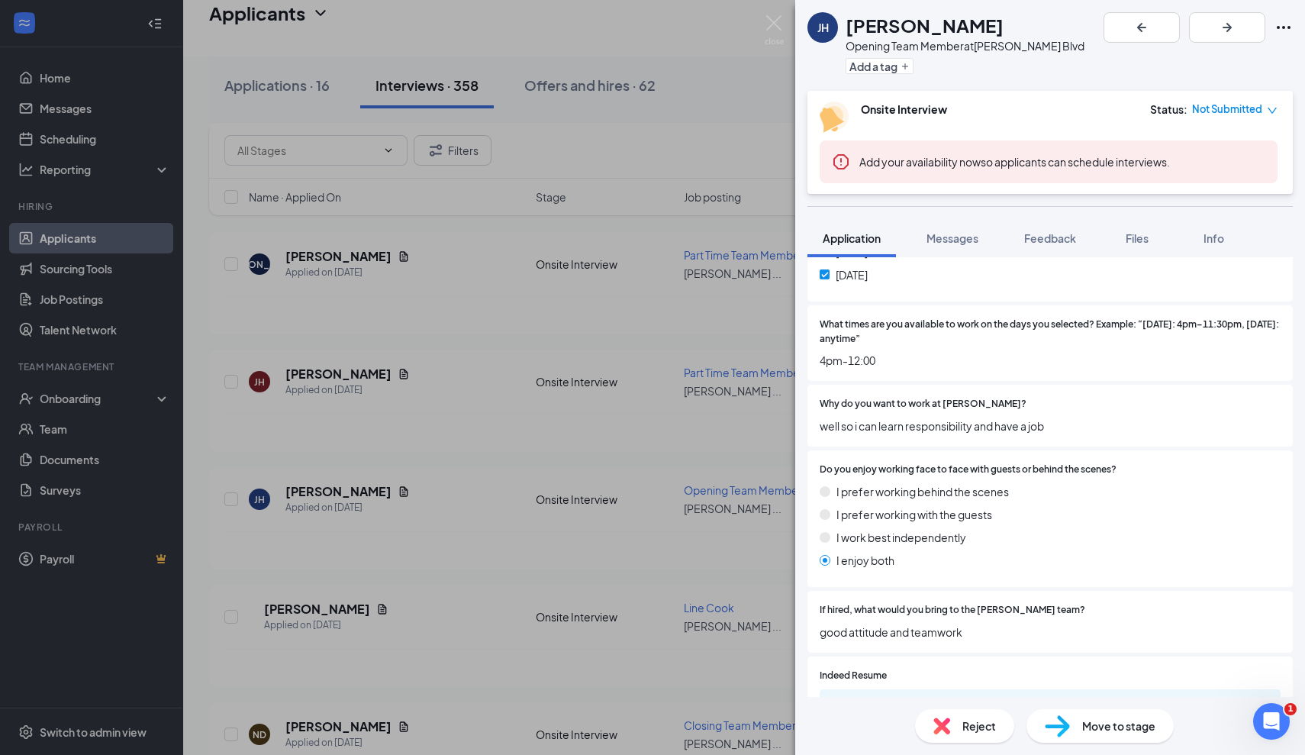
scroll to position [630, 0]
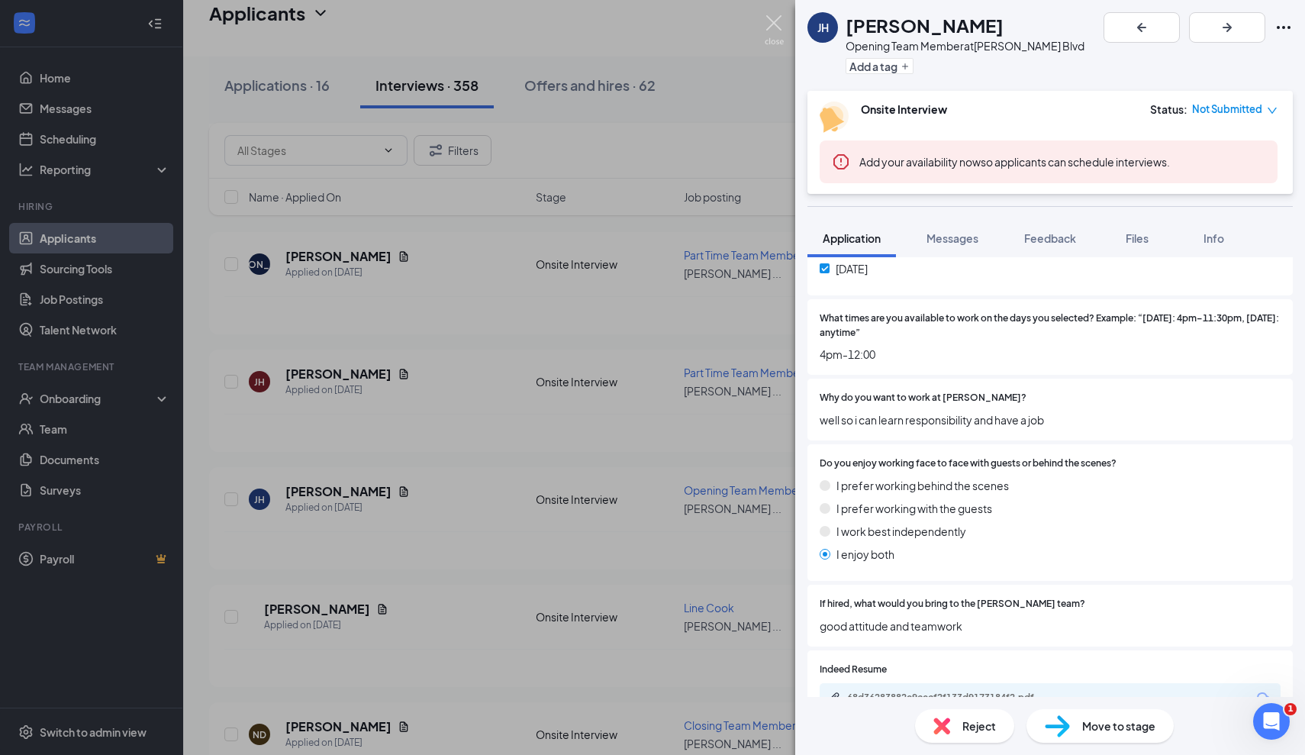
click at [779, 31] on img at bounding box center [774, 30] width 19 height 30
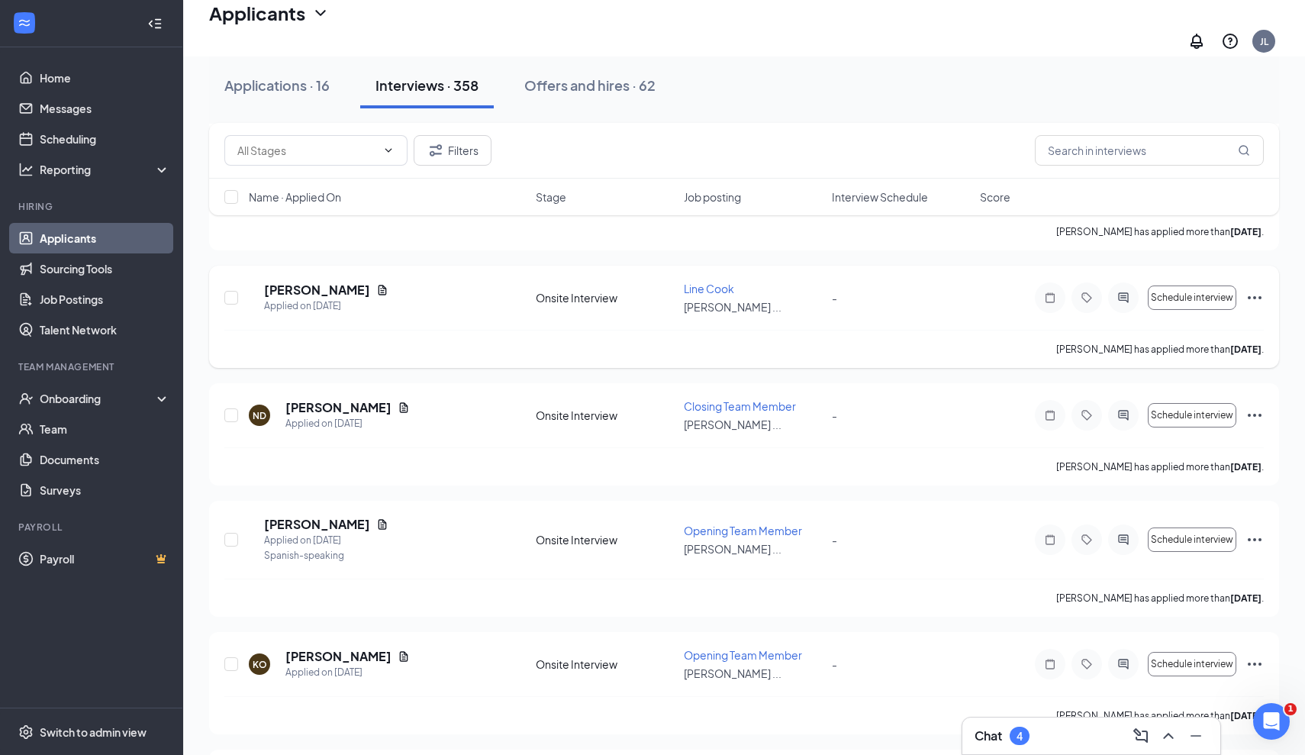
scroll to position [3447, 0]
click at [337, 515] on h5 "Maria Urrego" at bounding box center [317, 523] width 106 height 17
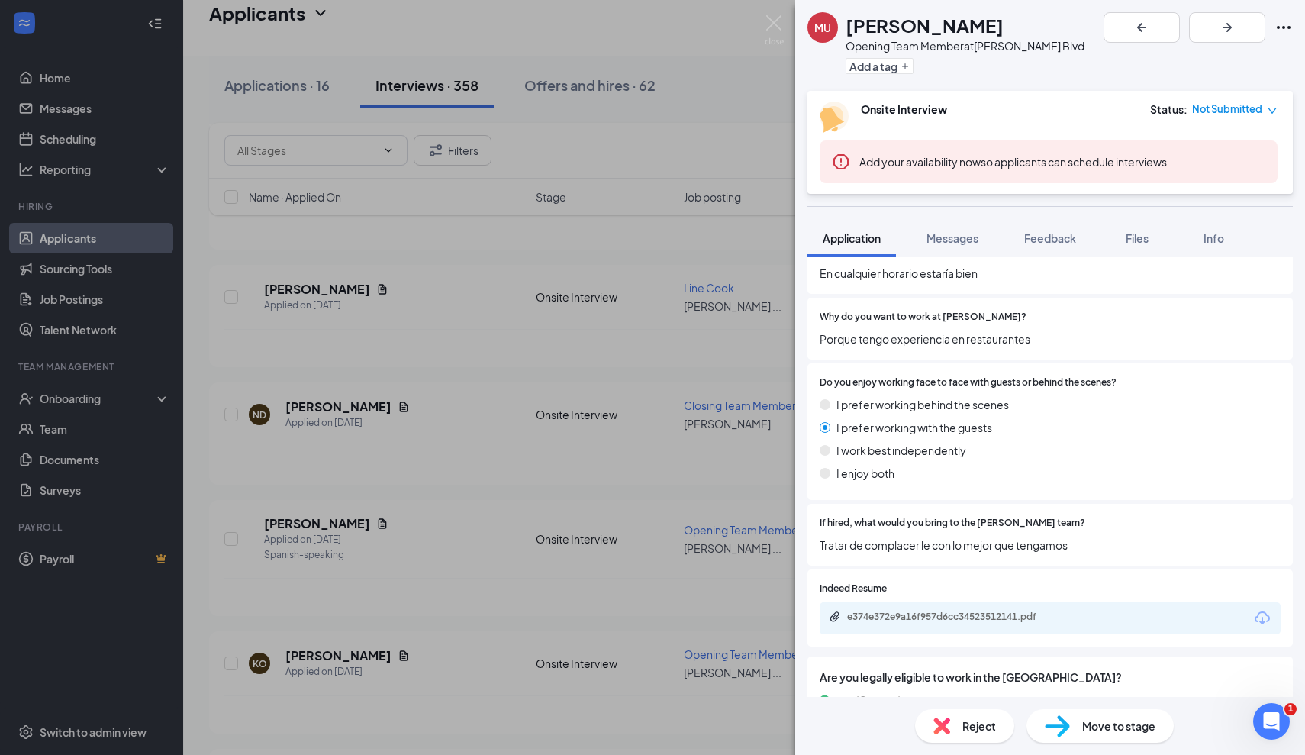
scroll to position [714, 0]
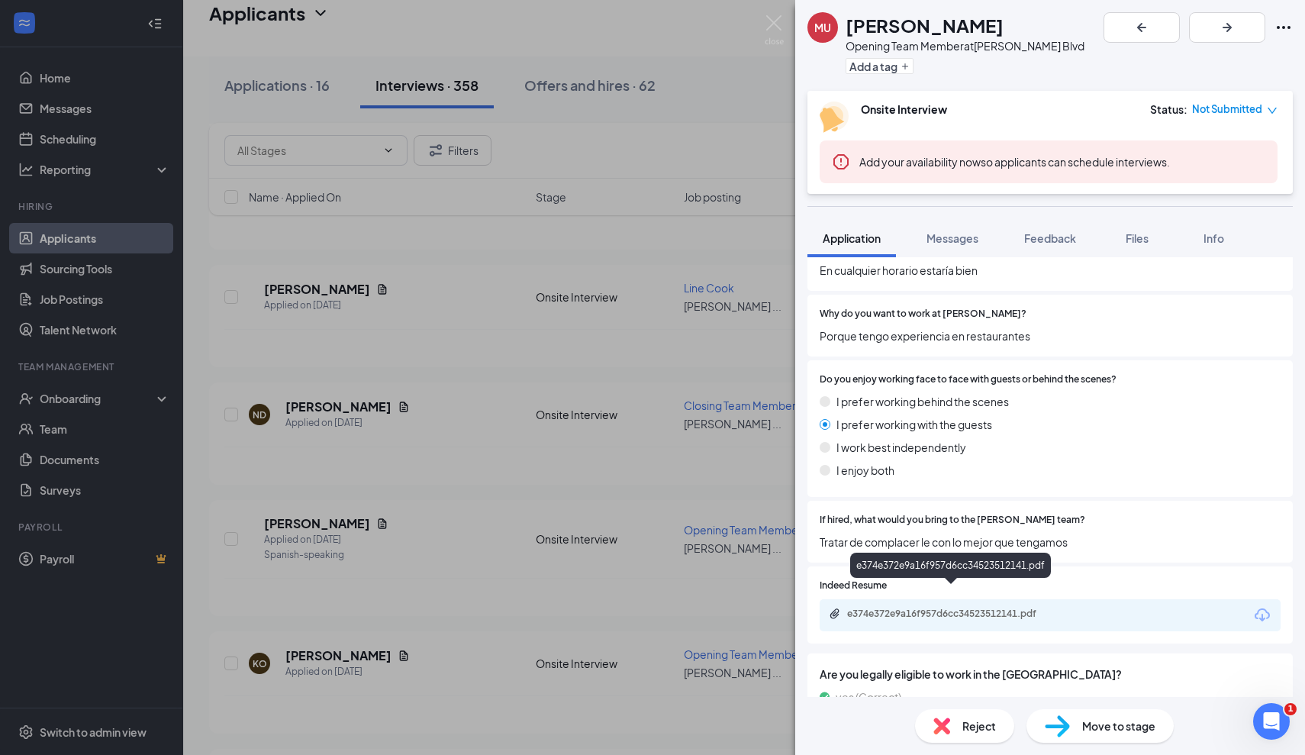
click at [911, 608] on div "e374e372e9a16f957d6cc34523512141.pdf" at bounding box center [954, 614] width 214 height 12
click at [516, 505] on div "MU Maria Urrego Opening Team Member at Culver's - Hodges Blvd Add a tag Onsite …" at bounding box center [652, 377] width 1305 height 755
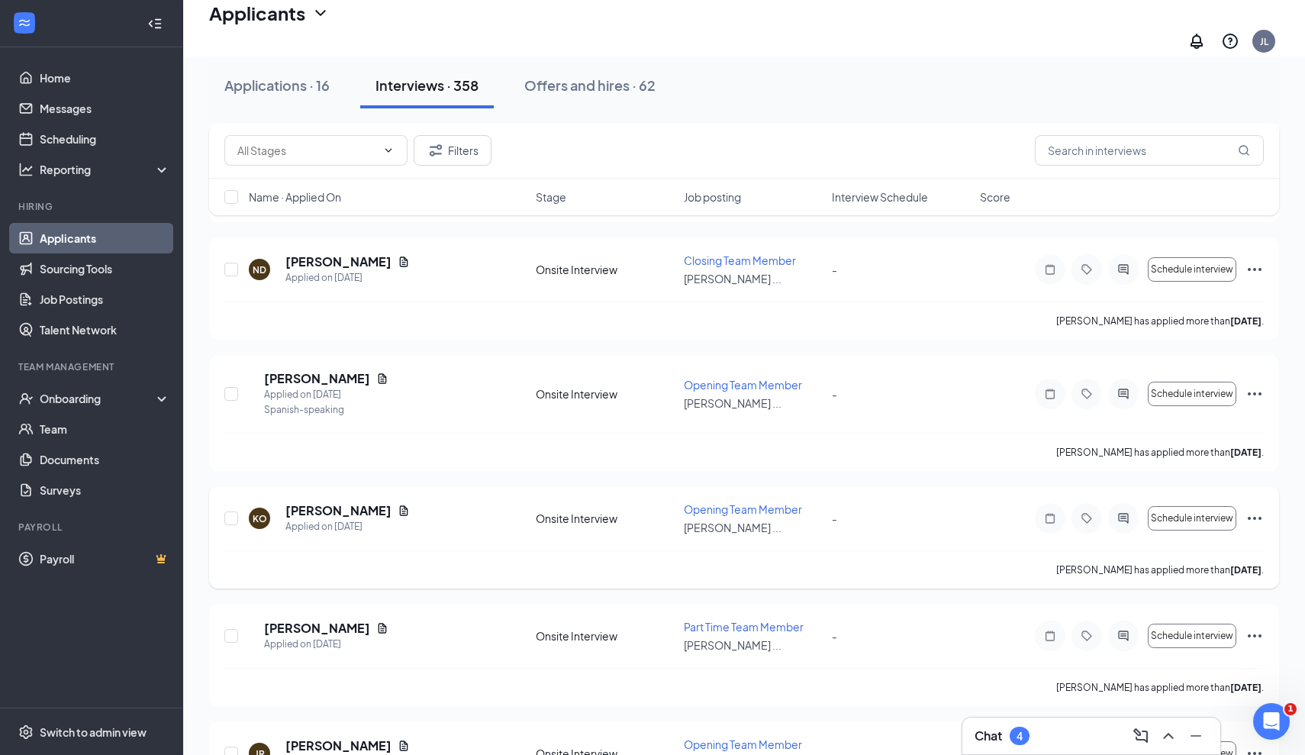
scroll to position [3610, 0]
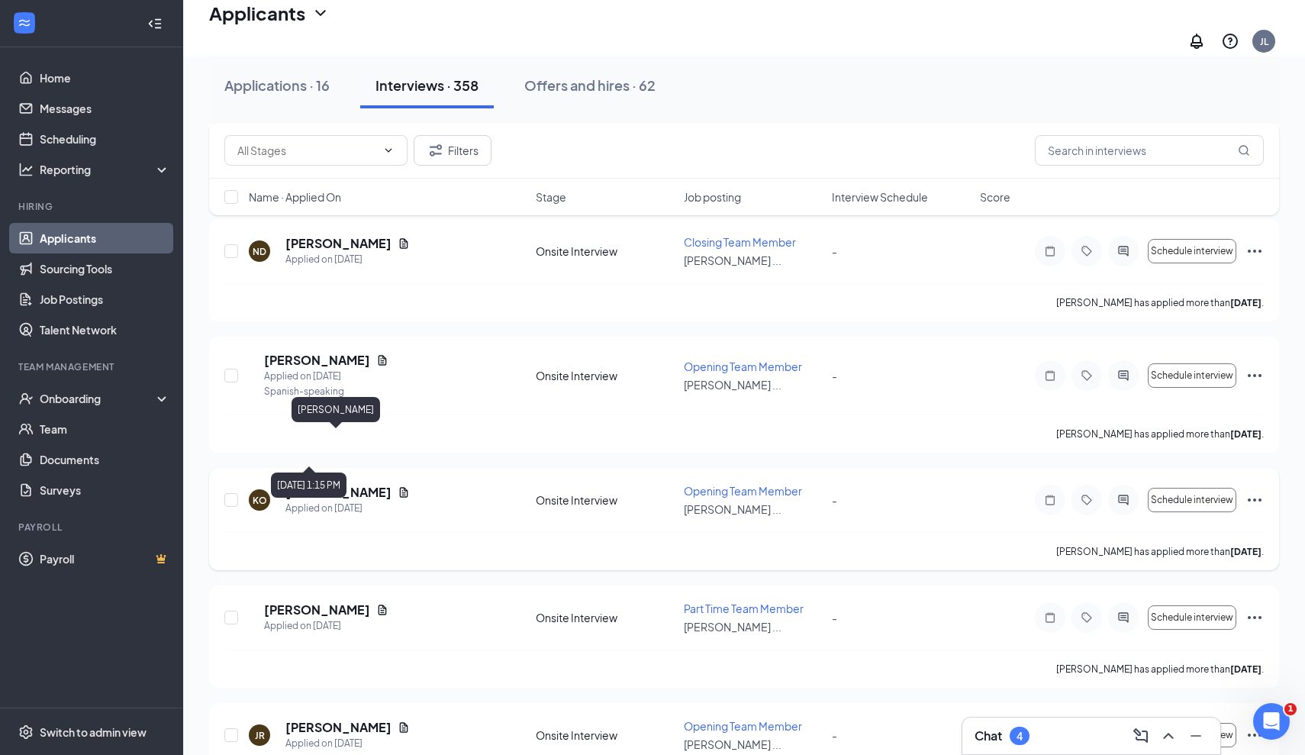
click at [337, 484] on h5 "[PERSON_NAME]" at bounding box center [338, 492] width 106 height 17
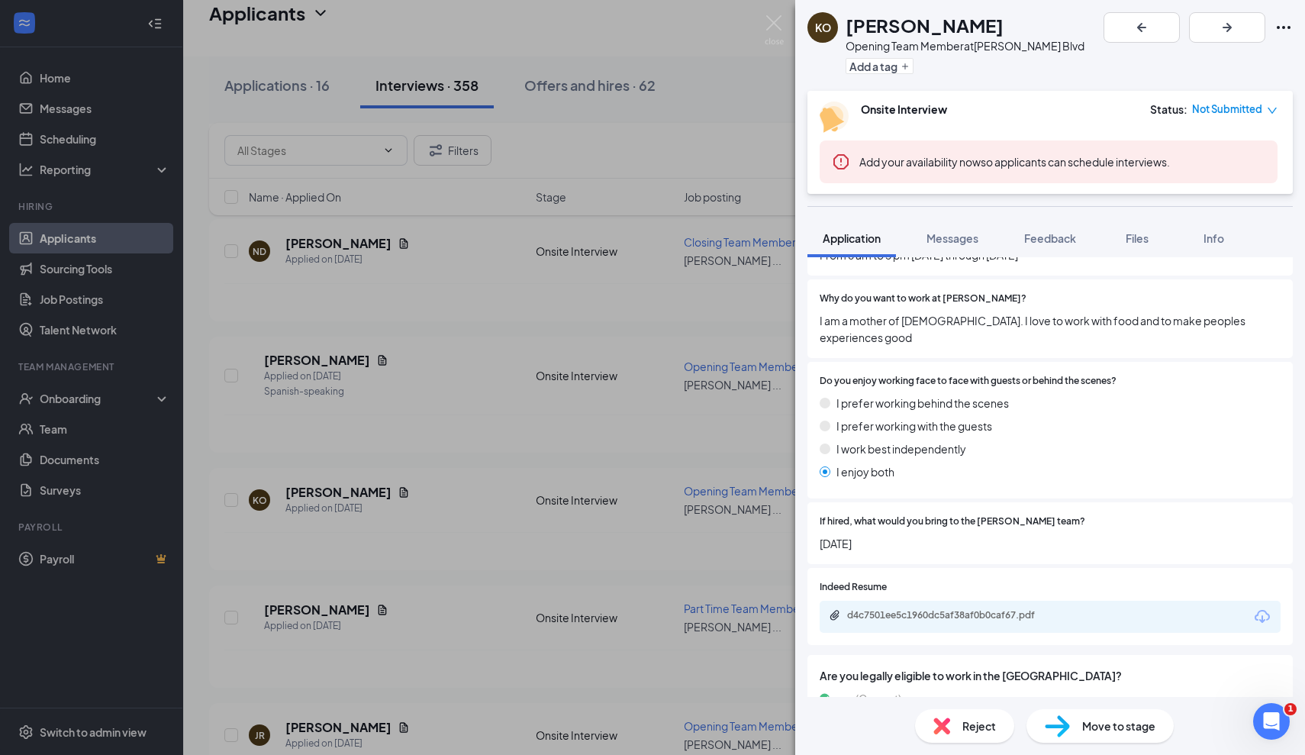
scroll to position [731, 0]
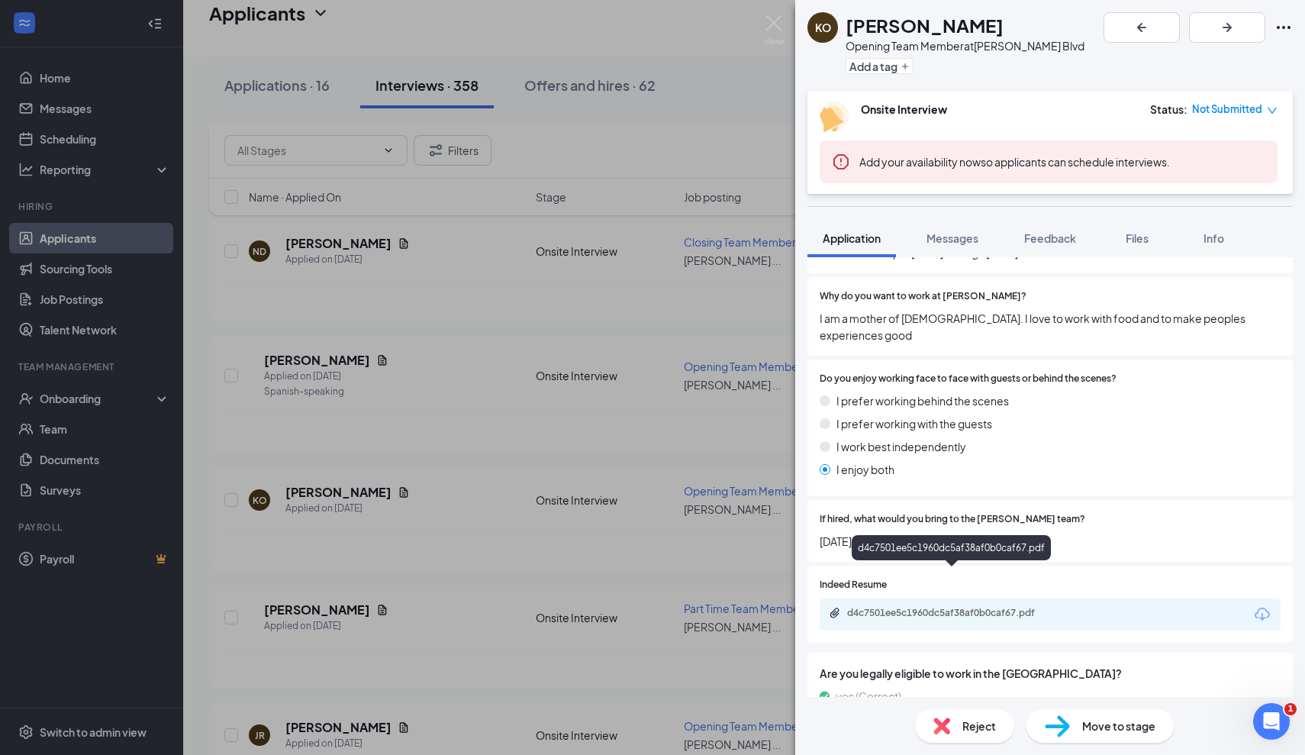
click at [919, 607] on div "d4c7501ee5c1960dc5af38af0b0caf67.pdf" at bounding box center [954, 613] width 214 height 12
click at [637, 504] on div "KO Krista Osborne Opening Team Member at Culver's - Hodges Blvd Add a tag Onsit…" at bounding box center [652, 377] width 1305 height 755
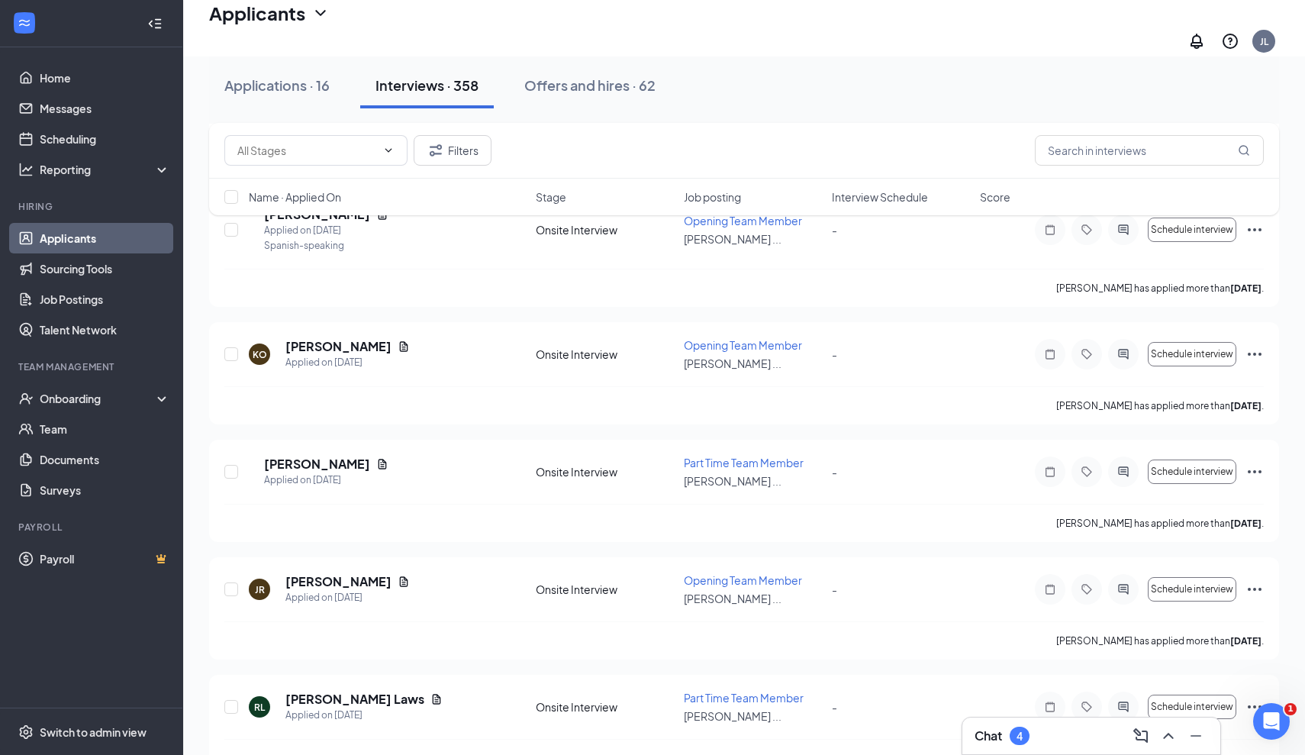
scroll to position [3754, 0]
click at [343, 457] on h5 "Kaelyn Camiel" at bounding box center [317, 465] width 106 height 17
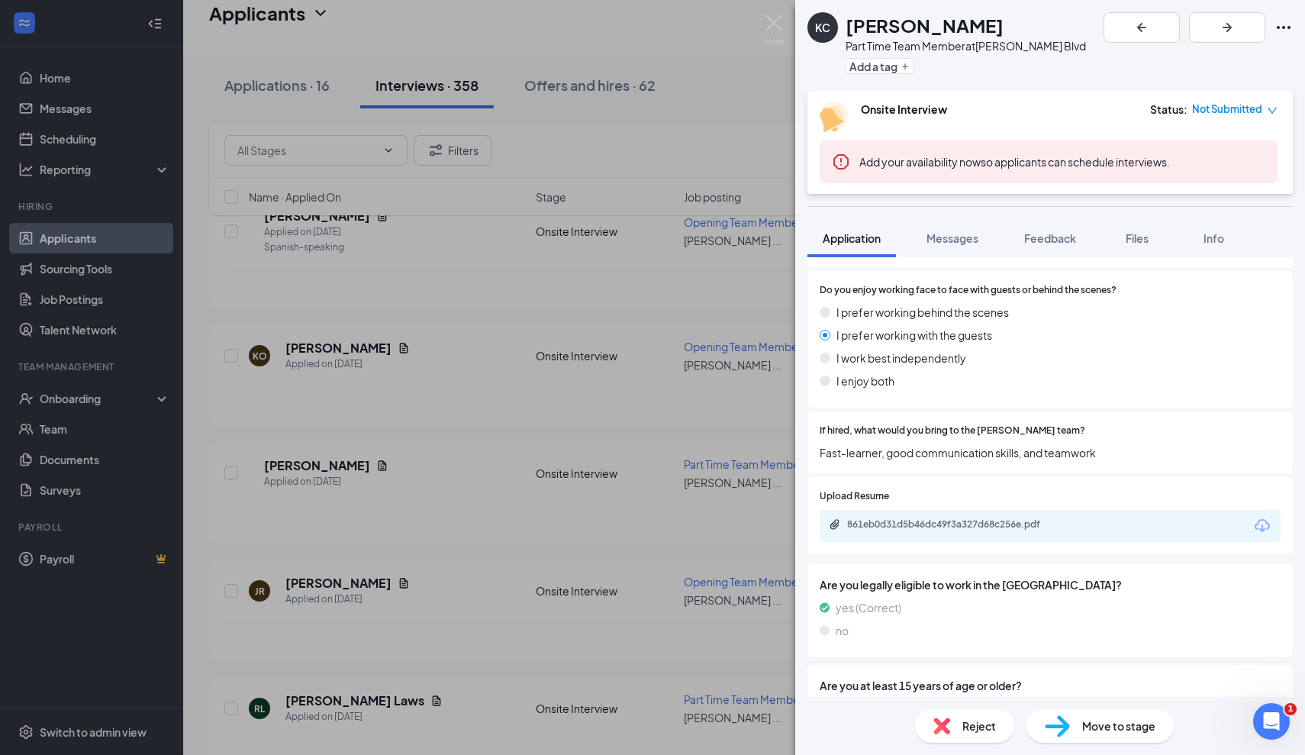
scroll to position [802, 0]
click at [917, 519] on div "861eb0d31d5b46dc49f3a327d68c256e.pdf" at bounding box center [954, 525] width 214 height 12
click at [174, 74] on div "KC Kaelyn Camiel Part Time Team Member at Culver's - Hodges Blvd Add a tag Onsi…" at bounding box center [652, 377] width 1305 height 755
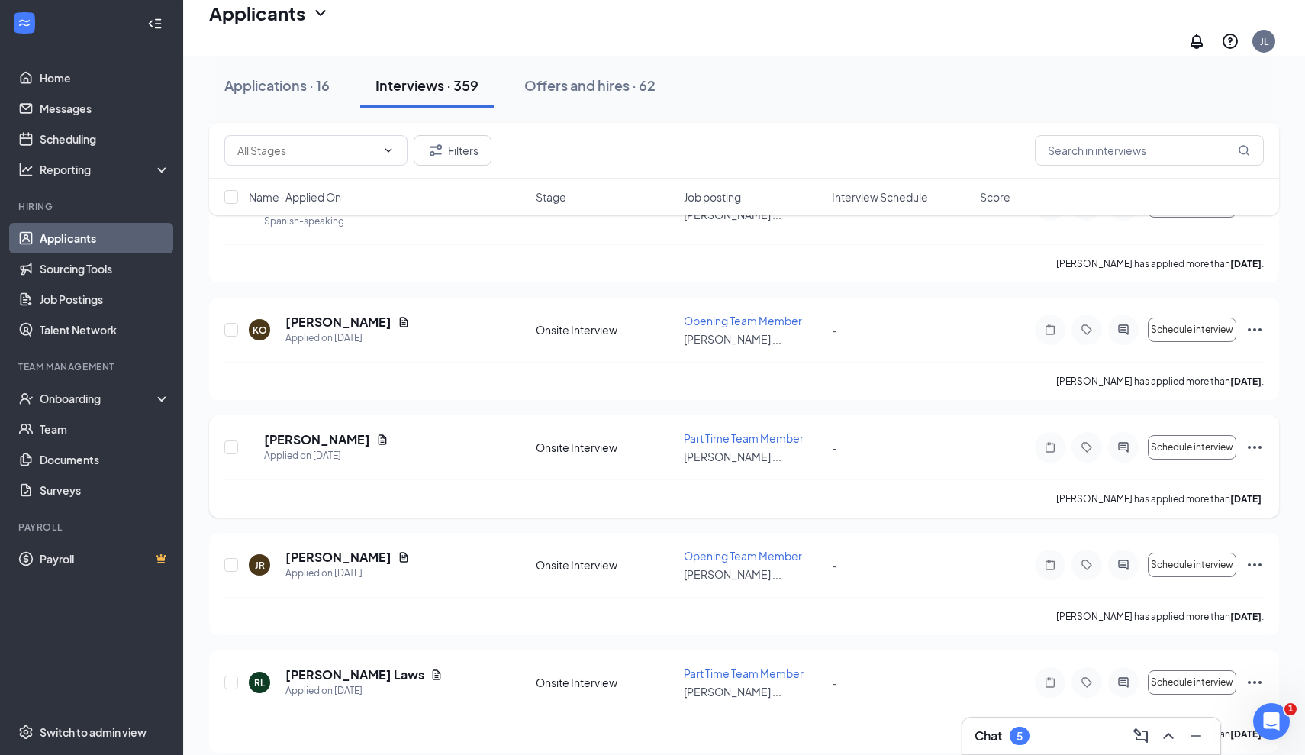
scroll to position [3783, 0]
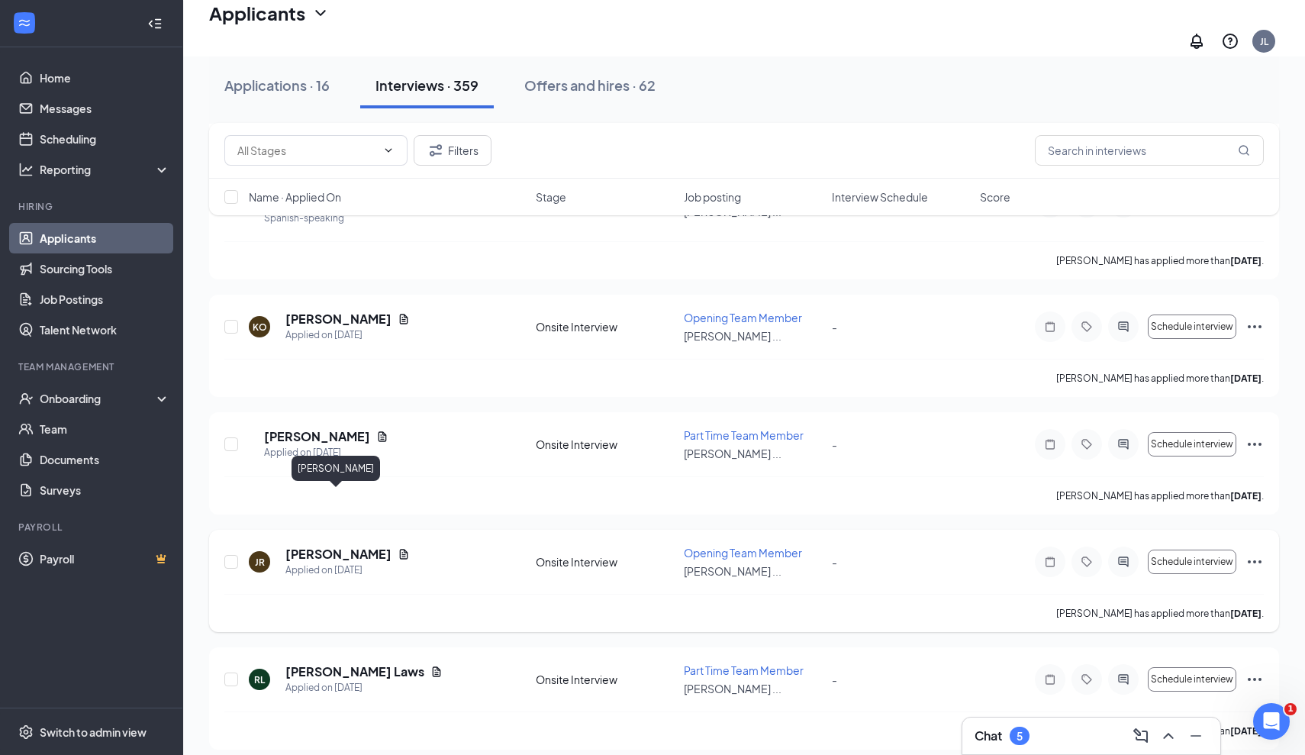
click at [348, 546] on h5 "Joselyn Rogers" at bounding box center [338, 554] width 106 height 17
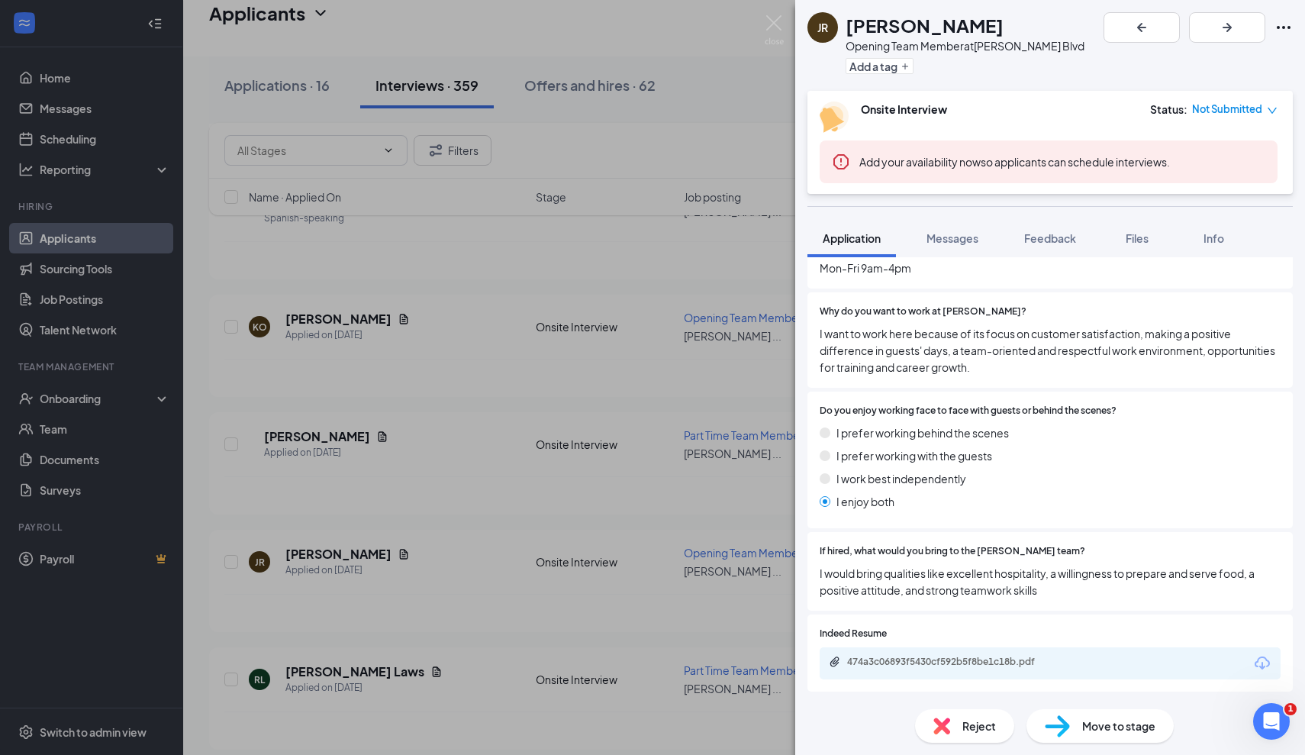
scroll to position [678, 0]
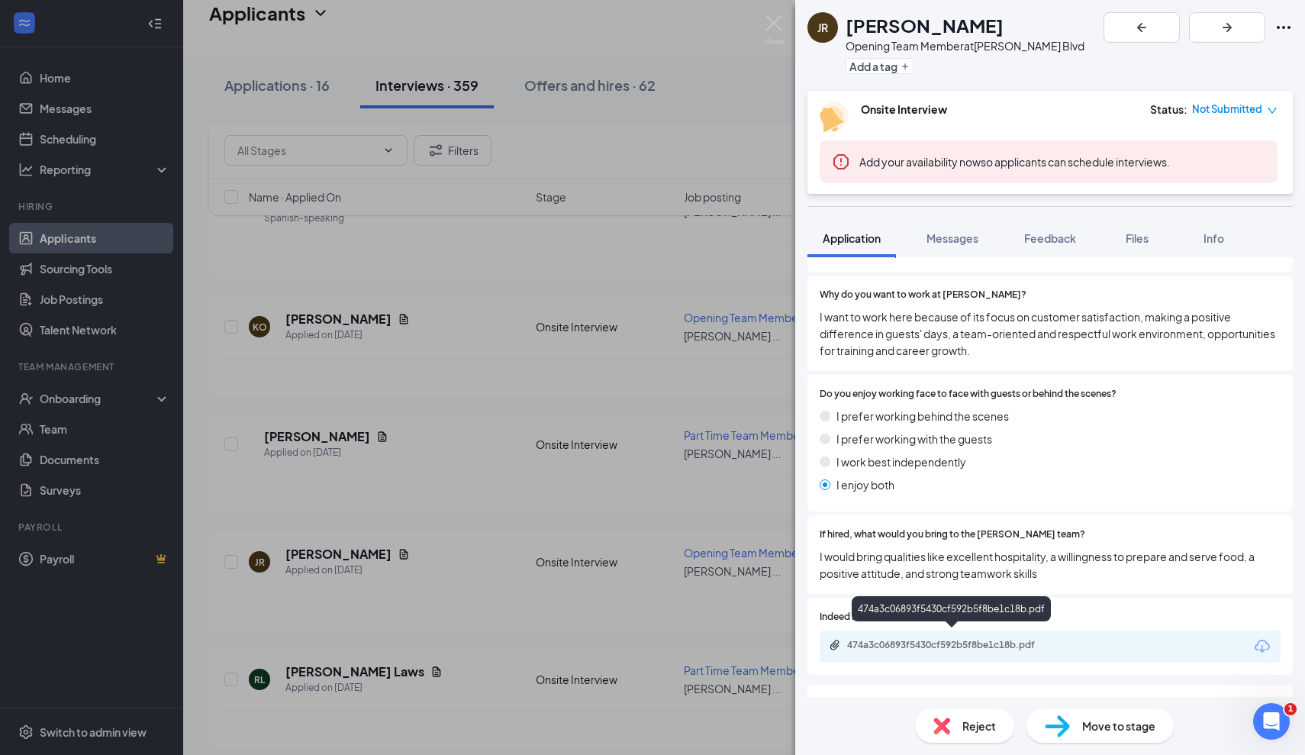
click at [919, 639] on div "474a3c06893f5430cf592b5f8be1c18b.pdf" at bounding box center [954, 645] width 214 height 12
click at [446, 474] on div "JR Joselyn Rogers Opening Team Member at Culver's - Hodges Blvd Add a tag Onsit…" at bounding box center [652, 377] width 1305 height 755
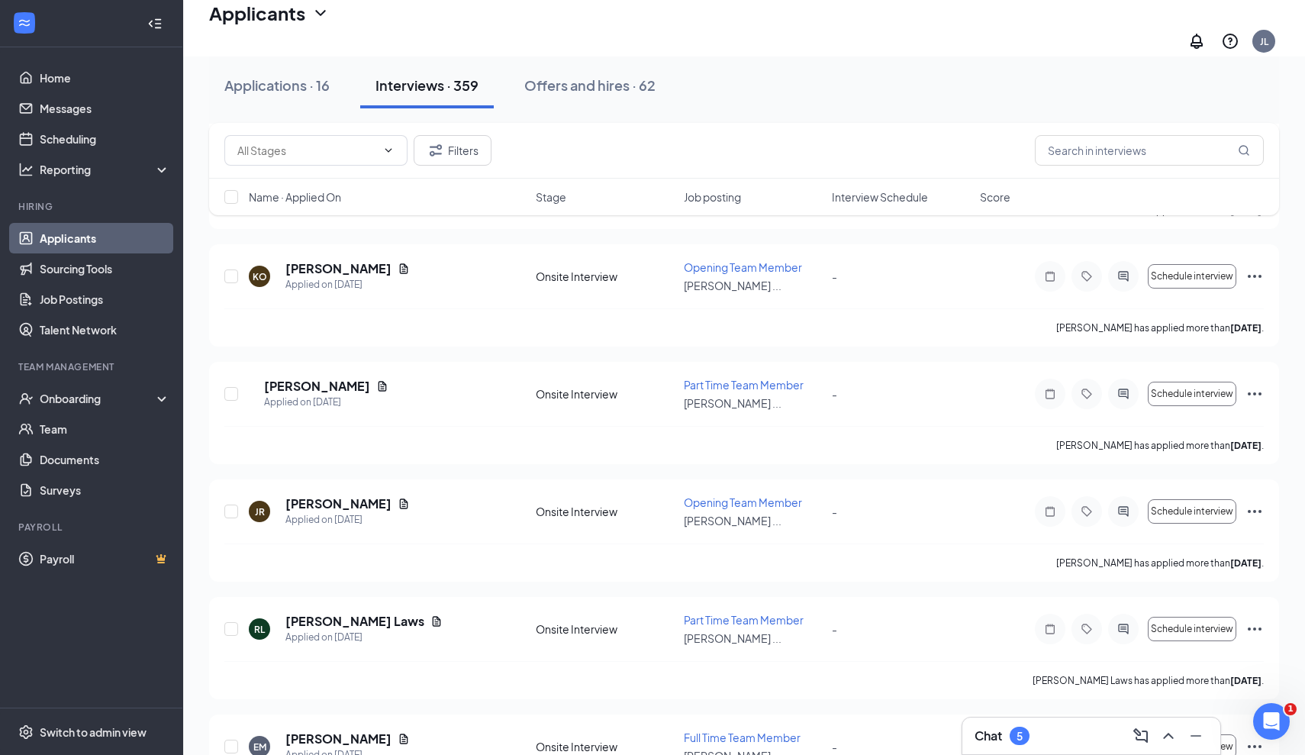
scroll to position [3830, 0]
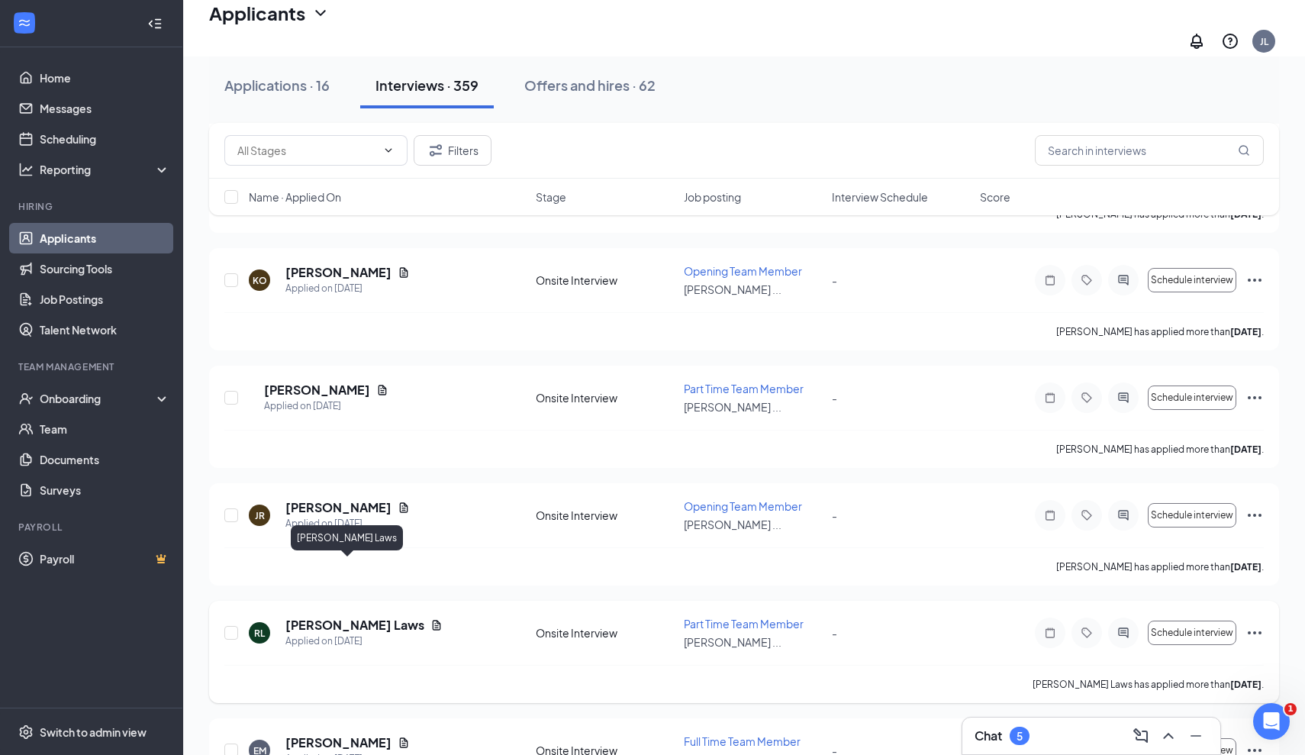
click at [324, 617] on h5 "Rihanna Laws" at bounding box center [354, 625] width 139 height 17
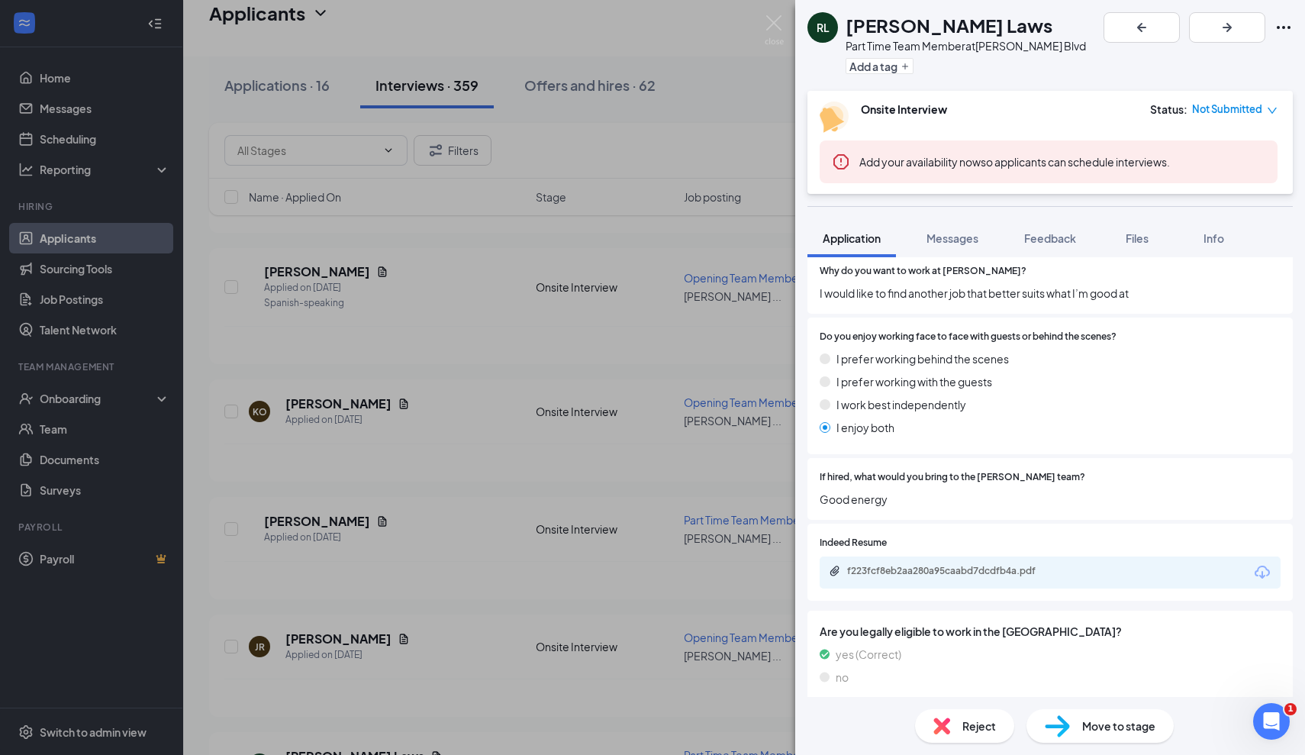
scroll to position [700, 0]
click at [964, 566] on div "f223fcf8eb2aa280a95caabd7dcdfb4a.pdf" at bounding box center [954, 572] width 214 height 12
click at [771, 27] on img at bounding box center [774, 30] width 19 height 30
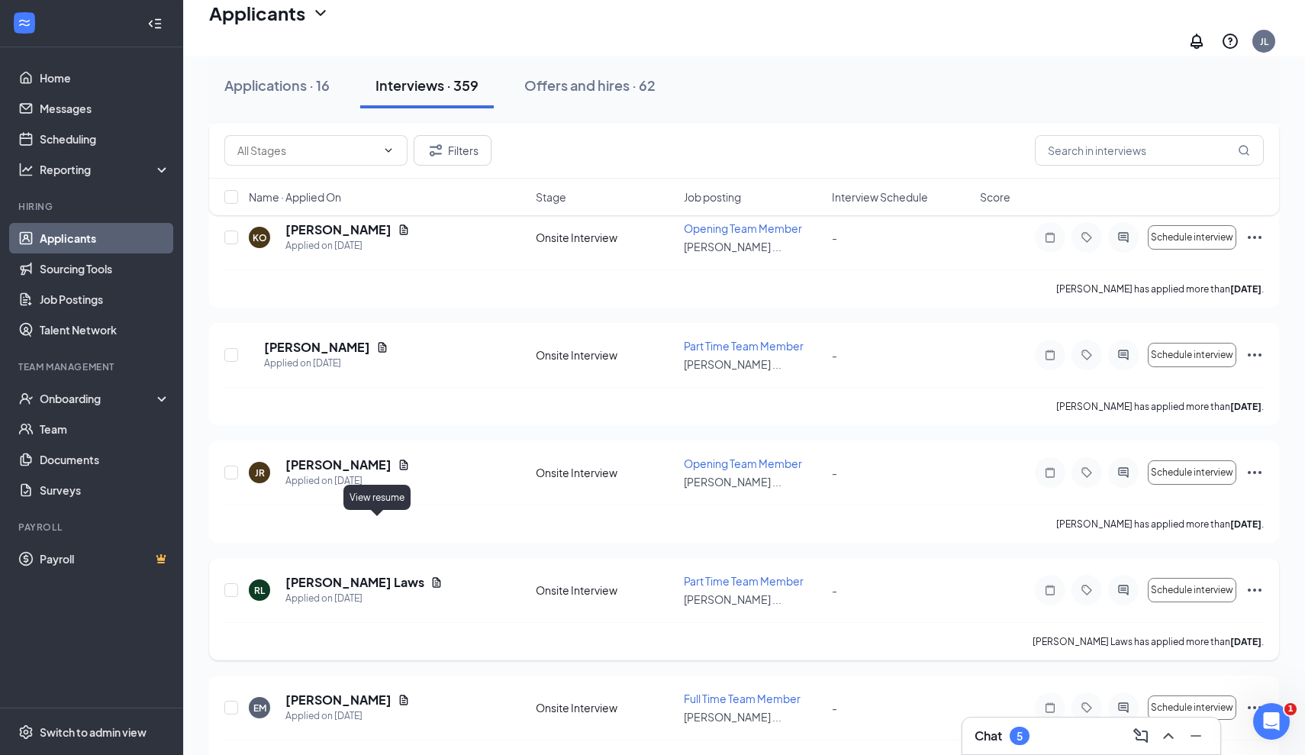
scroll to position [4027, 0]
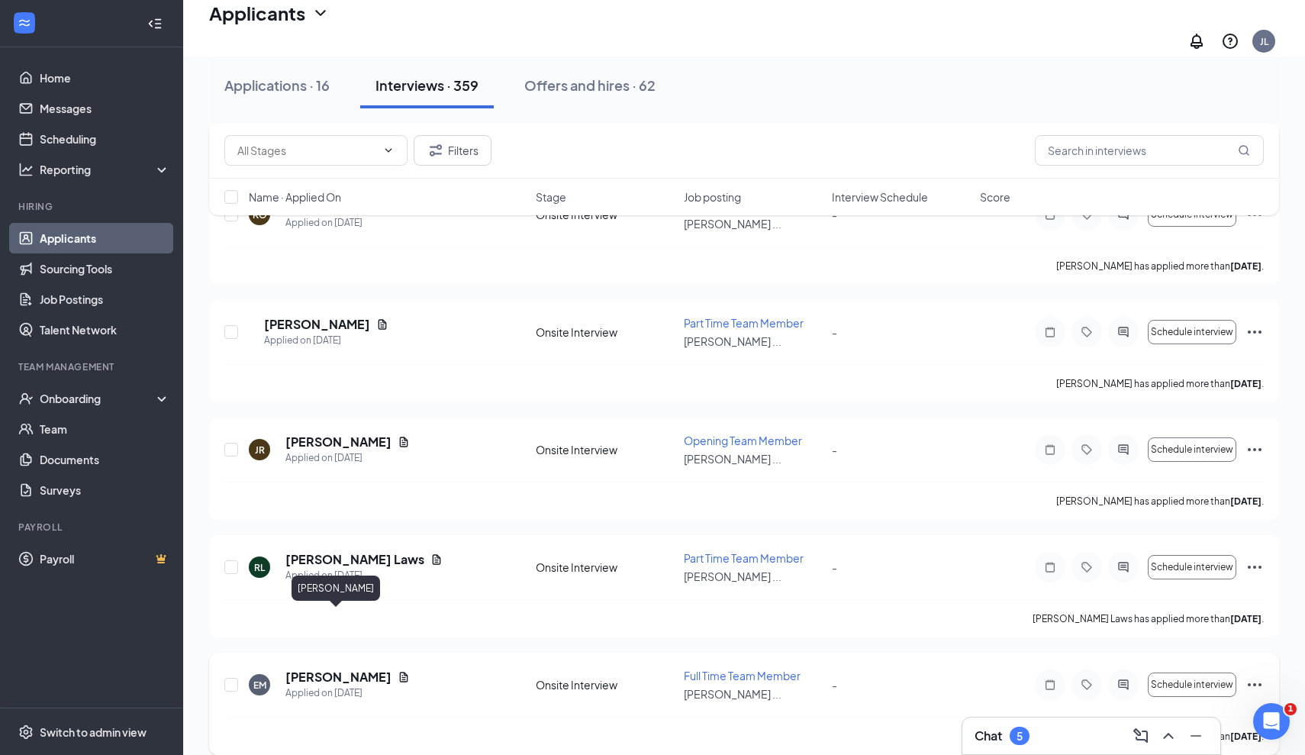
click at [336, 669] on h5 "[PERSON_NAME]" at bounding box center [338, 677] width 106 height 17
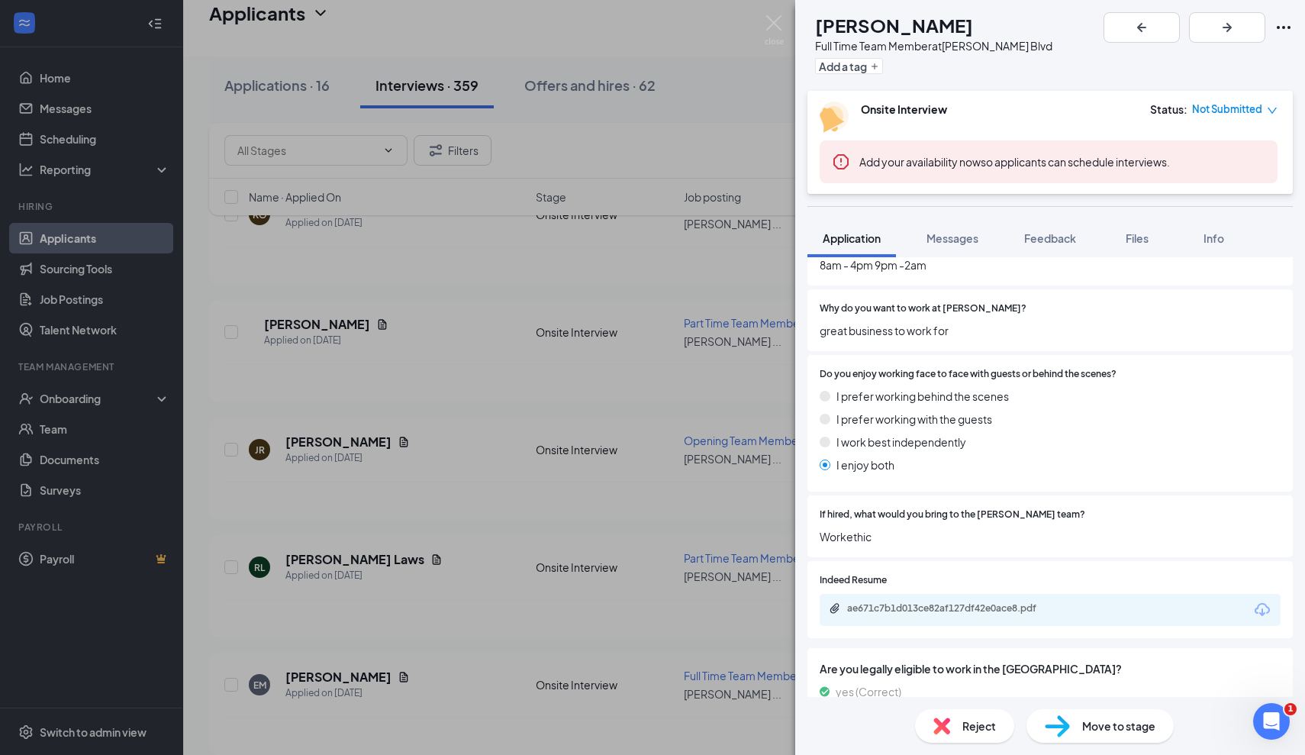
scroll to position [724, 0]
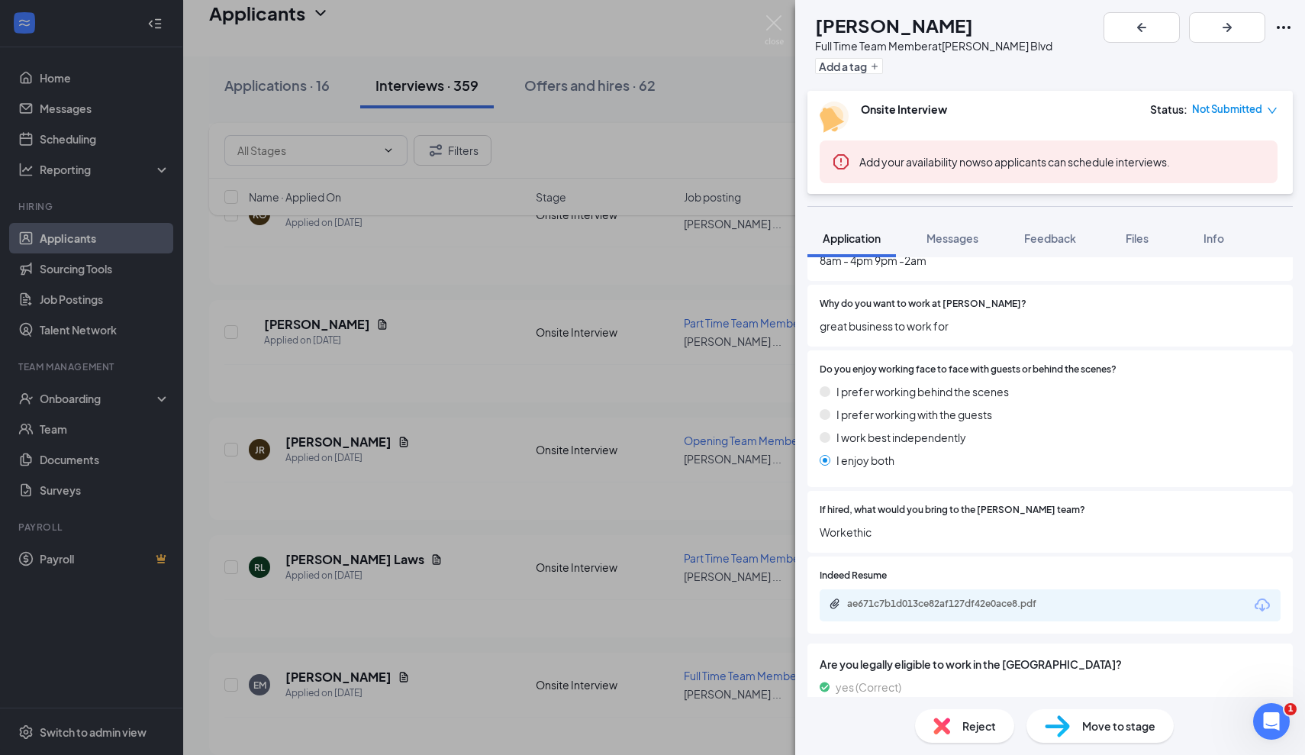
click at [929, 598] on div "ae671c7b1d013ce82af127df42e0ace8.pdf" at bounding box center [954, 604] width 214 height 12
click at [465, 594] on div "EM Elijah Martinez Full Time Team Member at Culver's - Hodges Blvd Add a tag On…" at bounding box center [652, 377] width 1305 height 755
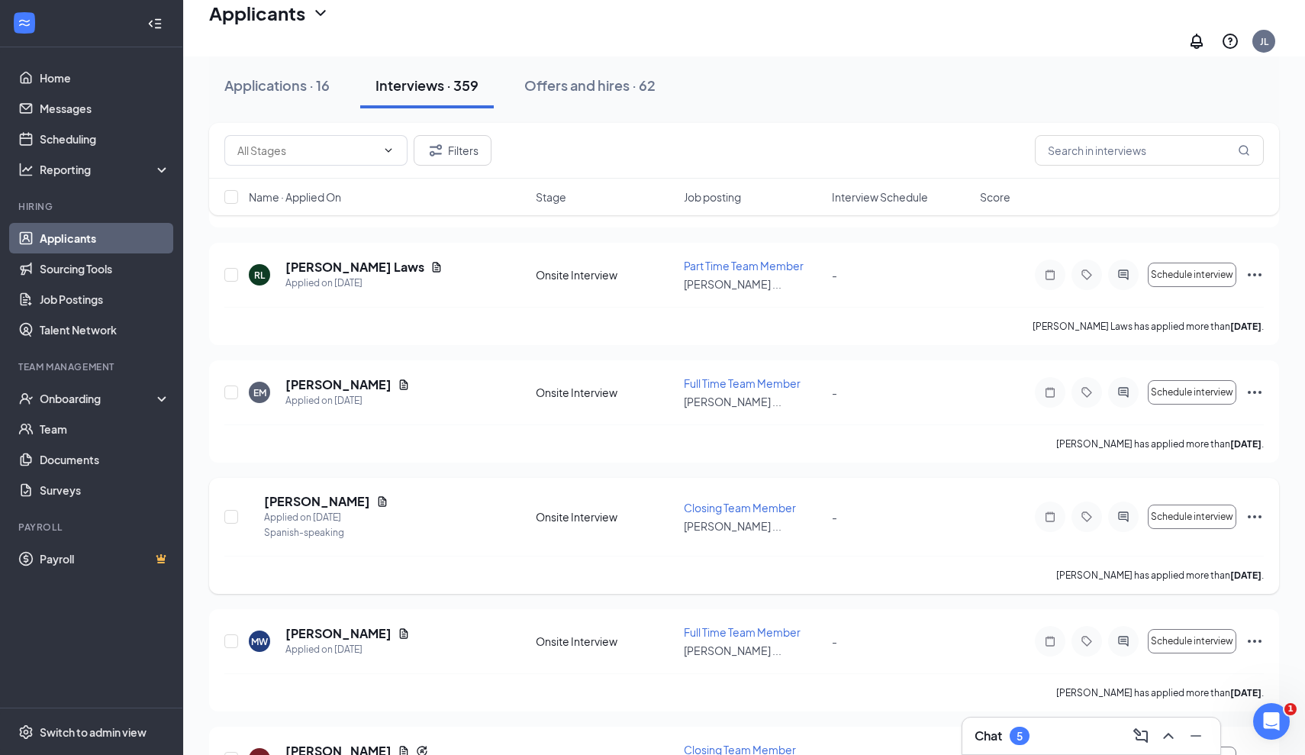
scroll to position [4318, 0]
click at [341, 626] on h5 "Michella Williams" at bounding box center [338, 634] width 106 height 17
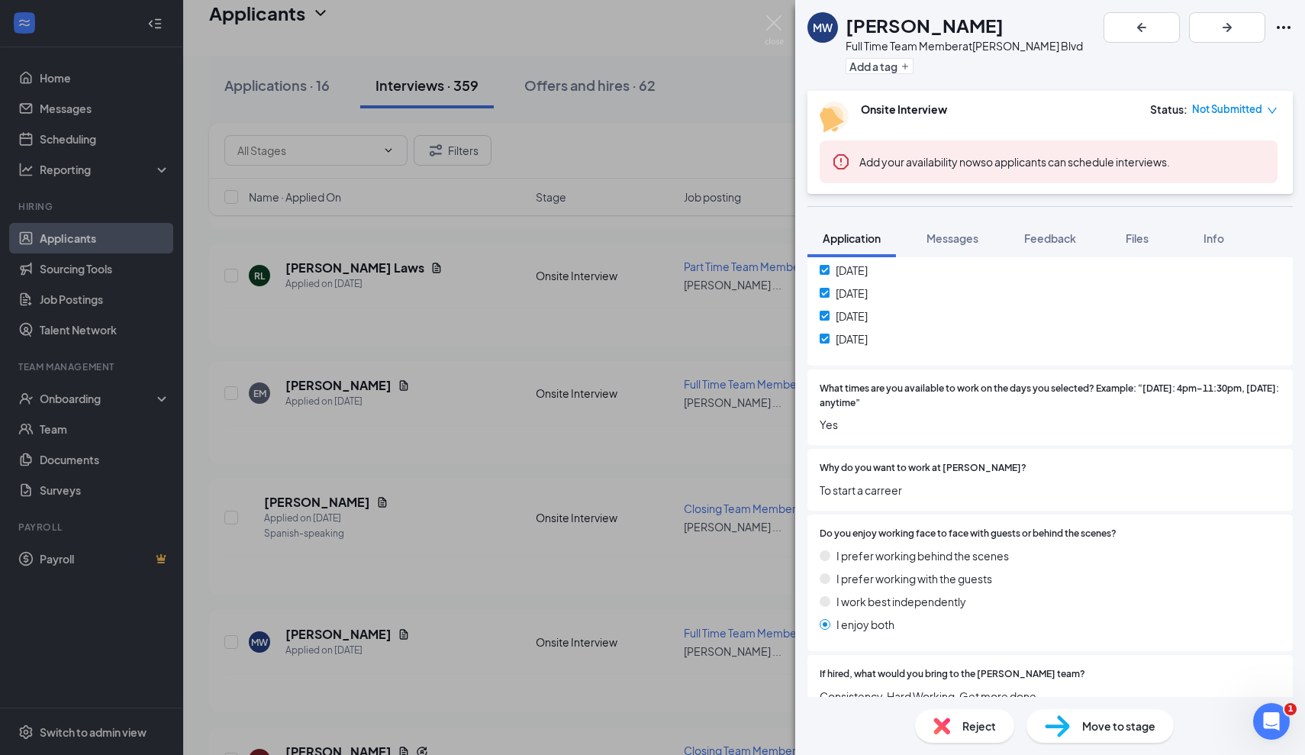
scroll to position [643, 0]
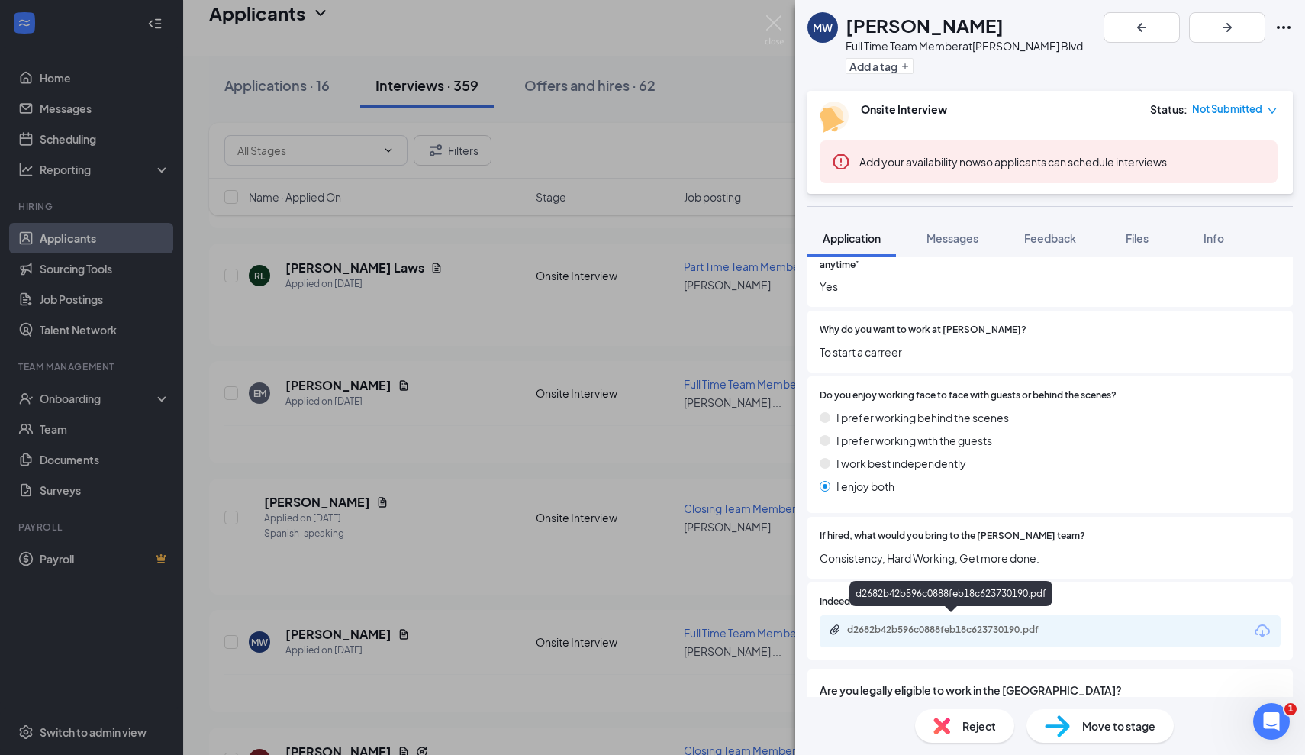
click at [878, 626] on div "d2682b42b596c0888feb18c623730190.pdf" at bounding box center [954, 630] width 214 height 12
click at [475, 524] on div "MW Michella Williams Full Time Team Member at Culver's - Hodges Blvd Add a tag …" at bounding box center [652, 377] width 1305 height 755
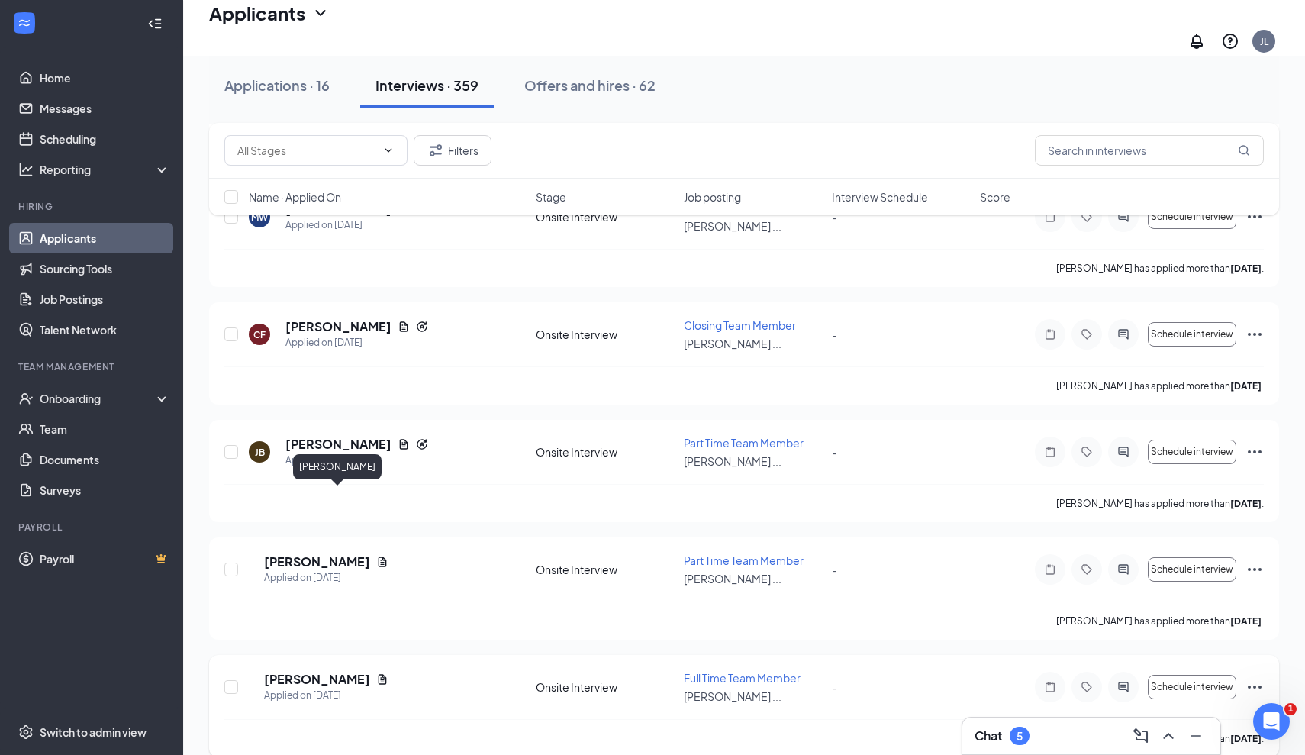
scroll to position [4743, 0]
click at [327, 671] on h5 "Briana Parker" at bounding box center [317, 679] width 106 height 17
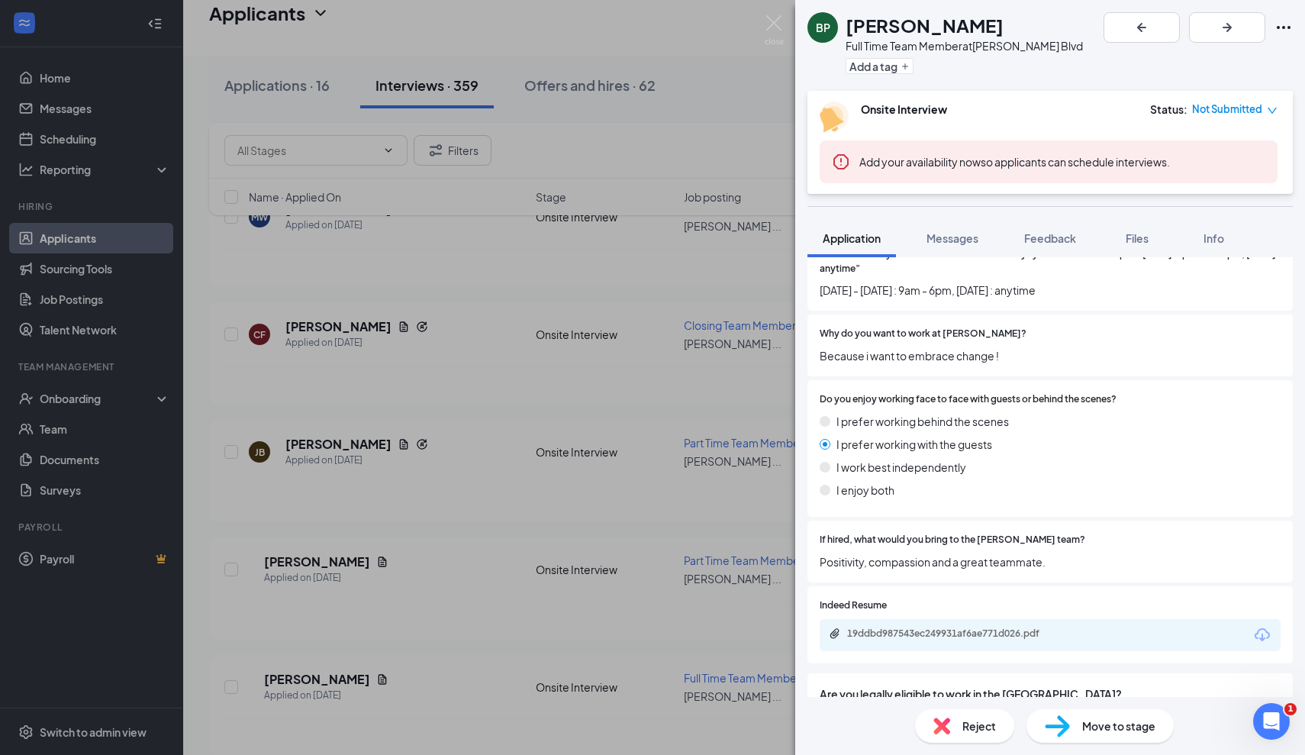
scroll to position [640, 0]
click at [917, 627] on div "19ddbd987543ec249931af6ae771d026.pdf" at bounding box center [954, 632] width 214 height 12
click at [504, 555] on div "BP Briana Parker Full Time Team Member at Culver's - Hodges Blvd Add a tag Onsi…" at bounding box center [652, 377] width 1305 height 755
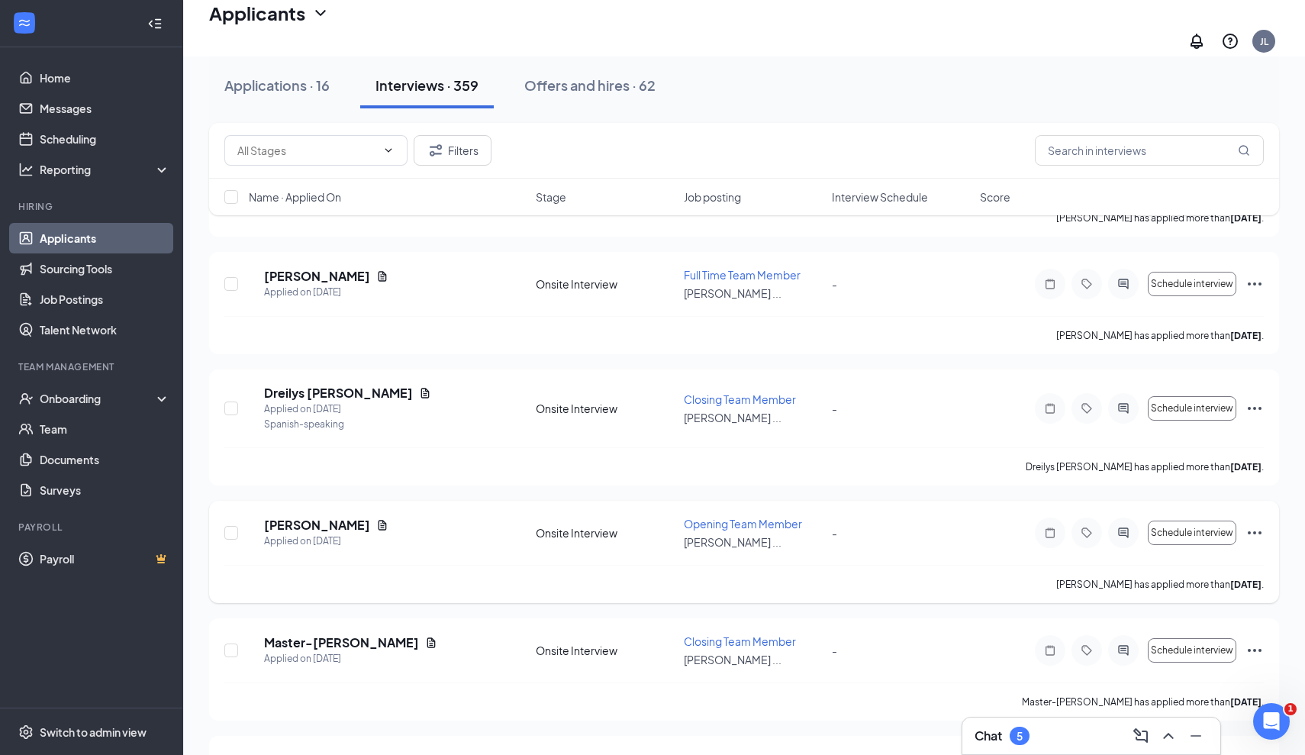
scroll to position [5146, 0]
click at [330, 385] on h5 "Dreilys [PERSON_NAME]" at bounding box center [338, 393] width 149 height 17
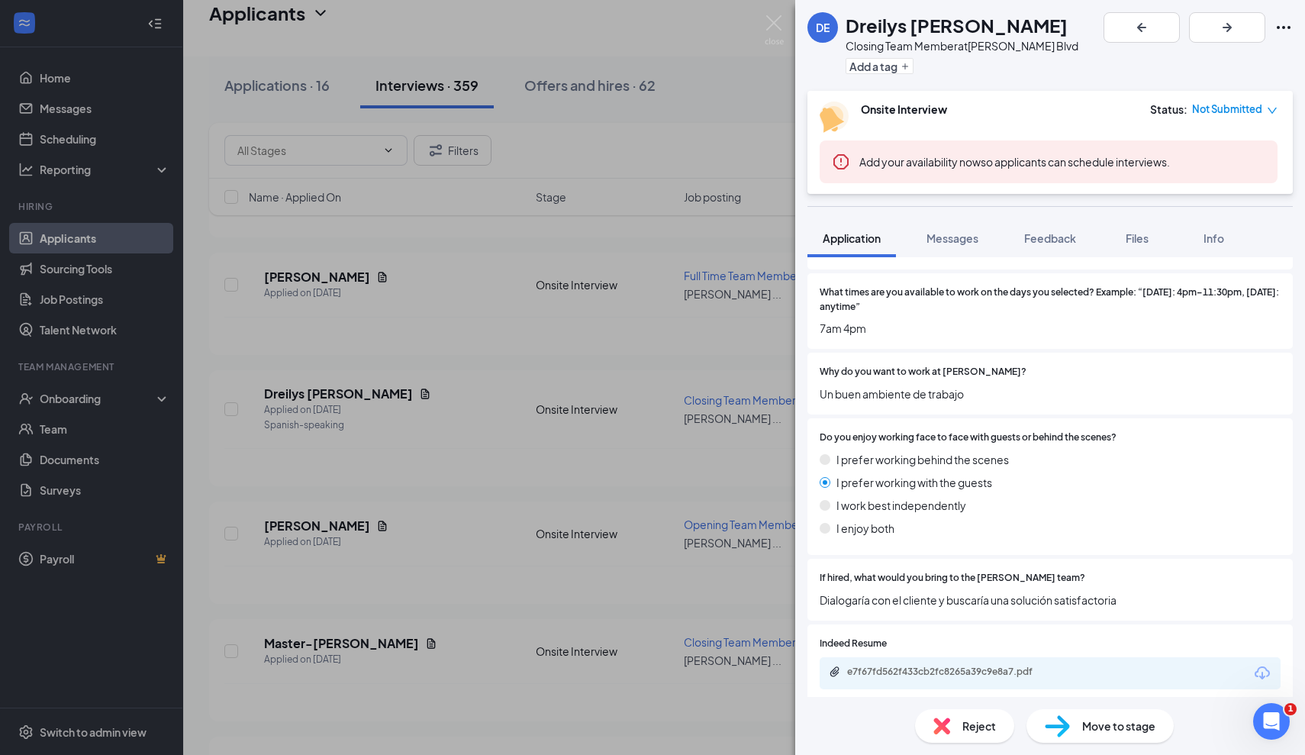
scroll to position [684, 0]
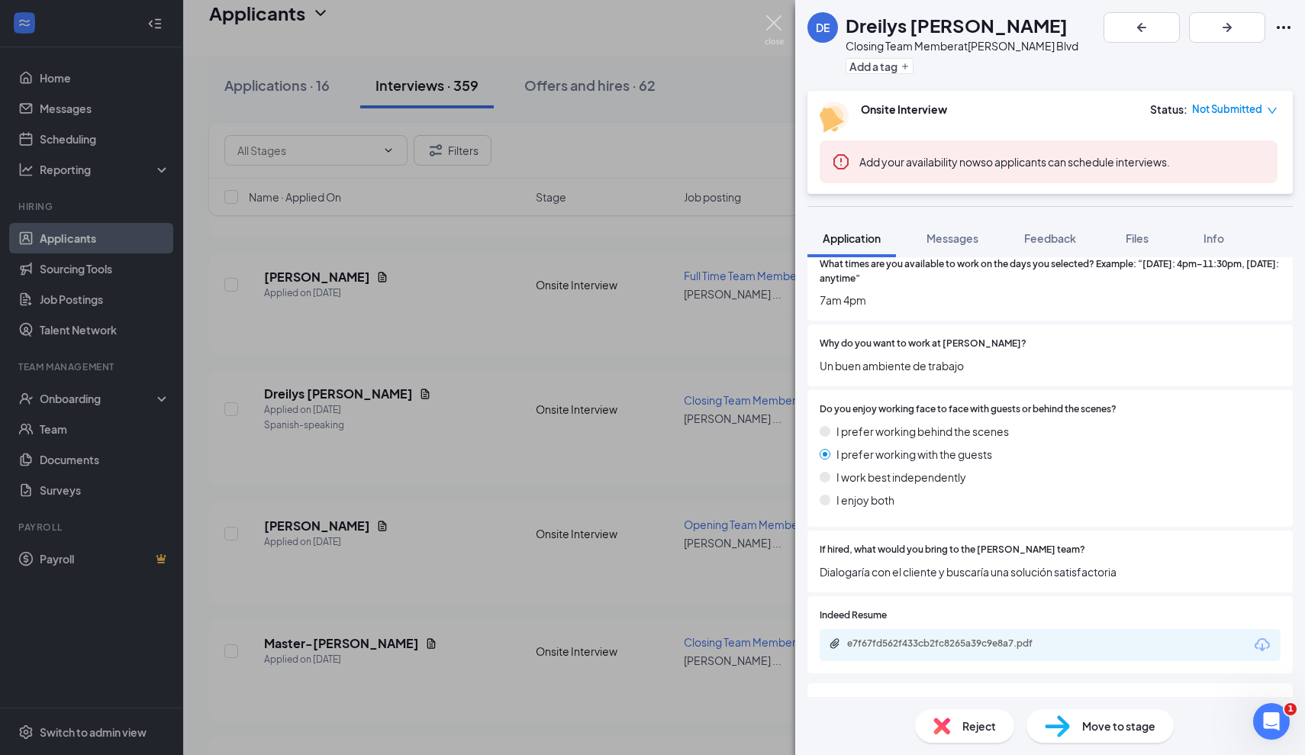
click at [769, 21] on img at bounding box center [774, 30] width 19 height 30
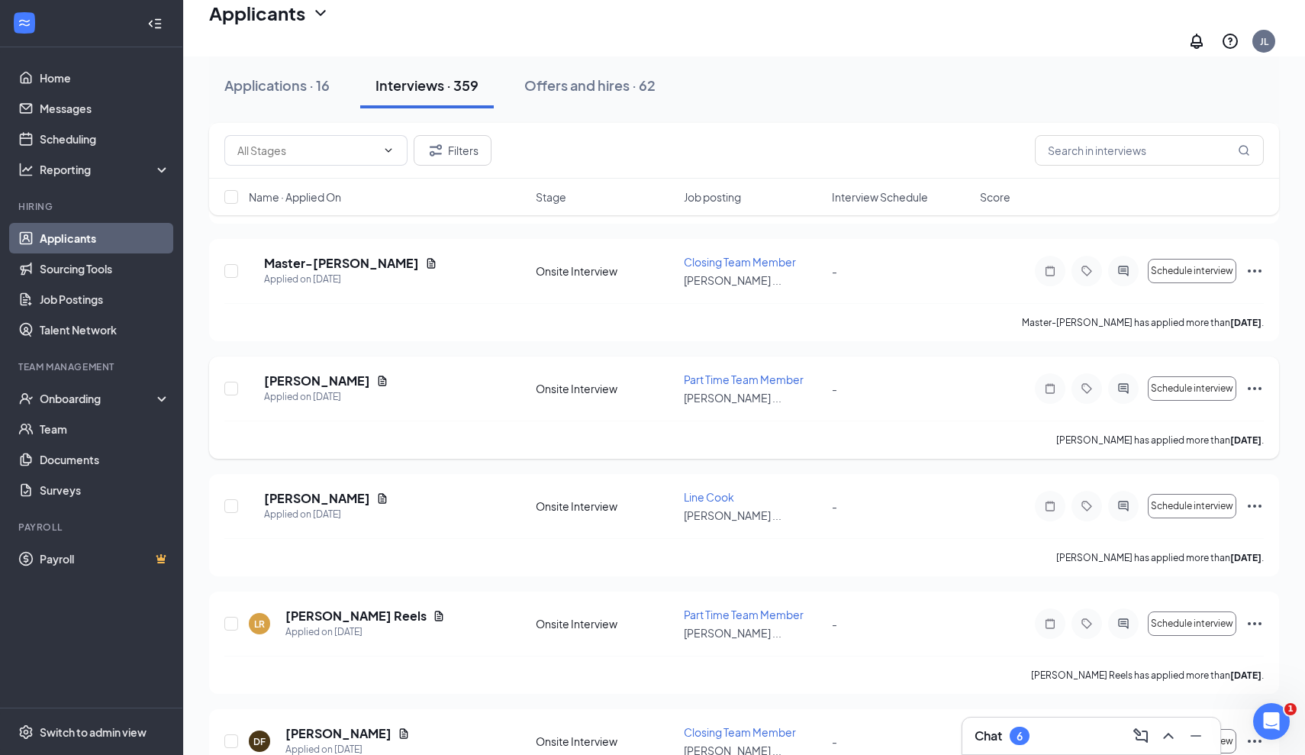
scroll to position [5524, 0]
click at [338, 609] on h5 "Landon Reels" at bounding box center [355, 617] width 141 height 17
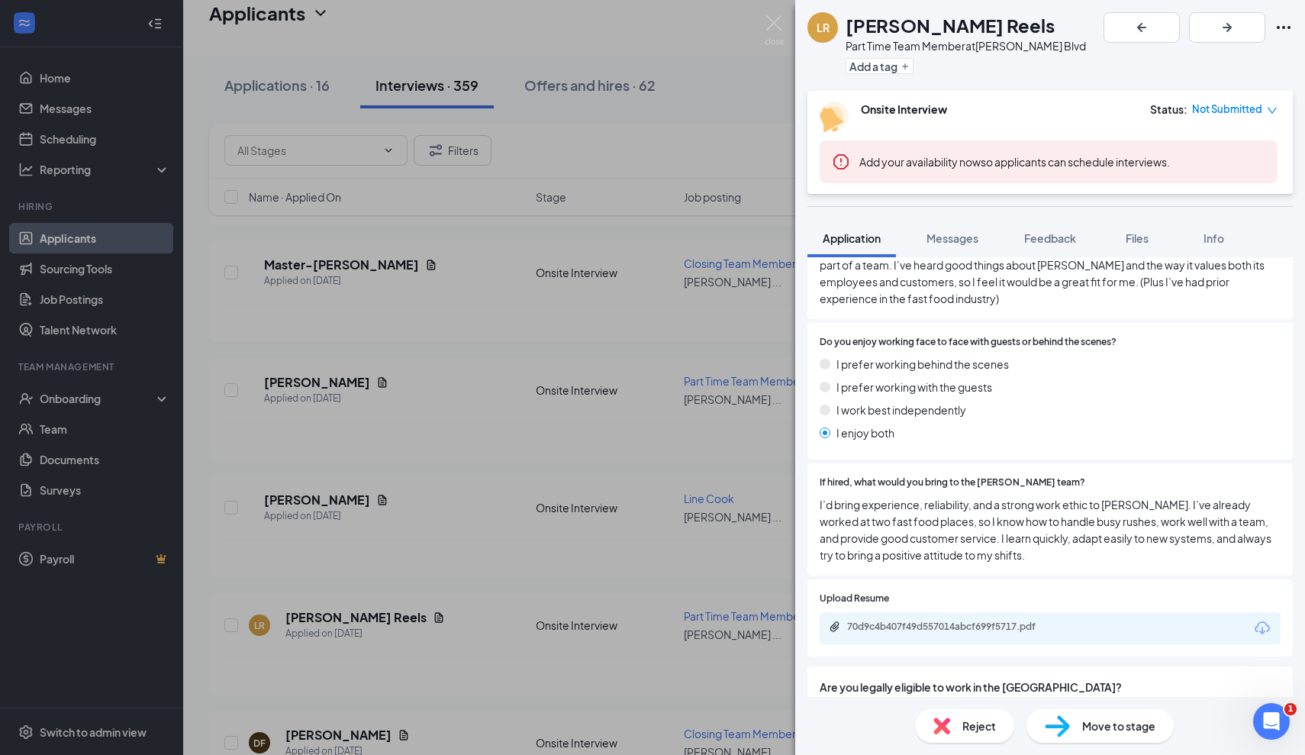
scroll to position [799, 0]
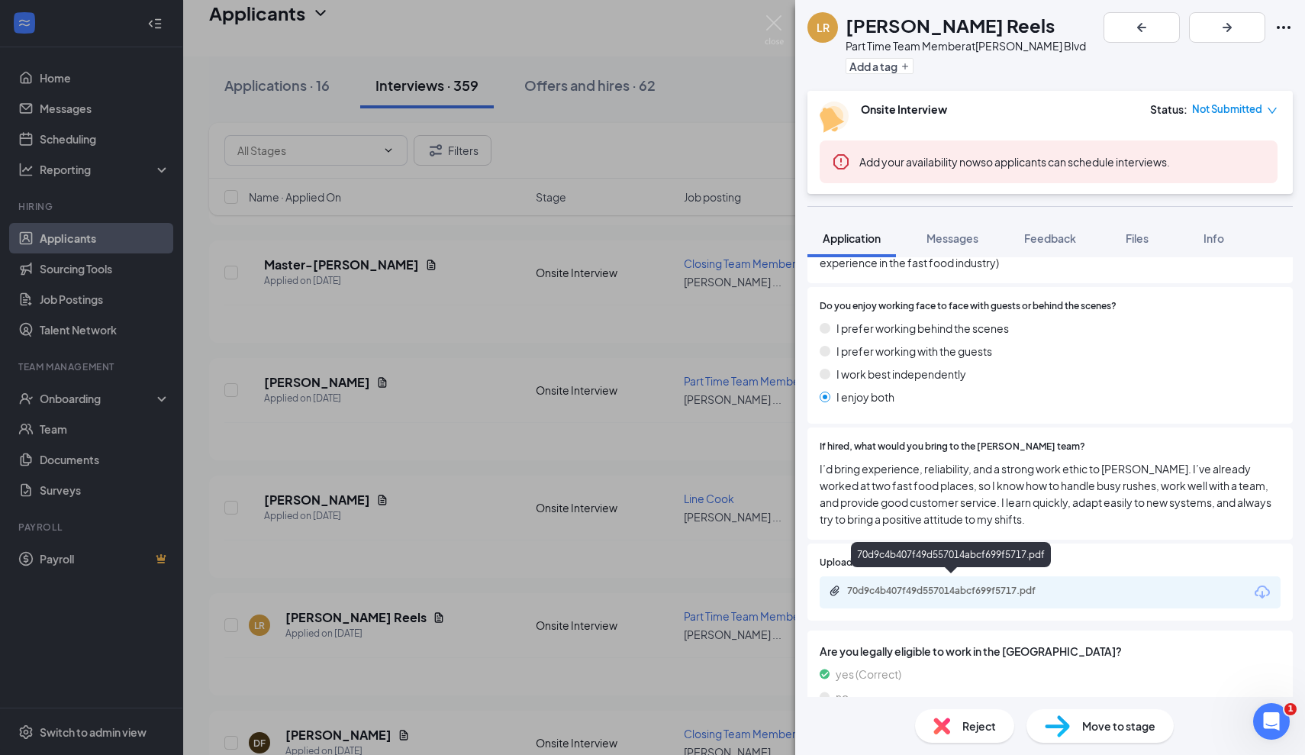
click at [935, 585] on div "70d9c4b407f49d557014abcf699f5717.pdf" at bounding box center [954, 591] width 214 height 12
click at [427, 479] on div "LR Landon Reels Part Time Team Member at Culver's - Hodges Blvd Add a tag Onsit…" at bounding box center [652, 377] width 1305 height 755
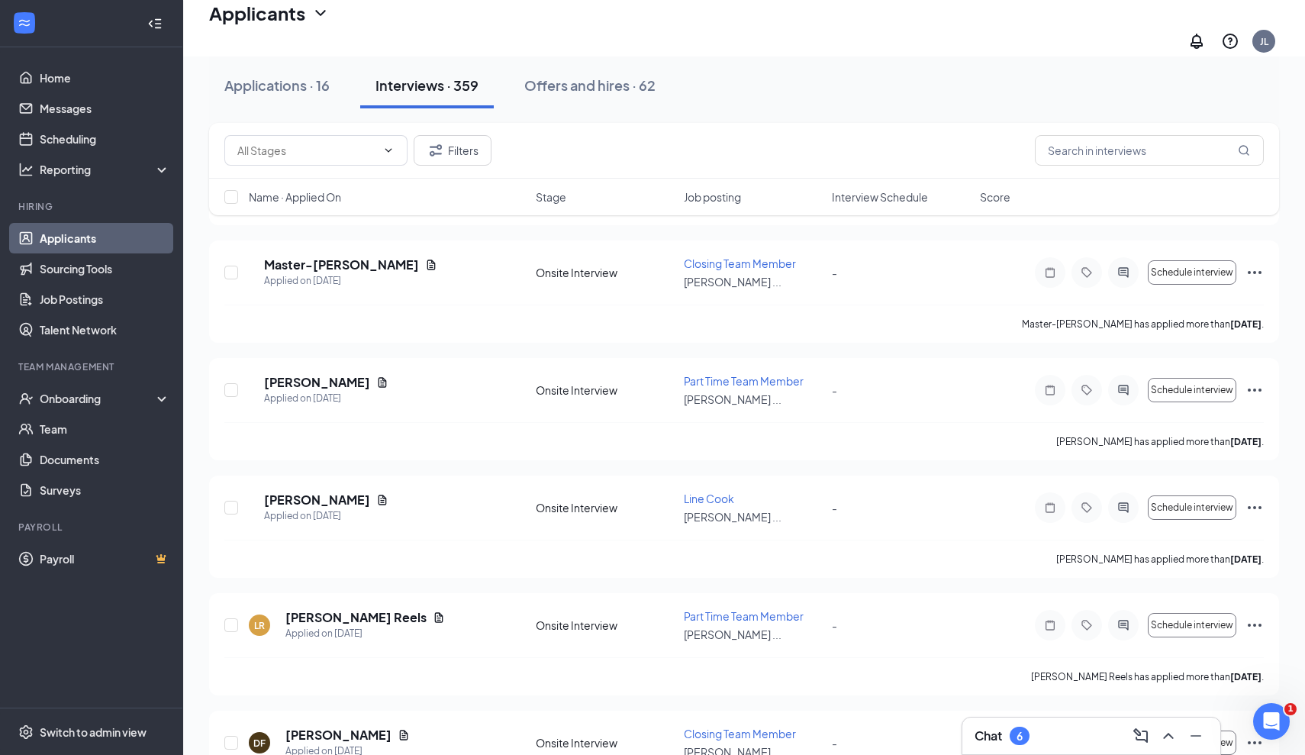
scroll to position [5483, 0]
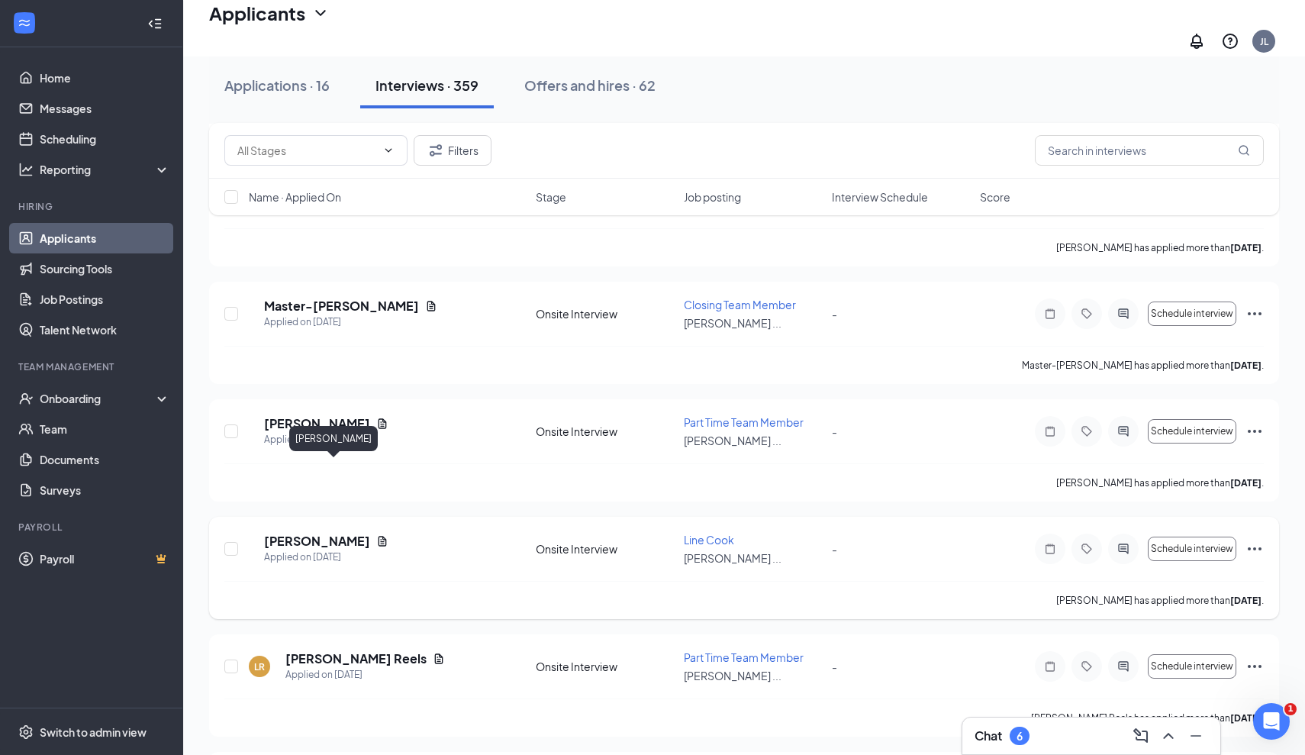
click at [318, 533] on h5 "Deion Green" at bounding box center [317, 541] width 106 height 17
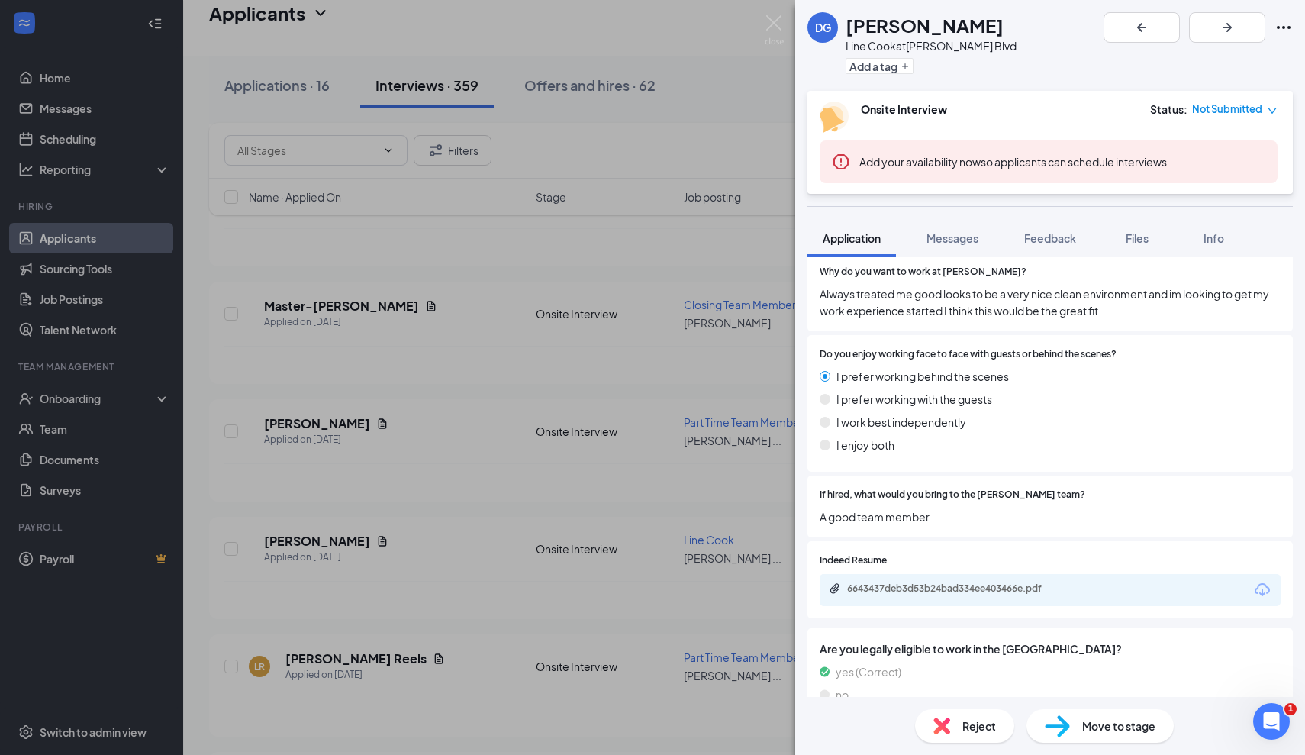
scroll to position [764, 0]
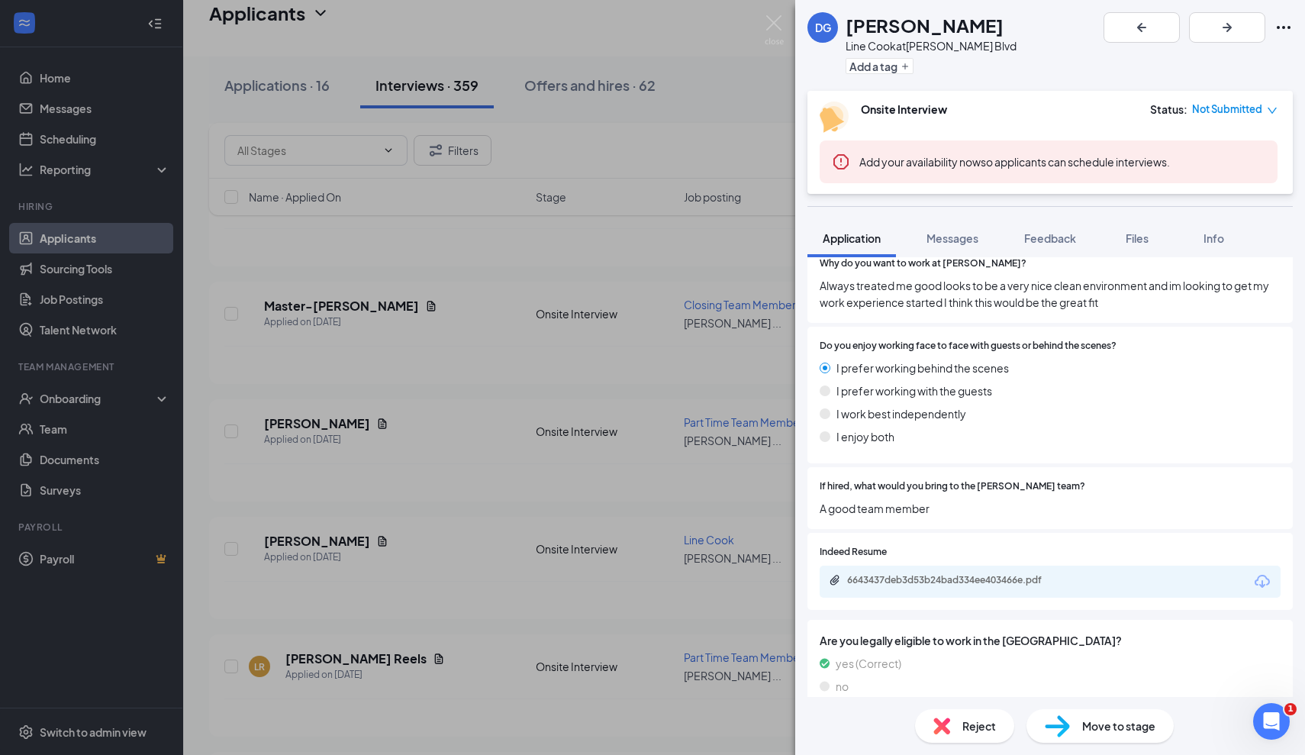
click at [949, 574] on div "6643437deb3d53b24bad334ee403466e.pdf" at bounding box center [954, 580] width 214 height 12
click at [450, 421] on div "DG Deion Green Line Cook at Culver's - Hodges Blvd Add a tag Onsite Interview S…" at bounding box center [652, 377] width 1305 height 755
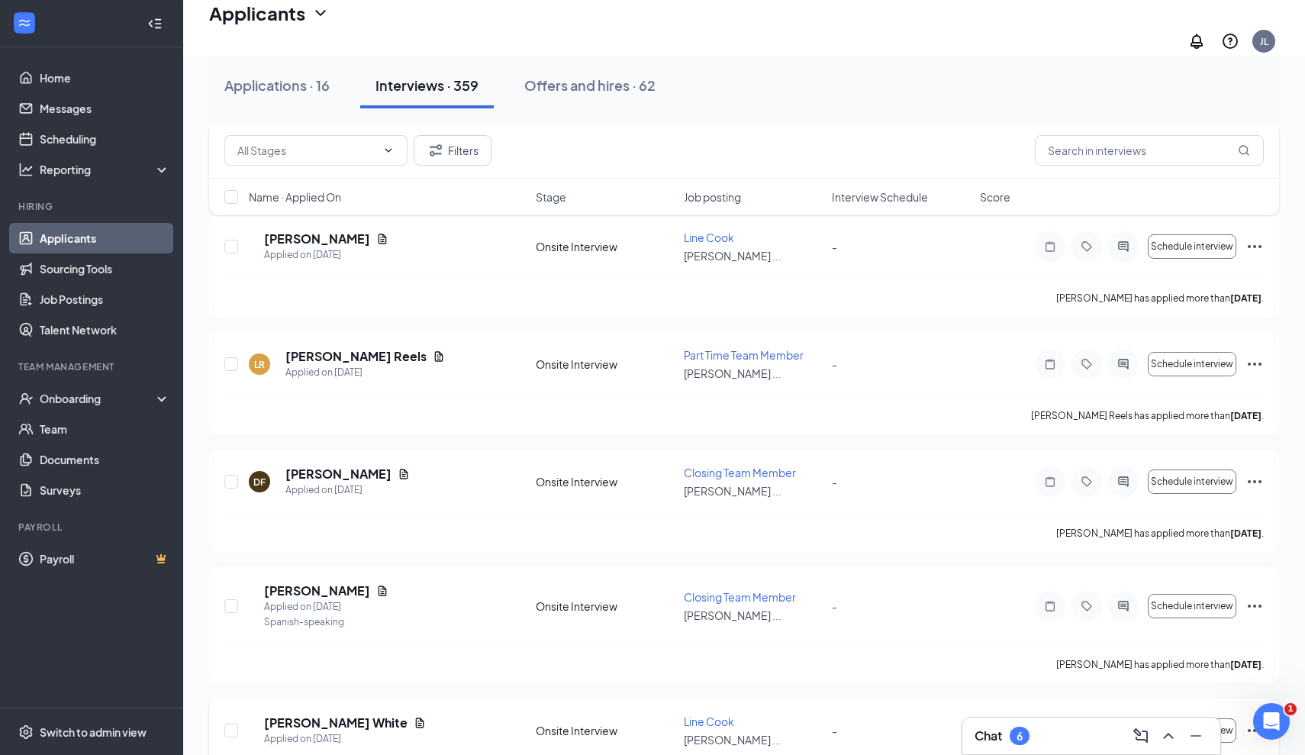
scroll to position [5884, 0]
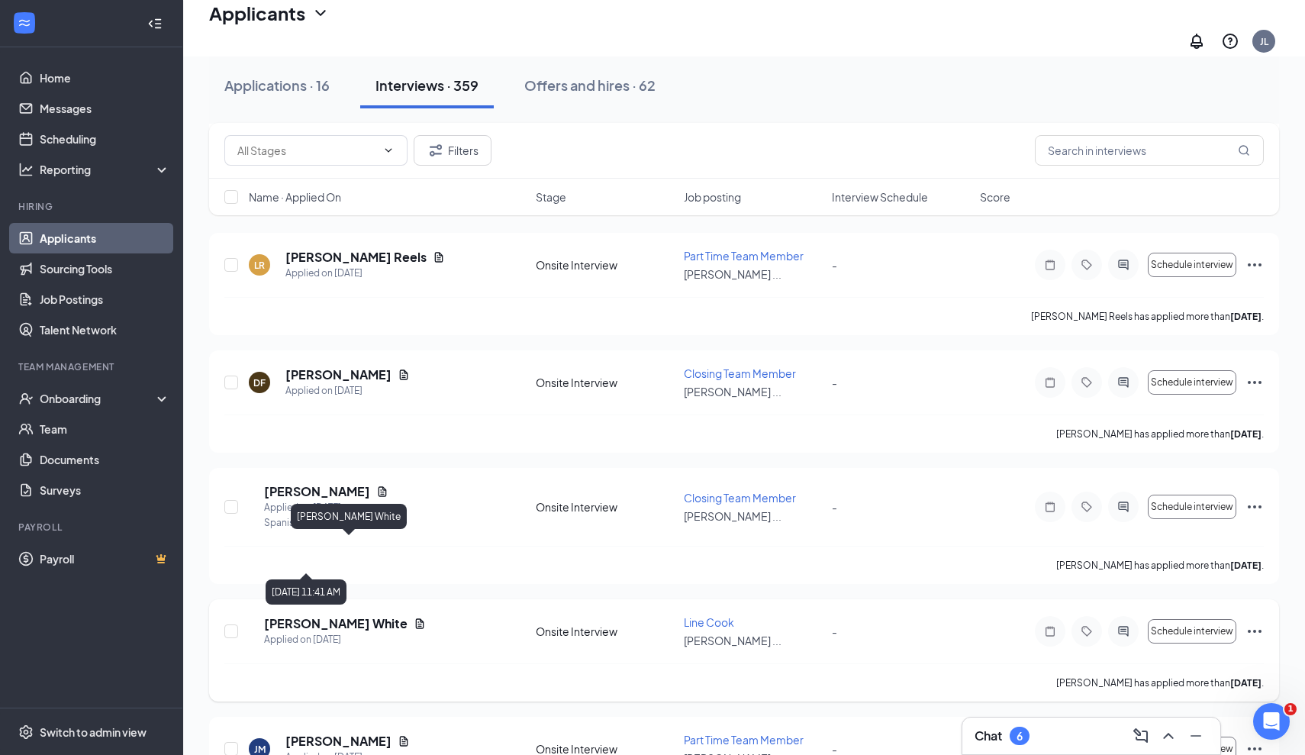
click at [337, 615] on h5 "Cooper White" at bounding box center [335, 623] width 143 height 17
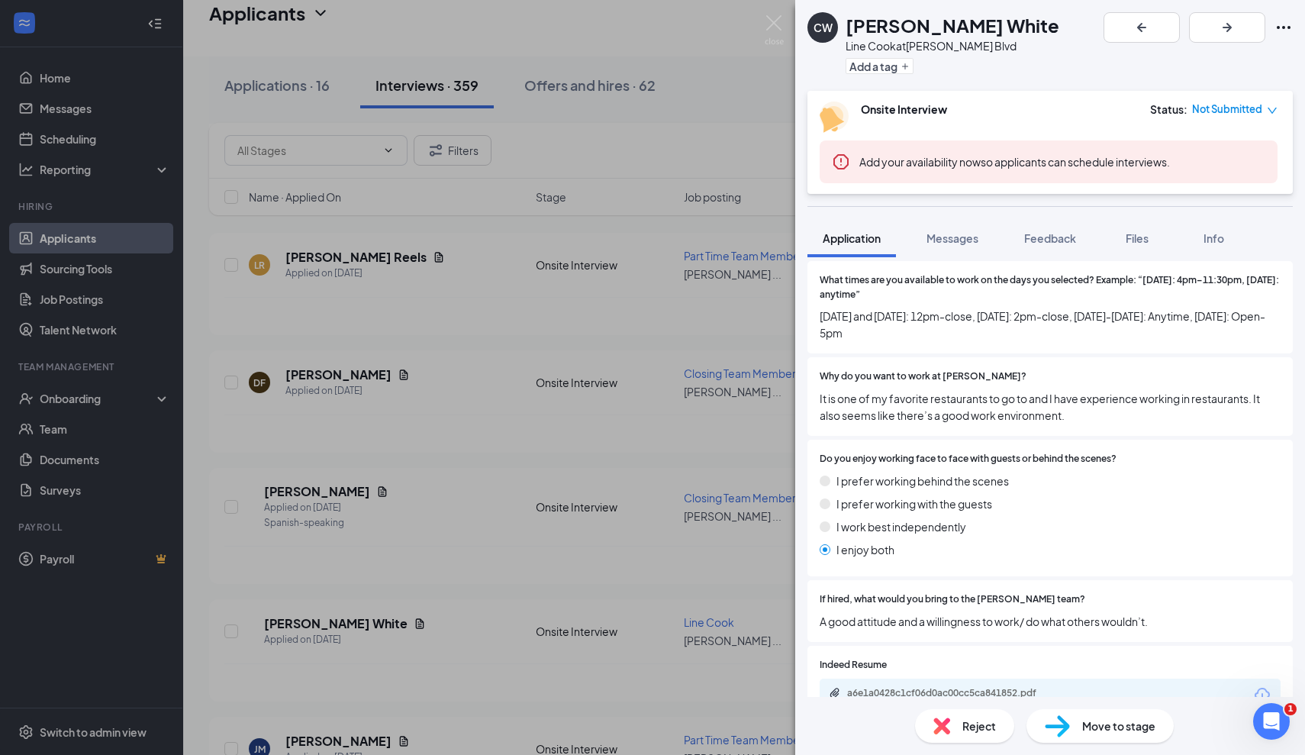
scroll to position [703, 0]
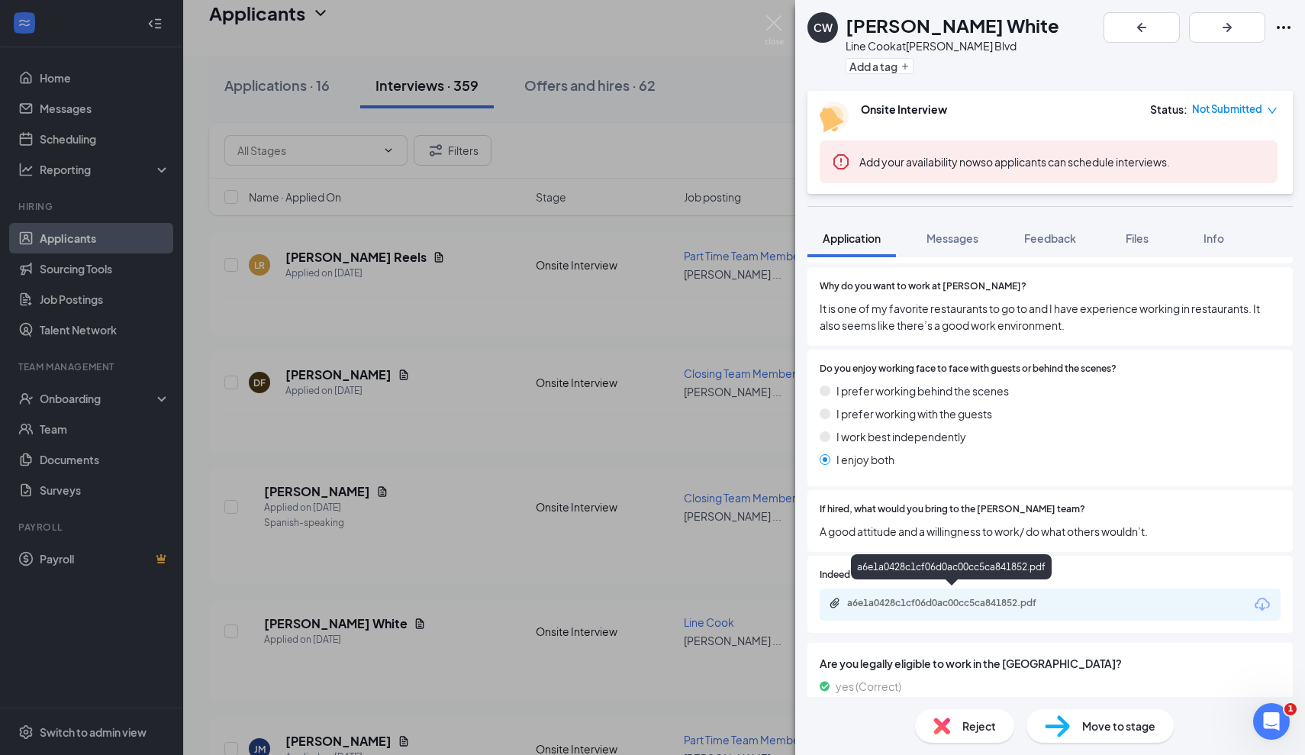
click at [966, 597] on div "a6e1a0428c1cf06d0ac00cc5ca841852.pdf" at bounding box center [954, 603] width 214 height 12
click at [477, 533] on div "CW Cooper White Line Cook at Culver's - Hodges Blvd Add a tag Onsite Interview …" at bounding box center [652, 377] width 1305 height 755
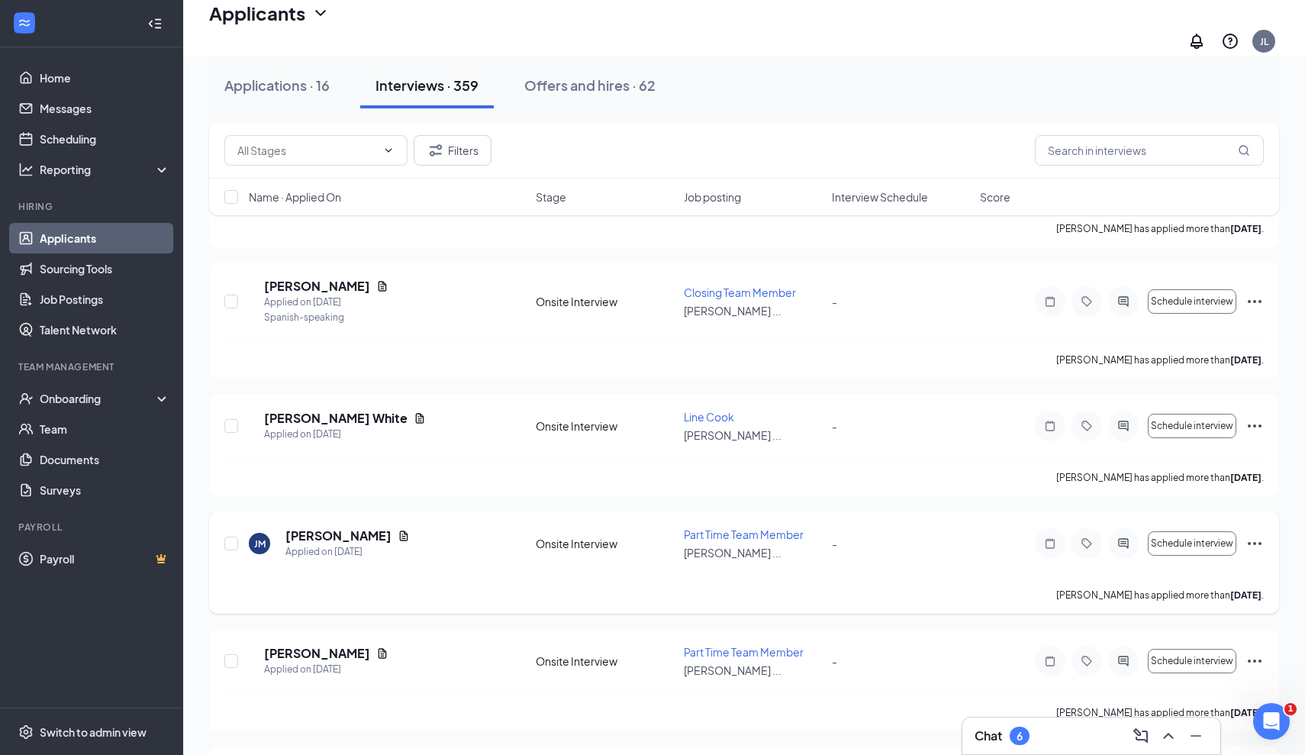
scroll to position [6090, 0]
click at [334, 527] on h5 "JEREMIAH MAURA" at bounding box center [338, 535] width 106 height 17
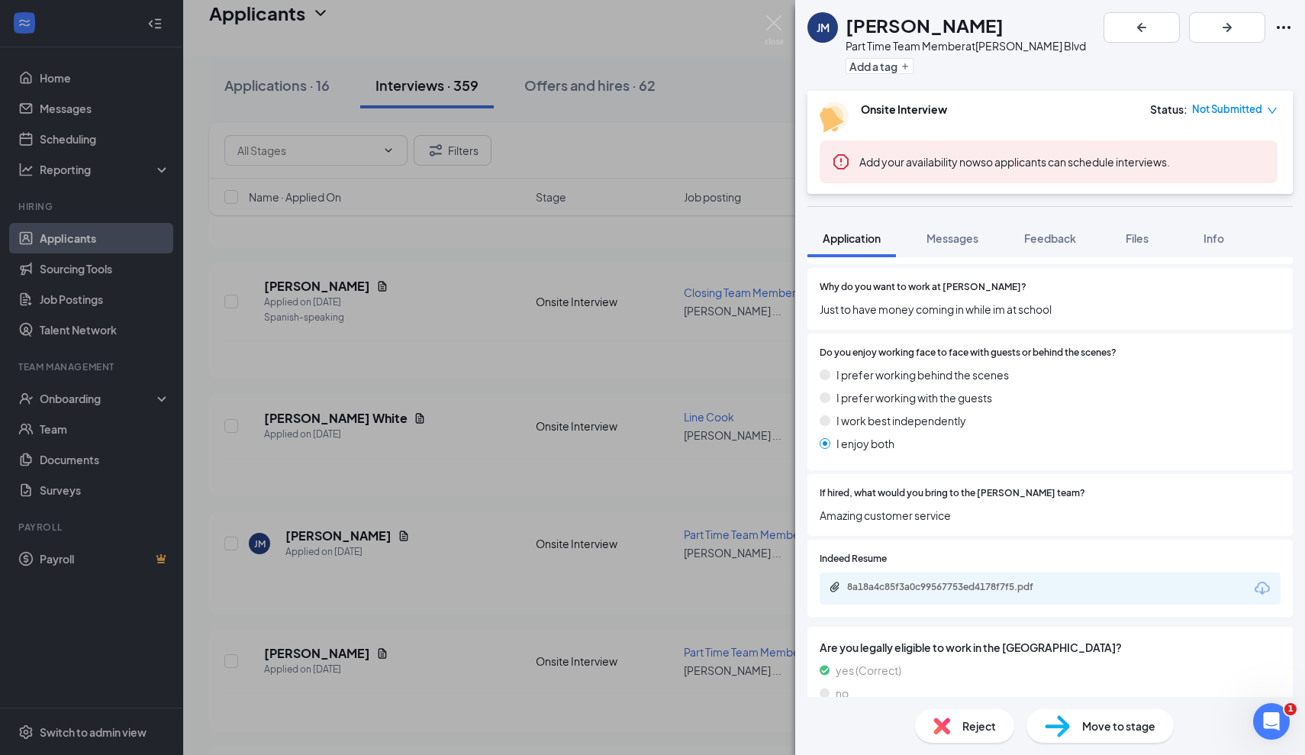
scroll to position [688, 0]
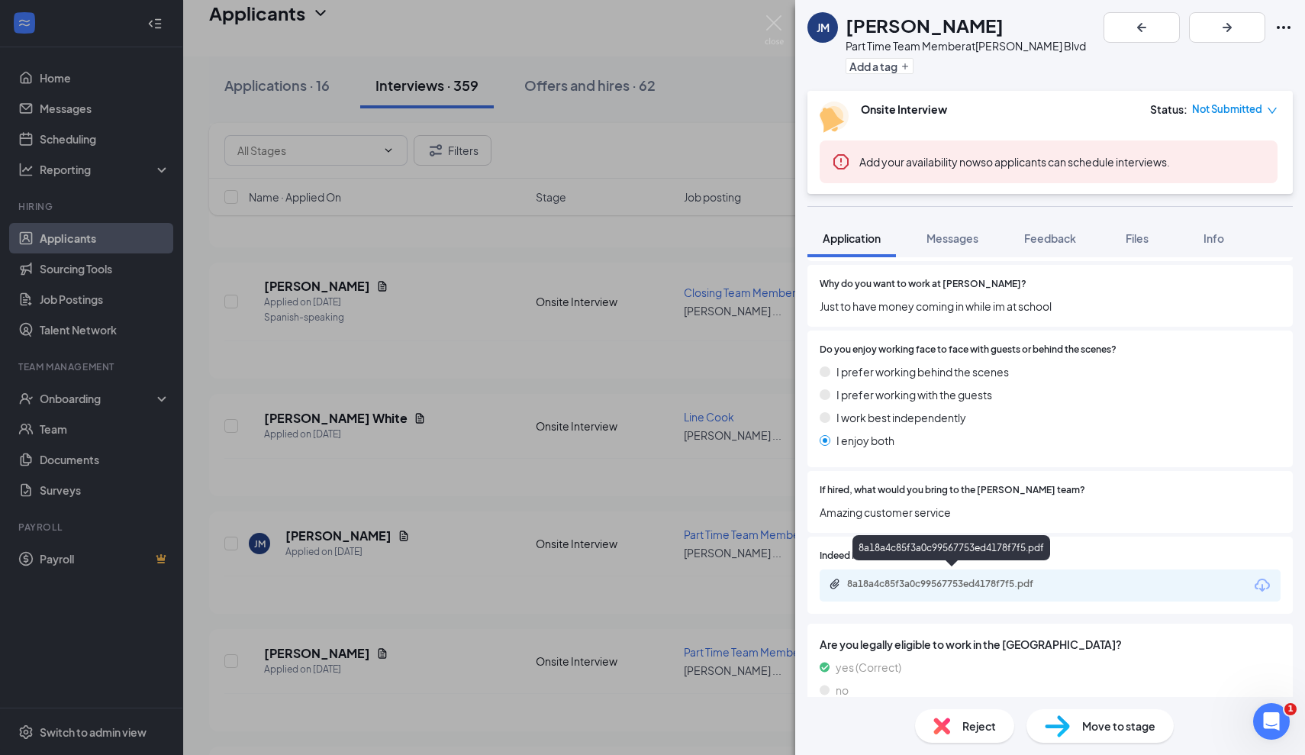
click at [984, 578] on div "8a18a4c85f3a0c99567753ed4178f7f5.pdf" at bounding box center [954, 584] width 214 height 12
click at [446, 537] on div "JM JEREMIAH MAURA Part Time Team Member at Culver's - Hodges Blvd Add a tag Ons…" at bounding box center [652, 377] width 1305 height 755
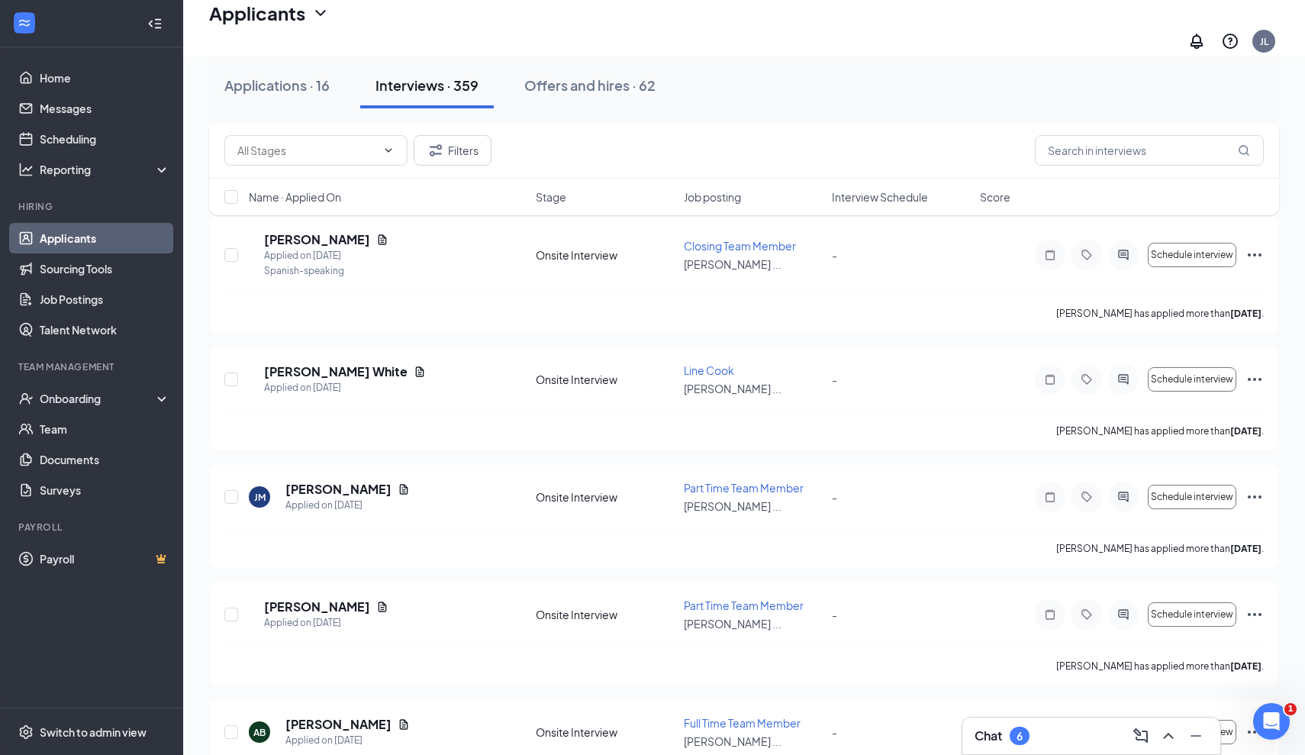
scroll to position [6169, 0]
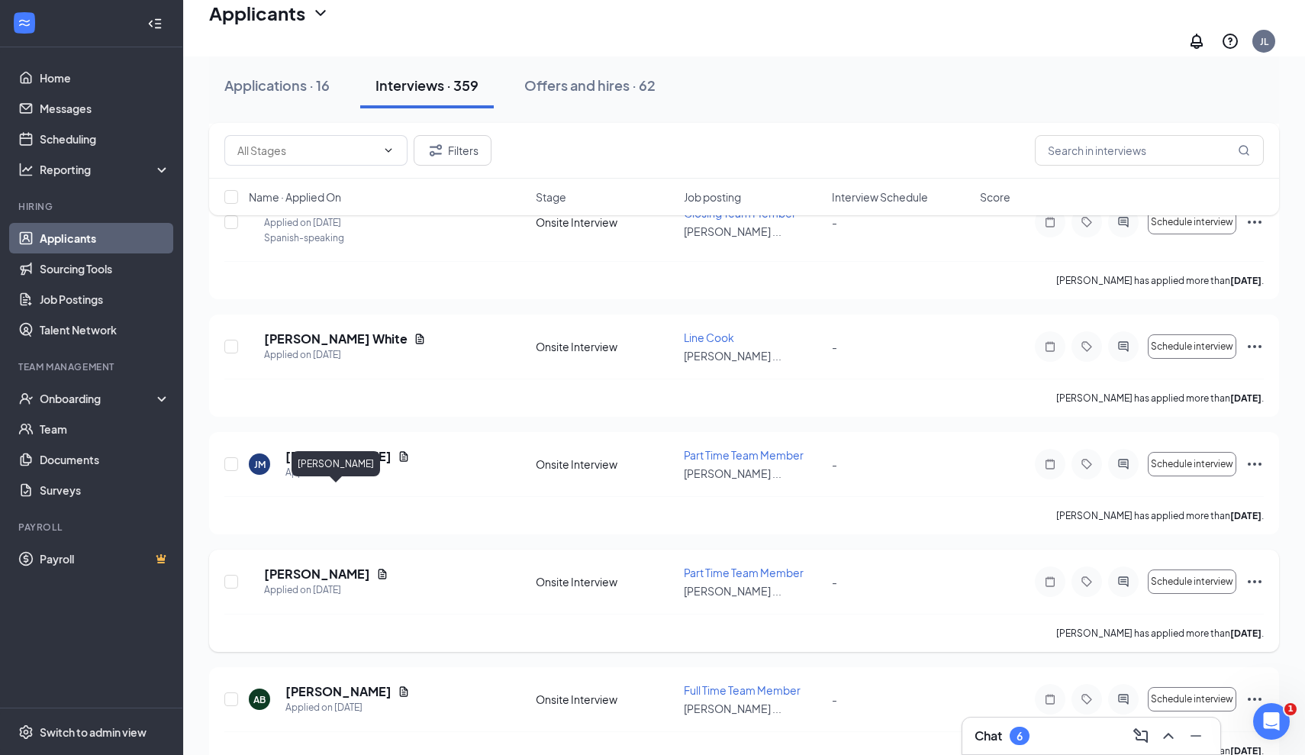
click at [335, 566] on h5 "Kevin Mitchell" at bounding box center [317, 574] width 106 height 17
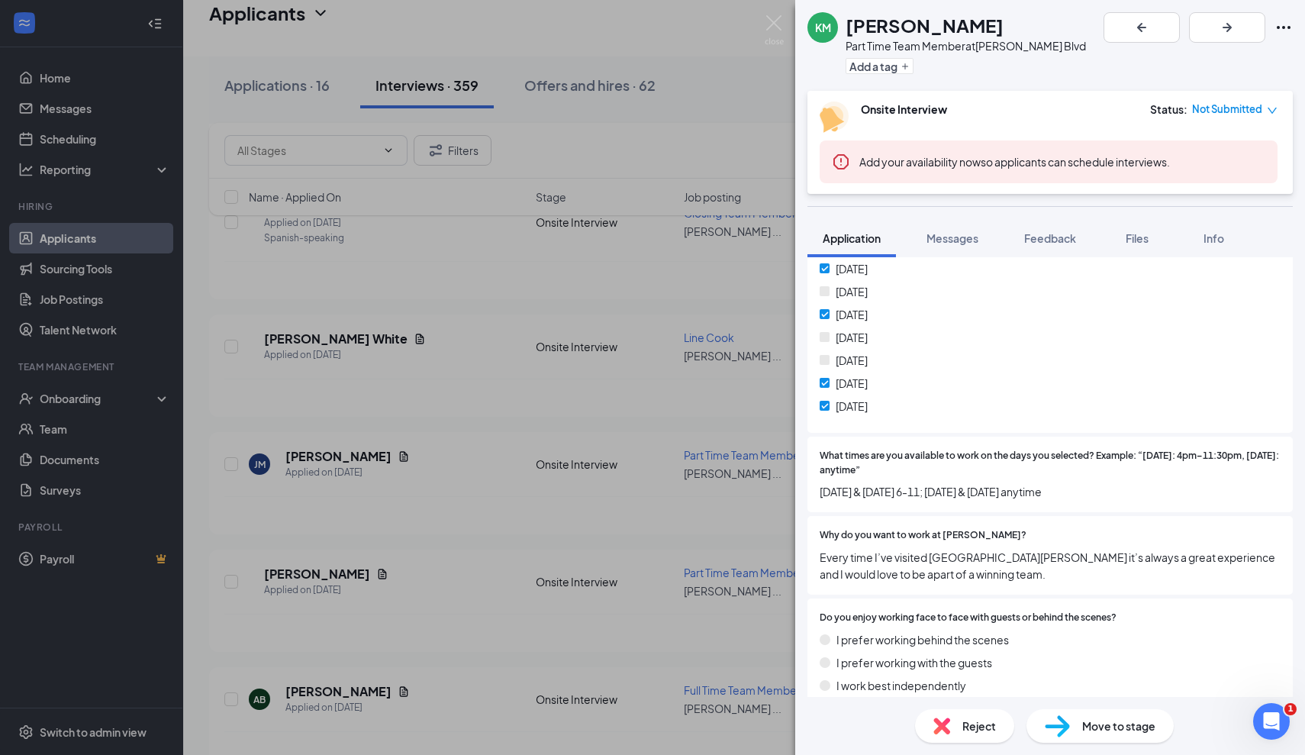
scroll to position [439, 0]
click at [774, 29] on img at bounding box center [774, 30] width 19 height 30
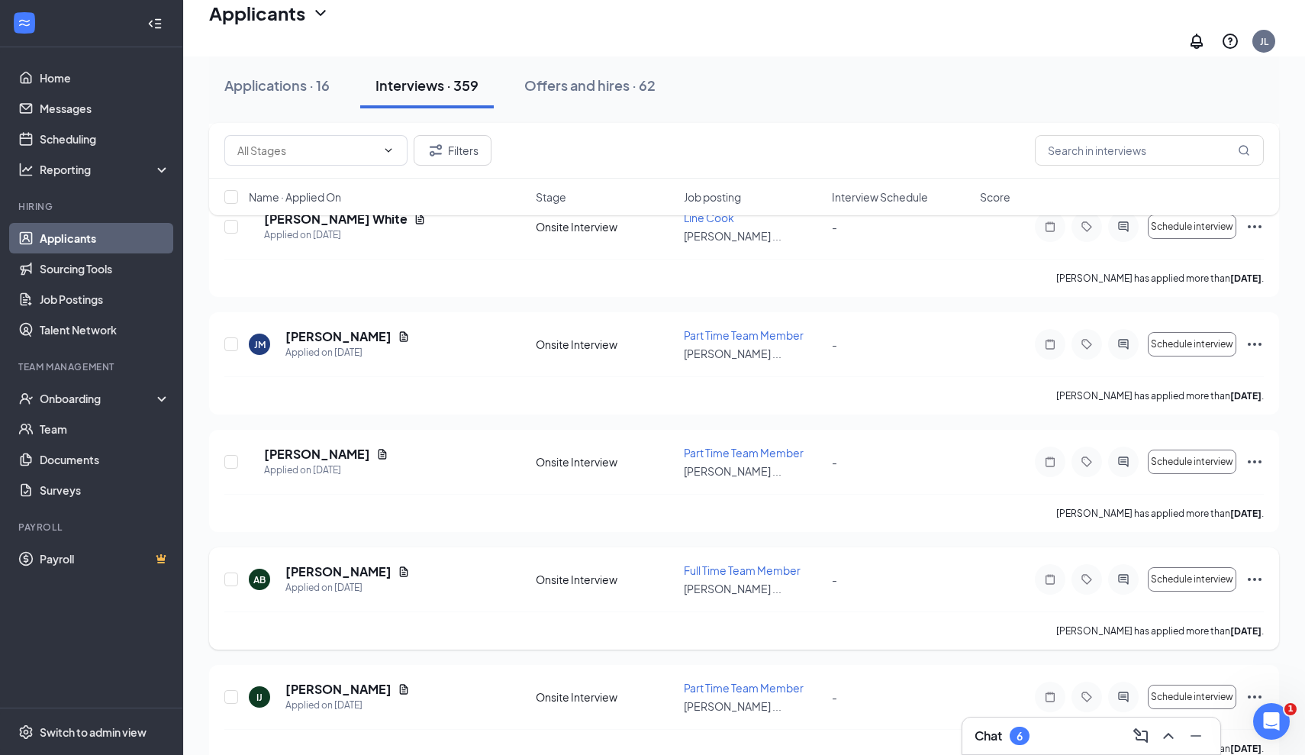
scroll to position [6334, 0]
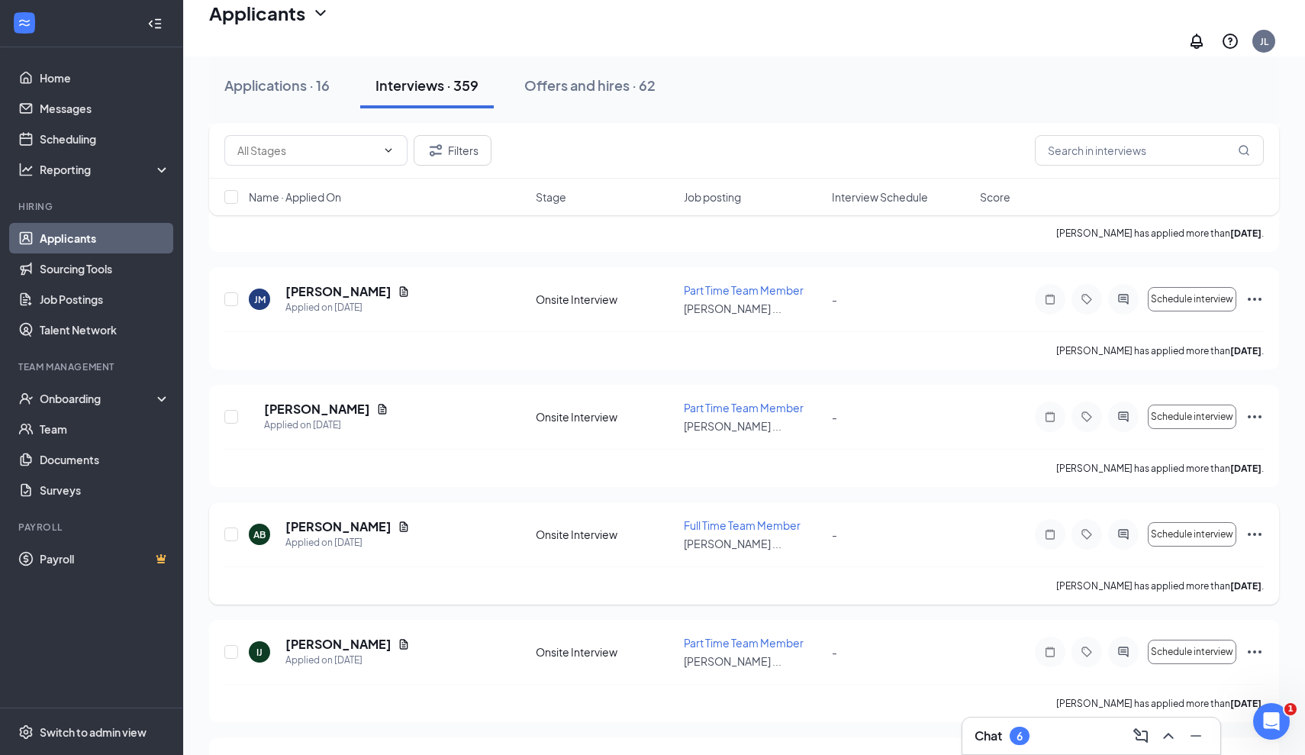
click at [331, 518] on h5 "April Brunsma" at bounding box center [338, 526] width 106 height 17
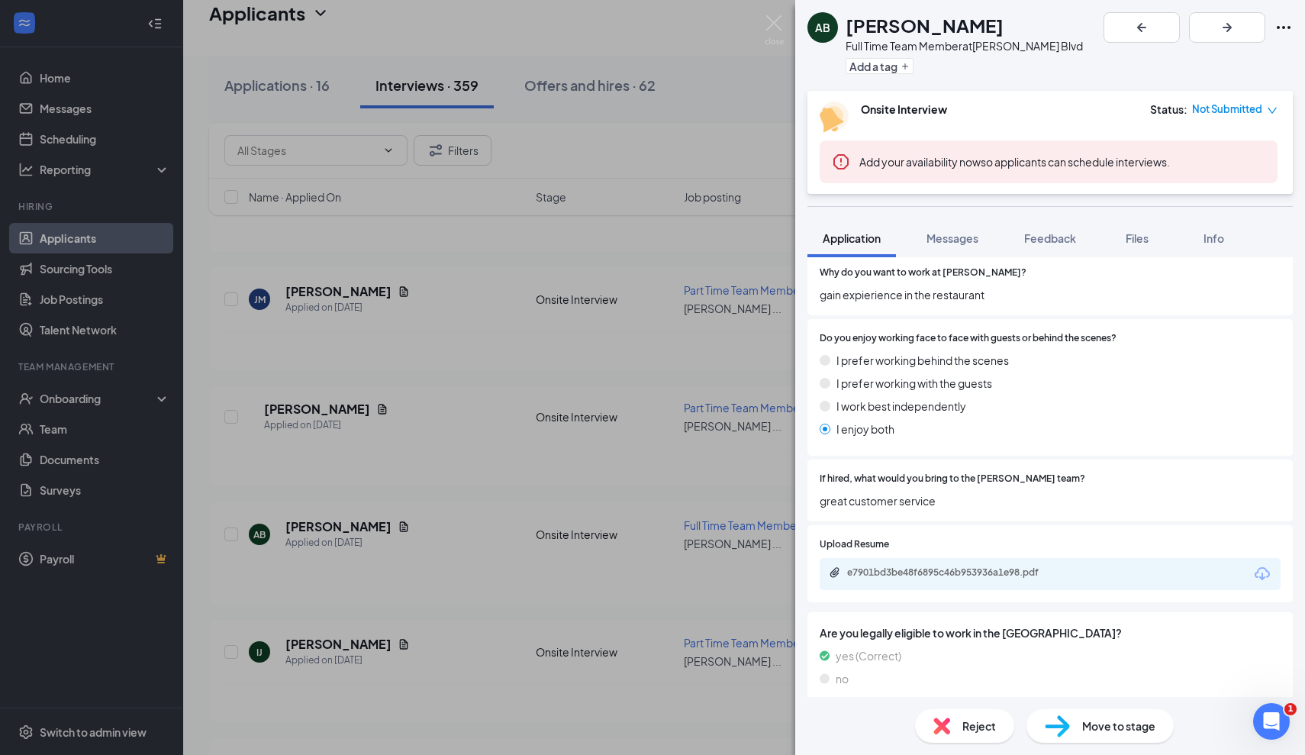
scroll to position [701, 0]
click at [934, 565] on div "e7901bd3be48f6895c46b953936a1e98.pdf" at bounding box center [954, 571] width 214 height 12
click at [413, 517] on div "AB April Brunsma Full Time Team Member at Culver's - Hodges Blvd Add a tag Onsi…" at bounding box center [652, 377] width 1305 height 755
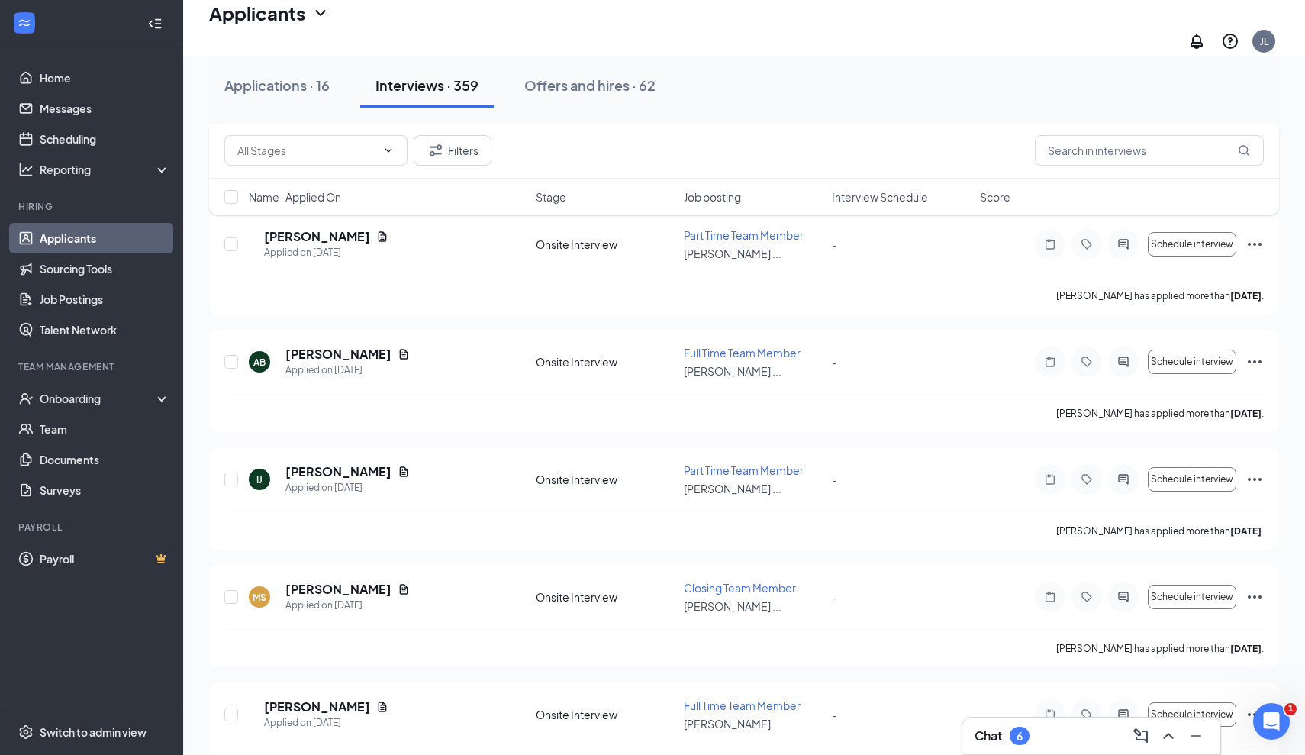
scroll to position [6510, 0]
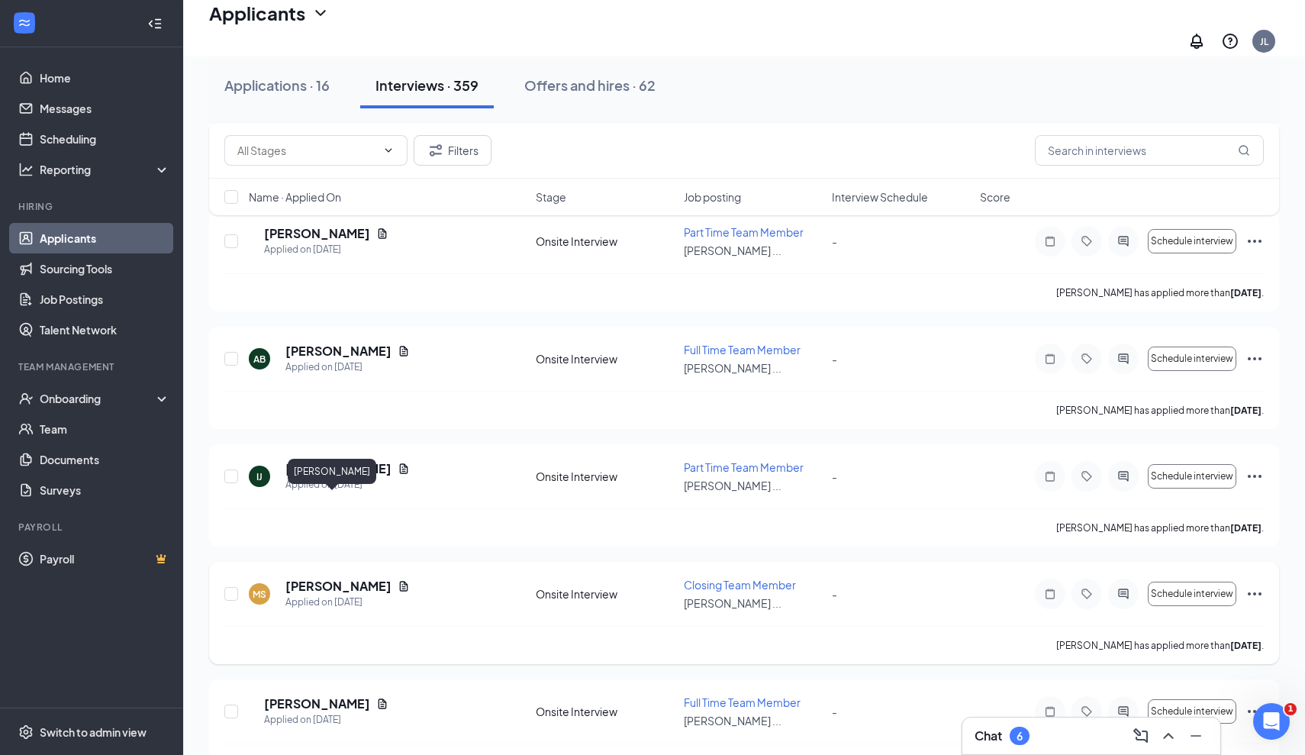
click at [327, 578] on h5 "Mya Smith" at bounding box center [338, 586] width 106 height 17
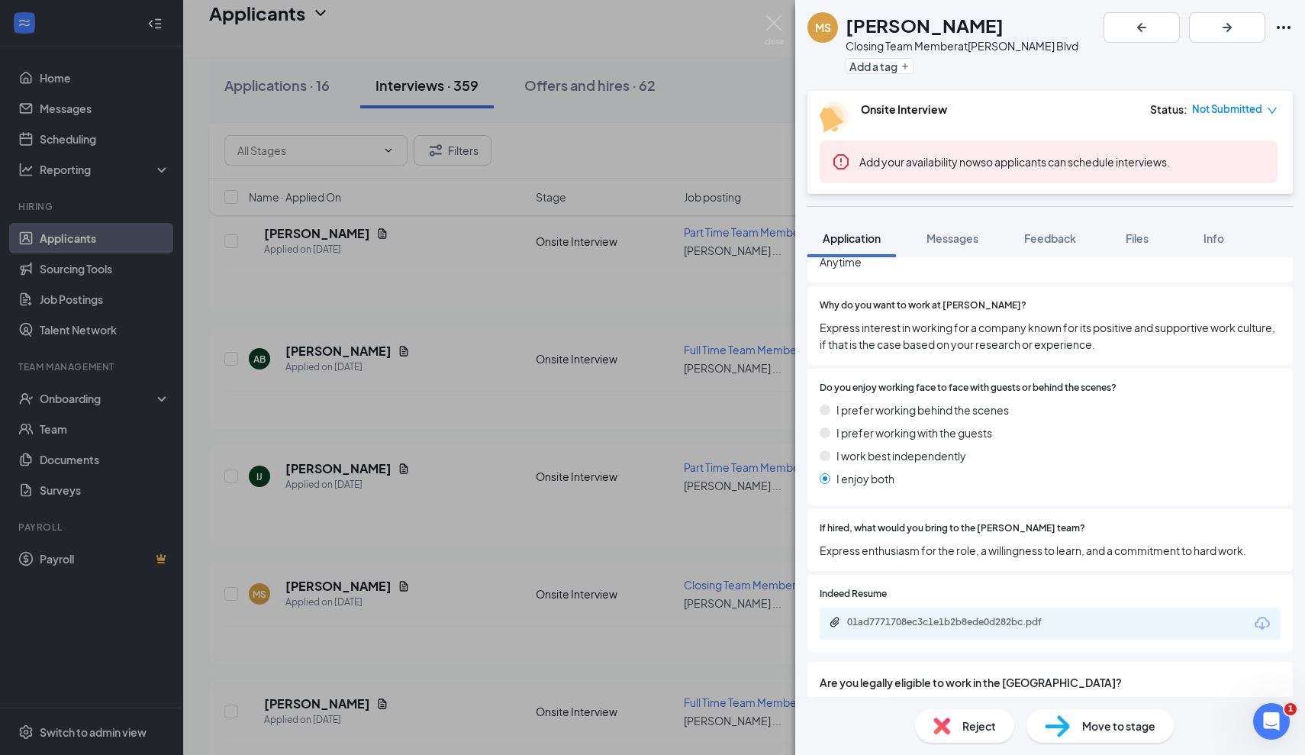
scroll to position [725, 0]
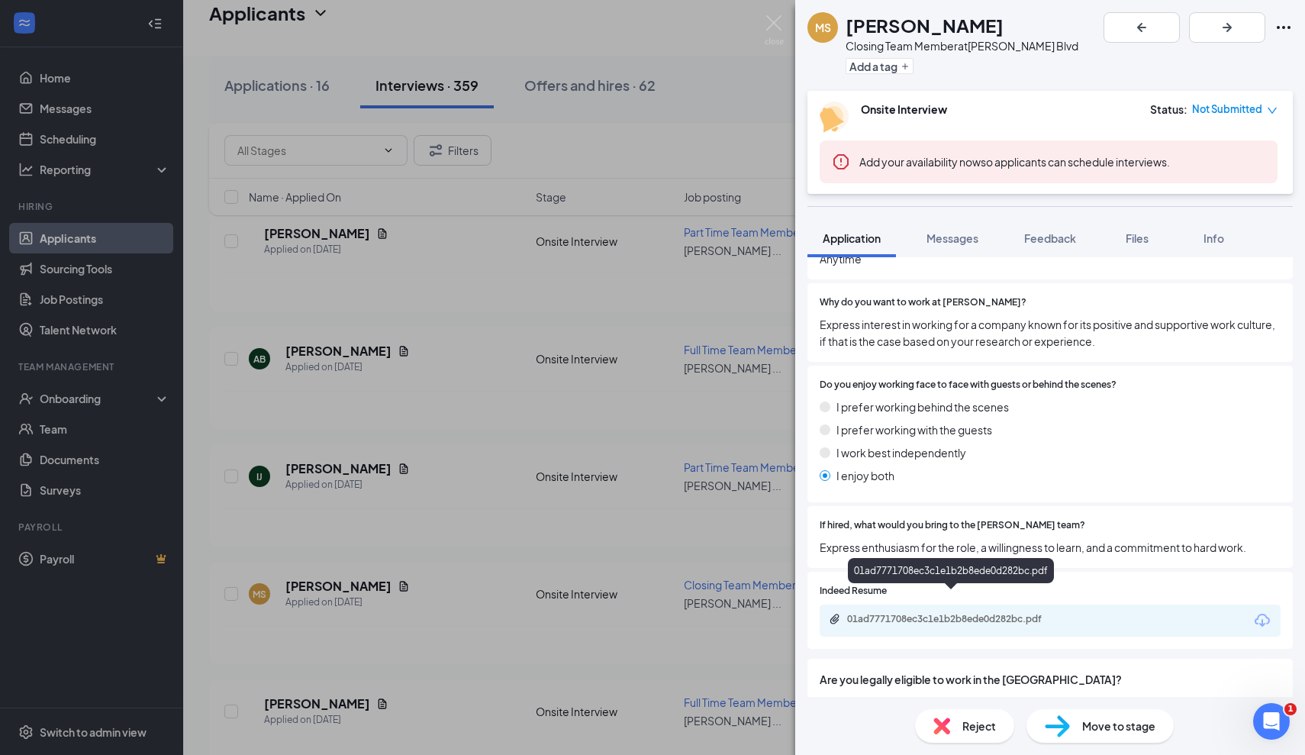
click at [930, 613] on div "01ad7771708ec3c1e1b2b8ede0d282bc.pdf" at bounding box center [954, 619] width 214 height 12
click at [463, 581] on div "MS Mya Smith Closing Team Member at Culver's - Hodges Blvd Add a tag Onsite Int…" at bounding box center [652, 377] width 1305 height 755
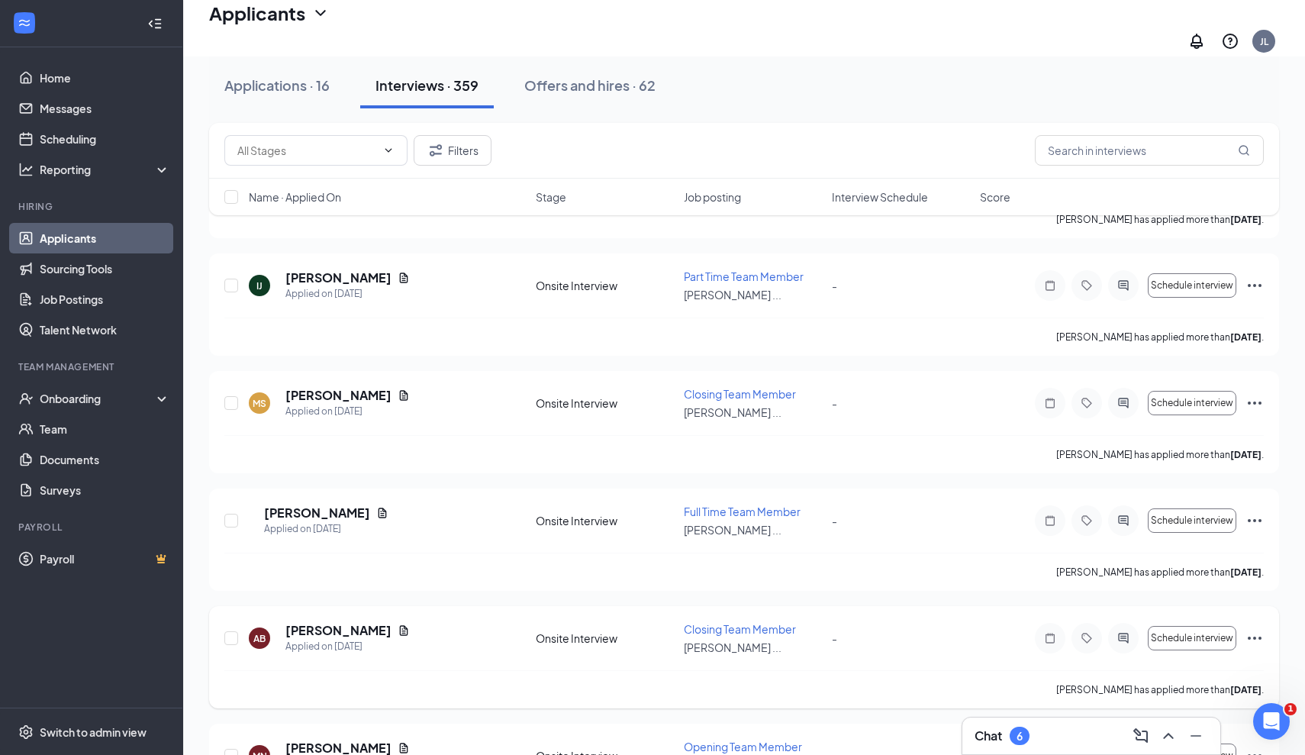
scroll to position [6700, 0]
click at [329, 623] on h5 "Aryanna Brown" at bounding box center [338, 631] width 106 height 17
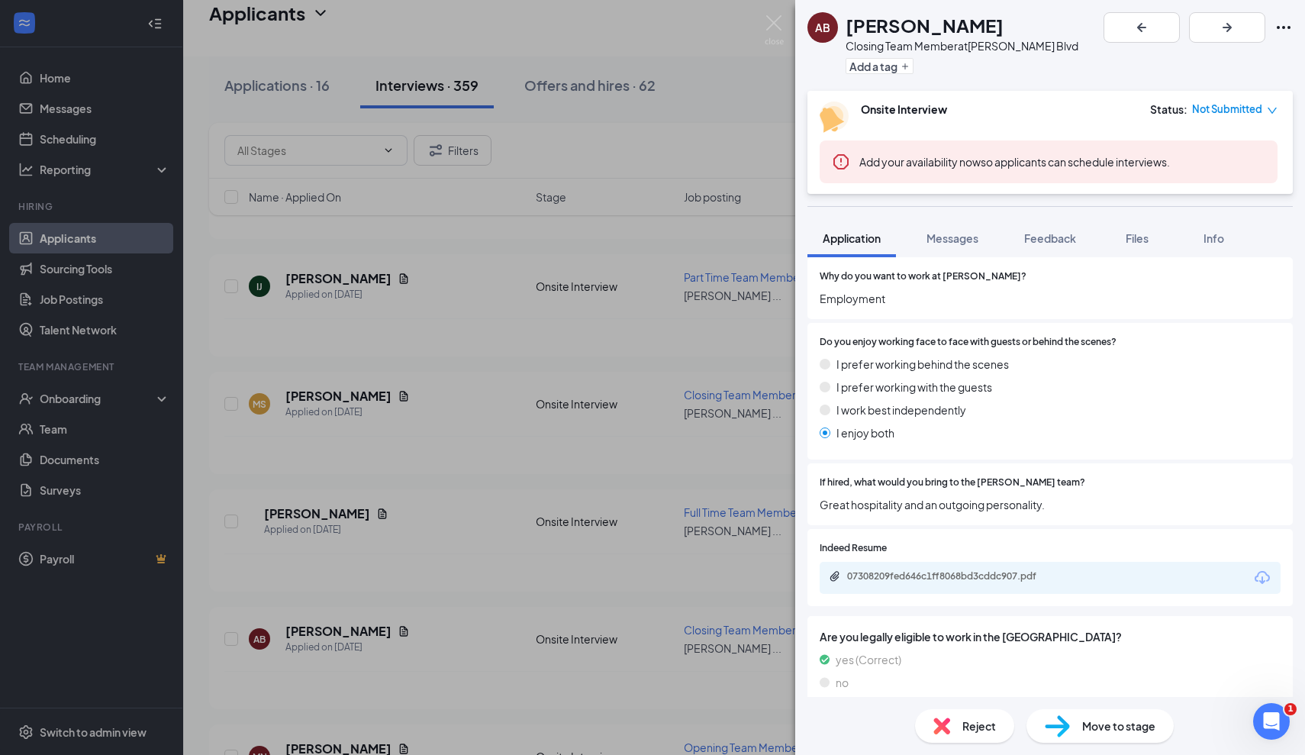
scroll to position [695, 0]
click at [930, 572] on div "07308209fed646c1ff8068bd3cddc907.pdf" at bounding box center [954, 578] width 214 height 12
click at [524, 600] on div "AB Aryanna Brown Closing Team Member at Culver's - Hodges Blvd Add a tag Onsite…" at bounding box center [652, 377] width 1305 height 755
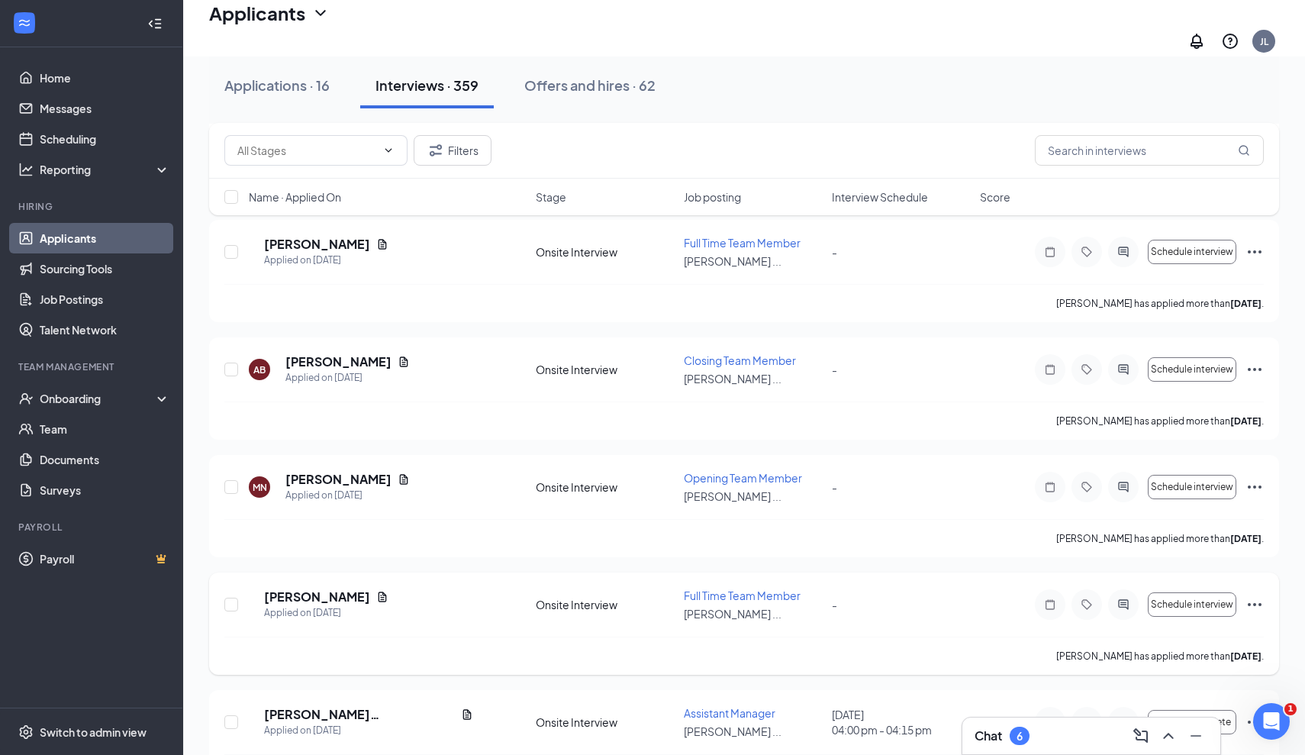
scroll to position [6968, 0]
click at [329, 589] on h5 "Carley Chubb" at bounding box center [317, 597] width 106 height 17
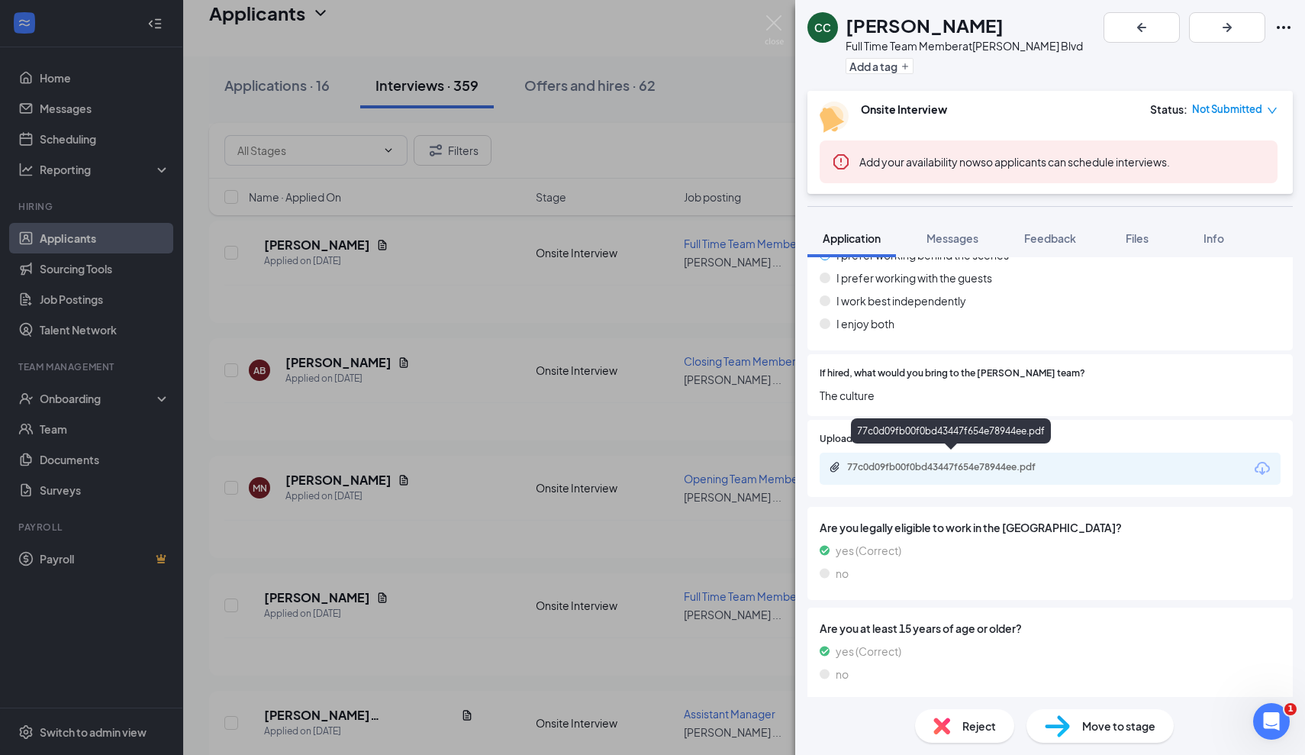
scroll to position [804, 0]
click at [907, 462] on div "77c0d09fb00f0bd43447f654e78944ee.pdf" at bounding box center [954, 468] width 214 height 12
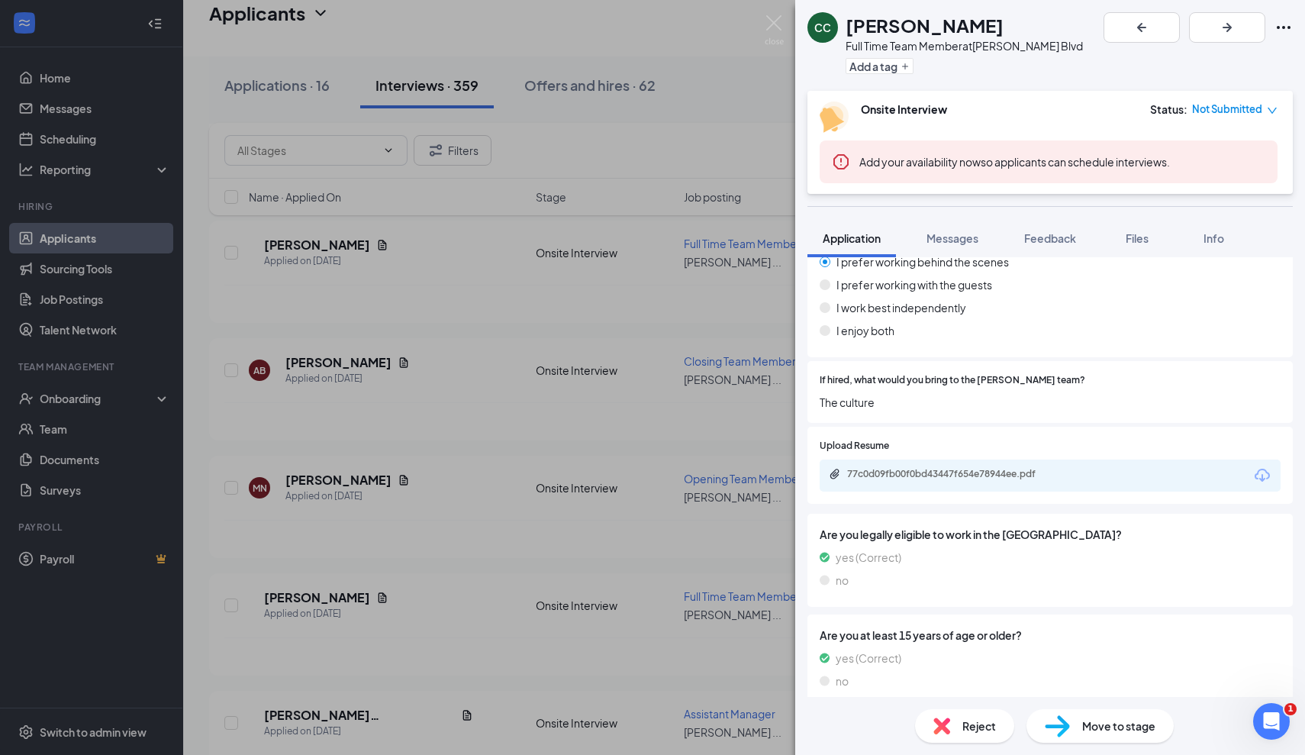
click at [469, 485] on div "CC Carley Chubb Full Time Team Member at Culver's - Hodges Blvd Add a tag Onsit…" at bounding box center [652, 377] width 1305 height 755
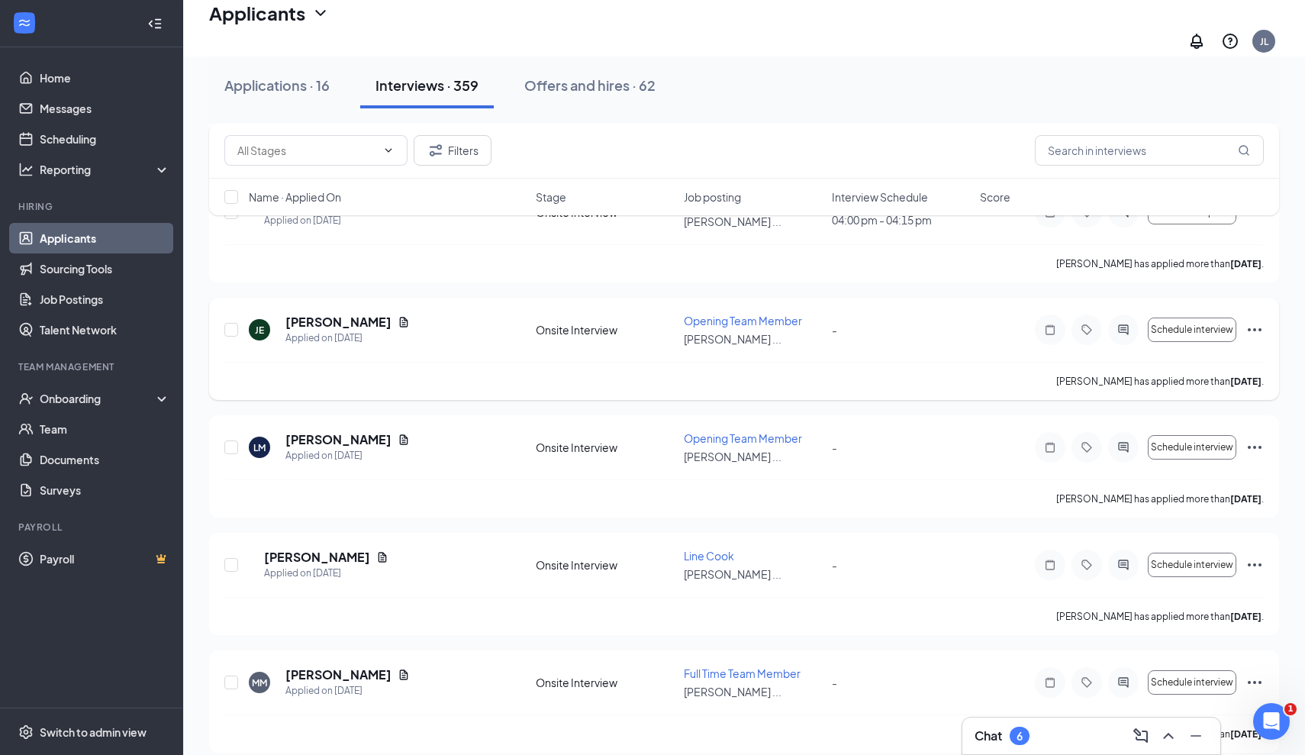
scroll to position [7480, 0]
click at [330, 547] on h5 "Devin Marrero" at bounding box center [317, 555] width 106 height 17
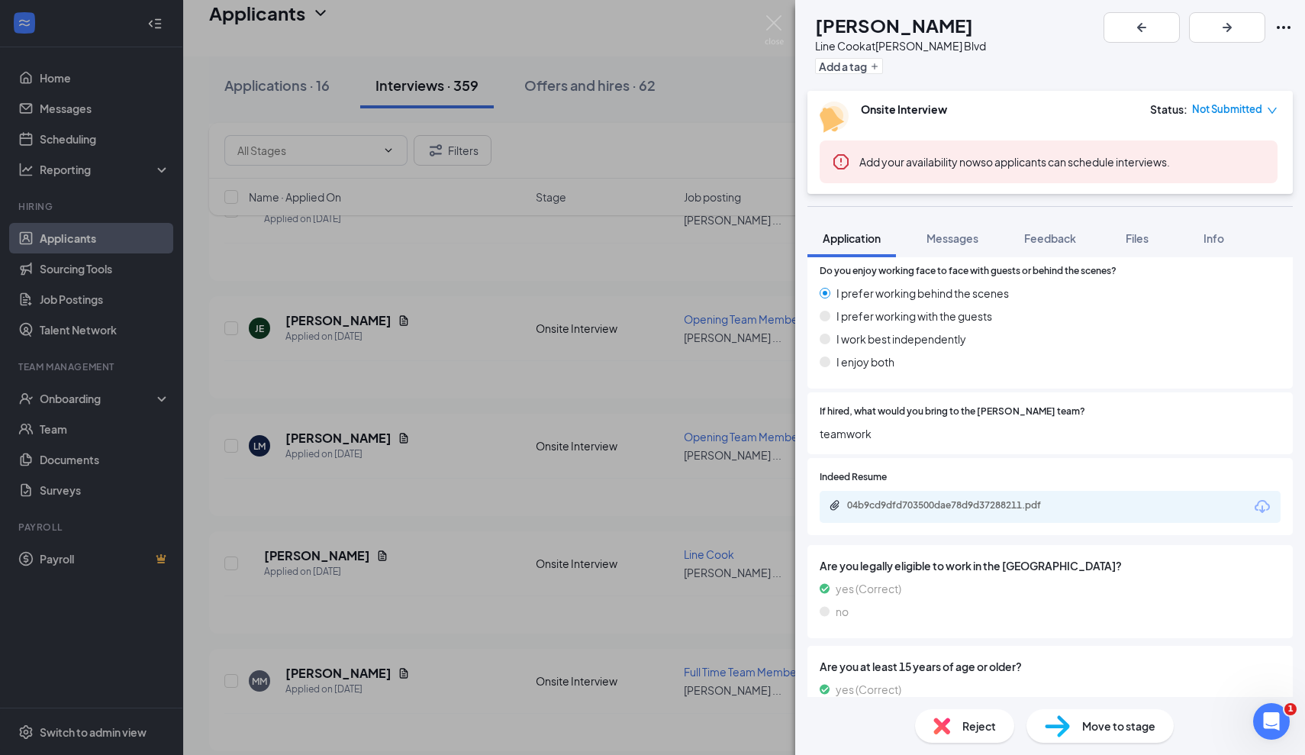
scroll to position [768, 0]
click at [992, 490] on div "04b9cd9dfd703500dae78d9d37288211.pdf" at bounding box center [1050, 506] width 461 height 32
click at [775, 30] on img at bounding box center [774, 30] width 19 height 30
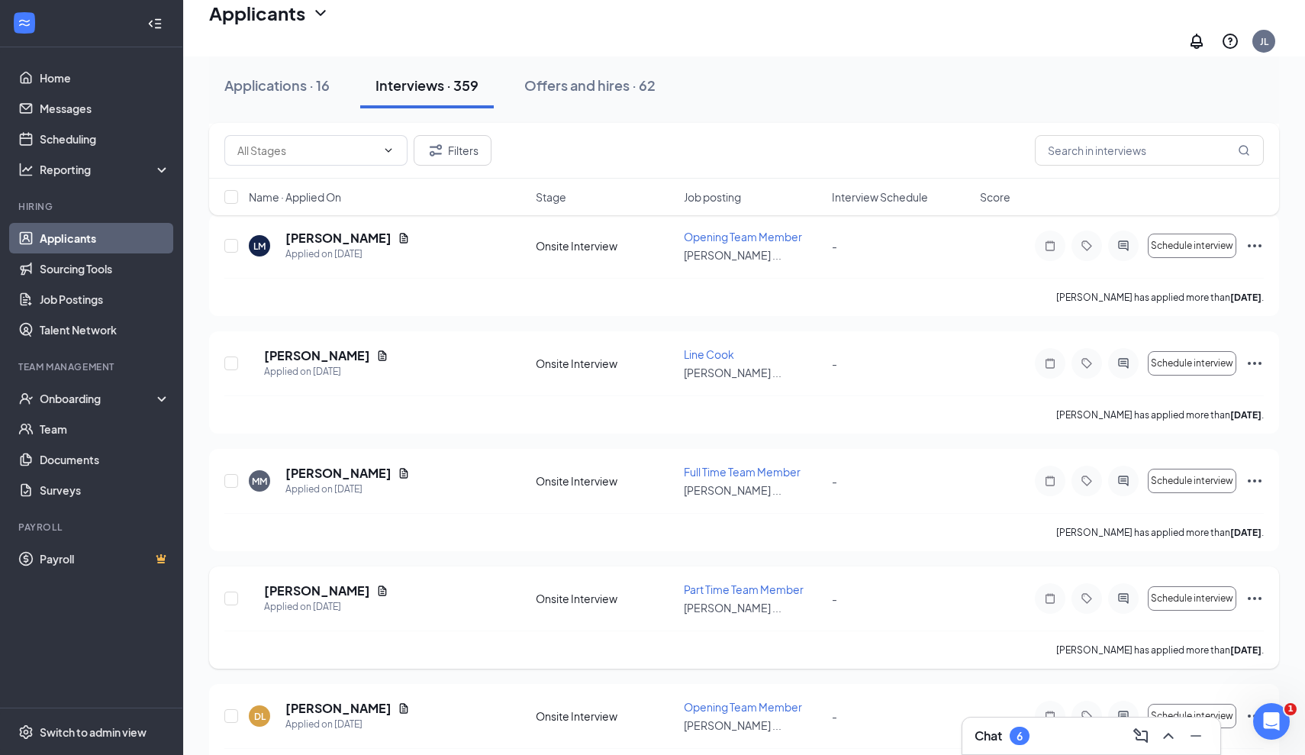
scroll to position [7690, 0]
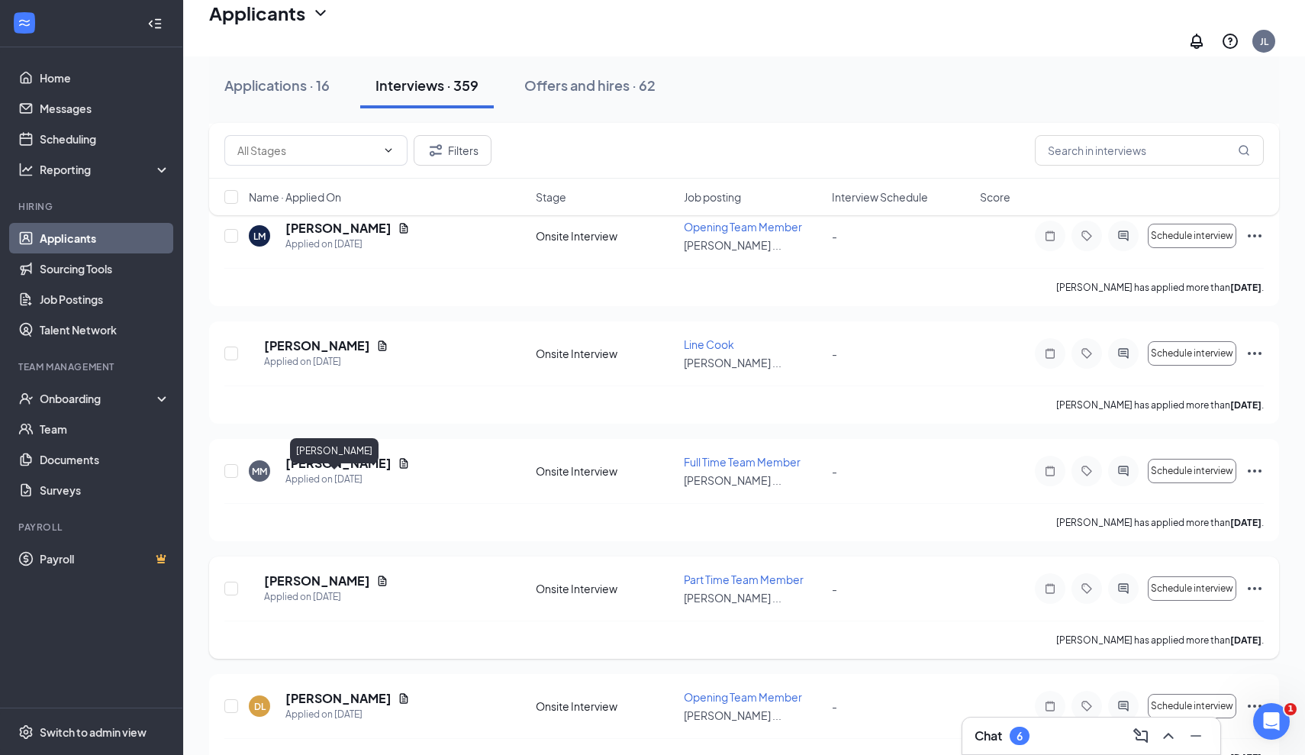
click at [329, 572] on h5 "Samya Rivers" at bounding box center [317, 580] width 106 height 17
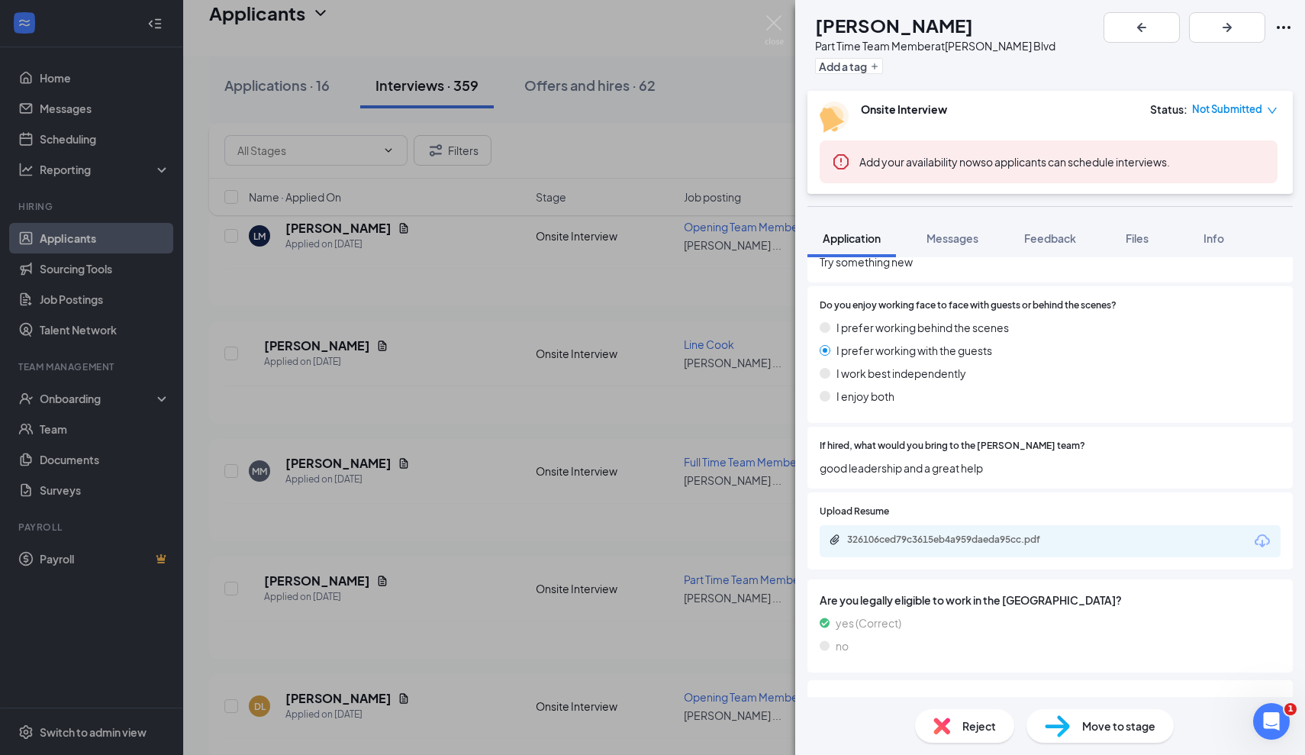
scroll to position [743, 0]
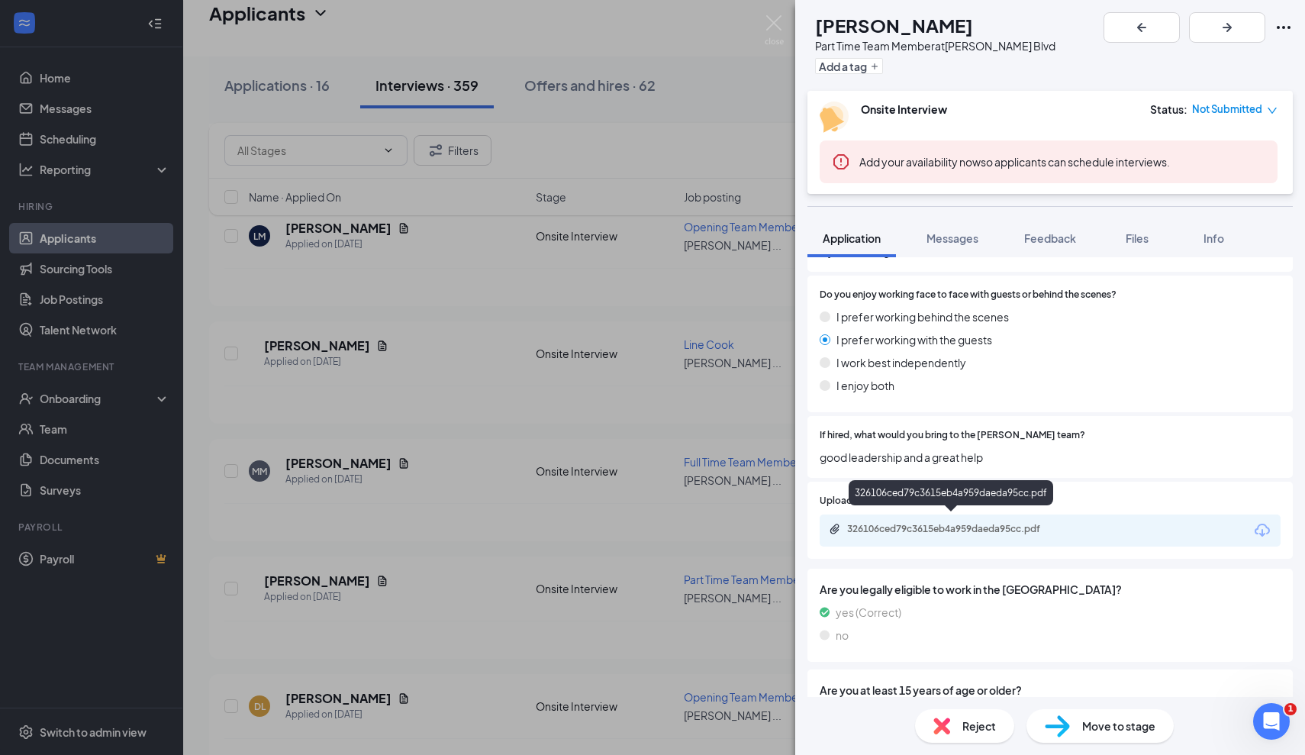
click at [960, 523] on div "326106ced79c3615eb4a959daeda95cc.pdf" at bounding box center [954, 529] width 214 height 12
click at [444, 322] on div "SR Samya Rivers Part Time Team Member at Culver's - Hodges Blvd Add a tag Onsit…" at bounding box center [652, 377] width 1305 height 755
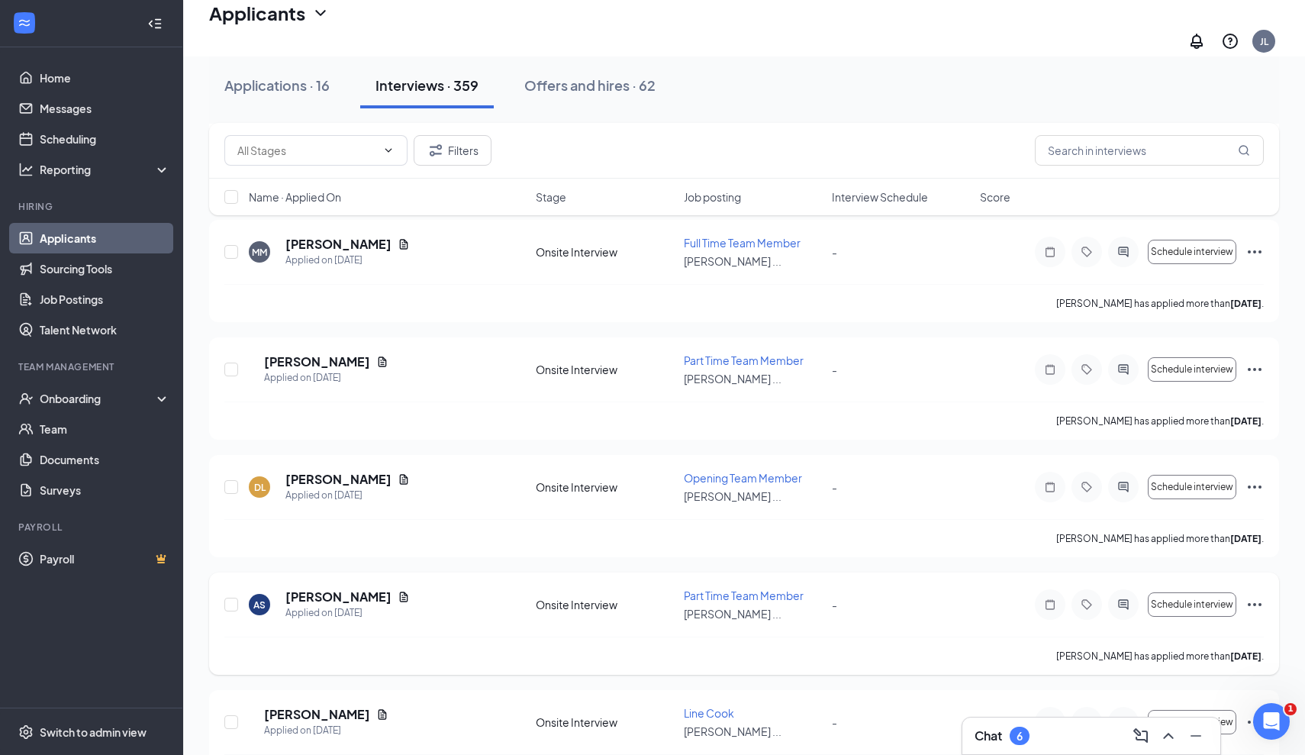
scroll to position [7918, 0]
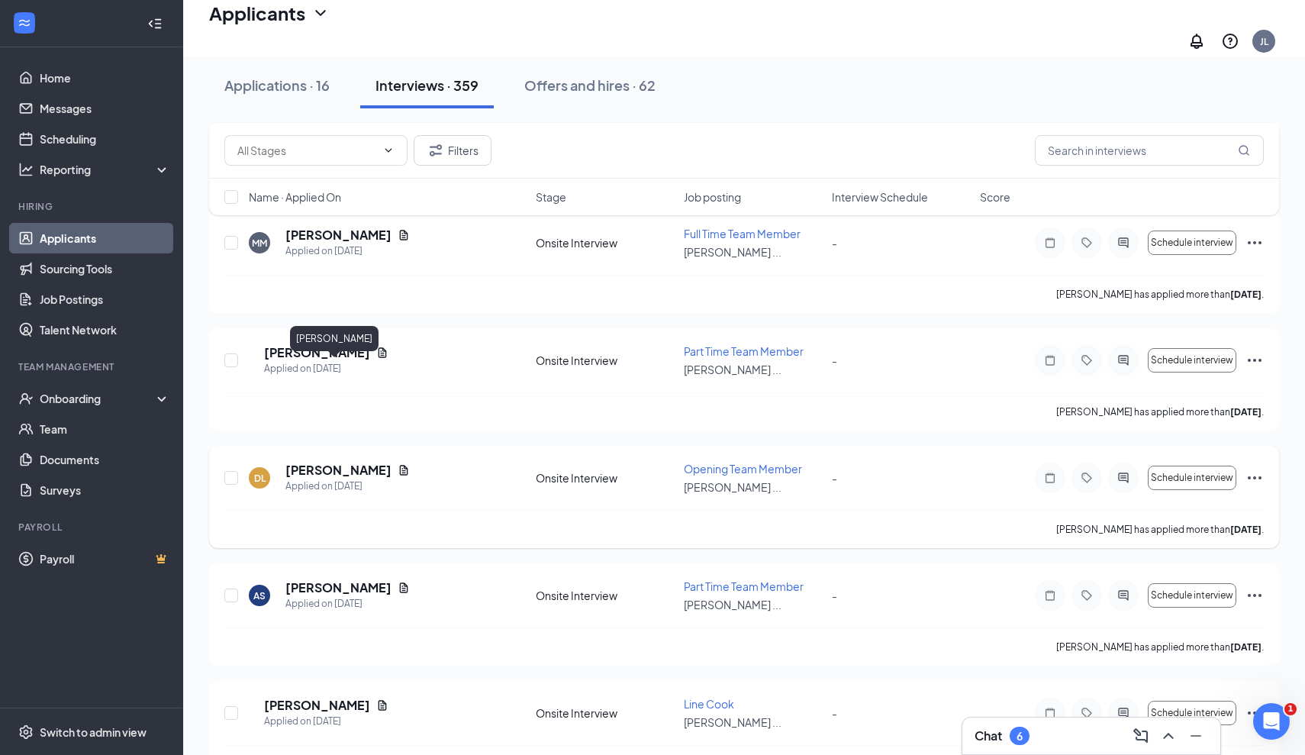
click at [341, 462] on h5 "Darnell Lindo" at bounding box center [338, 470] width 106 height 17
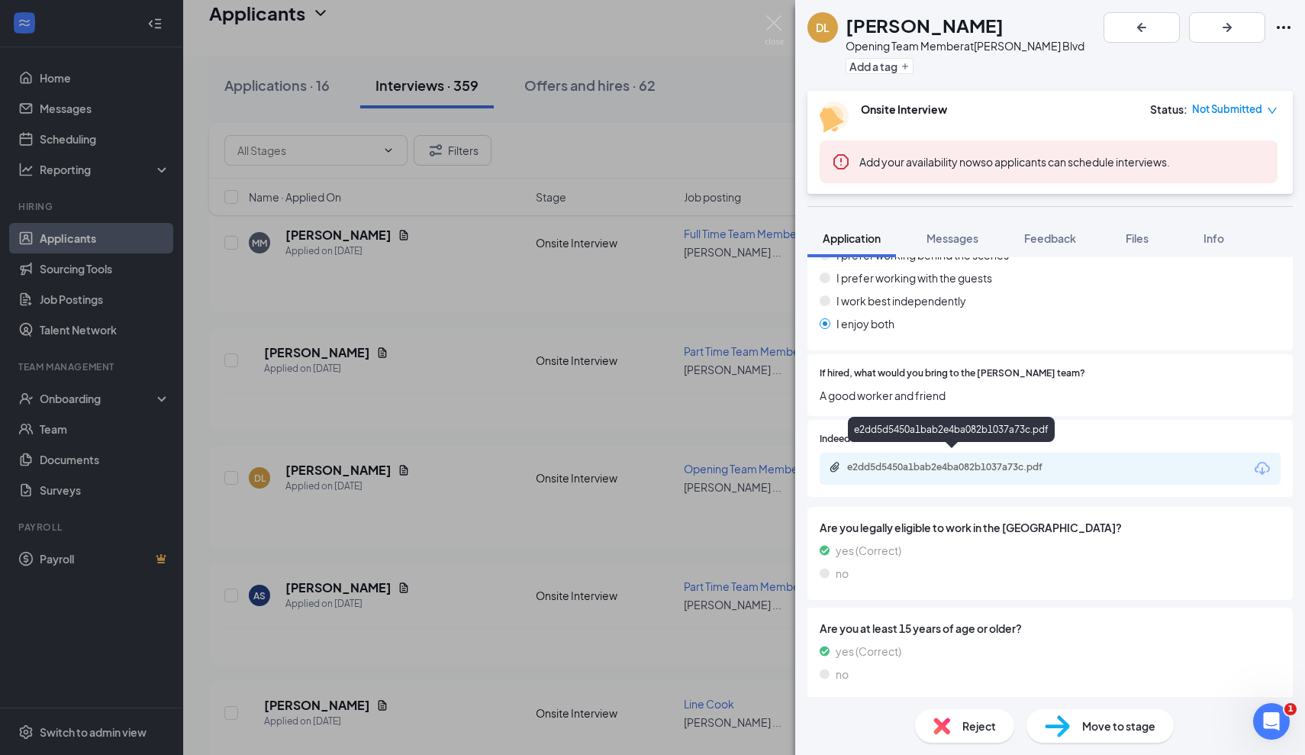
scroll to position [804, 0]
click at [935, 462] on div "e2dd5d5450a1bab2e4ba082b1037a73c.pdf" at bounding box center [954, 468] width 214 height 12
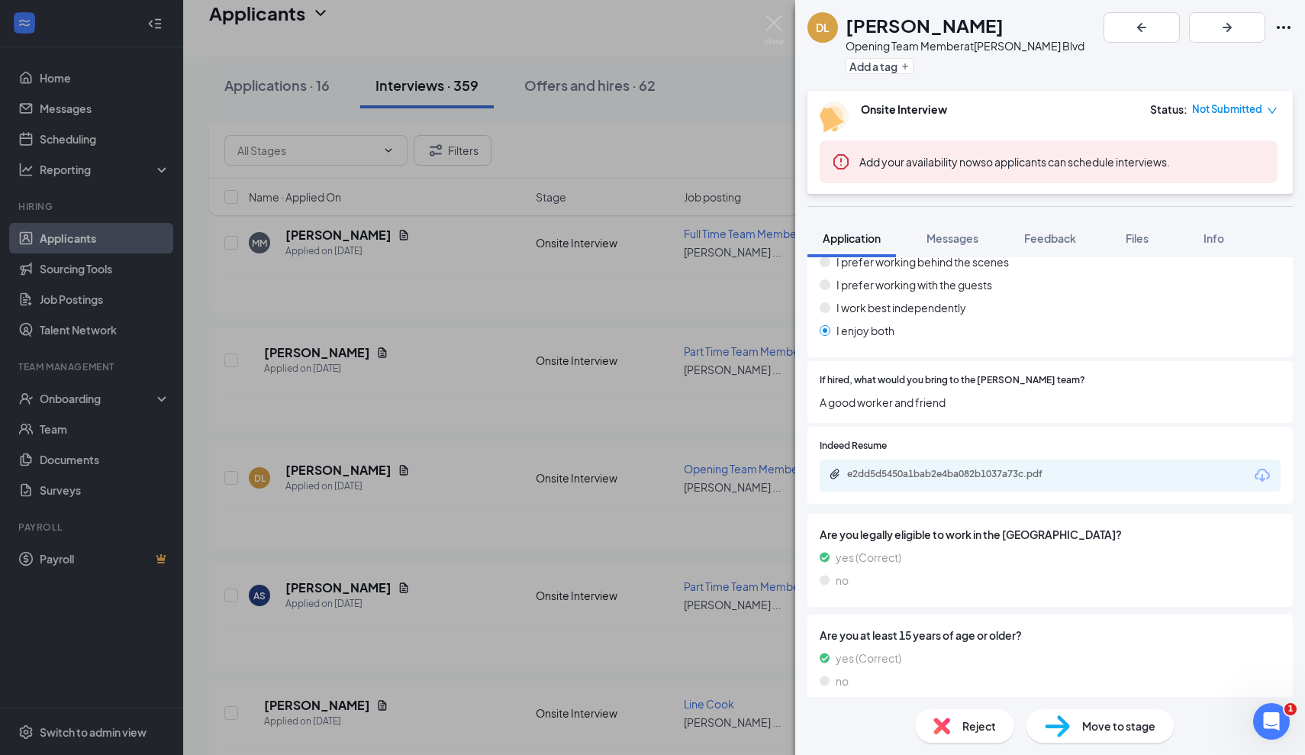
click at [447, 443] on div "DL Darnell Lindo Opening Team Member at Culver's - Hodges Blvd Add a tag Onsite…" at bounding box center [652, 377] width 1305 height 755
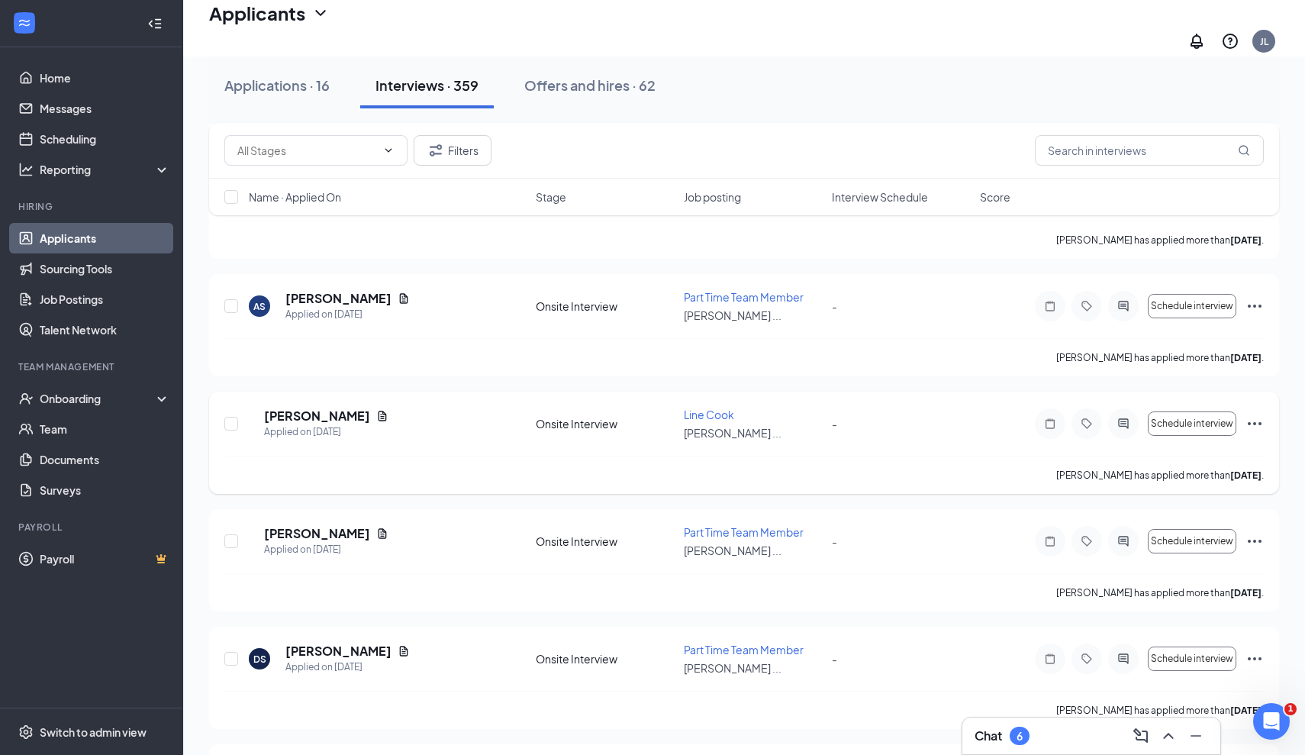
scroll to position [8208, 0]
click at [338, 525] on h5 "Noah Lexius" at bounding box center [317, 533] width 106 height 17
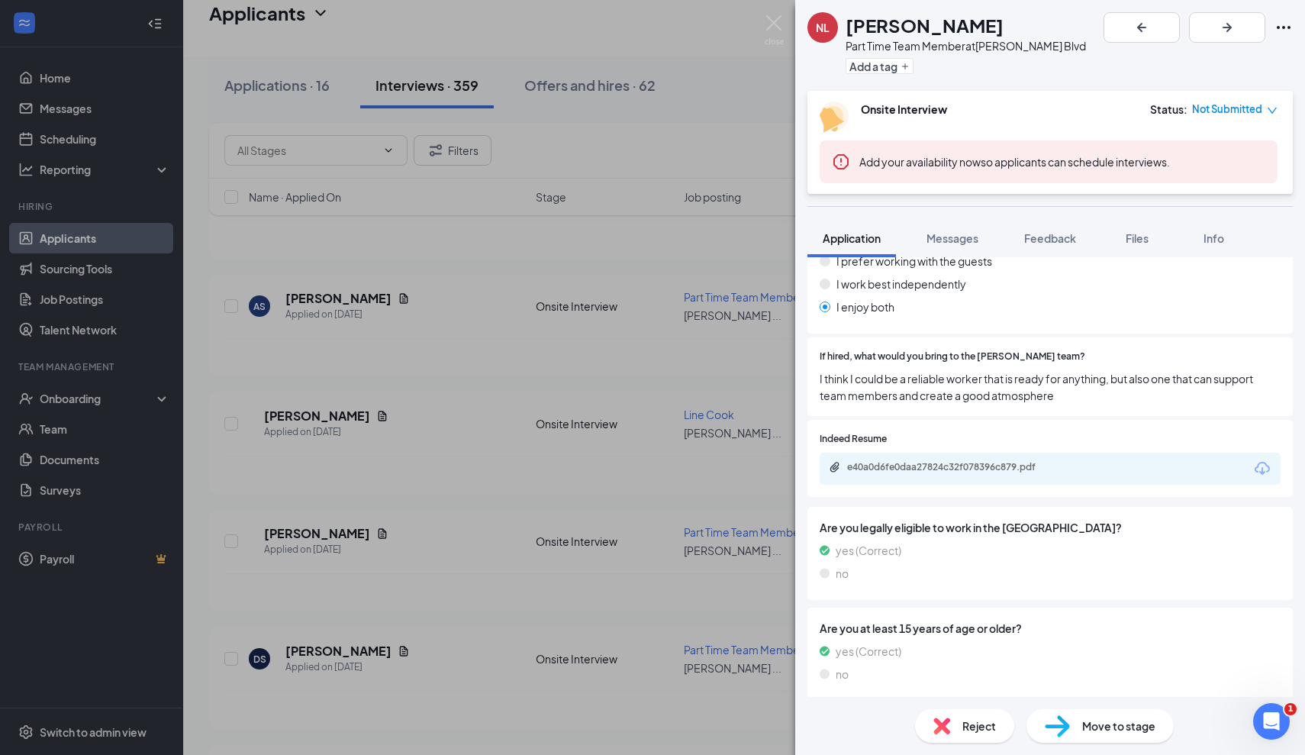
scroll to position [821, 0]
click at [778, 22] on img at bounding box center [774, 30] width 19 height 30
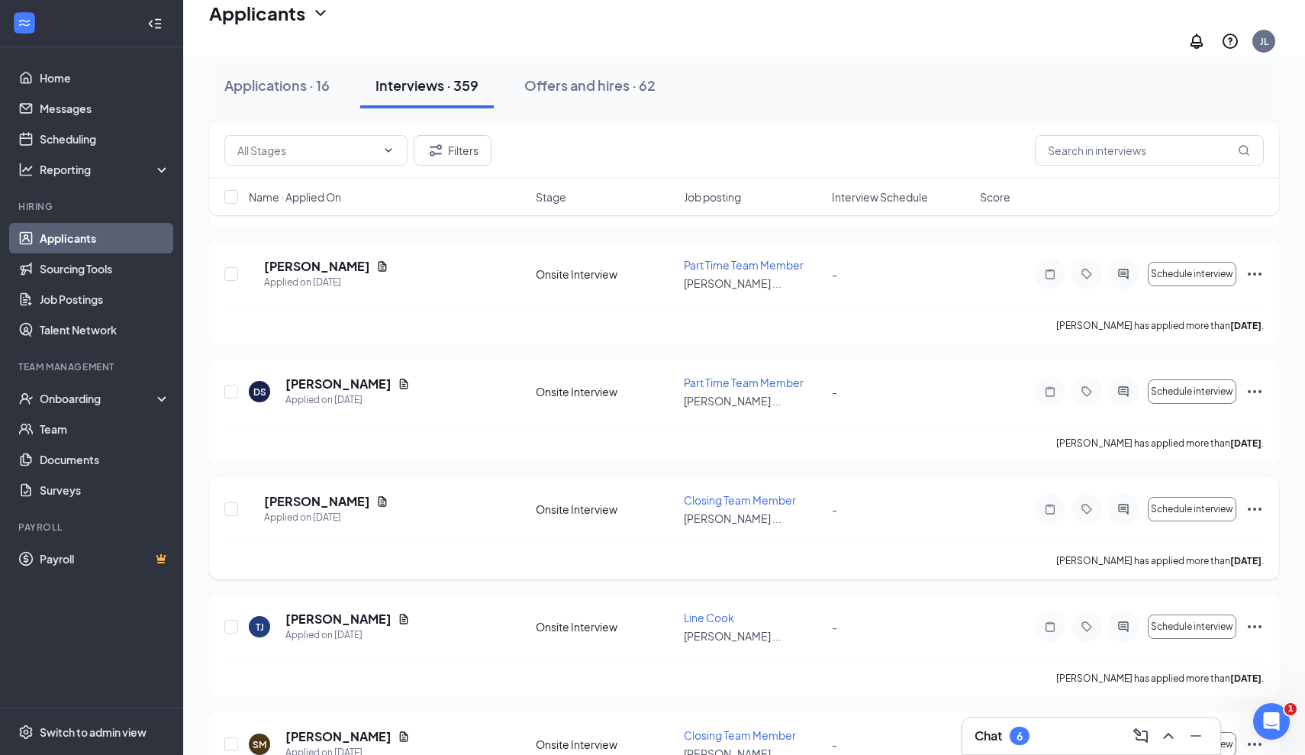
scroll to position [8476, 0]
click at [387, 495] on icon "Document" at bounding box center [383, 500] width 8 height 10
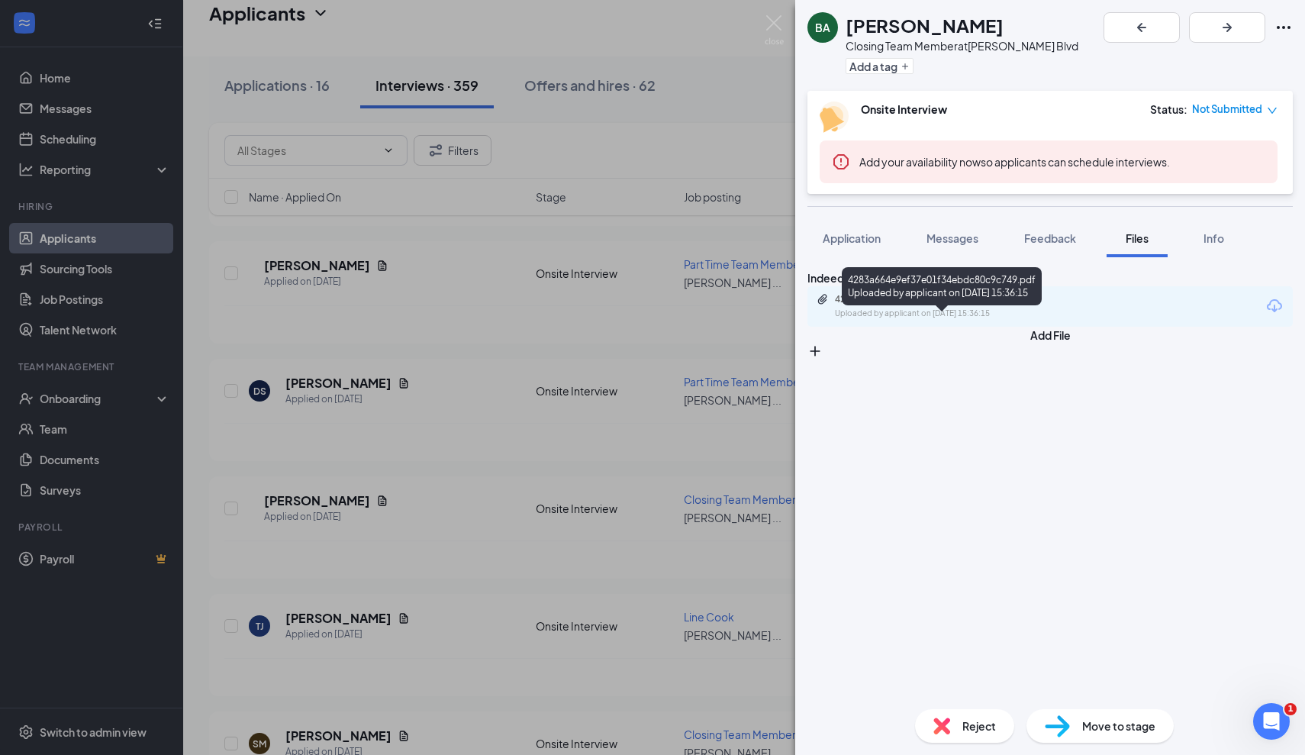
click at [889, 305] on div "4283a664e9ef37e01f34ebdc80c9c749.pdf" at bounding box center [942, 299] width 214 height 12
click at [466, 527] on div "BA Bianca Anderson Closing Team Member at Culver's - Hodges Blvd Add a tag Onsi…" at bounding box center [652, 377] width 1305 height 755
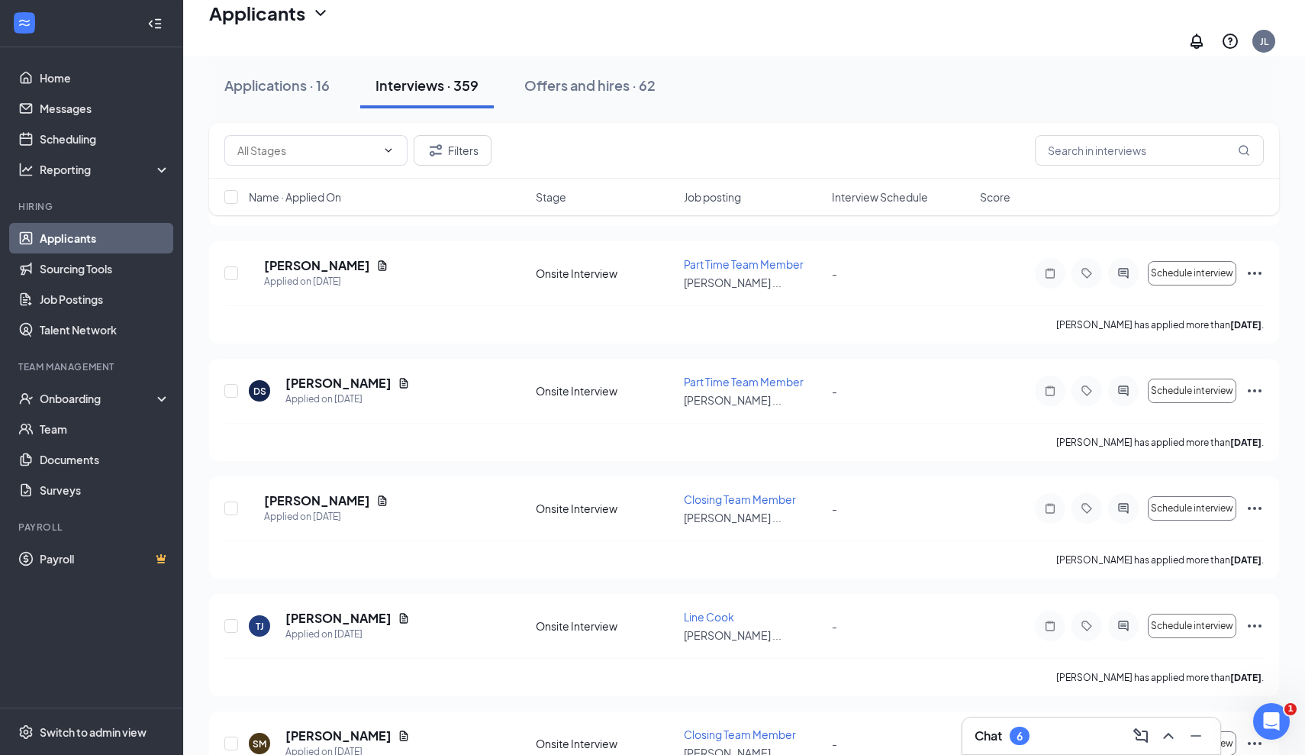
scroll to position [8512, 0]
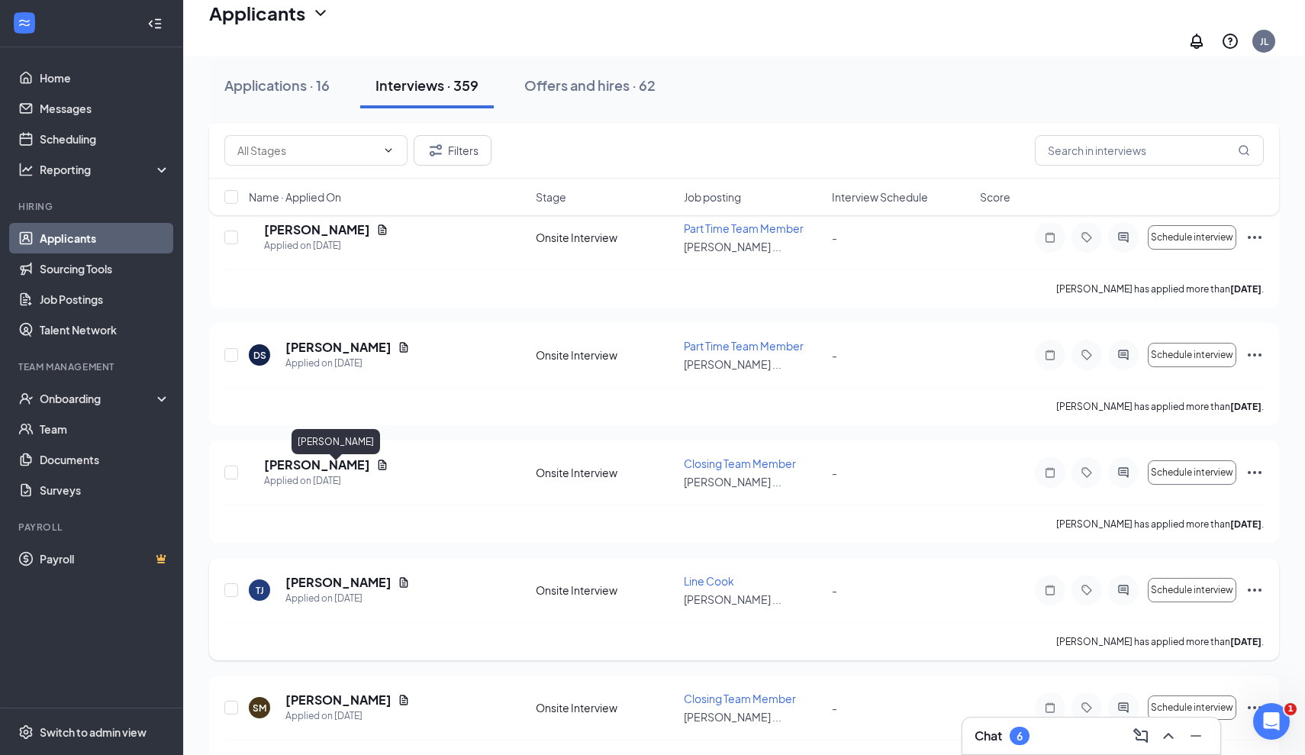
click at [337, 574] on h5 "[PERSON_NAME]" at bounding box center [338, 582] width 106 height 17
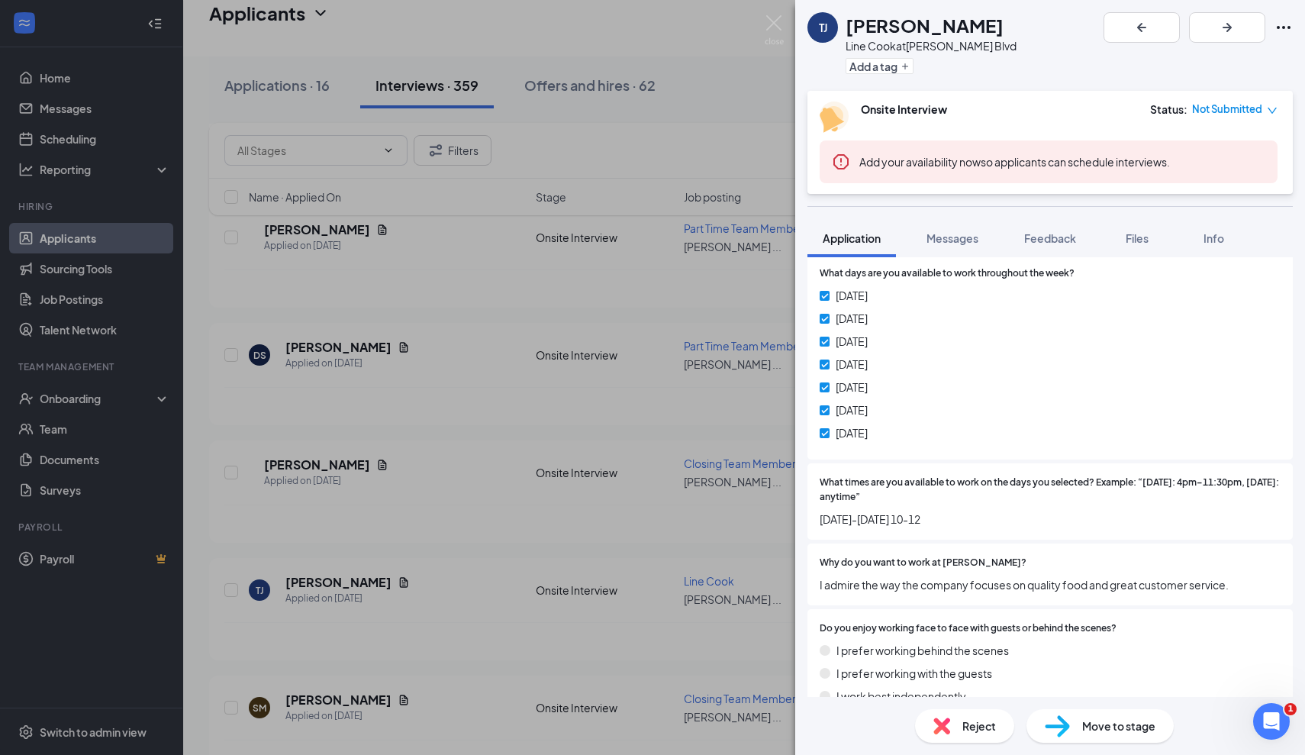
scroll to position [492, 0]
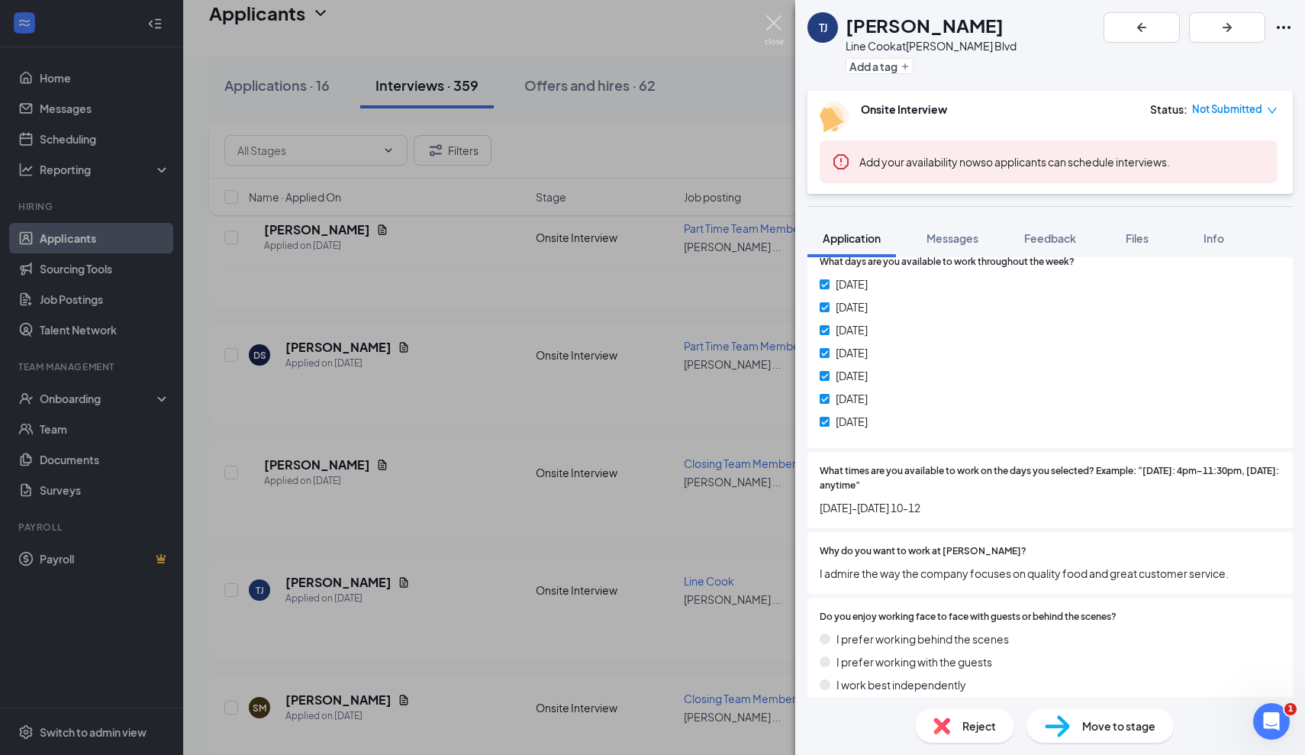
click at [770, 26] on img at bounding box center [774, 30] width 19 height 30
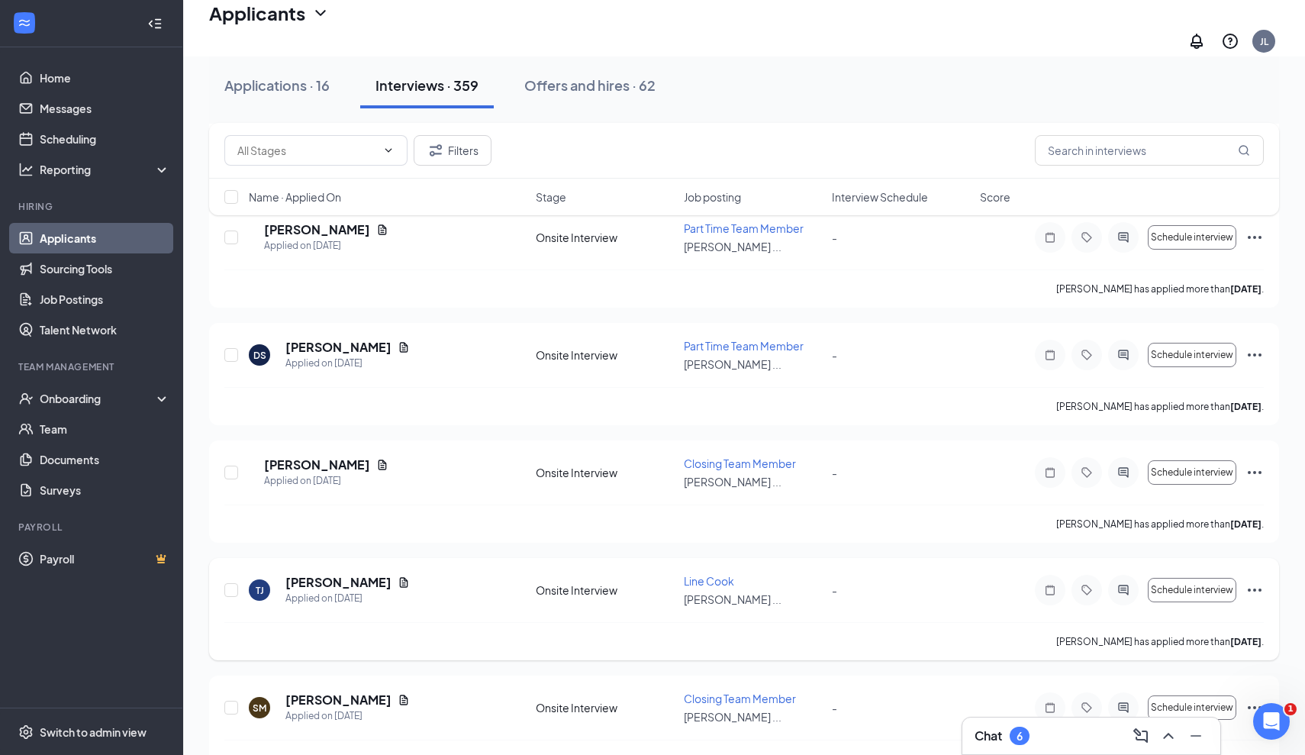
scroll to position [8576, 0]
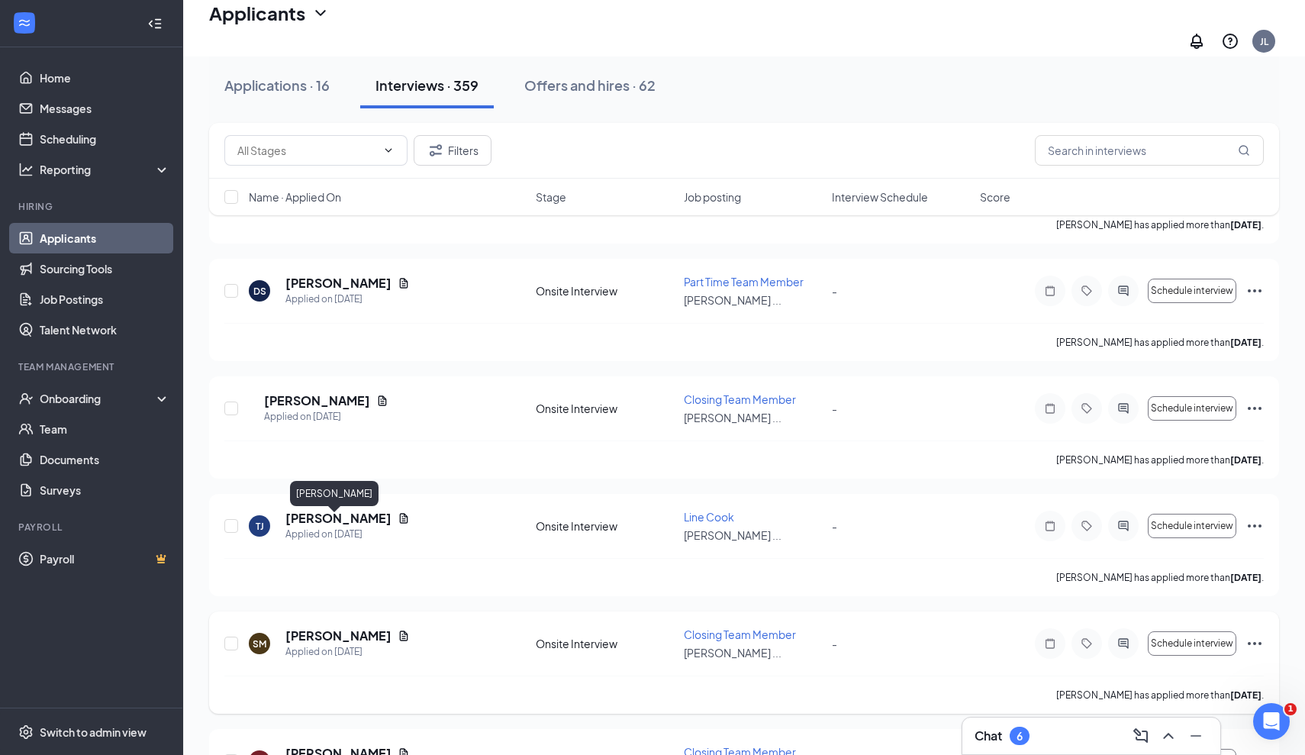
click at [330, 627] on h5 "Sierra Martin" at bounding box center [338, 635] width 106 height 17
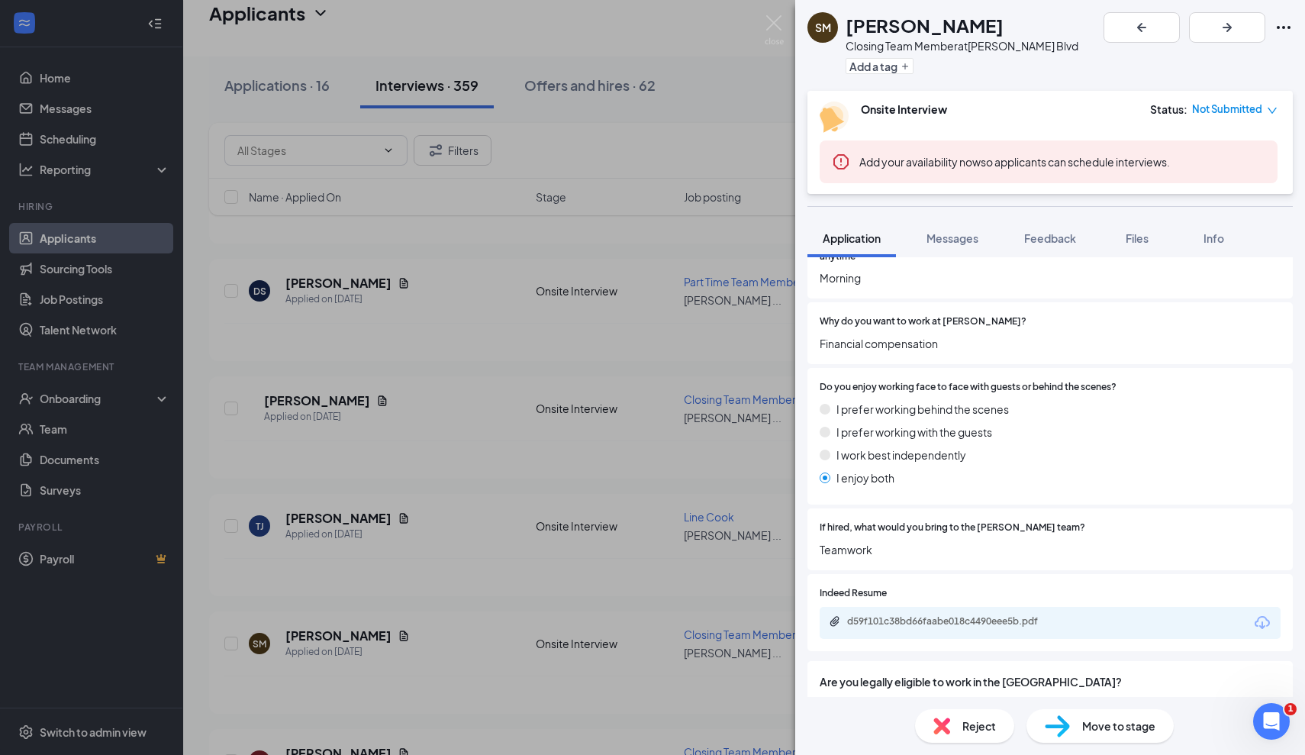
scroll to position [708, 0]
click at [906, 613] on div "d59f101c38bd66faabe018c4490eee5b.pdf" at bounding box center [952, 620] width 247 height 15
click at [489, 564] on div "SM Sierra Martin Closing Team Member at Culver's - Hodges Blvd Add a tag Onsite…" at bounding box center [652, 377] width 1305 height 755
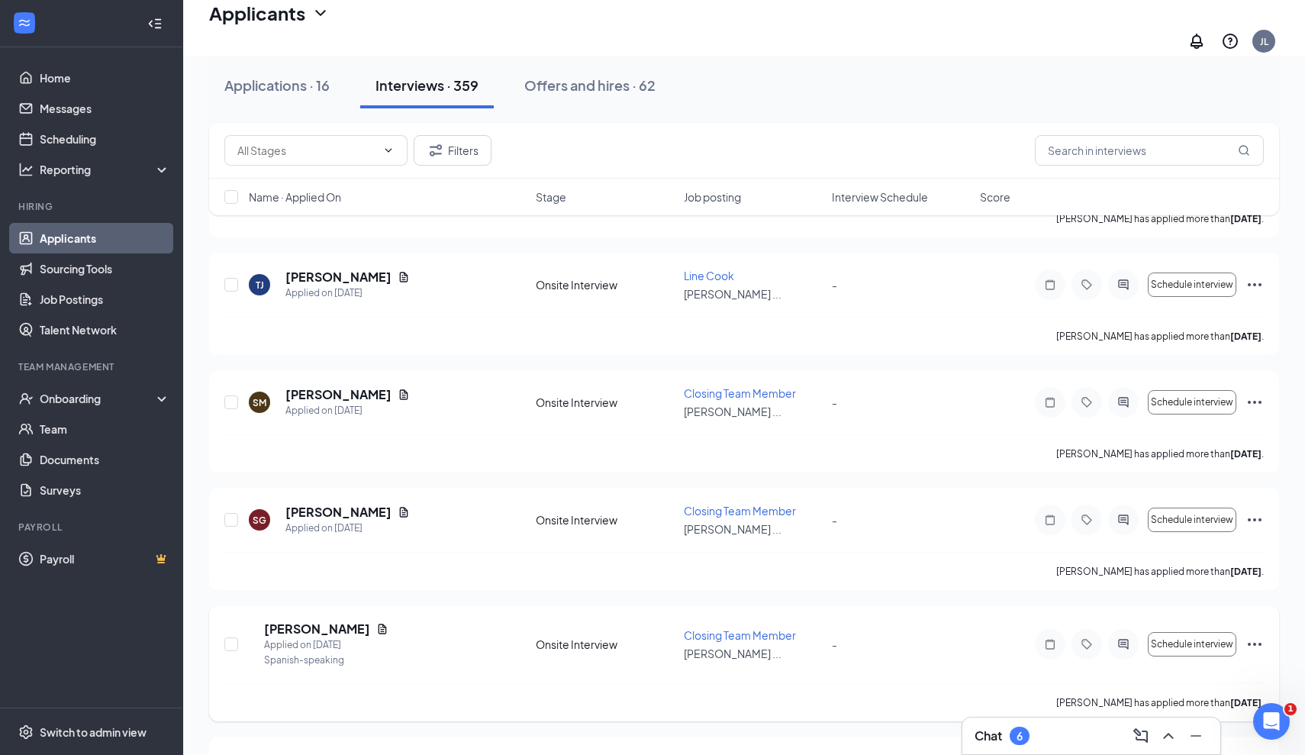
scroll to position [8817, 0]
click at [350, 504] on h5 "sarahi gutierrez" at bounding box center [338, 512] width 106 height 17
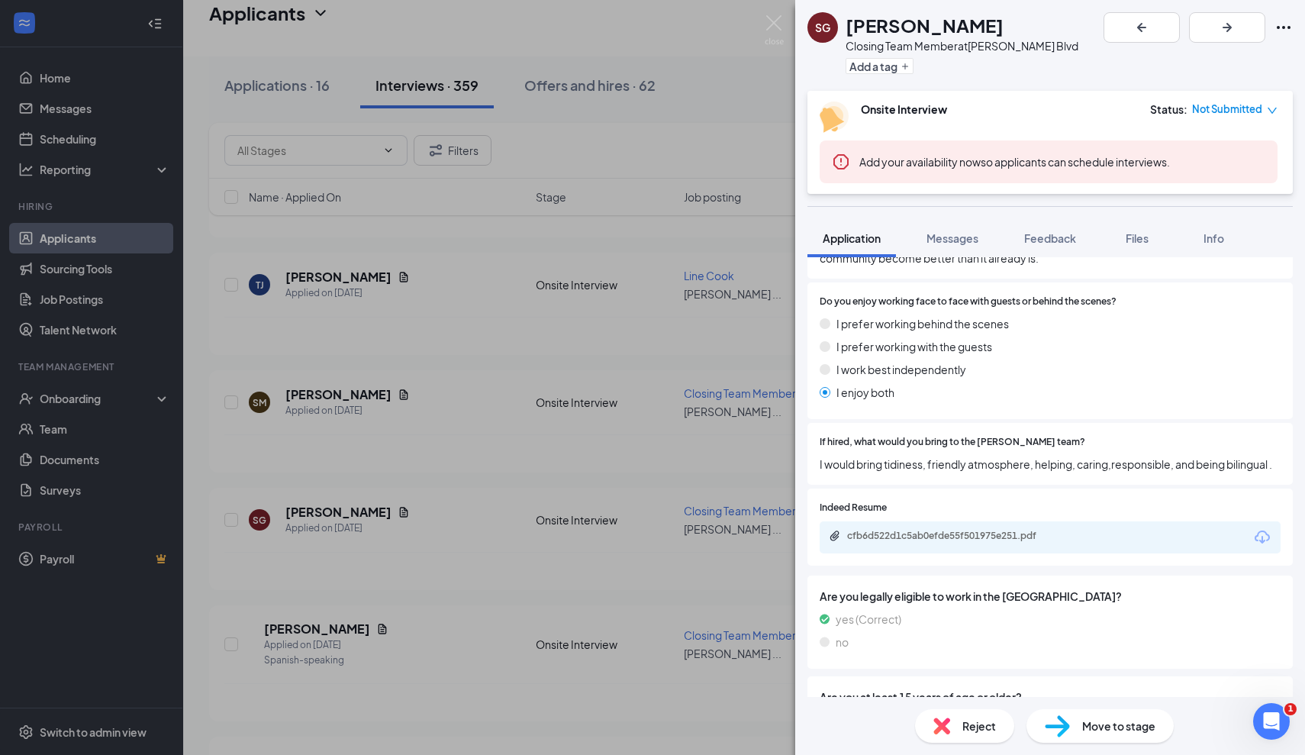
scroll to position [762, 0]
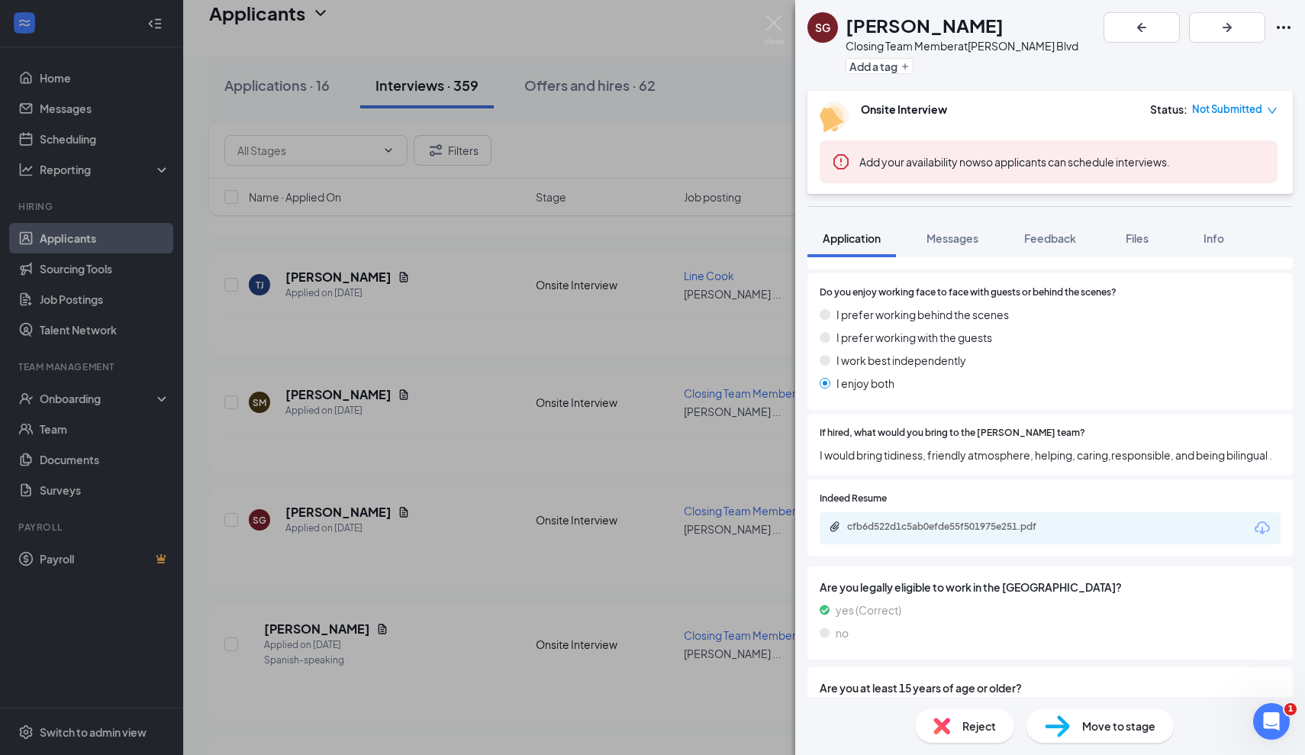
click at [1020, 521] on div "cfb6d522d1c5ab0efde55f501975e251.pdf" at bounding box center [954, 527] width 214 height 12
click at [476, 421] on div "SG sarahi gutierrez Closing Team Member at Culver's - Hodges Blvd Add a tag Ons…" at bounding box center [652, 377] width 1305 height 755
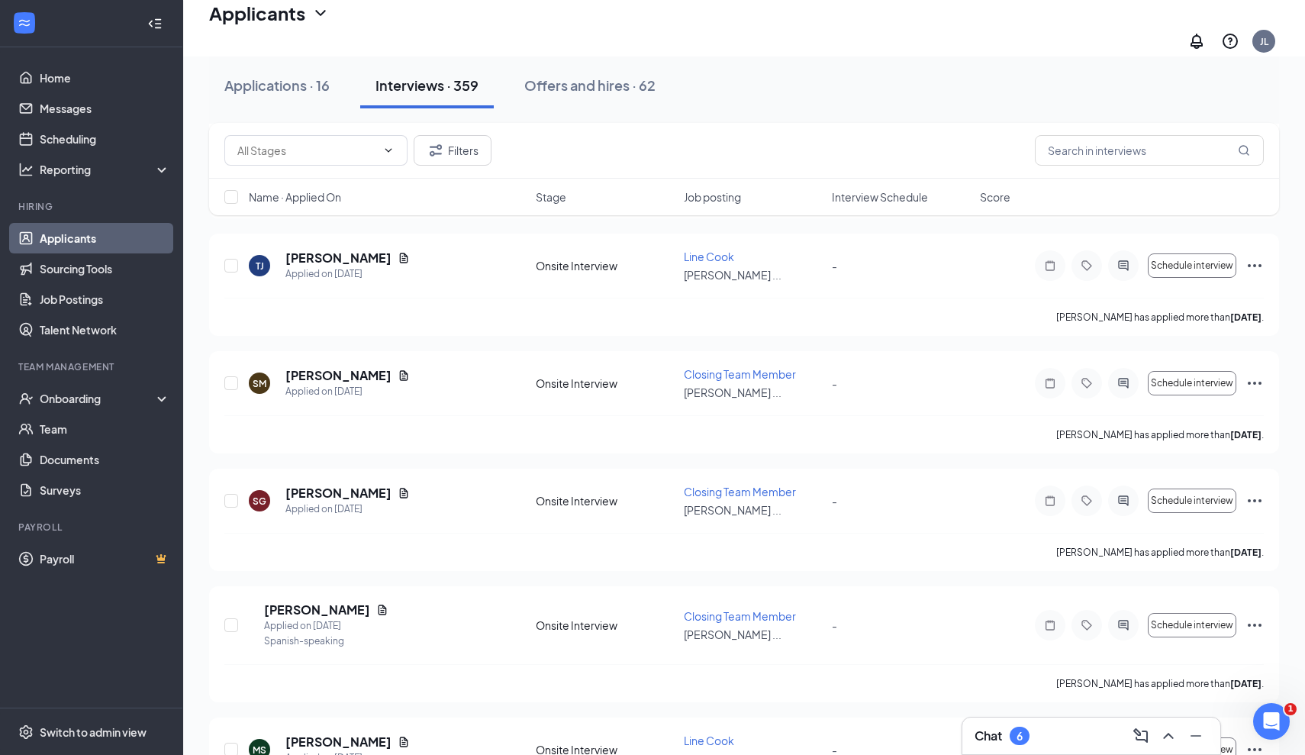
scroll to position [8837, 0]
click at [318, 601] on h5 "Leslie Romero" at bounding box center [317, 609] width 106 height 17
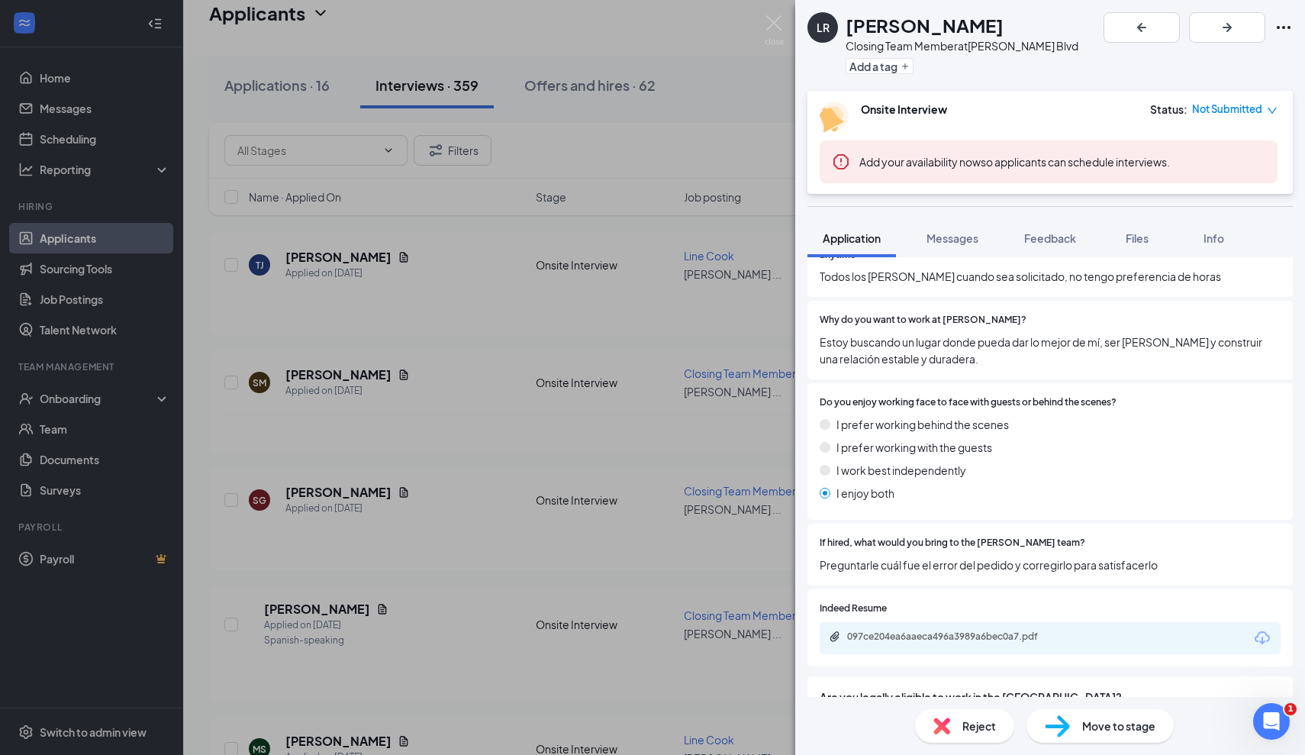
scroll to position [653, 0]
click at [908, 633] on div "097ce204ea6aaeca496a3989a6bec0a7.pdf" at bounding box center [954, 636] width 214 height 12
click at [484, 478] on div "LR Leslie Romero Closing Team Member at Culver's - Hodges Blvd Add a tag Onsite…" at bounding box center [652, 377] width 1305 height 755
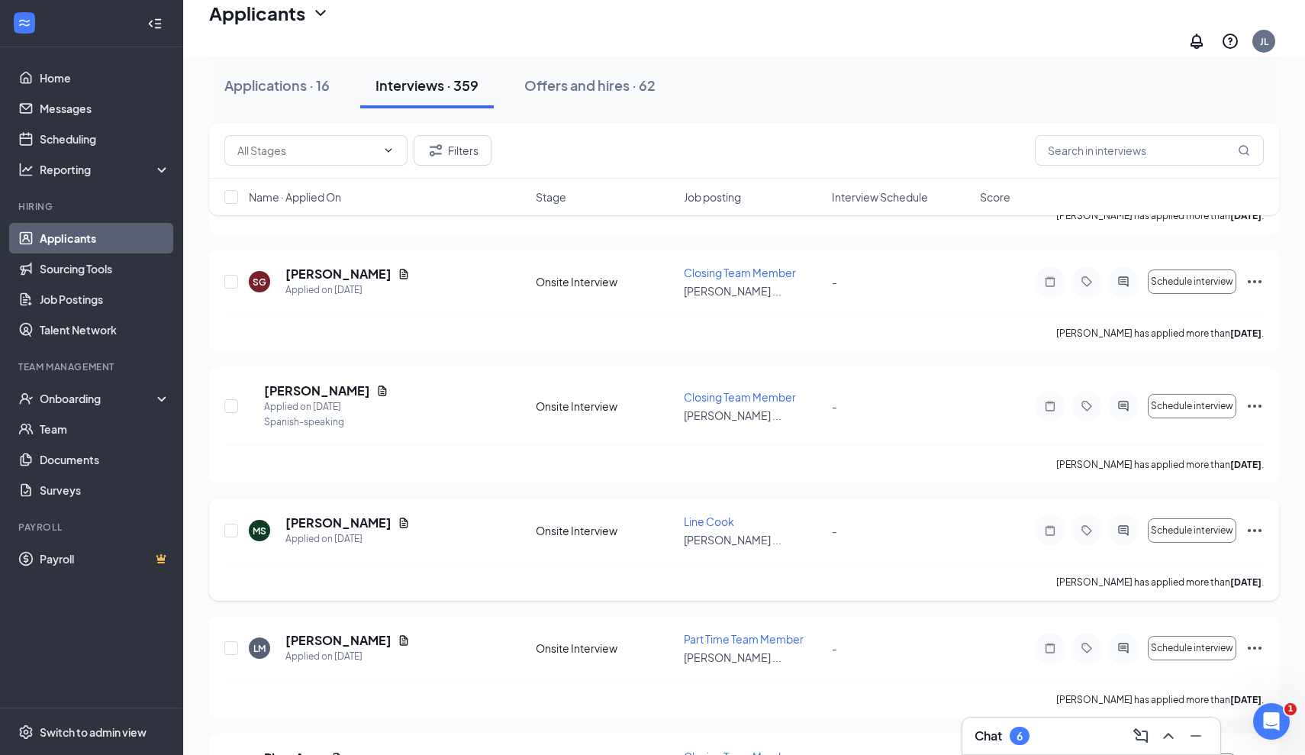
scroll to position [9011, 0]
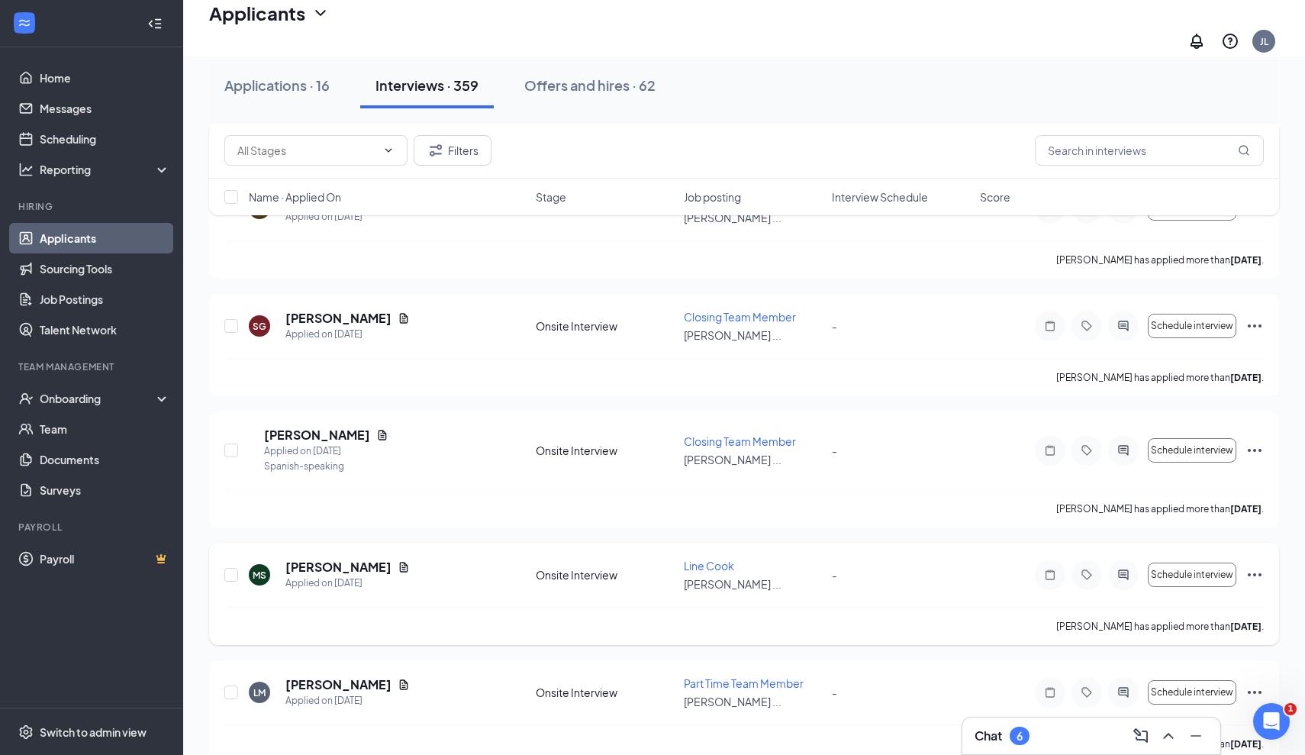
click at [299, 559] on h5 "[PERSON_NAME]" at bounding box center [338, 567] width 106 height 17
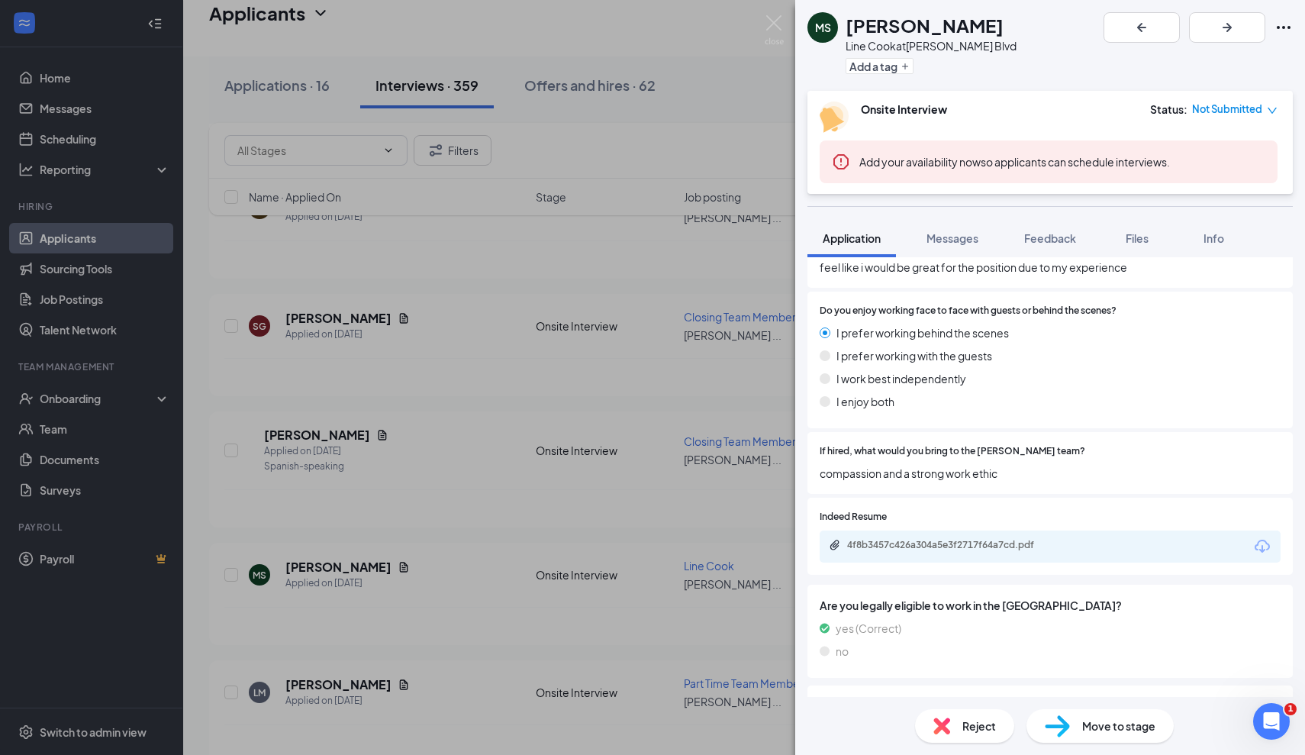
scroll to position [785, 0]
click at [979, 527] on div "4f8b3457c426a304a5e3f2717f64a7cd.pdf" at bounding box center [1050, 543] width 461 height 32
click at [969, 536] on div "4f8b3457c426a304a5e3f2717f64a7cd.pdf" at bounding box center [954, 542] width 214 height 12
click at [444, 513] on div "MS Malik Scott Line Cook at Culver's - Hodges Blvd Add a tag Onsite Interview S…" at bounding box center [652, 377] width 1305 height 755
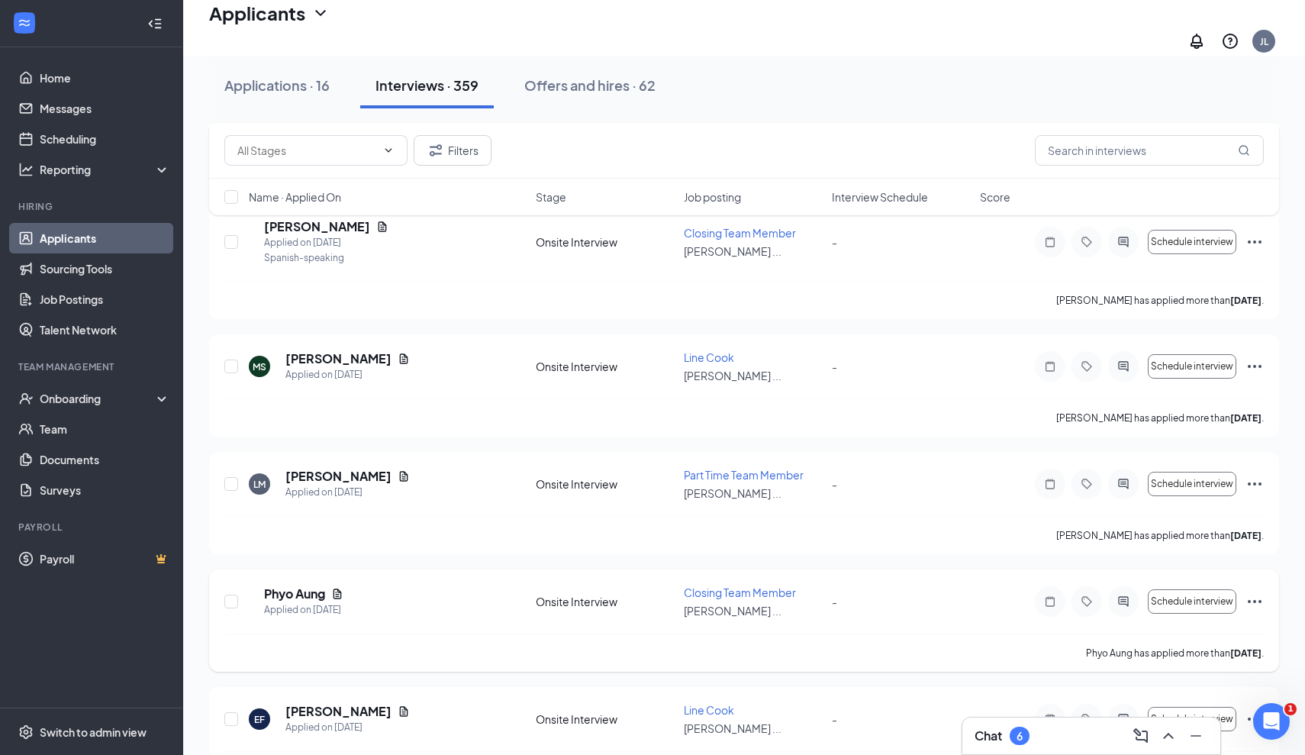
scroll to position [9221, 0]
click at [343, 466] on h5 "Lynette Moore" at bounding box center [338, 474] width 106 height 17
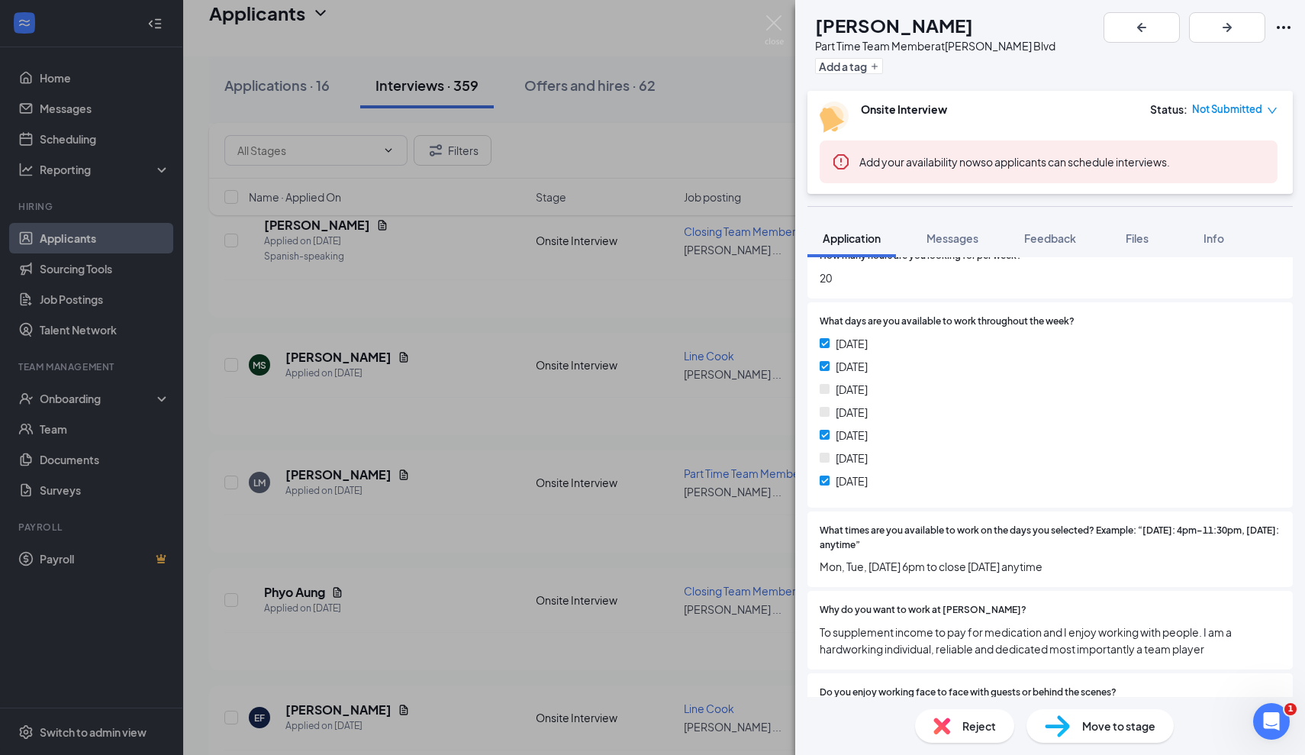
scroll to position [369, 0]
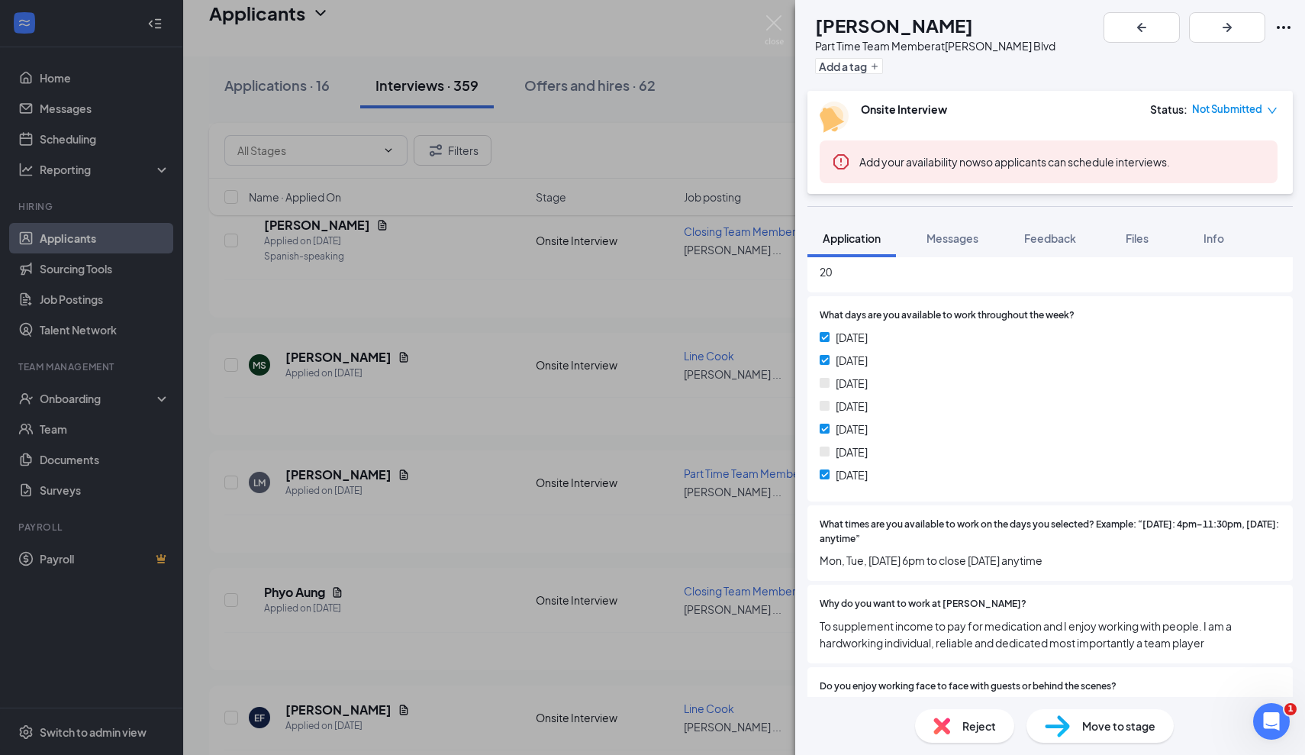
click at [774, 15] on div "LM Lynette Moore Part Time Team Member at Culver's - Hodges Blvd Add a tag Onsi…" at bounding box center [652, 377] width 1305 height 755
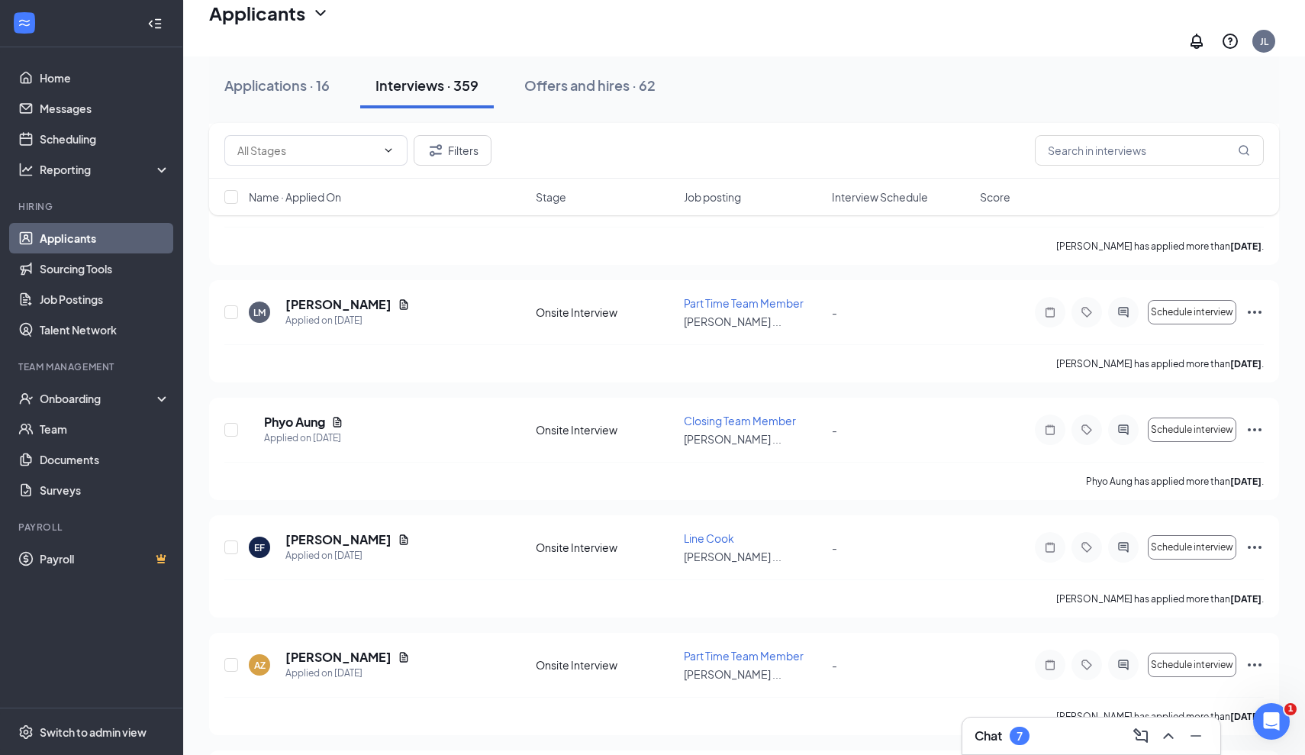
scroll to position [9391, 0]
click at [321, 531] on h5 "Elijah Felts" at bounding box center [338, 539] width 106 height 17
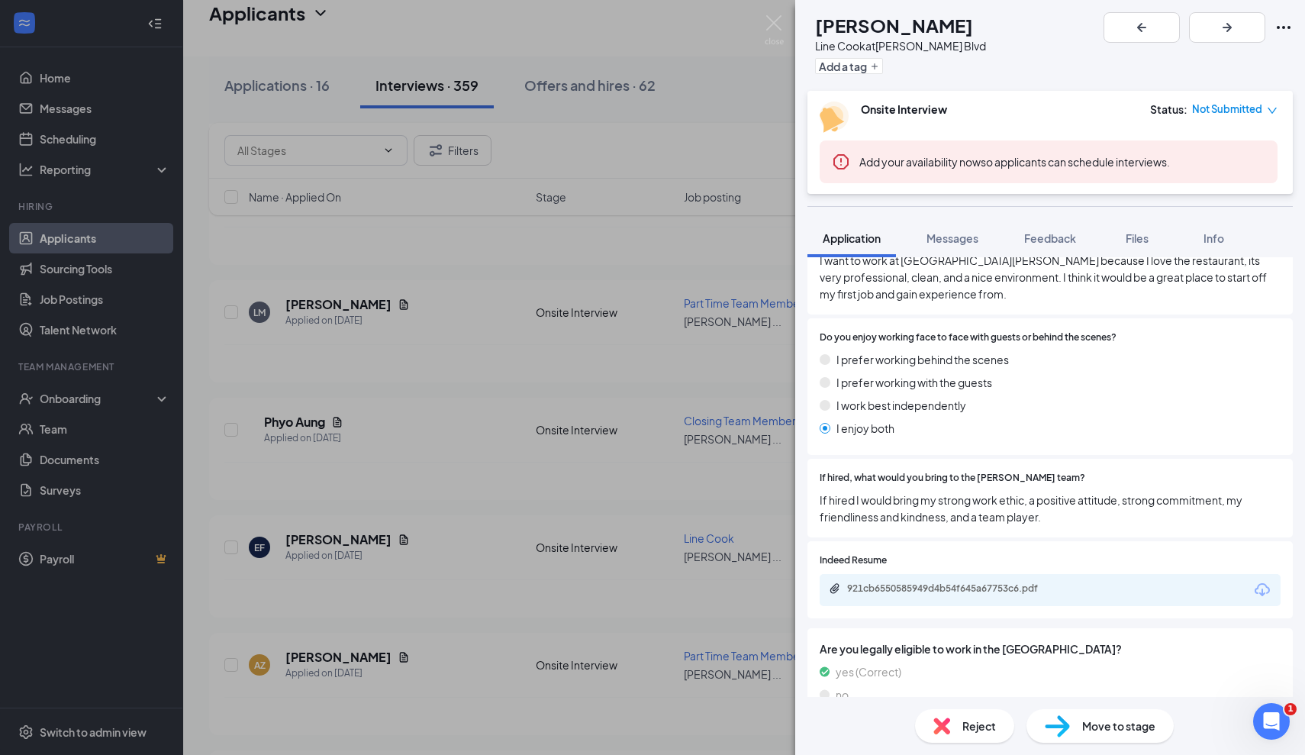
scroll to position [734, 0]
click at [959, 582] on div "921cb6550585949d4b54f645a67753c6.pdf" at bounding box center [954, 588] width 214 height 12
click at [501, 553] on div "EF Elijah Felts Line Cook at Culver's - Hodges Blvd Add a tag Onsite Interview …" at bounding box center [652, 377] width 1305 height 755
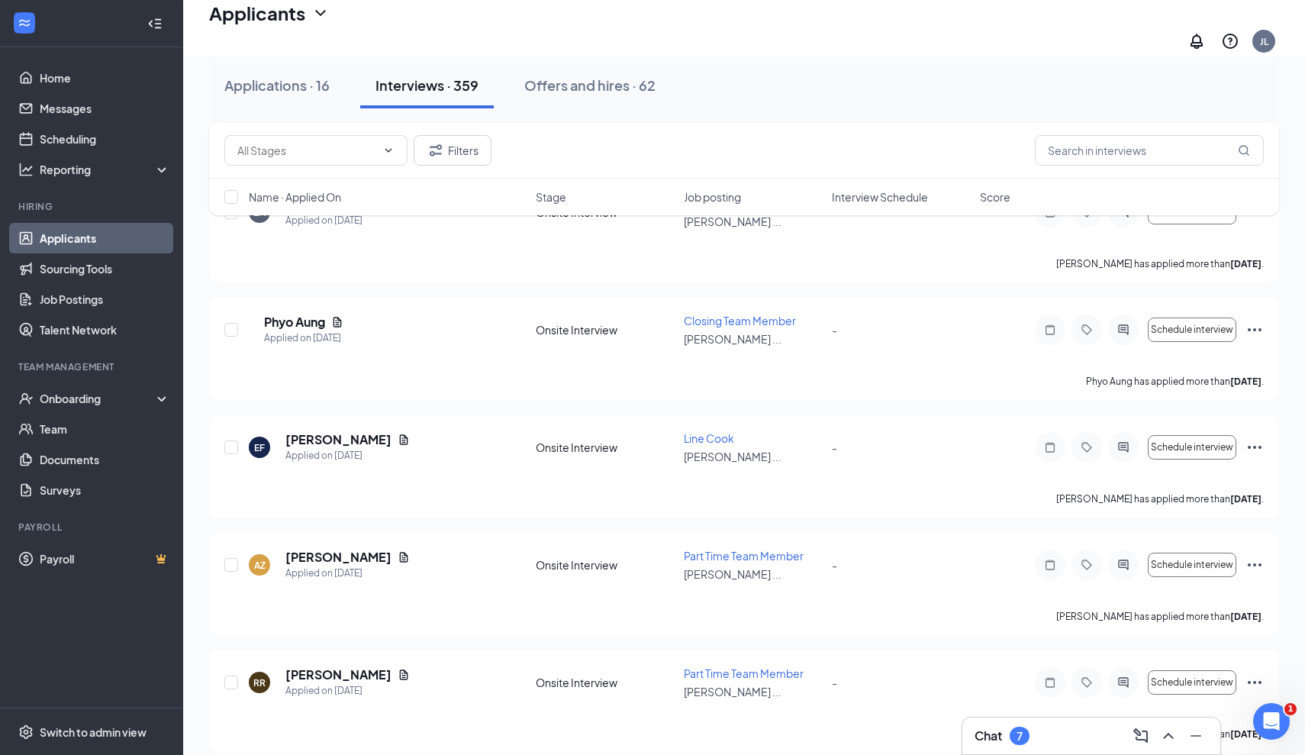
scroll to position [9498, 0]
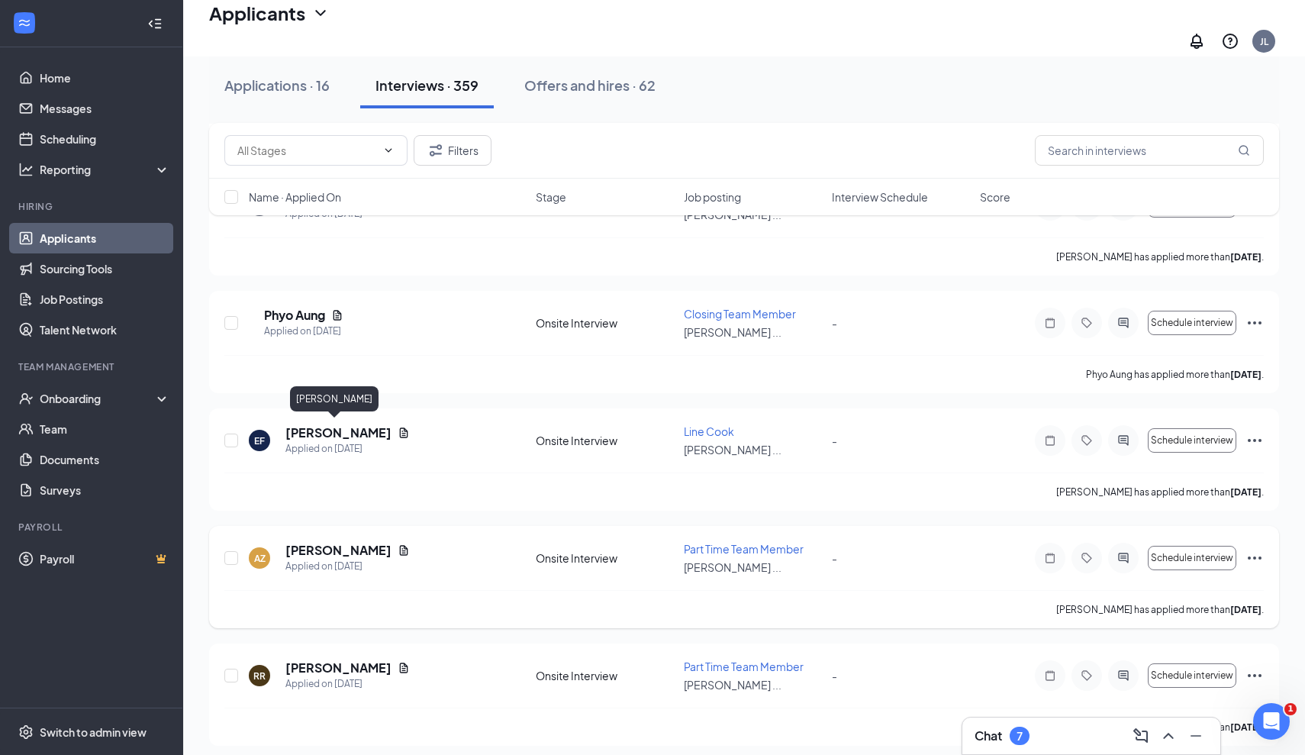
click at [308, 542] on h5 "Amber Zater" at bounding box center [338, 550] width 106 height 17
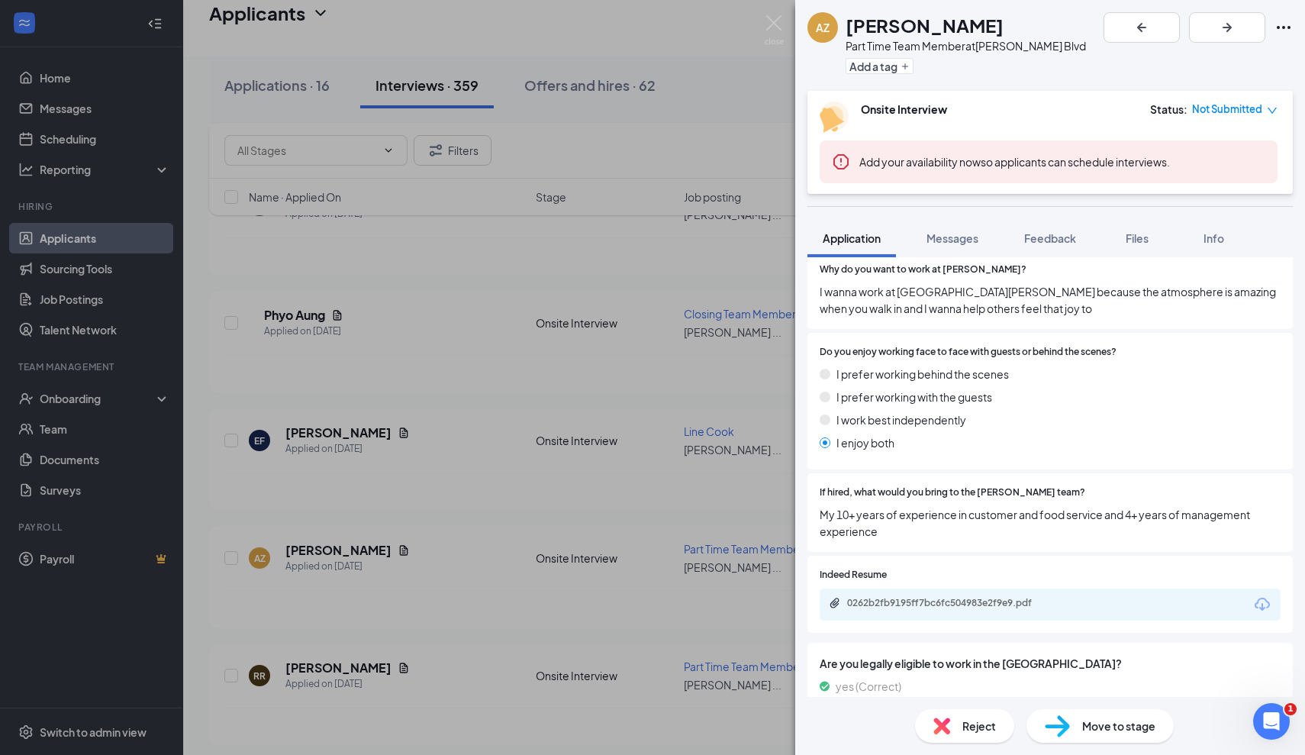
scroll to position [760, 0]
click at [958, 595] on div "0262b2fb9195ff7bc6fc504983e2f9e9.pdf" at bounding box center [954, 601] width 214 height 12
click at [389, 476] on div "AZ Amber Zater Part Time Team Member at Culver's - Hodges Blvd Add a tag Onsite…" at bounding box center [652, 377] width 1305 height 755
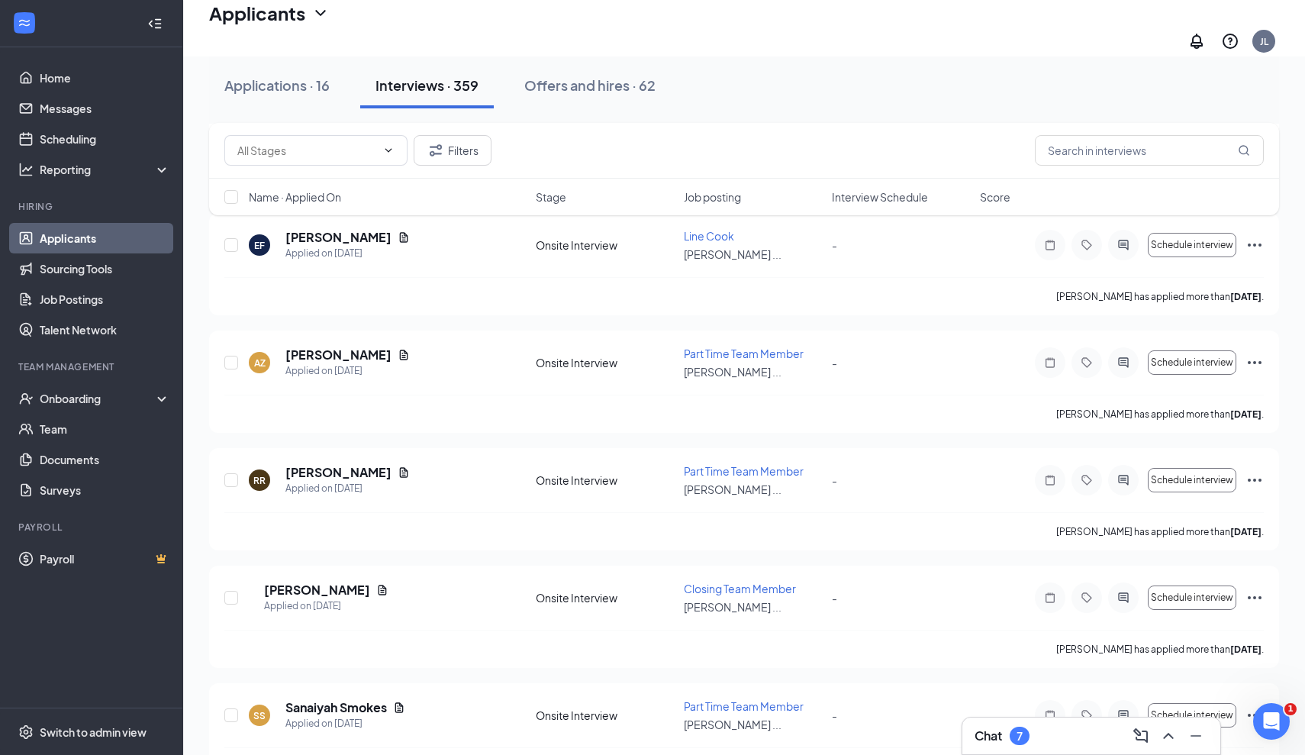
scroll to position [9694, 0]
click at [331, 581] on h5 "CARL ROUSE" at bounding box center [317, 589] width 106 height 17
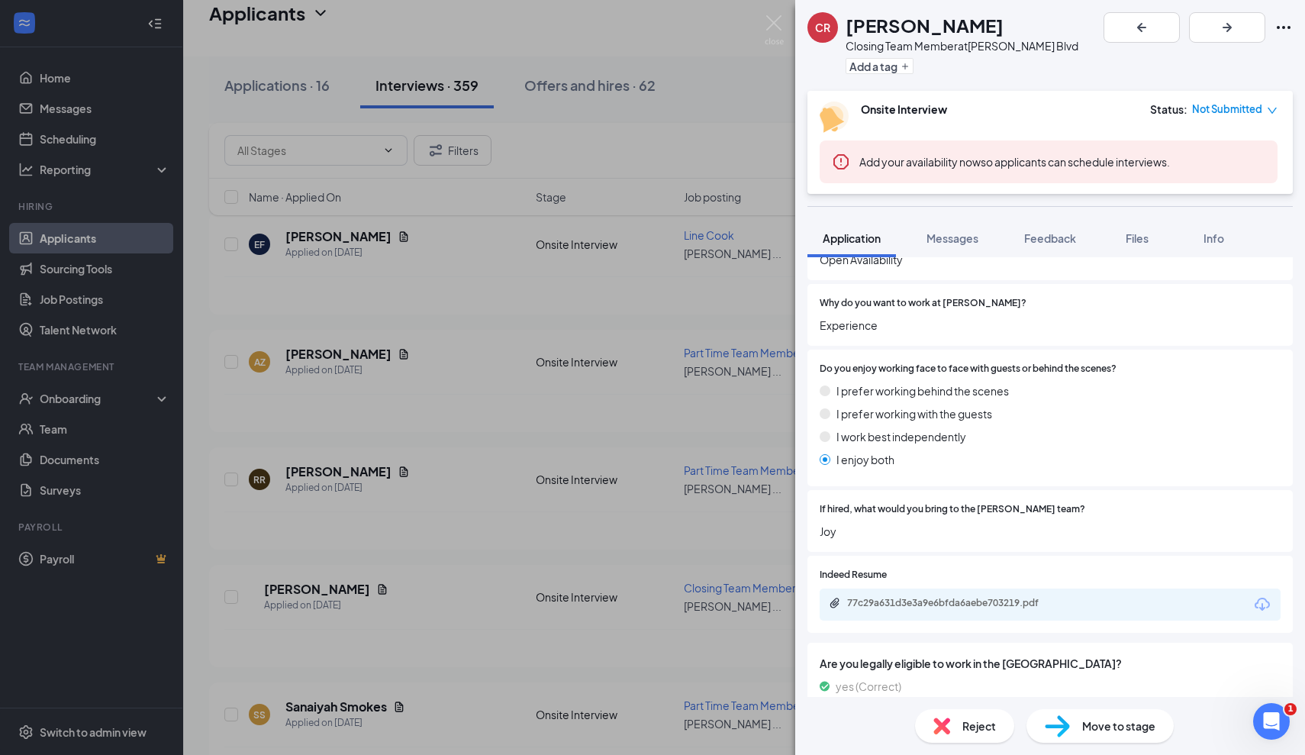
scroll to position [789, 0]
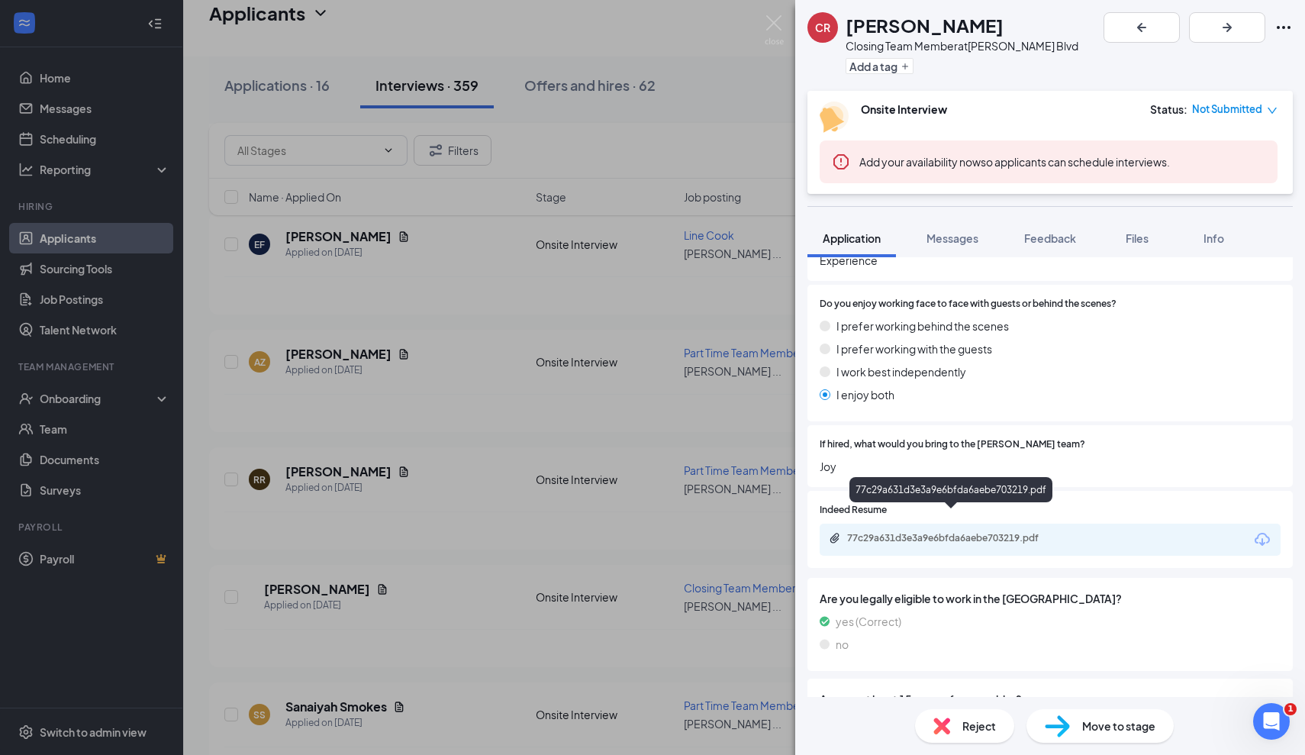
click at [984, 532] on div "77c29a631d3e3a9e6bfda6aebe703219.pdf" at bounding box center [954, 538] width 214 height 12
click at [470, 425] on div "CR CARL ROUSE Closing Team Member at Culver's - Hodges Blvd Add a tag Onsite In…" at bounding box center [652, 377] width 1305 height 755
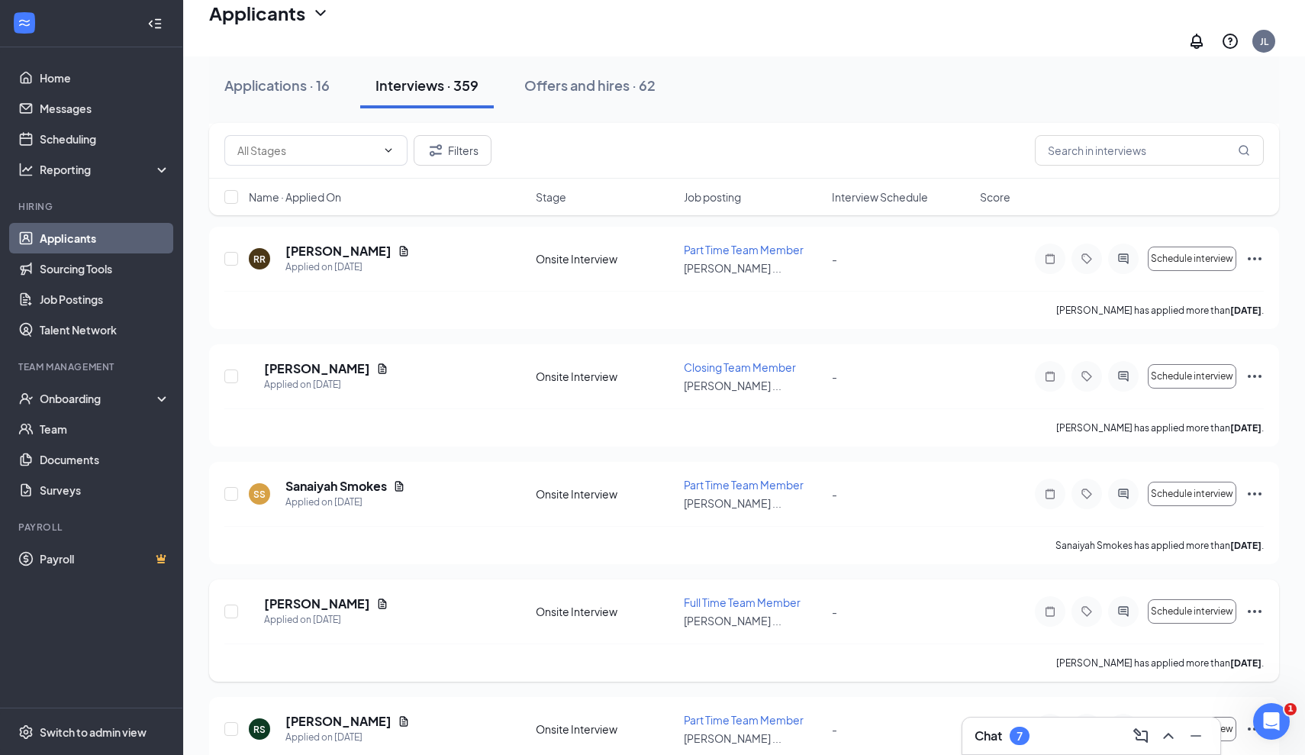
scroll to position [9919, 0]
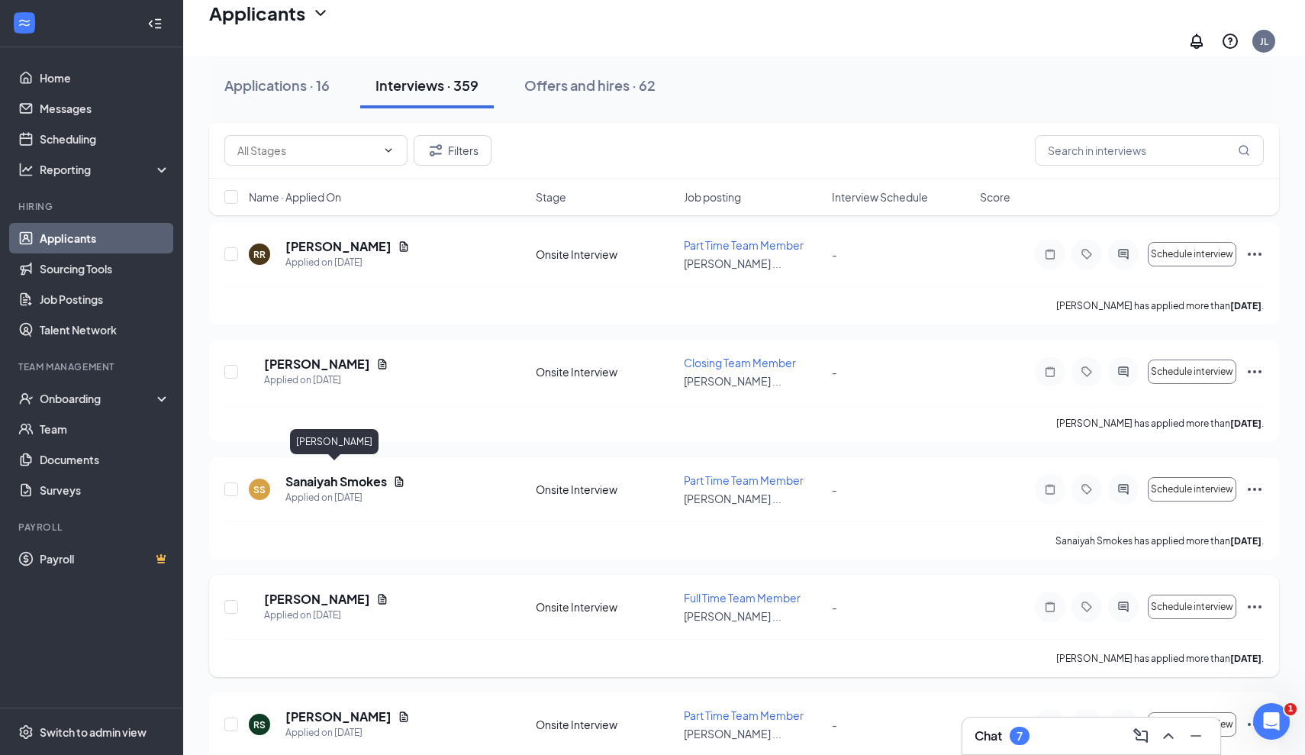
click at [322, 591] on h5 "Robert Smith" at bounding box center [317, 599] width 106 height 17
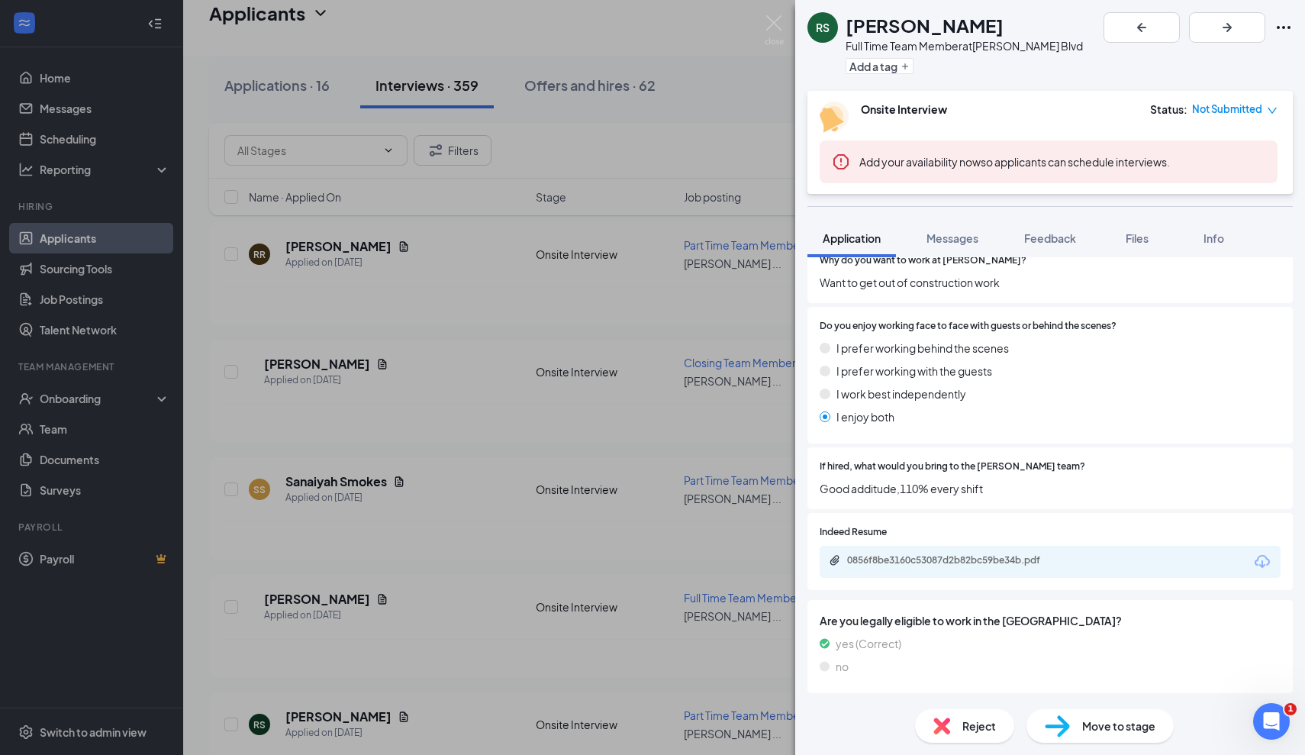
scroll to position [782, 0]
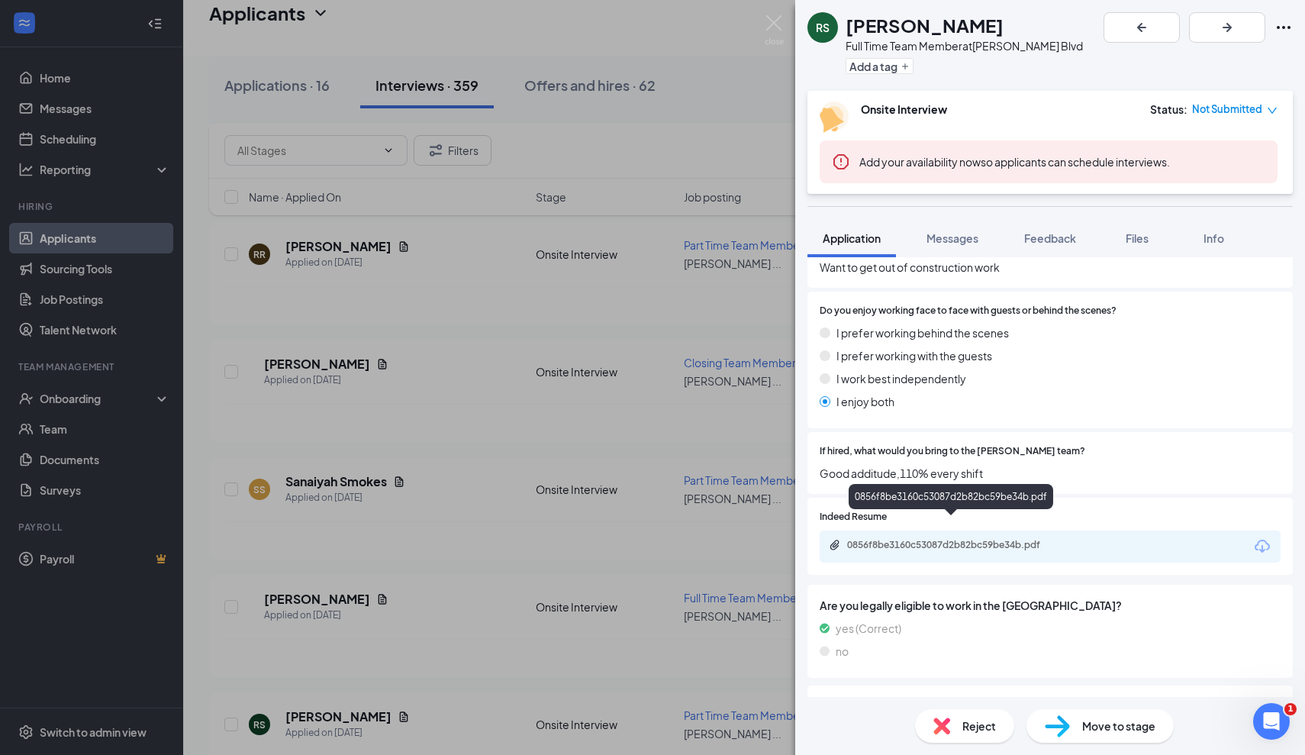
click at [949, 539] on div "0856f8be3160c53087d2b82bc59be34b.pdf" at bounding box center [952, 546] width 247 height 15
click at [477, 552] on div "RS Robert Smith Full Time Team Member at Culver's - Hodges Blvd Add a tag Onsit…" at bounding box center [652, 377] width 1305 height 755
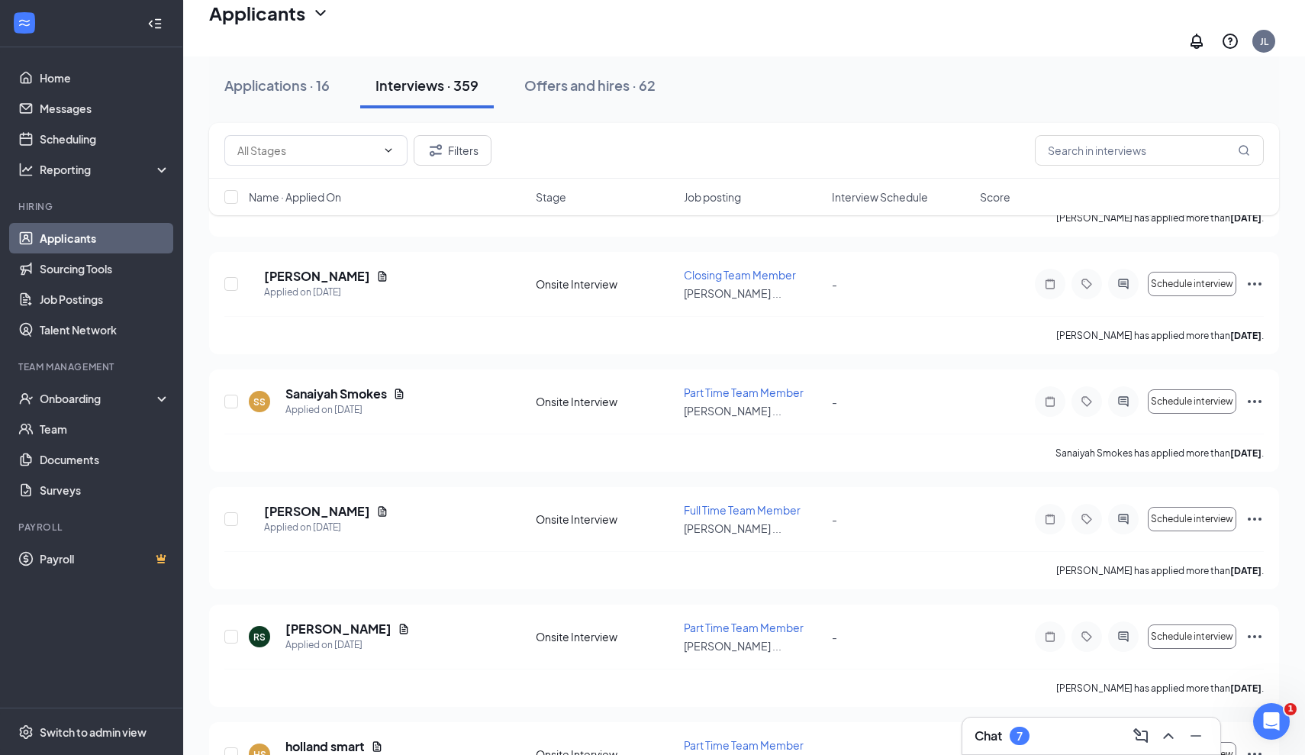
scroll to position [10020, 0]
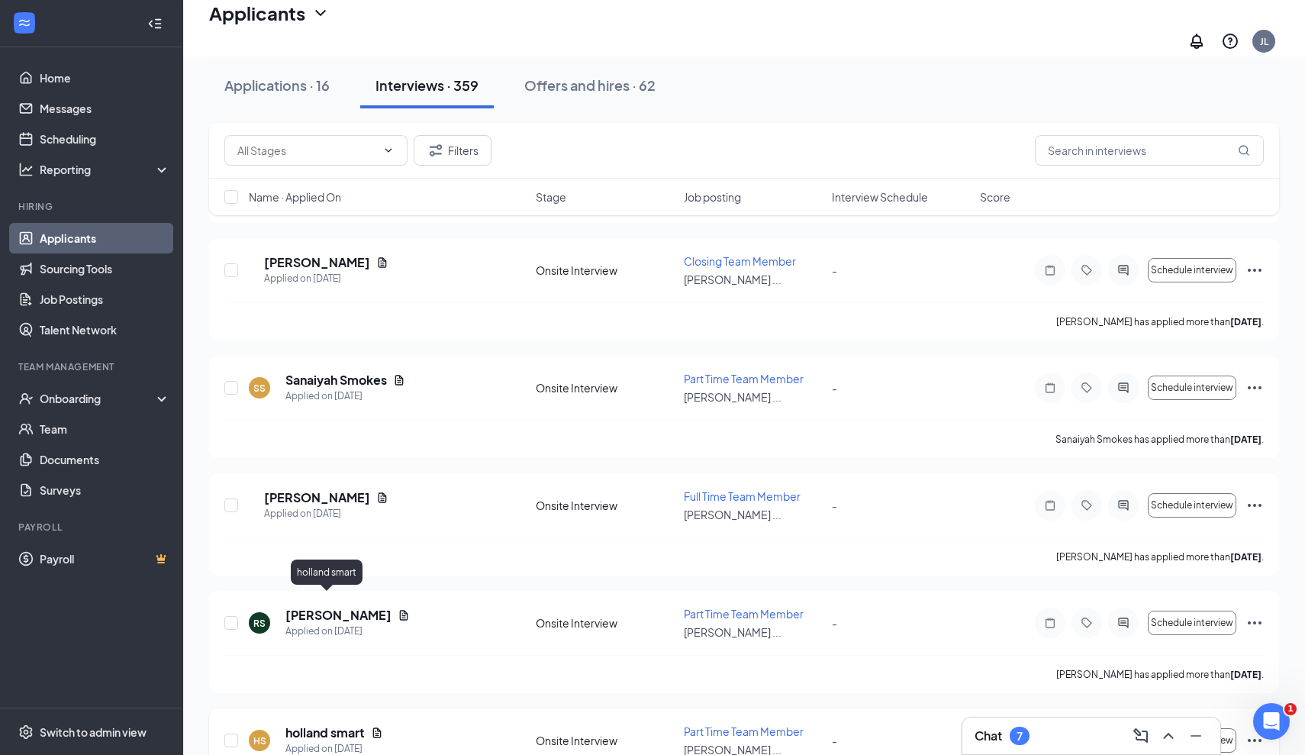
click at [323, 724] on h5 "holland smart" at bounding box center [324, 732] width 79 height 17
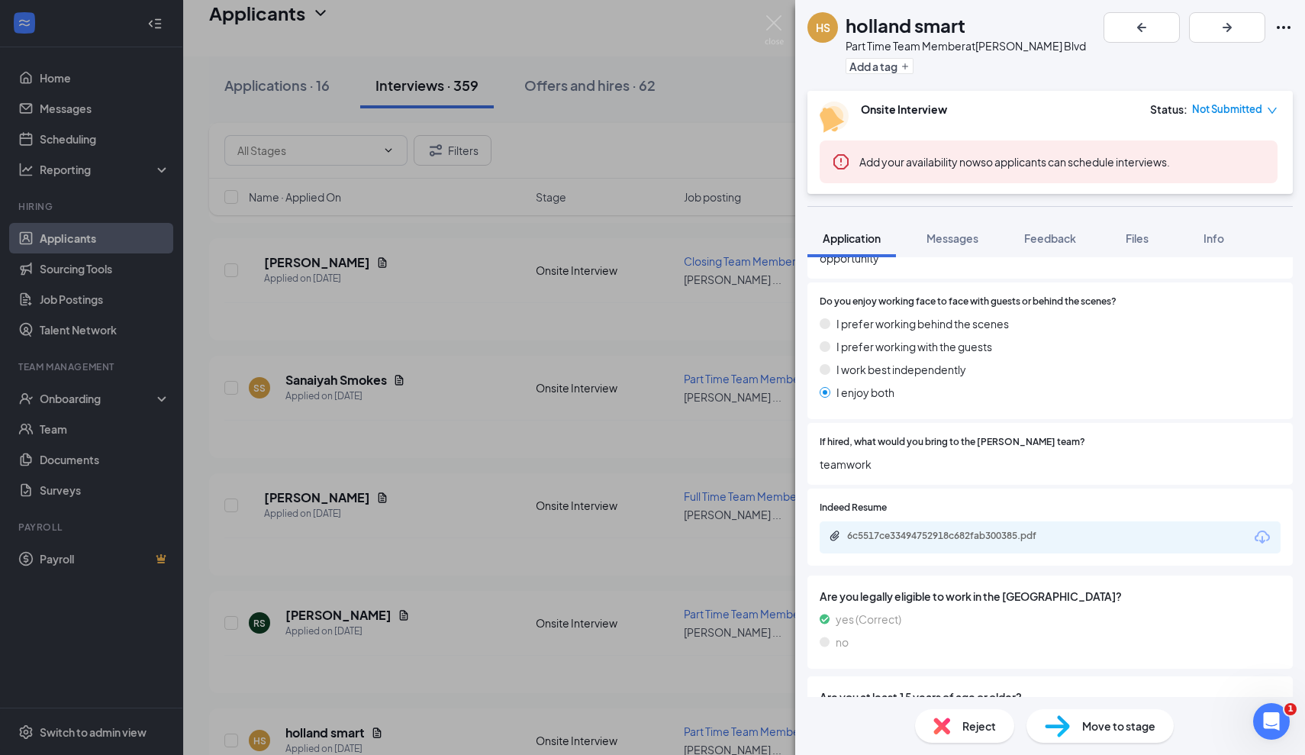
scroll to position [785, 0]
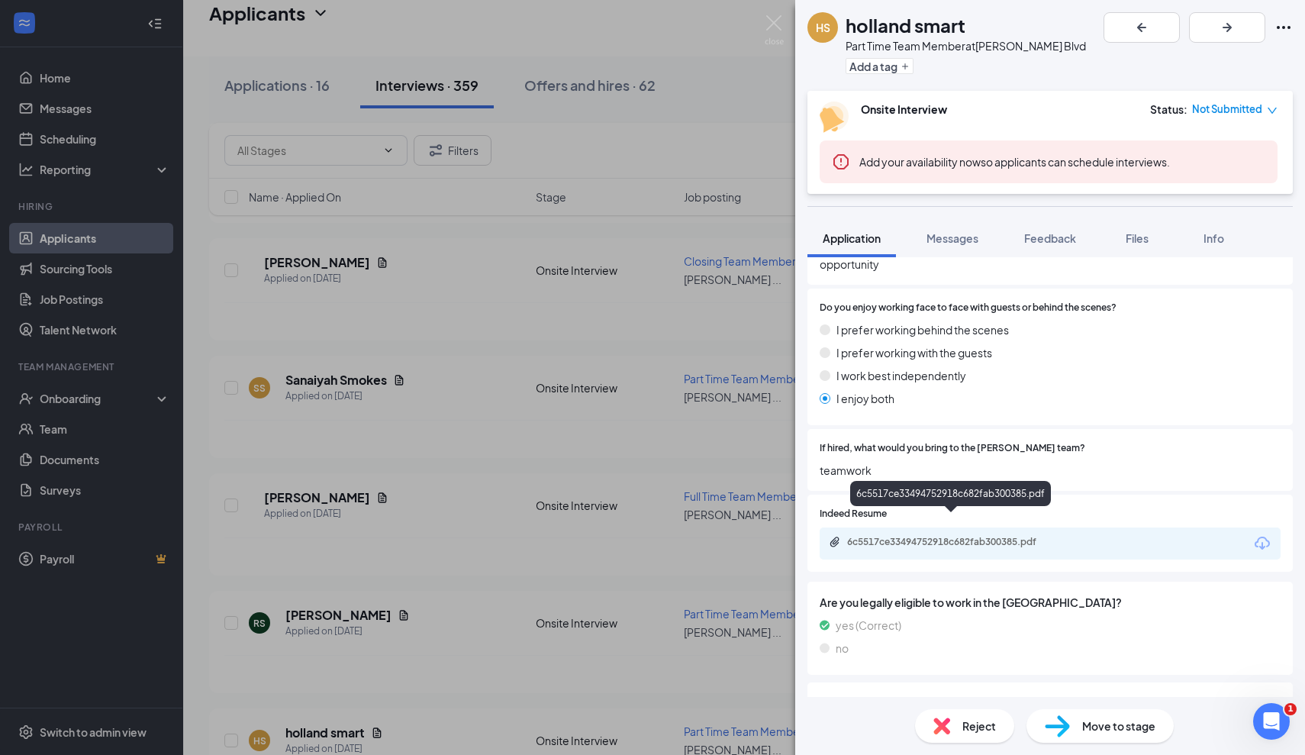
click at [991, 536] on div "6c5517ce33494752918c682fab300385.pdf" at bounding box center [954, 542] width 214 height 12
click at [524, 519] on div "HS holland smart Part Time Team Member at Culver's - Hodges Blvd Add a tag Onsi…" at bounding box center [652, 377] width 1305 height 755
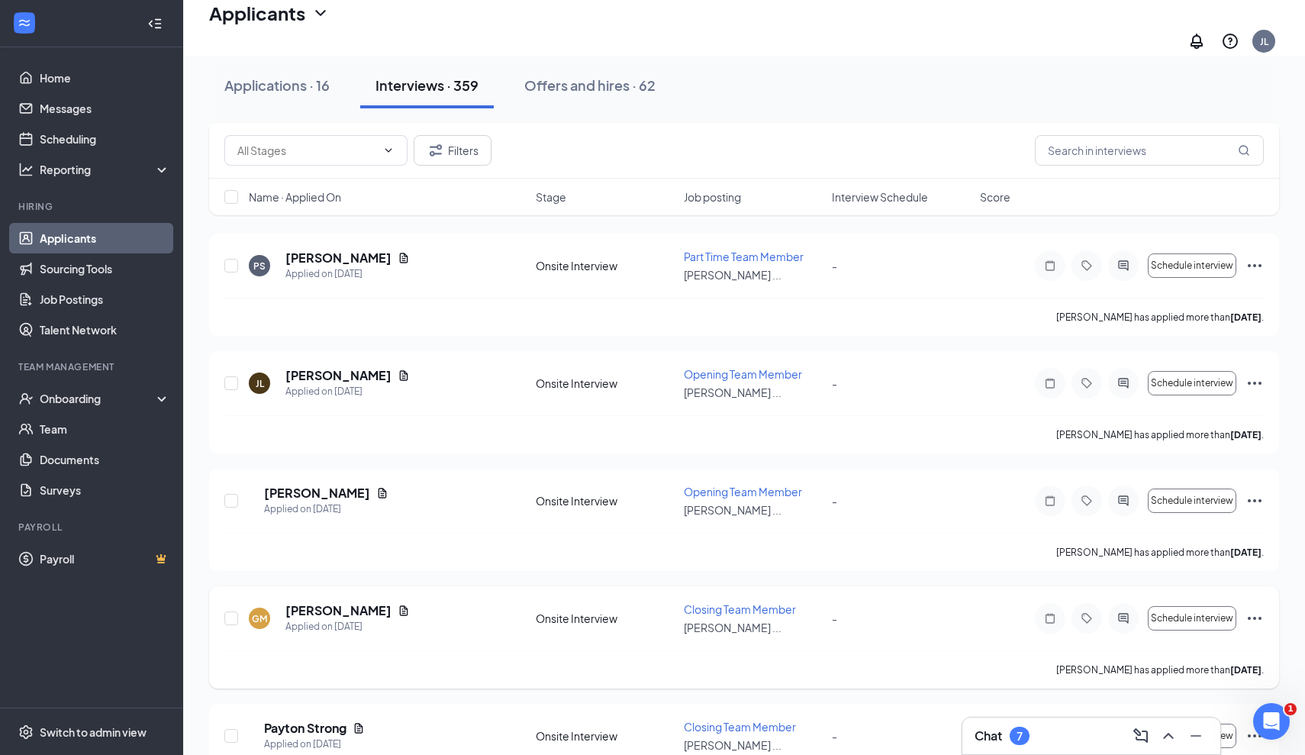
scroll to position [10618, 0]
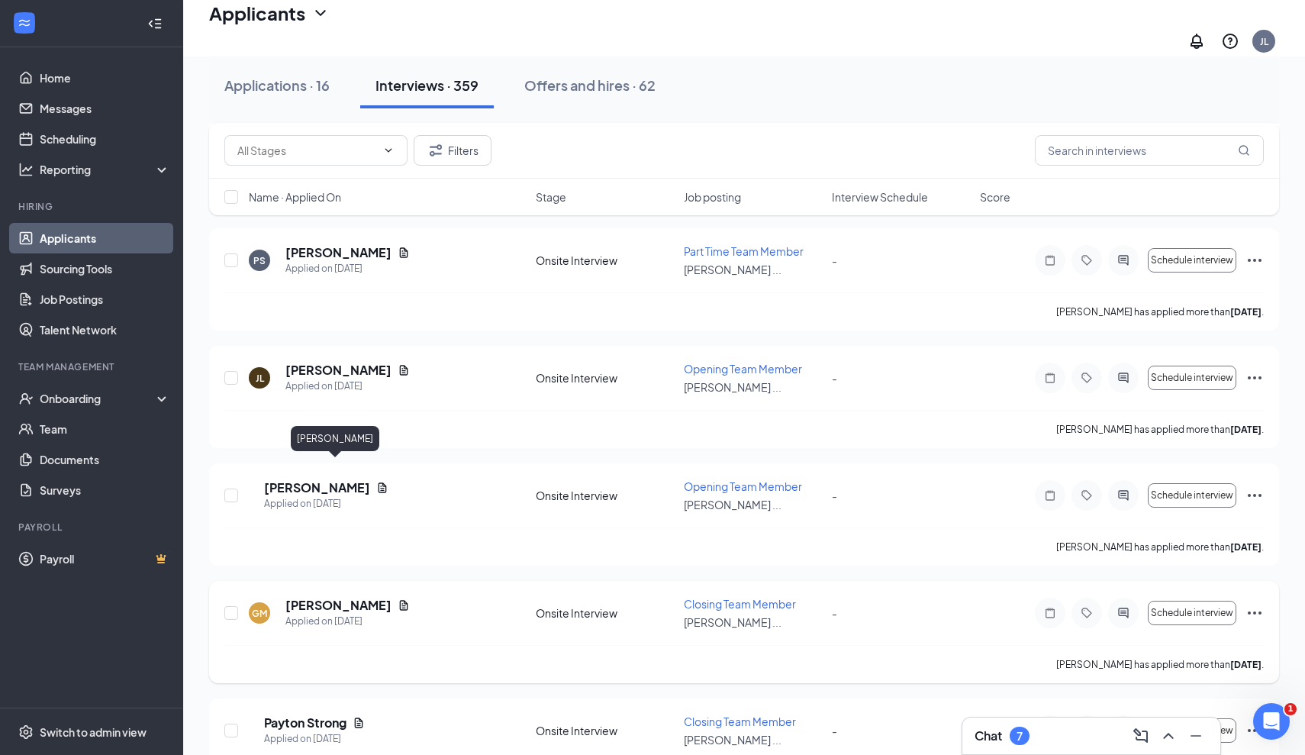
click at [335, 597] on h5 "George Magee" at bounding box center [338, 605] width 106 height 17
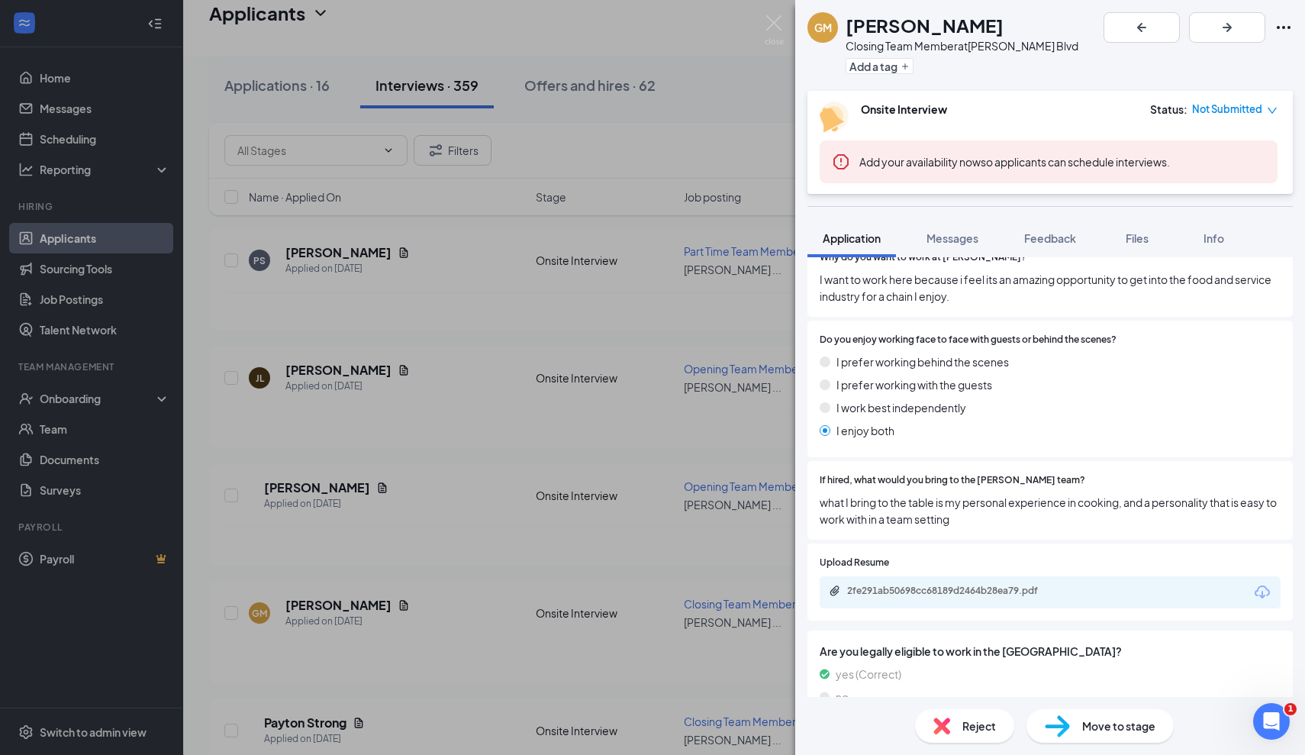
scroll to position [723, 0]
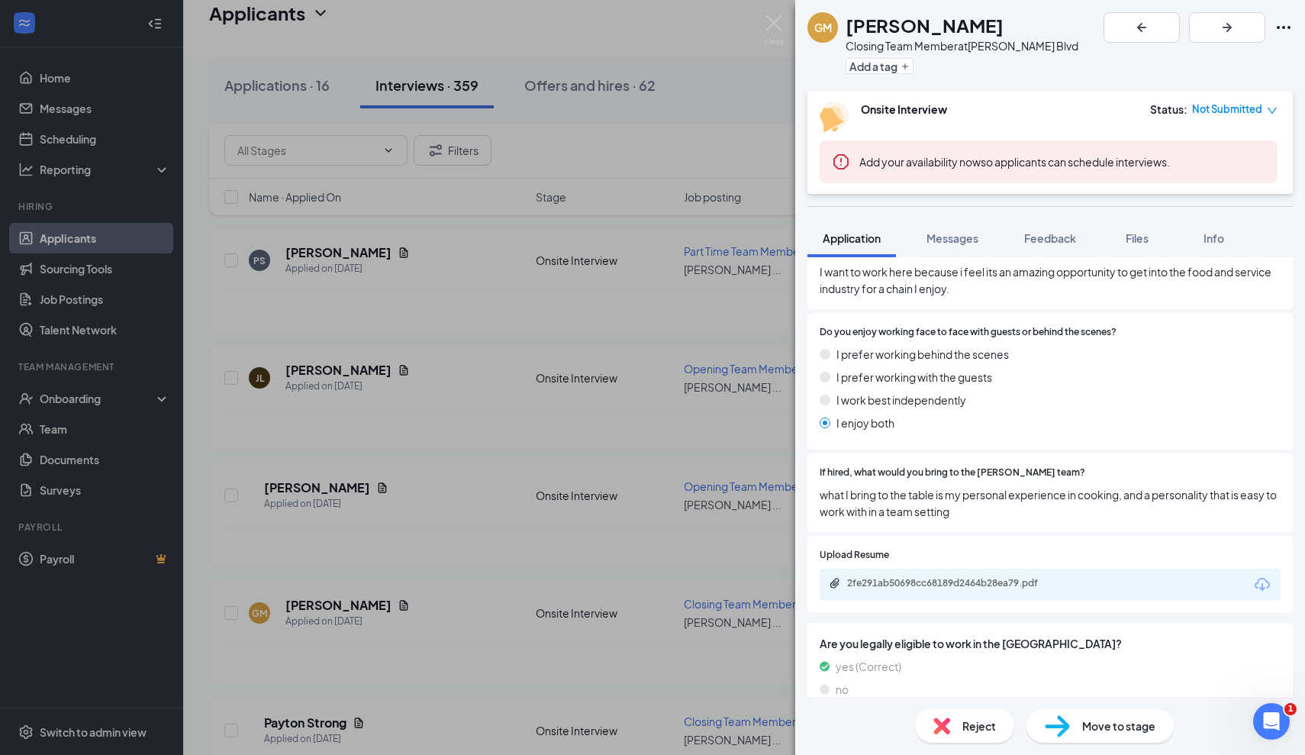
click at [1032, 582] on div "2fe291ab50698cc68189d2464b28ea79.pdf" at bounding box center [952, 584] width 247 height 15
click at [446, 478] on div "GM George Magee Closing Team Member at Culver's - Hodges Blvd Add a tag Onsite …" at bounding box center [652, 377] width 1305 height 755
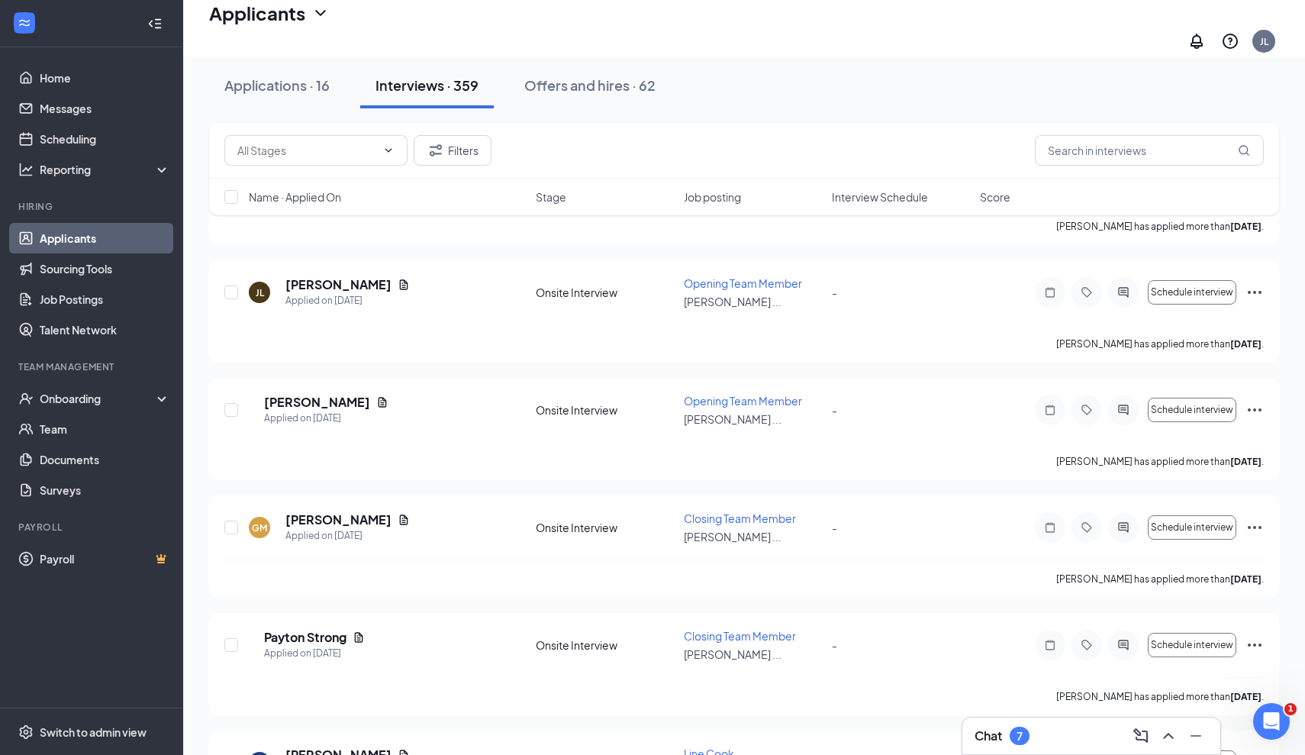
scroll to position [10705, 0]
click at [310, 627] on h5 "Payton Strong" at bounding box center [305, 635] width 82 height 17
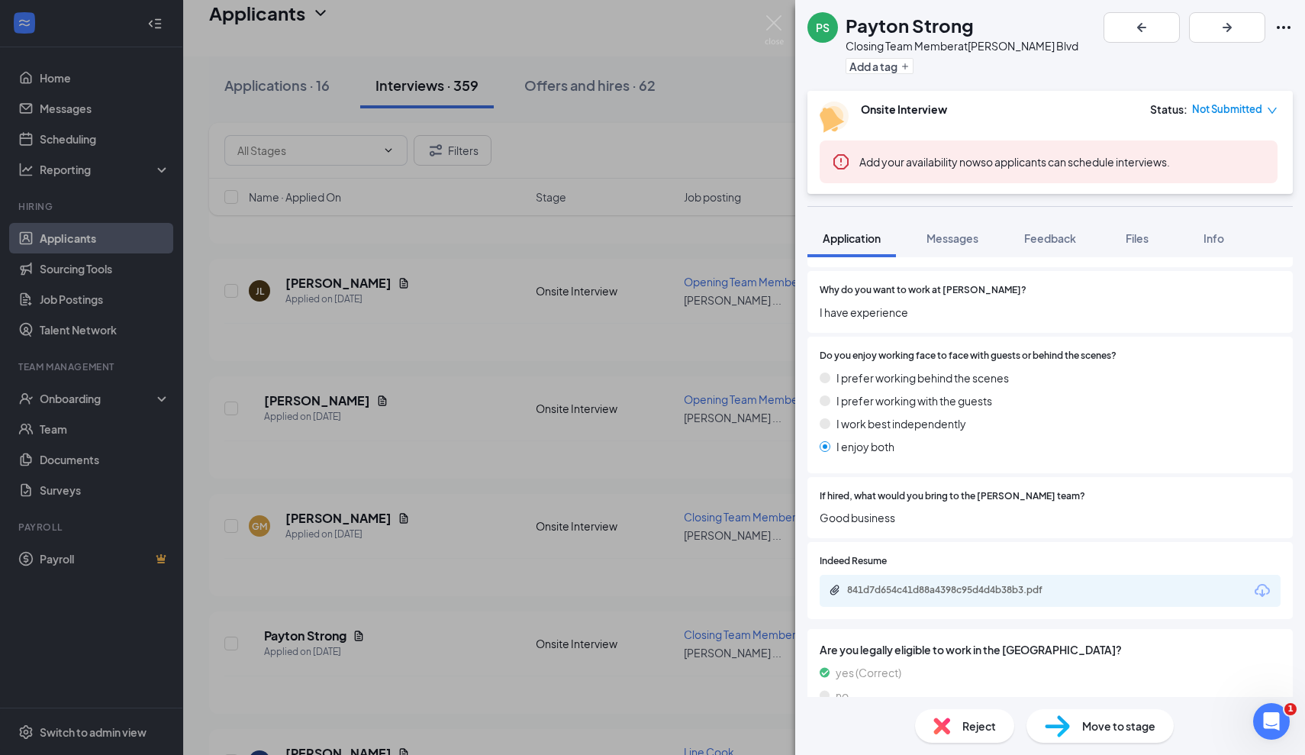
scroll to position [708, 0]
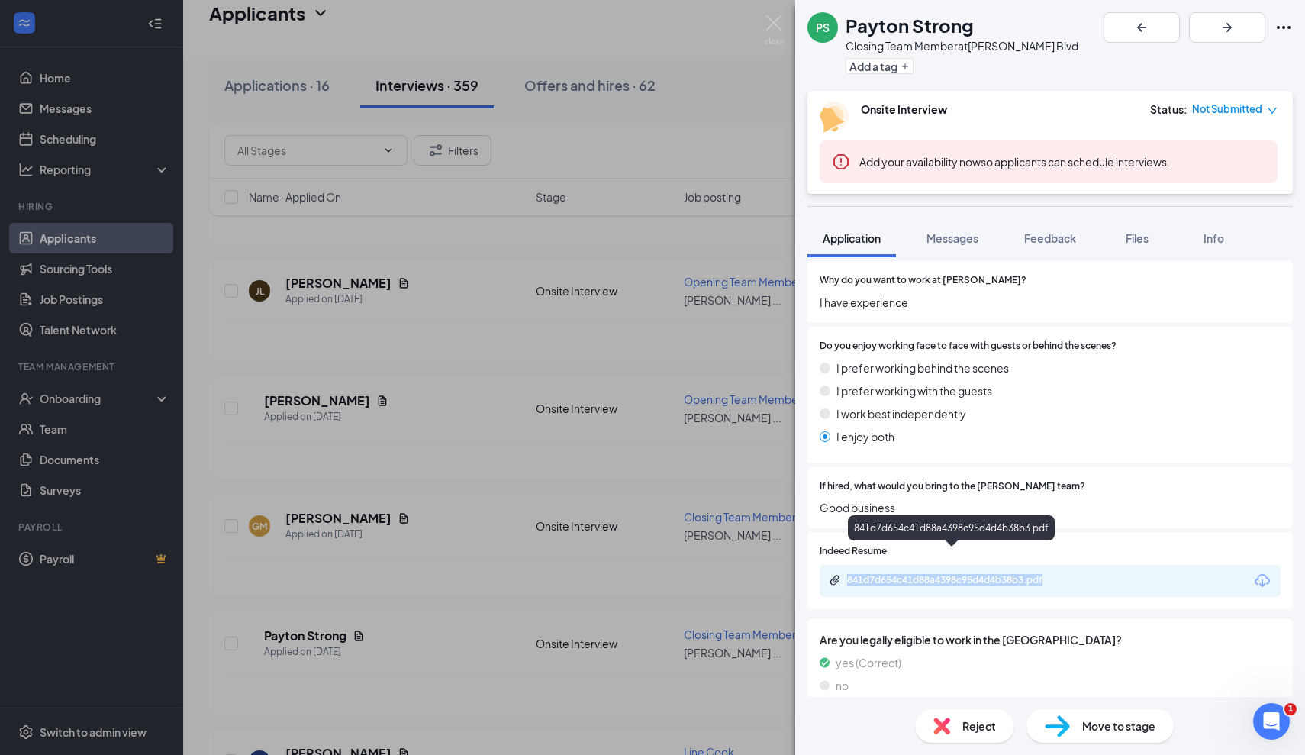
click at [840, 574] on icon "Paperclip" at bounding box center [835, 580] width 12 height 12
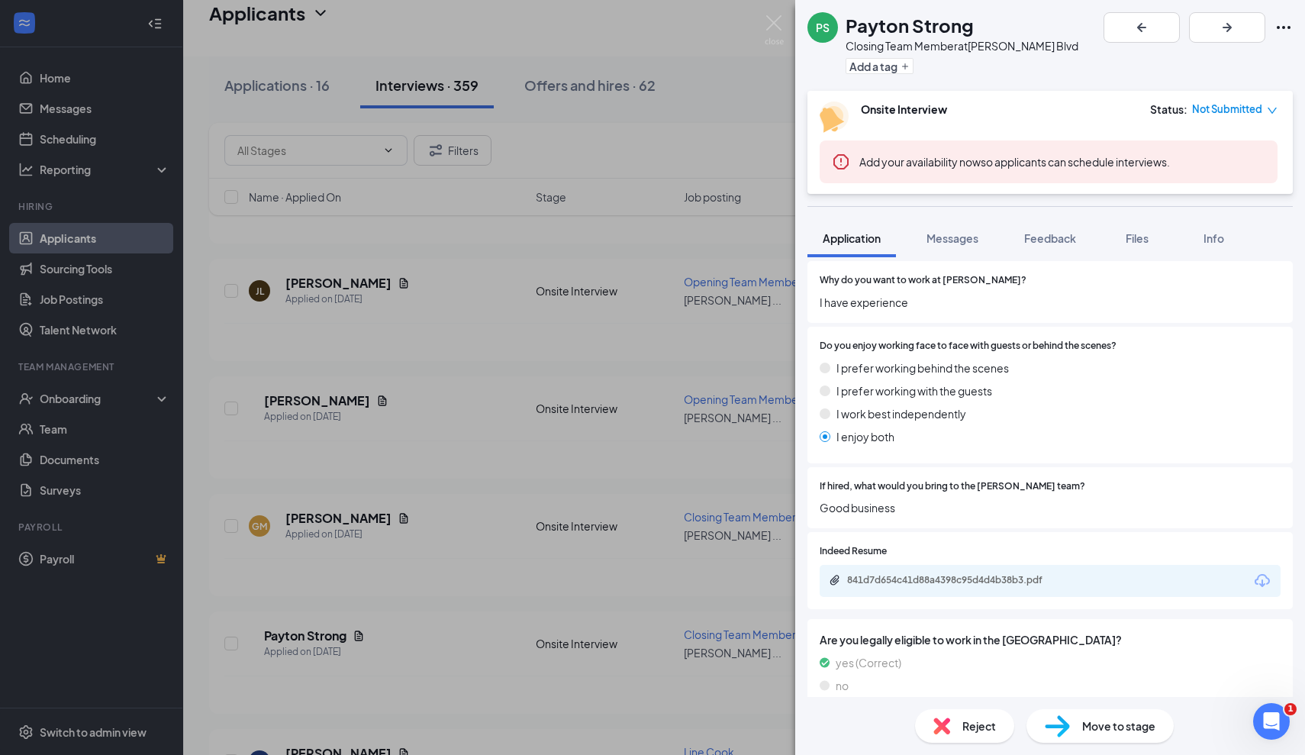
click at [1064, 441] on div "Are you looking for a: Full-time Position Part-time Position Seasonal Position …" at bounding box center [1049, 160] width 485 height 743
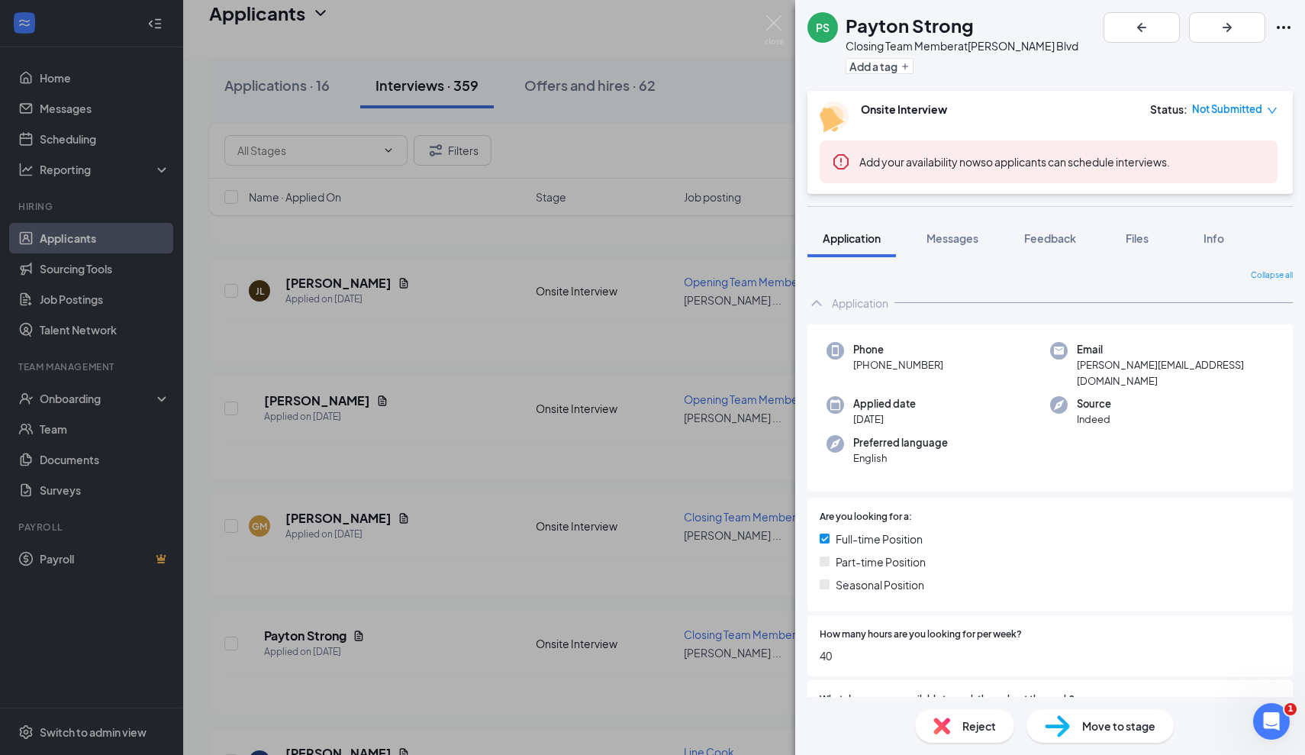
scroll to position [0, 0]
click at [775, 30] on img at bounding box center [774, 30] width 19 height 30
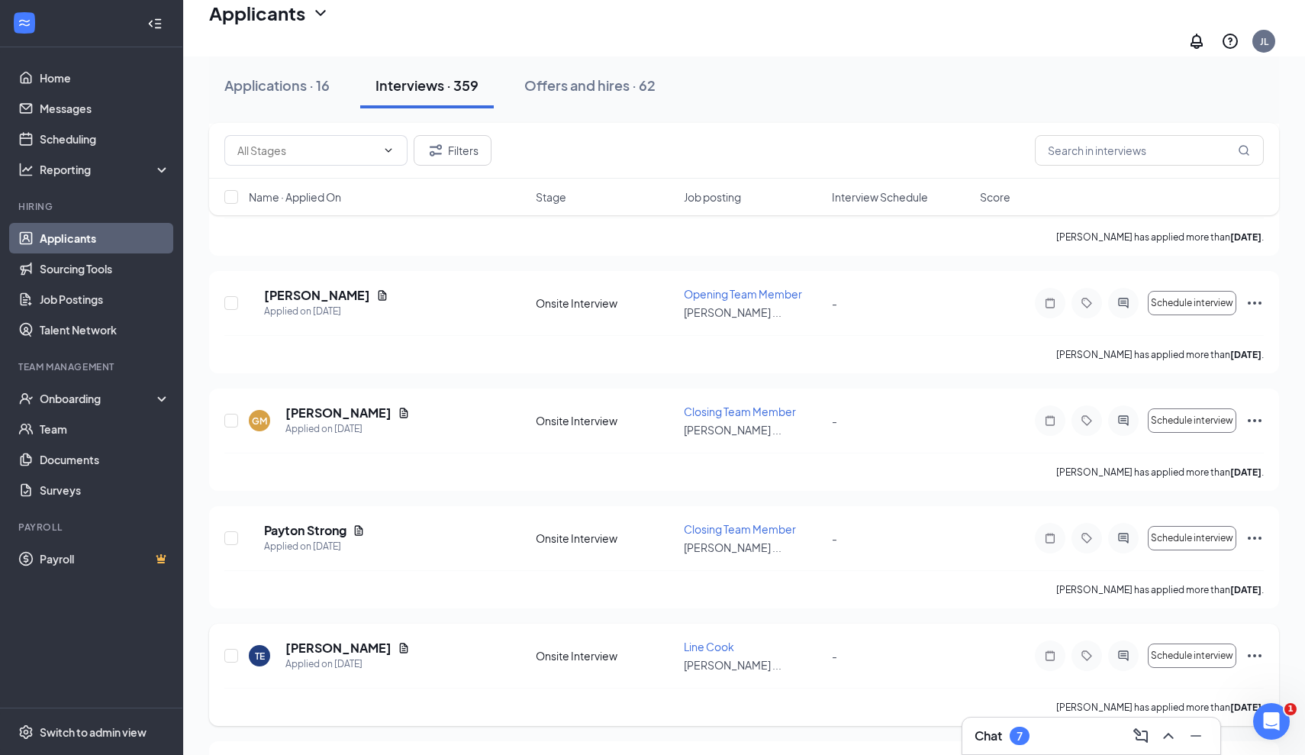
scroll to position [10857, 0]
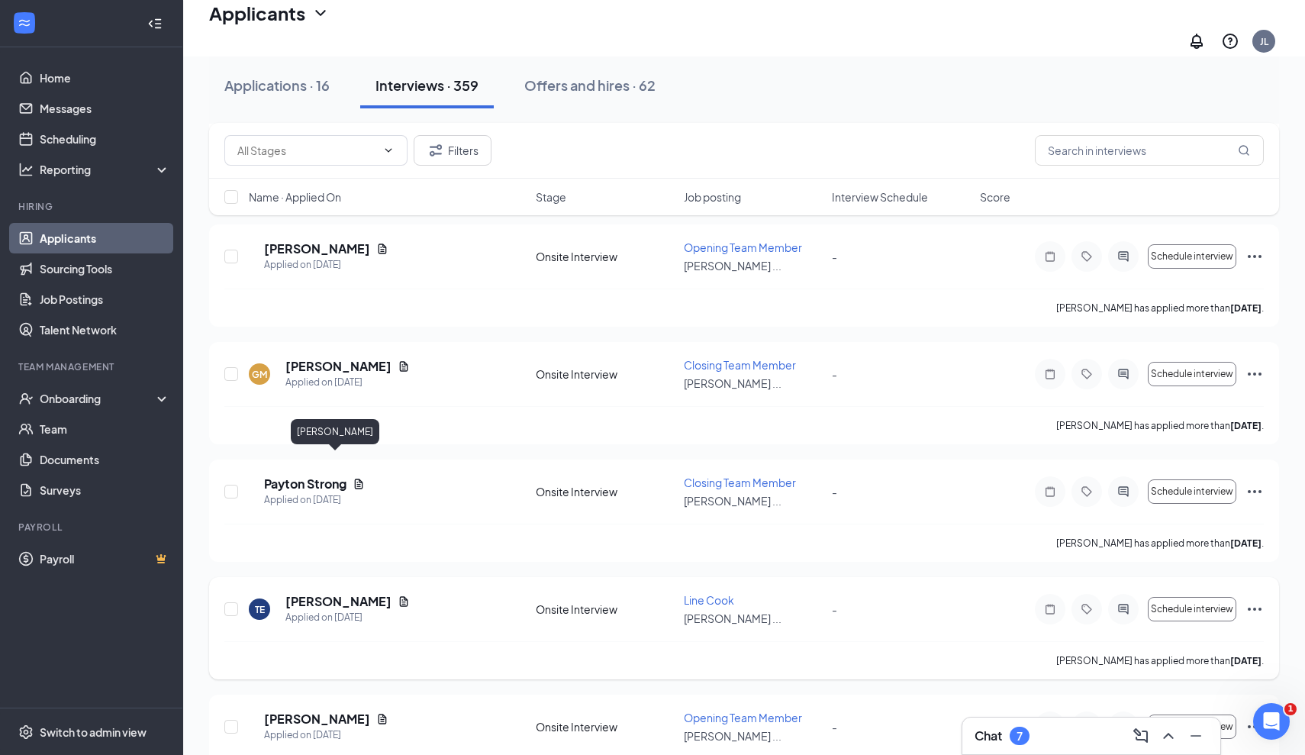
click at [338, 593] on h5 "Torin Everhart" at bounding box center [338, 601] width 106 height 17
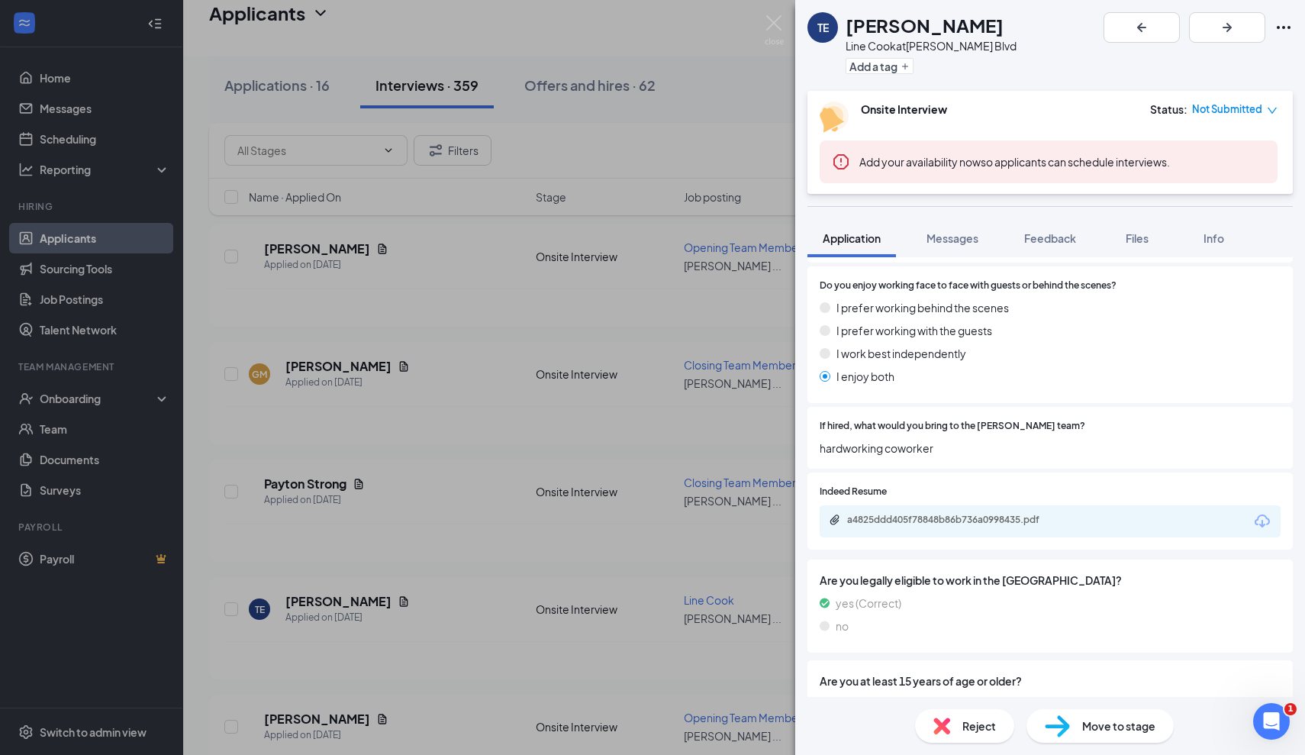
scroll to position [774, 0]
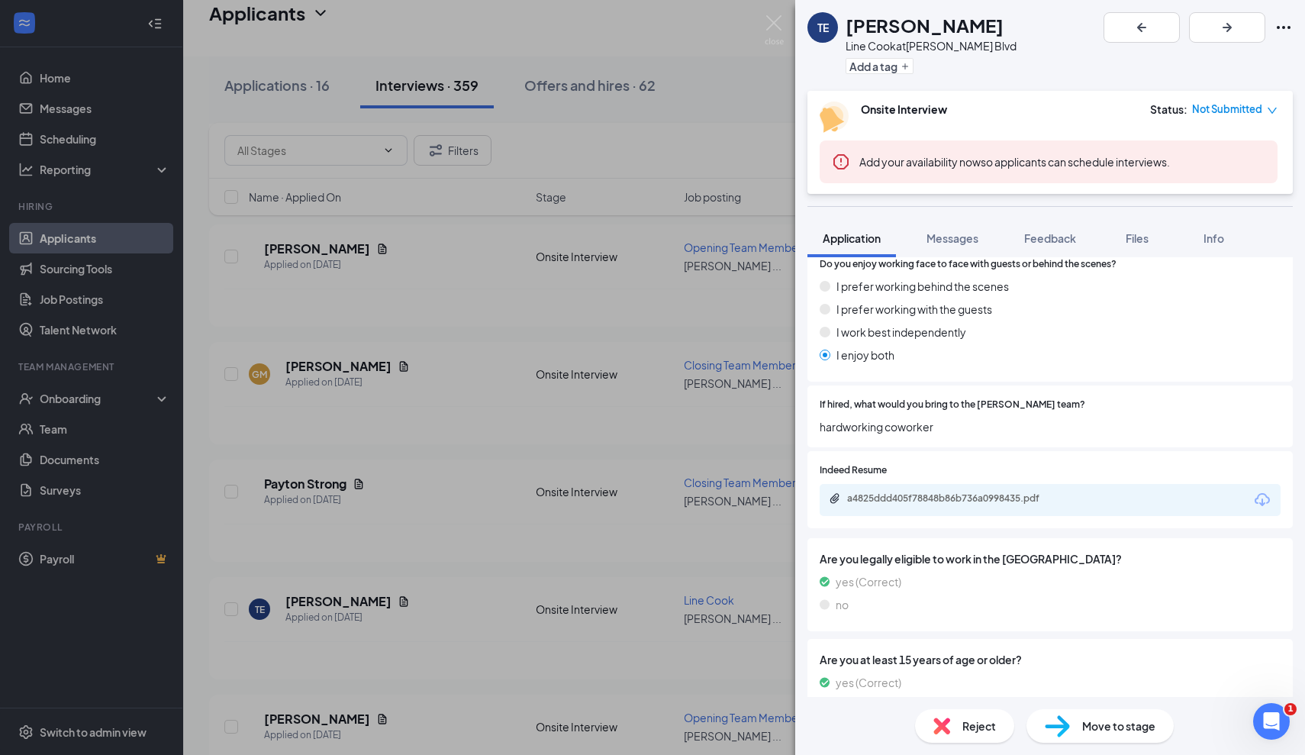
click at [965, 484] on div "a4825ddd405f78848b86b736a0998435.pdf" at bounding box center [1050, 500] width 461 height 32
click at [964, 500] on div "a4825ddd405f78848b86b736a0998435.pdf" at bounding box center [1050, 500] width 461 height 32
click at [962, 492] on div "a4825ddd405f78848b86b736a0998435.pdf" at bounding box center [954, 498] width 214 height 12
click at [408, 521] on div "TE Torin Everhart Line Cook at Culver's - Hodges Blvd Add a tag Onsite Intervie…" at bounding box center [652, 377] width 1305 height 755
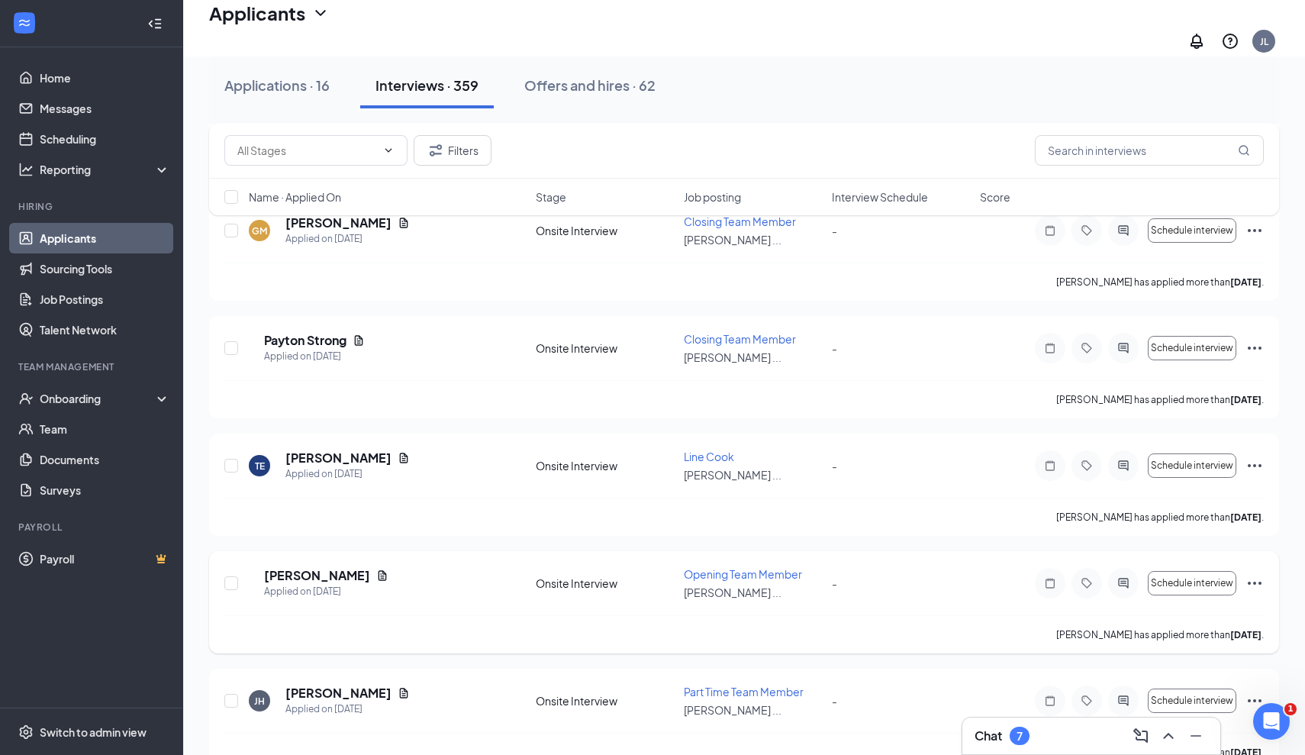
scroll to position [11020, 0]
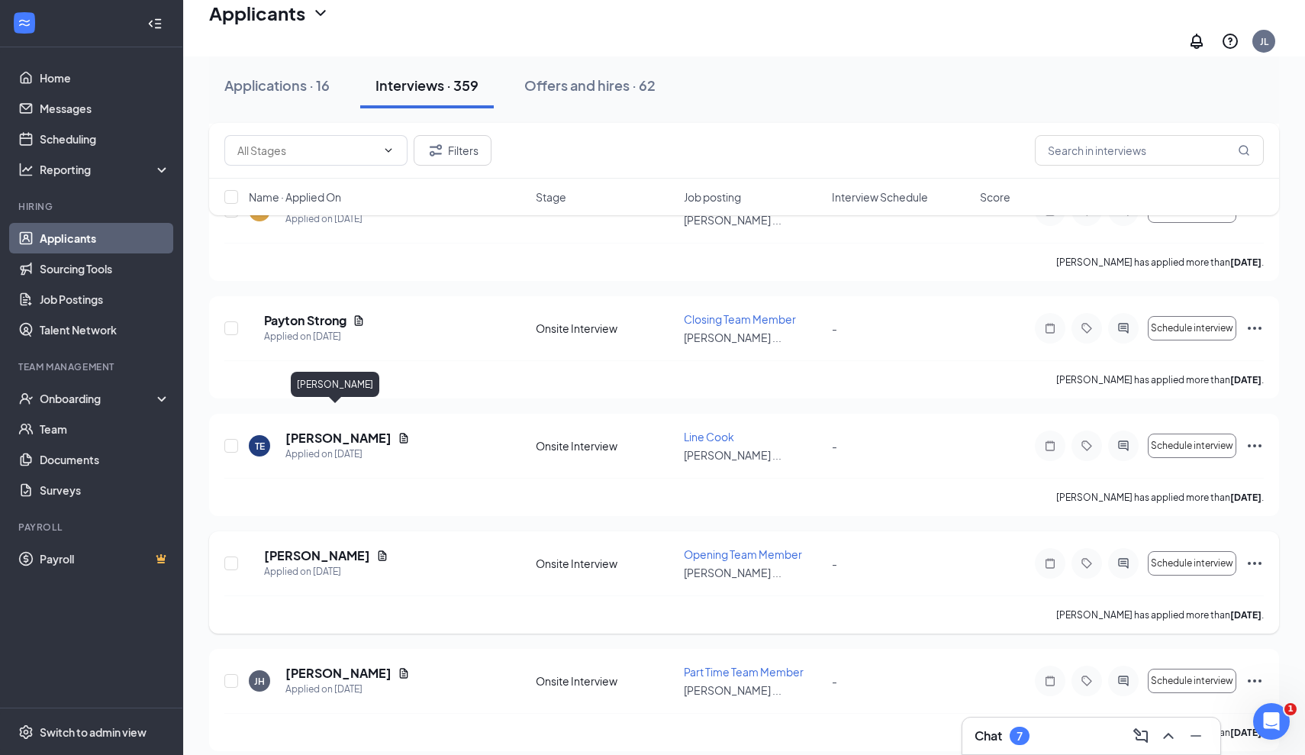
click at [344, 547] on h5 "JACOB HODGE" at bounding box center [317, 555] width 106 height 17
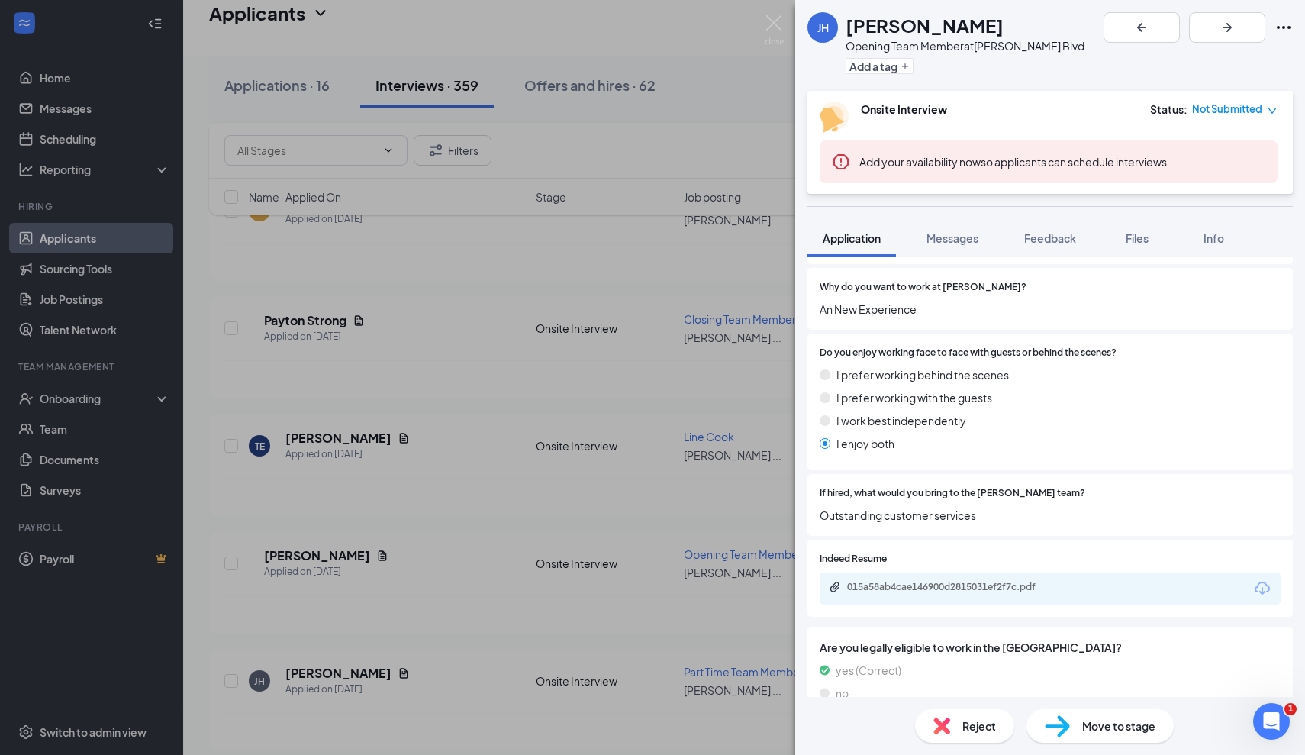
scroll to position [749, 0]
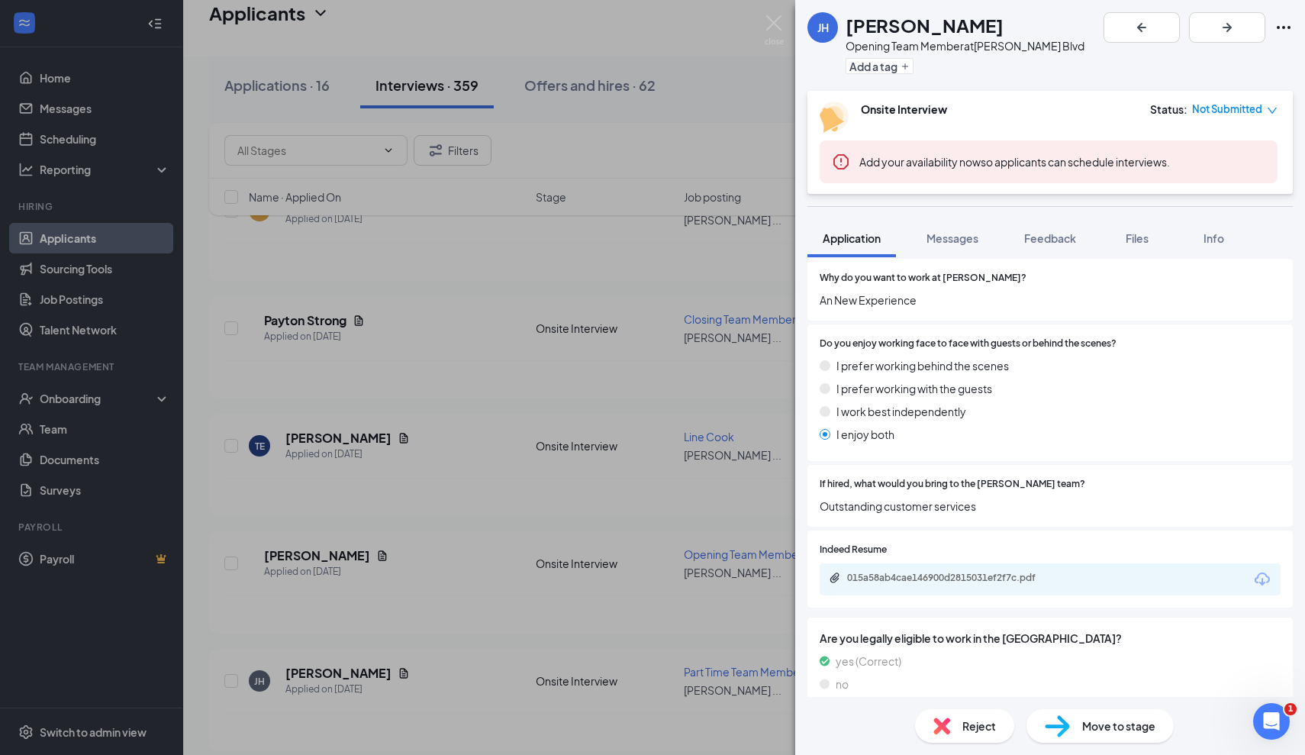
click at [928, 572] on div "015a58ab4cae146900d2815031ef2f7c.pdf" at bounding box center [954, 578] width 214 height 12
click at [402, 494] on div "JH JACOB HODGE Opening Team Member at Culver's - Hodges Blvd Add a tag Onsite I…" at bounding box center [652, 377] width 1305 height 755
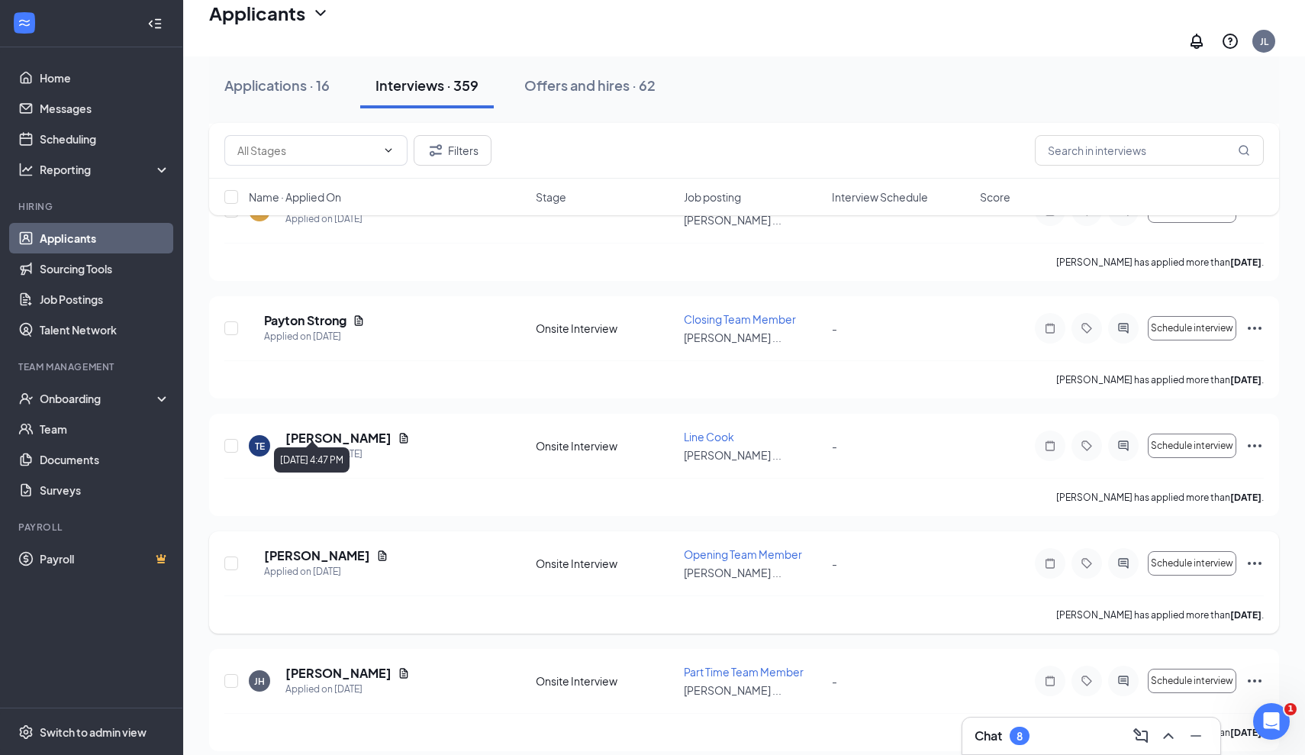
click at [385, 550] on icon "Document" at bounding box center [382, 556] width 12 height 12
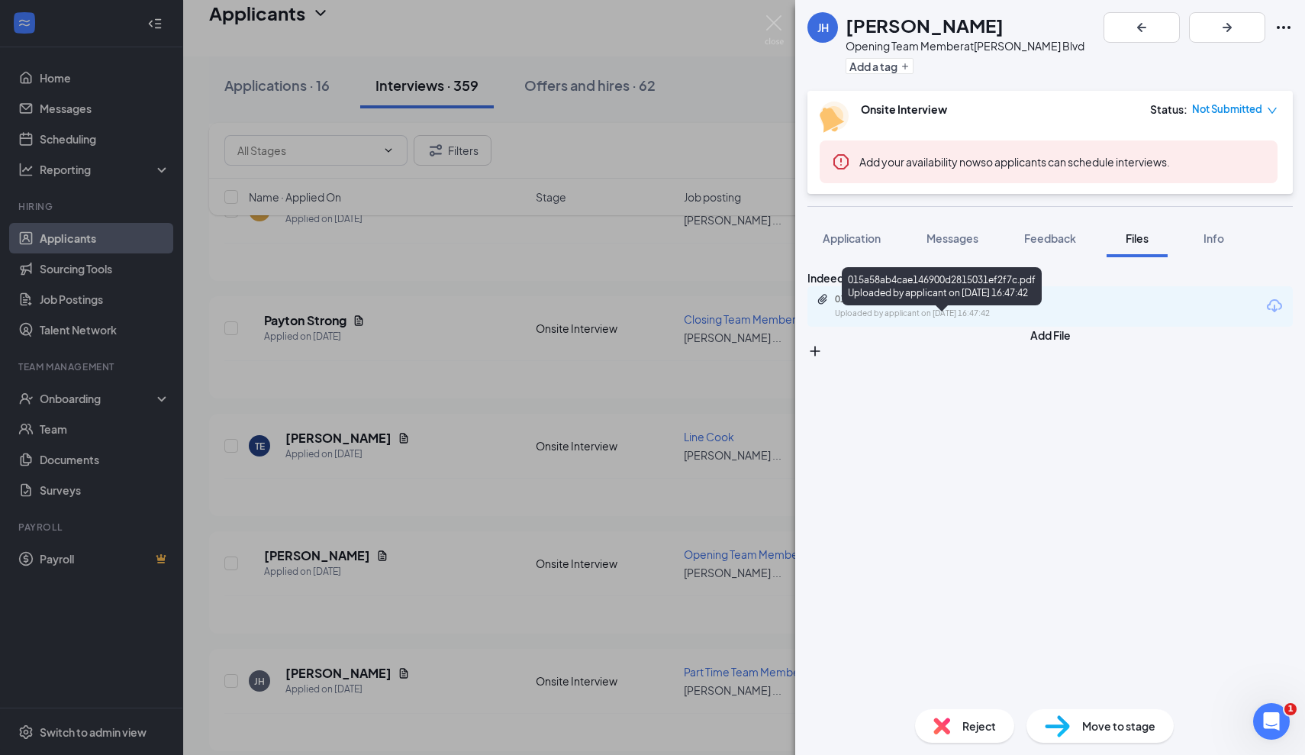
click at [969, 320] on div "Uploaded by applicant on Sep 05, 2025 at 16:47:42" at bounding box center [949, 314] width 229 height 12
click at [491, 502] on div "JH JACOB HODGE Opening Team Member at Culver's - Hodges Blvd Add a tag Onsite I…" at bounding box center [652, 377] width 1305 height 755
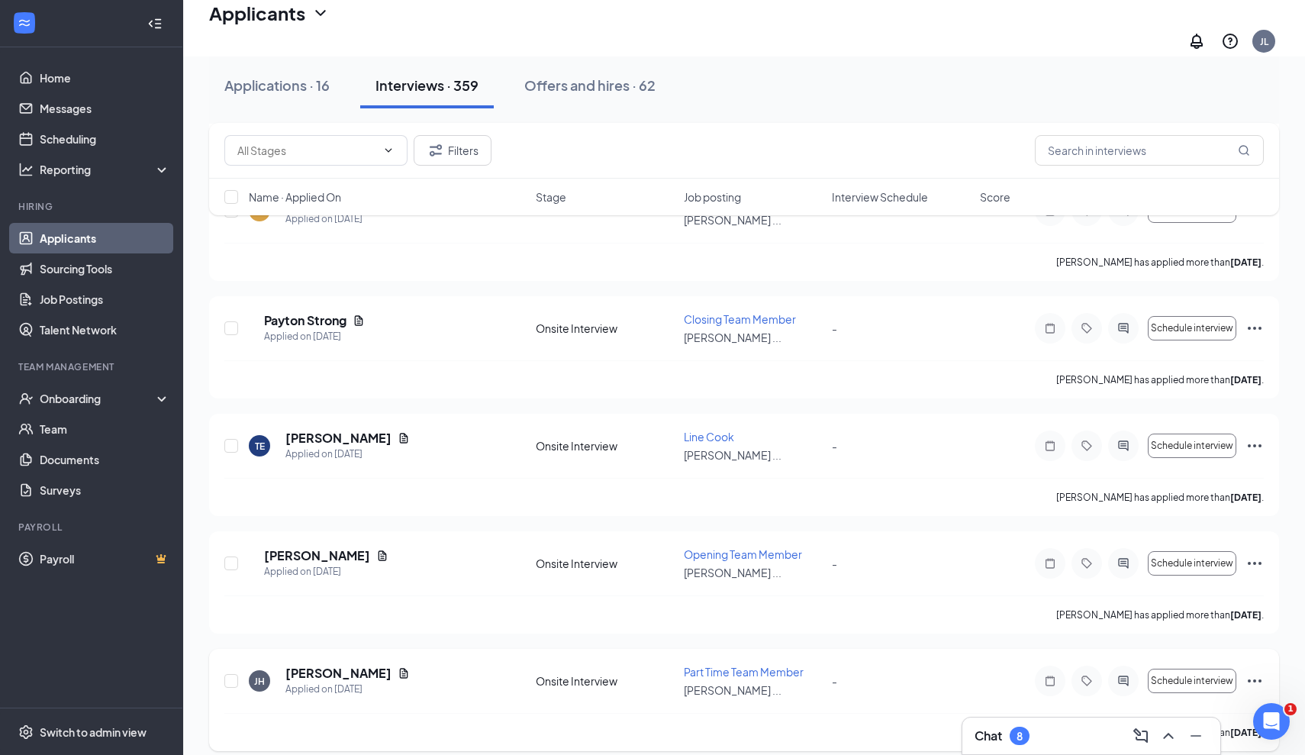
scroll to position [11064, 0]
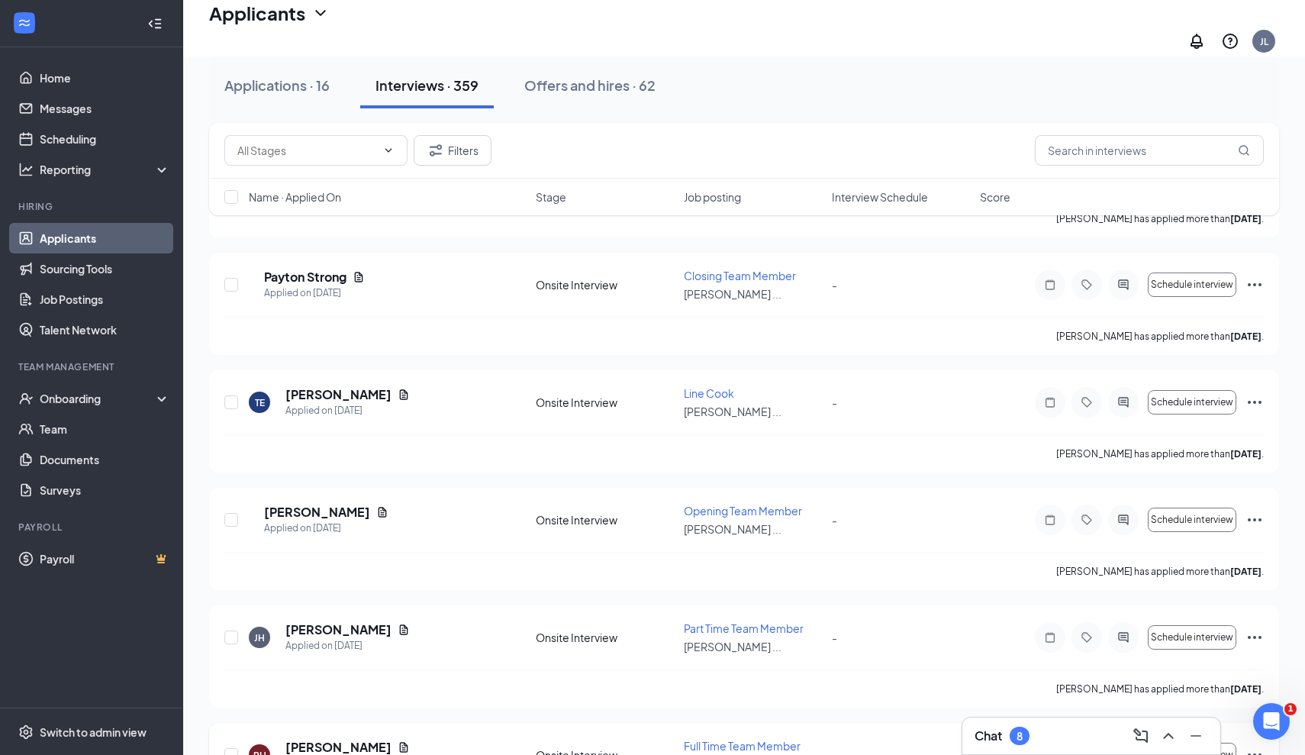
click at [312, 739] on h5 "RYAN HALL" at bounding box center [338, 747] width 106 height 17
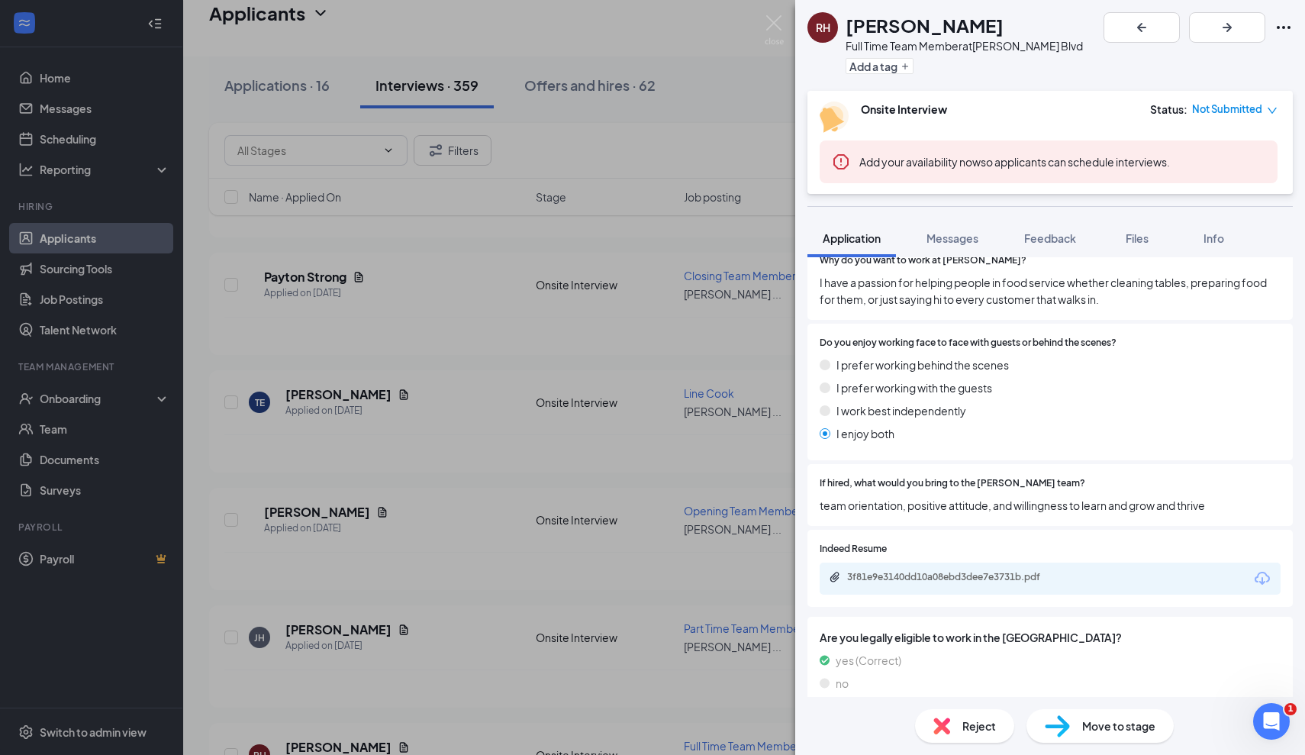
scroll to position [718, 0]
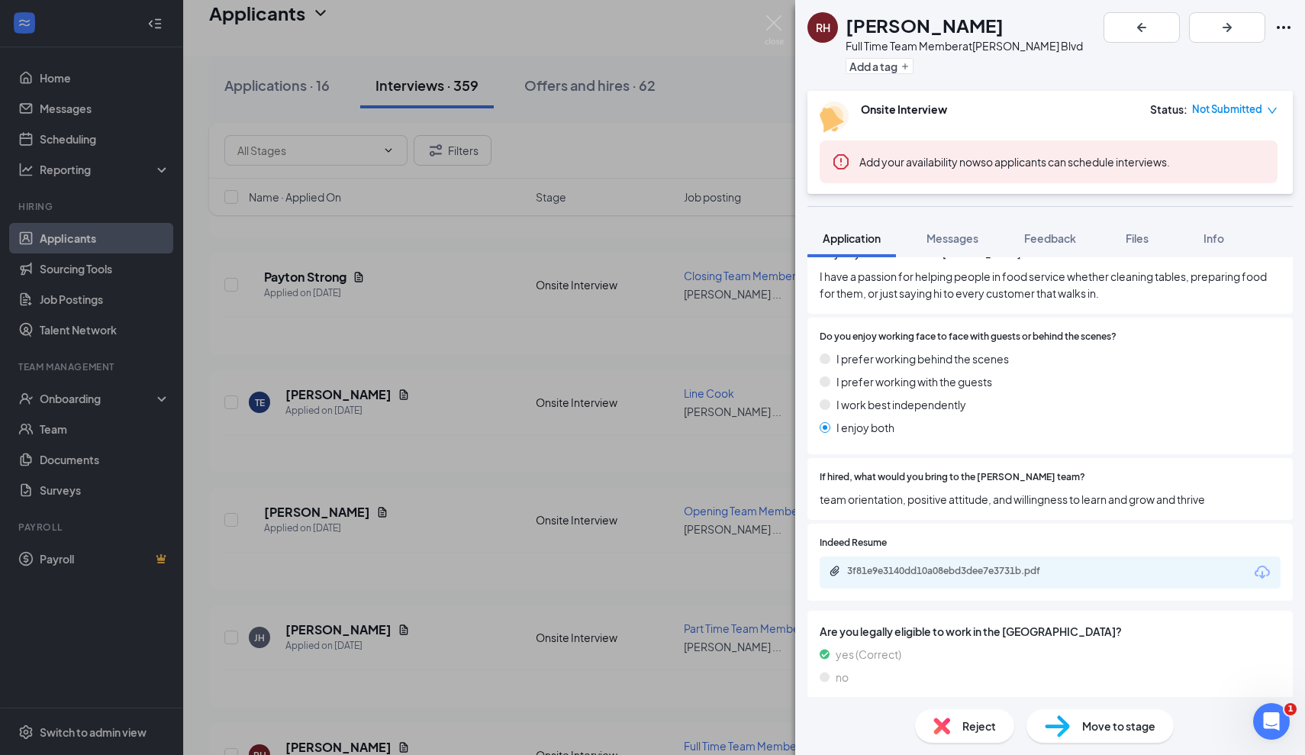
click at [914, 571] on div "3f81e9e3140dd10a08ebd3dee7e3731b.pdf" at bounding box center [952, 572] width 247 height 15
click at [509, 537] on div "RH RYAN HALL Full Time Team Member at Culver's - Hodges Blvd Add a tag Onsite I…" at bounding box center [652, 377] width 1305 height 755
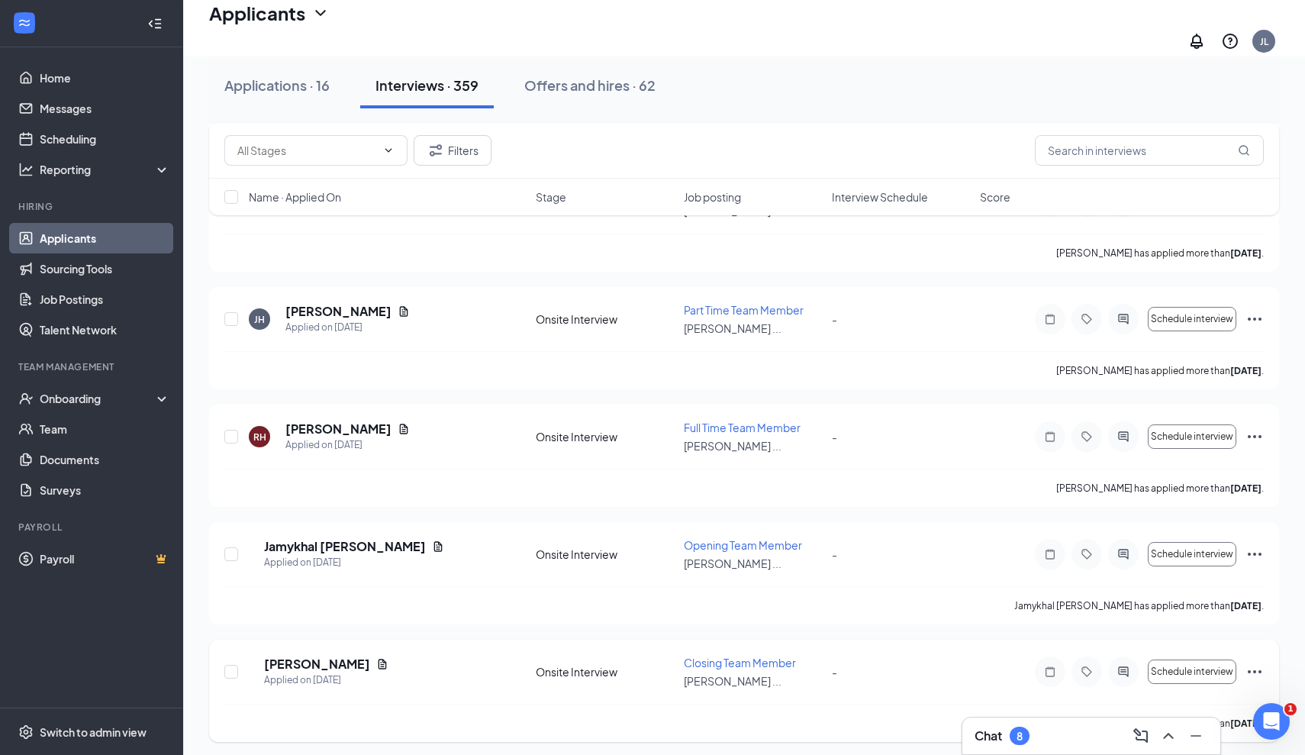
scroll to position [11438, 0]
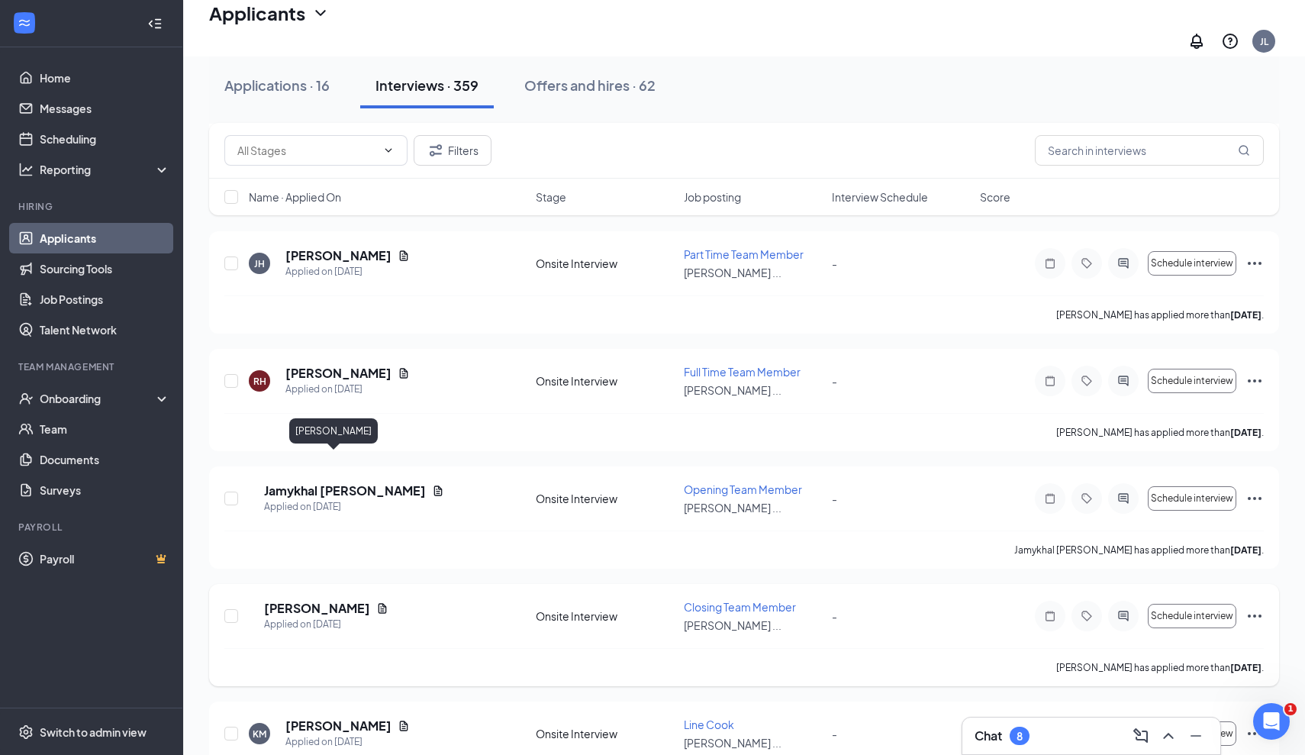
click at [318, 600] on h5 "Asia Daniels" at bounding box center [317, 608] width 106 height 17
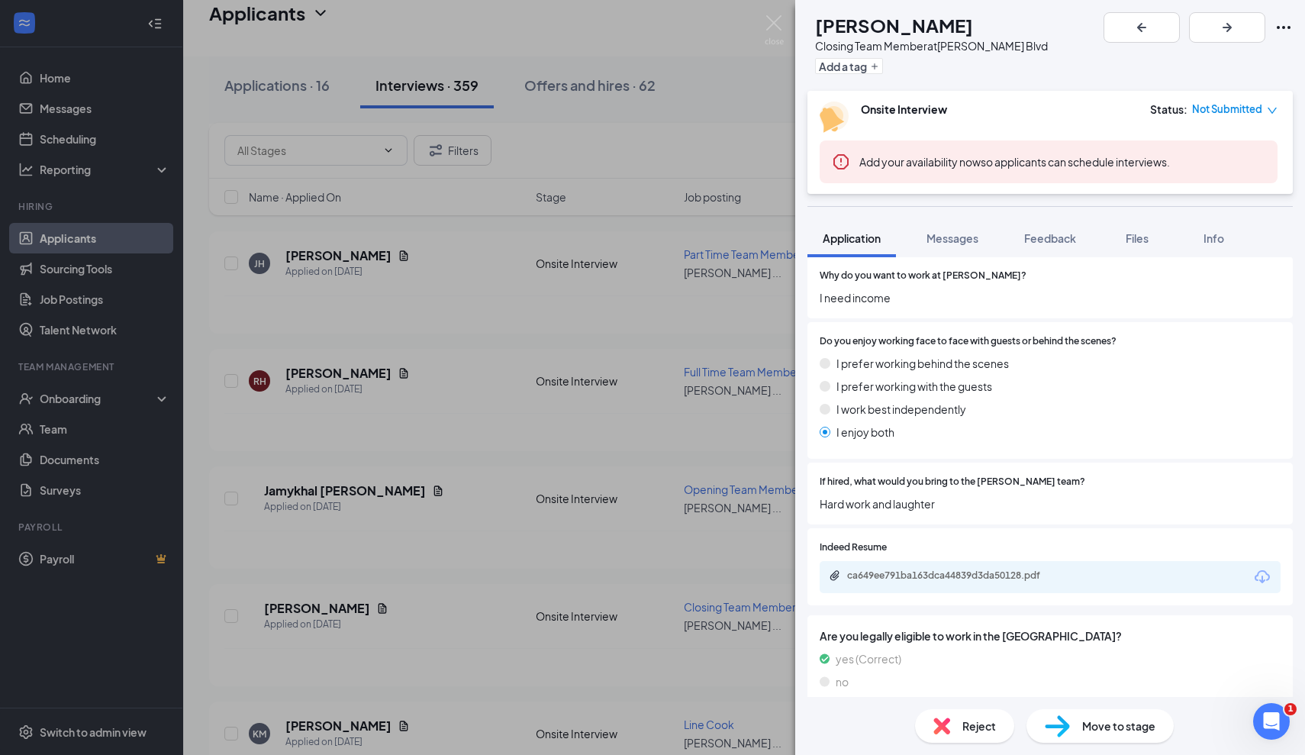
scroll to position [733, 0]
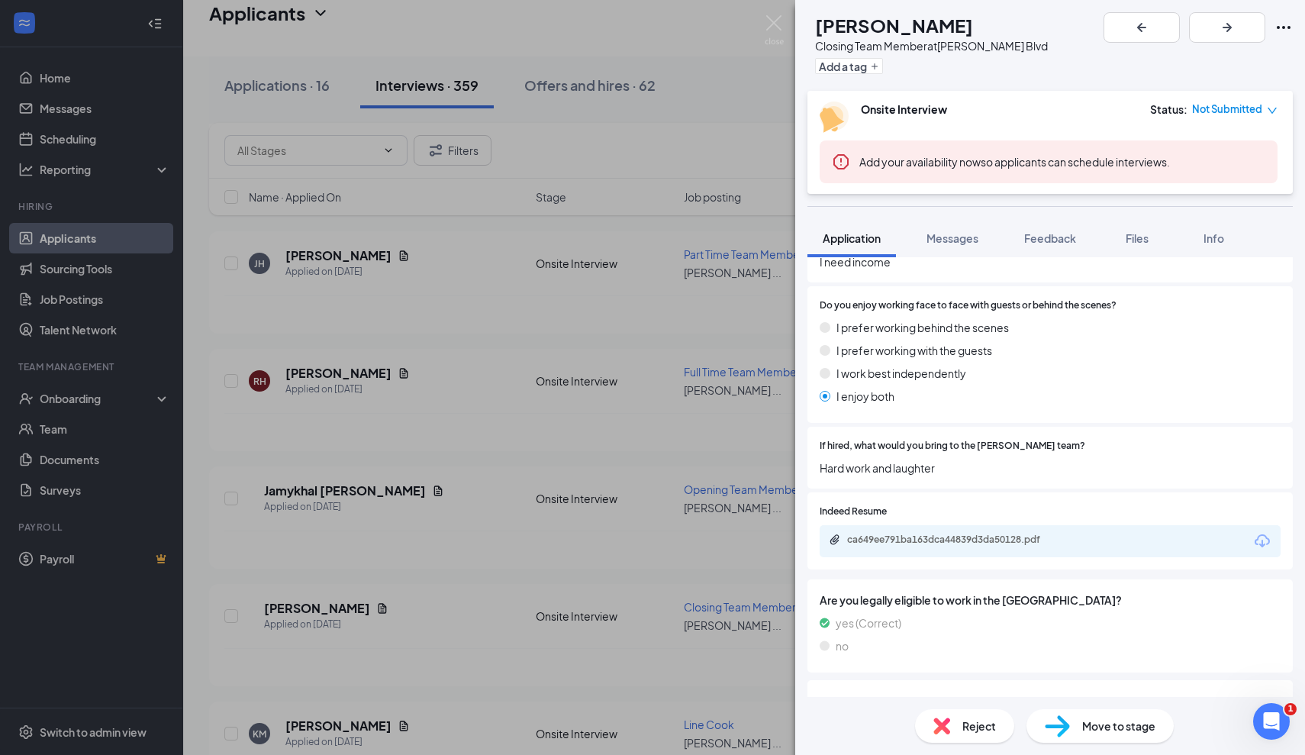
click at [931, 535] on div "ca649ee791ba163dca44839d3da50128.pdf" at bounding box center [954, 539] width 214 height 12
click at [450, 447] on div "AD Asia Daniels Closing Team Member at Culver's - Hodges Blvd Add a tag Onsite …" at bounding box center [652, 377] width 1305 height 755
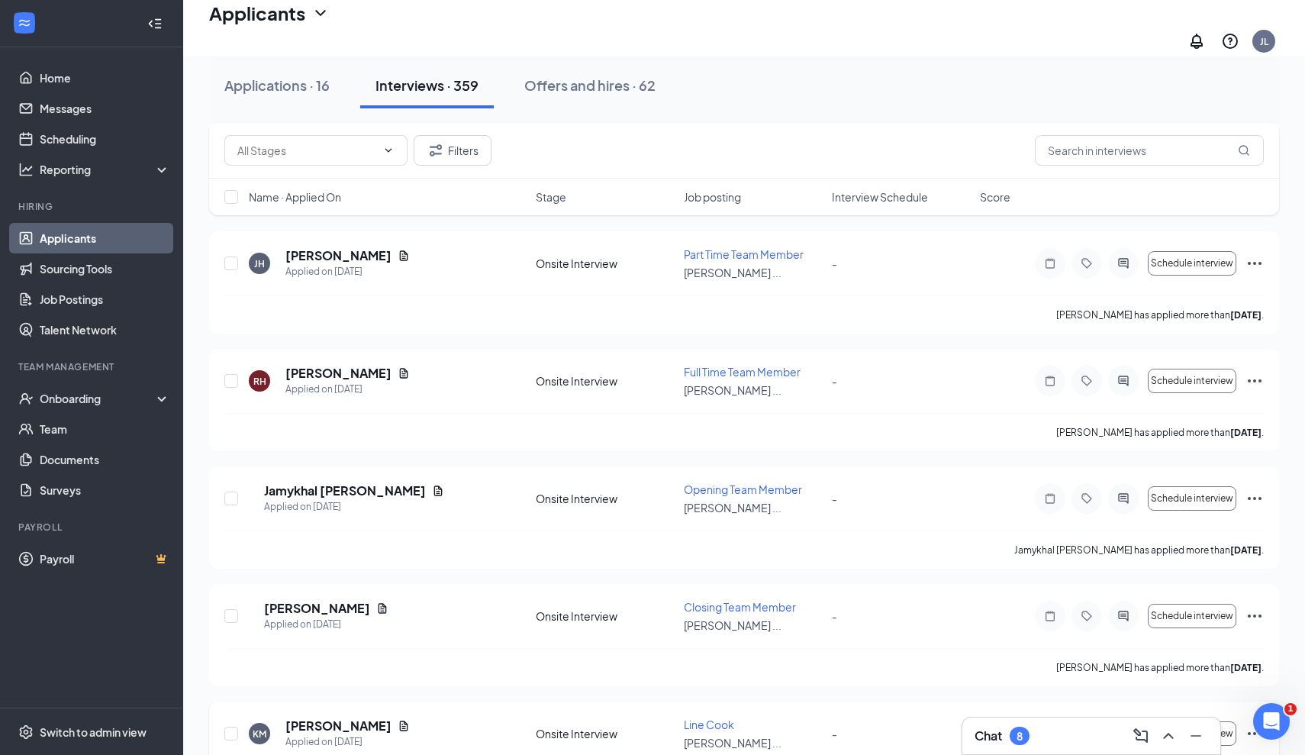
scroll to position [11566, 0]
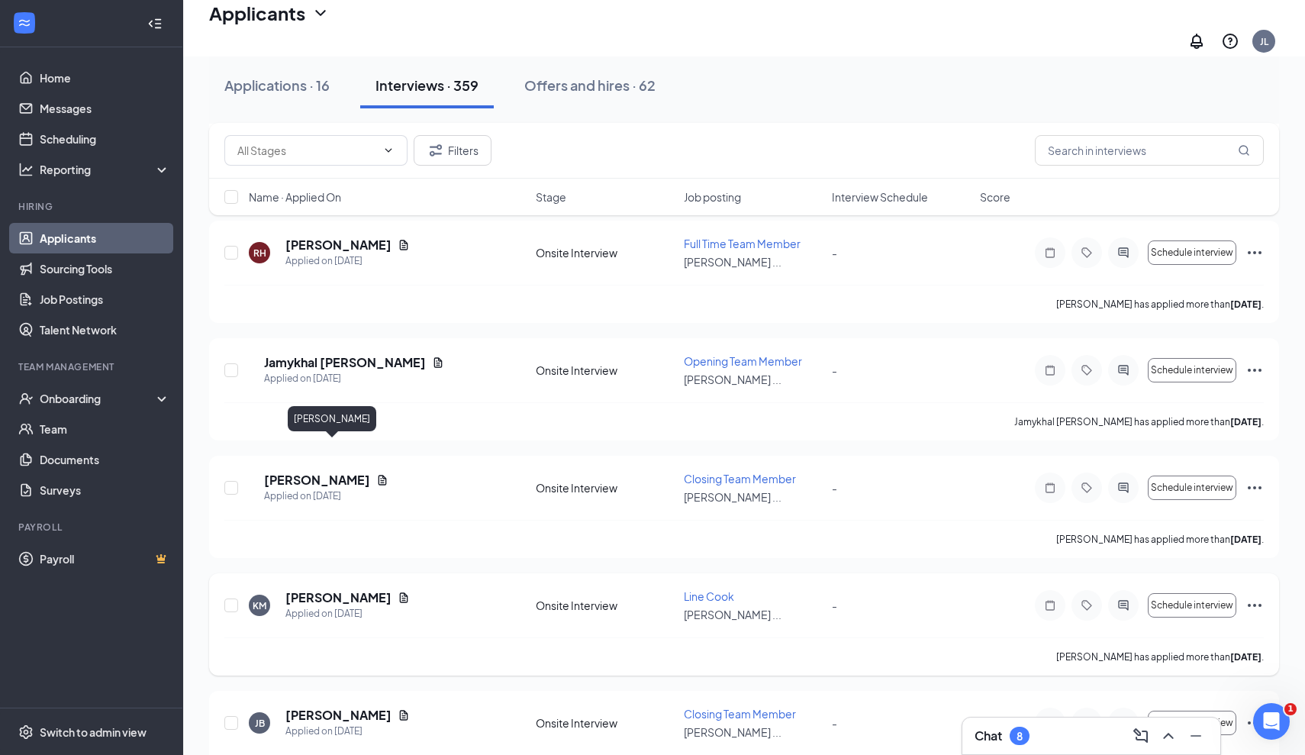
click at [316, 589] on h5 "Kyle Mills" at bounding box center [338, 597] width 106 height 17
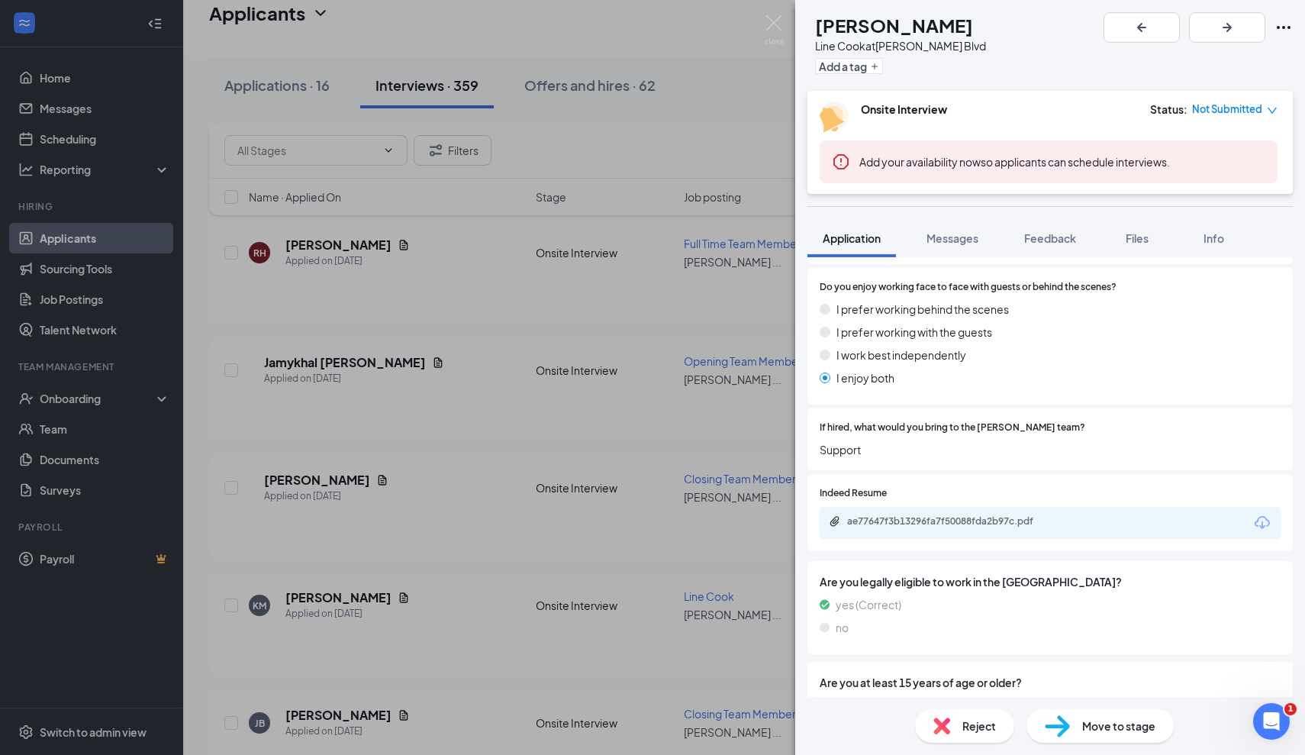
scroll to position [753, 0]
click at [948, 514] on div "ae77647f3b13296fa7f50088fda2b97c.pdf" at bounding box center [954, 520] width 214 height 12
click at [438, 430] on div "KM Kyle Mills Line Cook at Culver's - Hodges Blvd Add a tag Onsite Interview St…" at bounding box center [652, 377] width 1305 height 755
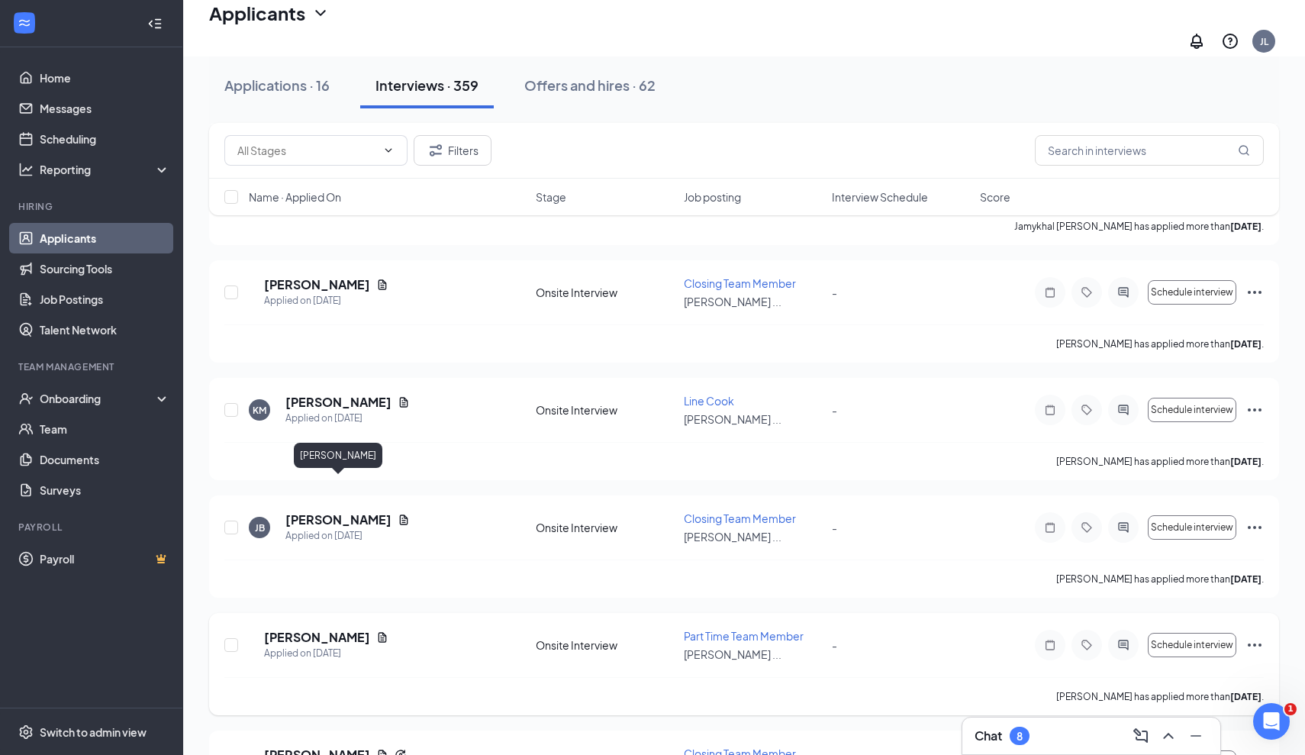
scroll to position [11869, 0]
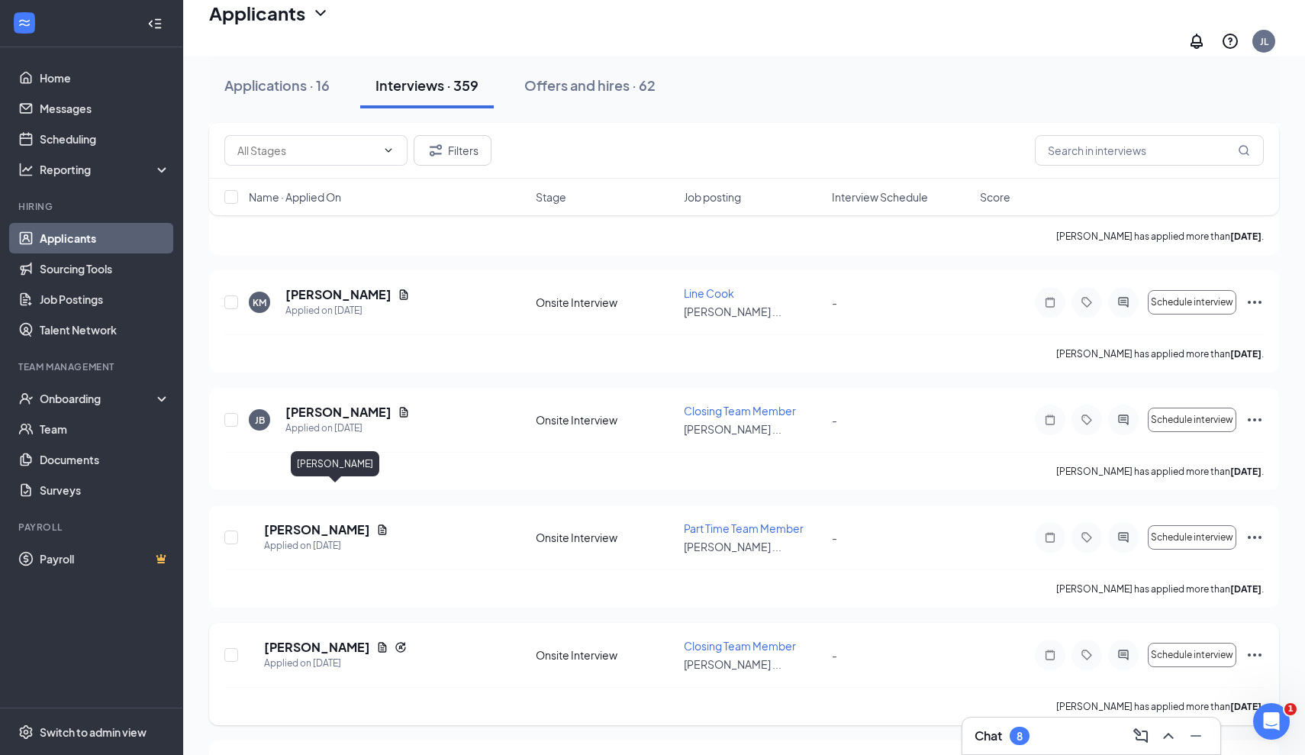
click at [355, 639] on h5 "Carlee Hogsett" at bounding box center [317, 647] width 106 height 17
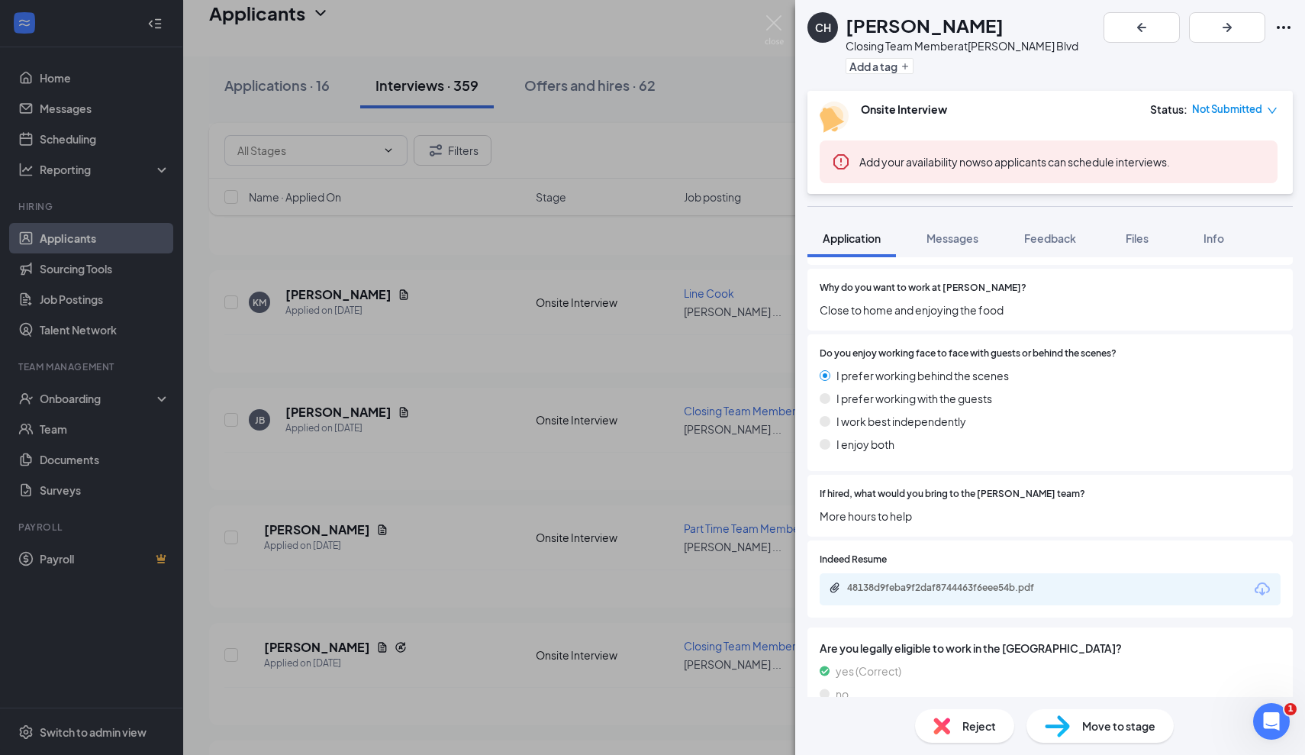
scroll to position [740, 0]
click at [955, 581] on div "48138d9feba9f2daf8744463f6eee54b.pdf" at bounding box center [954, 587] width 214 height 12
click at [323, 536] on div "CH Carlee Hogsett Closing Team Member at Culver's - Hodges Blvd Add a tag Onsit…" at bounding box center [652, 377] width 1305 height 755
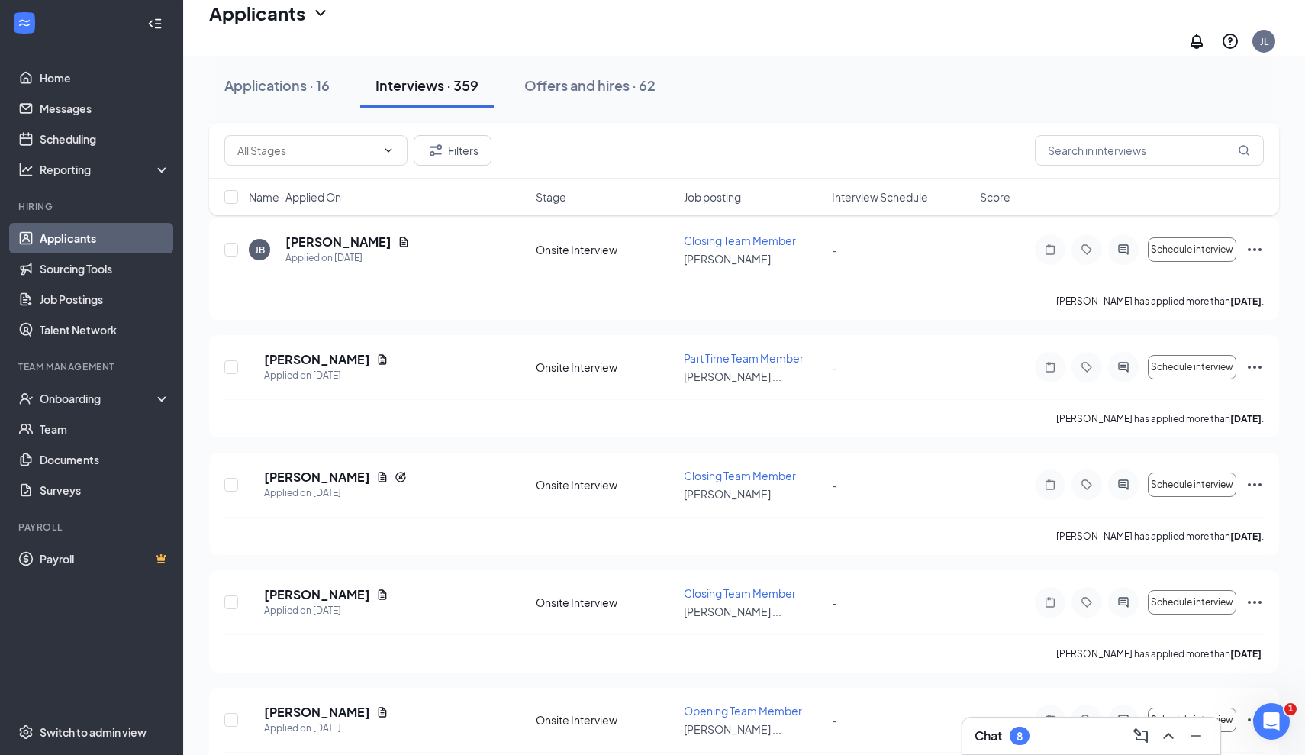
scroll to position [12039, 0]
click at [337, 586] on h5 "[PERSON_NAME]" at bounding box center [317, 594] width 106 height 17
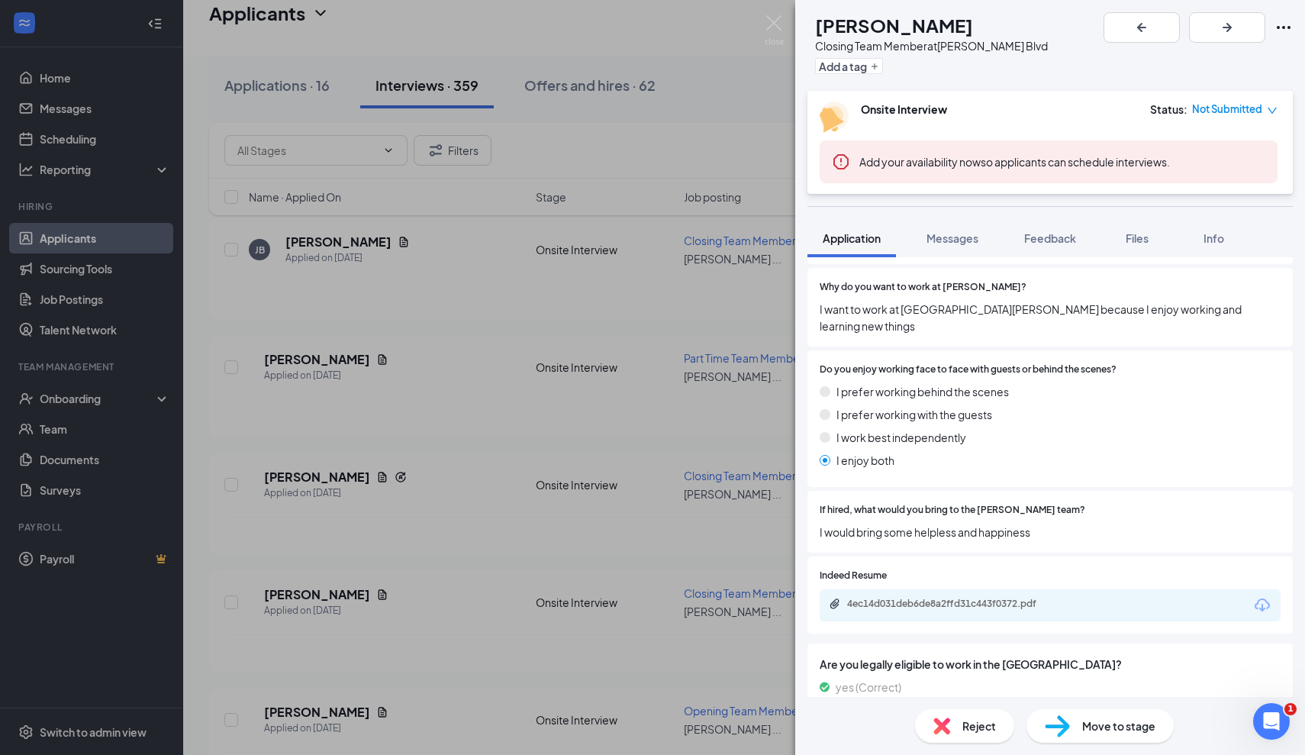
scroll to position [756, 0]
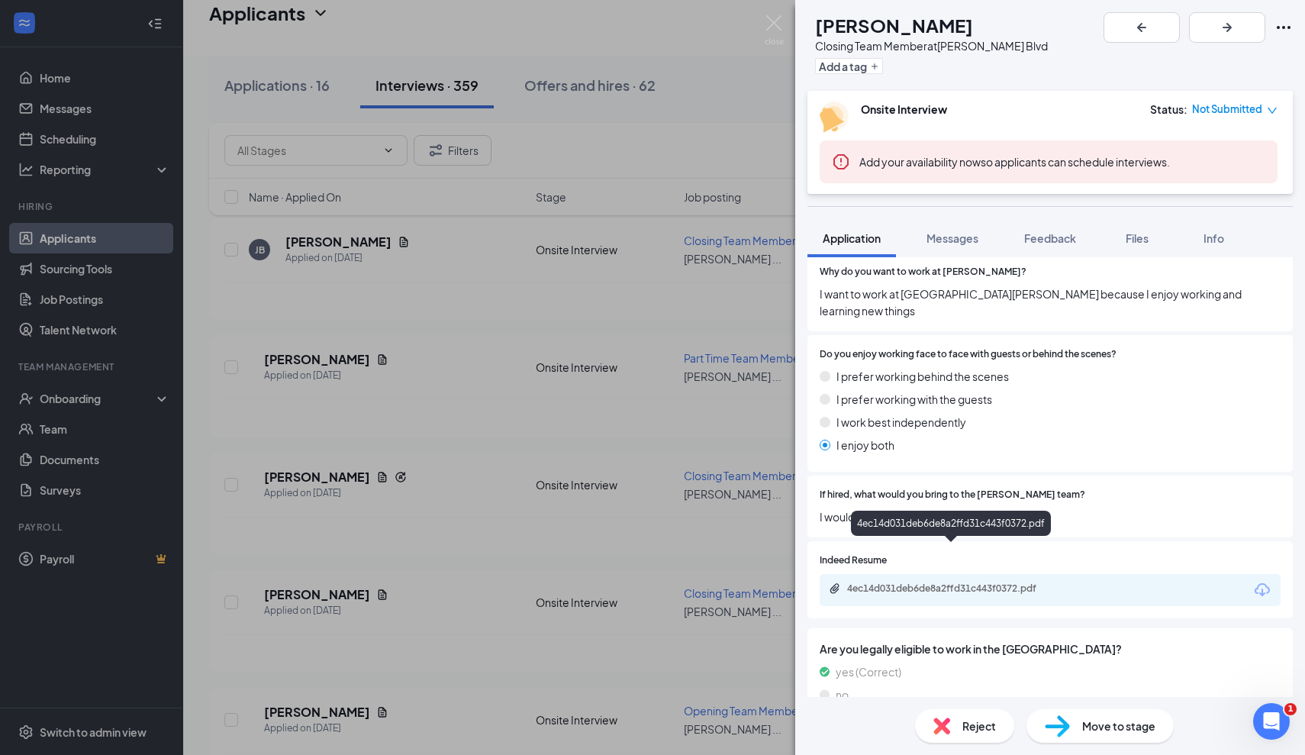
click at [946, 582] on div "4ec14d031deb6de8a2ffd31c443f0372.pdf" at bounding box center [954, 588] width 214 height 12
click at [403, 446] on div "BG Breanna Gilbert Closing Team Member at Culver's - Hodges Blvd Add a tag Onsi…" at bounding box center [652, 377] width 1305 height 755
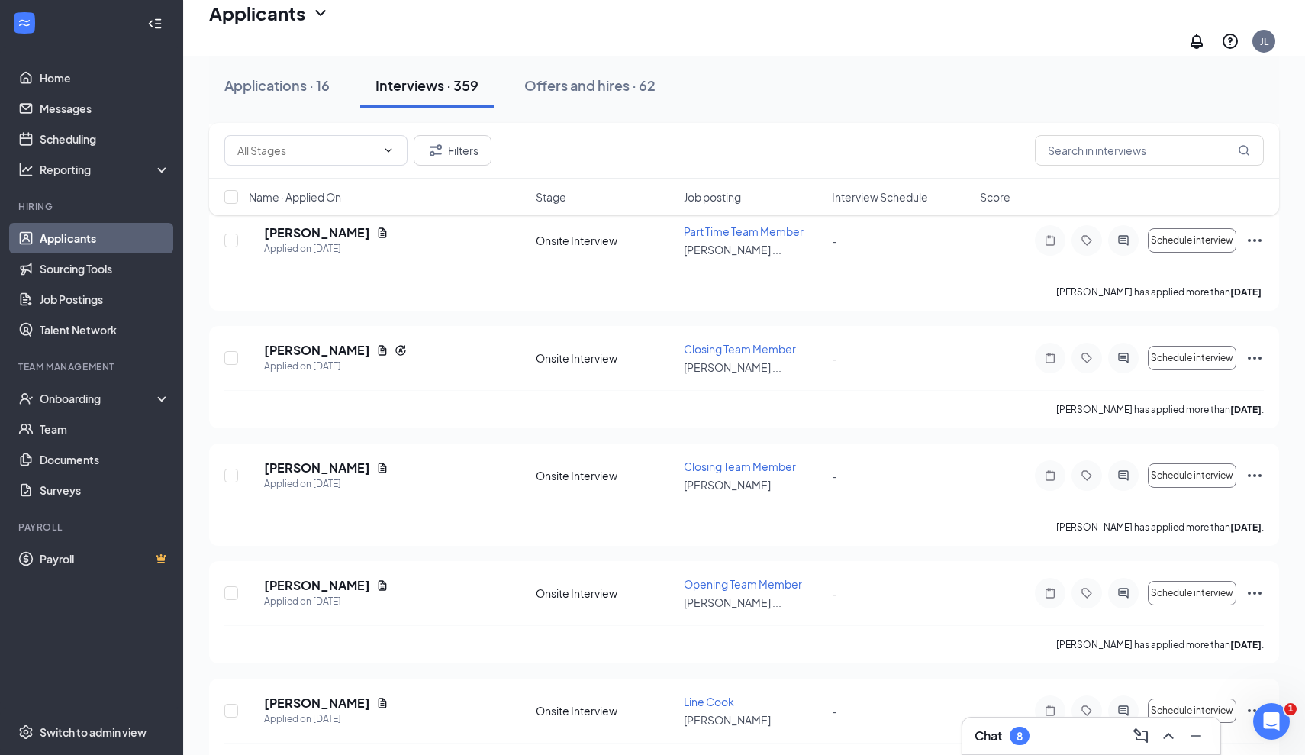
scroll to position [12236, 0]
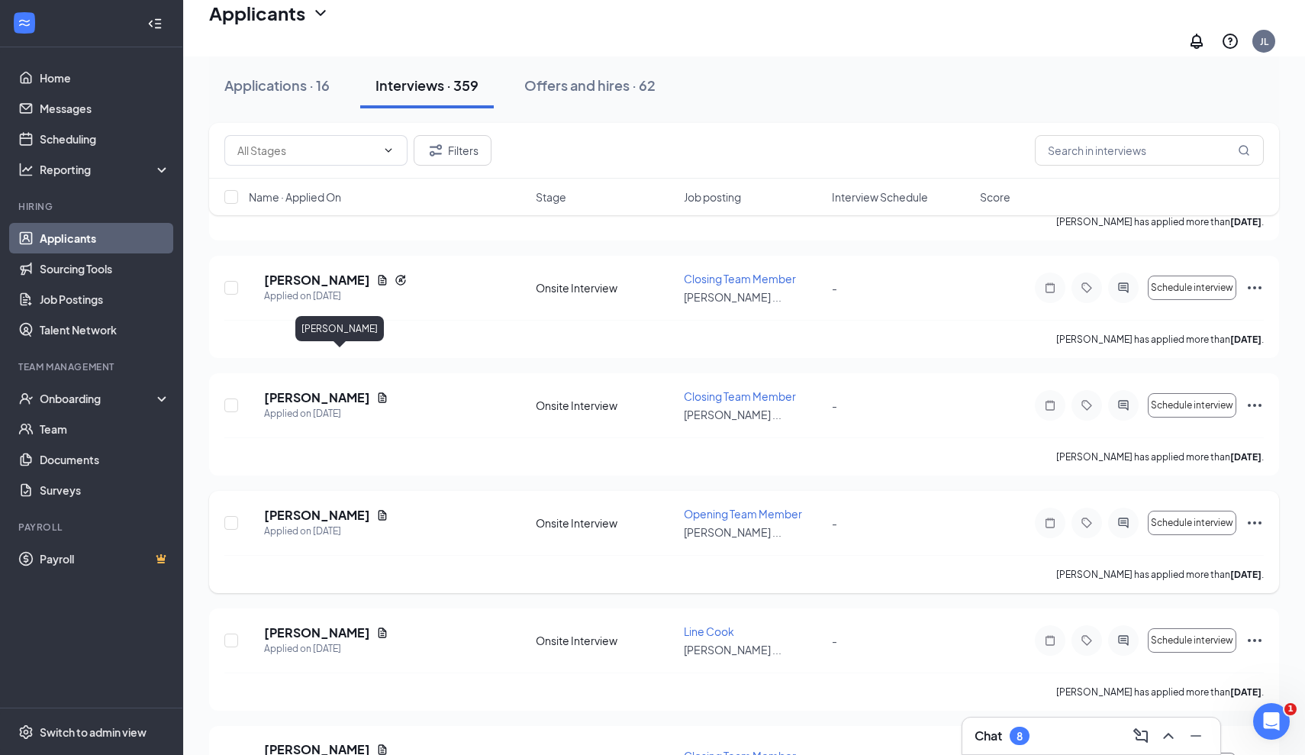
click at [356, 507] on h5 "Armonie Henderson" at bounding box center [317, 515] width 106 height 17
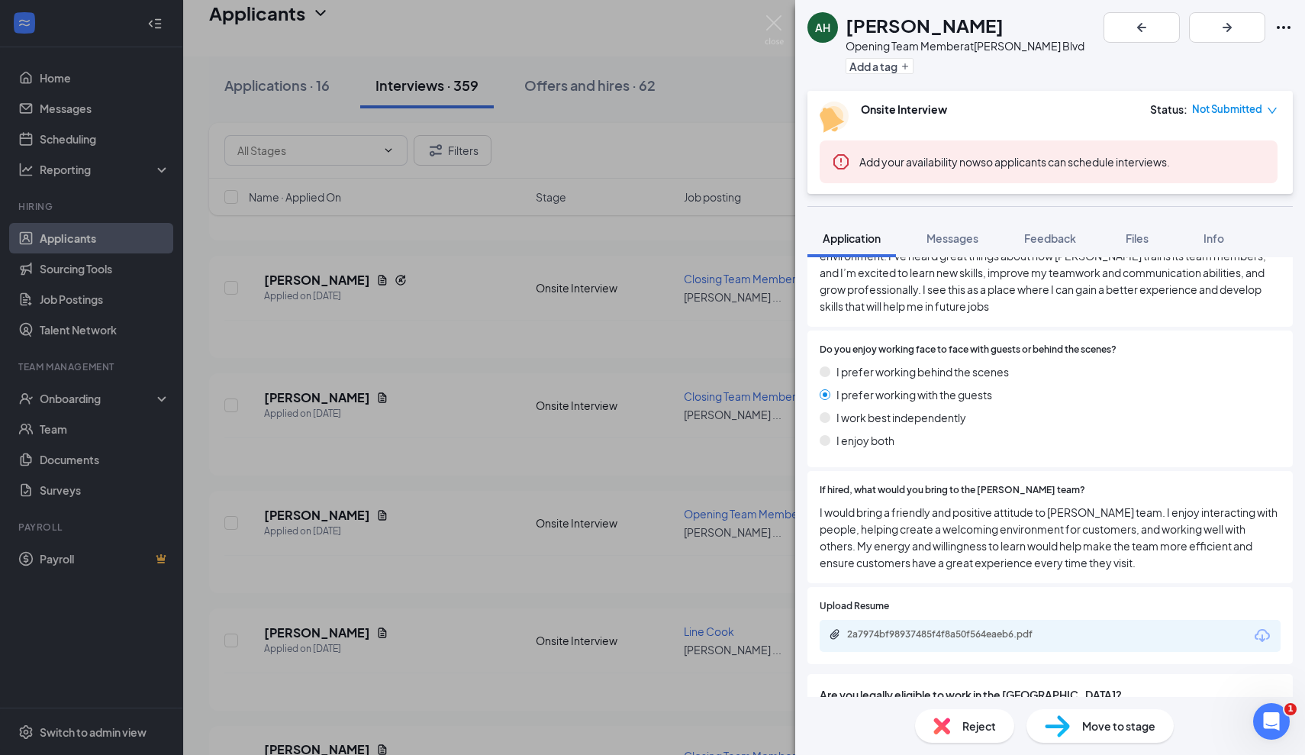
scroll to position [778, 0]
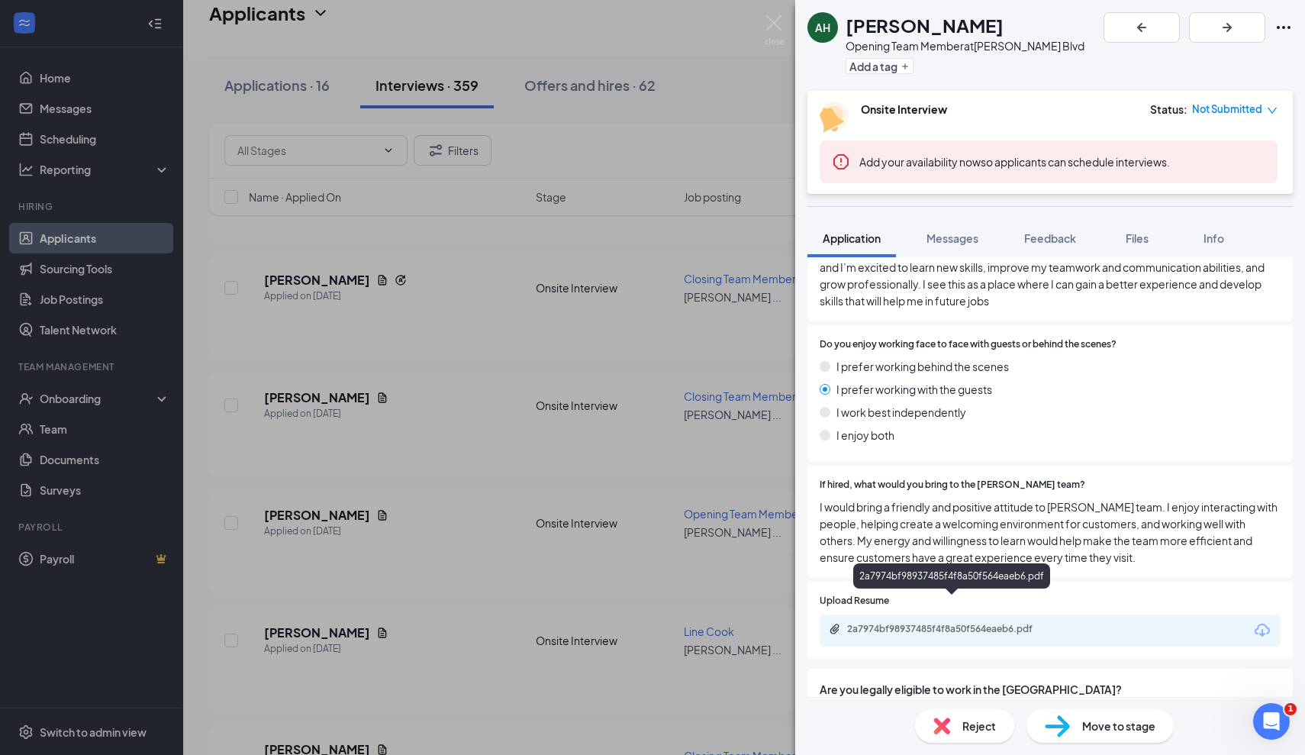
click at [912, 623] on div "2a7974bf98937485f4f8a50f564eaeb6.pdf" at bounding box center [954, 629] width 214 height 12
click at [421, 553] on div "AH Armonie Henderson Opening Team Member at Culver's - Hodges Blvd Add a tag On…" at bounding box center [652, 377] width 1305 height 755
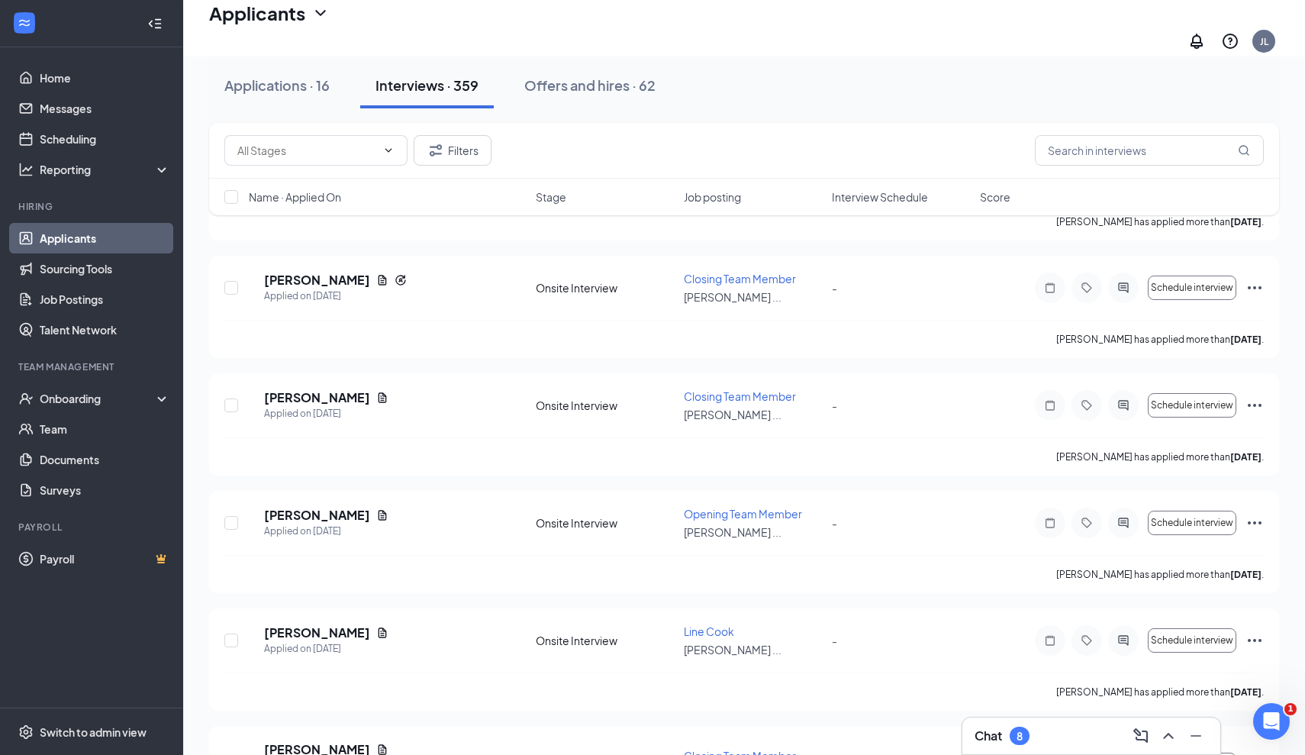
scroll to position [12273, 0]
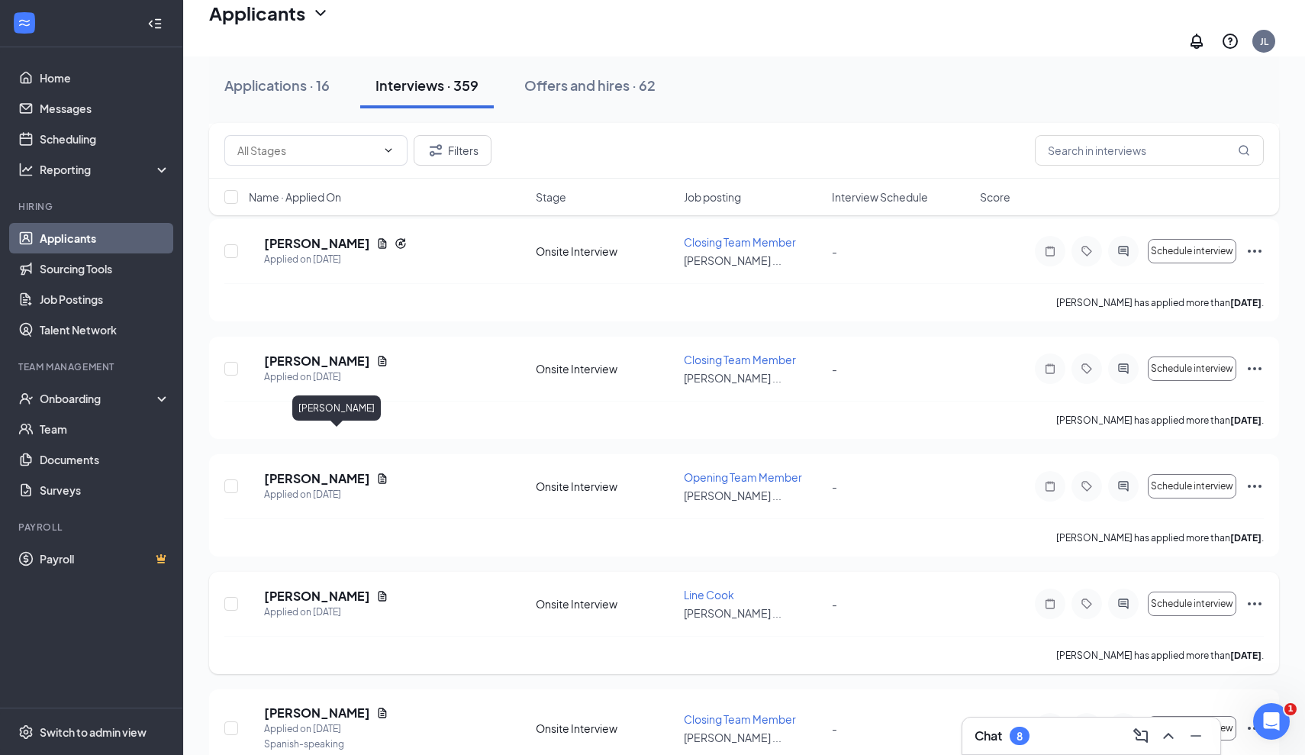
click at [343, 588] on h5 "MIRNA APONTE" at bounding box center [317, 596] width 106 height 17
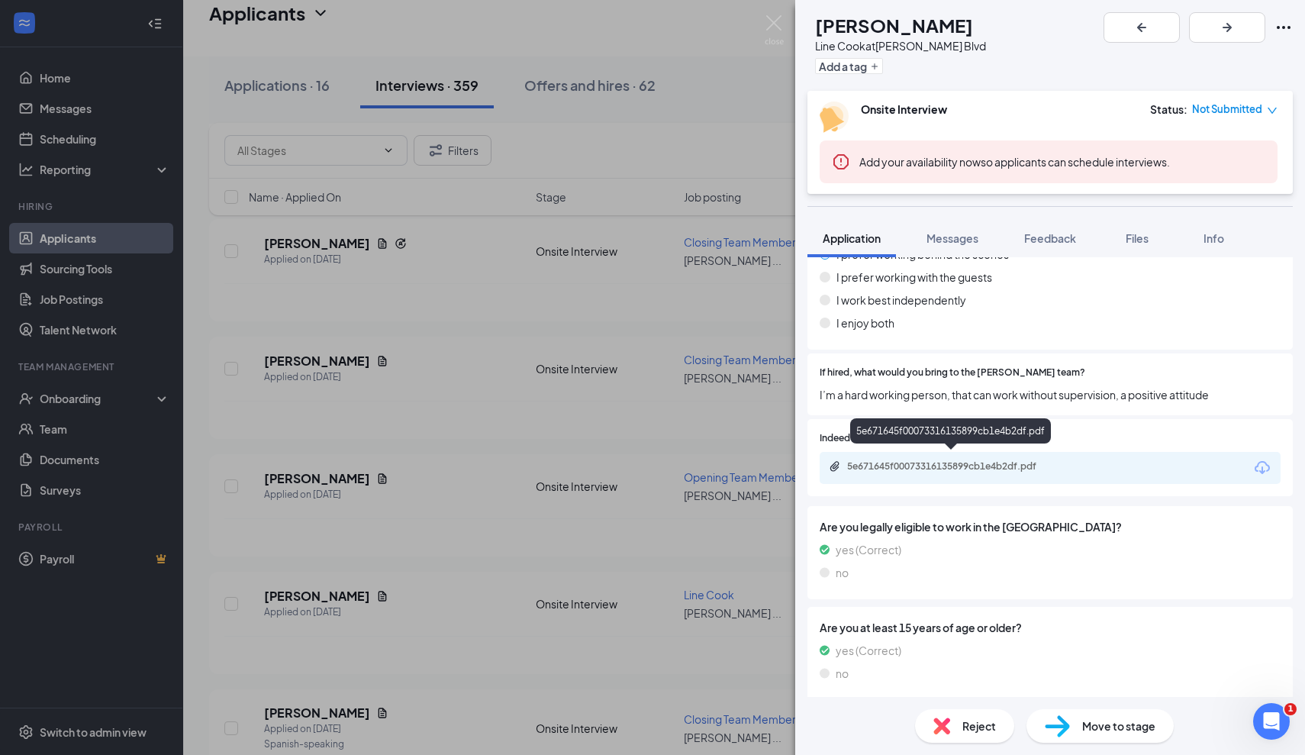
scroll to position [804, 0]
click at [970, 453] on div "5e671645f00073316135899cb1e4b2df.pdf" at bounding box center [1050, 469] width 461 height 32
click at [972, 462] on div "5e671645f00073316135899cb1e4b2df.pdf" at bounding box center [954, 468] width 214 height 12
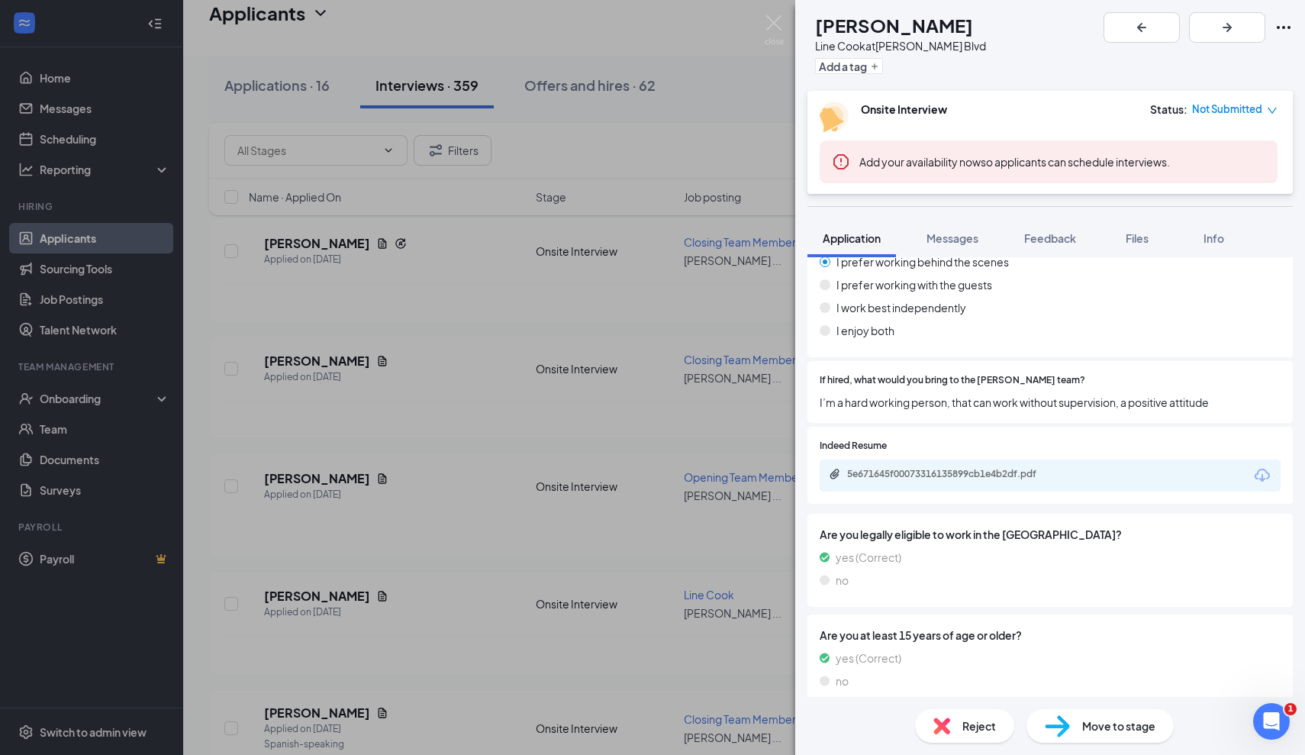
click at [417, 572] on div "MA MIRNA APONTE Line Cook at Culver's - Hodges Blvd Add a tag Onsite Interview …" at bounding box center [652, 377] width 1305 height 755
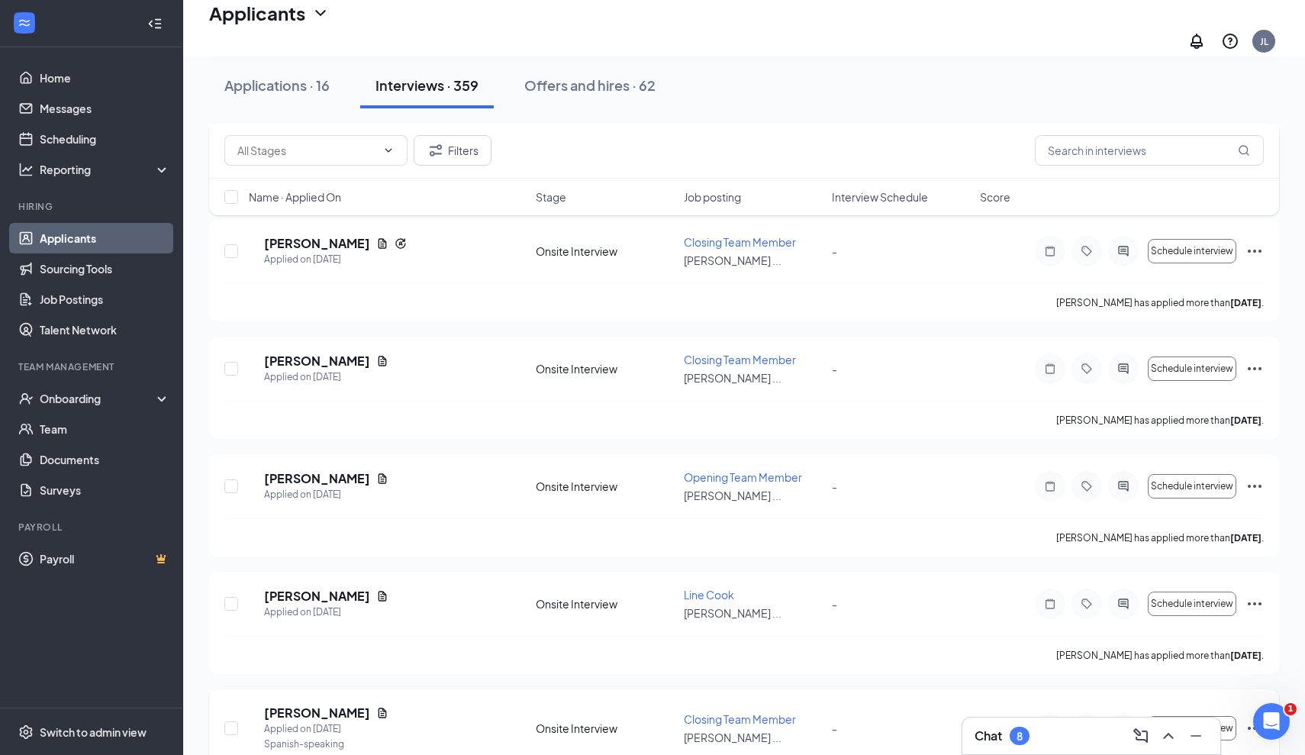
scroll to position [12290, 0]
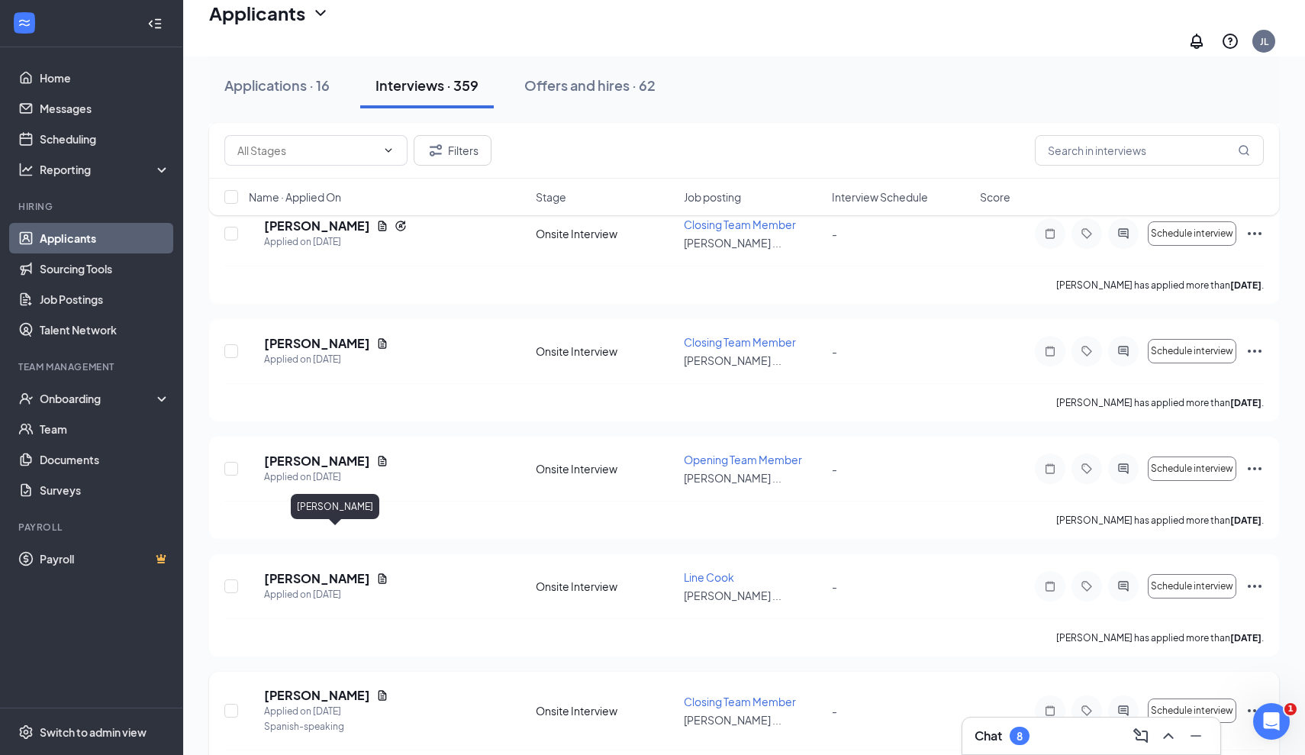
click at [329, 687] on h5 "Juan Restrepo" at bounding box center [317, 695] width 106 height 17
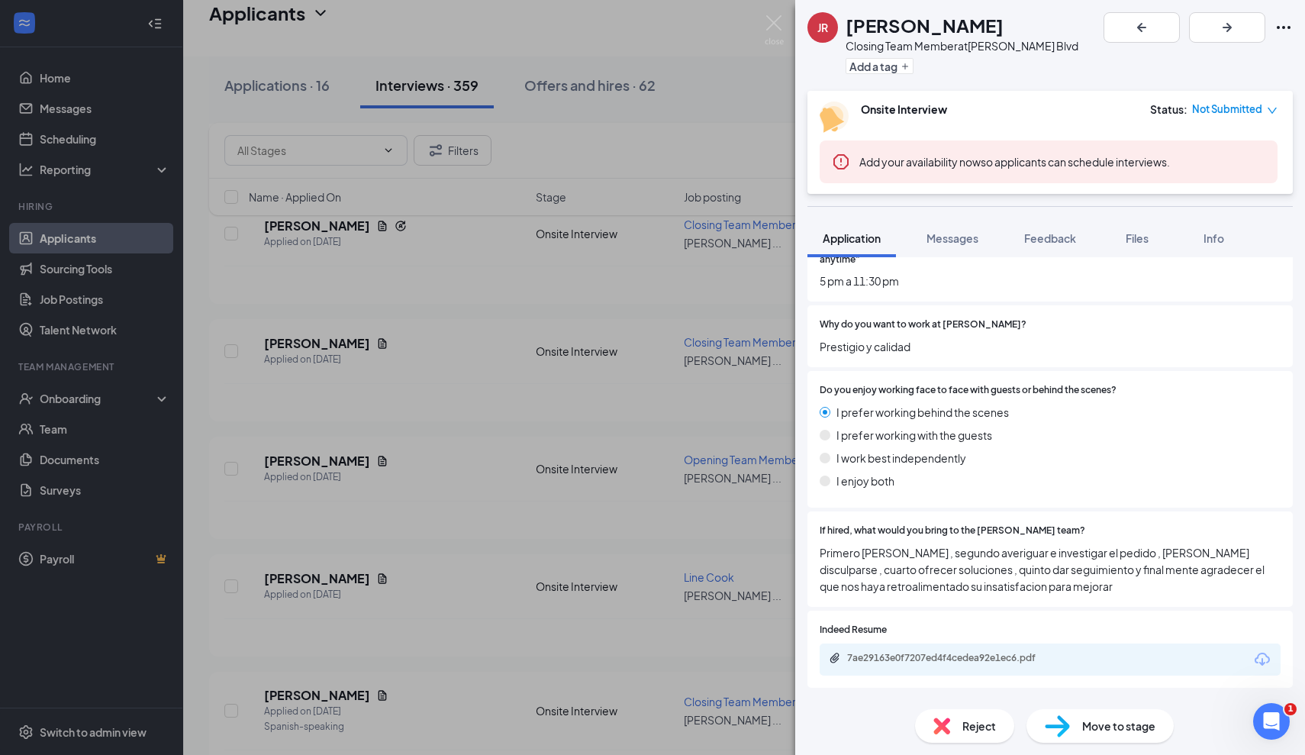
scroll to position [694, 0]
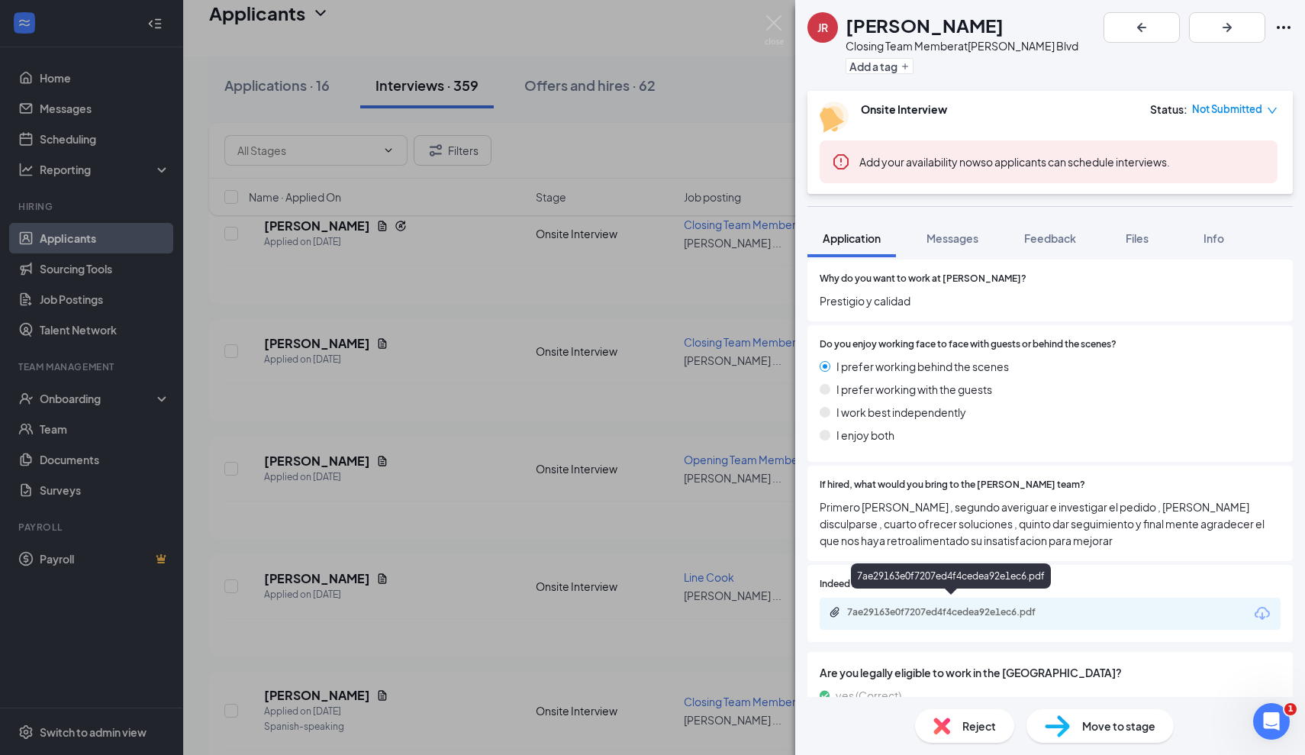
click at [878, 609] on div "7ae29163e0f7207ed4f4cedea92e1ec6.pdf" at bounding box center [954, 612] width 214 height 12
click at [463, 485] on div "JR Juan Restrepo Closing Team Member at Culver's - Hodges Blvd Add a tag Onsite…" at bounding box center [652, 377] width 1305 height 755
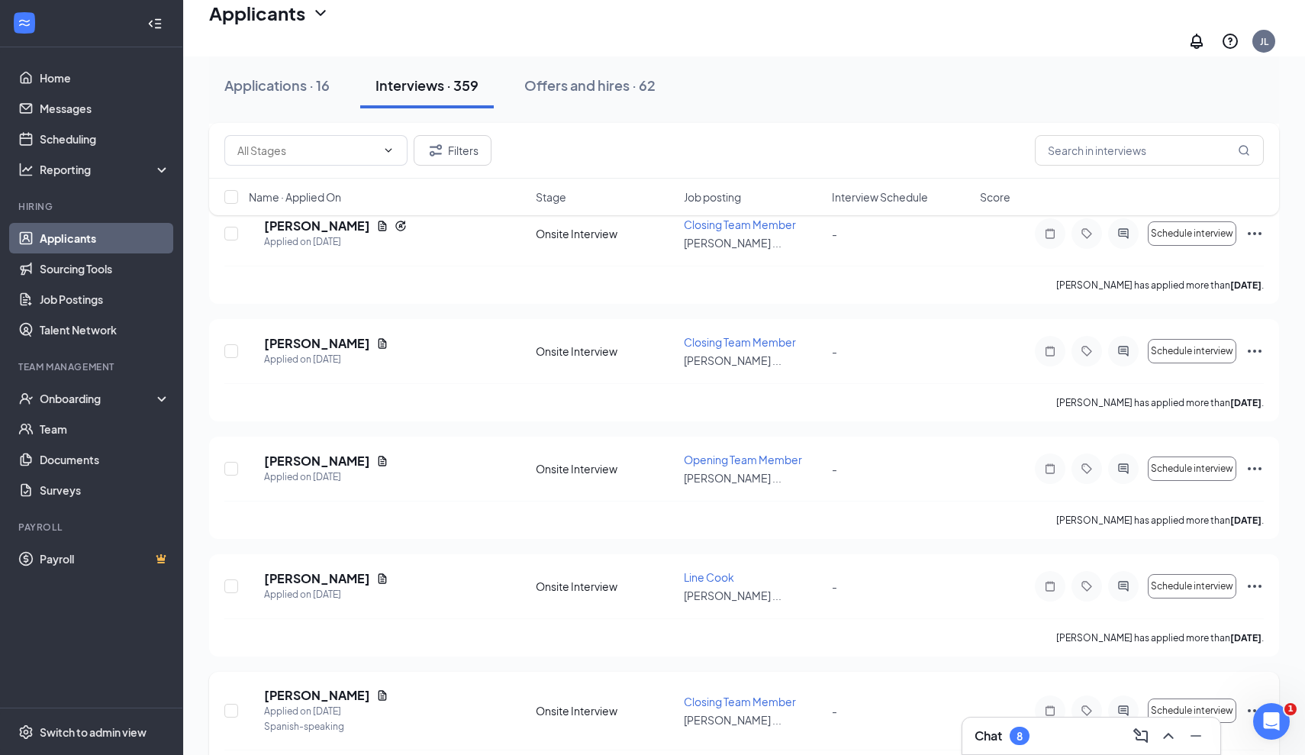
scroll to position [12453, 0]
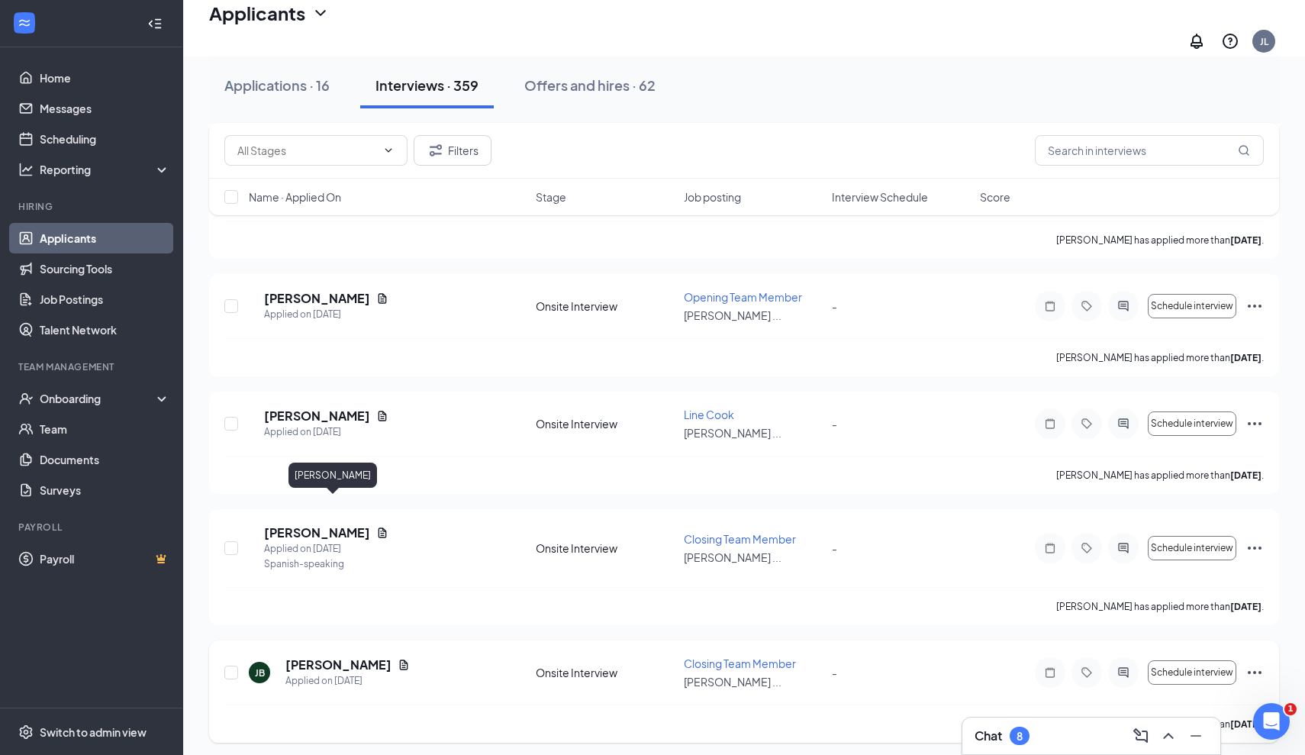
click at [314, 656] on h5 "[PERSON_NAME]" at bounding box center [338, 664] width 106 height 17
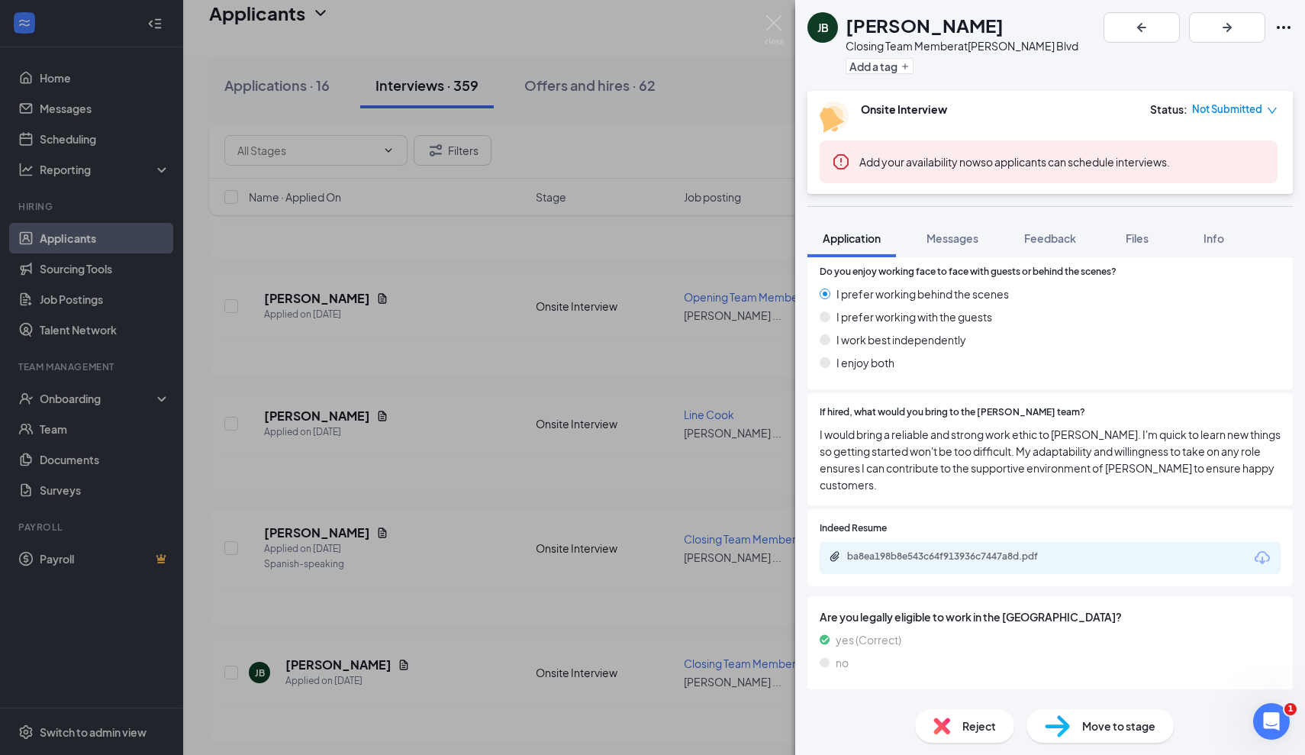
scroll to position [855, 0]
click at [907, 550] on div "ba8ea198b8e543c64f913936c7447a8d.pdf" at bounding box center [954, 556] width 214 height 12
click at [453, 468] on div "JB James Bush Closing Team Member at Culver's - Hodges Blvd Add a tag Onsite In…" at bounding box center [652, 377] width 1305 height 755
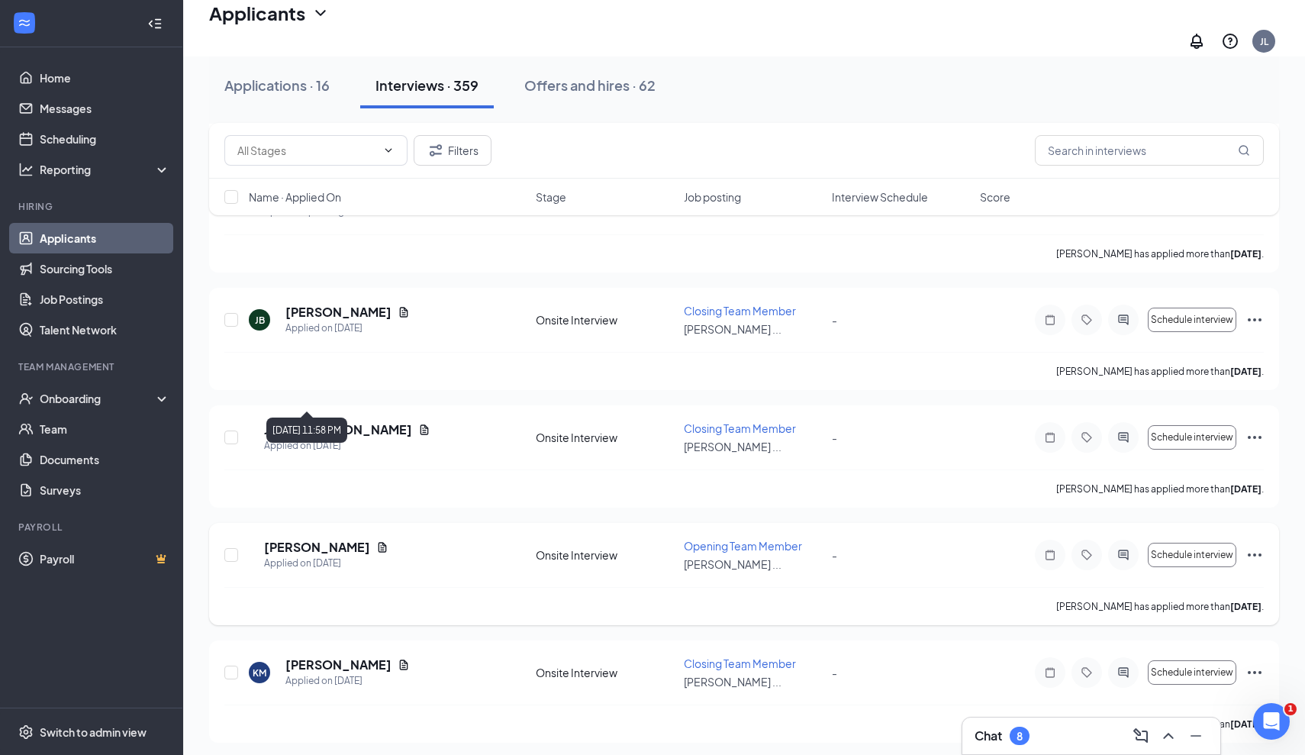
scroll to position [12805, 0]
click at [325, 540] on h5 "Jaden Owens" at bounding box center [317, 548] width 106 height 17
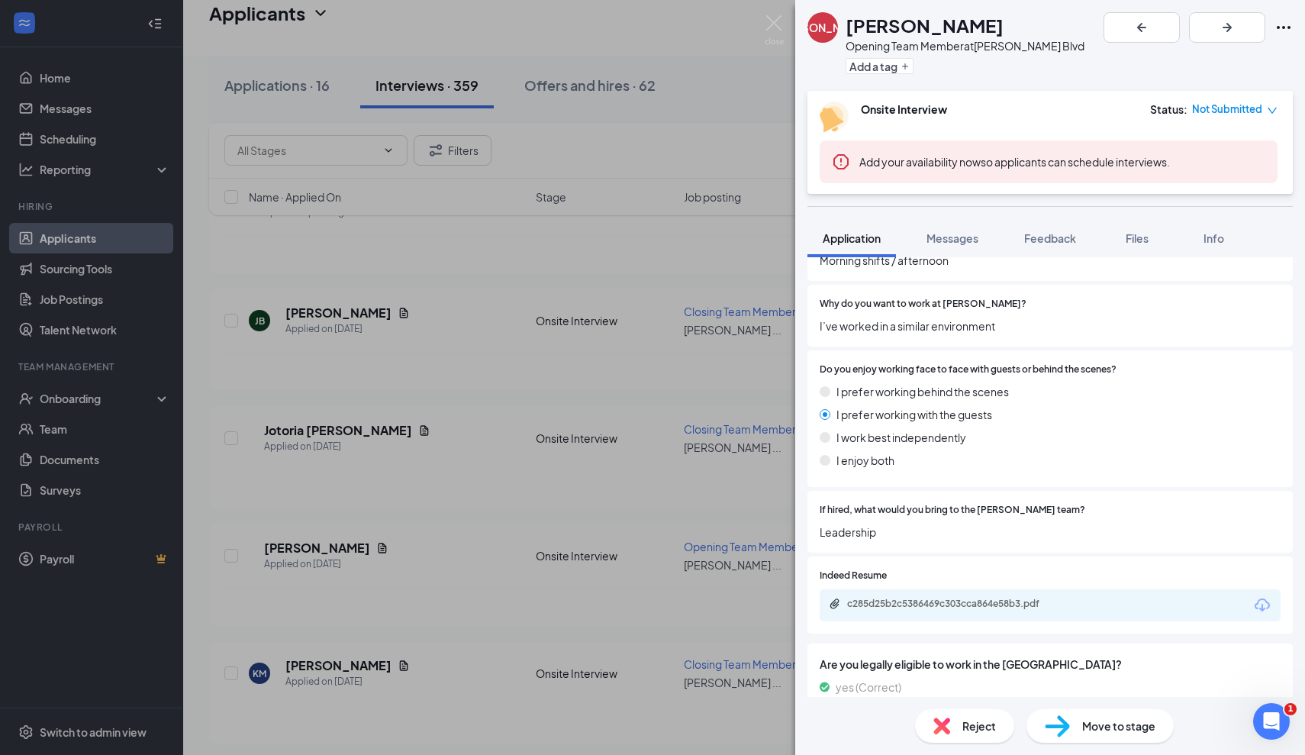
scroll to position [740, 0]
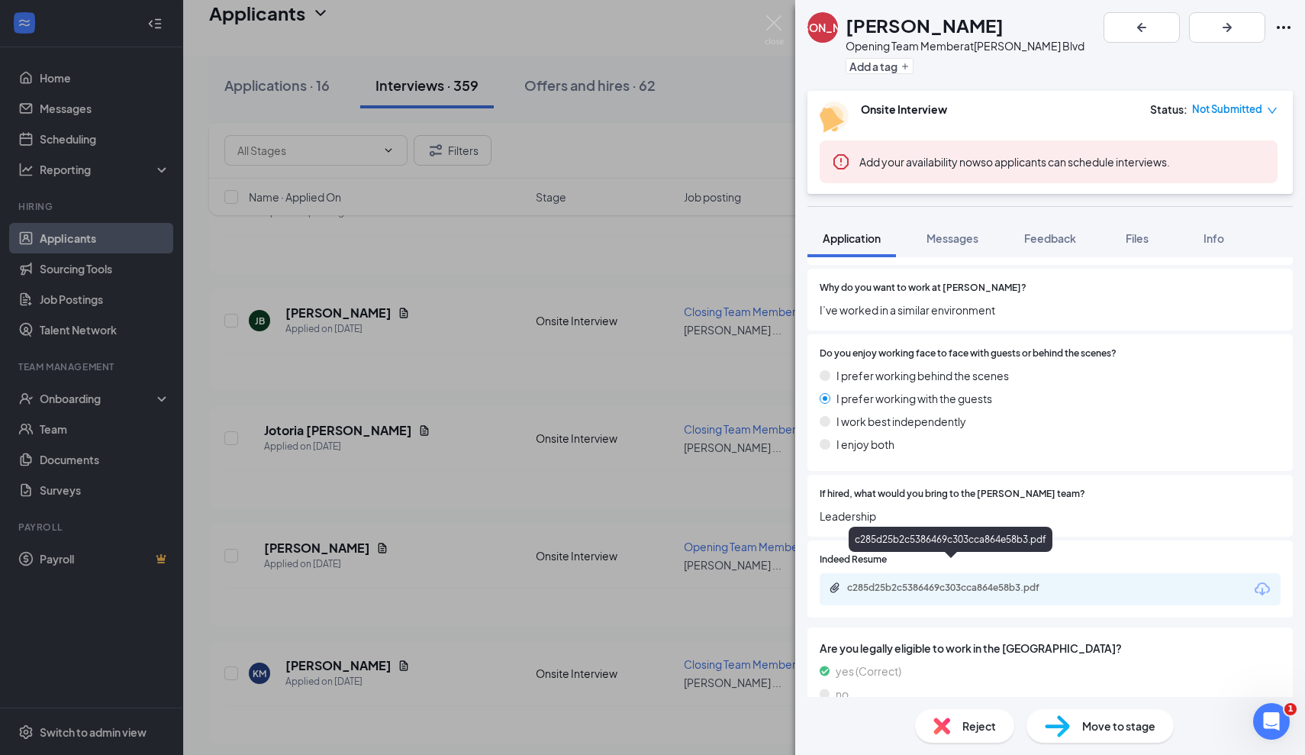
click at [921, 582] on div "c285d25b2c5386469c303cca864e58b3.pdf" at bounding box center [954, 588] width 214 height 12
click at [459, 506] on div "JO Jaden Owens Opening Team Member at Culver's - Hodges Blvd Add a tag Onsite I…" at bounding box center [652, 377] width 1305 height 755
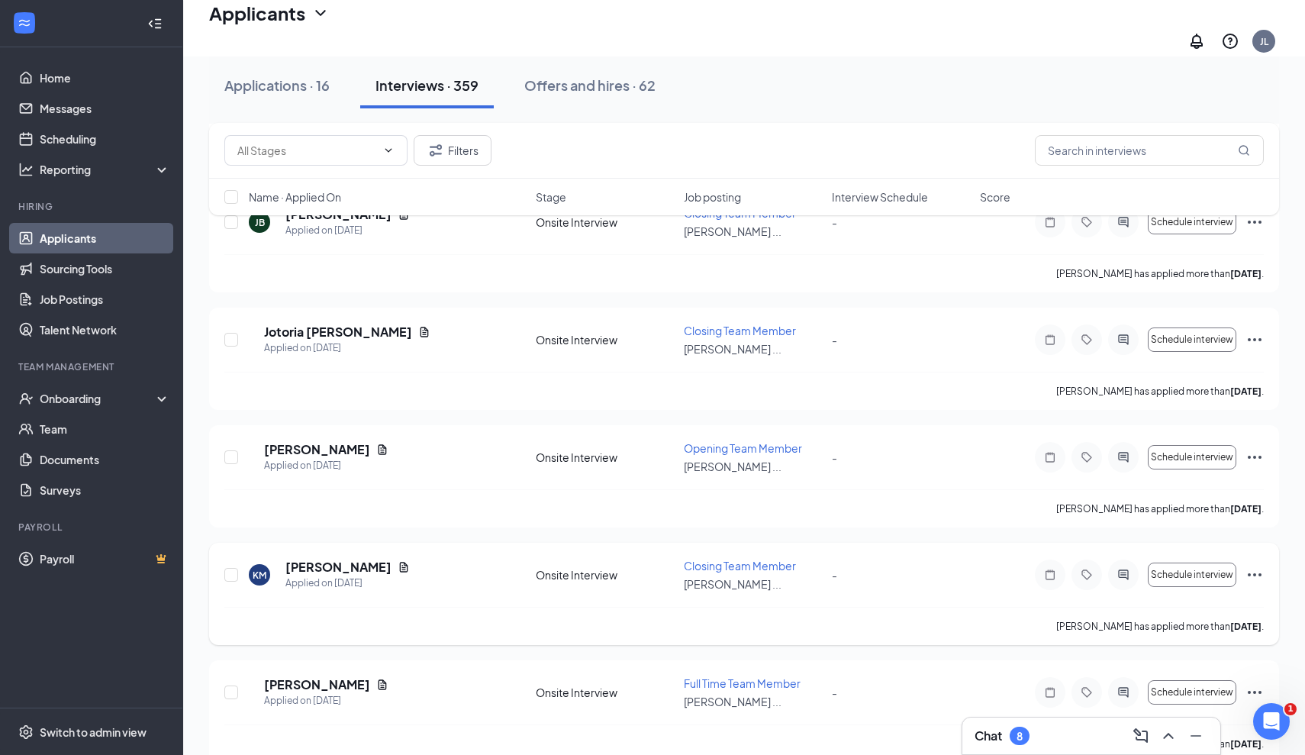
scroll to position [12905, 0]
click at [375, 557] on h5 "Kyleigh Mcclendon" at bounding box center [338, 565] width 106 height 17
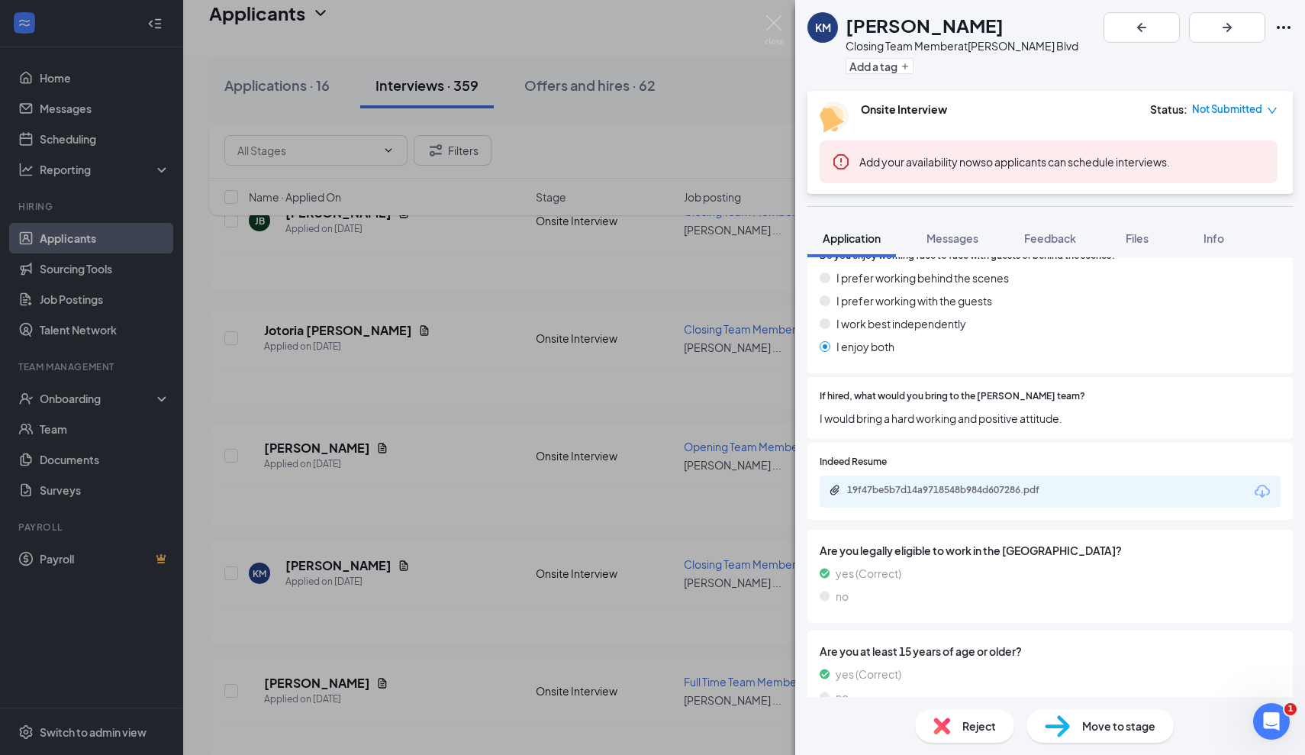
scroll to position [795, 0]
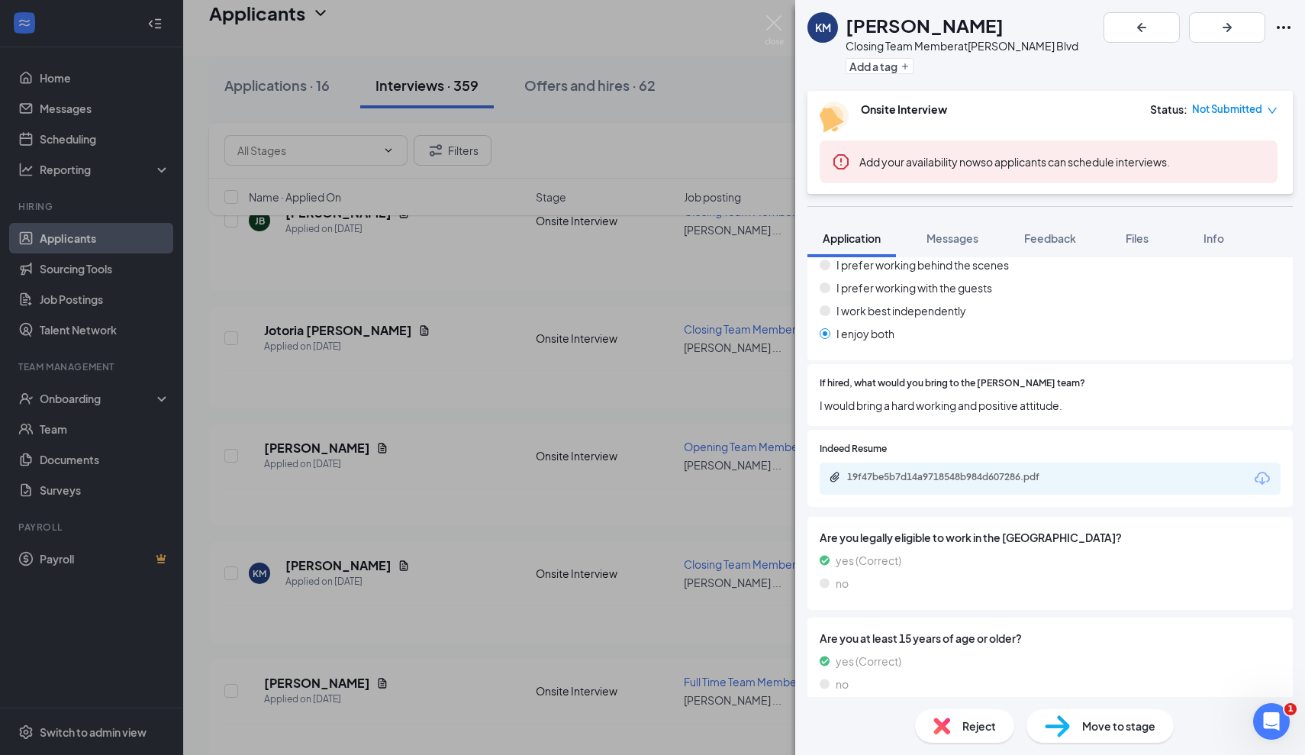
click at [946, 474] on div "19f47be5b7d14a9718548b984d607286.pdf" at bounding box center [954, 477] width 214 height 12
click at [431, 405] on div "KM Kyleigh Mcclendon Closing Team Member at Culver's - Hodges Blvd Add a tag On…" at bounding box center [652, 377] width 1305 height 755
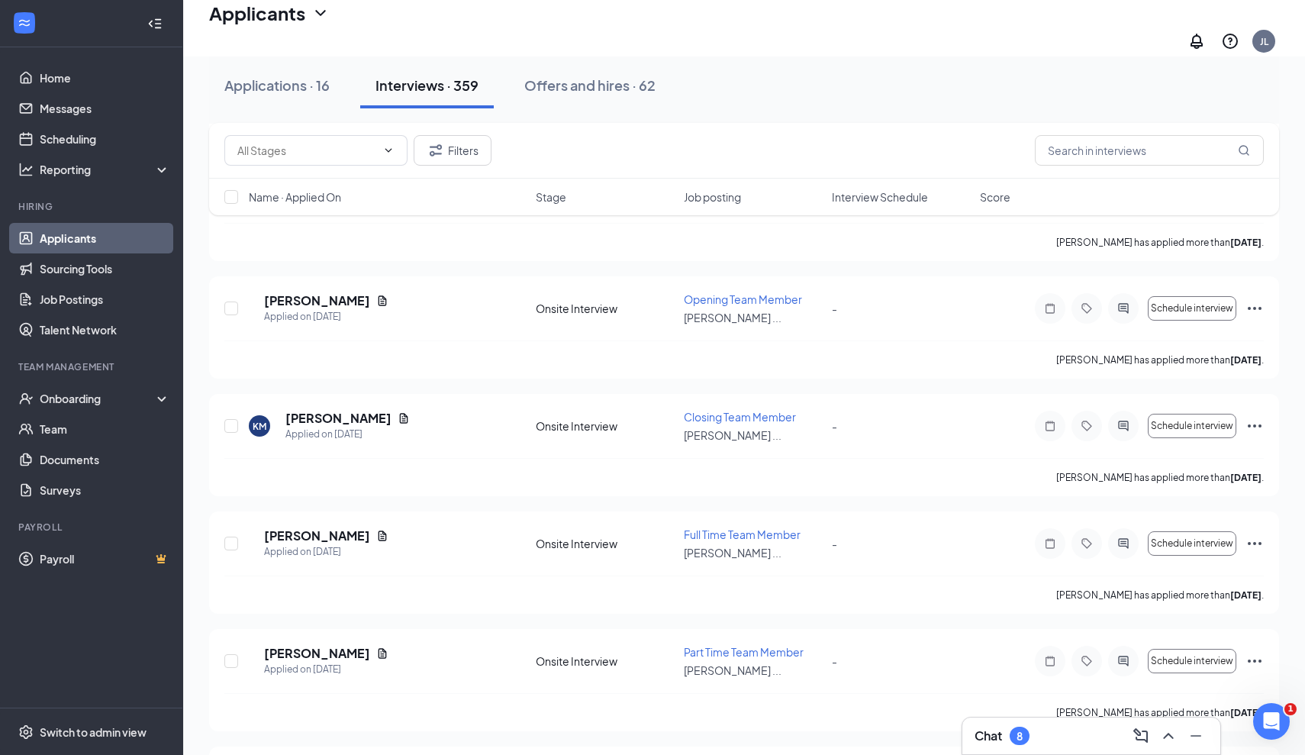
scroll to position [13105, 0]
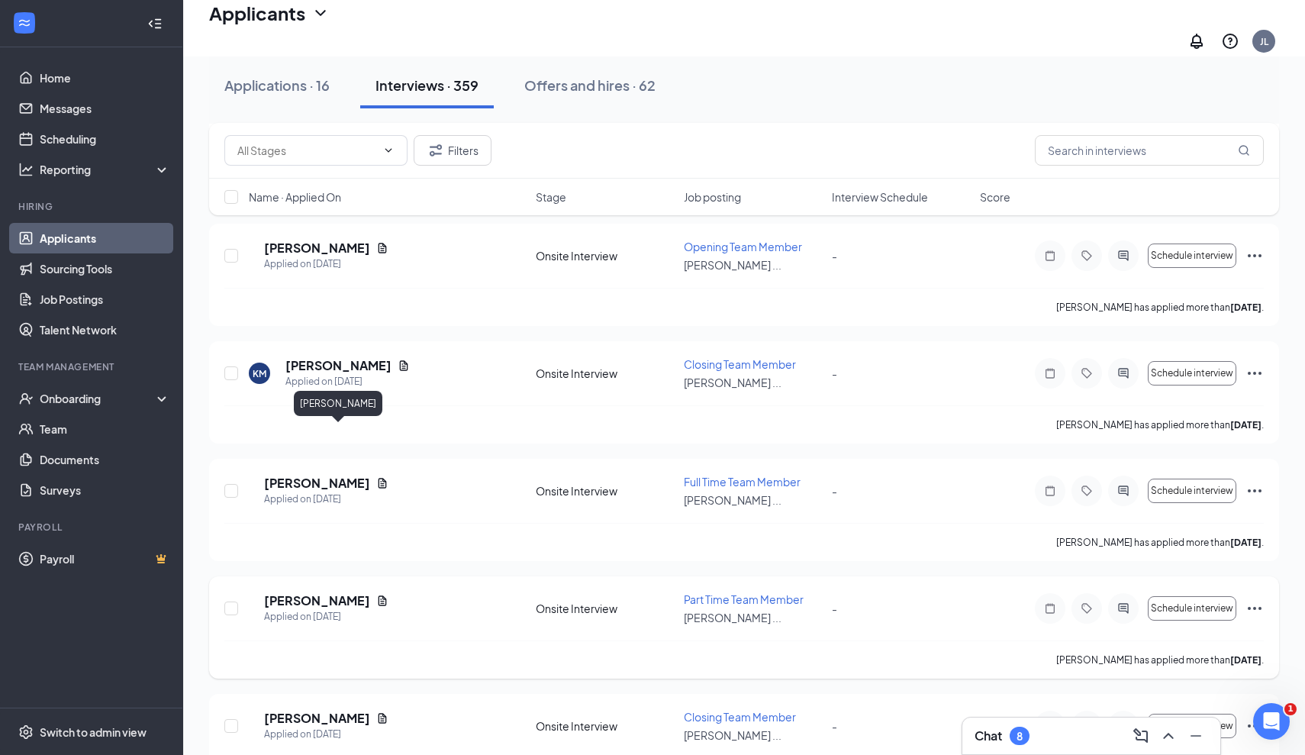
click at [360, 592] on h5 "[PERSON_NAME]" at bounding box center [317, 600] width 106 height 17
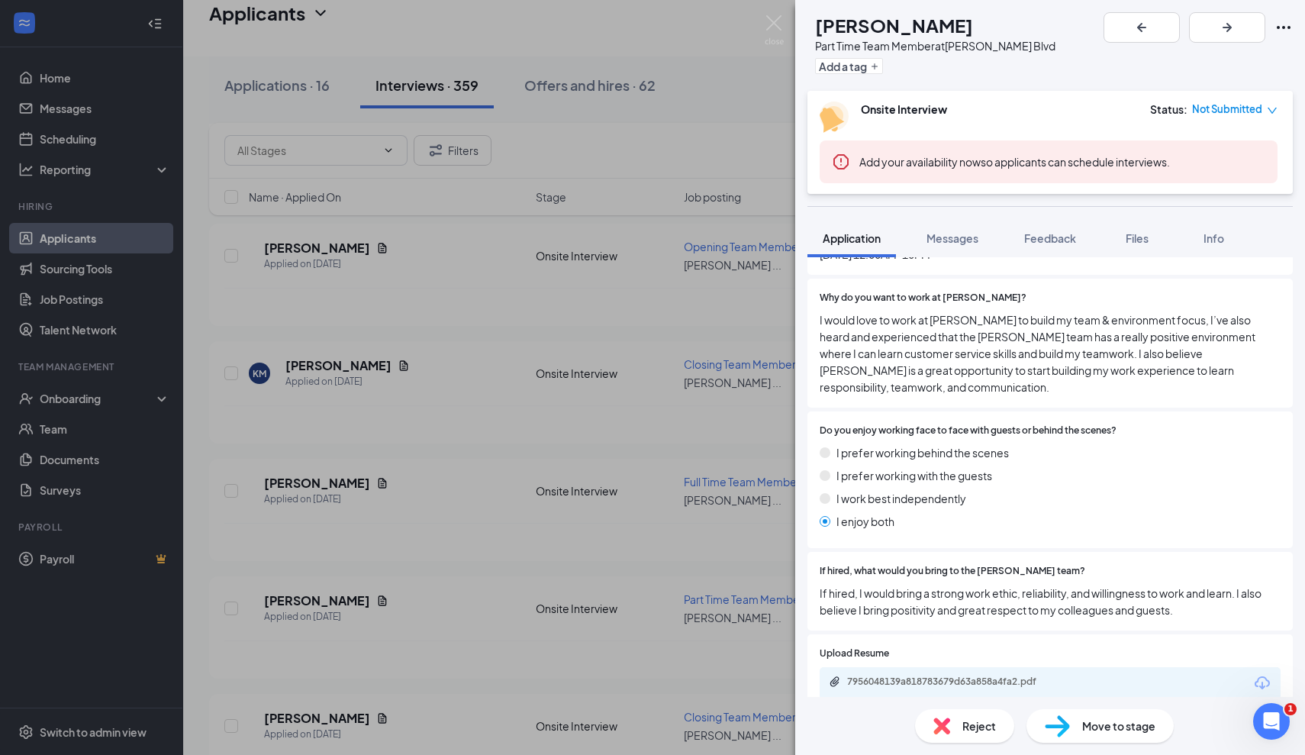
scroll to position [748, 0]
click at [971, 674] on div "7956048139a818783679d63a858a4fa2.pdf" at bounding box center [952, 681] width 247 height 15
click at [498, 526] on div "DS Daniel Samardzic Part Time Team Member at Culver's - Hodges Blvd Add a tag O…" at bounding box center [652, 377] width 1305 height 755
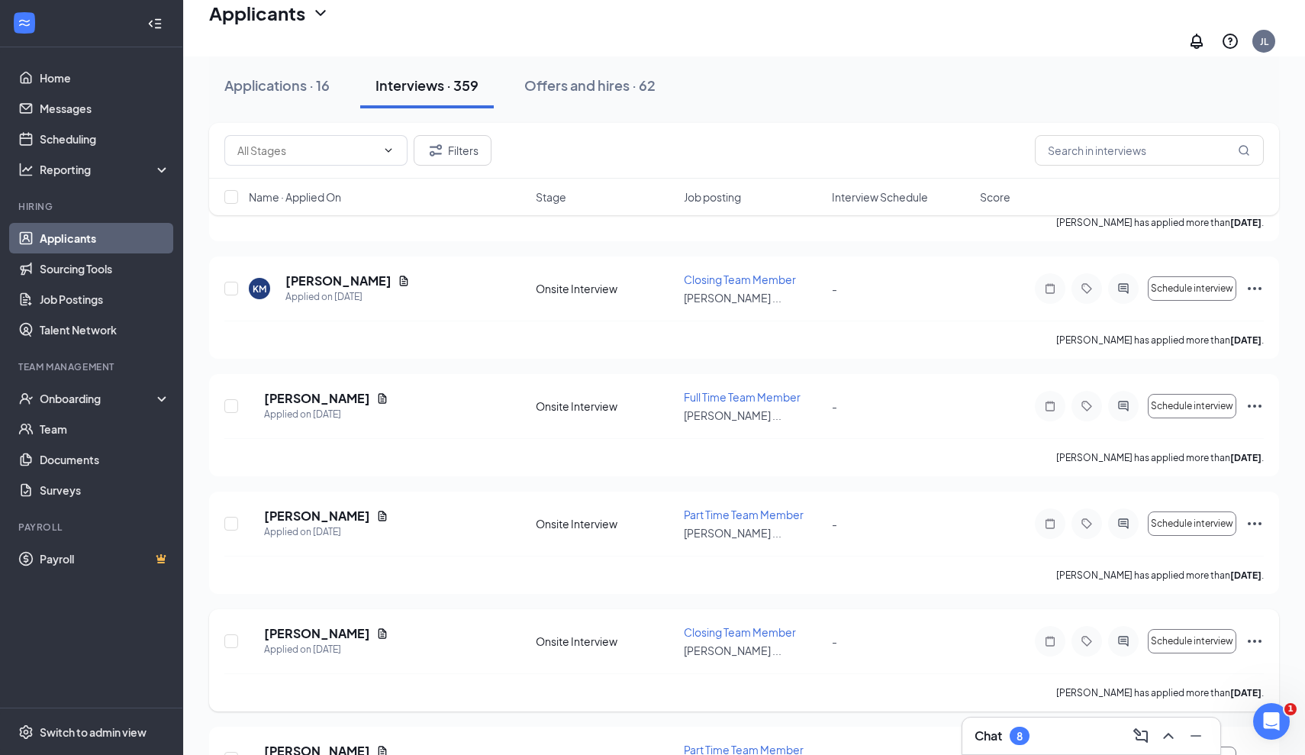
scroll to position [13232, 0]
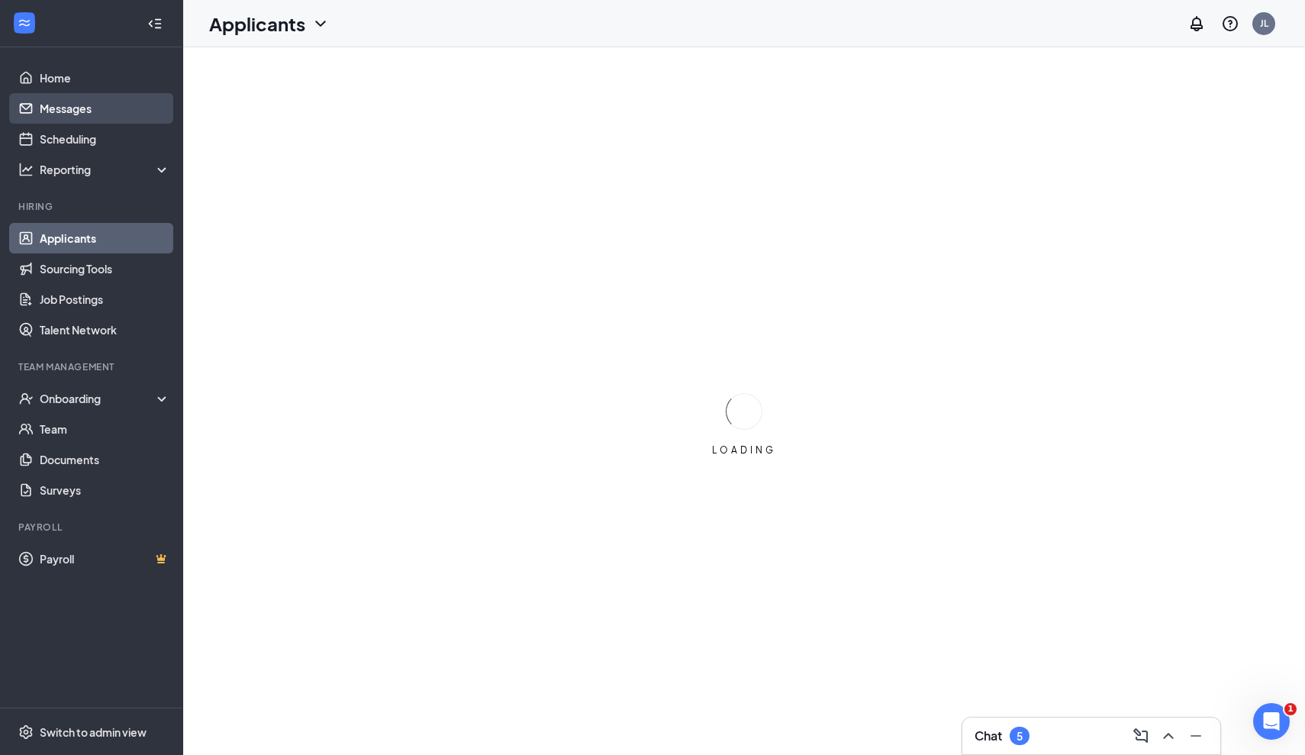
click at [92, 117] on link "Messages" at bounding box center [105, 108] width 131 height 31
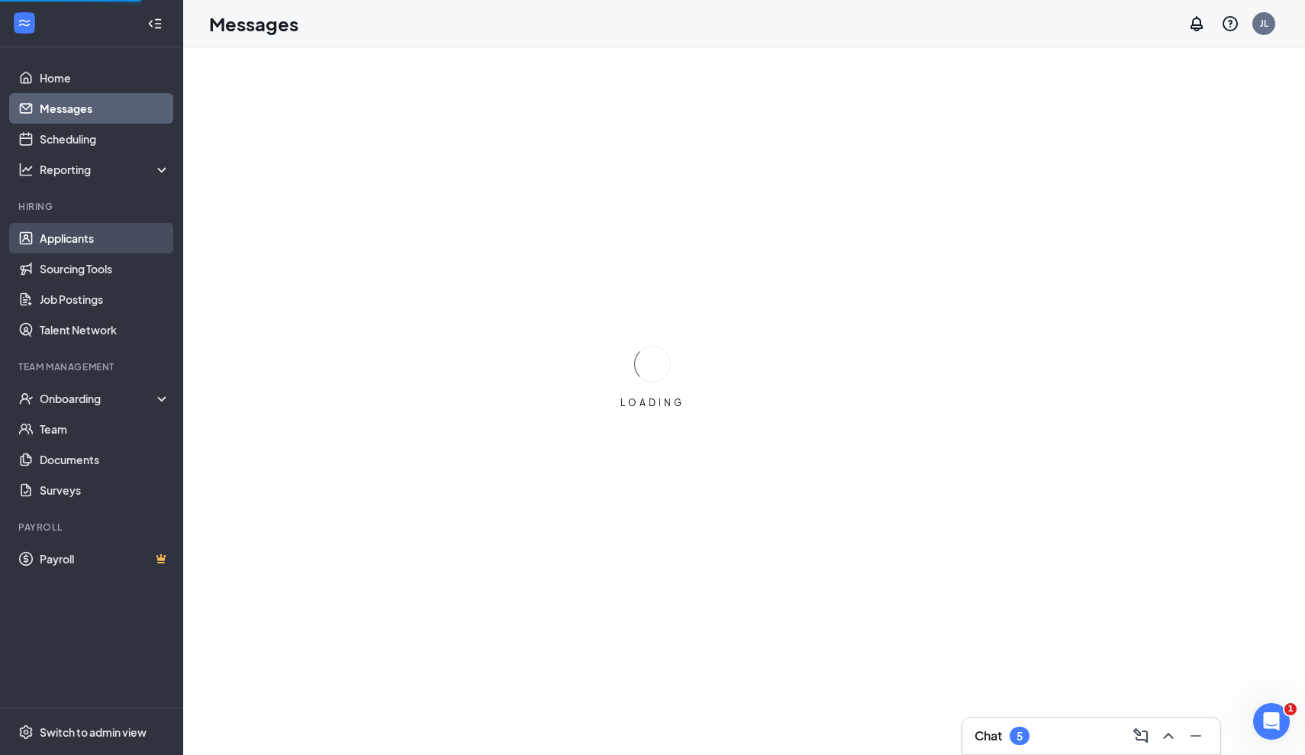
click at [53, 240] on link "Applicants" at bounding box center [105, 238] width 131 height 31
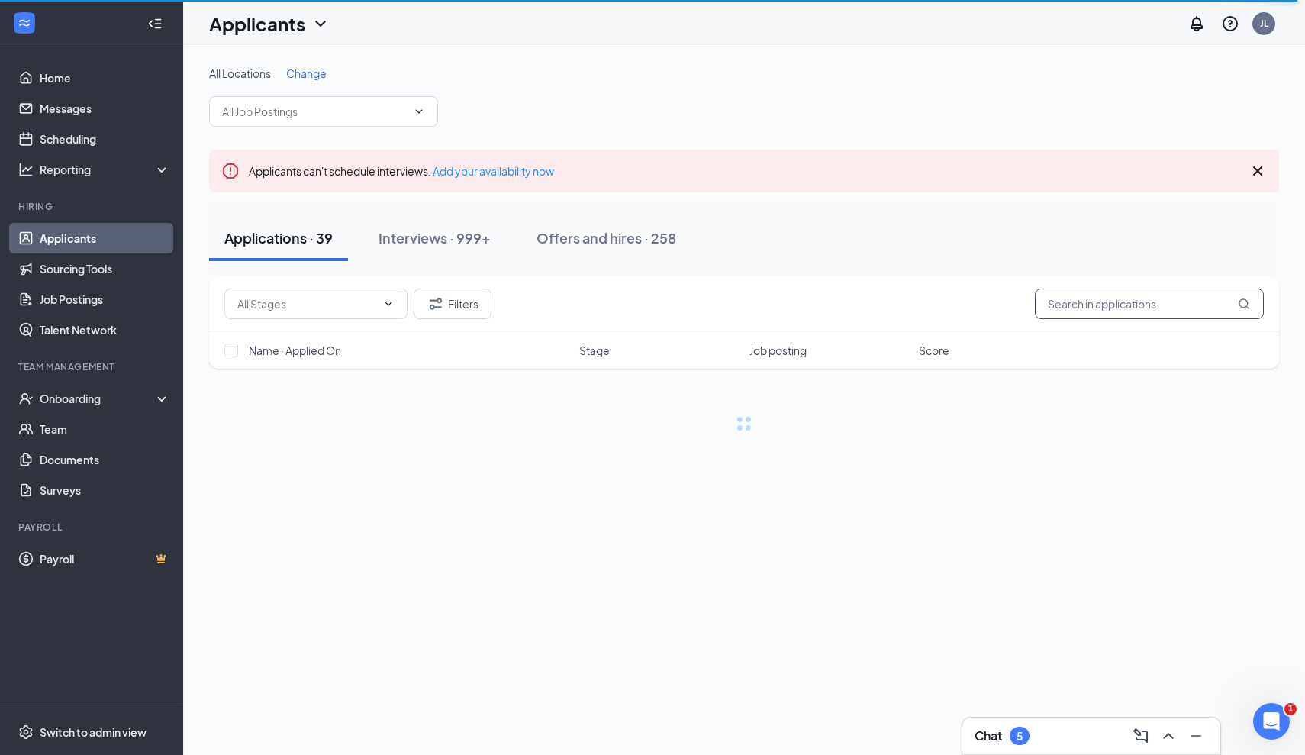
click at [1067, 304] on input "text" at bounding box center [1149, 304] width 229 height 31
type input "Jesse powell"
click at [485, 244] on div "Interviews · 999+" at bounding box center [435, 237] width 112 height 19
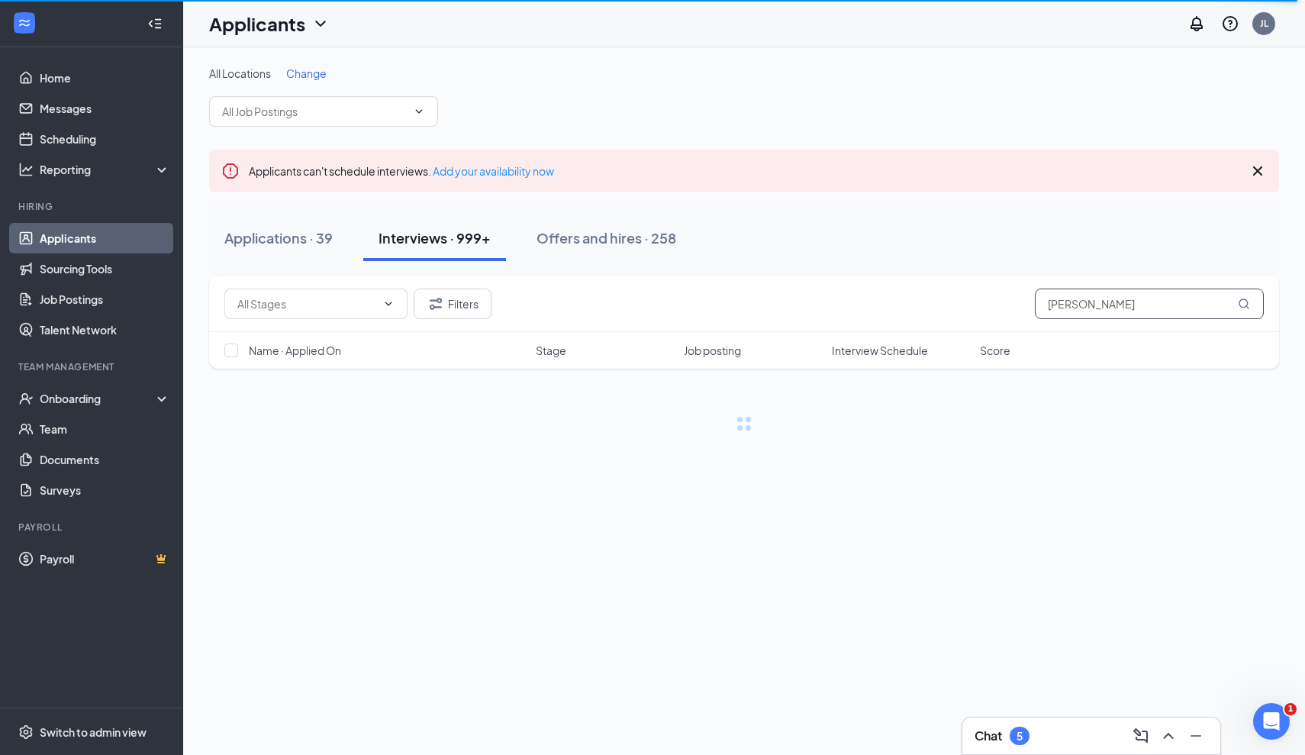
click at [1149, 299] on input "Jesse powell" at bounding box center [1149, 304] width 229 height 31
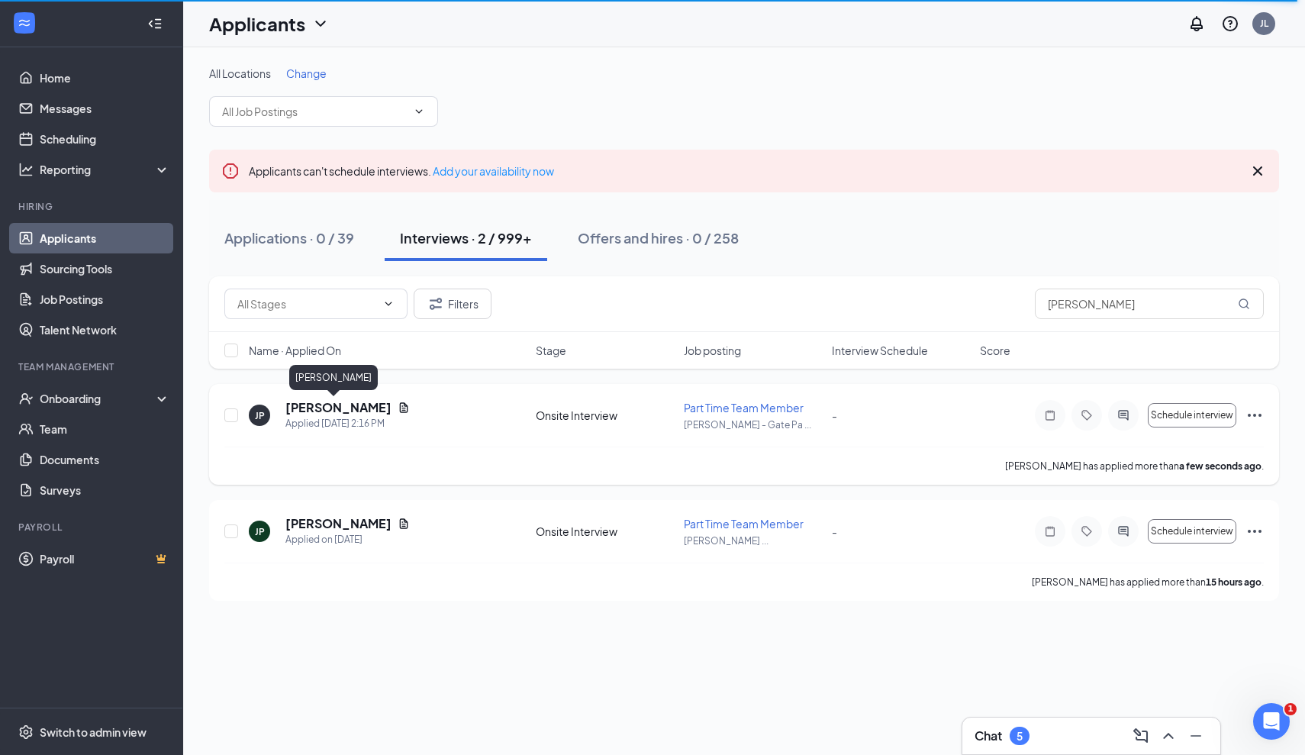
click at [327, 415] on h5 "[PERSON_NAME]" at bounding box center [338, 407] width 106 height 17
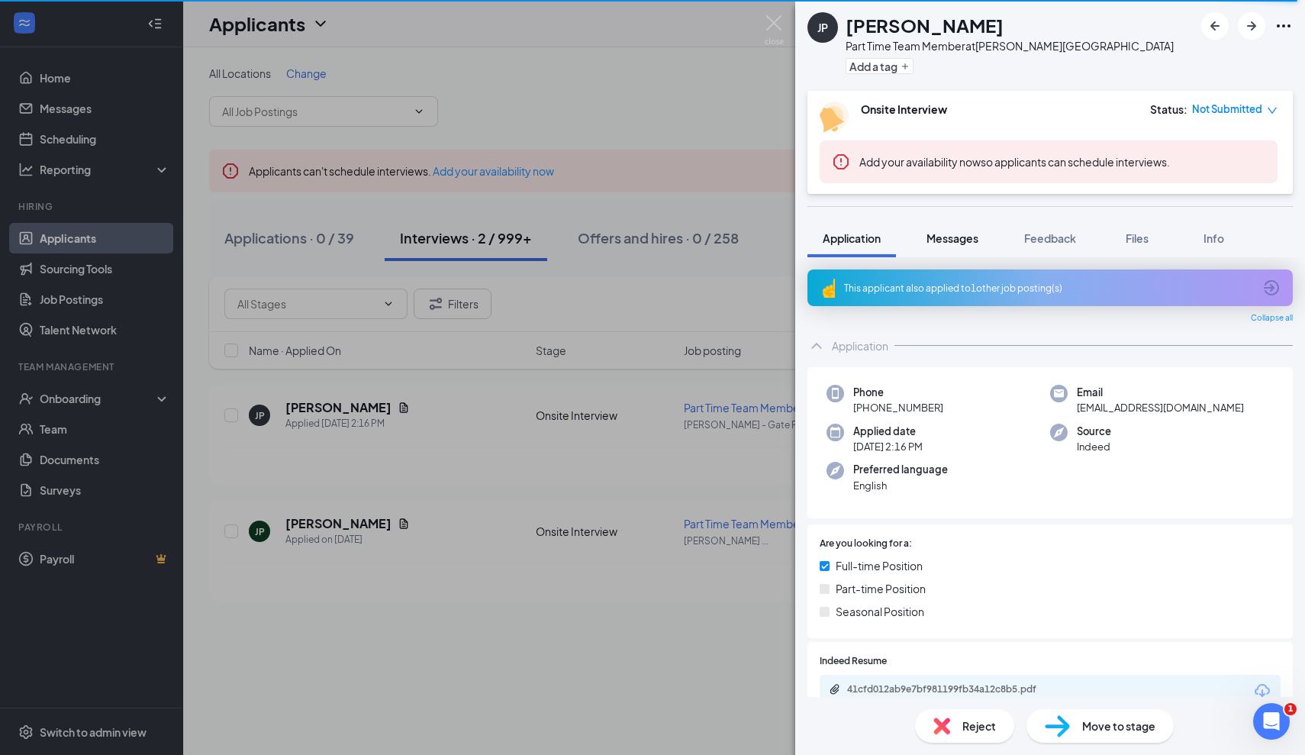
click at [951, 247] on button "Messages" at bounding box center [952, 238] width 82 height 38
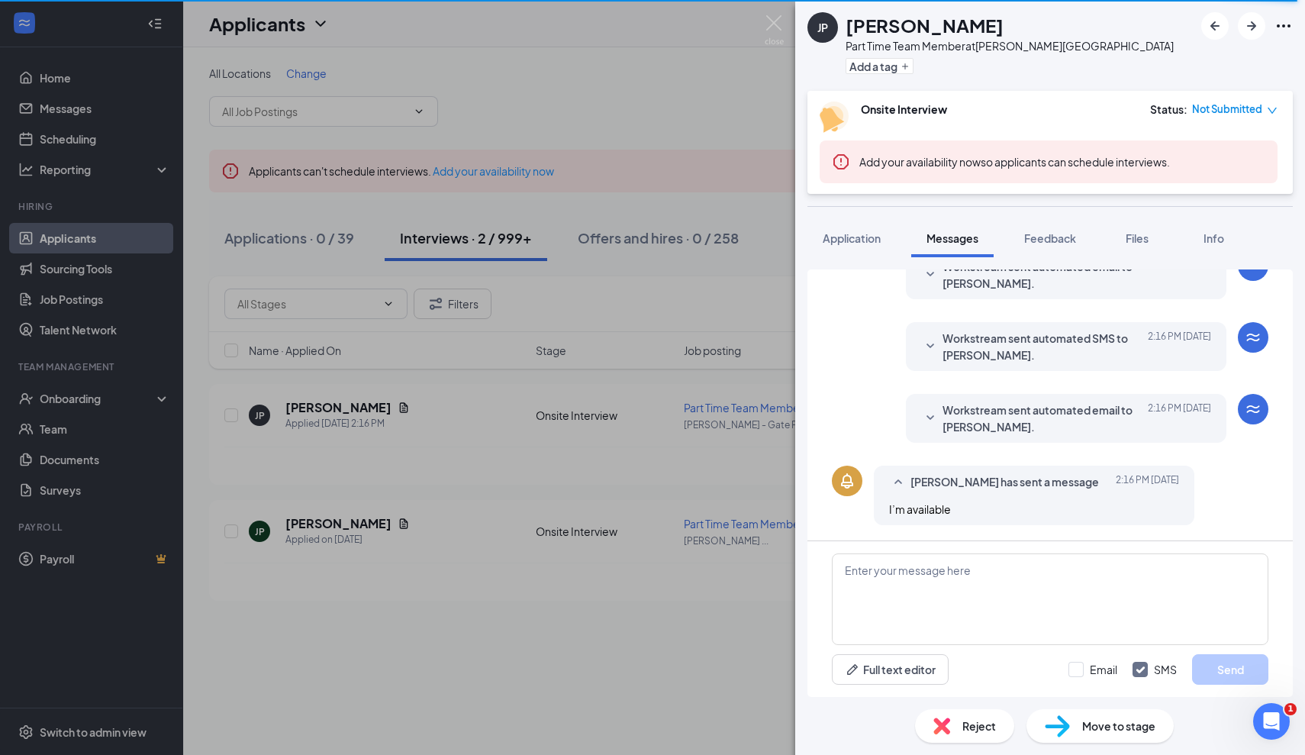
scroll to position [259, 0]
click at [957, 430] on span "Workstream sent automated email to Jesse Powell." at bounding box center [1043, 418] width 200 height 34
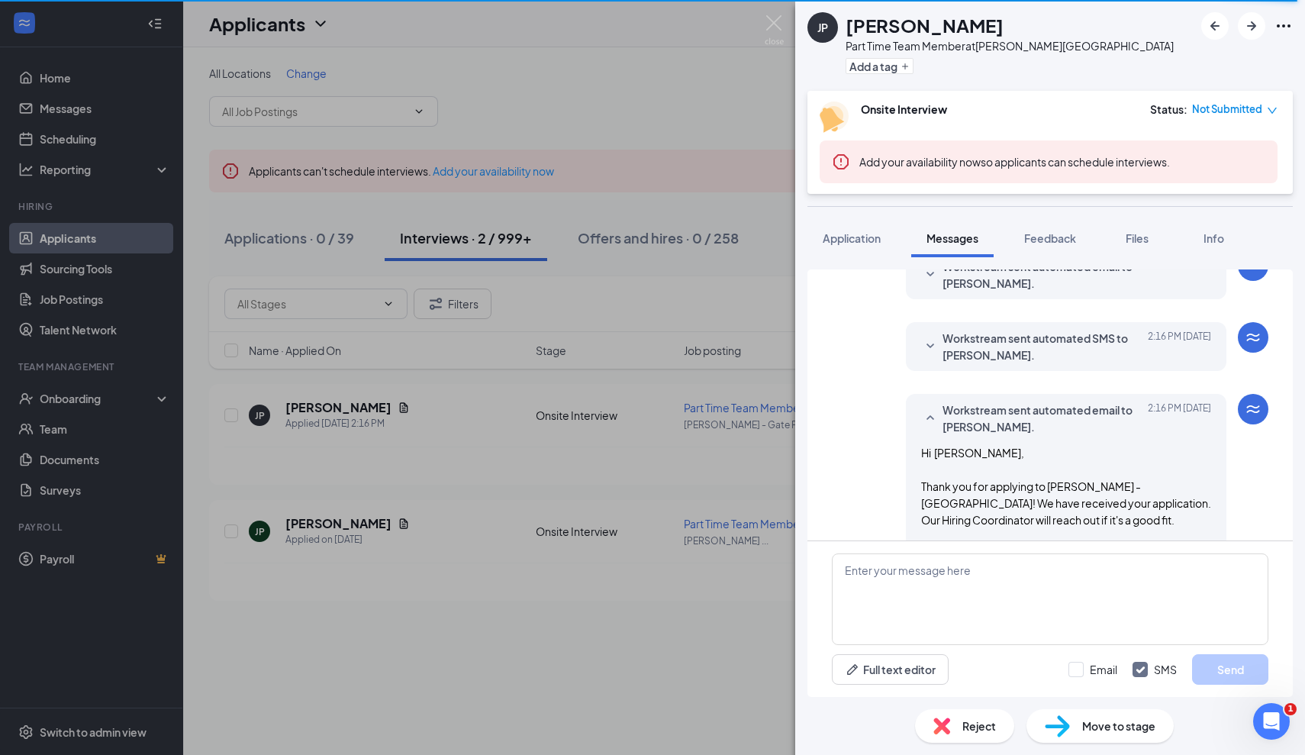
click at [957, 430] on span "Workstream sent automated email to Jesse Powell." at bounding box center [1043, 418] width 200 height 34
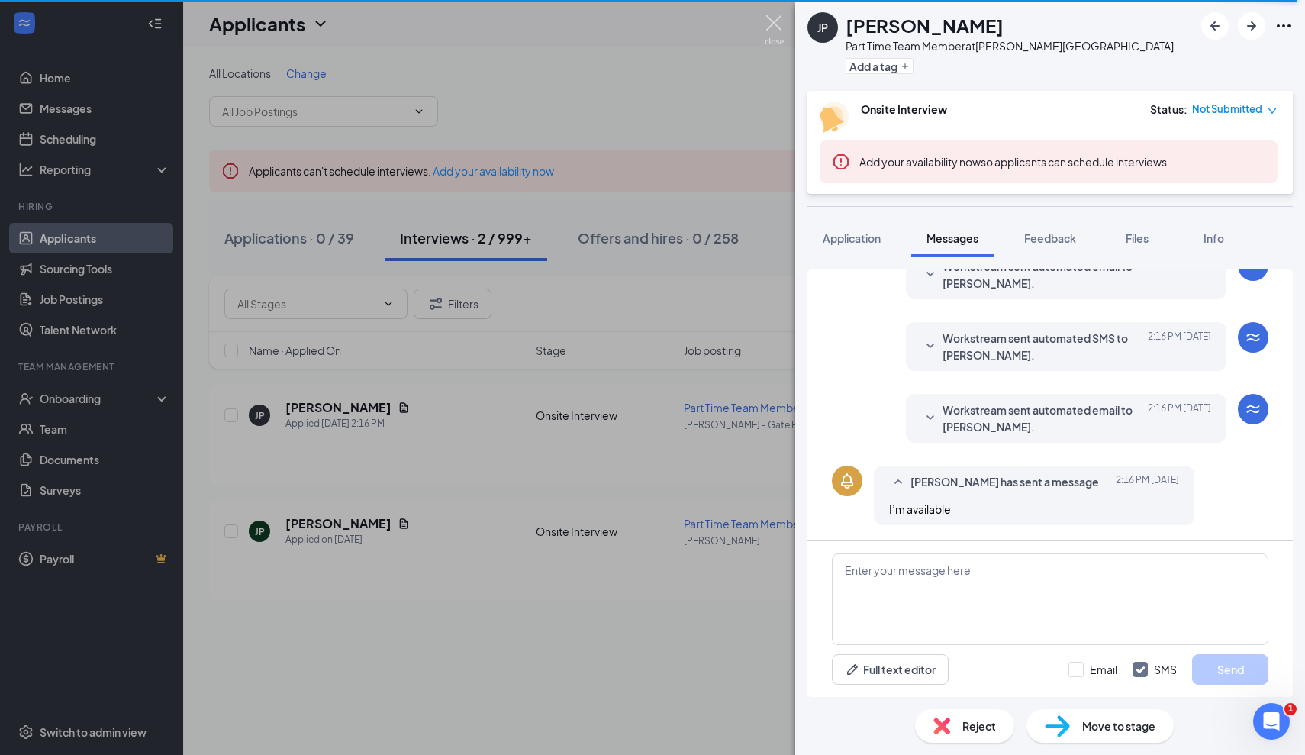
click at [769, 21] on img at bounding box center [774, 30] width 19 height 30
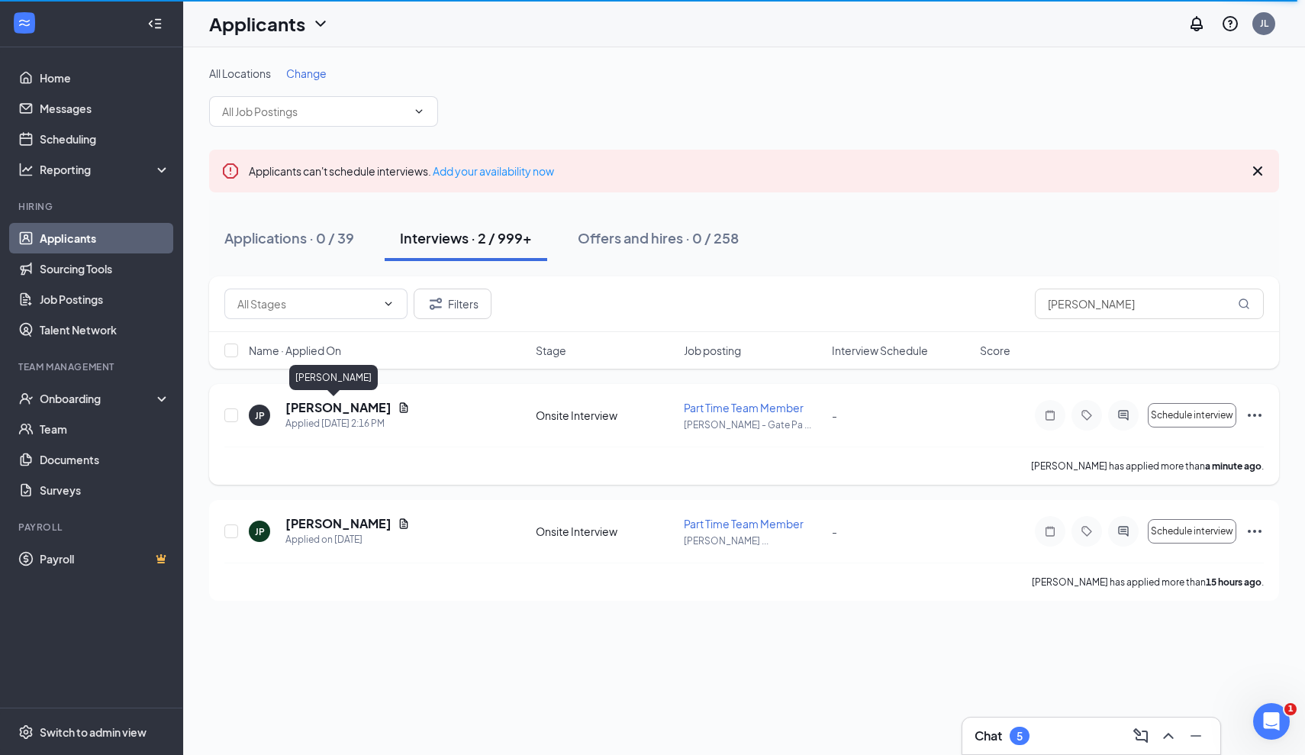
click at [307, 408] on h5 "[PERSON_NAME]" at bounding box center [338, 407] width 106 height 17
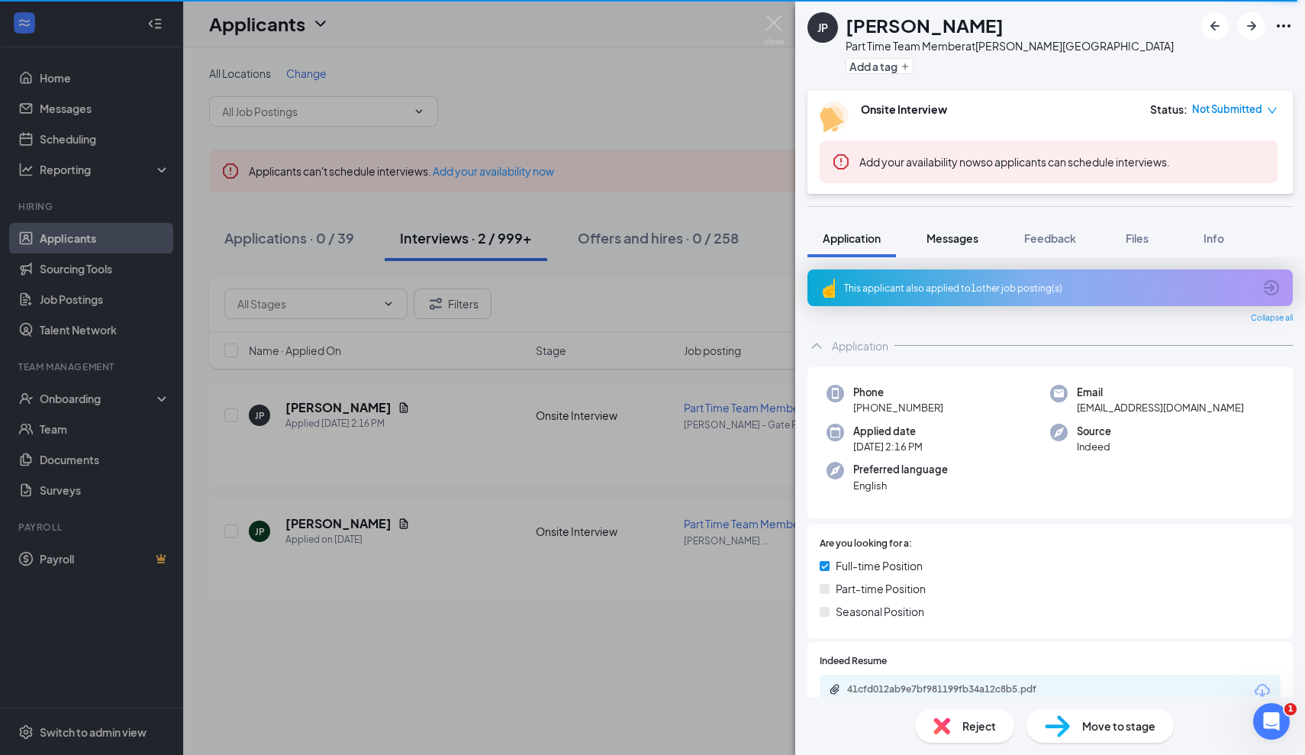
click at [950, 237] on span "Messages" at bounding box center [953, 238] width 52 height 14
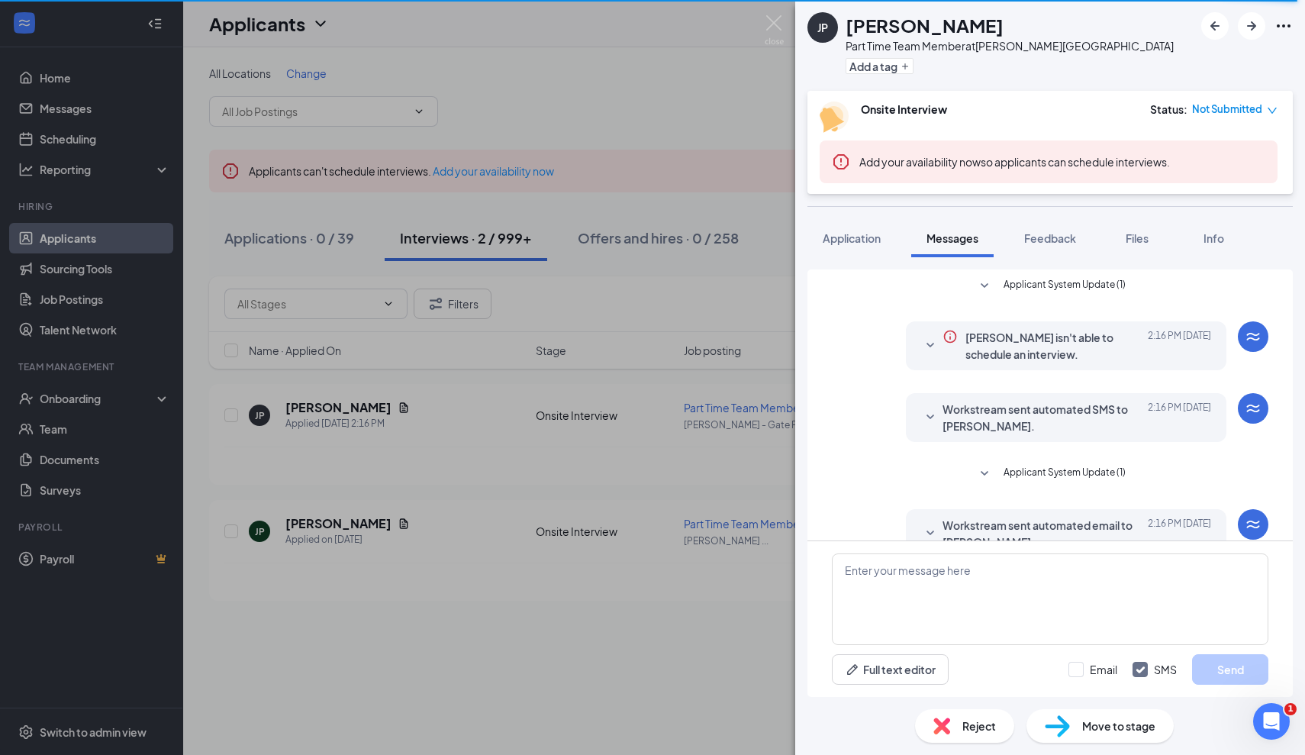
scroll to position [259, 0]
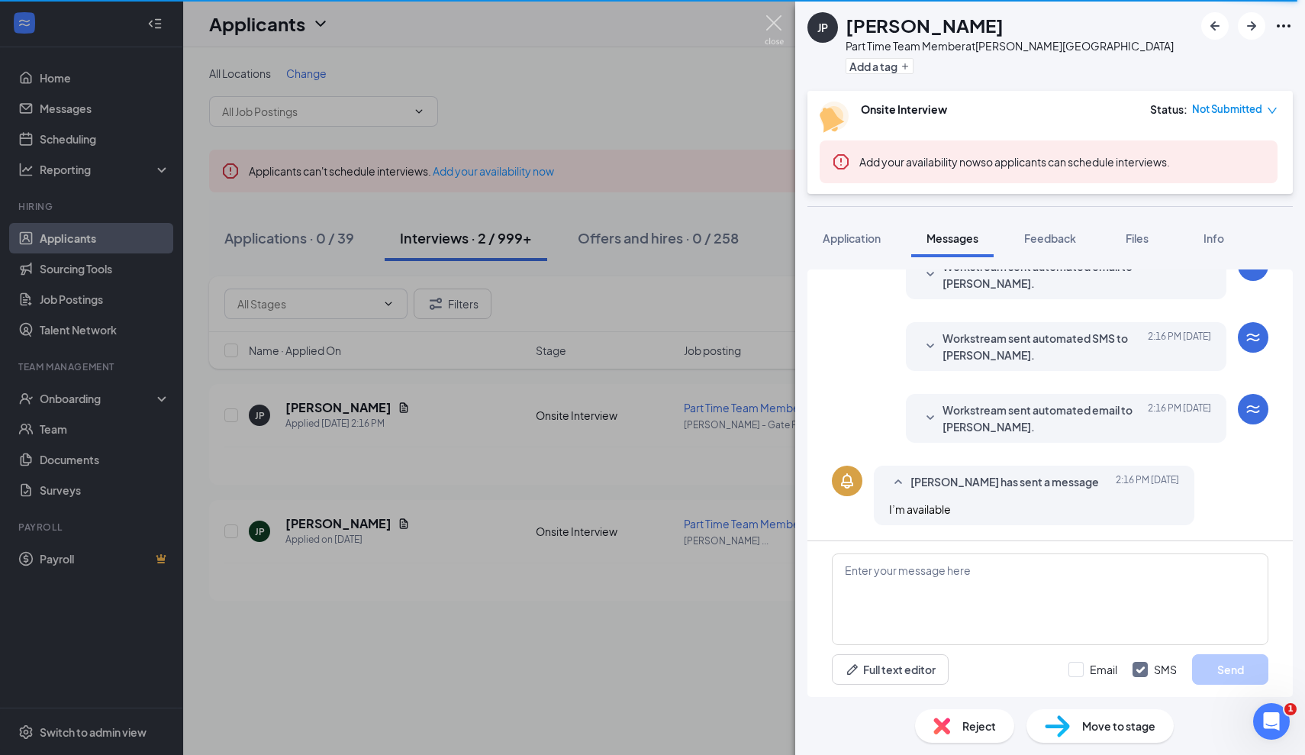
click at [781, 27] on img at bounding box center [774, 30] width 19 height 30
